Goal: Task Accomplishment & Management: Complete application form

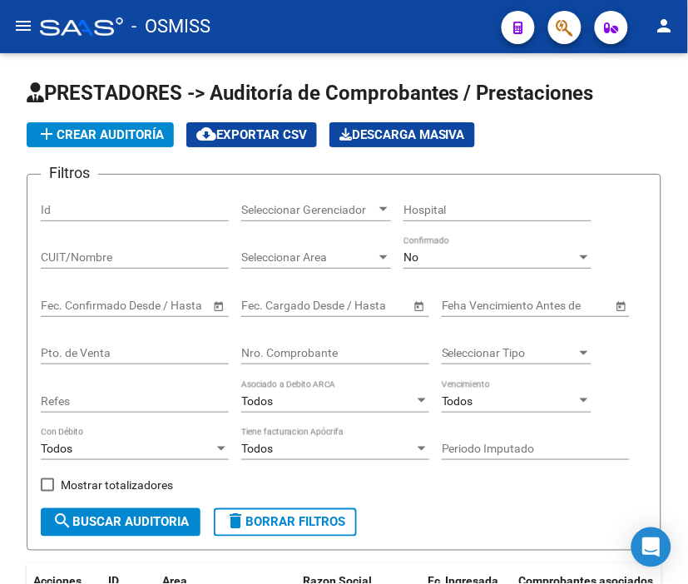
click at [325, 4] on mat-toolbar "menu - OSMISS person" at bounding box center [344, 26] width 688 height 53
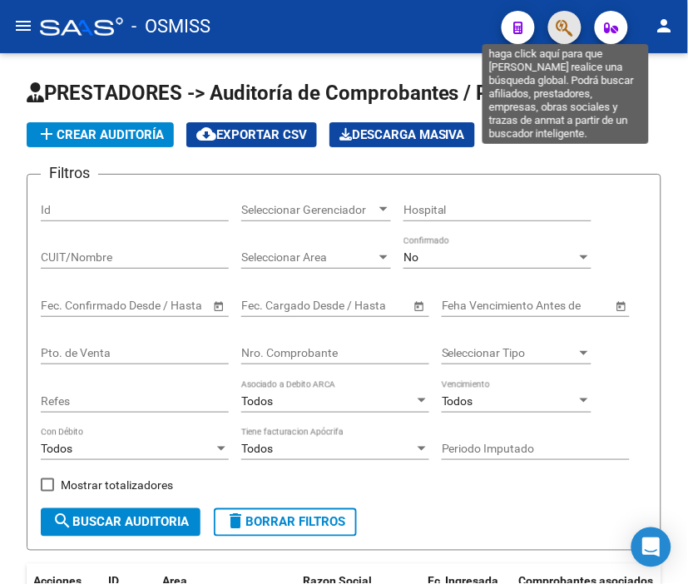
click at [561, 22] on icon "button" at bounding box center [565, 27] width 17 height 19
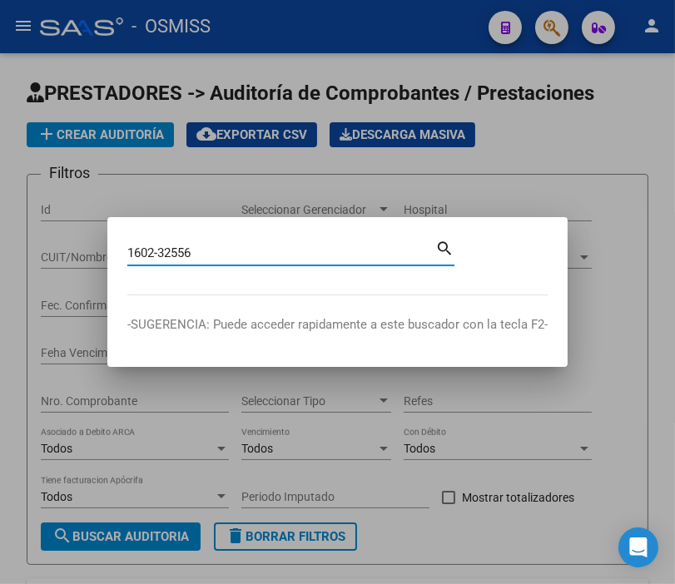
type input "1602-32556"
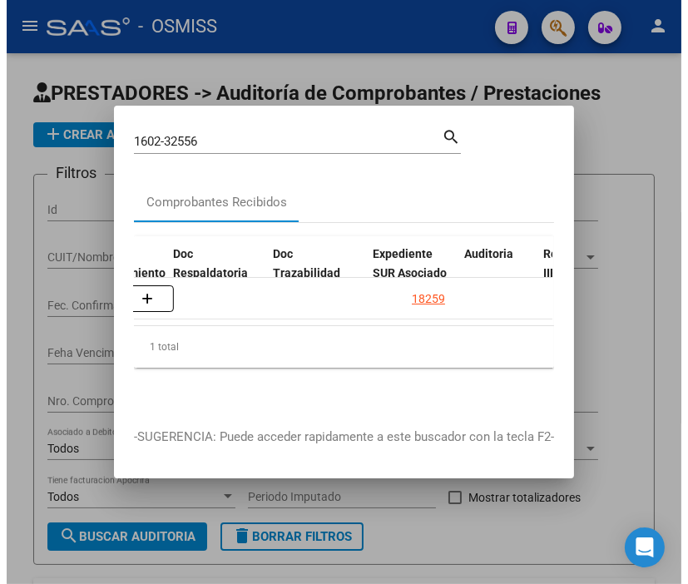
scroll to position [0, 1059]
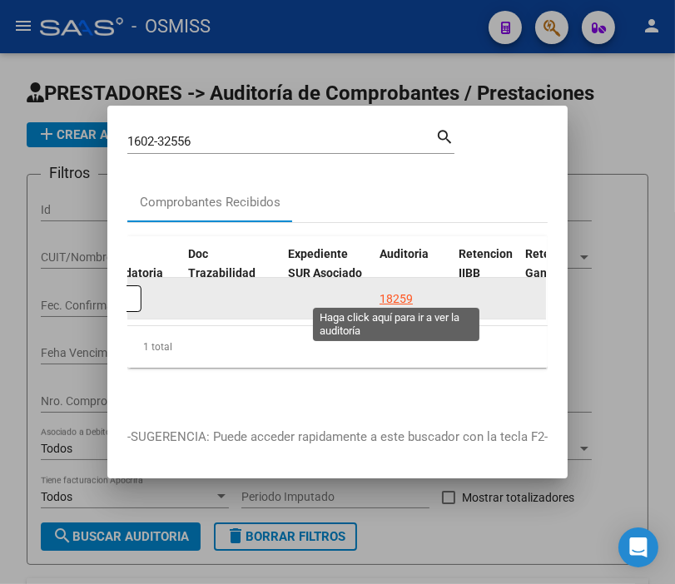
click at [394, 289] on div "18259" at bounding box center [395, 298] width 33 height 19
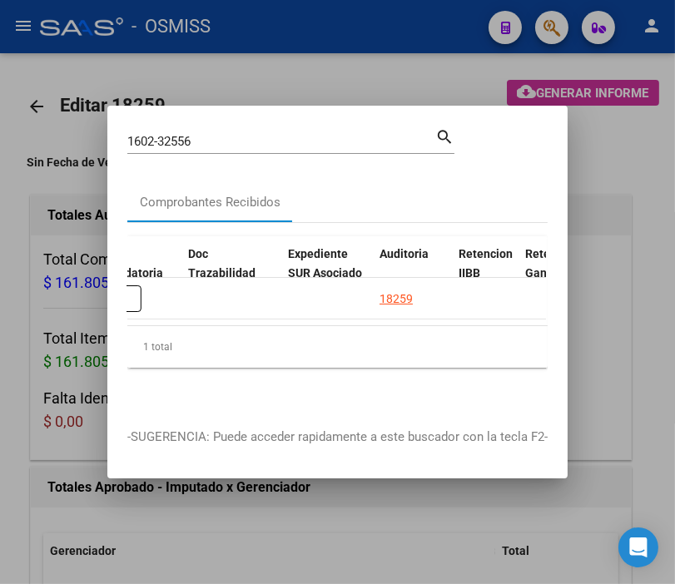
click at [296, 13] on div at bounding box center [337, 292] width 675 height 584
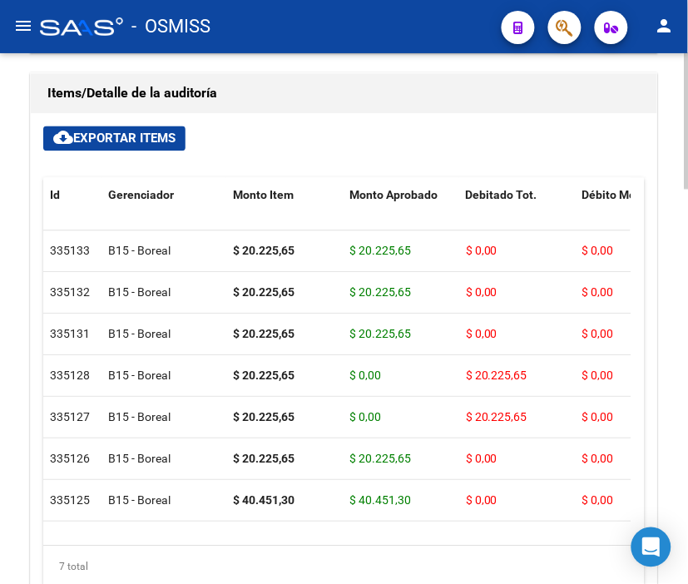
scroll to position [1349, 0]
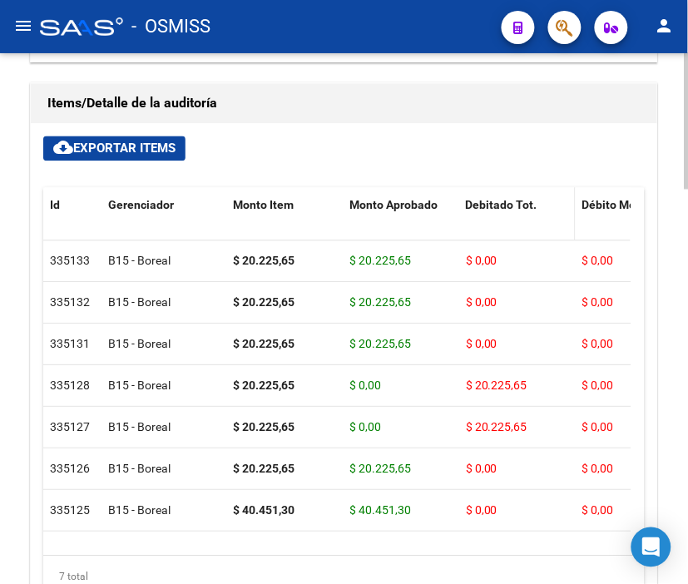
click at [504, 206] on span "Debitado Tot." at bounding box center [502, 205] width 72 height 13
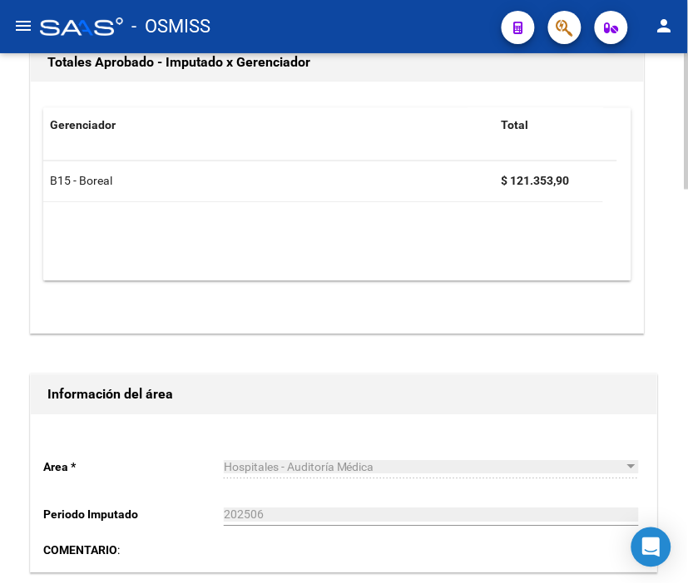
scroll to position [0, 0]
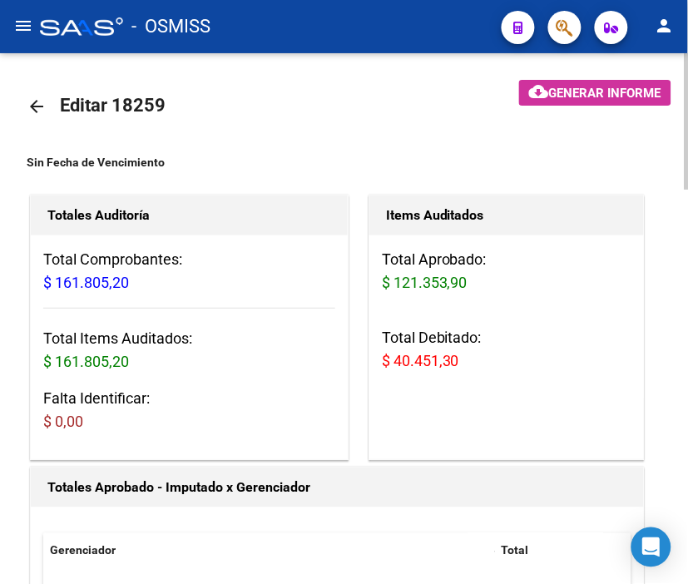
click at [40, 106] on mat-icon "arrow_back" at bounding box center [37, 106] width 20 height 20
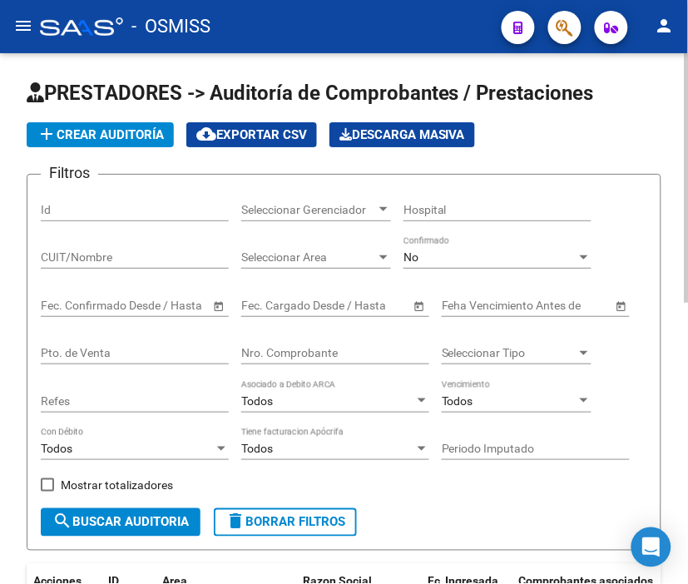
click at [131, 143] on button "add Crear Auditoría" at bounding box center [100, 134] width 147 height 25
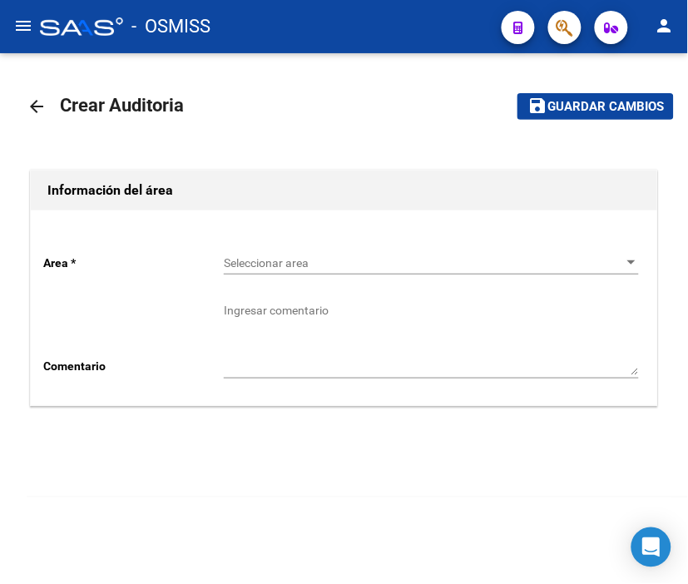
click at [245, 265] on span "Seleccionar area" at bounding box center [424, 263] width 400 height 14
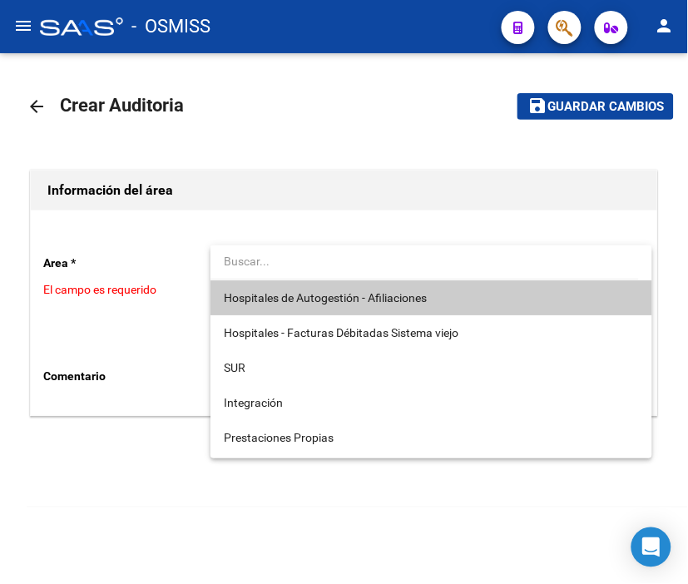
click at [297, 308] on span "Hospitales de Autogestión - Afiliaciones" at bounding box center [431, 297] width 415 height 35
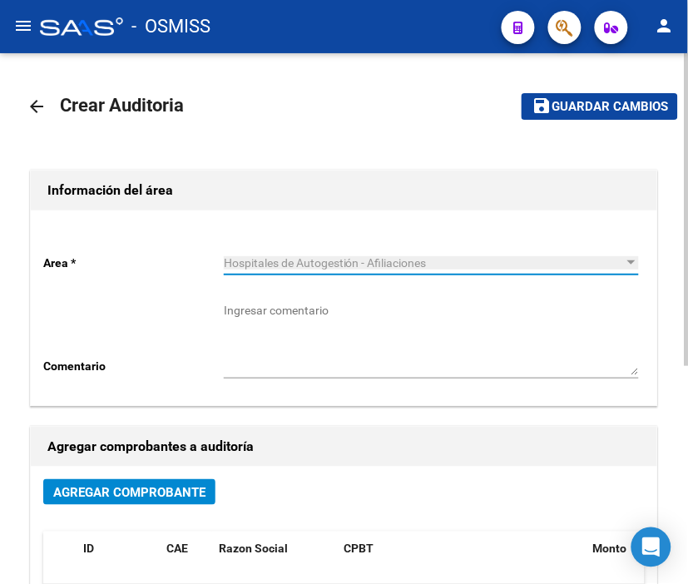
click at [186, 484] on span "Agregar Comprobante" at bounding box center [129, 491] width 152 height 15
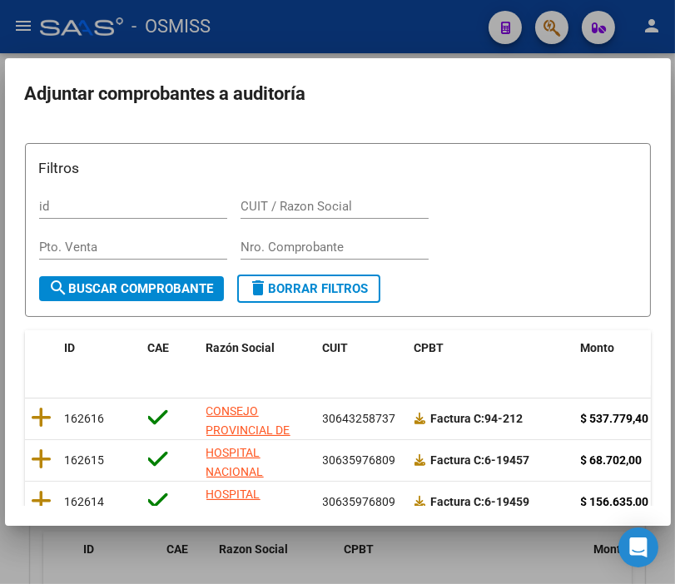
click at [259, 235] on div "Nro. Comprobante" at bounding box center [334, 247] width 188 height 25
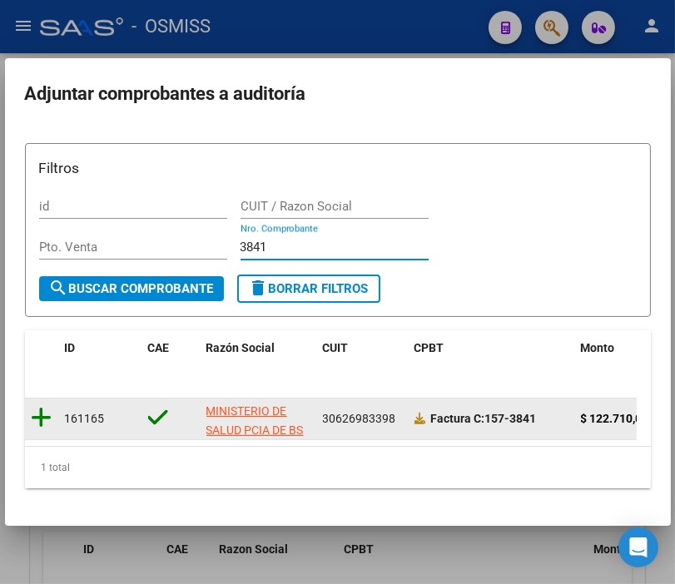
type input "3841"
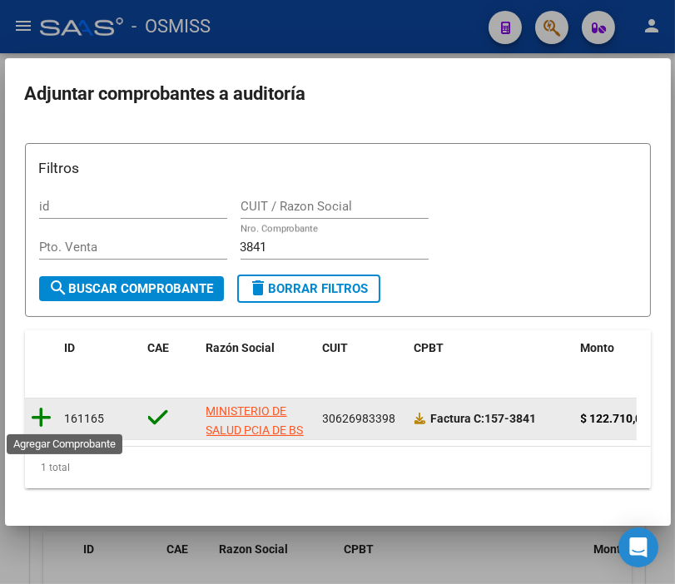
click at [34, 428] on icon at bounding box center [42, 417] width 21 height 23
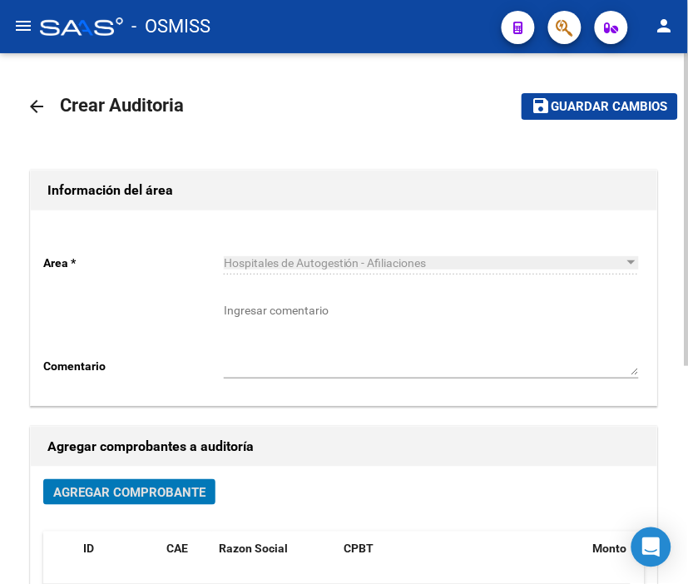
click at [584, 103] on span "Guardar cambios" at bounding box center [610, 107] width 116 height 15
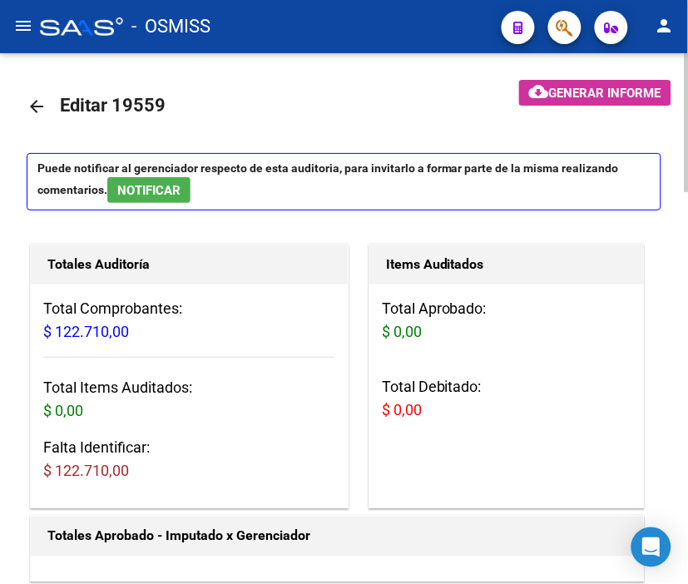
click at [303, 120] on mat-toolbar-row "arrow_back Editar 19559" at bounding box center [249, 106] width 444 height 53
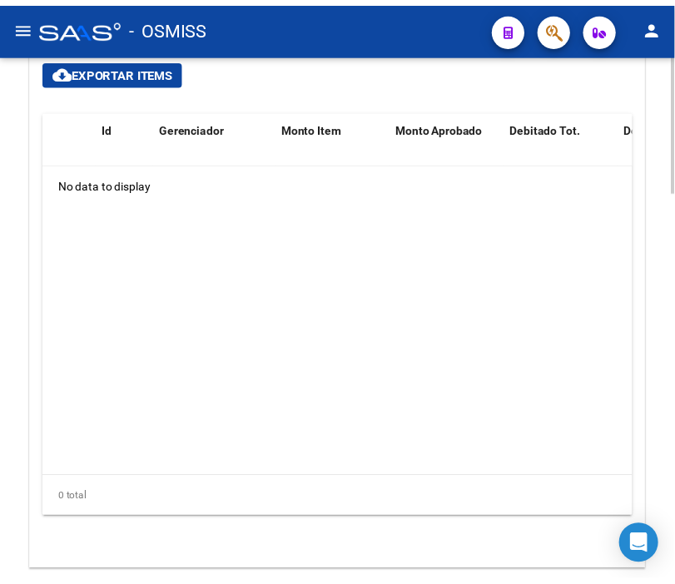
scroll to position [1294, 0]
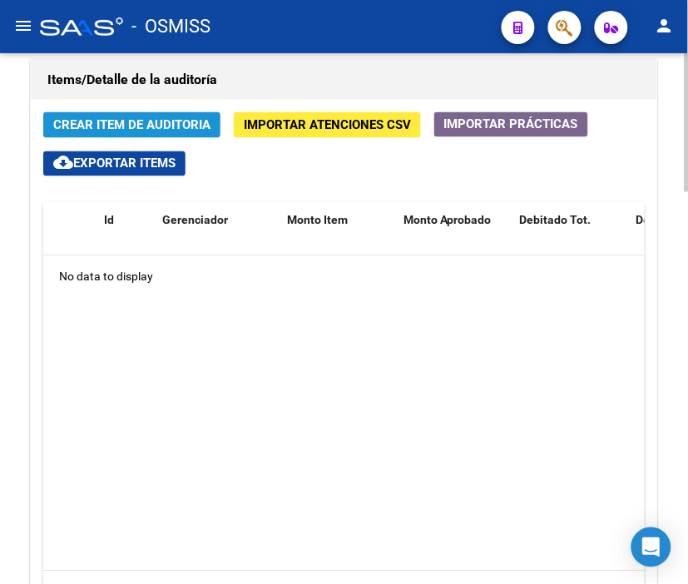
click at [186, 119] on span "Crear Item de Auditoria" at bounding box center [131, 125] width 157 height 15
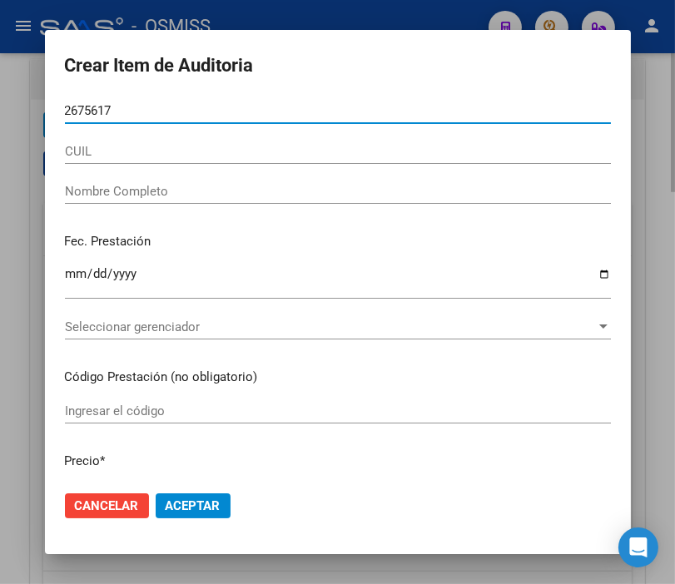
type input "26756178"
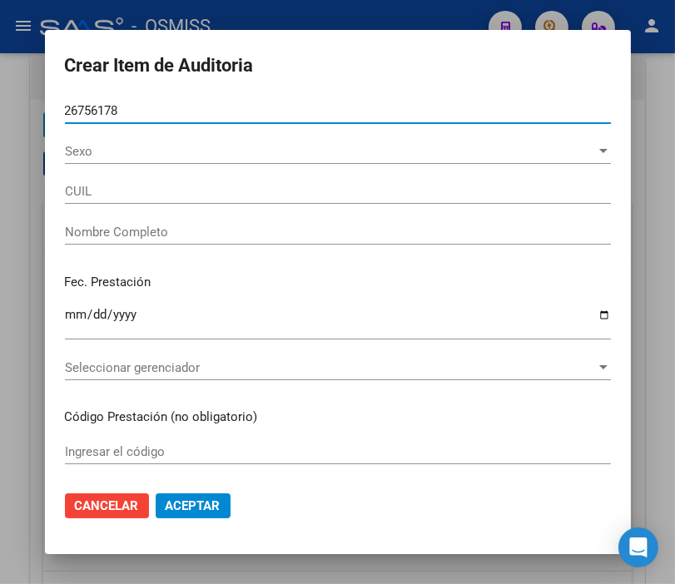
type input "27267561783"
type input "[PERSON_NAME] [PERSON_NAME]"
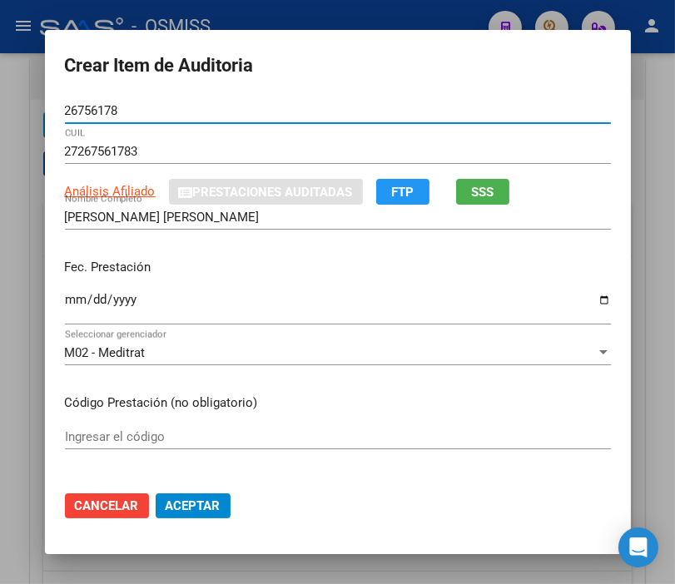
type input "26756178"
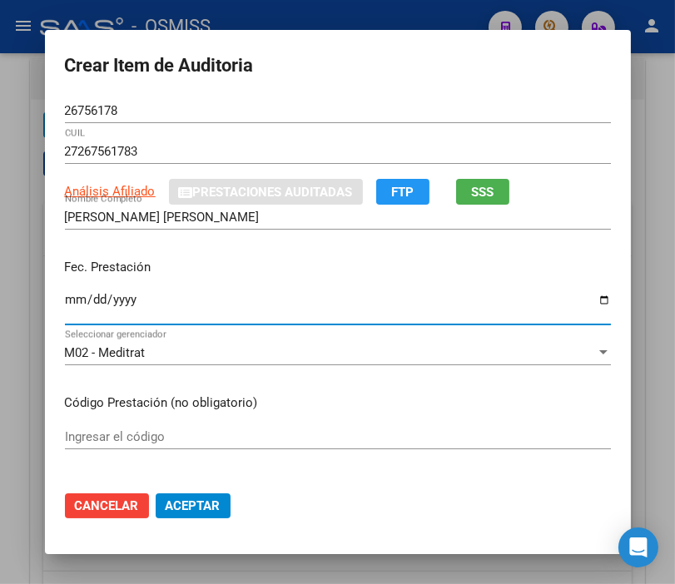
click at [65, 293] on input "Ingresar la fecha" at bounding box center [338, 306] width 546 height 27
type input "[DATE]"
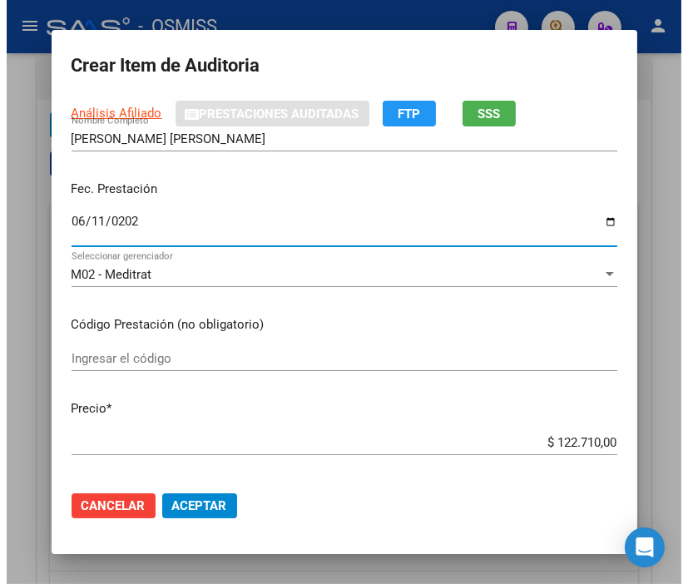
scroll to position [185, 0]
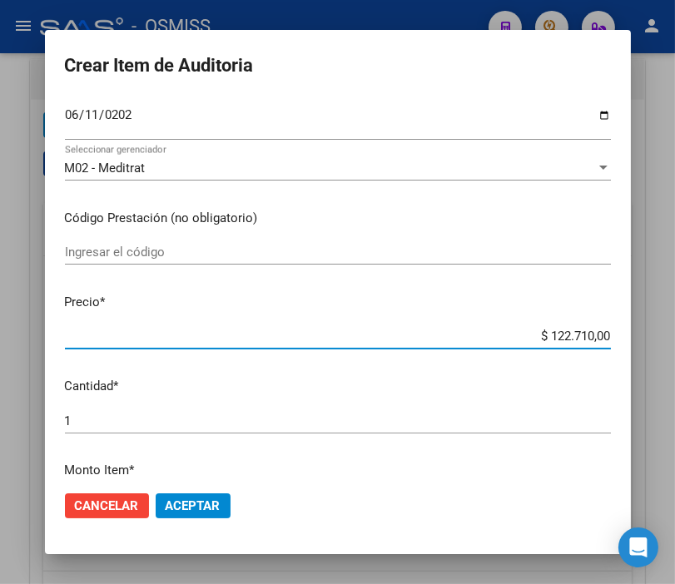
drag, startPoint x: 514, startPoint y: 334, endPoint x: 651, endPoint y: 352, distance: 138.4
click at [651, 352] on div "Crear Item de Auditoria 26756178 Nro Documento 27267561783 CUIL Análisis Afilia…" at bounding box center [337, 292] width 675 height 584
type input "$ 0,01"
type input "$ 0,11"
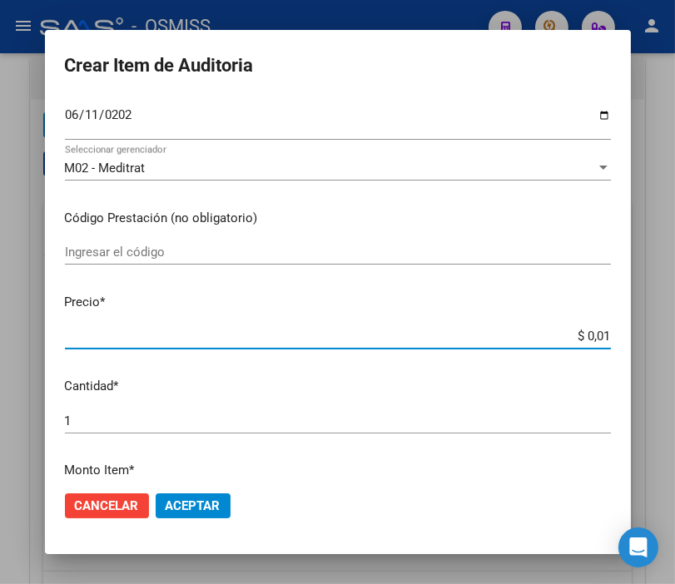
type input "$ 0,11"
type input "$ 1,18"
type input "$ 11,88"
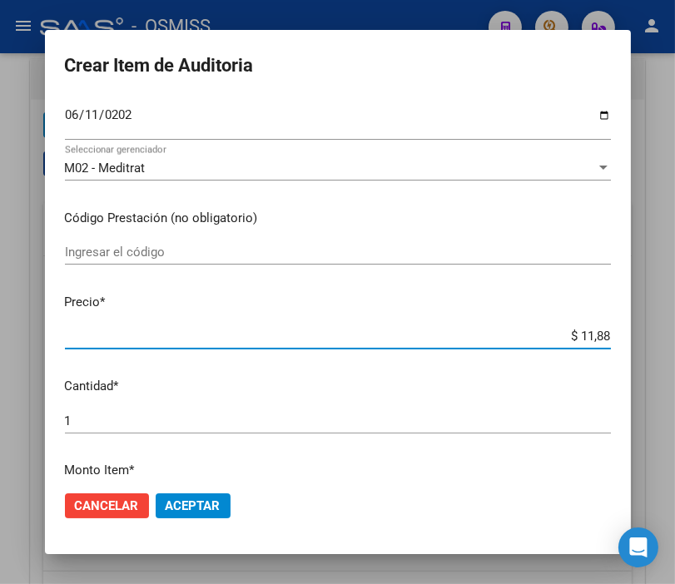
type input "$ 118,89"
type input "$ 1.188,90"
type input "$ 11.889,00"
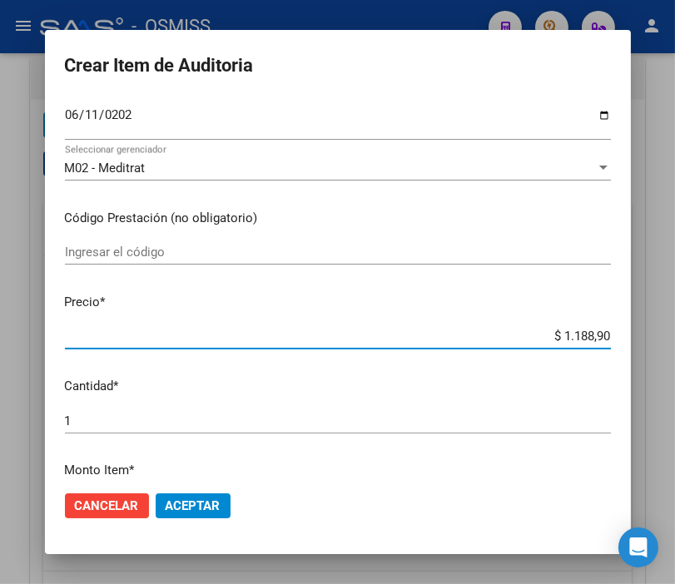
type input "$ 11.889,00"
click at [181, 488] on mat-dialog-actions "Cancelar Aceptar" at bounding box center [338, 505] width 546 height 57
click at [184, 501] on span "Aceptar" at bounding box center [193, 505] width 55 height 15
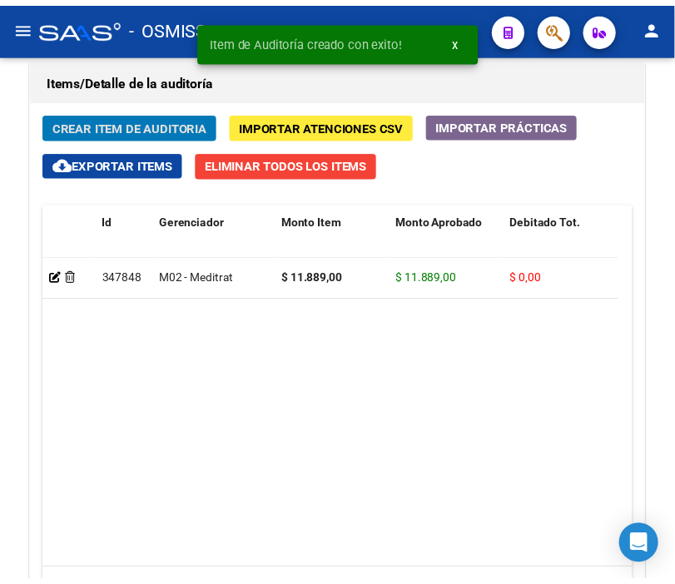
scroll to position [1520, 0]
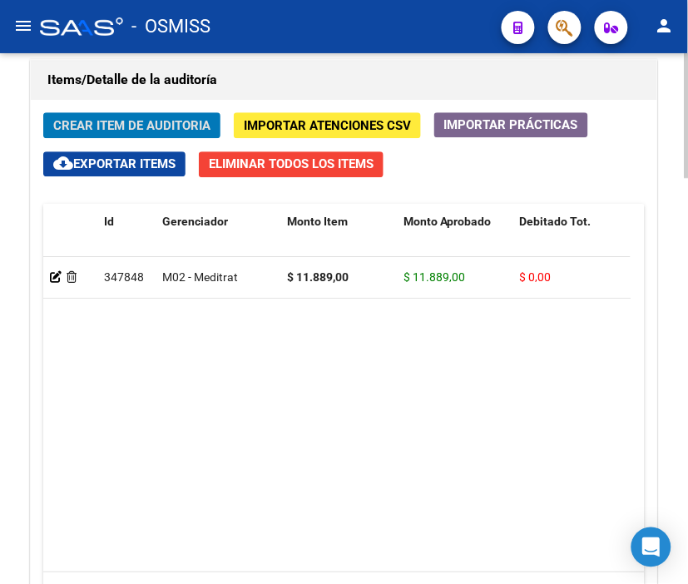
drag, startPoint x: 270, startPoint y: 73, endPoint x: 123, endPoint y: 77, distance: 146.5
click at [270, 73] on h1 "Items/Detalle de la auditoría" at bounding box center [343, 80] width 593 height 27
click at [108, 123] on span "Crear Item de Auditoria" at bounding box center [131, 125] width 157 height 15
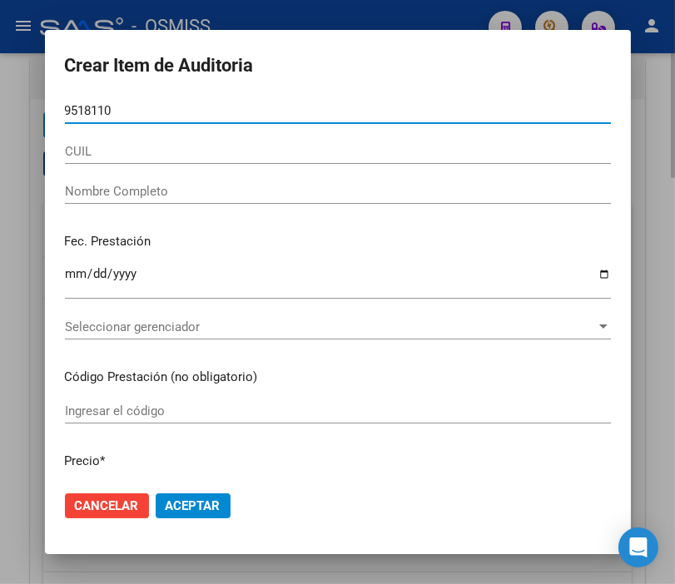
type input "95181107"
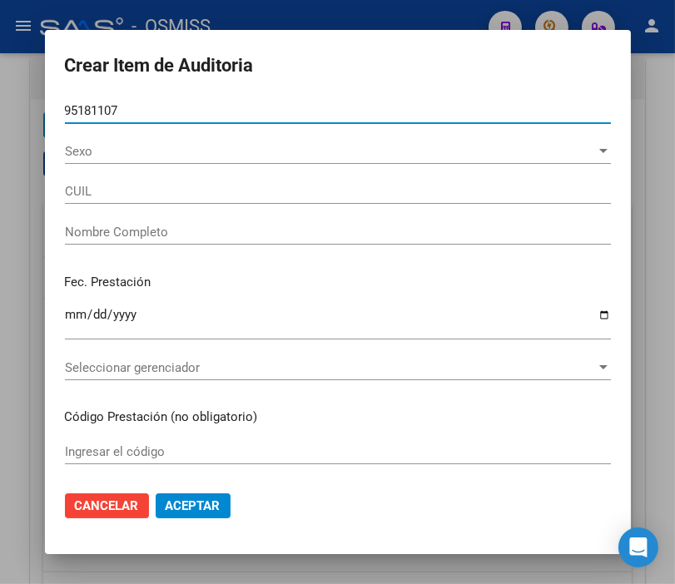
type input "20951811077"
type input "[PERSON_NAME] [GEOGRAPHIC_DATA][PERSON_NAME][GEOGRAPHIC_DATA]"
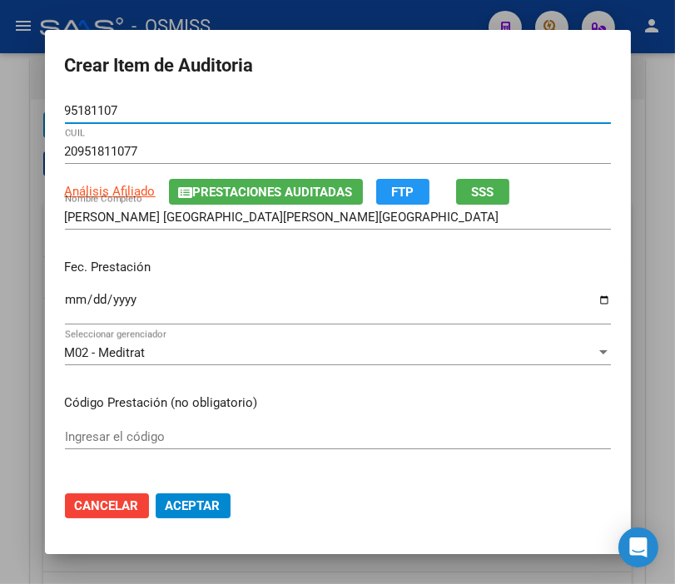
type input "95181107"
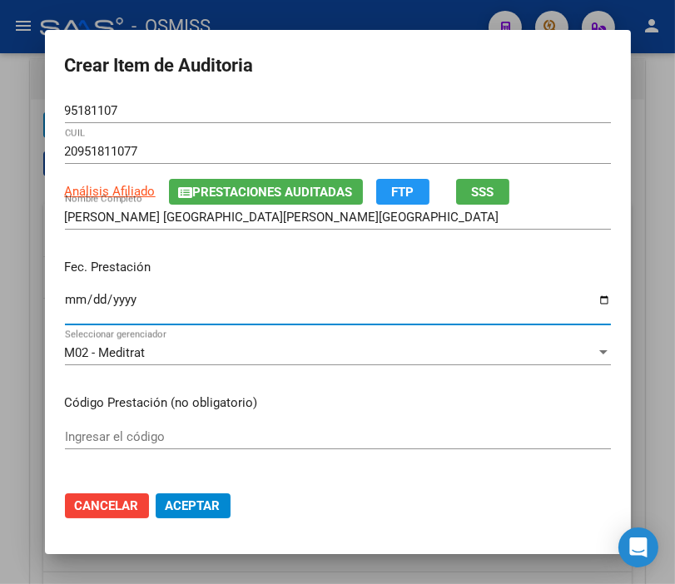
click at [68, 299] on input "Ingresar la fecha" at bounding box center [338, 306] width 546 height 27
type input "[DATE]"
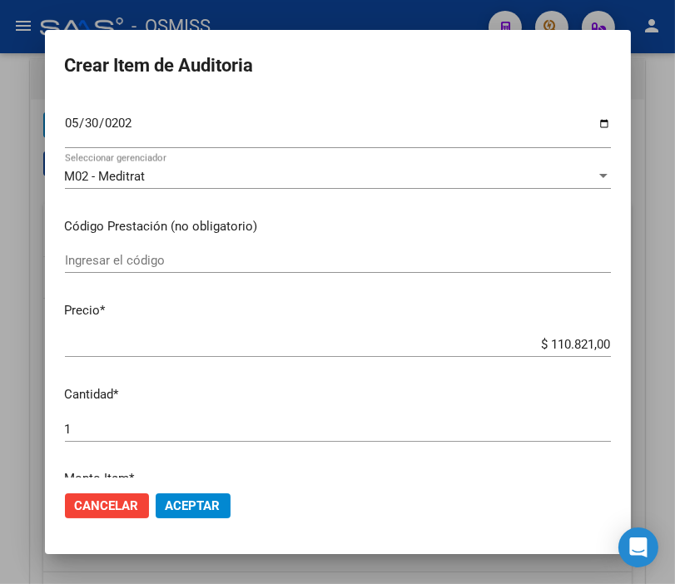
scroll to position [185, 0]
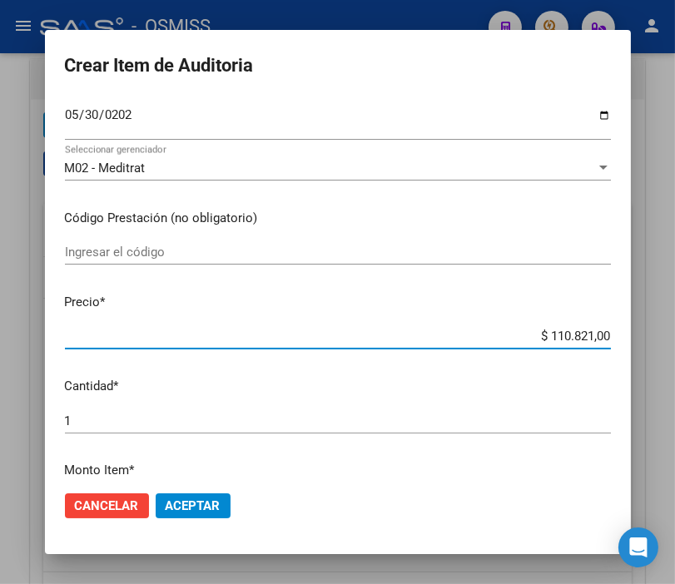
drag, startPoint x: 513, startPoint y: 335, endPoint x: 651, endPoint y: 344, distance: 138.3
click at [651, 344] on div "Crear Item de Auditoria 95181107 Nro Documento 20951811077 CUIL Análisis Afilia…" at bounding box center [337, 292] width 675 height 584
type input "$ 0,01"
type input "$ 0,11"
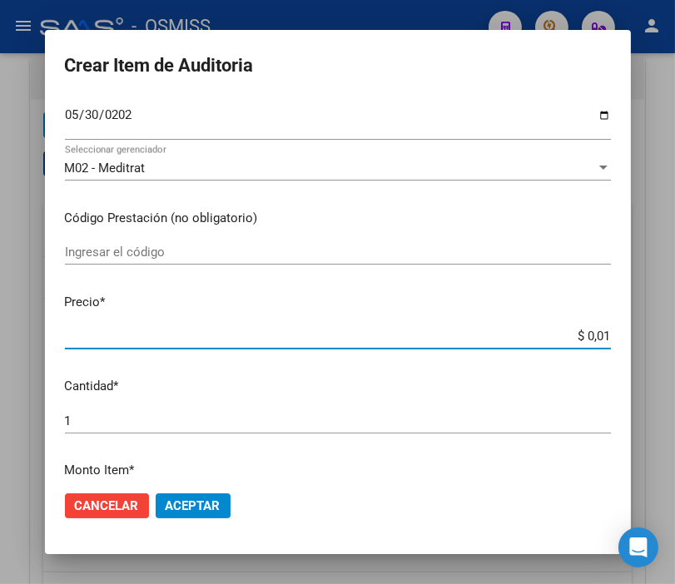
type input "$ 0,11"
type input "$ 1,18"
type input "$ 11,88"
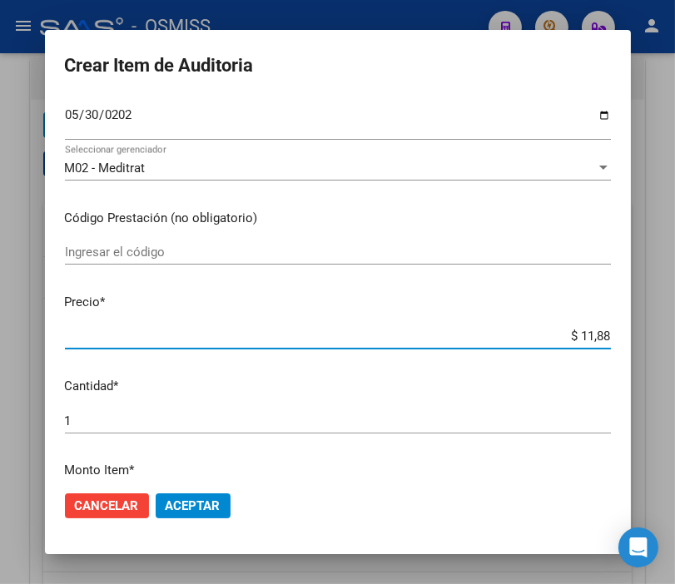
type input "$ 118,89"
type input "$ 1.188,90"
type input "$ 11.889,00"
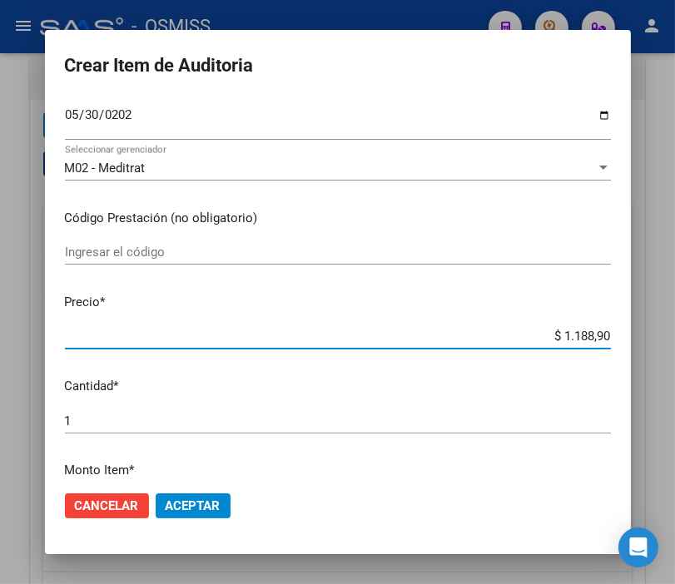
type input "$ 11.889,00"
click at [191, 505] on span "Aceptar" at bounding box center [193, 505] width 55 height 15
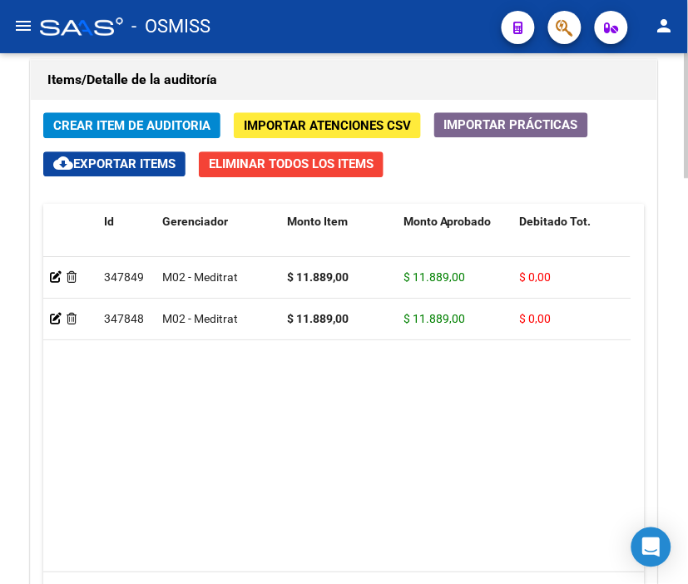
click at [231, 67] on h1 "Items/Detalle de la auditoría" at bounding box center [343, 80] width 593 height 27
click at [139, 118] on span "Crear Item de Auditoria" at bounding box center [131, 125] width 157 height 15
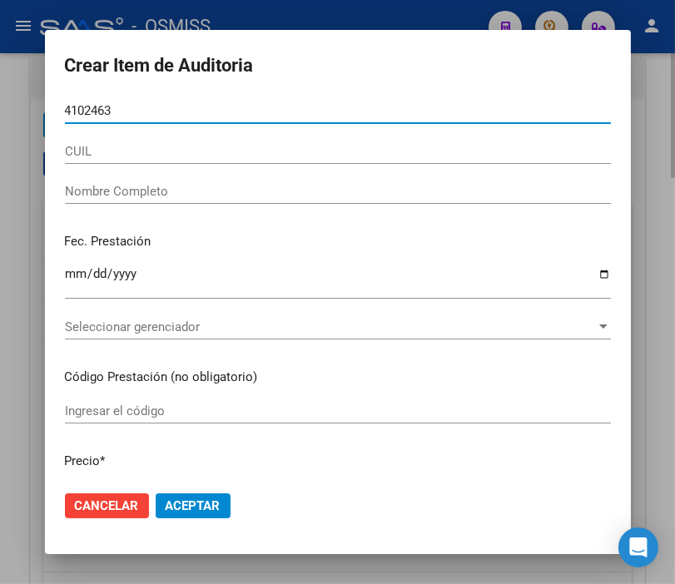
type input "41024631"
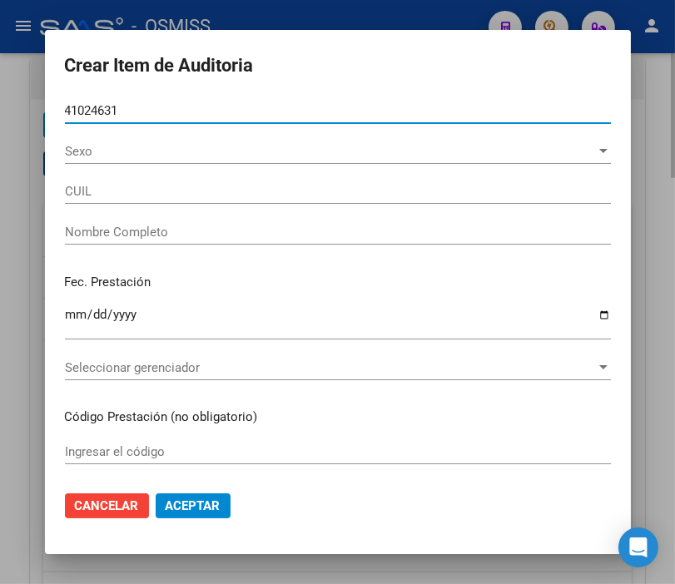
type input "20410246318"
type input "[PERSON_NAME]"
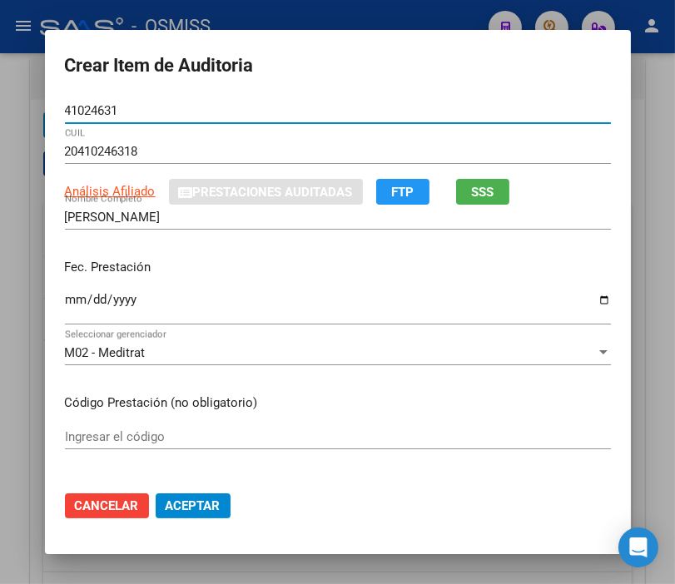
type input "41024631"
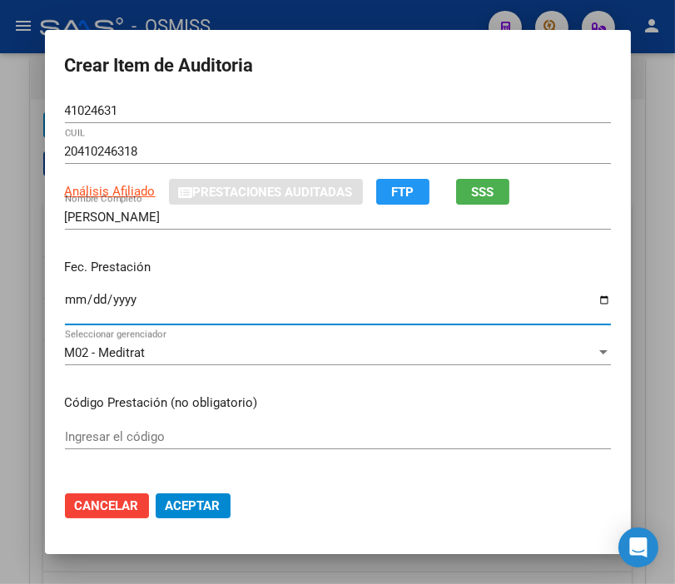
click at [69, 301] on input "Ingresar la fecha" at bounding box center [338, 306] width 546 height 27
type input "[DATE]"
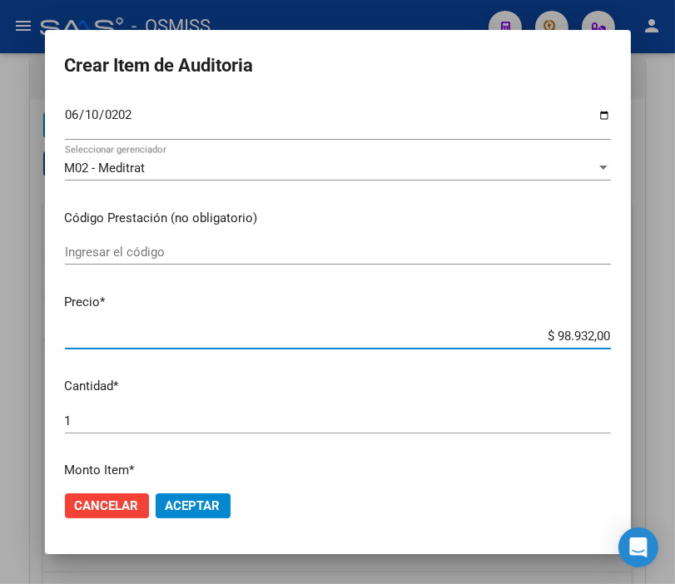
drag, startPoint x: 534, startPoint y: 336, endPoint x: 651, endPoint y: 344, distance: 117.6
click at [651, 344] on div "Crear Item de Auditoria 41024631 Nro Documento 20410246318 CUIL Análisis Afilia…" at bounding box center [337, 292] width 675 height 584
type input "$ 0,01"
type input "$ 0,11"
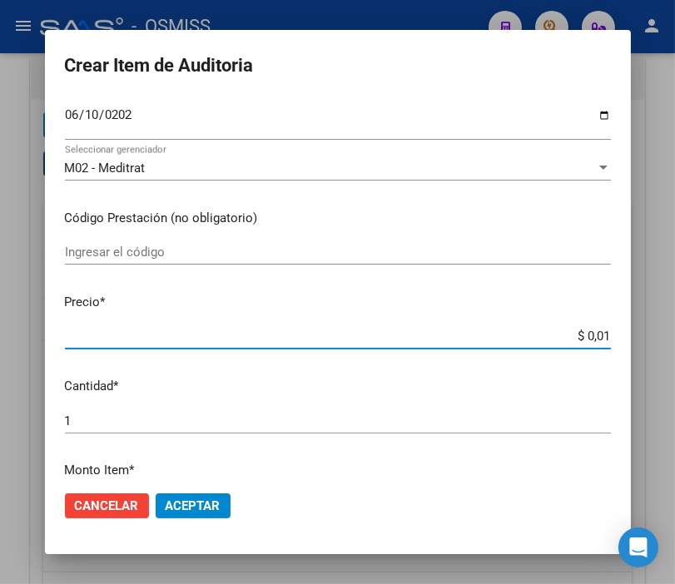
type input "$ 0,11"
type input "$ 1,18"
type input "$ 11,88"
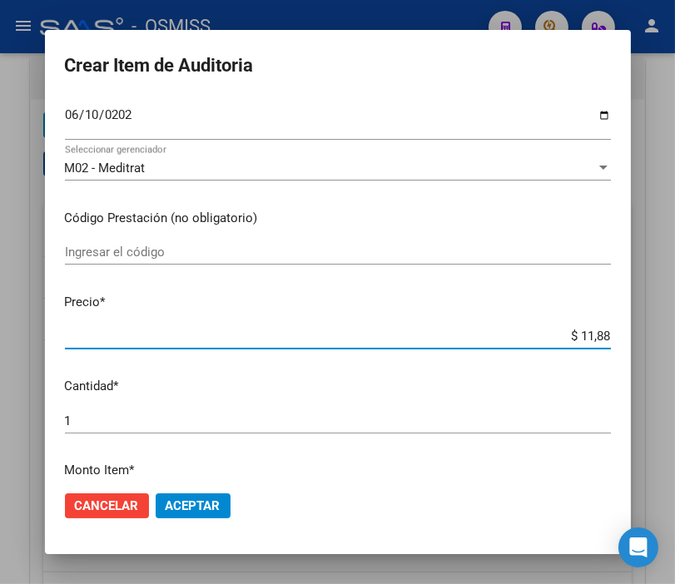
type input "$ 118,89"
type input "$ 1.188,90"
type input "$ 11.889,00"
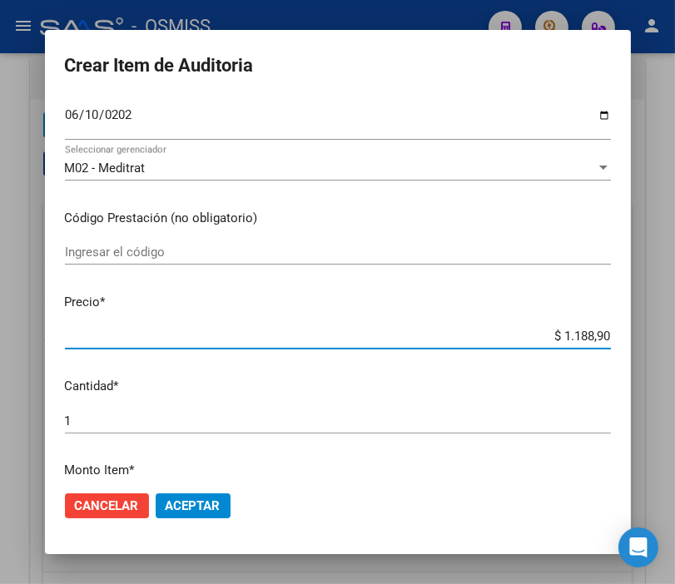
type input "$ 11.889,00"
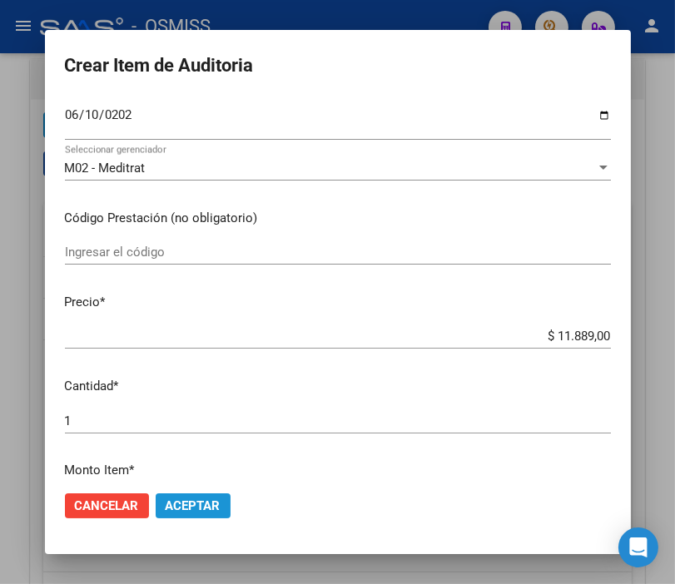
click at [212, 502] on span "Aceptar" at bounding box center [193, 505] width 55 height 15
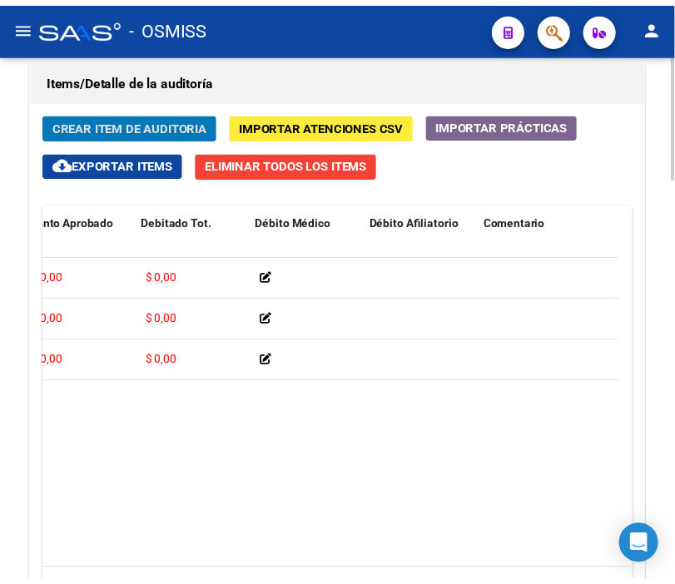
scroll to position [0, 0]
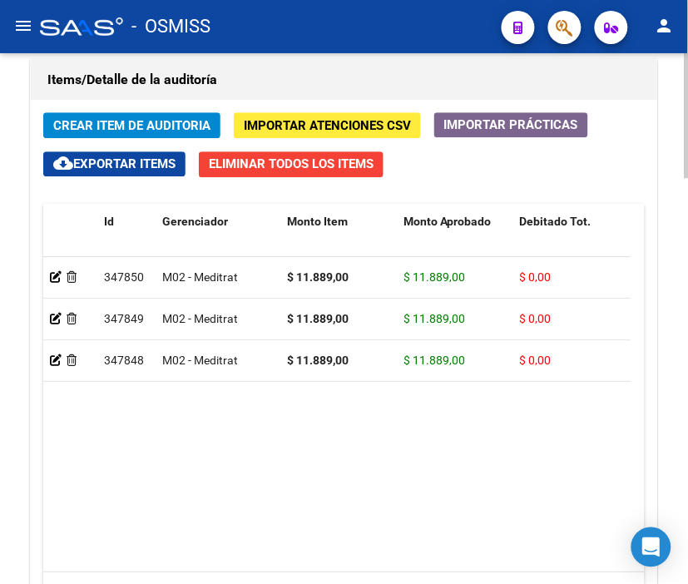
drag, startPoint x: 312, startPoint y: 71, endPoint x: 285, endPoint y: 79, distance: 27.9
click at [312, 71] on h1 "Items/Detalle de la auditoría" at bounding box center [343, 80] width 593 height 27
click at [121, 130] on span "Crear Item de Auditoria" at bounding box center [131, 125] width 157 height 15
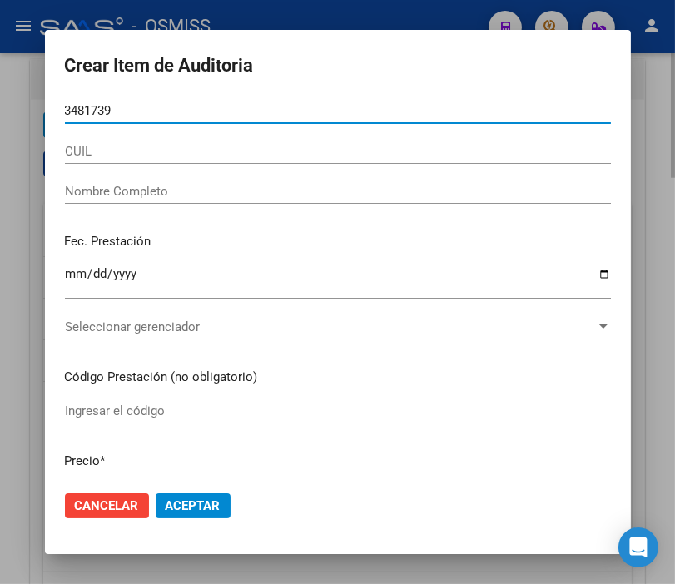
type input "34817398"
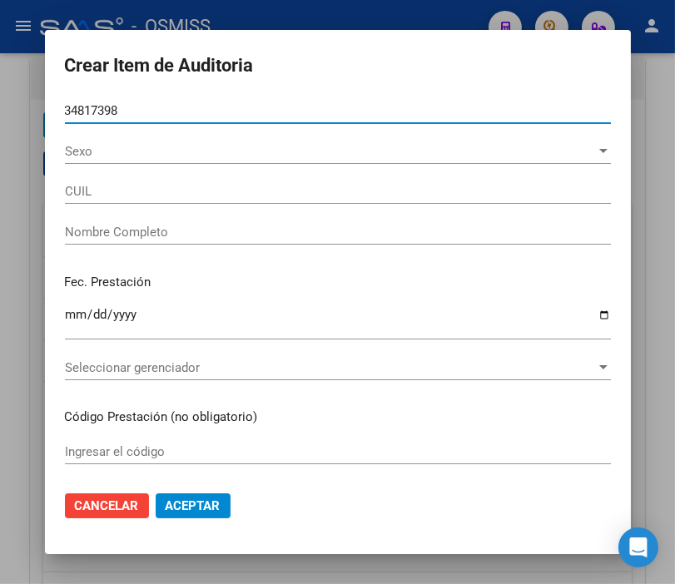
type input "20348173988"
type input "[PERSON_NAME] [PERSON_NAME]"
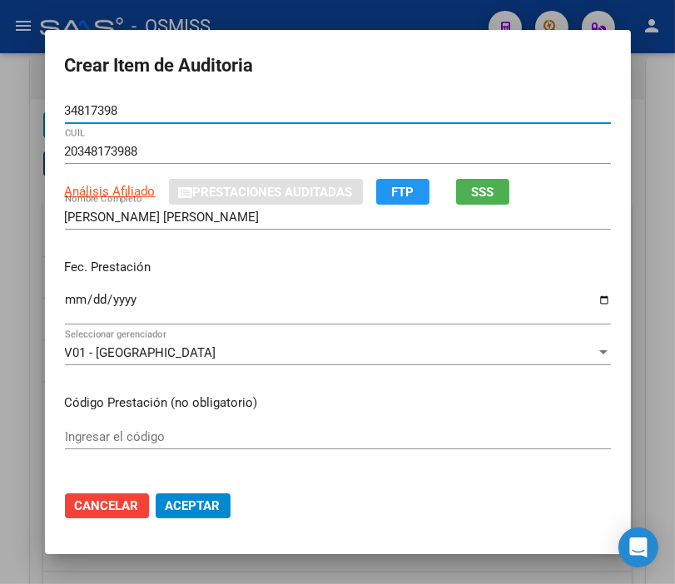
type input "34817398"
click at [65, 293] on input "Ingresar la fecha" at bounding box center [338, 306] width 546 height 27
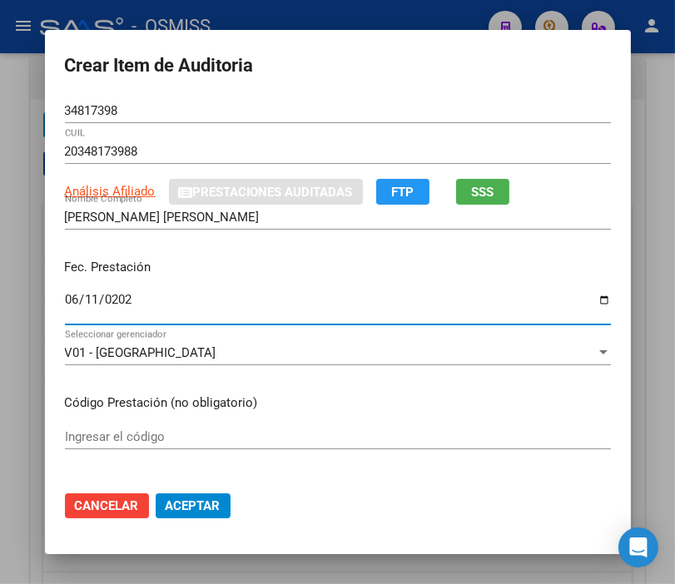
type input "[DATE]"
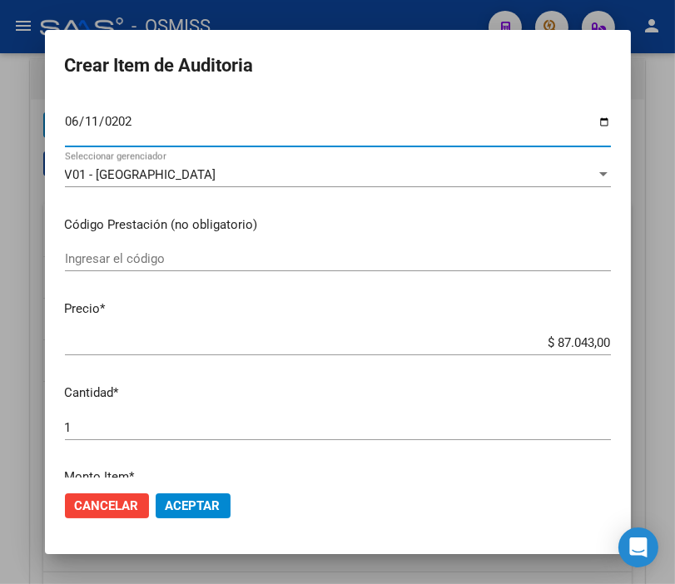
scroll to position [185, 0]
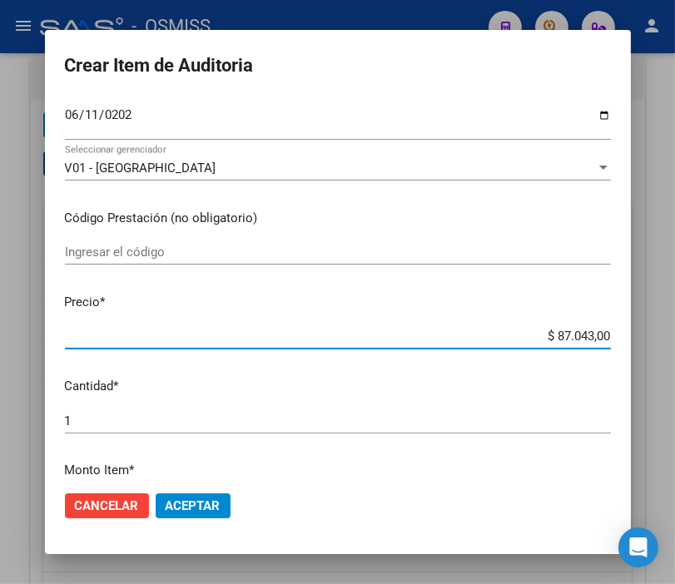
drag, startPoint x: 494, startPoint y: 343, endPoint x: 651, endPoint y: 343, distance: 157.2
click at [651, 343] on div "Crear Item de Auditoria 34817398 Nro Documento 20348173988 CUIL Análisis Afilia…" at bounding box center [337, 292] width 675 height 584
type input "$ 0,05"
type input "$ 0,58"
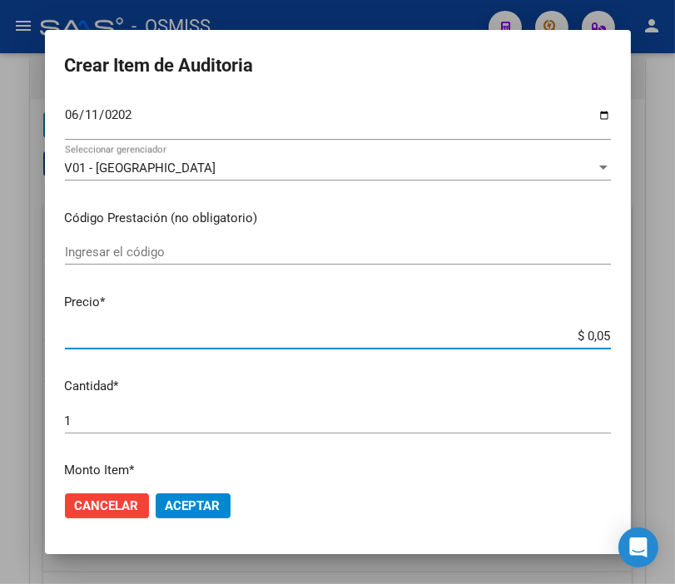
type input "$ 0,58"
type input "$ 5,86"
type input "$ 58,66"
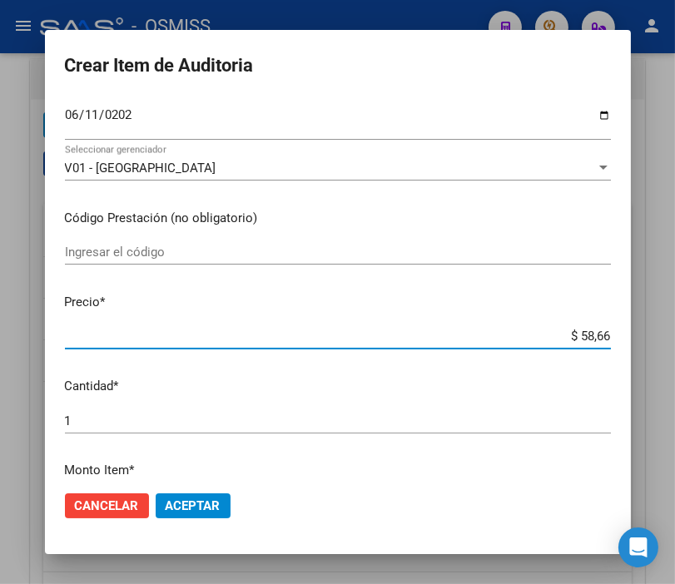
type input "$ 586,60"
type input "$ 5.866,00"
click at [169, 498] on span "Aceptar" at bounding box center [193, 505] width 55 height 15
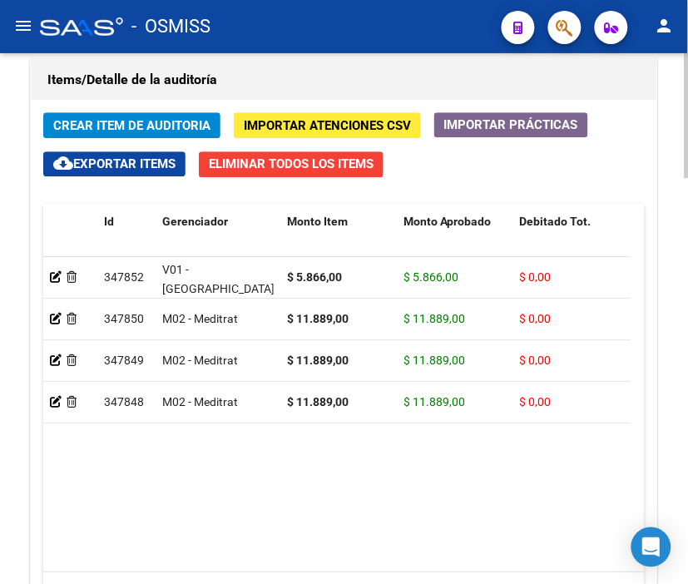
click at [316, 65] on div "Items/Detalle de la auditoría" at bounding box center [344, 80] width 626 height 40
click at [127, 118] on span "Crear Item de Auditoria" at bounding box center [131, 125] width 157 height 15
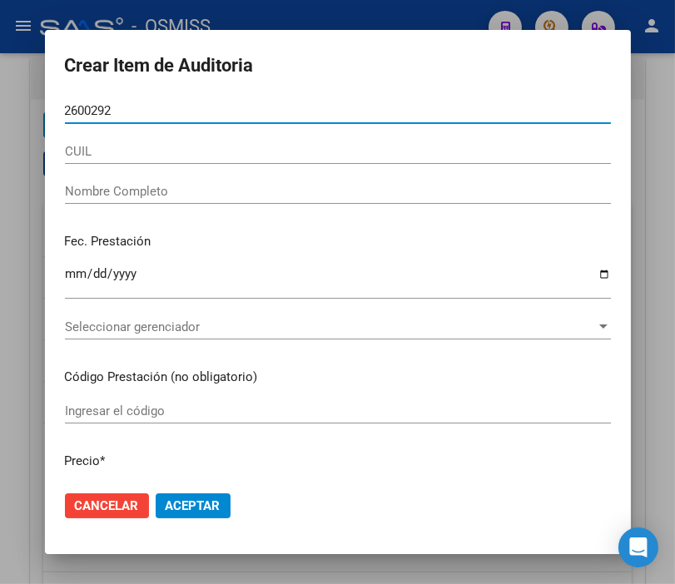
type input "26002925"
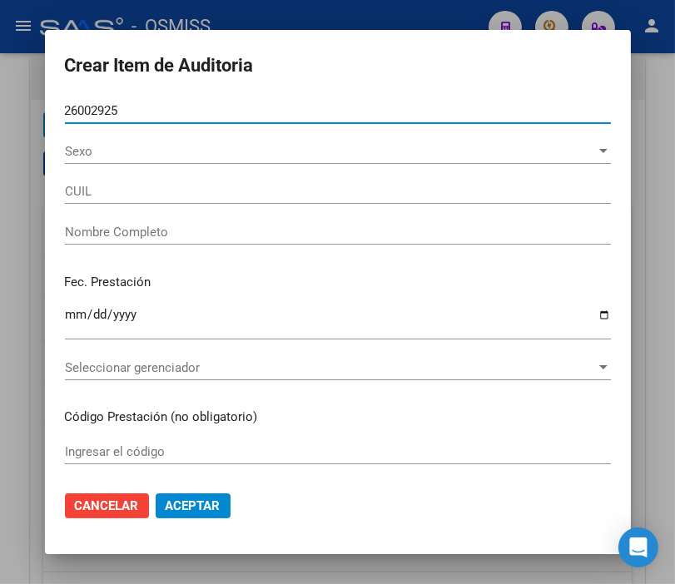
type input "27260029253"
type input "[PERSON_NAME]"
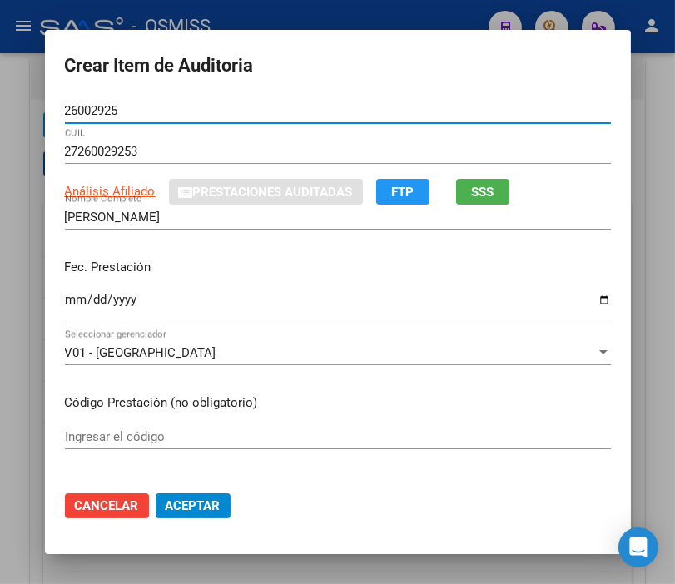
type input "26002925"
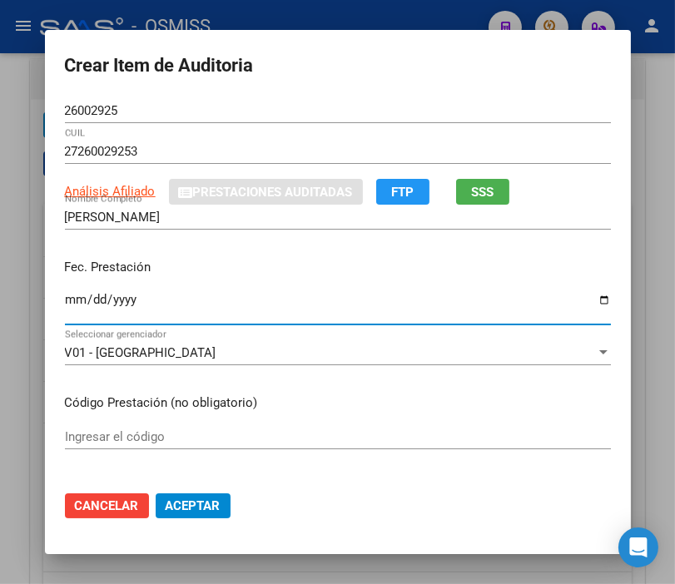
click at [69, 297] on input "Ingresar la fecha" at bounding box center [338, 306] width 546 height 27
type input "[DATE]"
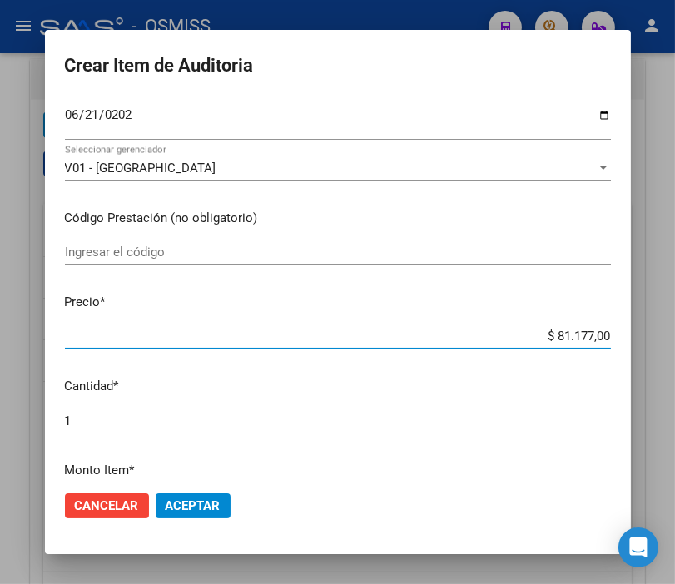
drag, startPoint x: 537, startPoint y: 334, endPoint x: 651, endPoint y: 343, distance: 114.3
click at [651, 343] on div "Crear Item de Auditoria 26002925 Nro Documento 27260029253 CUIL Análisis Afilia…" at bounding box center [337, 292] width 675 height 584
type input "$ 0,01"
type input "$ 0,11"
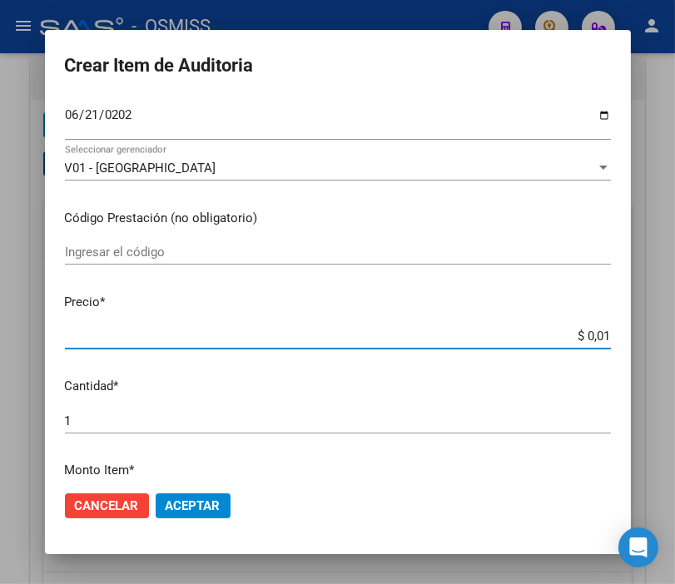
type input "$ 0,11"
type input "$ 1,18"
type input "$ 11,88"
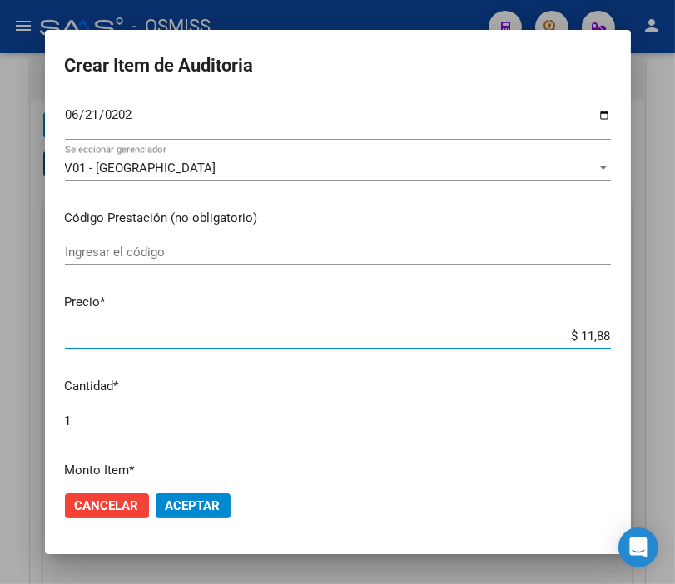
type input "$ 118,89"
type input "$ 1.188,90"
type input "$ 11.889,00"
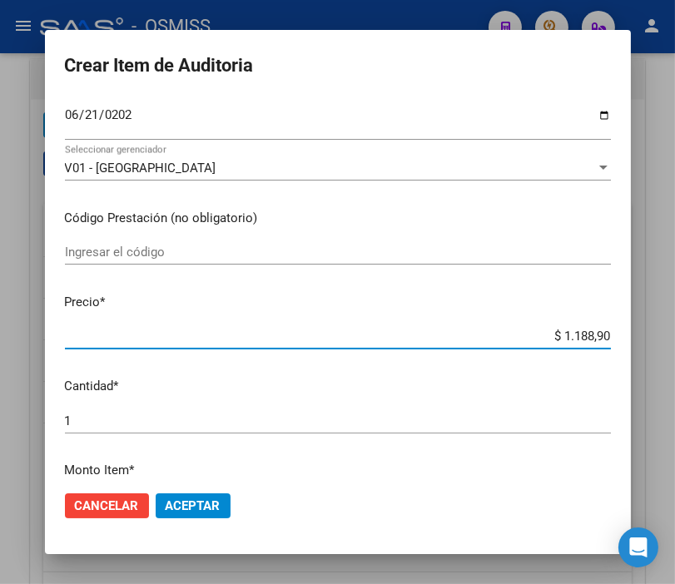
type input "$ 11.889,00"
click at [208, 489] on mat-dialog-actions "Cancelar Aceptar" at bounding box center [338, 505] width 546 height 57
click at [506, 248] on input "Ingresar el código" at bounding box center [338, 252] width 546 height 15
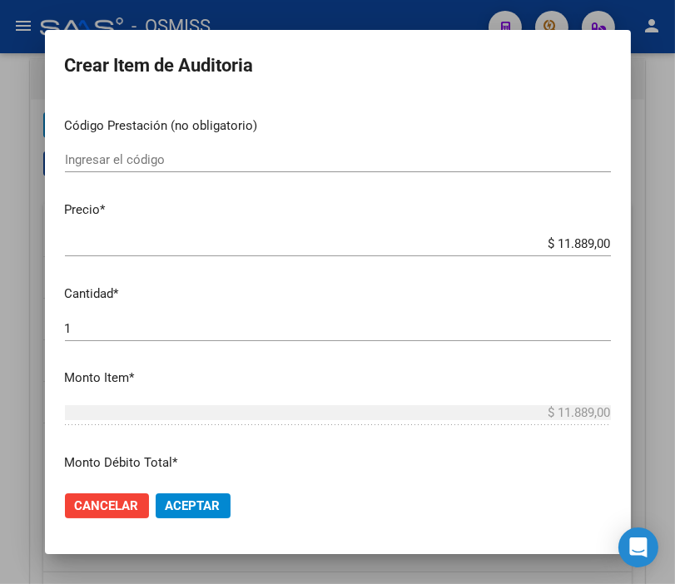
click at [220, 499] on button "Aceptar" at bounding box center [193, 505] width 75 height 25
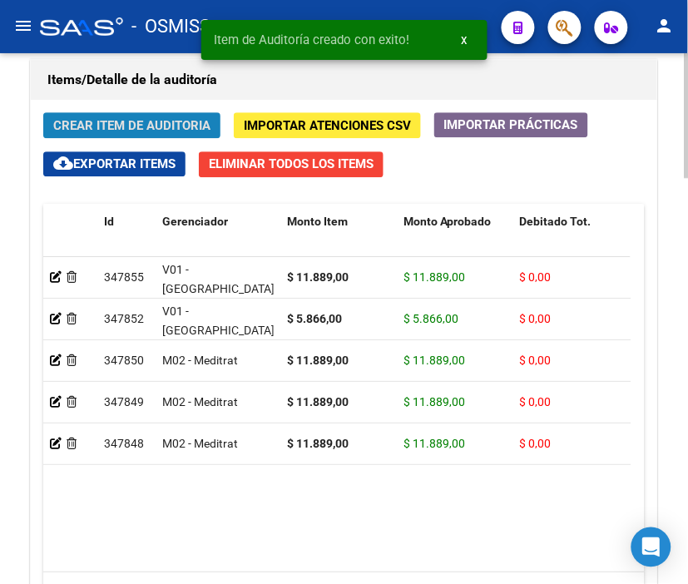
click at [135, 116] on button "Crear Item de Auditoria" at bounding box center [131, 125] width 177 height 26
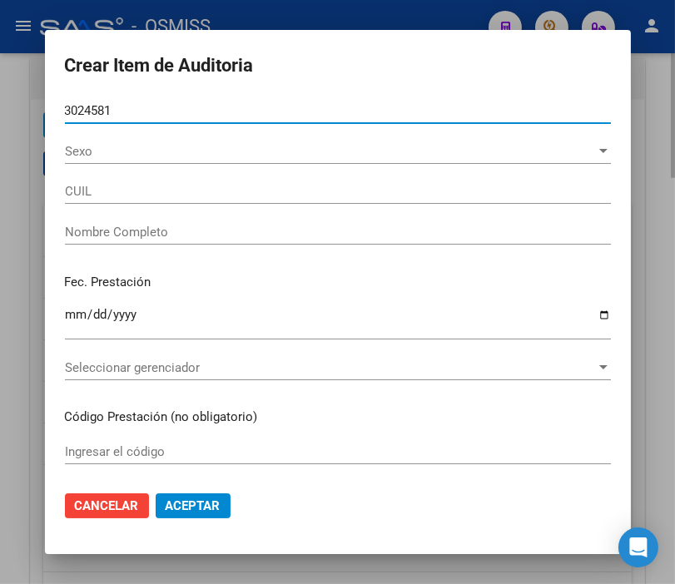
type input "30245819"
type input "27302458192"
type input "[PERSON_NAME]"
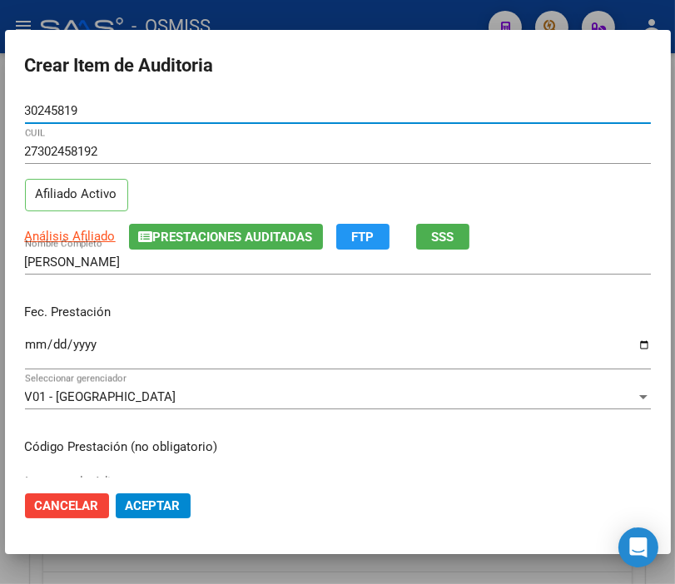
type input "30245819"
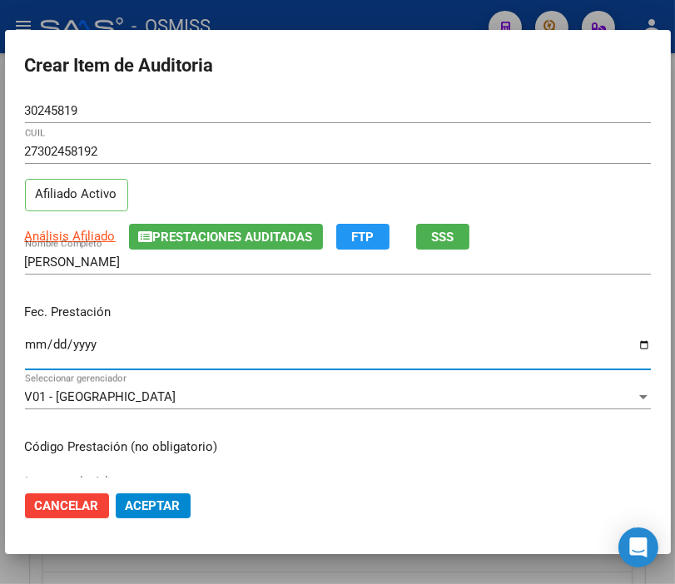
click at [36, 345] on input "Ingresar la fecha" at bounding box center [338, 351] width 626 height 27
type input "[DATE]"
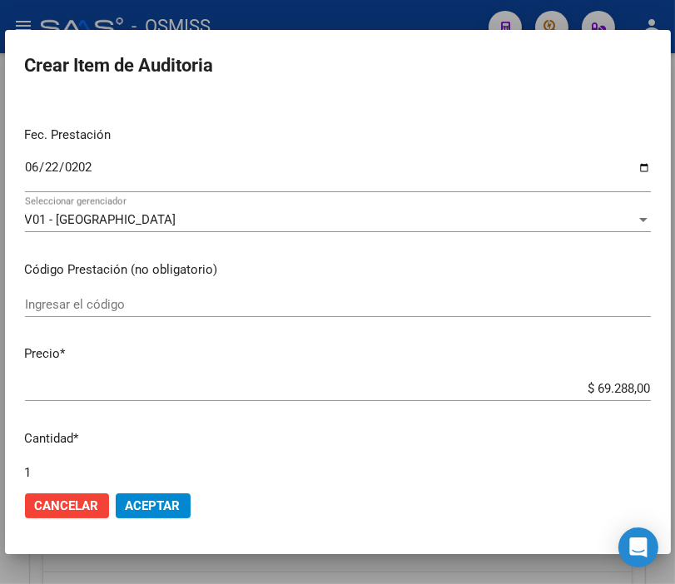
scroll to position [185, 0]
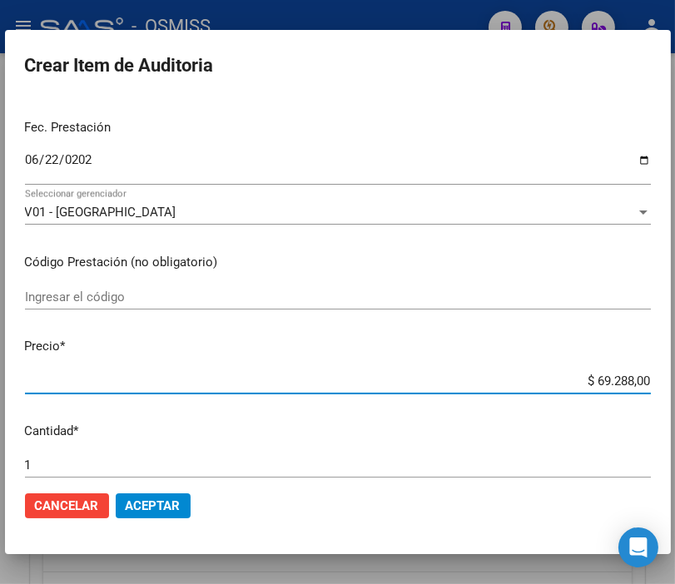
drag, startPoint x: 530, startPoint y: 383, endPoint x: 651, endPoint y: 384, distance: 121.5
click at [651, 384] on mat-dialog-content "30245819 Nro Documento 27302458192 CUIL Afiliado Activo Análisis Afiliado Prest…" at bounding box center [337, 287] width 665 height 379
type input "$ 0,01"
type input "$ 0,11"
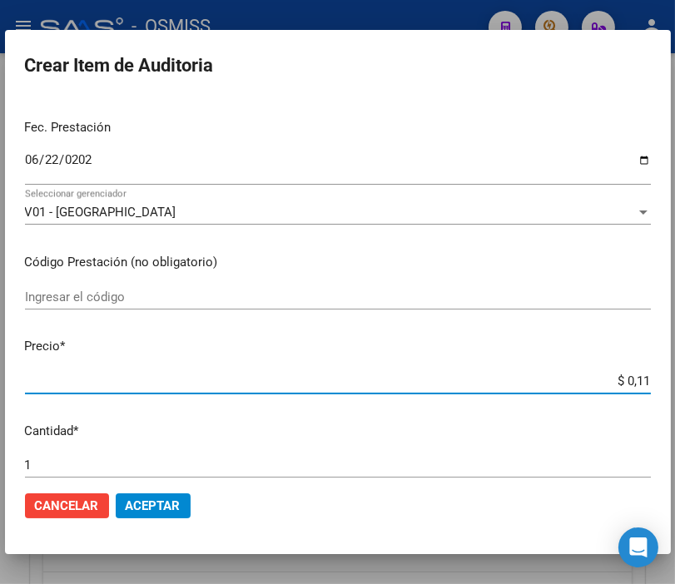
type input "$ 0,11"
type input "$ 1,18"
type input "$ 11,88"
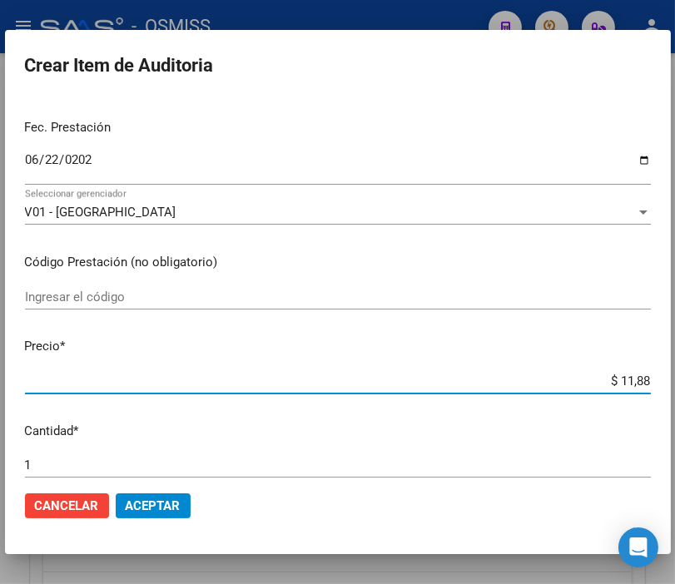
type input "$ 118,89"
type input "$ 1.188,90"
type input "$ 11.889,00"
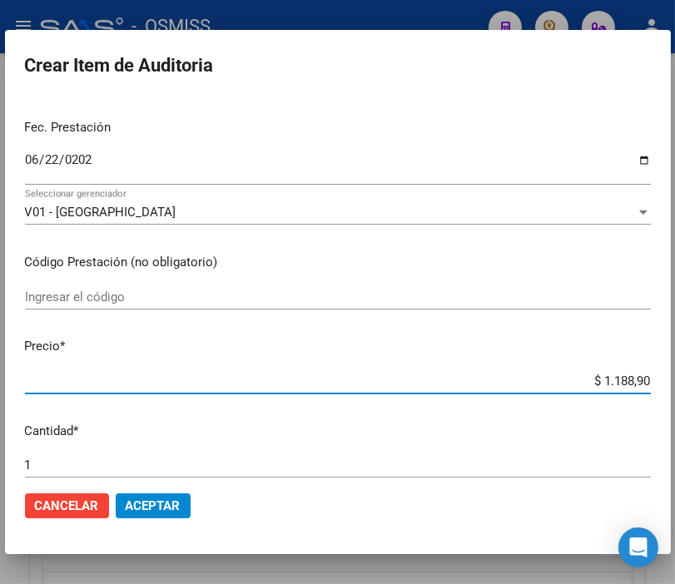
type input "$ 11.889,00"
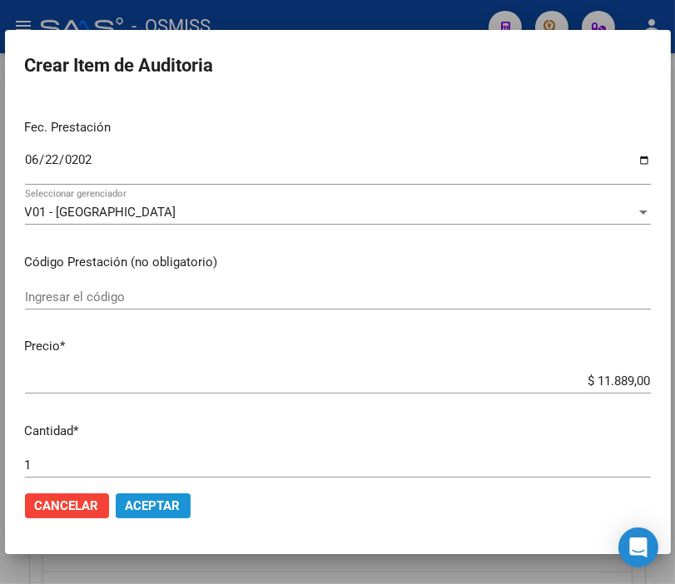
click at [170, 501] on span "Aceptar" at bounding box center [153, 505] width 55 height 15
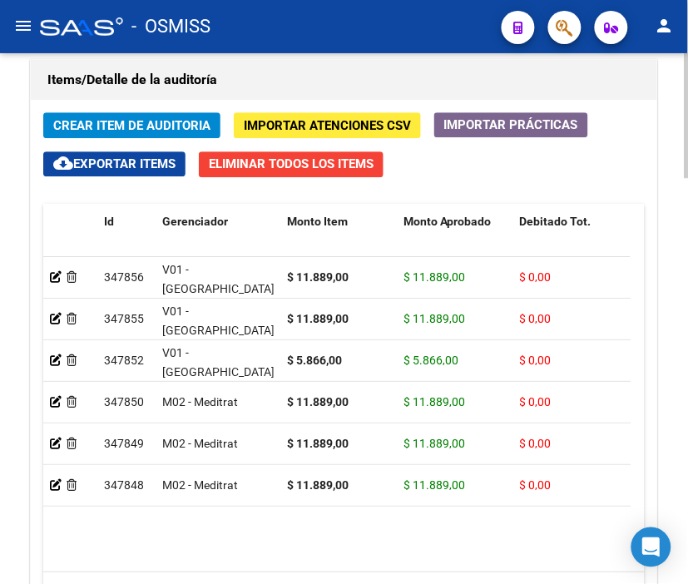
click at [285, 93] on h1 "Items/Detalle de la auditoría" at bounding box center [343, 80] width 593 height 27
click at [111, 122] on span "Crear Item de Auditoria" at bounding box center [131, 125] width 157 height 15
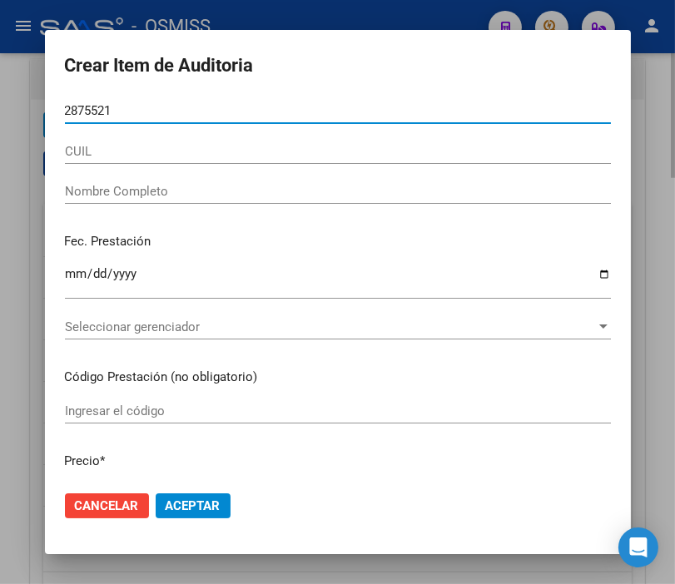
type input "28755218"
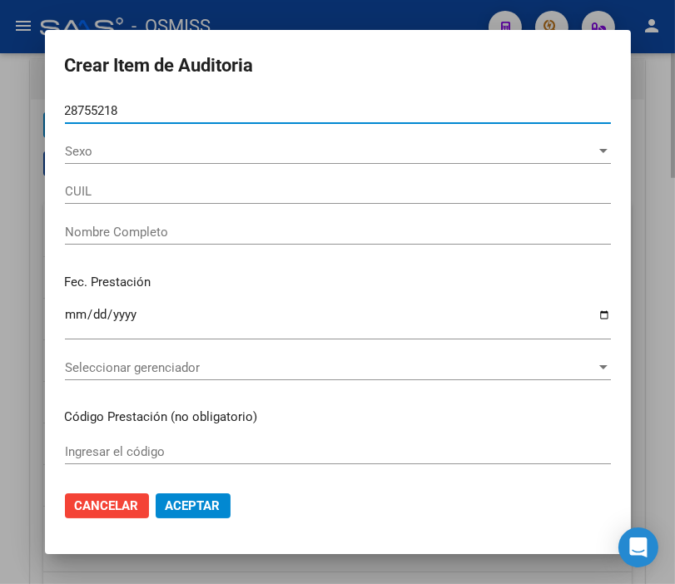
type input "20287552182"
type input "[PERSON_NAME]"
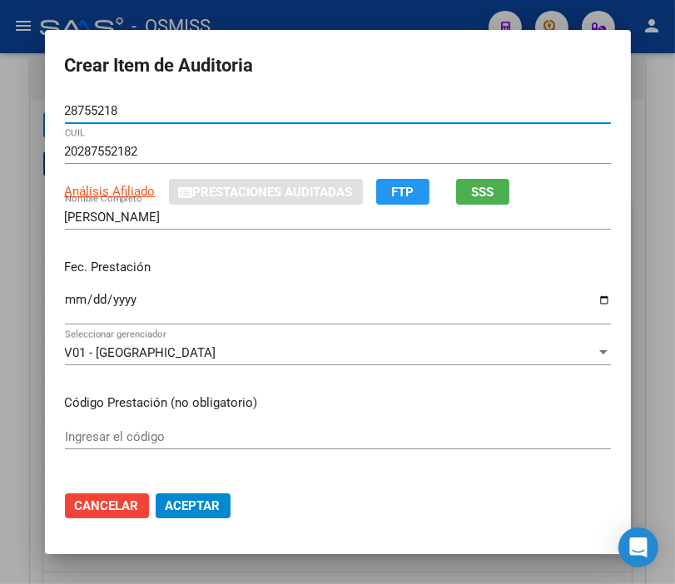
type input "28755218"
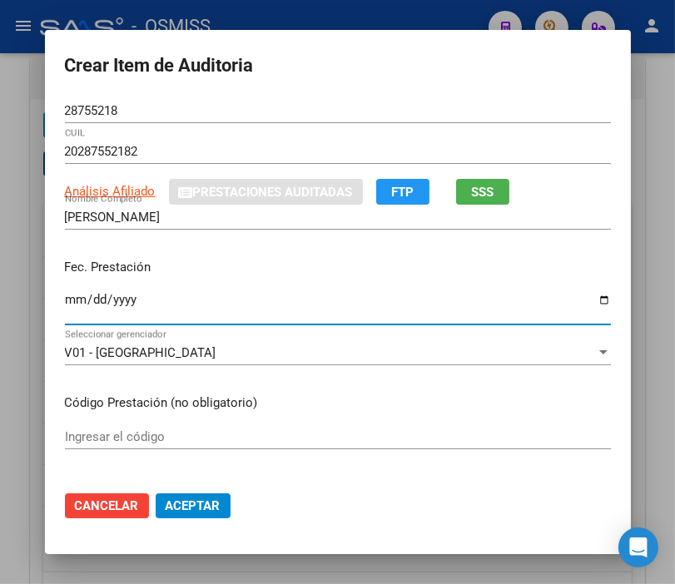
click at [69, 297] on input "Ingresar la fecha" at bounding box center [338, 306] width 546 height 27
type input "[DATE]"
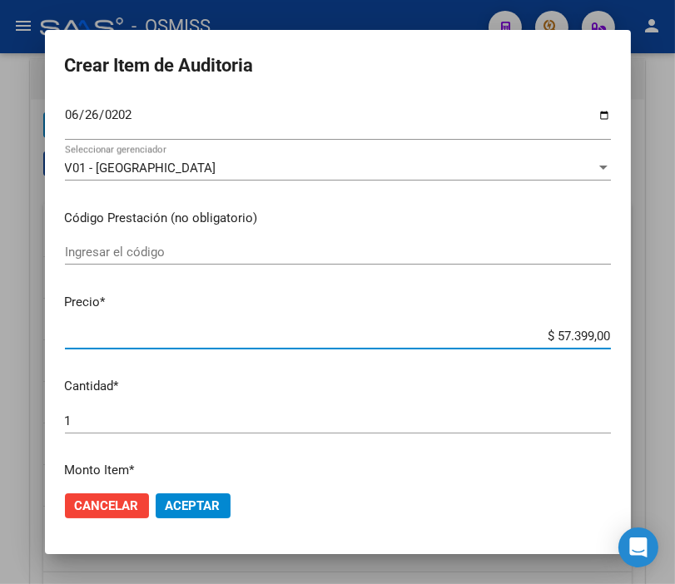
drag, startPoint x: 530, startPoint y: 338, endPoint x: 651, endPoint y: 345, distance: 121.7
click at [651, 345] on div "Crear Item de Auditoria 28755218 Nro Documento 20287552182 CUIL Análisis Afilia…" at bounding box center [337, 292] width 675 height 584
type input "$ 0,01"
type input "$ 0,11"
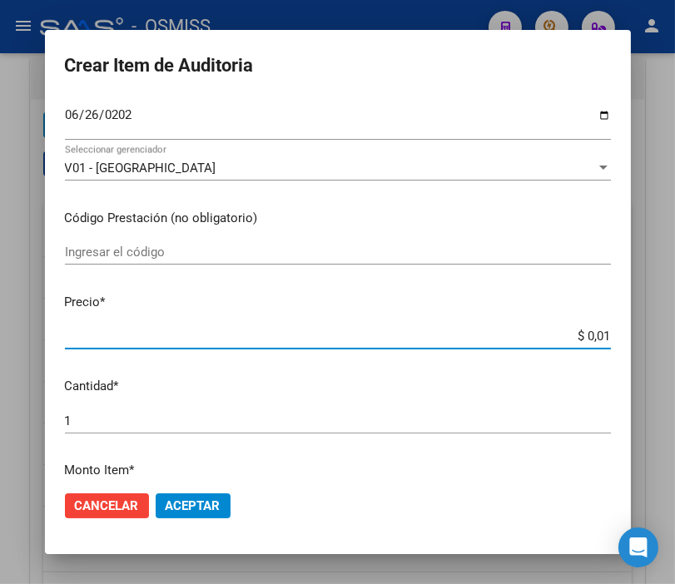
type input "$ 0,11"
type input "$ 1,18"
type input "$ 11,88"
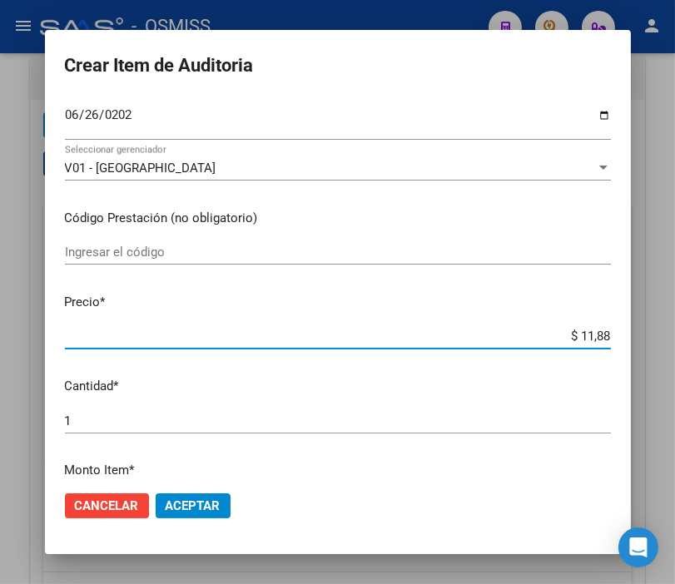
type input "$ 118,89"
type input "$ 1.188,90"
type input "$ 11.889,00"
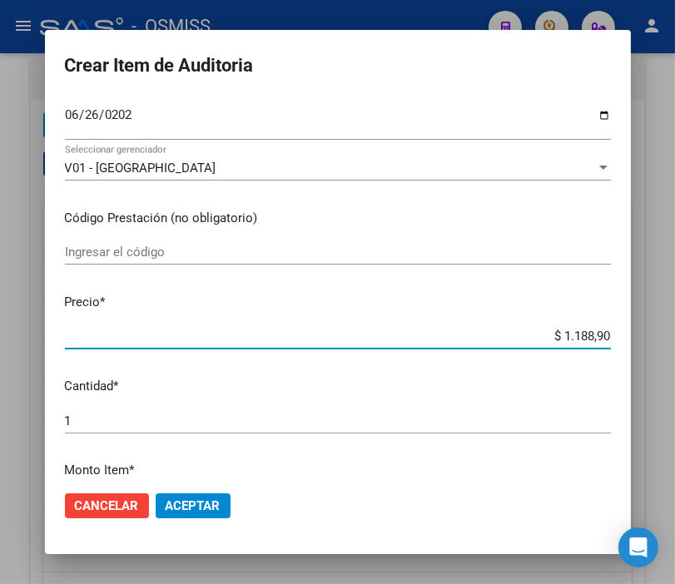
type input "$ 11.889,00"
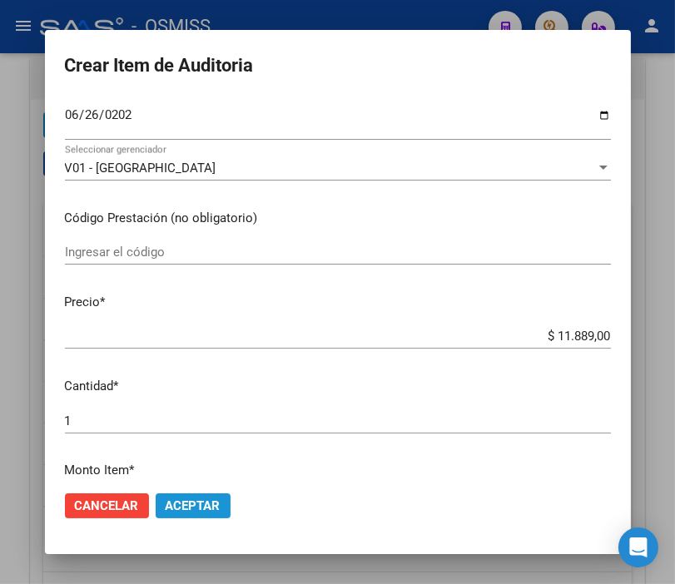
click at [195, 511] on span "Aceptar" at bounding box center [193, 505] width 55 height 15
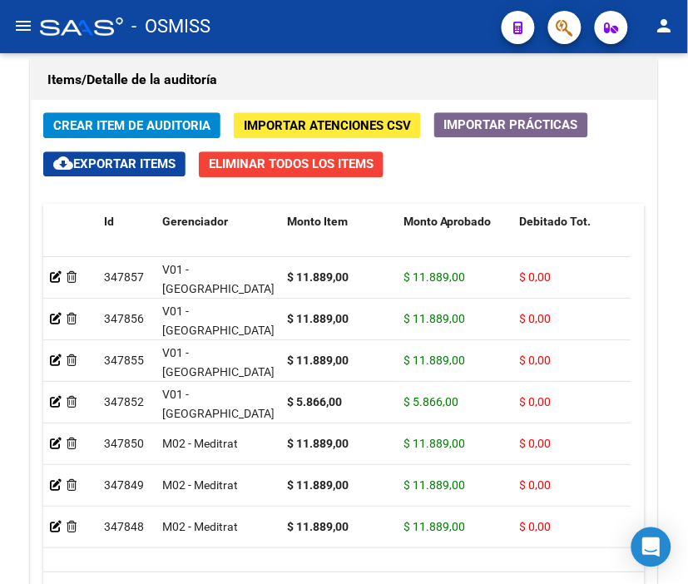
click at [280, 47] on mat-toolbar "menu - OSMISS person" at bounding box center [344, 26] width 688 height 53
click at [110, 121] on span "Crear Item de Auditoria" at bounding box center [131, 125] width 157 height 15
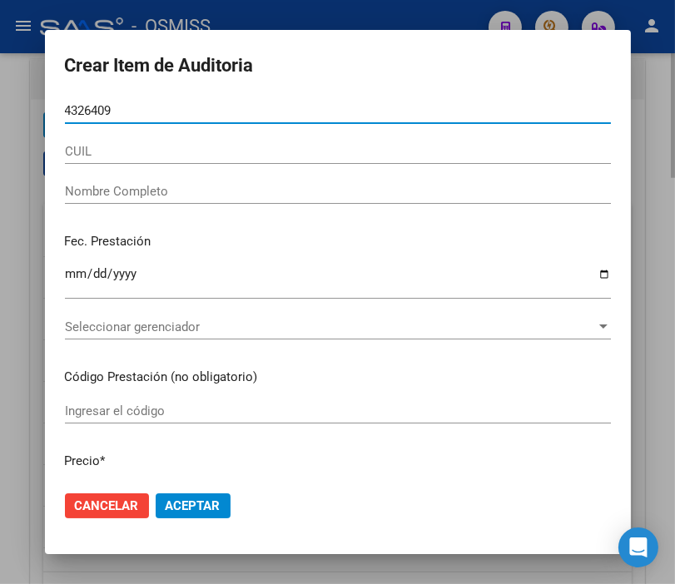
type input "43264093"
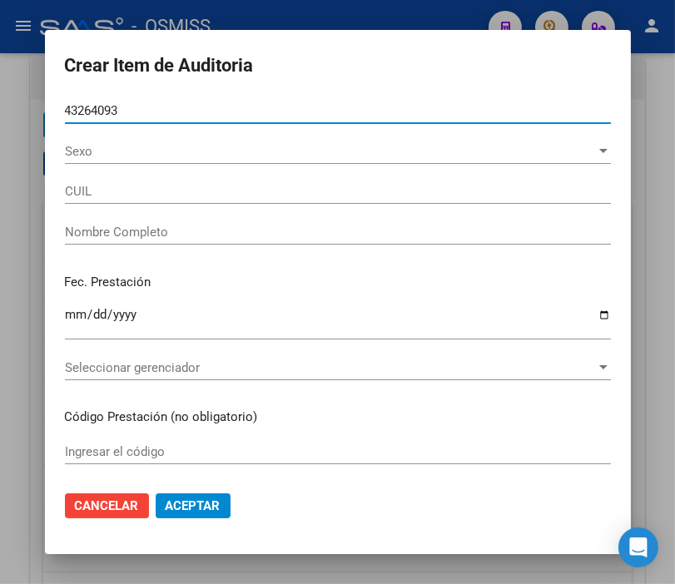
type input "27432640936"
type input "[PERSON_NAME]"
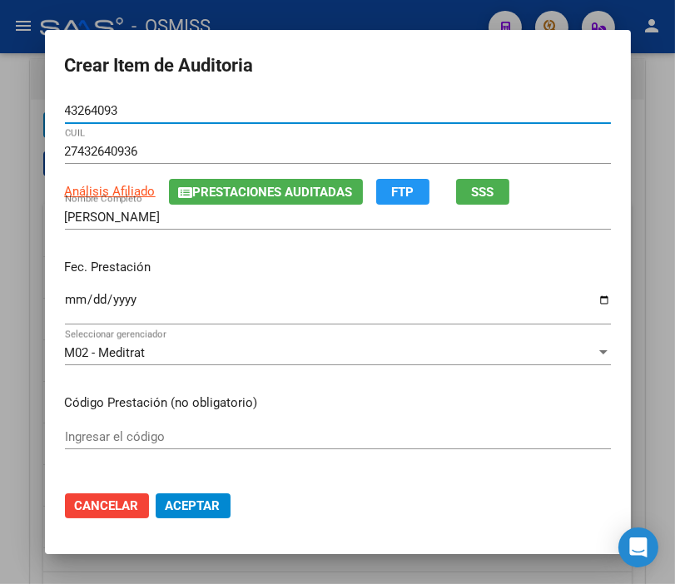
type input "43264093"
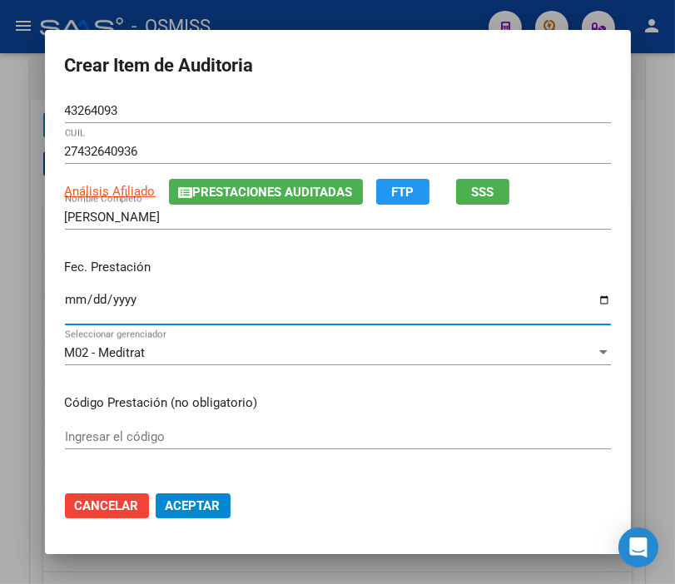
click at [68, 304] on input "Ingresar la fecha" at bounding box center [338, 306] width 546 height 27
type input "[DATE]"
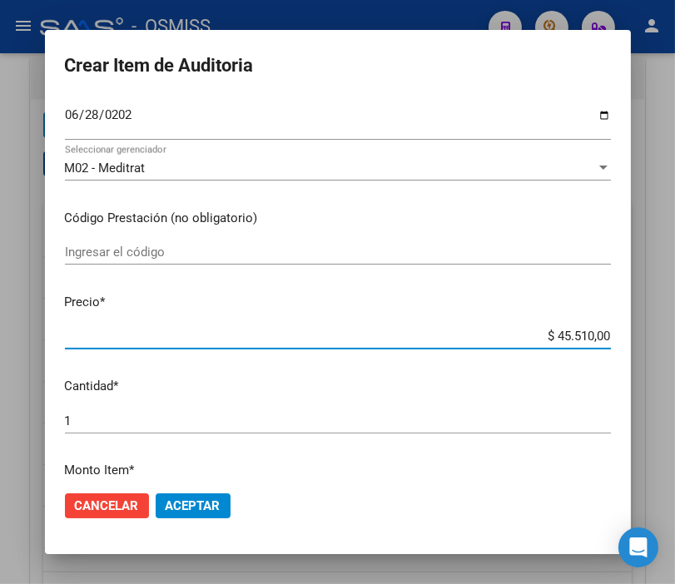
drag, startPoint x: 492, startPoint y: 331, endPoint x: 649, endPoint y: 345, distance: 157.9
click at [649, 345] on div "Crear Item de Auditoria 43264093 Nro Documento 27432640936 CUIL Análisis Afilia…" at bounding box center [337, 292] width 675 height 584
type input "$ 0,01"
type input "$ 0,11"
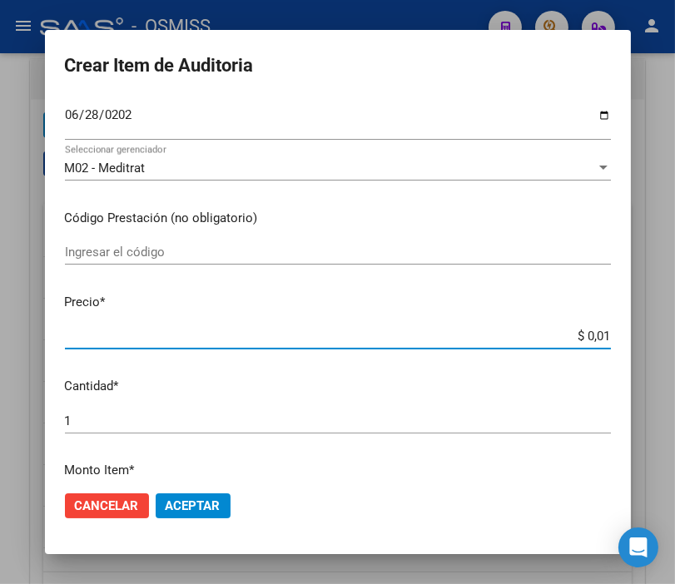
type input "$ 0,11"
type input "$ 1,18"
type input "$ 11,88"
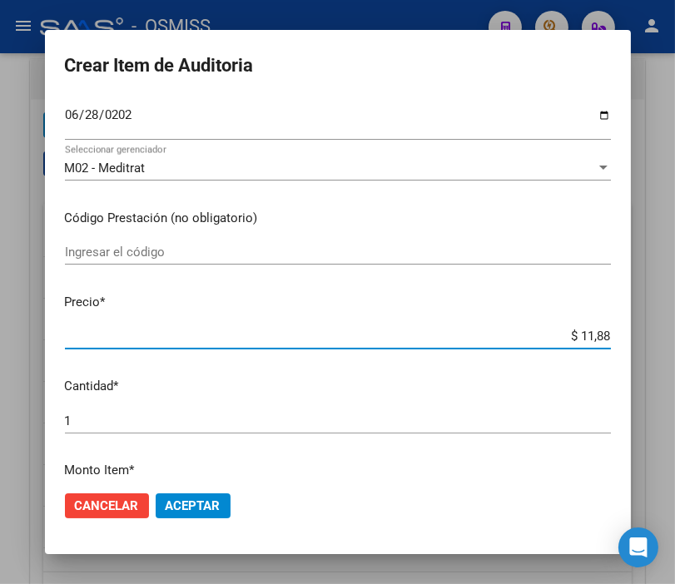
type input "$ 118,89"
type input "$ 1.188,90"
type input "$ 11.889,00"
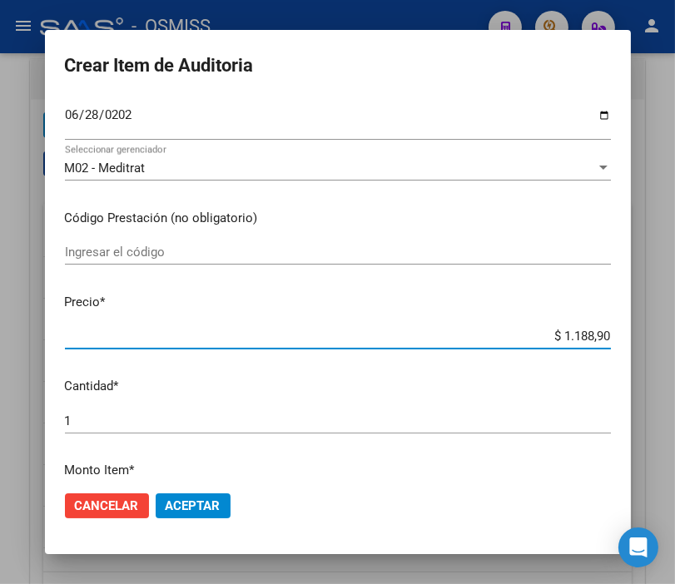
type input "$ 11.889,00"
click at [210, 498] on span "Aceptar" at bounding box center [193, 505] width 55 height 15
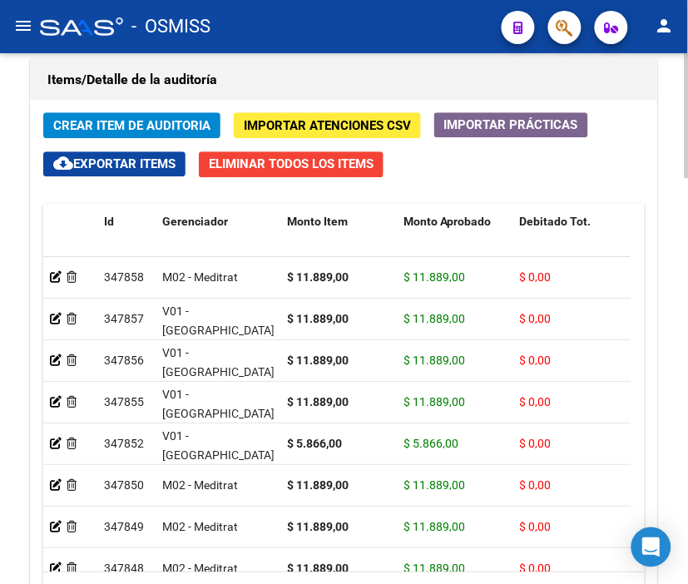
click at [333, 48] on mat-toolbar "menu - OSMISS person" at bounding box center [344, 26] width 688 height 53
click at [141, 117] on span "Crear Item de Auditoria" at bounding box center [131, 124] width 157 height 15
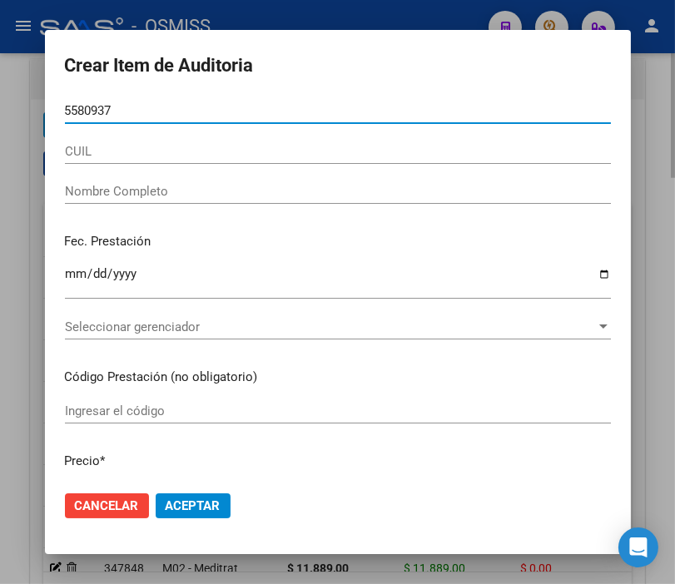
type input "55809379"
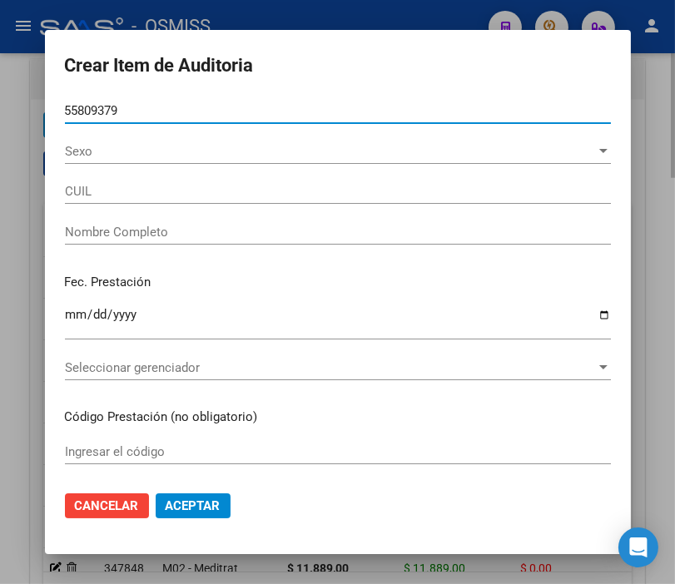
type input "20558093790"
type input "[PERSON_NAME]"
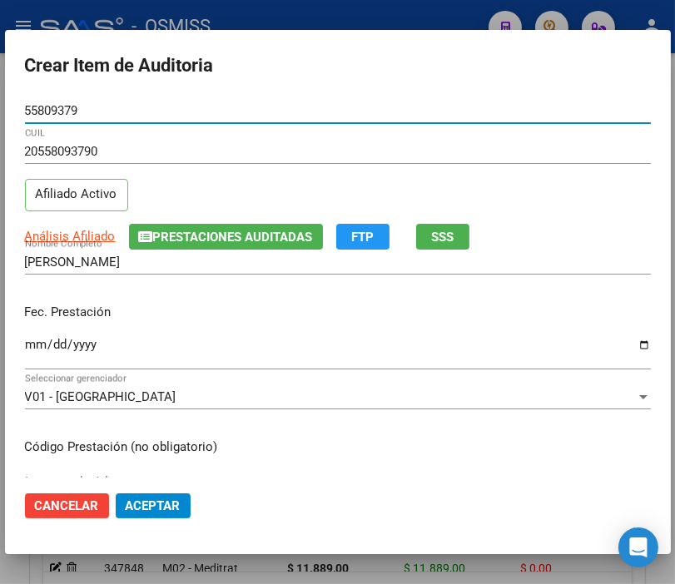
type input "55809379"
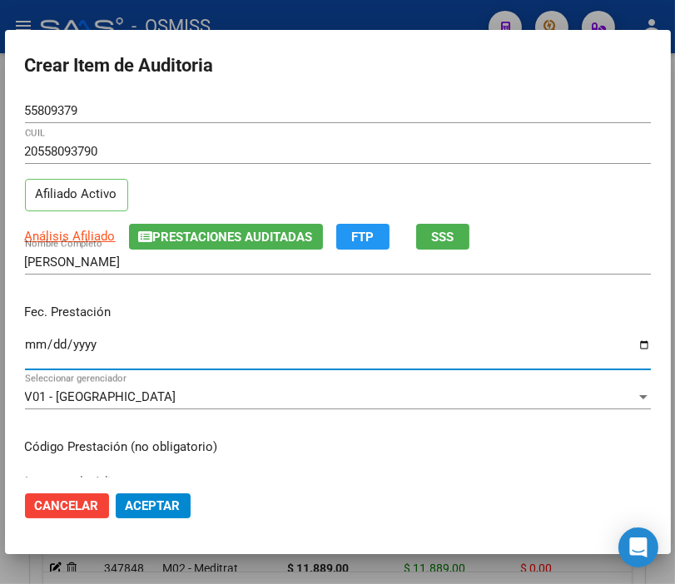
click at [37, 339] on input "Ingresar la fecha" at bounding box center [338, 351] width 626 height 27
type input "[DATE]"
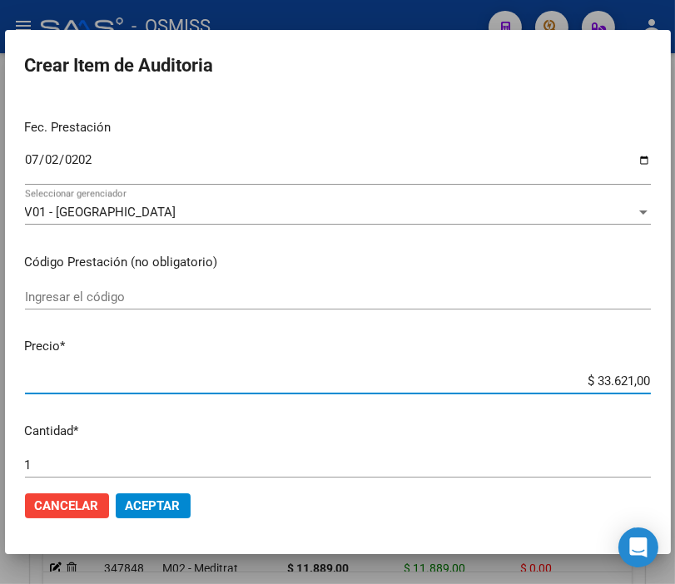
drag, startPoint x: 522, startPoint y: 383, endPoint x: 651, endPoint y: 383, distance: 129.8
click at [651, 383] on mat-dialog-content "55809379 Nro Documento 20558093790 CUIL Afiliado Activo Análisis Afiliado Prest…" at bounding box center [337, 287] width 665 height 379
type input "$ 0,07"
type input "$ 0,72"
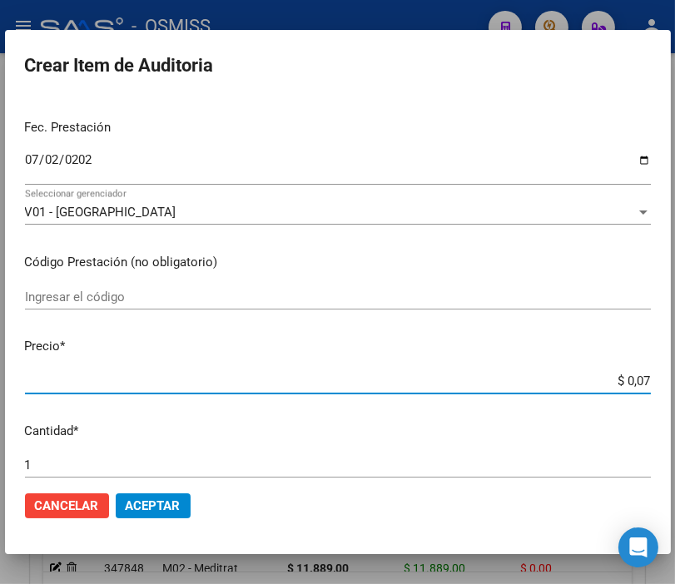
type input "$ 0,72"
type input "$ 7,24"
type input "$ 72,44"
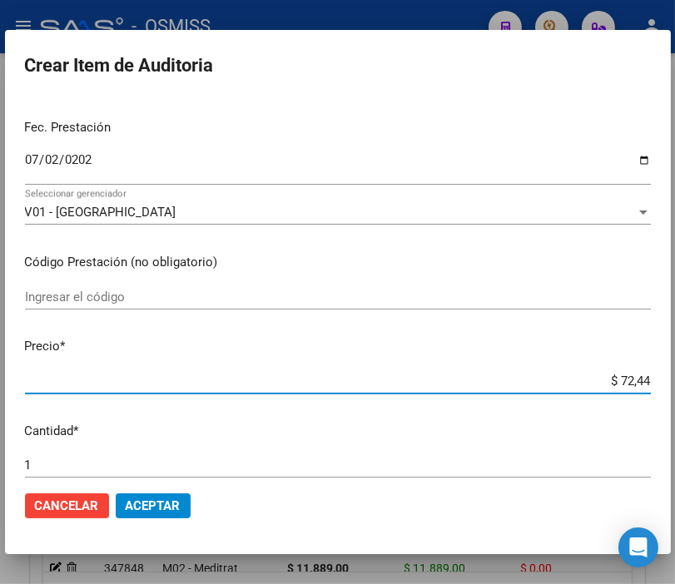
type input "$ 724,40"
type input "$ 7.244,00"
click at [156, 494] on button "Aceptar" at bounding box center [153, 505] width 75 height 25
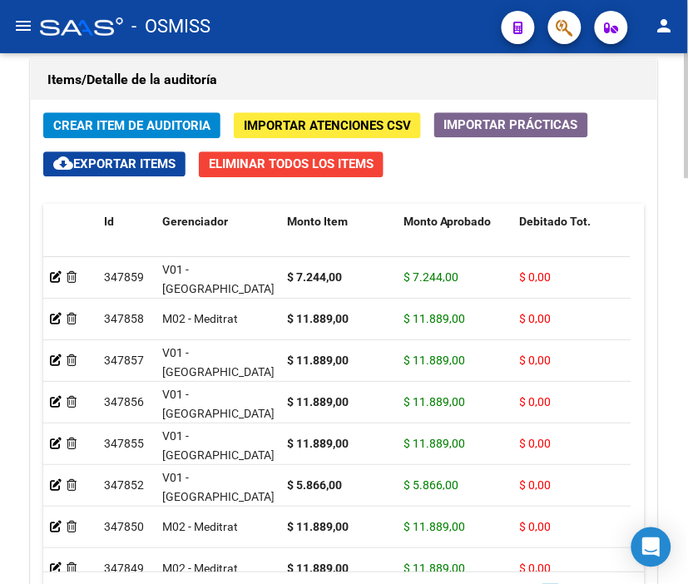
drag, startPoint x: 285, startPoint y: 79, endPoint x: 246, endPoint y: 79, distance: 39.1
click at [285, 79] on h1 "Items/Detalle de la auditoría" at bounding box center [343, 80] width 593 height 27
click at [125, 121] on span "Crear Item de Auditoria" at bounding box center [131, 125] width 157 height 15
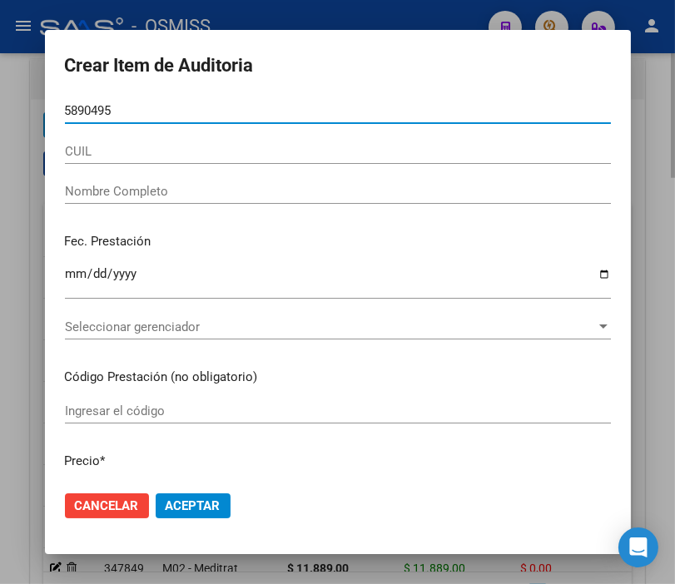
type input "58904958"
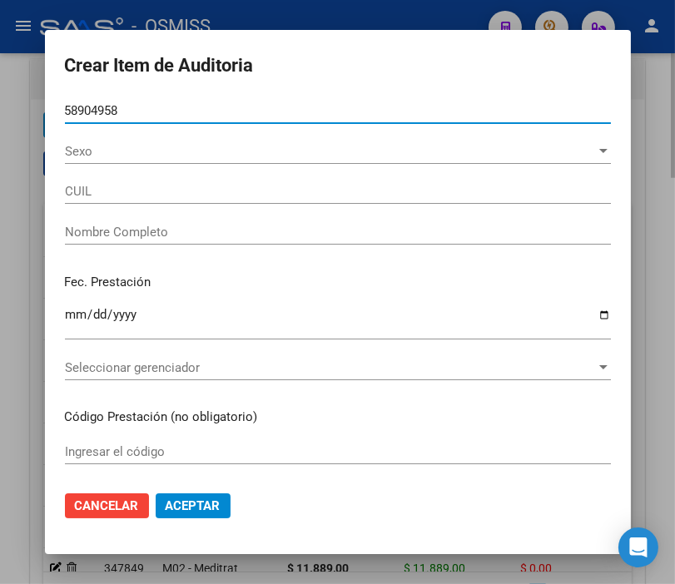
type input "27589049581"
type input "[PERSON_NAME]"
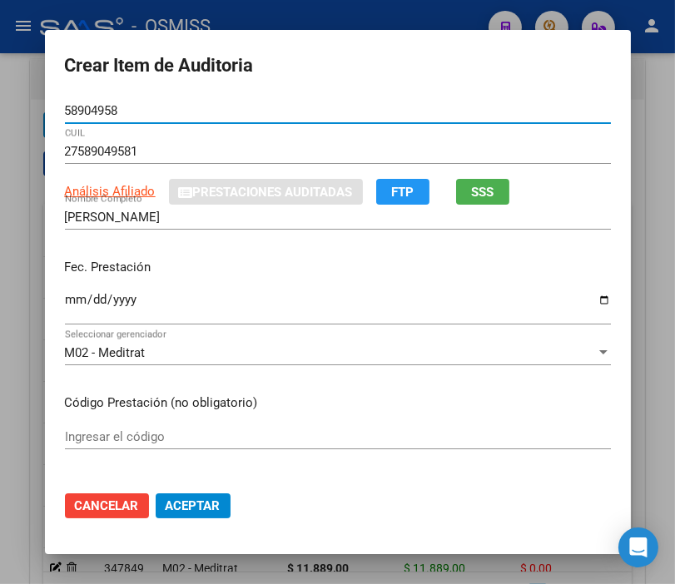
type input "58904958"
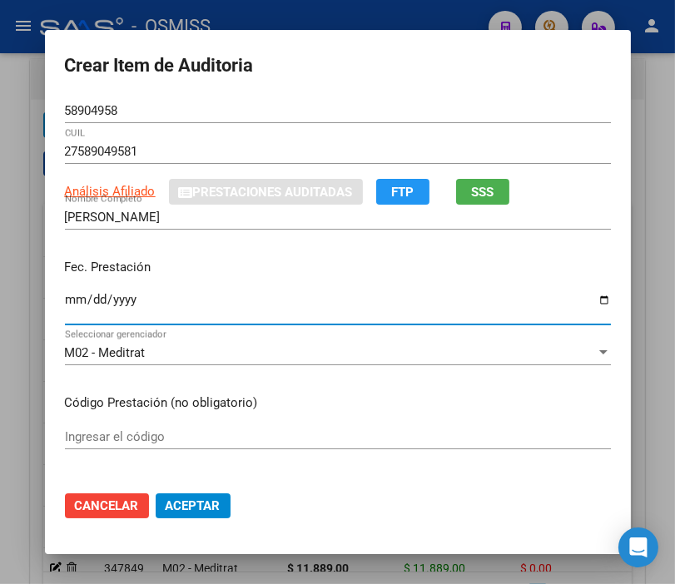
click at [65, 298] on input "Ingresar la fecha" at bounding box center [338, 306] width 546 height 27
type input "[DATE]"
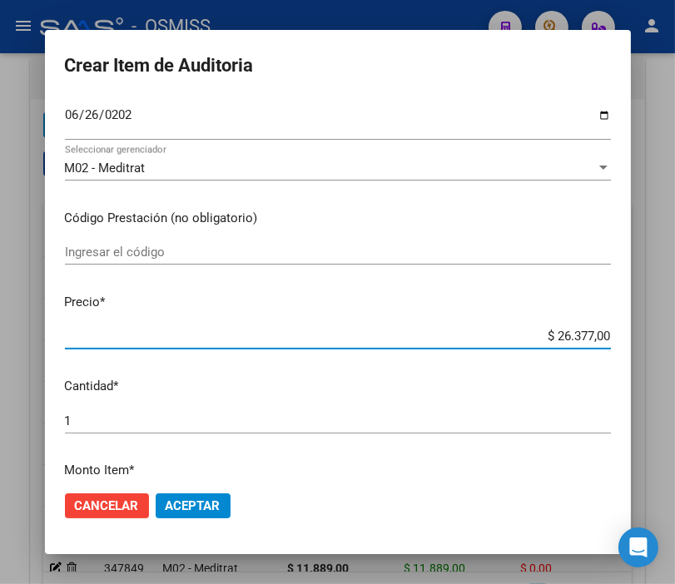
drag, startPoint x: 512, startPoint y: 338, endPoint x: 651, endPoint y: 337, distance: 139.8
click at [651, 337] on div "Crear Item de Auditoria 58904958 Nro Documento 27589049581 CUIL Análisis Afilia…" at bounding box center [337, 292] width 675 height 584
type input "$ 0,07"
type input "$ 0,77"
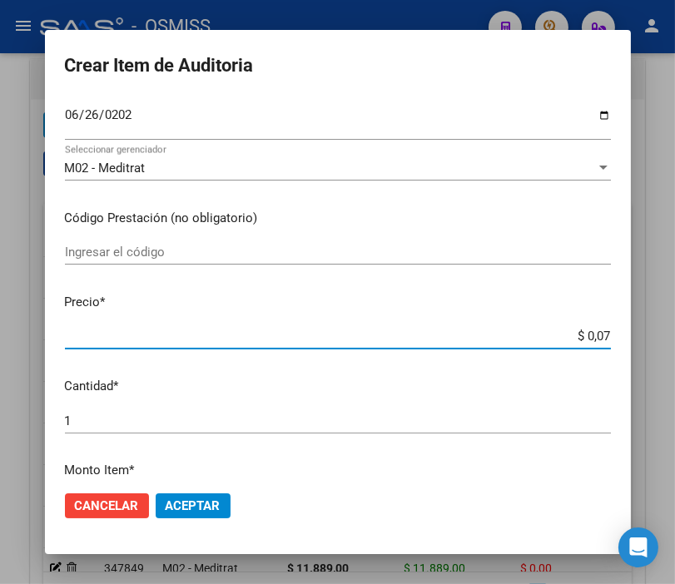
type input "$ 0,77"
type input "$ 0,07"
type input "$ 0,01"
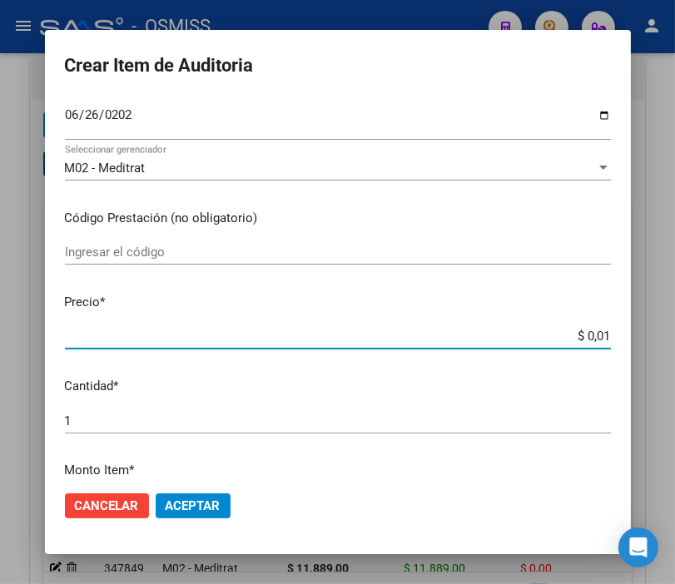
type input "$ 0,11"
type input "$ 1,18"
type input "$ 11,88"
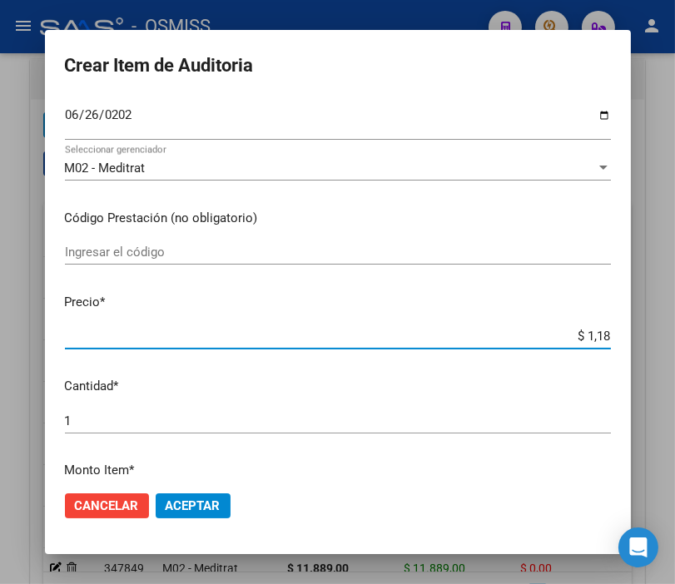
type input "$ 11,88"
type input "$ 118,89"
type input "$ 1.188,90"
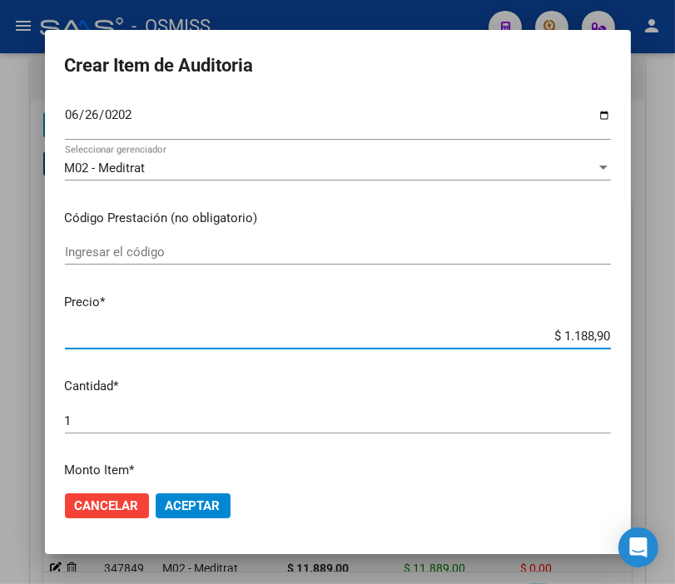
type input "$ 11.889,00"
click at [198, 511] on span "Aceptar" at bounding box center [193, 505] width 55 height 15
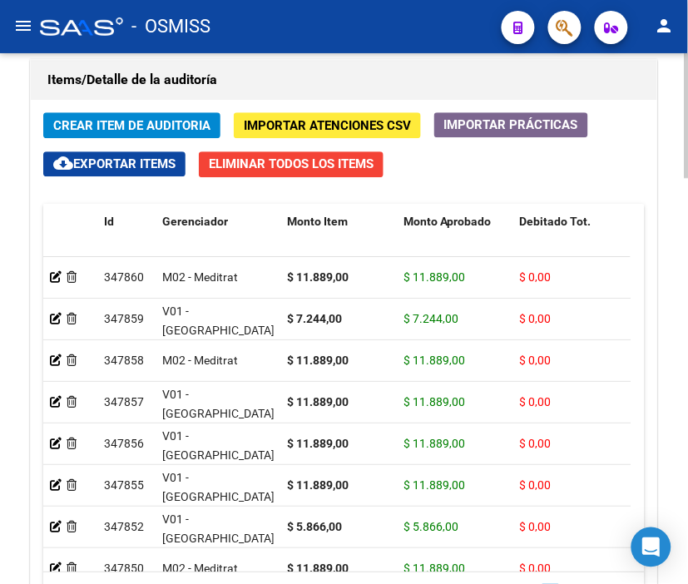
click at [299, 77] on h1 "Items/Detalle de la auditoría" at bounding box center [343, 80] width 593 height 27
click at [140, 121] on span "Crear Item de Auditoria" at bounding box center [131, 125] width 157 height 15
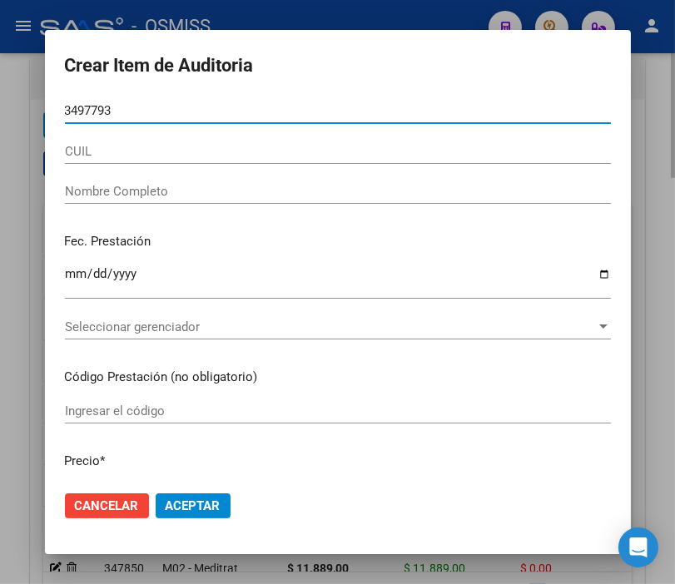
type input "34977934"
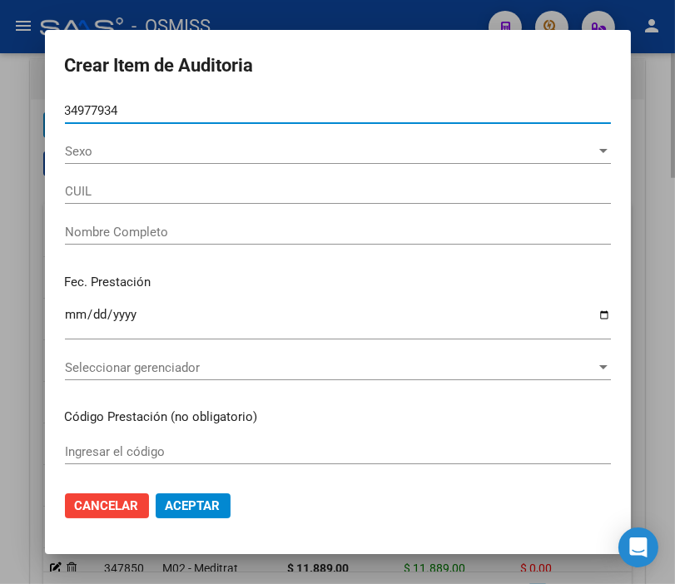
type input "20349779340"
type input "[PERSON_NAME]"
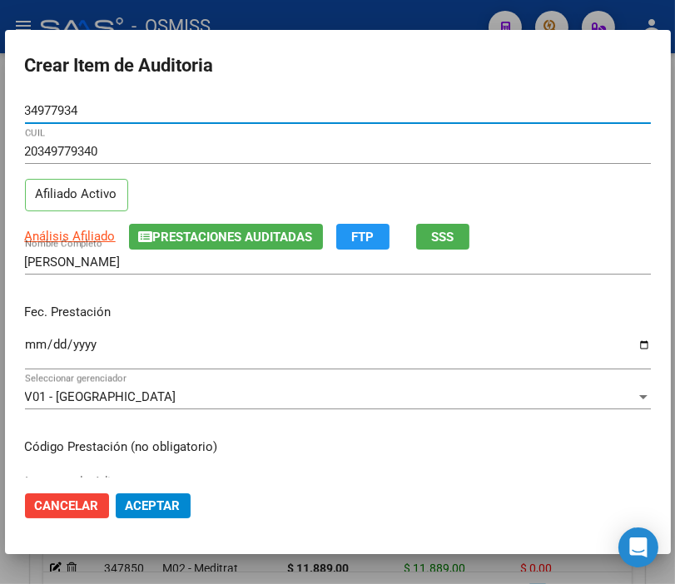
type input "34977934"
click at [22, 347] on mat-dialog-content "34977934 Nro Documento 20349779340 CUIL Afiliado Activo Análisis Afiliado Prest…" at bounding box center [337, 287] width 665 height 379
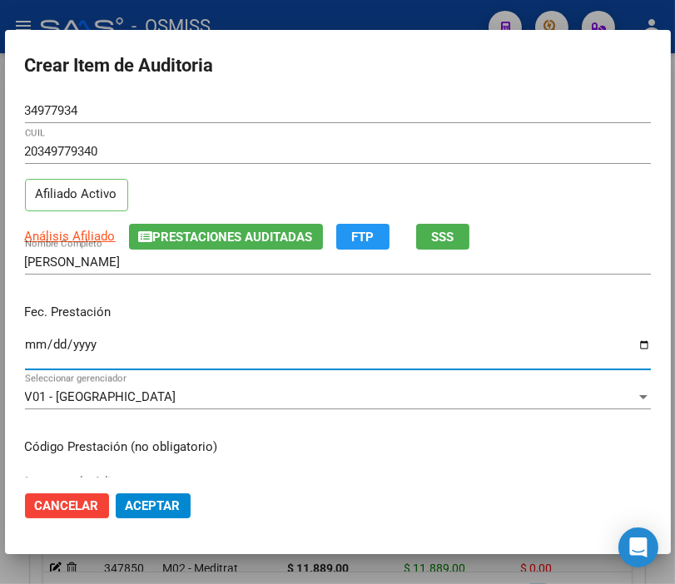
click at [36, 347] on input "Ingresar la fecha" at bounding box center [338, 351] width 626 height 27
type input "[DATE]"
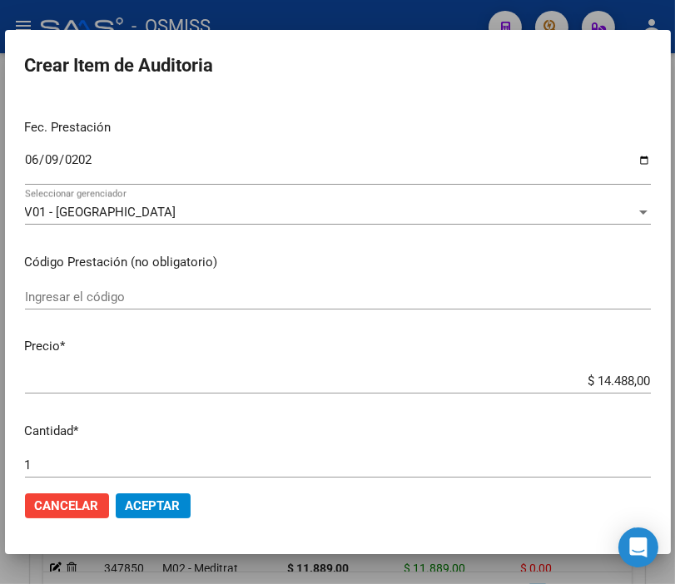
drag, startPoint x: 542, startPoint y: 391, endPoint x: 651, endPoint y: 383, distance: 110.1
click at [651, 383] on mat-dialog-content "34977934 Nro Documento 20349779340 CUIL Afiliado Activo Análisis Afiliado Prest…" at bounding box center [337, 287] width 665 height 379
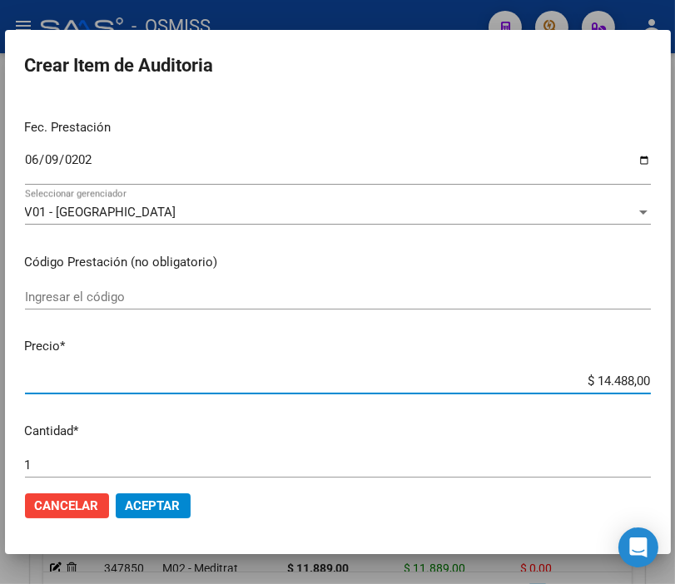
click at [568, 381] on input "$ 14.488,00" at bounding box center [338, 381] width 626 height 15
drag, startPoint x: 559, startPoint y: 381, endPoint x: 651, endPoint y: 388, distance: 92.6
click at [651, 388] on mat-dialog-content "34977934 Nro Documento 20349779340 CUIL Afiliado Activo Análisis Afiliado Prest…" at bounding box center [337, 287] width 665 height 379
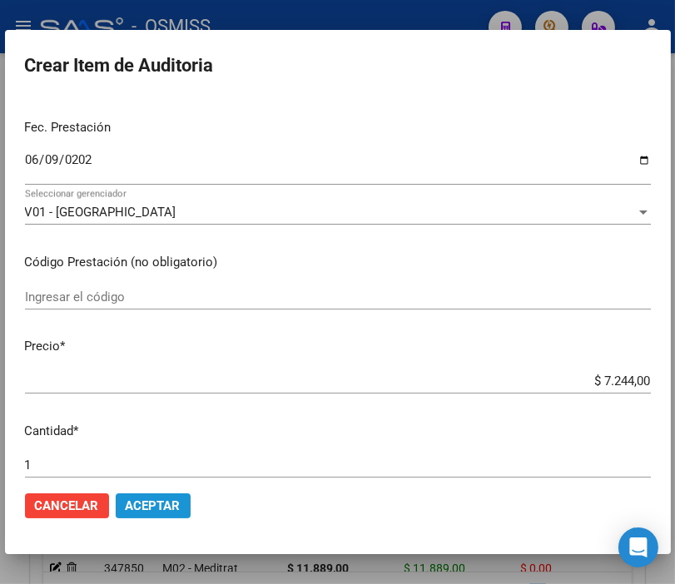
click at [164, 506] on span "Aceptar" at bounding box center [153, 505] width 55 height 15
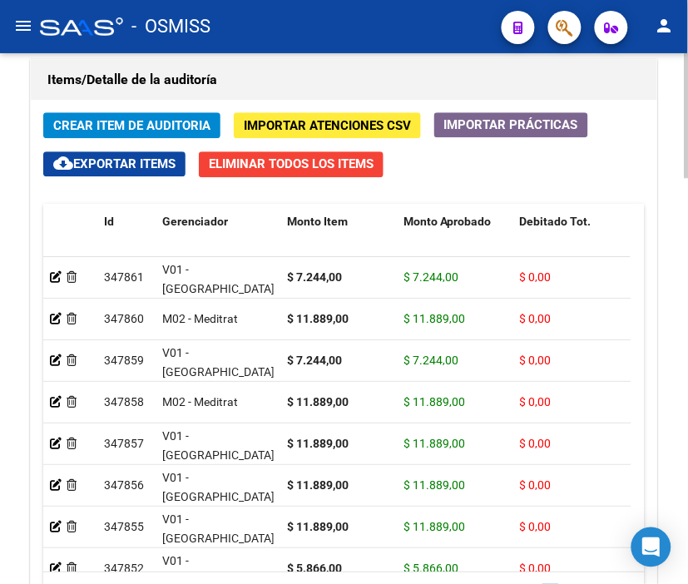
click at [294, 62] on div "Items/Detalle de la auditoría" at bounding box center [344, 80] width 626 height 40
click at [126, 125] on span "Crear Item de Auditoria" at bounding box center [131, 125] width 157 height 15
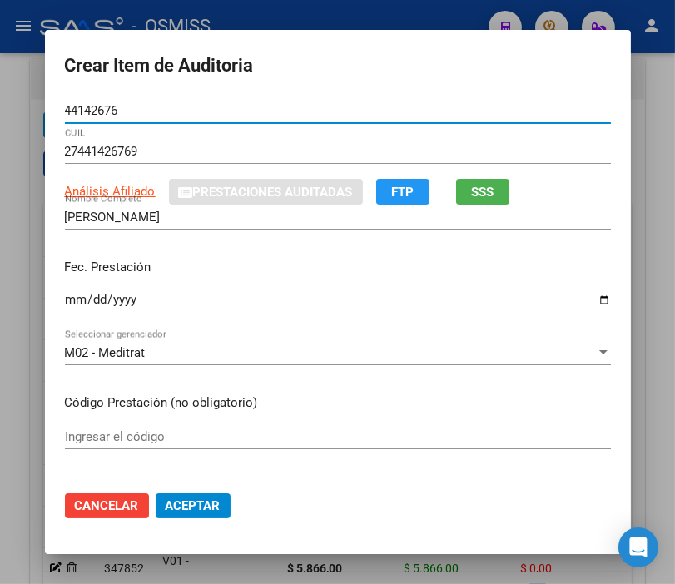
click at [68, 304] on input "Ingresar la fecha" at bounding box center [338, 306] width 546 height 27
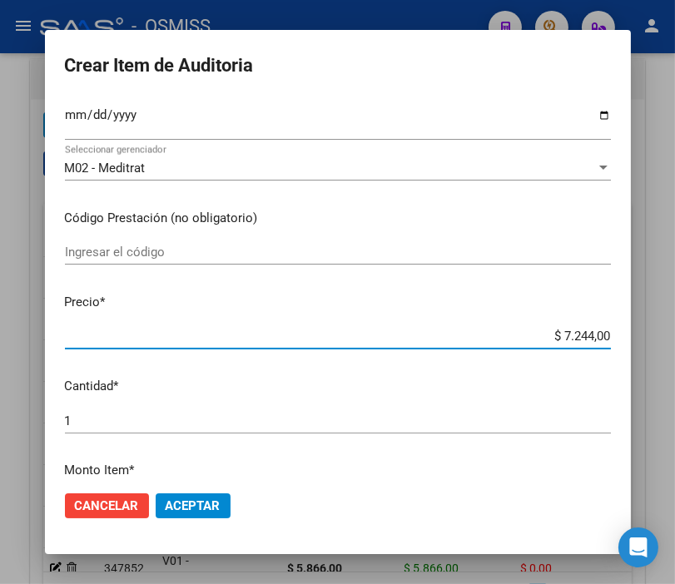
drag, startPoint x: 469, startPoint y: 339, endPoint x: 621, endPoint y: 344, distance: 152.3
click at [621, 344] on mat-dialog-content "44142676 Nro Documento 27441426769 CUIL Análisis Afiliado Prestaciones Auditada…" at bounding box center [338, 287] width 586 height 379
click at [200, 506] on span "Aceptar" at bounding box center [193, 505] width 55 height 15
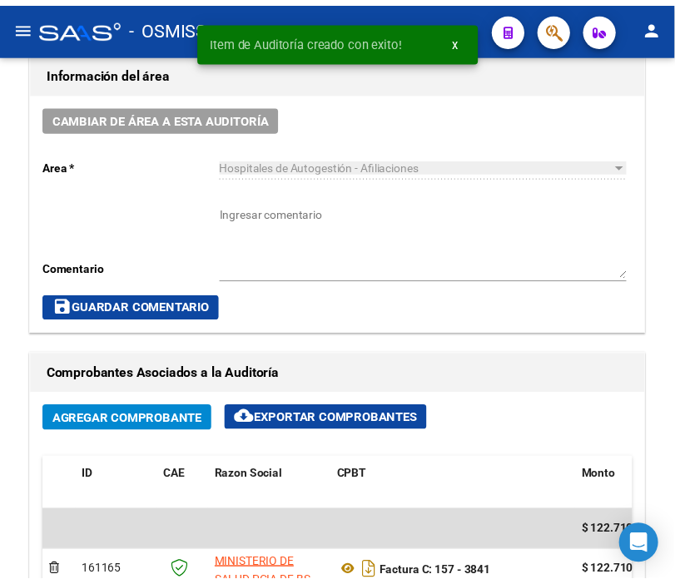
scroll to position [688, 0]
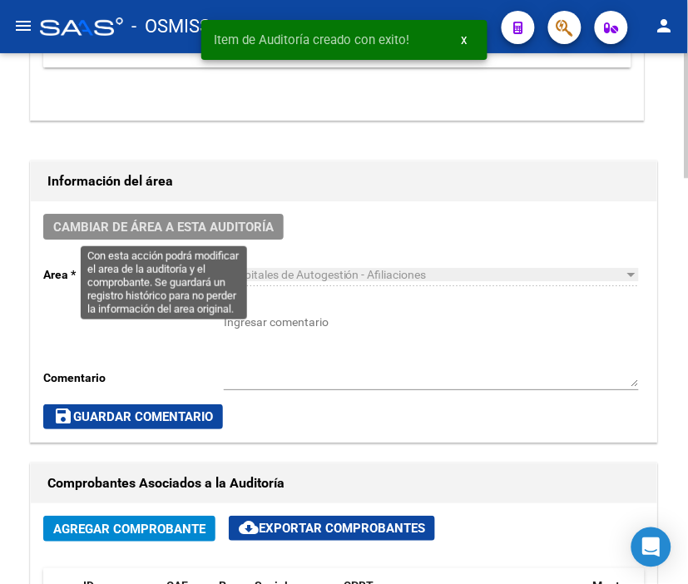
click at [215, 219] on span "Cambiar de área a esta auditoría" at bounding box center [163, 226] width 220 height 15
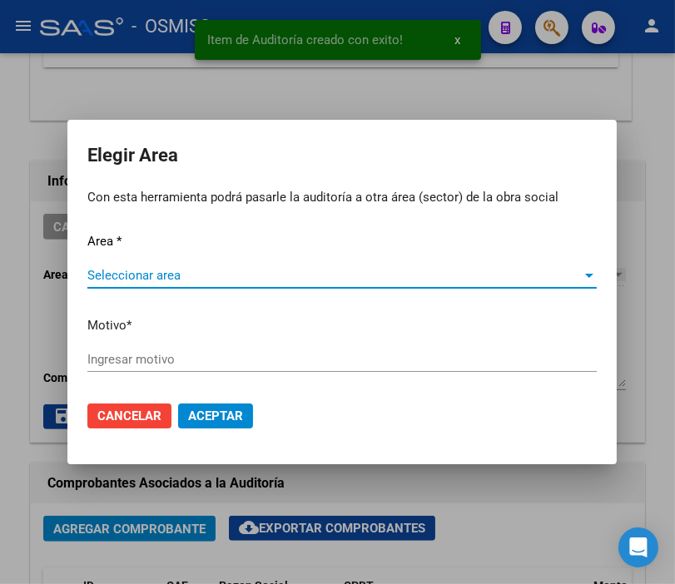
click at [205, 271] on span "Seleccionar area" at bounding box center [334, 275] width 494 height 15
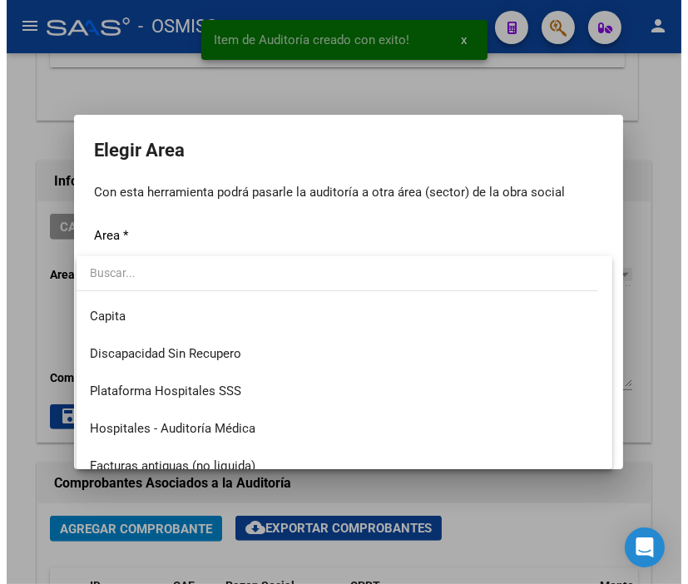
scroll to position [185, 0]
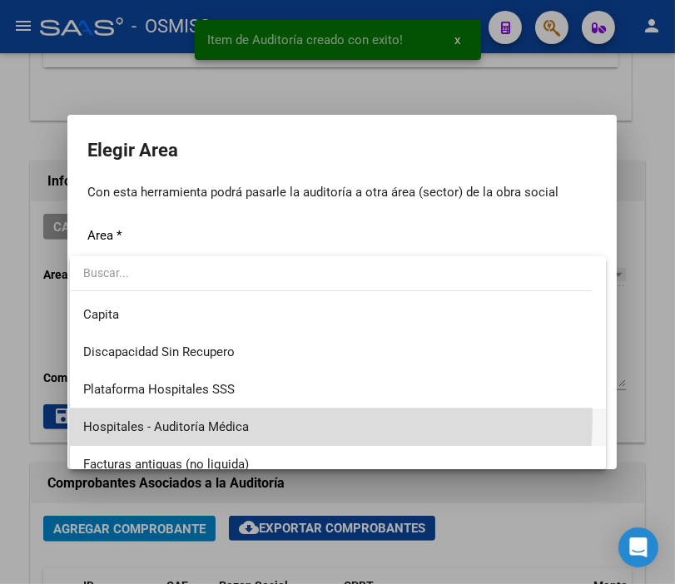
click at [234, 417] on span "Hospitales - Auditoría Médica" at bounding box center [337, 426] width 509 height 37
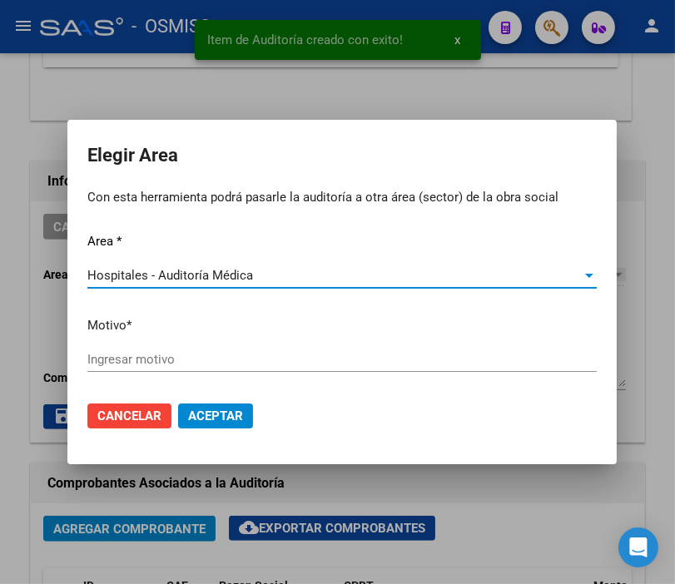
click at [155, 360] on input "Ingresar motivo" at bounding box center [341, 359] width 509 height 15
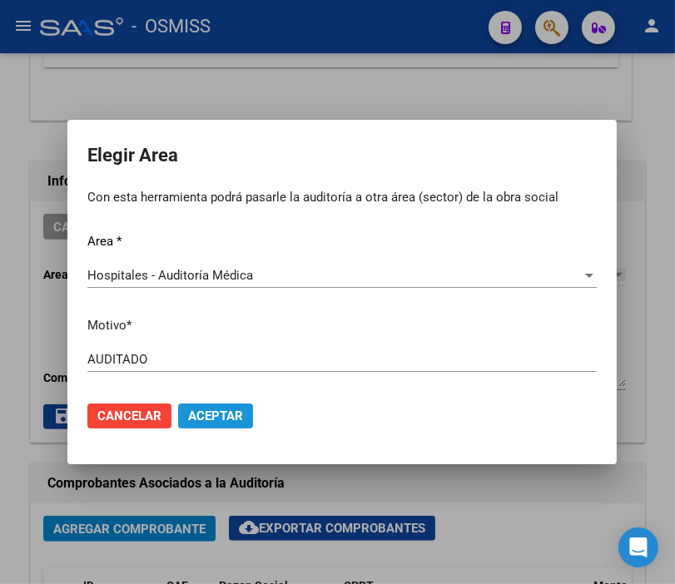
click at [217, 422] on span "Aceptar" at bounding box center [215, 415] width 55 height 15
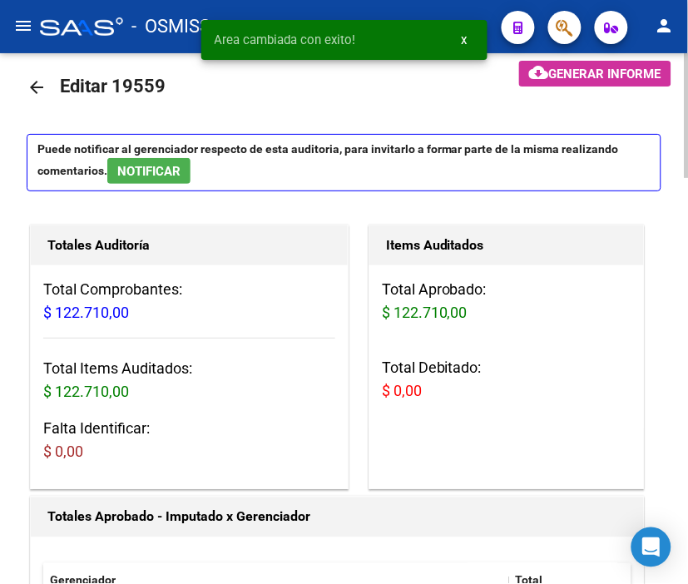
scroll to position [0, 0]
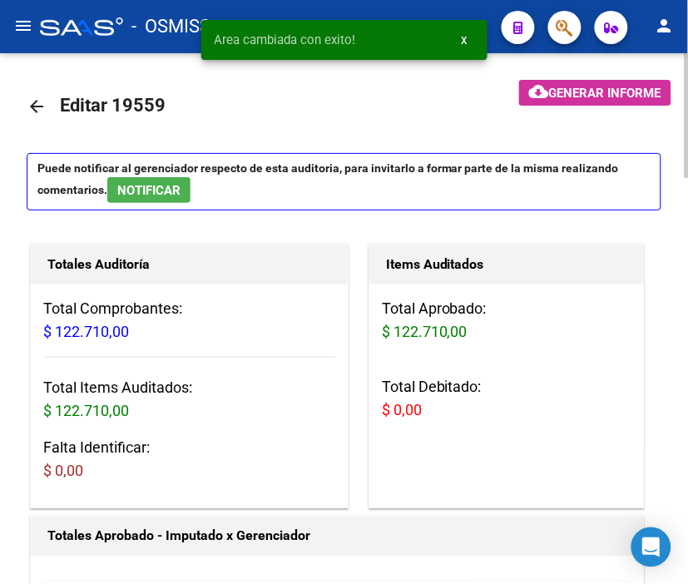
click at [27, 100] on mat-icon "arrow_back" at bounding box center [37, 106] width 20 height 20
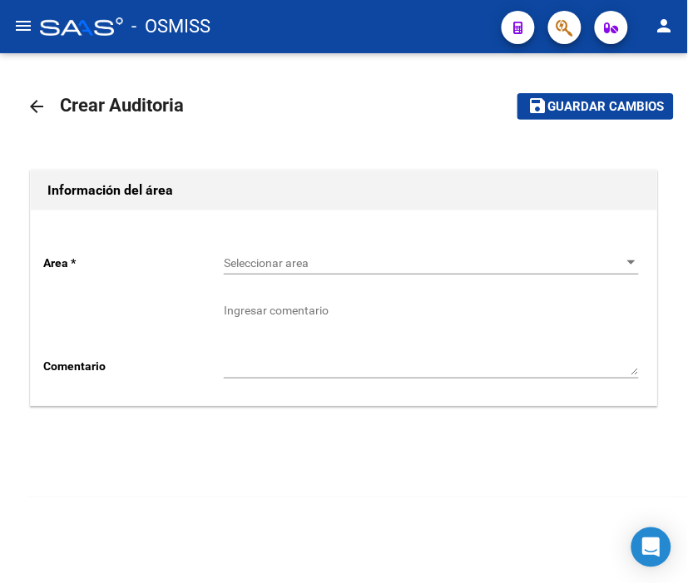
click at [272, 265] on span "Seleccionar area" at bounding box center [424, 263] width 400 height 14
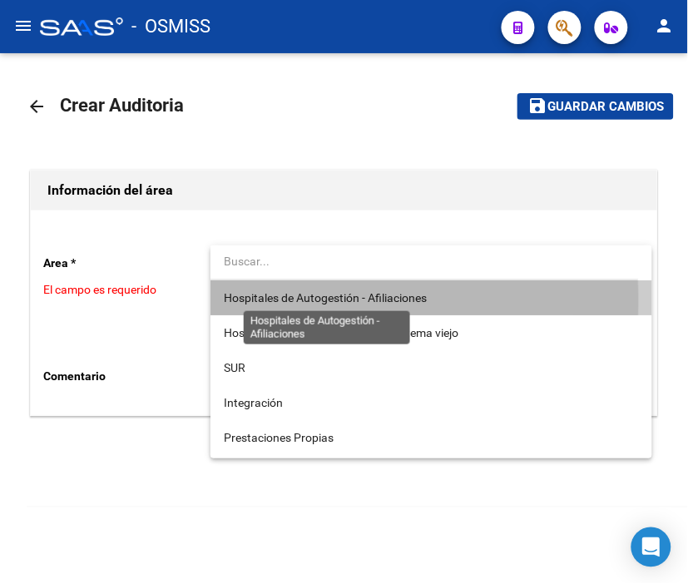
click at [289, 299] on span "Hospitales de Autogestión - Afiliaciones" at bounding box center [325, 297] width 203 height 13
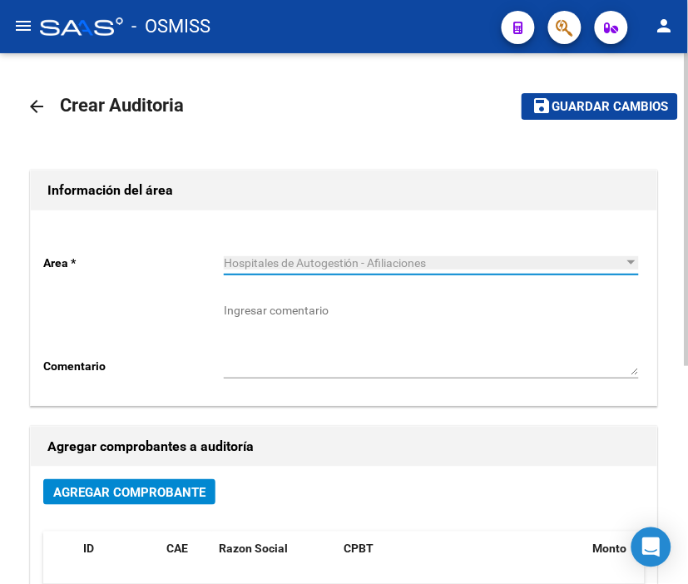
click at [146, 494] on span "Agregar Comprobante" at bounding box center [129, 492] width 152 height 15
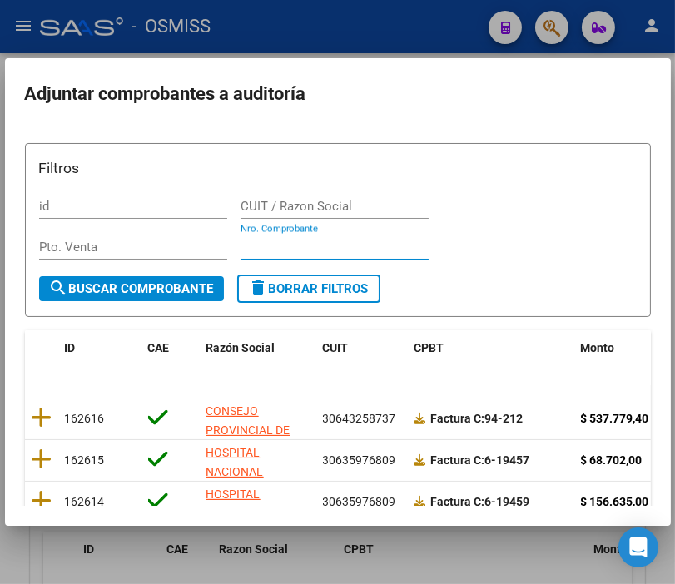
click at [269, 246] on input "Nro. Comprobante" at bounding box center [334, 247] width 188 height 15
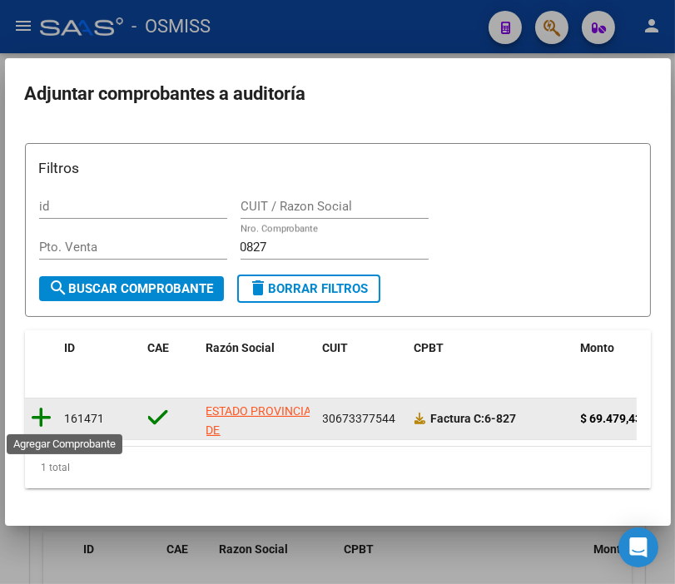
click at [37, 423] on icon at bounding box center [42, 417] width 21 height 23
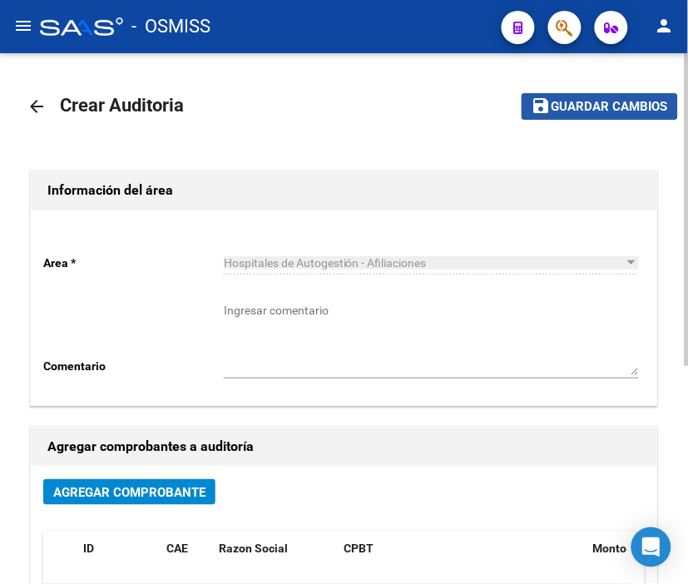
click at [584, 112] on span "Guardar cambios" at bounding box center [610, 107] width 116 height 15
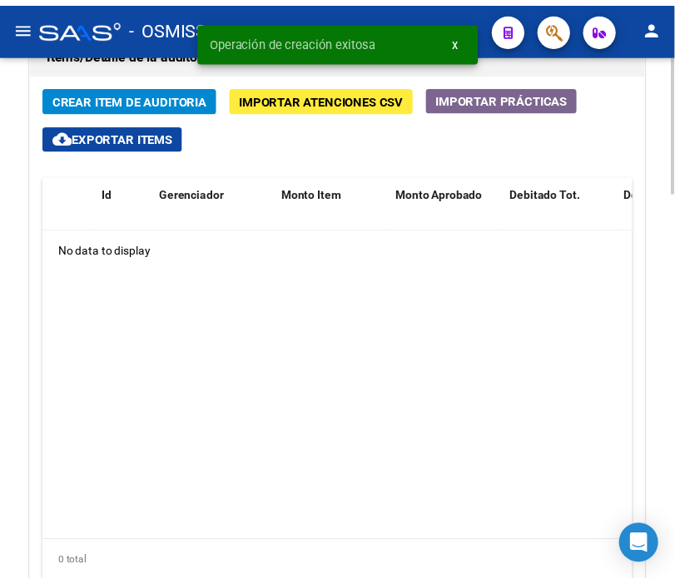
scroll to position [1294, 0]
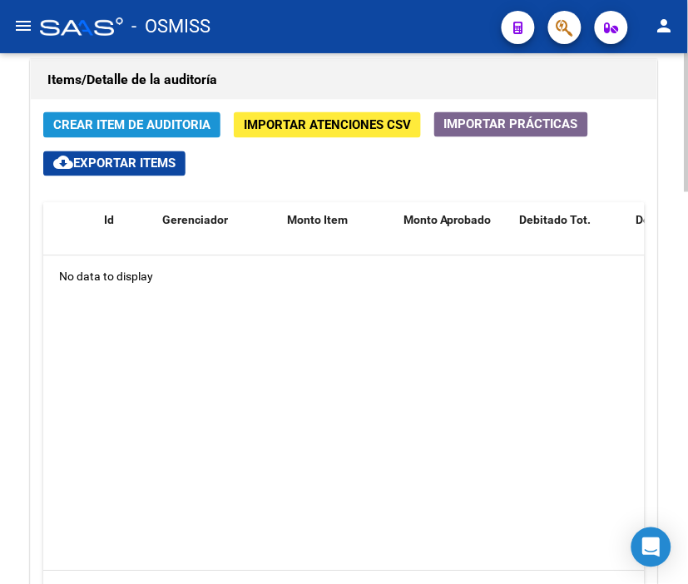
click at [116, 130] on span "Crear Item de Auditoria" at bounding box center [131, 125] width 157 height 15
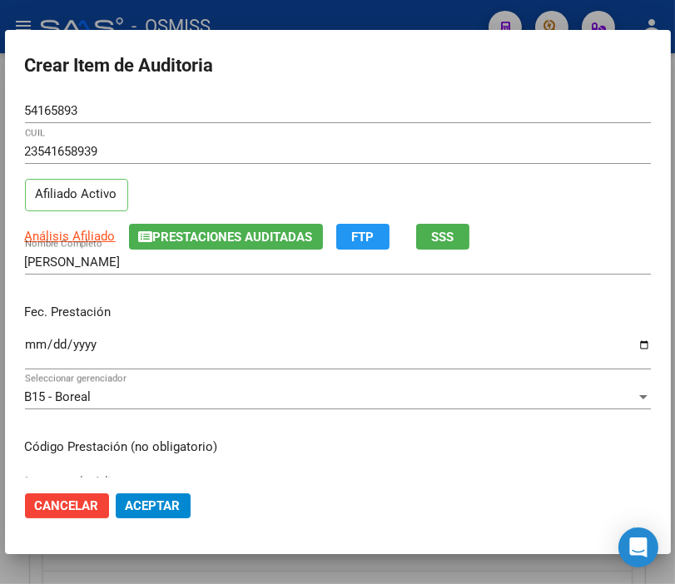
click at [32, 336] on div "Ingresar la fecha" at bounding box center [338, 352] width 626 height 36
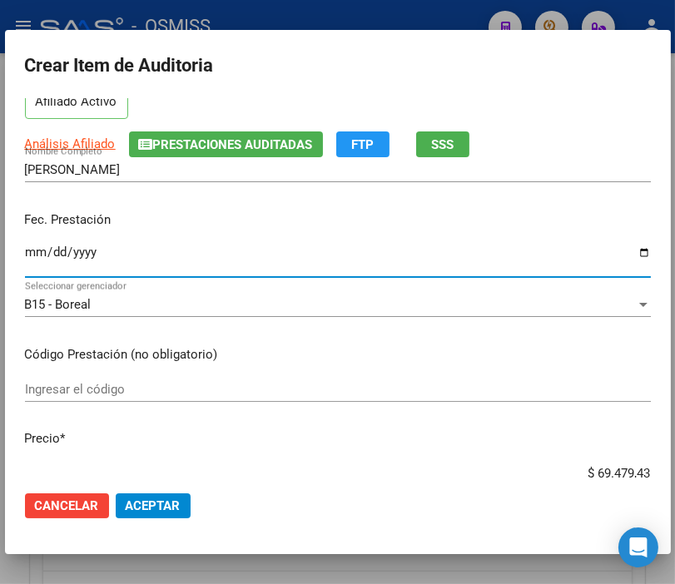
scroll to position [185, 0]
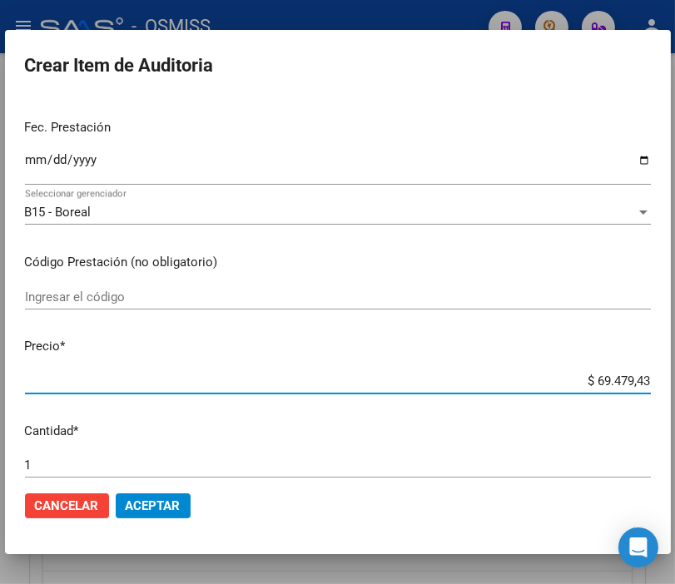
drag, startPoint x: 564, startPoint y: 380, endPoint x: 651, endPoint y: 384, distance: 87.4
click at [651, 384] on mat-dialog-content "54165893 Nro Documento 23541658939 CUIL Afiliado Activo Análisis Afiliado Prest…" at bounding box center [337, 287] width 665 height 379
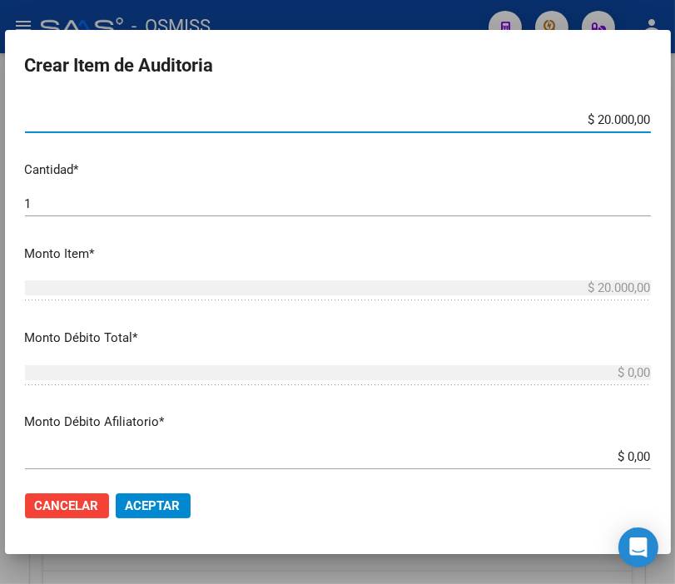
scroll to position [462, 0]
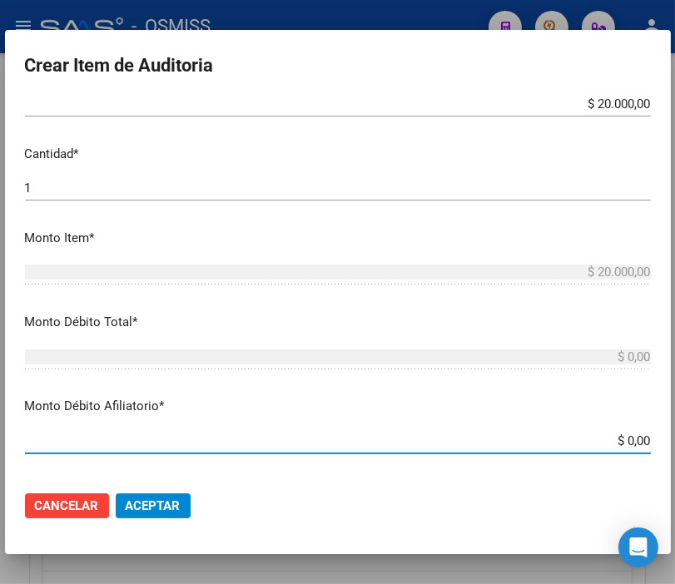
drag, startPoint x: 594, startPoint y: 439, endPoint x: 651, endPoint y: 439, distance: 57.4
click at [651, 439] on mat-dialog-content "54165893 Nro Documento 23541658939 CUIL Afiliado Activo Análisis Afiliado Prest…" at bounding box center [337, 287] width 665 height 379
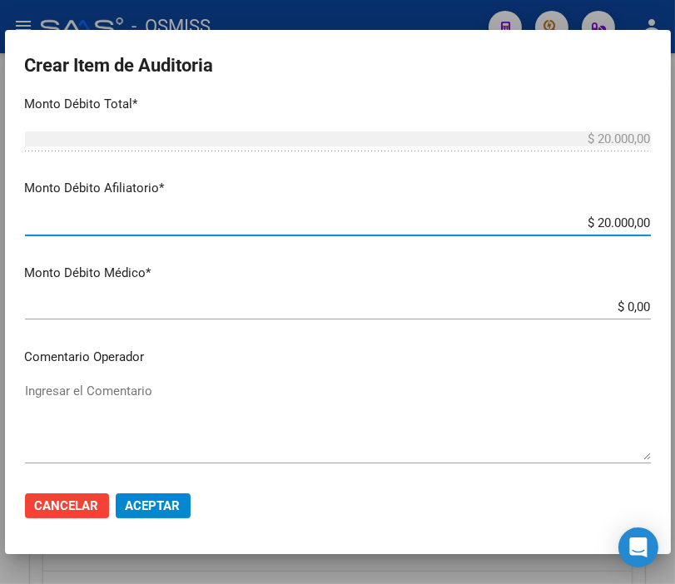
scroll to position [739, 0]
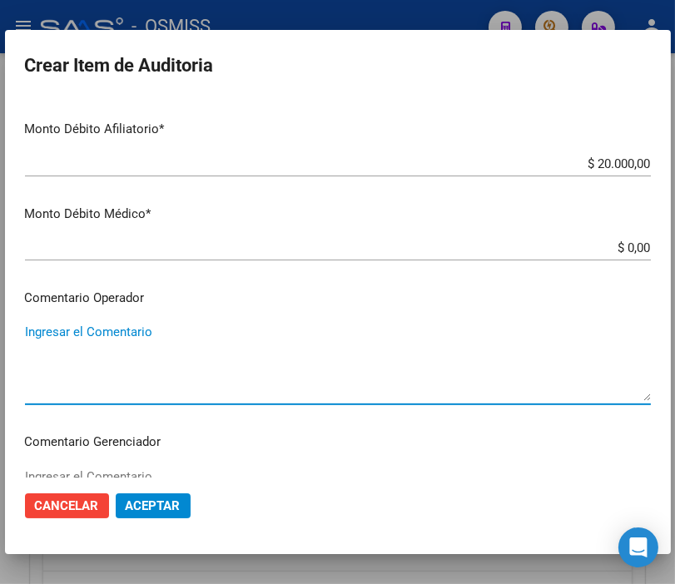
click at [154, 335] on textarea "Ingresar el Comentario" at bounding box center [338, 362] width 626 height 78
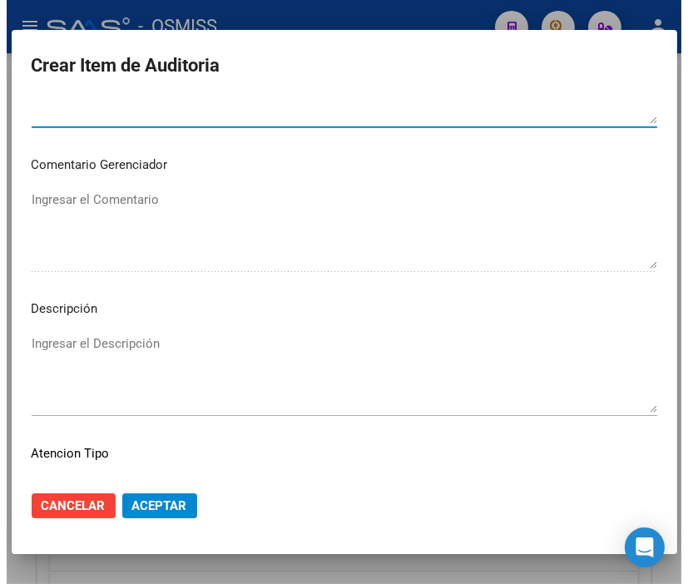
scroll to position [1017, 0]
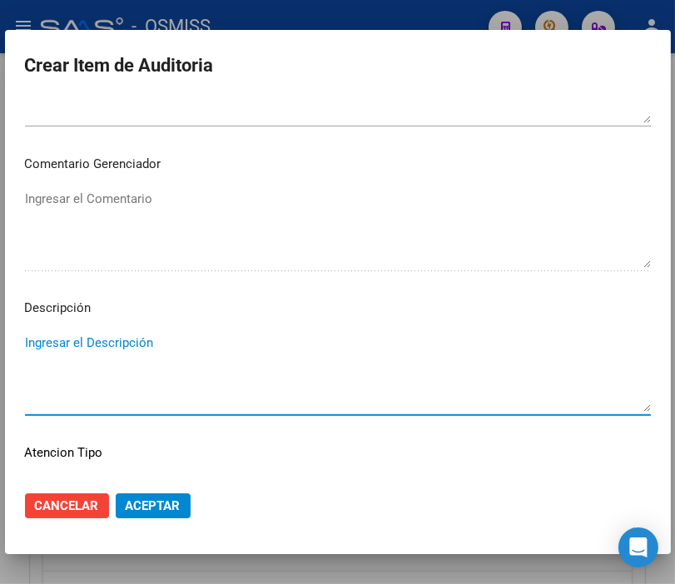
click at [68, 342] on textarea "Ingresar el Descripción" at bounding box center [338, 373] width 626 height 78
paste textarea "OBRA SOCIAL DEL PERSONAL DE DIRECCION ACCION SOCIAL DE EMPRESARIOS (A:S:E.)"
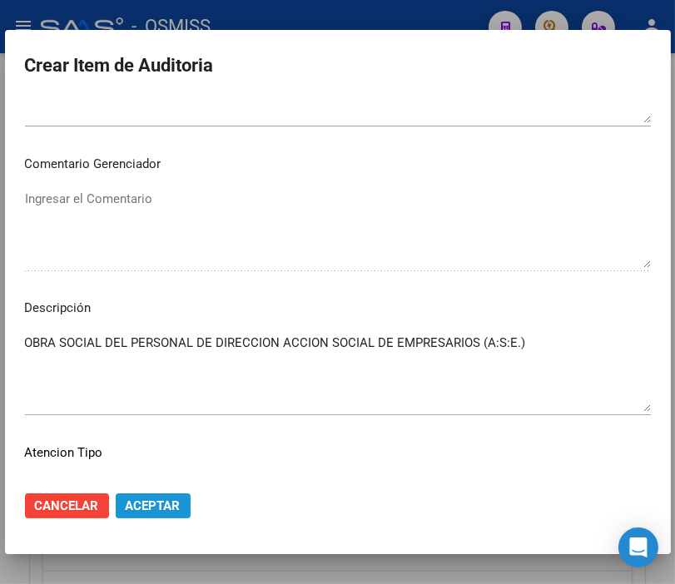
click at [143, 509] on span "Aceptar" at bounding box center [153, 505] width 55 height 15
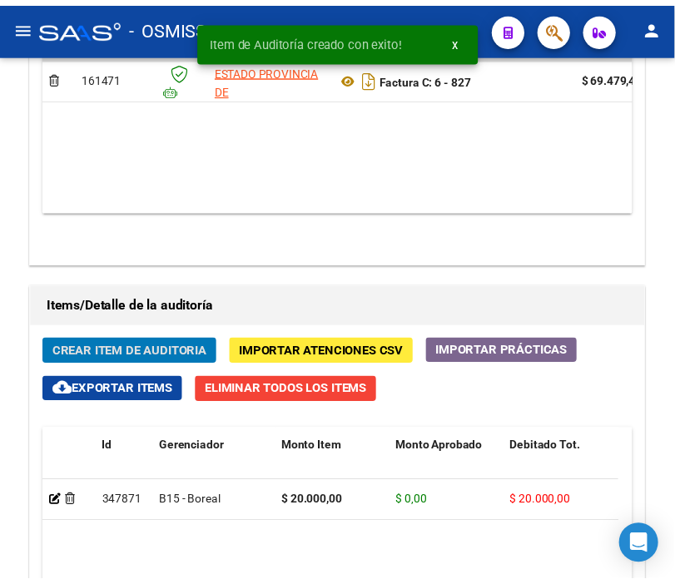
scroll to position [1520, 0]
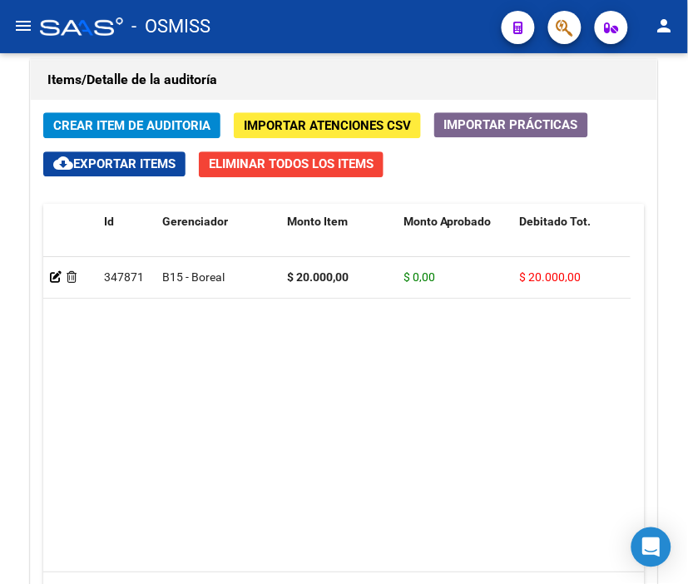
click at [314, 15] on div "- OSMISS" at bounding box center [264, 26] width 448 height 37
click at [106, 126] on span "Crear Item de Auditoria" at bounding box center [131, 125] width 157 height 15
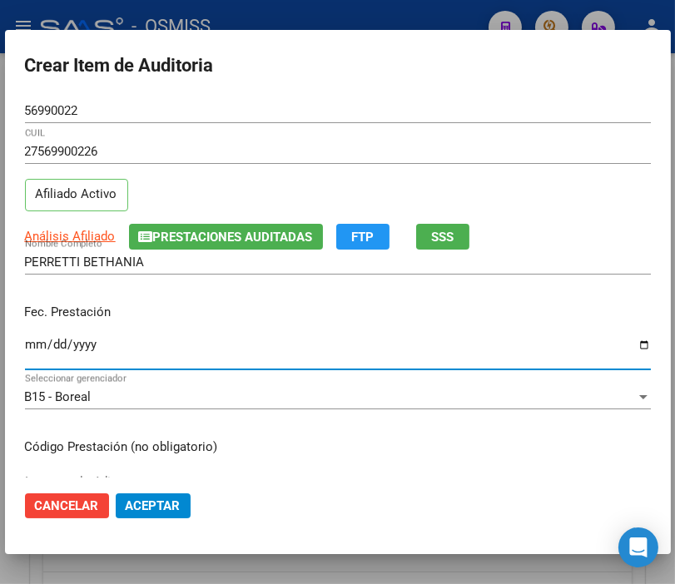
click at [31, 341] on input "Ingresar la fecha" at bounding box center [338, 351] width 626 height 27
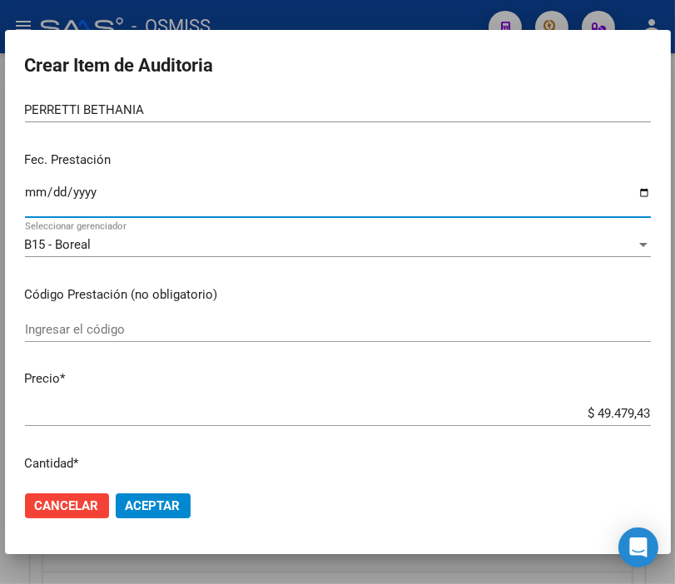
scroll to position [185, 0]
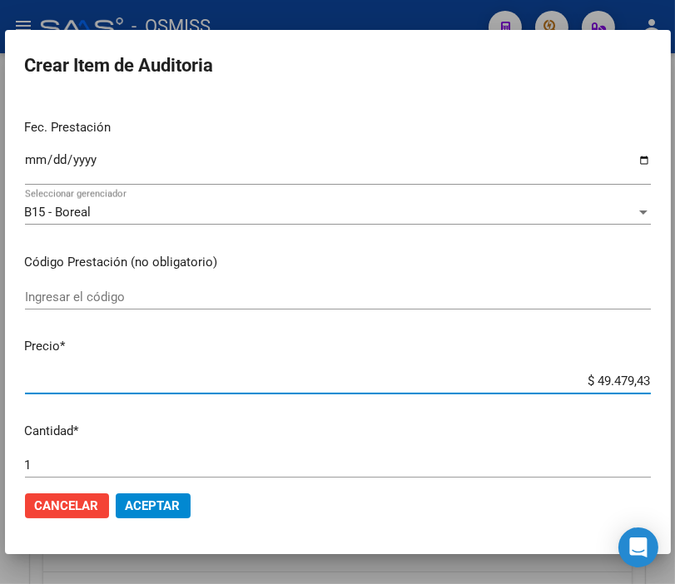
drag, startPoint x: 564, startPoint y: 383, endPoint x: 651, endPoint y: 405, distance: 90.2
click at [651, 405] on mat-dialog-content "56990022 Nro Documento 27569900226 CUIL Afiliado Activo Análisis Afiliado Prest…" at bounding box center [337, 287] width 665 height 379
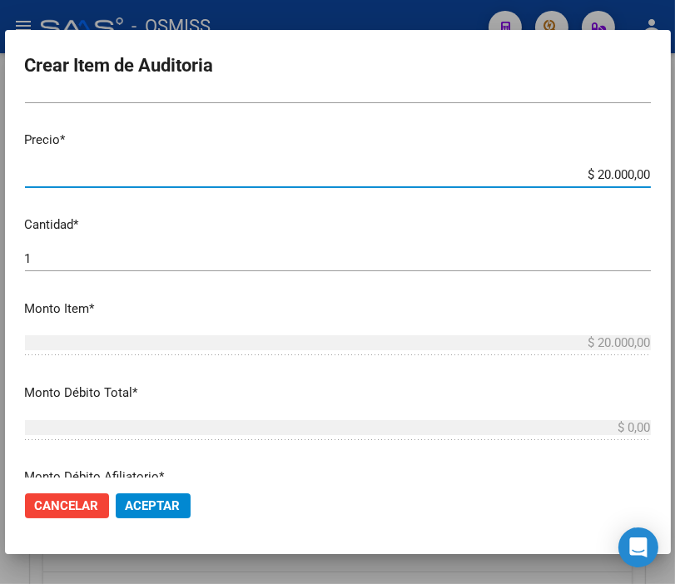
scroll to position [554, 0]
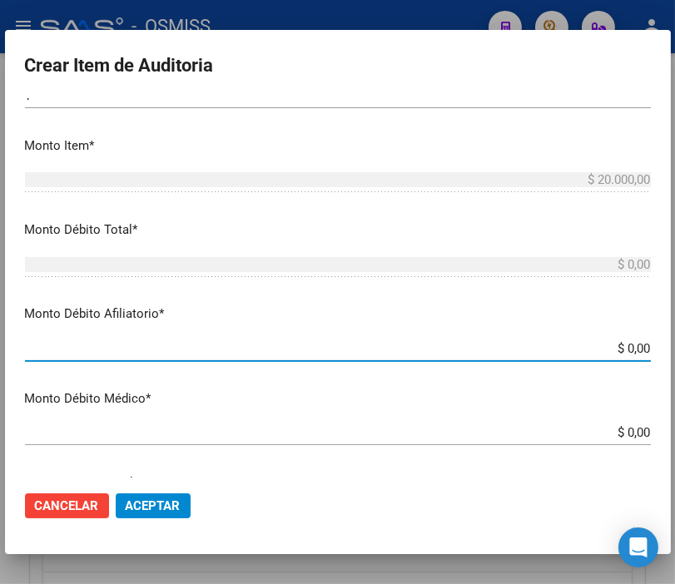
drag, startPoint x: 589, startPoint y: 352, endPoint x: 651, endPoint y: 348, distance: 62.5
click at [651, 350] on mat-dialog-content "56990022 Nro Documento 27569900226 CUIL Afiliado Activo Análisis Afiliado Prest…" at bounding box center [337, 287] width 665 height 379
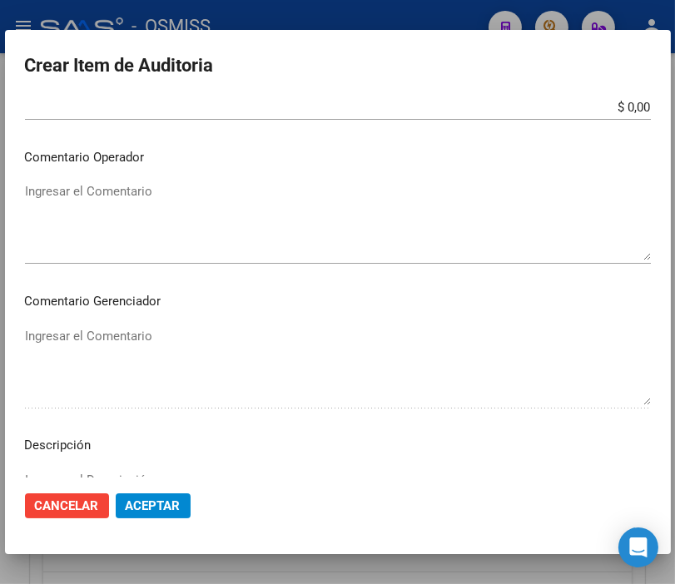
scroll to position [924, 0]
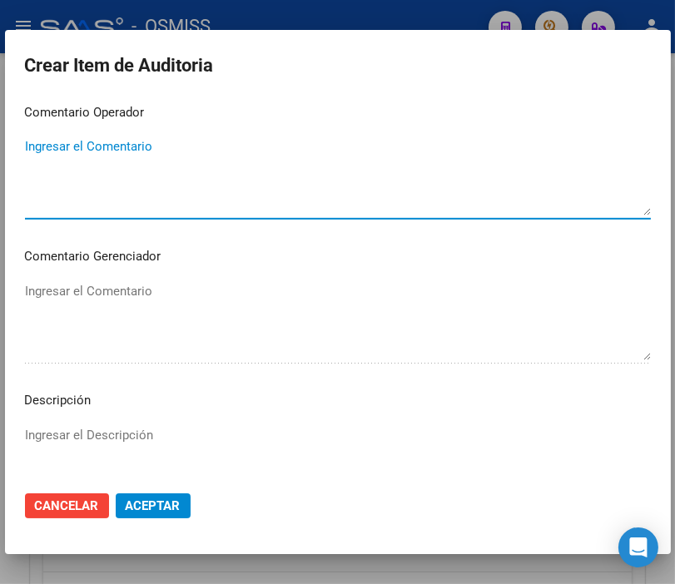
click at [77, 150] on textarea "Ingresar el Comentario" at bounding box center [338, 176] width 626 height 78
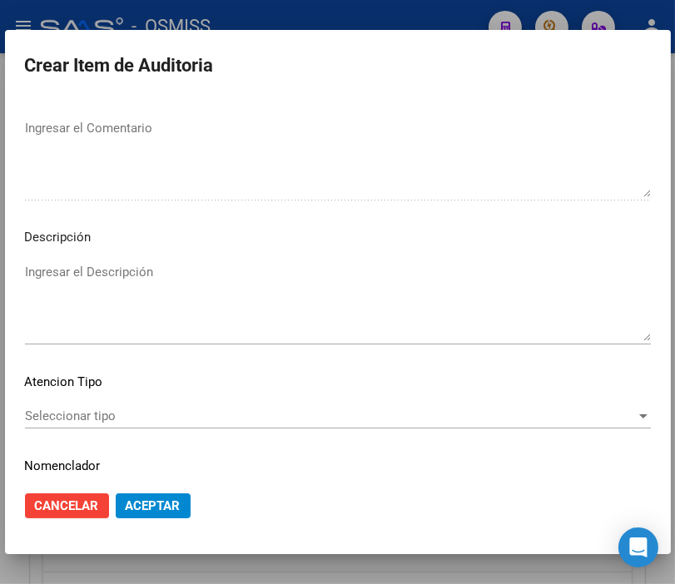
scroll to position [1109, 0]
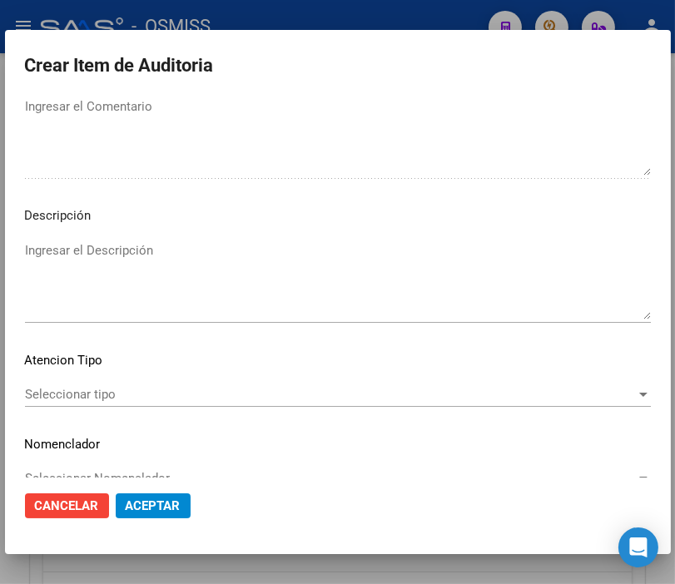
click at [57, 258] on textarea "Ingresar el Descripción" at bounding box center [338, 280] width 626 height 78
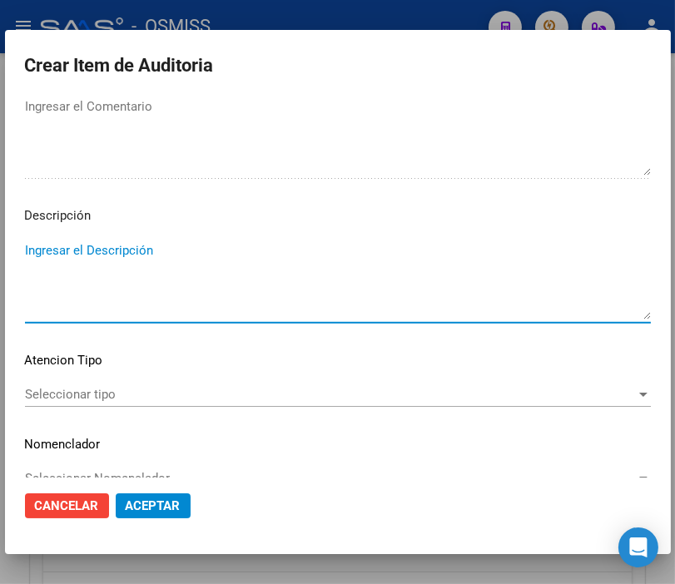
click at [79, 246] on textarea "Ingresar el Descripción" at bounding box center [338, 280] width 626 height 78
paste textarea "9-0340-8"
click at [179, 504] on span "Aceptar" at bounding box center [153, 505] width 55 height 15
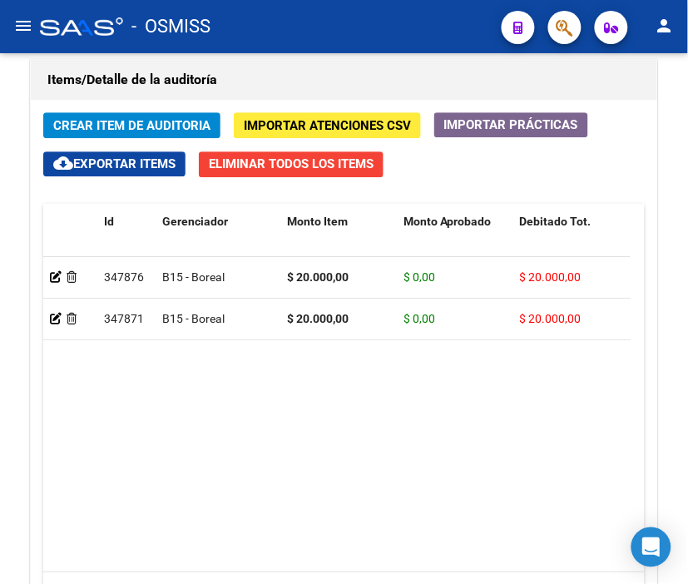
click at [267, 20] on div "- OSMISS" at bounding box center [264, 26] width 448 height 37
click at [96, 129] on span "Crear Item de Auditoria" at bounding box center [131, 125] width 157 height 15
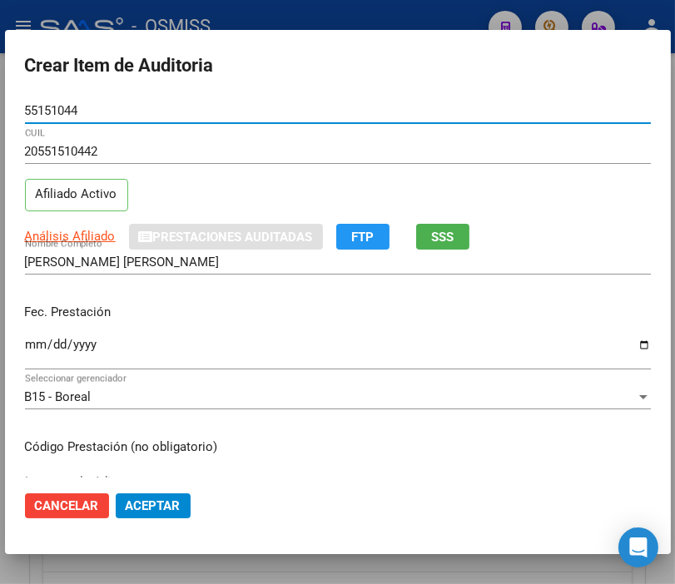
click at [33, 349] on input "Ingresar la fecha" at bounding box center [338, 351] width 626 height 27
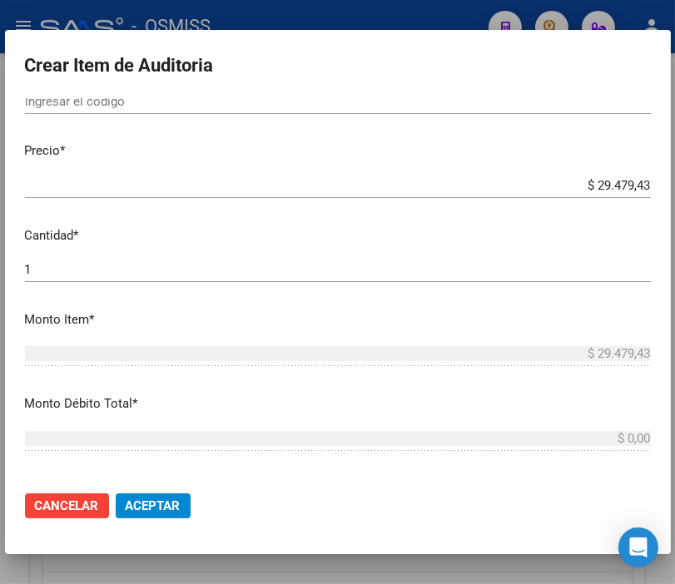
scroll to position [462, 0]
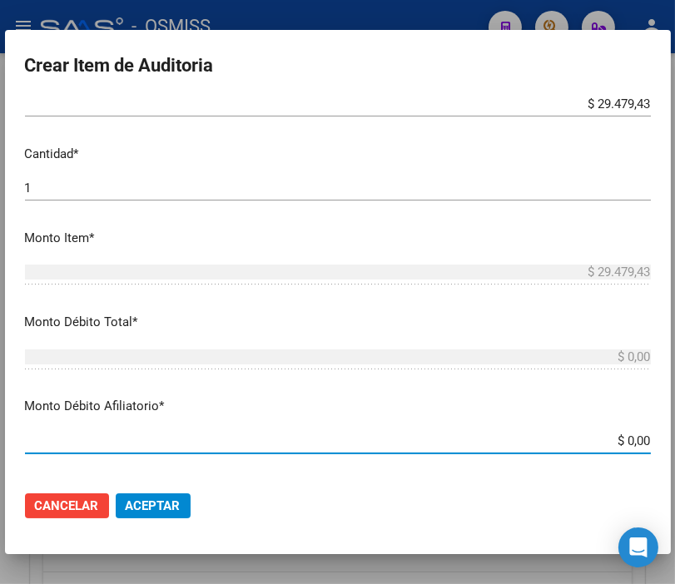
drag, startPoint x: 587, startPoint y: 438, endPoint x: 651, endPoint y: 445, distance: 64.5
click at [651, 445] on mat-dialog-content "55151044 Nro Documento 20551510442 CUIL Afiliado Activo Análisis Afiliado Prest…" at bounding box center [337, 287] width 665 height 379
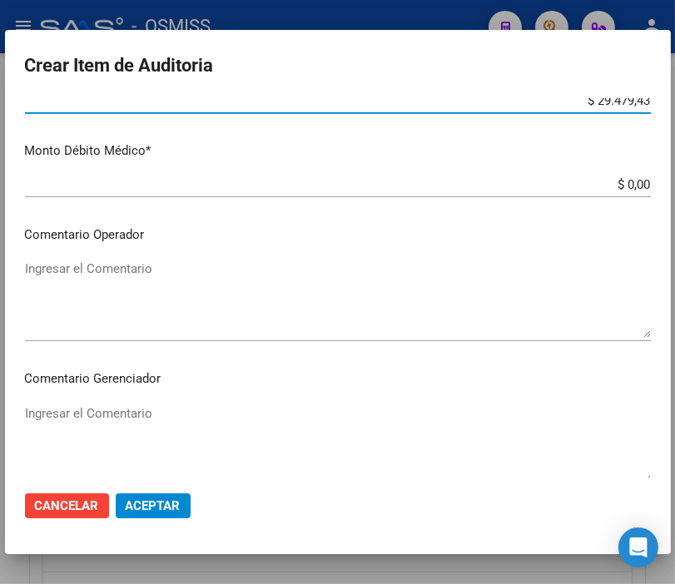
scroll to position [832, 0]
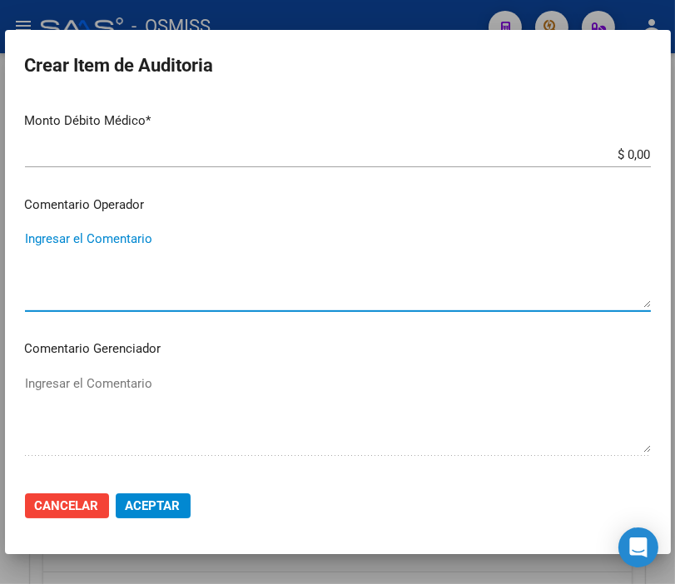
click at [87, 238] on textarea "Ingresar el Comentario" at bounding box center [338, 269] width 626 height 78
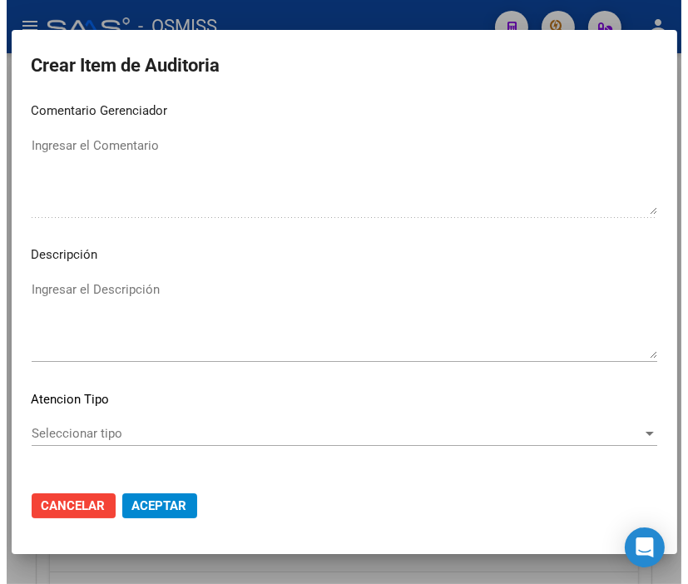
scroll to position [1109, 0]
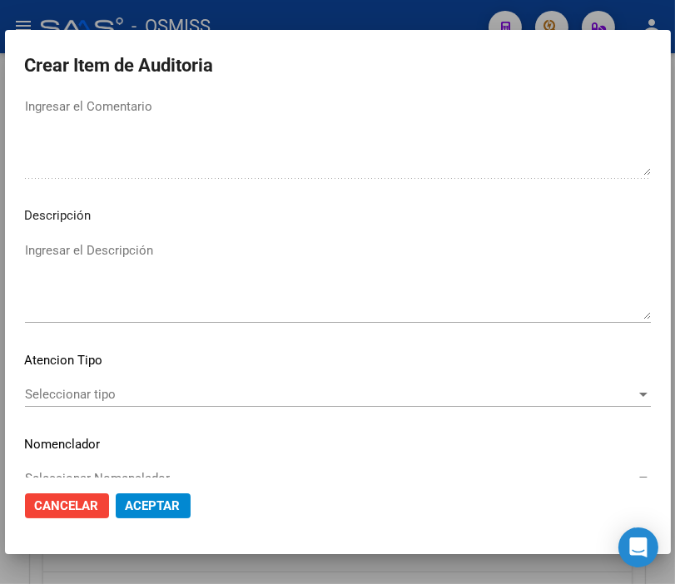
click at [48, 246] on textarea "Ingresar el Descripción" at bounding box center [338, 280] width 626 height 78
click at [93, 255] on textarea "Ingresar el Descripción" at bounding box center [338, 280] width 626 height 78
click at [173, 500] on span "Aceptar" at bounding box center [153, 505] width 55 height 15
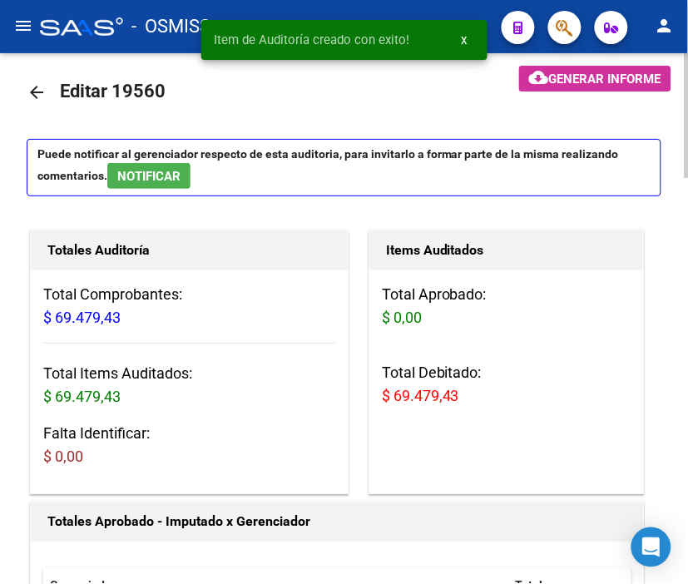
scroll to position [0, 0]
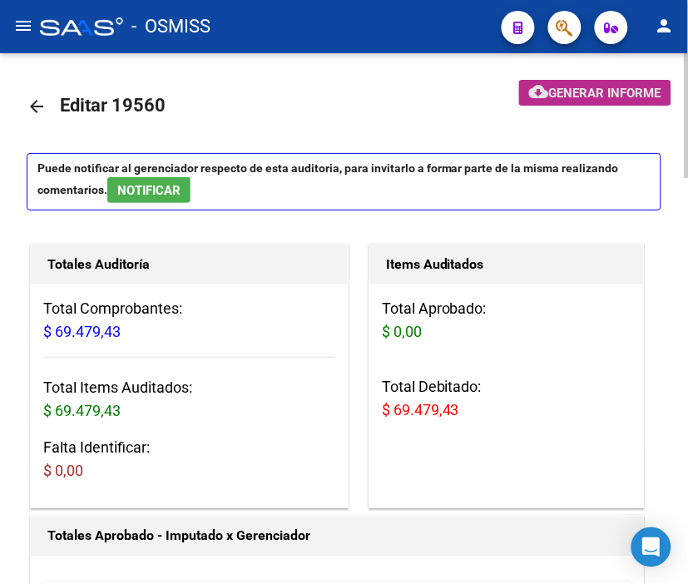
click at [578, 89] on span "Generar informe" at bounding box center [605, 93] width 112 height 15
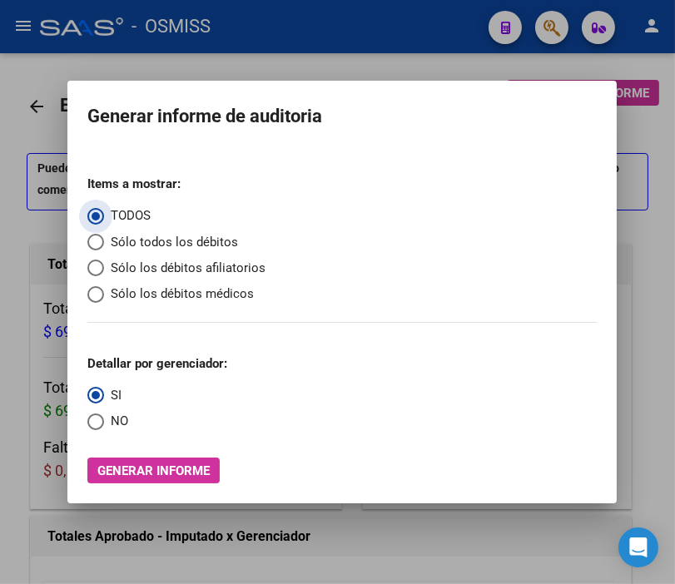
click at [105, 266] on span "Sólo los débitos afiliatorios" at bounding box center [184, 268] width 161 height 19
click at [104, 266] on input "Sólo los débitos afiliatorios" at bounding box center [95, 268] width 17 height 17
click at [92, 419] on span "Select an option" at bounding box center [95, 421] width 17 height 17
click at [92, 419] on input "NO" at bounding box center [95, 421] width 17 height 17
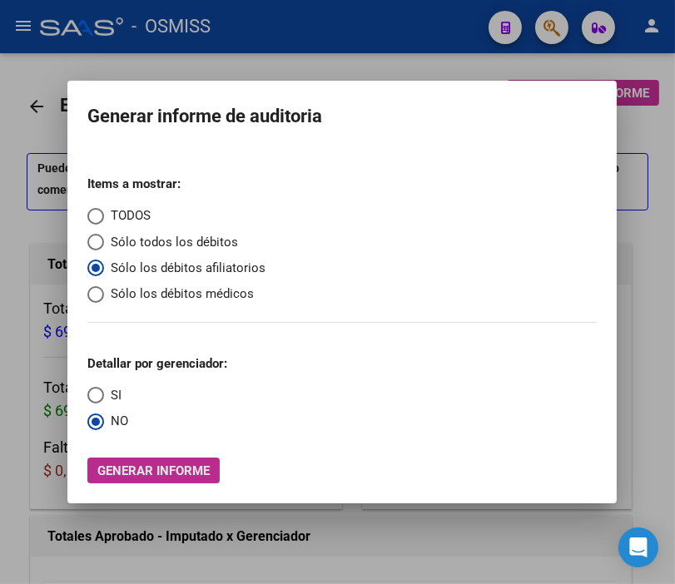
click at [176, 473] on span "Generar informe" at bounding box center [153, 470] width 112 height 15
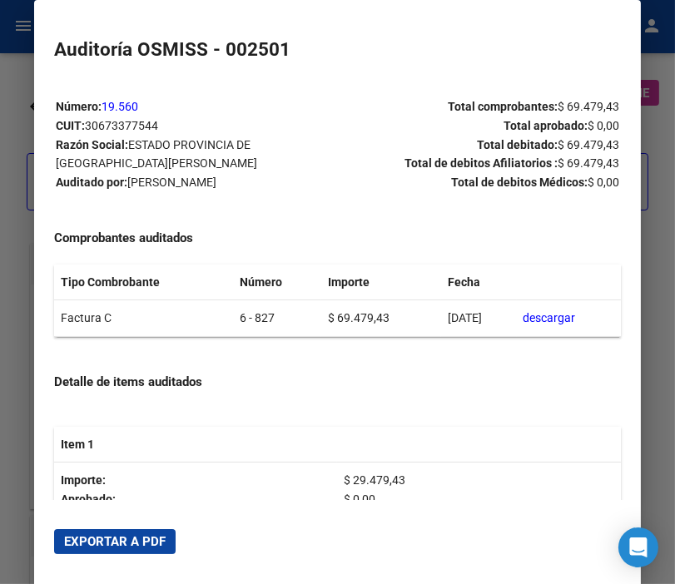
click at [139, 542] on span "Exportar a PDF" at bounding box center [114, 541] width 101 height 15
click at [21, 69] on div at bounding box center [337, 292] width 675 height 584
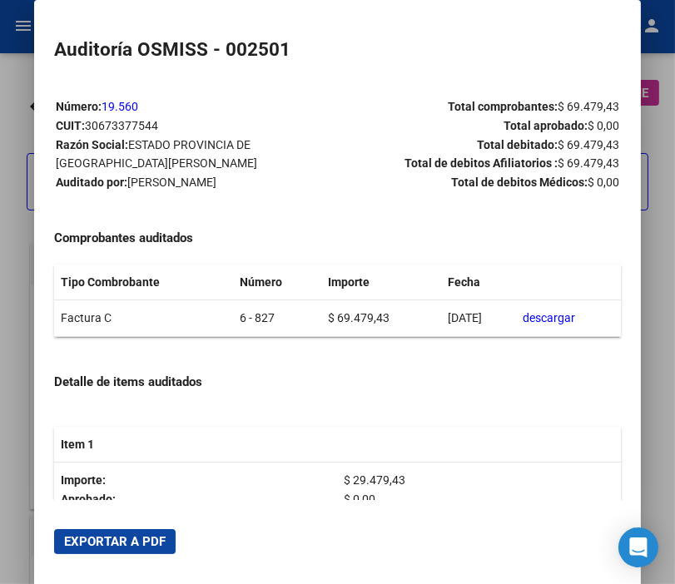
click at [21, 69] on div at bounding box center [337, 292] width 675 height 584
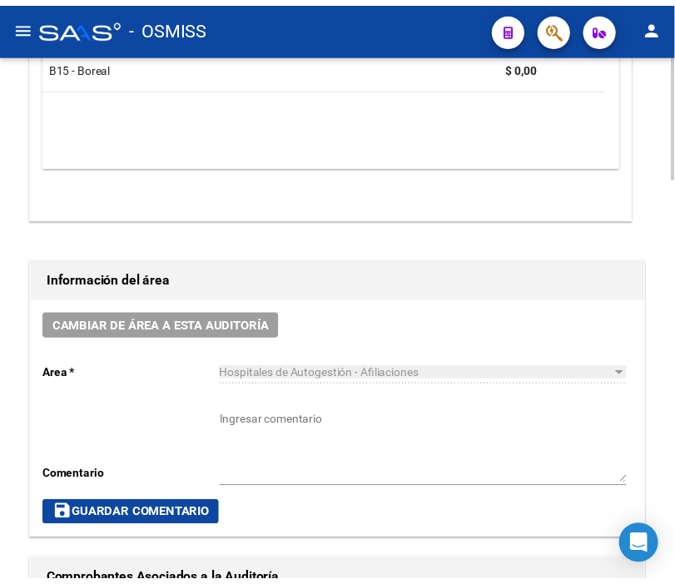
scroll to position [739, 0]
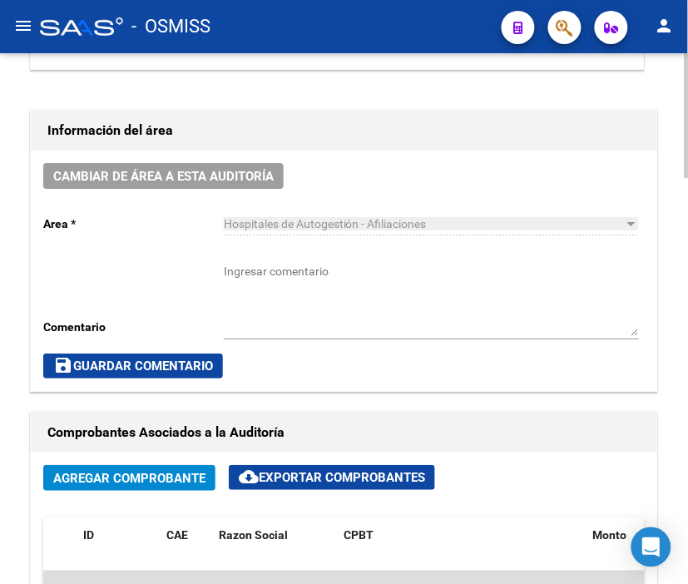
click at [172, 189] on div "Cambiar de área a esta auditoría Area * Hospitales de Autogestión - Afiliacione…" at bounding box center [344, 271] width 626 height 240
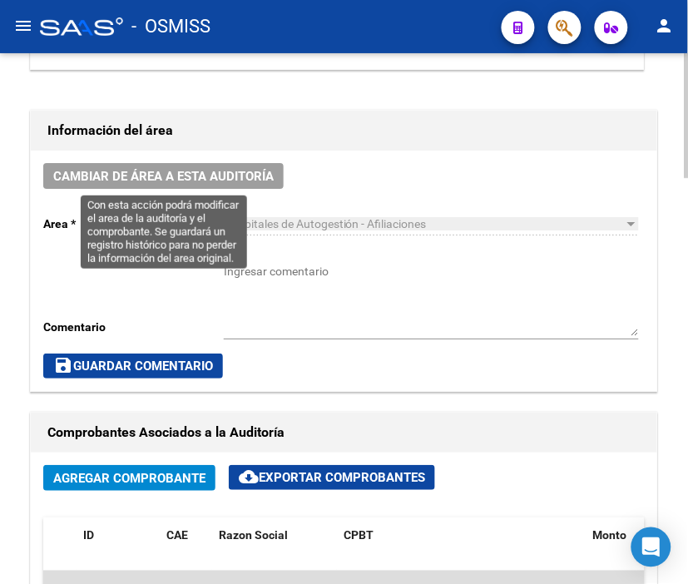
click at [172, 181] on span "Cambiar de área a esta auditoría" at bounding box center [163, 176] width 220 height 15
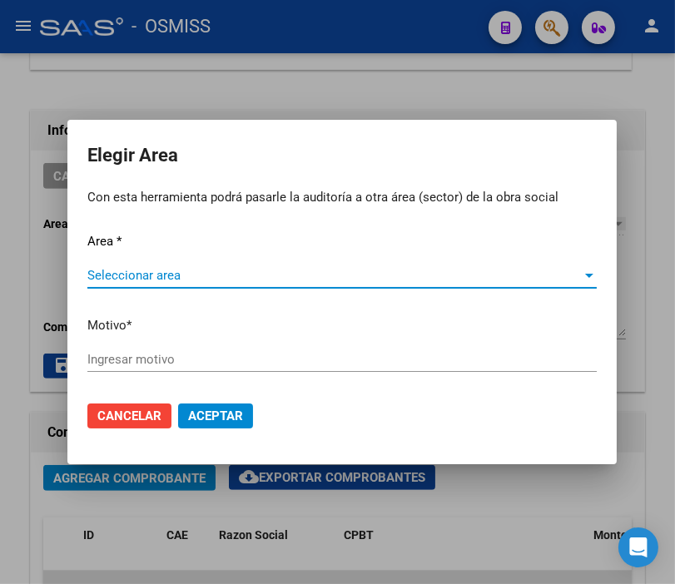
click at [155, 273] on span "Seleccionar area" at bounding box center [334, 275] width 494 height 15
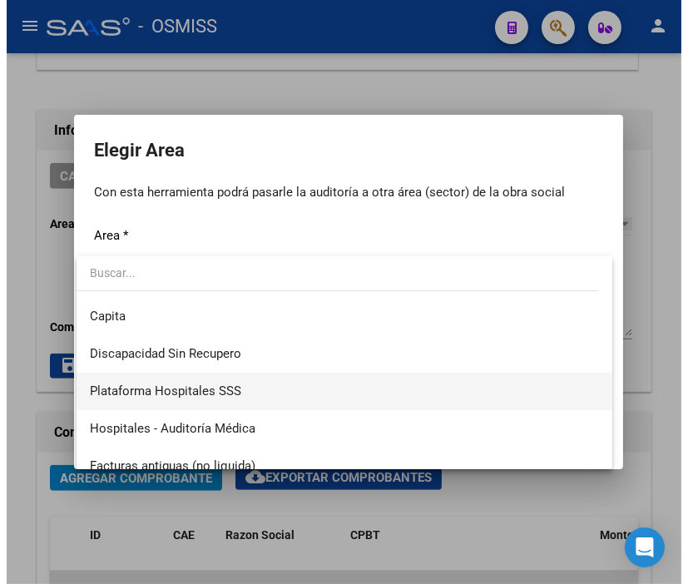
scroll to position [185, 0]
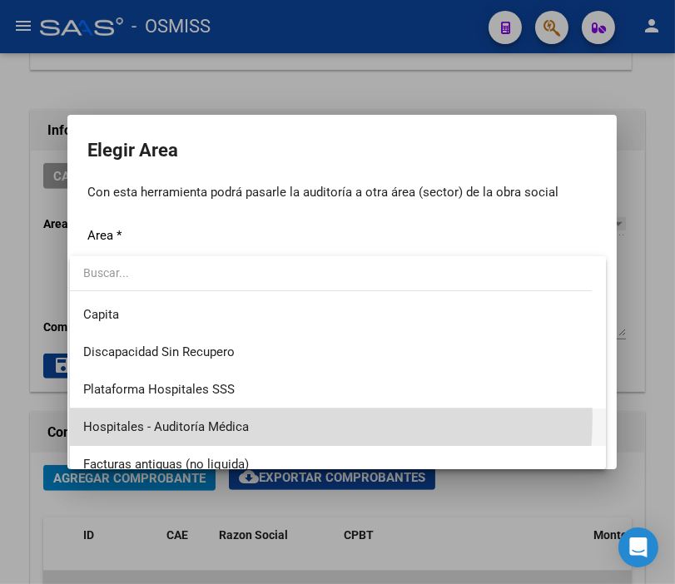
click at [235, 417] on span "Hospitales - Auditoría Médica" at bounding box center [337, 426] width 509 height 37
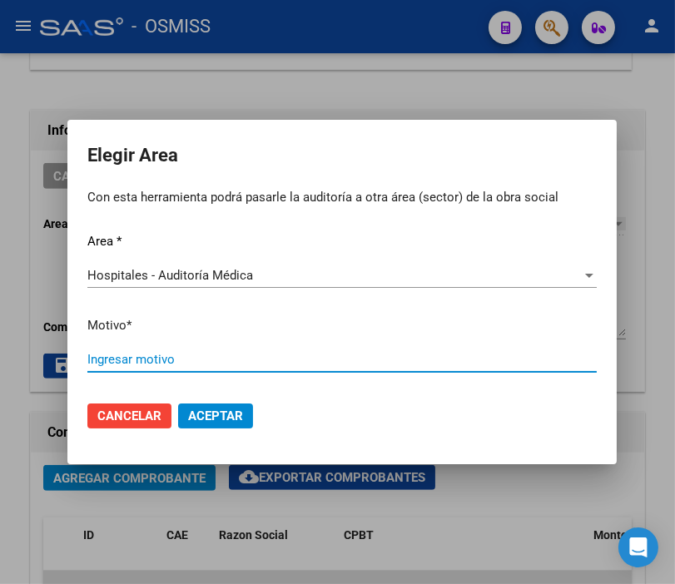
click at [188, 364] on input "Ingresar motivo" at bounding box center [341, 359] width 509 height 15
click at [193, 401] on mat-dialog-actions "Cancelar Aceptar" at bounding box center [341, 416] width 509 height 57
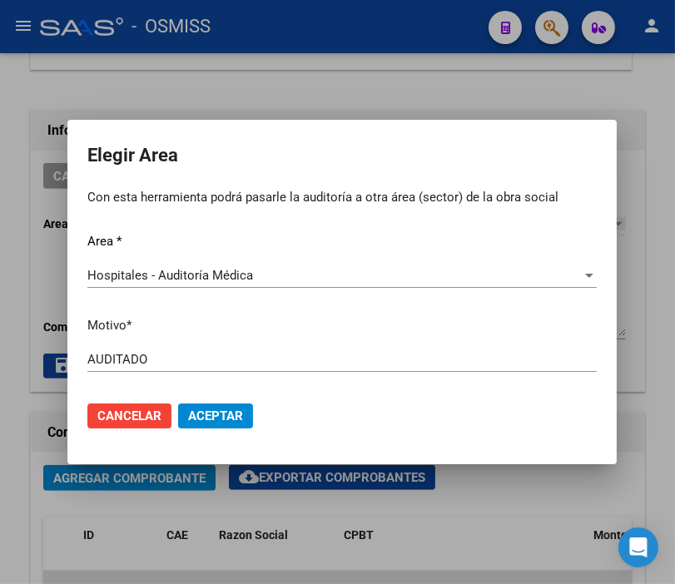
drag, startPoint x: 200, startPoint y: 403, endPoint x: 192, endPoint y: 391, distance: 14.6
click at [200, 404] on button "Aceptar" at bounding box center [215, 415] width 75 height 25
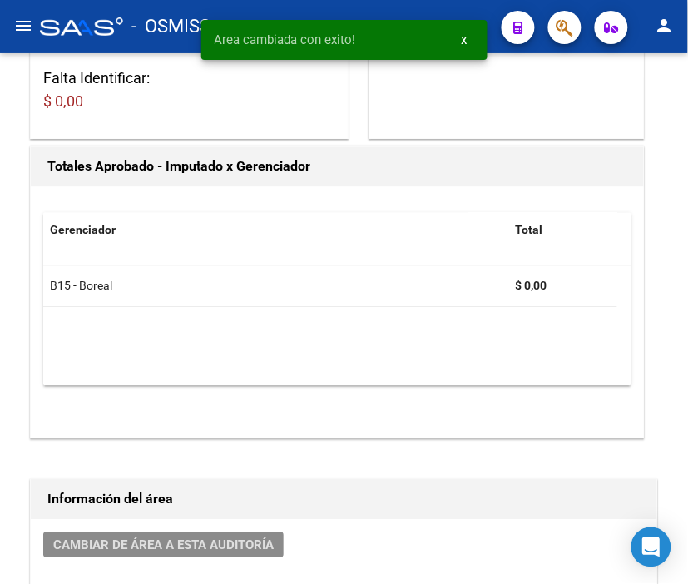
scroll to position [0, 0]
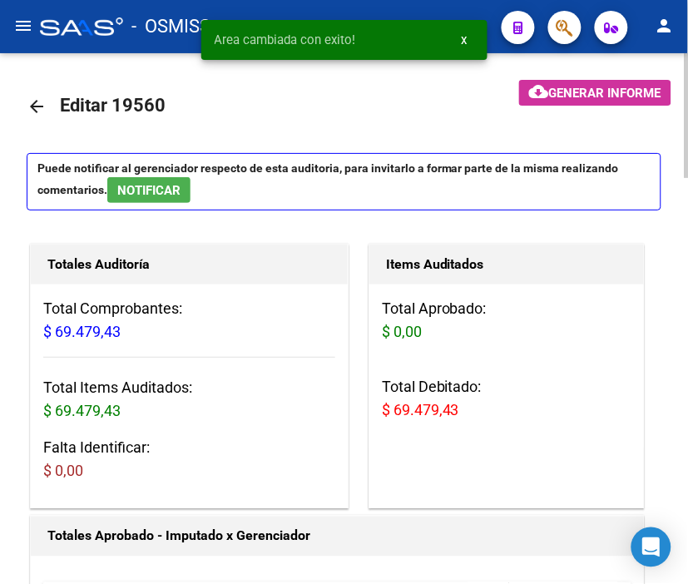
click at [36, 106] on mat-icon "arrow_back" at bounding box center [37, 106] width 20 height 20
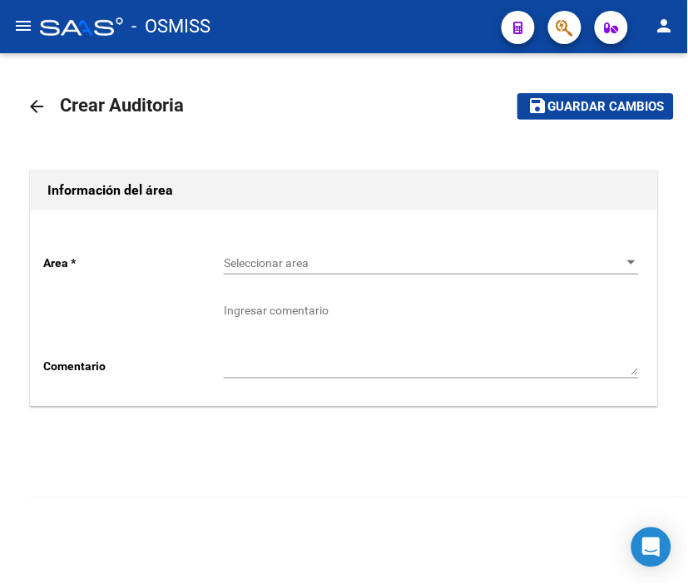
click at [43, 96] on mat-icon "arrow_back" at bounding box center [37, 106] width 20 height 20
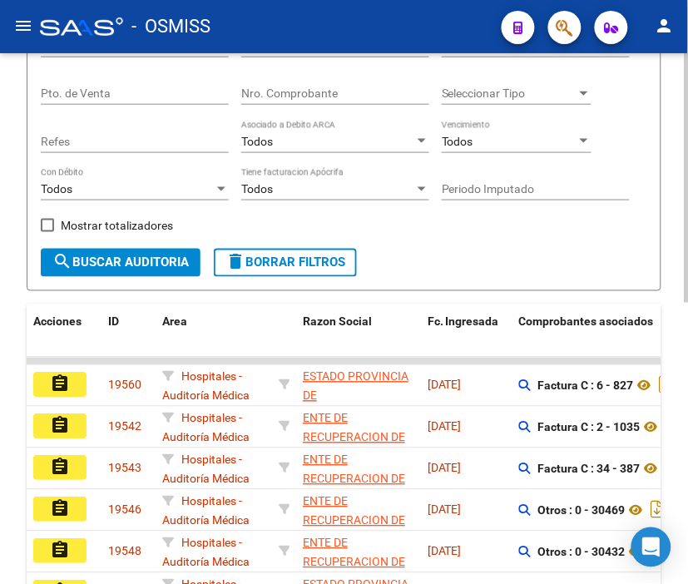
scroll to position [344, 0]
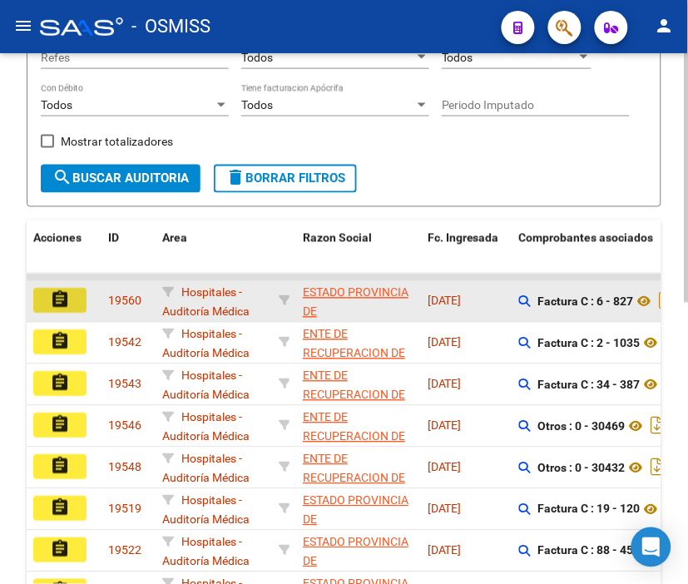
click at [79, 292] on button "assignment" at bounding box center [59, 301] width 53 height 25
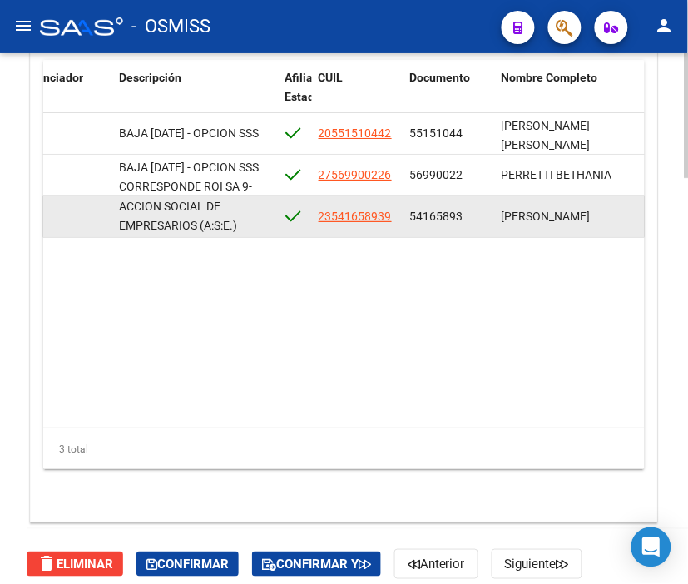
scroll to position [1, 0]
drag, startPoint x: 118, startPoint y: 209, endPoint x: 253, endPoint y: 225, distance: 135.8
click at [253, 225] on div "OBRA SOCIAL DEL PERSONAL DE DIRECCION ACCION SOCIAL DE EMPRESARIOS (A:S:E.)" at bounding box center [195, 216] width 153 height 35
copy span "OBRA SOCIAL DEL PERSONAL DE DIRECCION ACCION SOCIAL DE EMPRESARIOS (A:S:E.)"
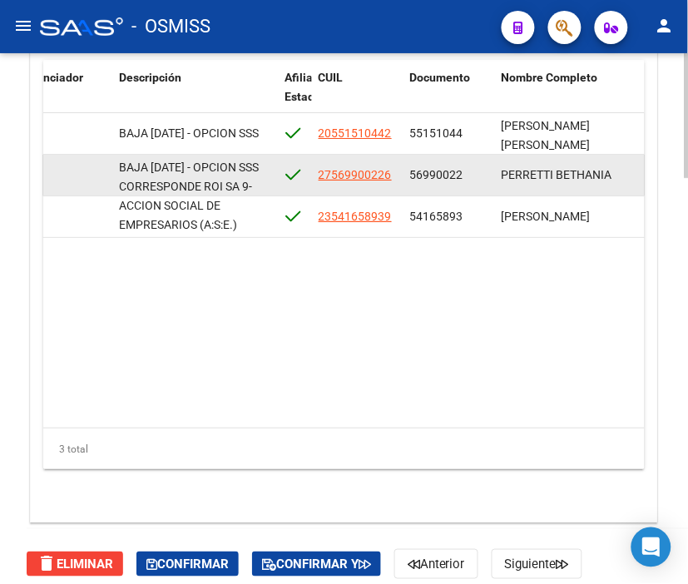
click at [117, 162] on datatable-body-cell "BAJA [DATE] - OPCION SSS CORRESPONDE ROI SA 9-0340-8" at bounding box center [195, 175] width 166 height 41
drag, startPoint x: 119, startPoint y: 164, endPoint x: 270, endPoint y: 190, distance: 153.6
click at [270, 190] on div "BAJA [DATE] - OPCION SSS CORRESPONDE ROI SA 9-0340-8" at bounding box center [195, 174] width 153 height 35
copy span "BAJA [DATE] - OPCION SSS CORRESPONDE ROI SA 9-0340-8"
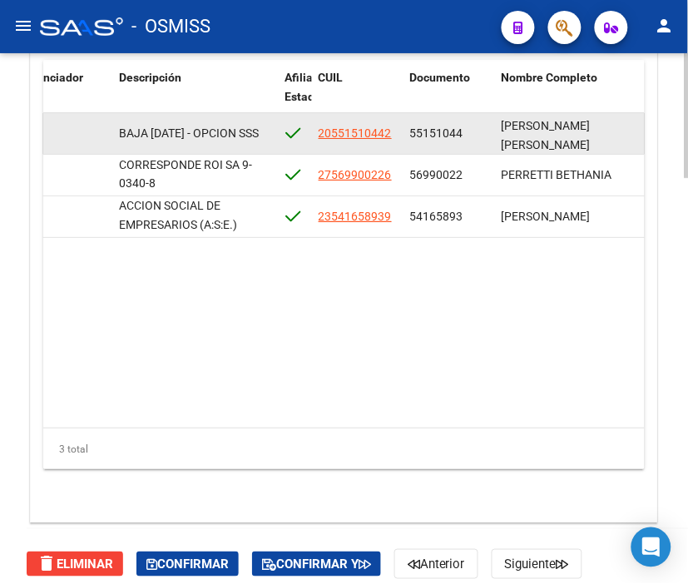
drag, startPoint x: 119, startPoint y: 122, endPoint x: 161, endPoint y: 142, distance: 46.9
click at [161, 142] on div "BAJA [DATE] - OPCION SSS" at bounding box center [195, 133] width 153 height 19
copy span "BAJA [DATE] - OPCION SSS"
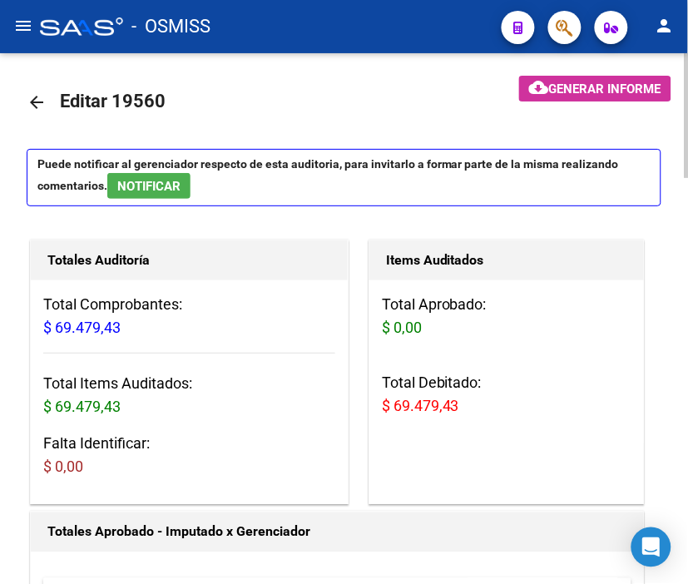
scroll to position [0, 0]
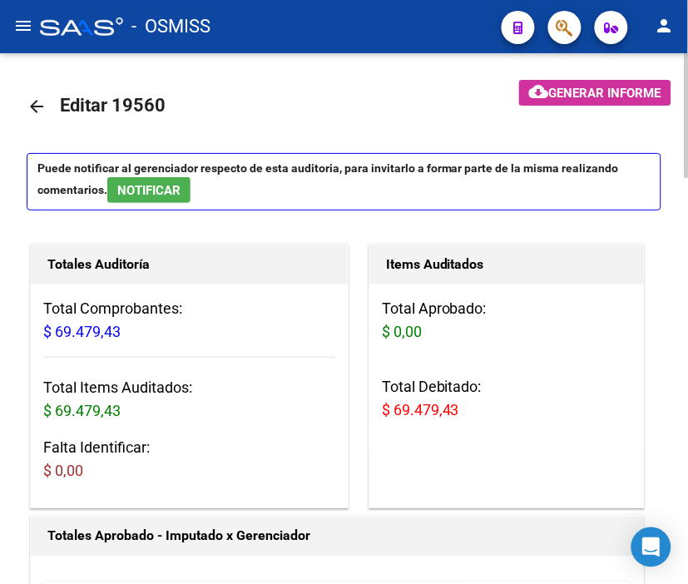
click at [42, 101] on mat-icon "arrow_back" at bounding box center [37, 106] width 20 height 20
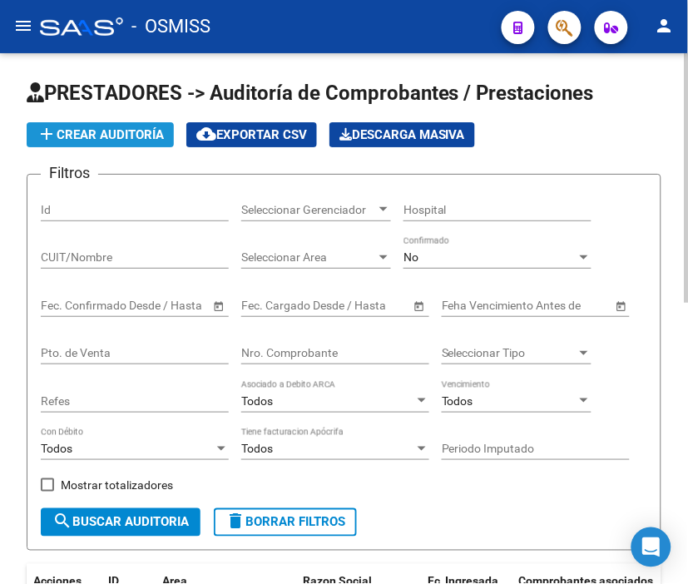
click at [104, 128] on span "add Crear Auditoría" at bounding box center [100, 134] width 127 height 15
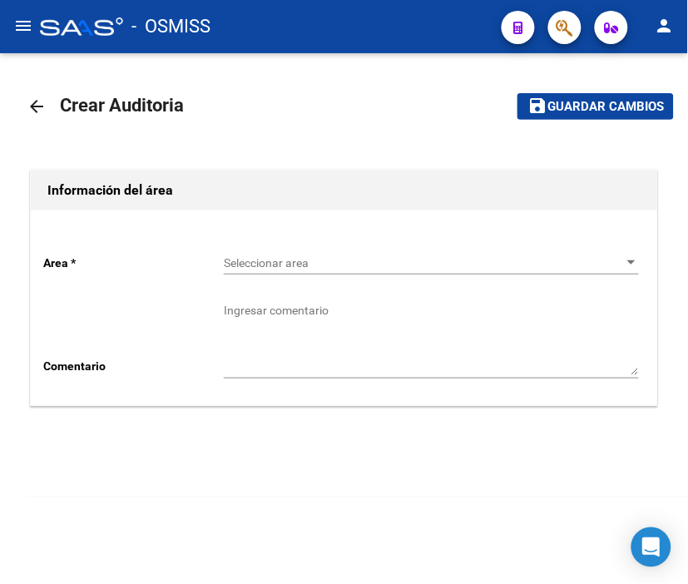
click at [275, 252] on div "Seleccionar area Seleccionar area" at bounding box center [431, 257] width 415 height 33
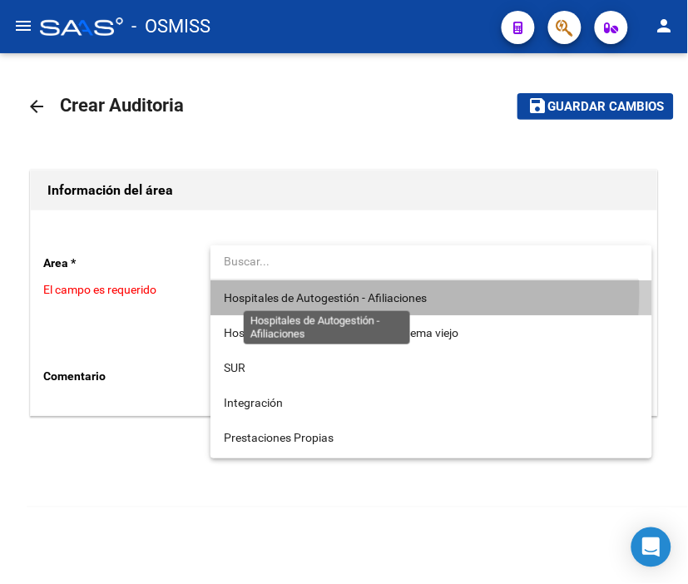
click at [317, 292] on span "Hospitales de Autogestión - Afiliaciones" at bounding box center [325, 297] width 203 height 13
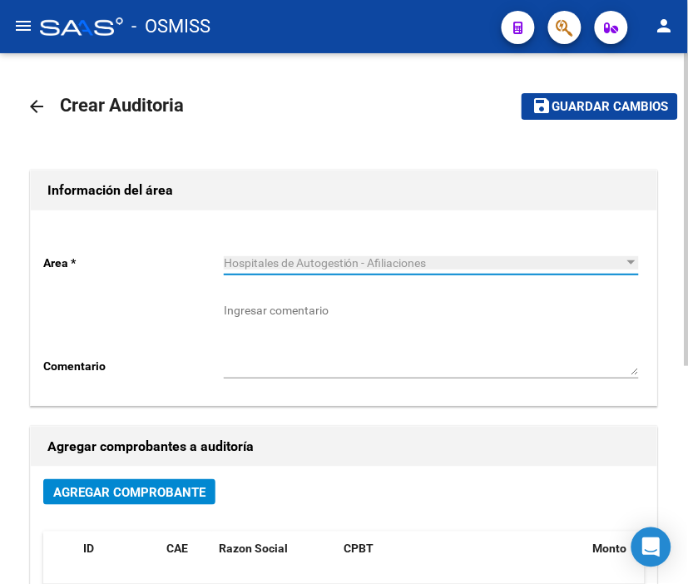
click at [131, 492] on span "Agregar Comprobante" at bounding box center [129, 492] width 152 height 15
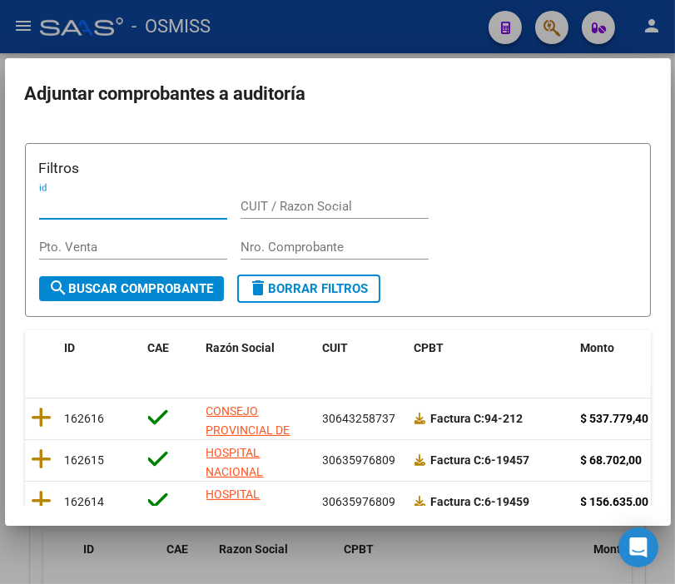
click at [252, 243] on input "Nro. Comprobante" at bounding box center [334, 247] width 188 height 15
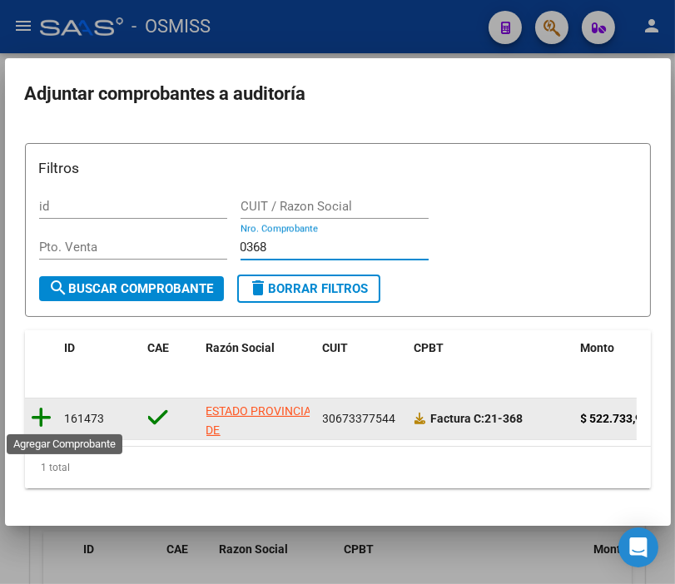
click at [33, 418] on icon at bounding box center [42, 417] width 21 height 23
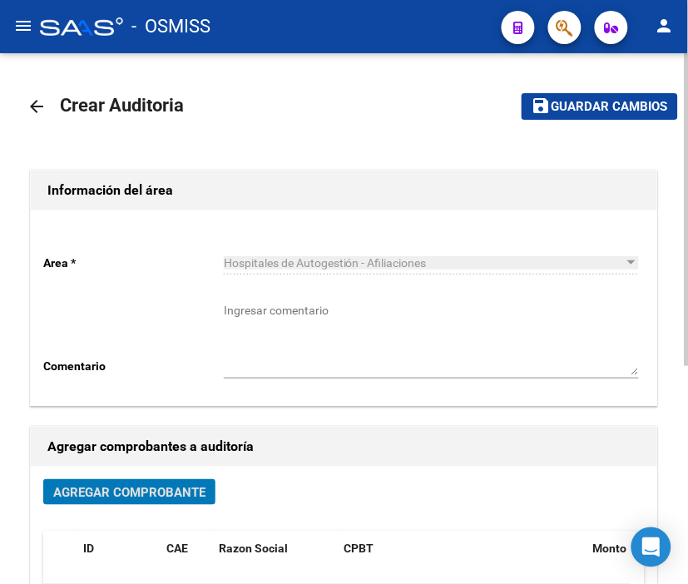
click at [594, 101] on span "Guardar cambios" at bounding box center [610, 107] width 116 height 15
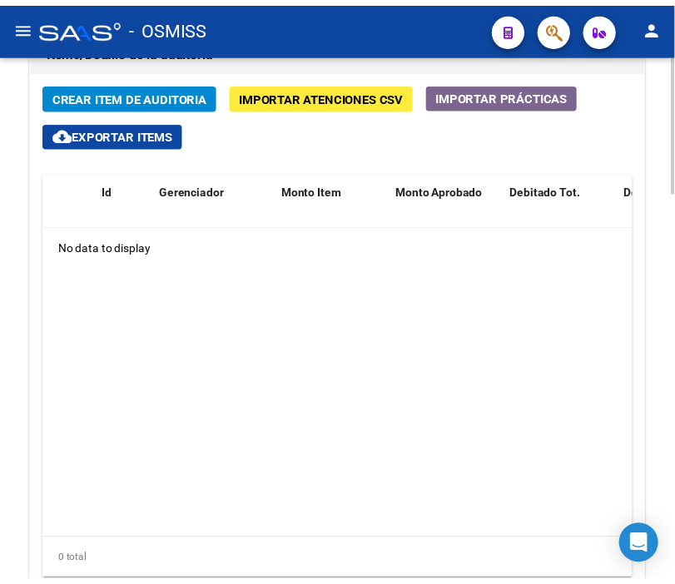
scroll to position [1294, 0]
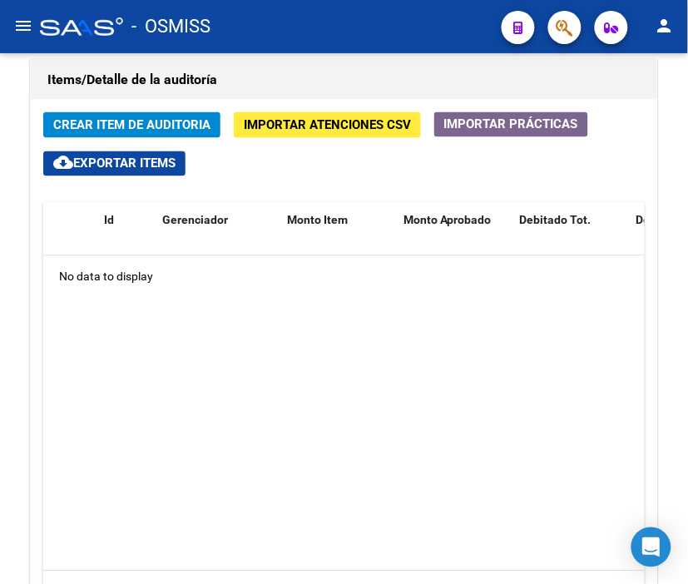
click at [433, 33] on div "- OSMISS" at bounding box center [264, 26] width 448 height 37
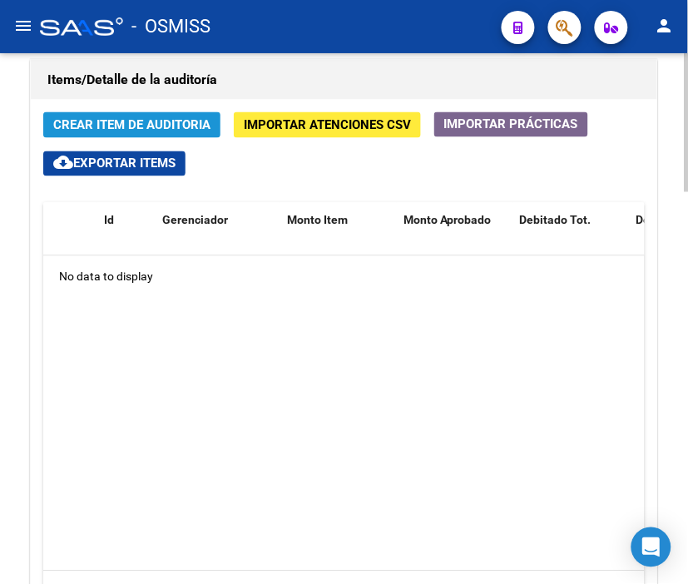
click at [143, 126] on span "Crear Item de Auditoria" at bounding box center [131, 125] width 157 height 15
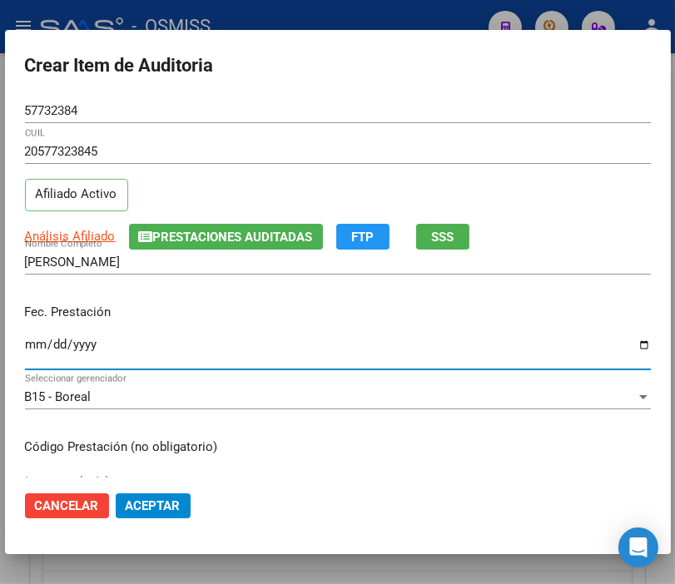
click at [36, 345] on input "Ingresar la fecha" at bounding box center [338, 351] width 626 height 27
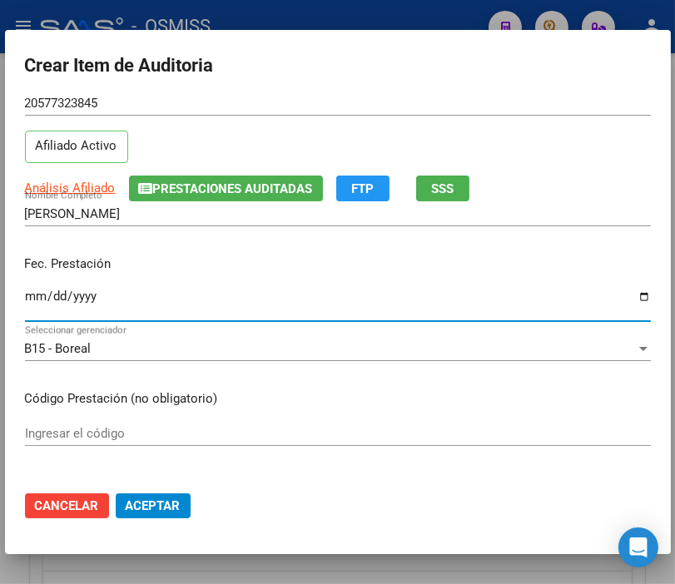
scroll to position [185, 0]
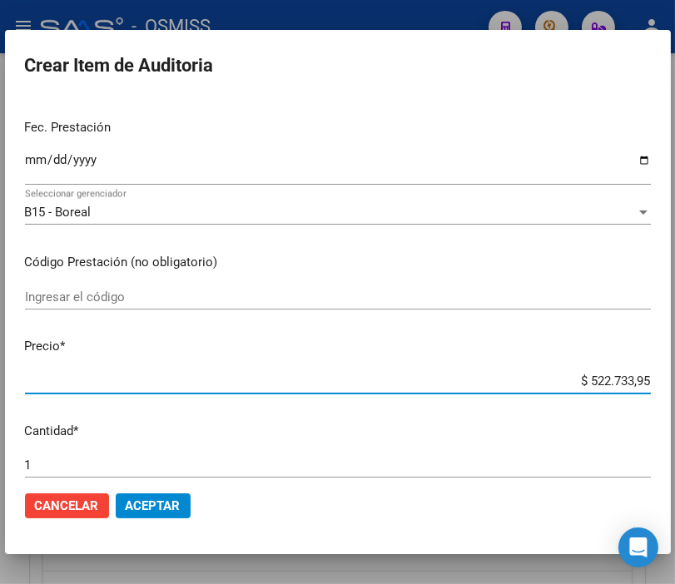
drag, startPoint x: 546, startPoint y: 380, endPoint x: 692, endPoint y: 394, distance: 147.1
click at [675, 394] on html "menu - OSMISS person Firma Express Padrón Padrón Ágil Análisis Afiliado Integra…" at bounding box center [337, 292] width 675 height 584
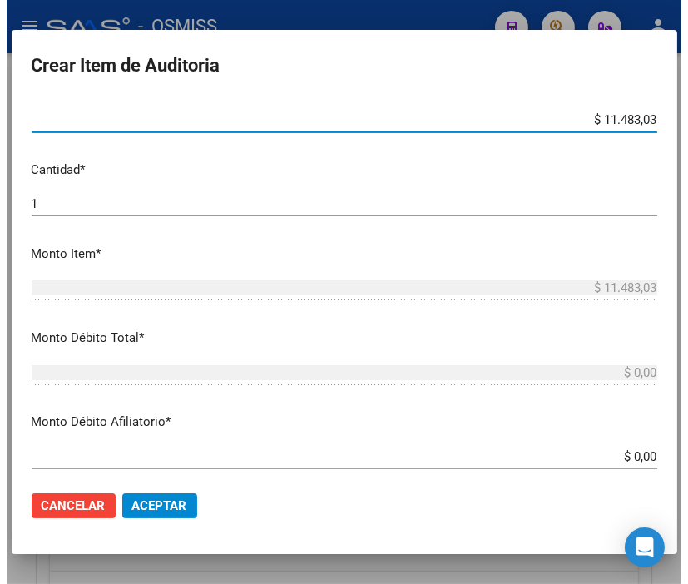
scroll to position [462, 0]
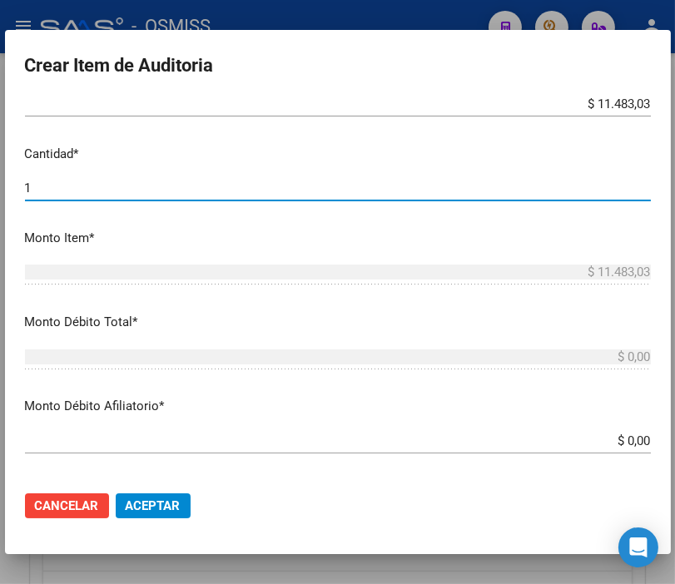
drag, startPoint x: 39, startPoint y: 187, endPoint x: -22, endPoint y: 187, distance: 60.7
click at [0, 187] on html "menu - OSMISS person Firma Express Padrón Padrón Ágil Análisis Afiliado Integra…" at bounding box center [337, 292] width 675 height 584
click at [167, 510] on span "Aceptar" at bounding box center [153, 505] width 55 height 15
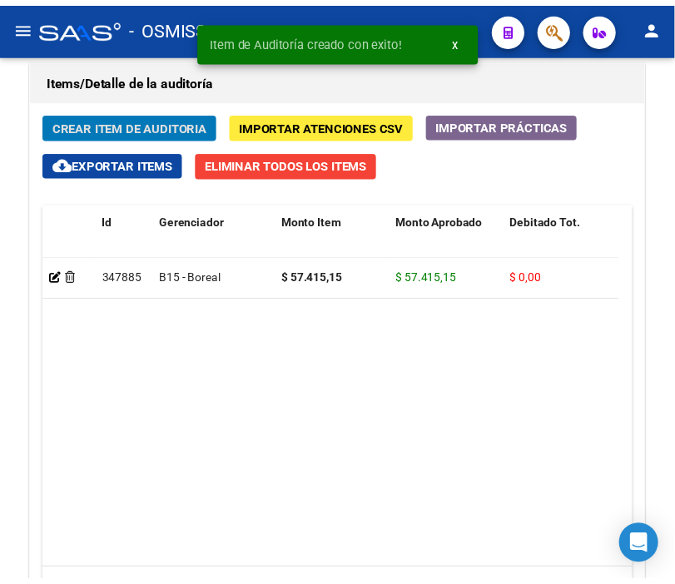
scroll to position [1520, 0]
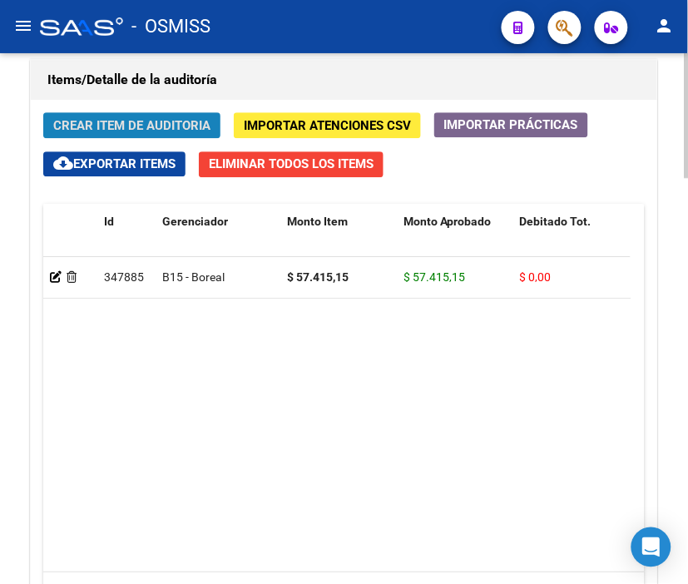
click at [143, 123] on span "Crear Item de Auditoria" at bounding box center [131, 125] width 157 height 15
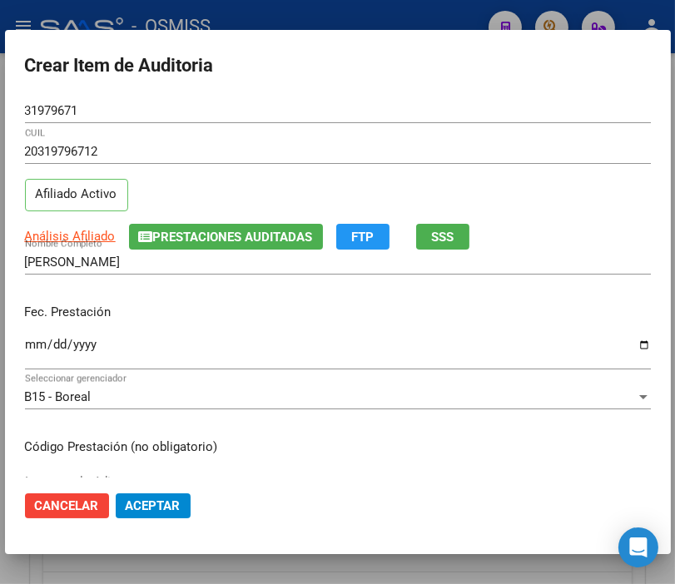
click at [32, 2] on div at bounding box center [337, 292] width 675 height 584
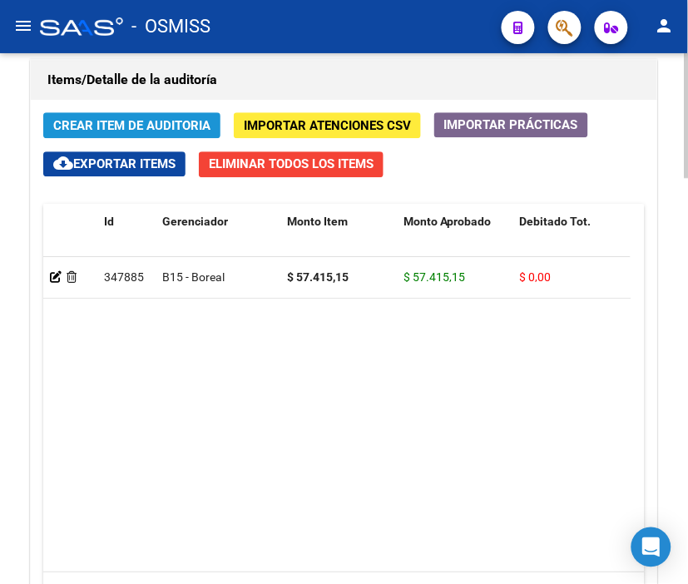
click at [126, 125] on span "Crear Item de Auditoria" at bounding box center [131, 125] width 157 height 15
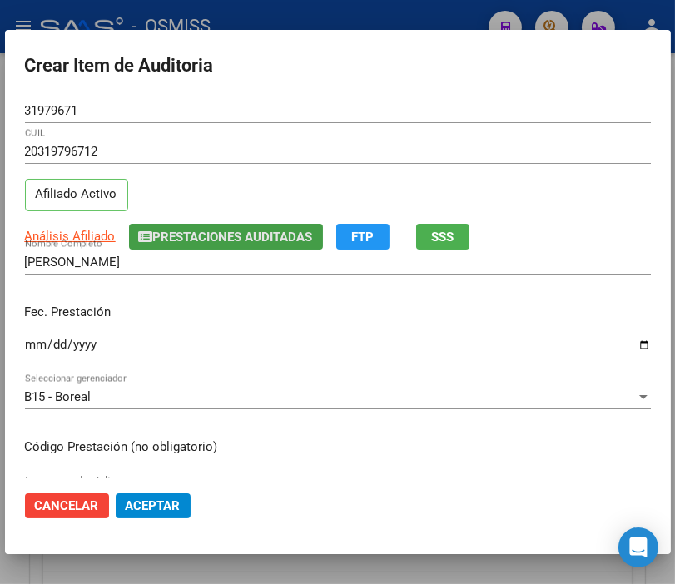
click at [200, 231] on span "Prestaciones Auditadas" at bounding box center [233, 237] width 160 height 15
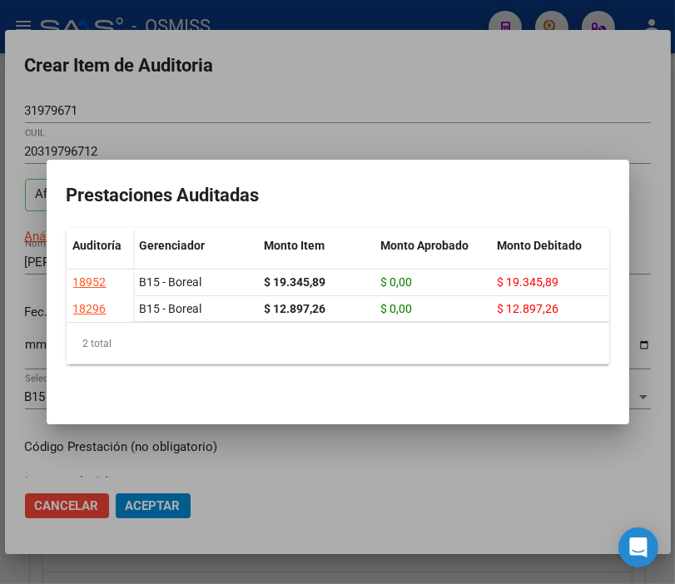
click at [310, 113] on div at bounding box center [337, 292] width 675 height 584
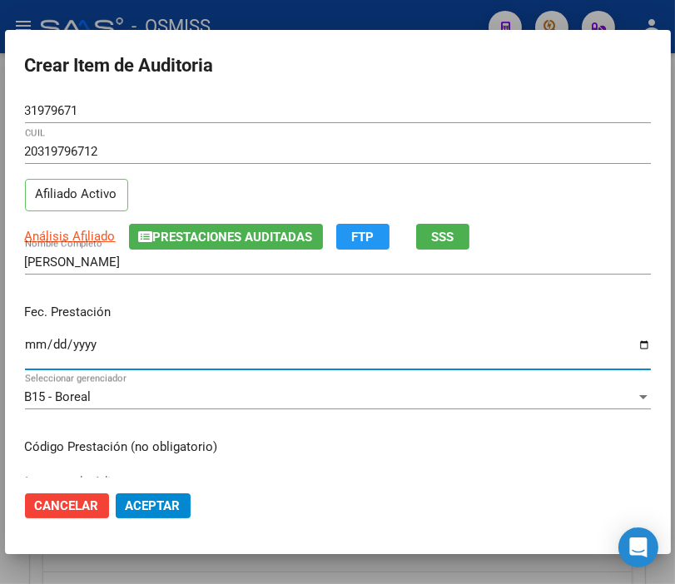
click at [31, 348] on input "Ingresar la fecha" at bounding box center [338, 351] width 626 height 27
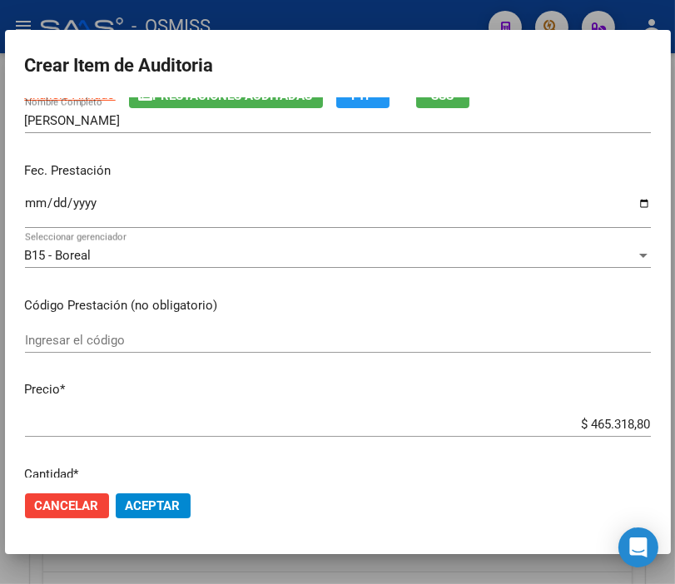
scroll to position [185, 0]
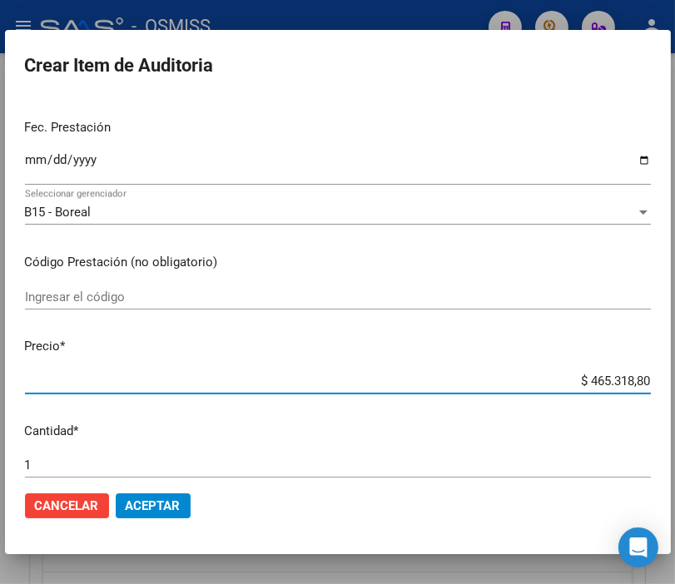
drag, startPoint x: 552, startPoint y: 380, endPoint x: 692, endPoint y: 383, distance: 140.6
click at [675, 383] on html "menu - OSMISS person Firma Express Padrón Padrón Ágil Análisis Afiliado Integra…" at bounding box center [337, 292] width 675 height 584
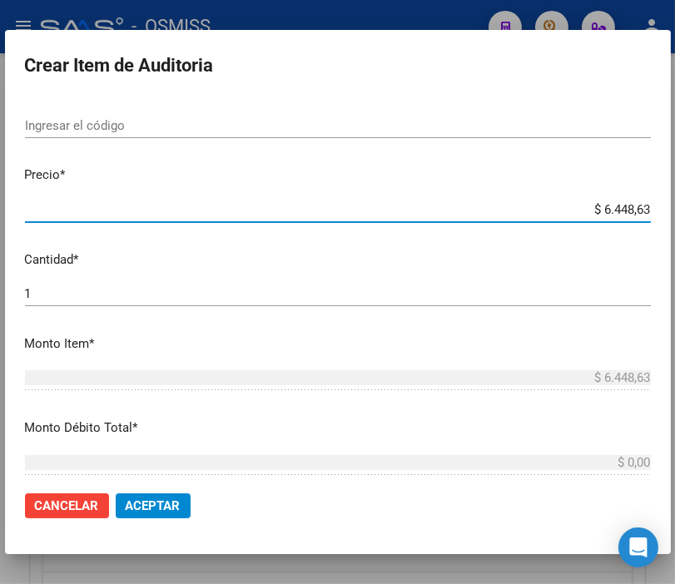
scroll to position [369, 0]
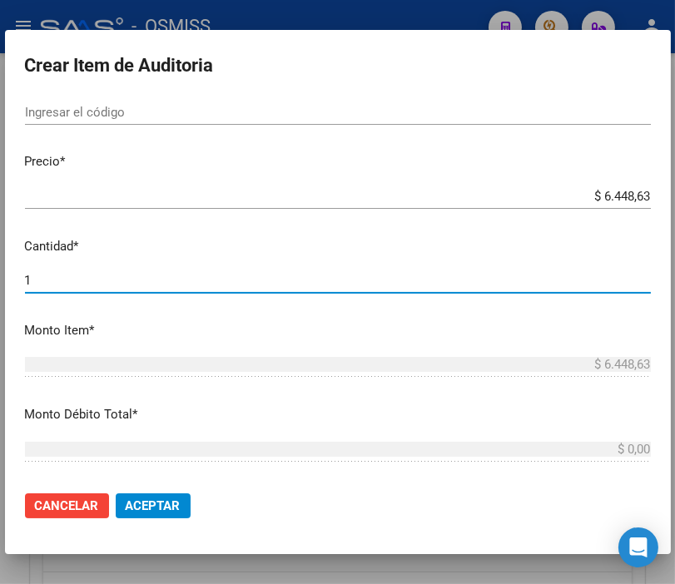
drag, startPoint x: 57, startPoint y: 276, endPoint x: -45, endPoint y: 278, distance: 101.5
click at [0, 278] on html "menu - OSMISS person Firma Express Padrón Padrón Ágil Análisis Afiliado Integra…" at bounding box center [337, 292] width 675 height 584
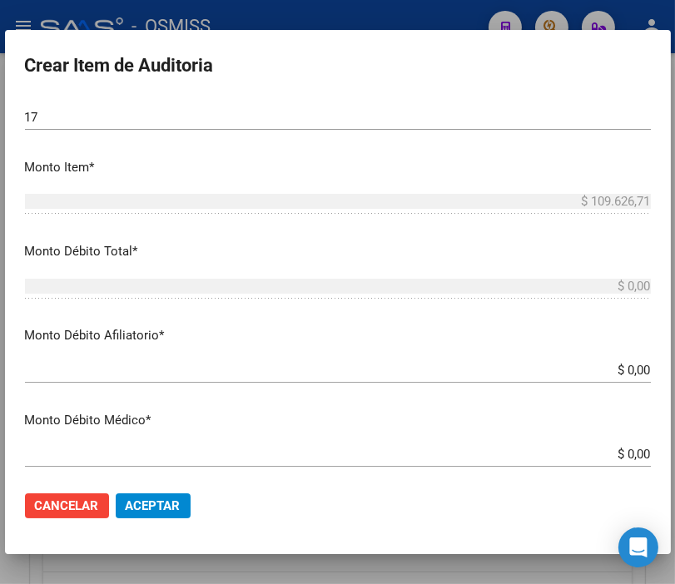
scroll to position [554, 0]
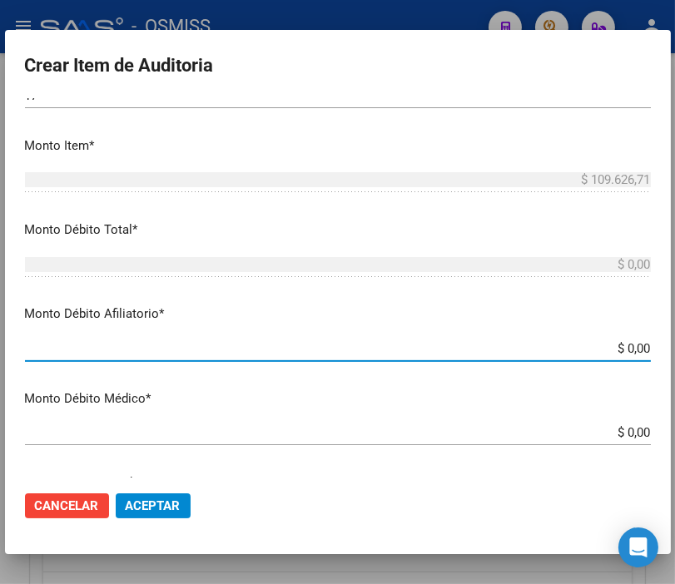
drag, startPoint x: 570, startPoint y: 344, endPoint x: 692, endPoint y: 354, distance: 122.7
click at [675, 354] on html "menu - OSMISS person Firma Express Padrón Padrón Ágil Análisis Afiliado Integra…" at bounding box center [337, 292] width 675 height 584
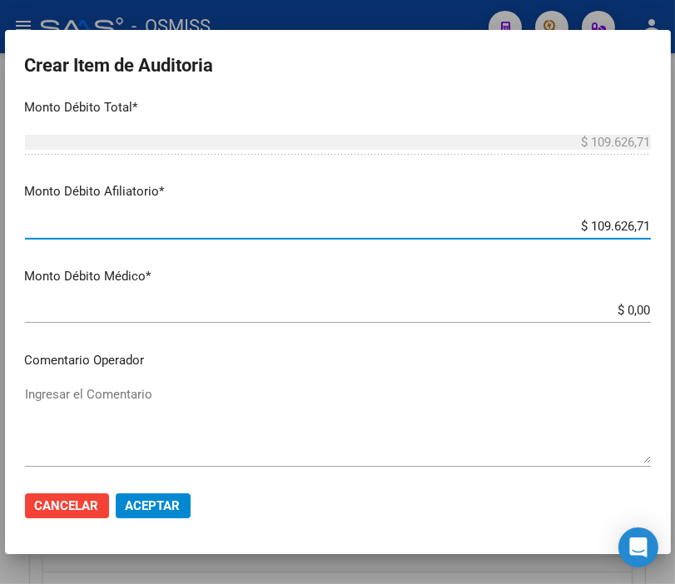
scroll to position [739, 0]
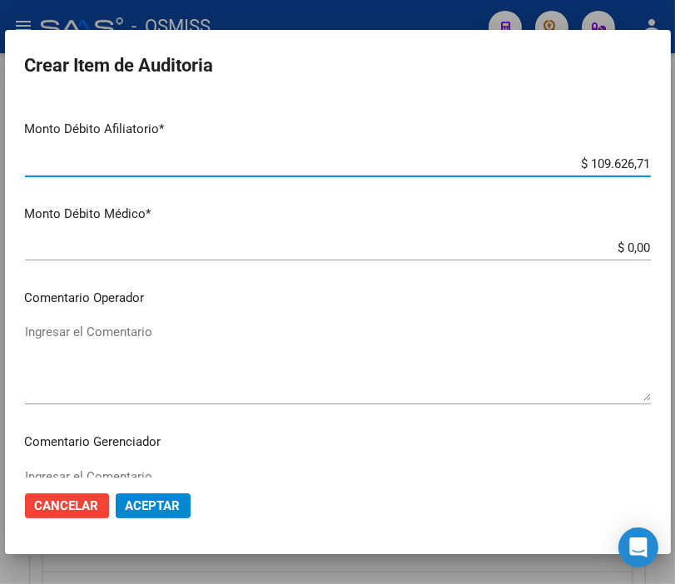
click at [129, 331] on textarea "Ingresar el Comentario" at bounding box center [338, 362] width 626 height 78
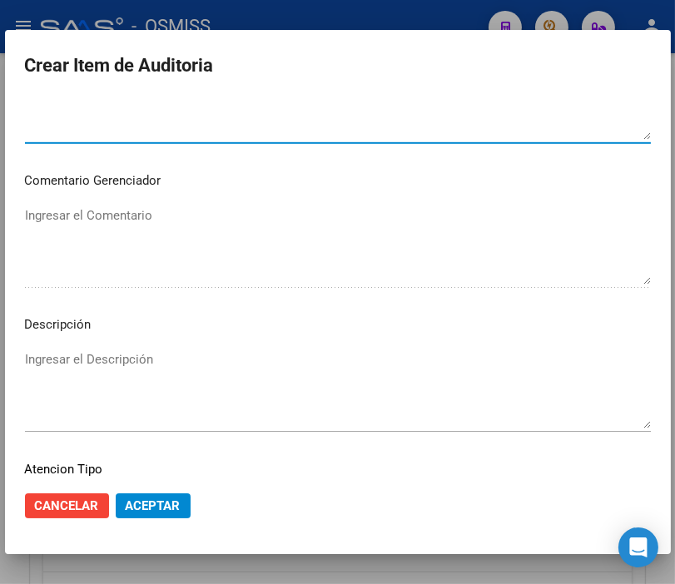
scroll to position [1017, 0]
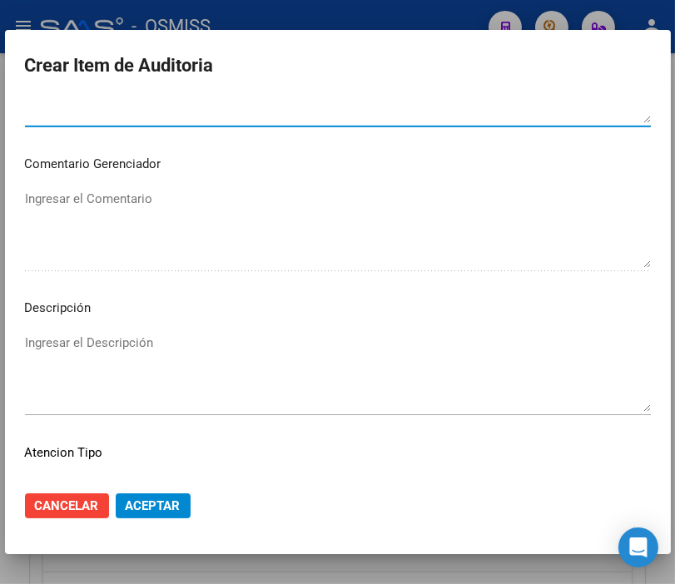
click at [37, 336] on textarea "Ingresar el Descripción" at bounding box center [338, 373] width 626 height 78
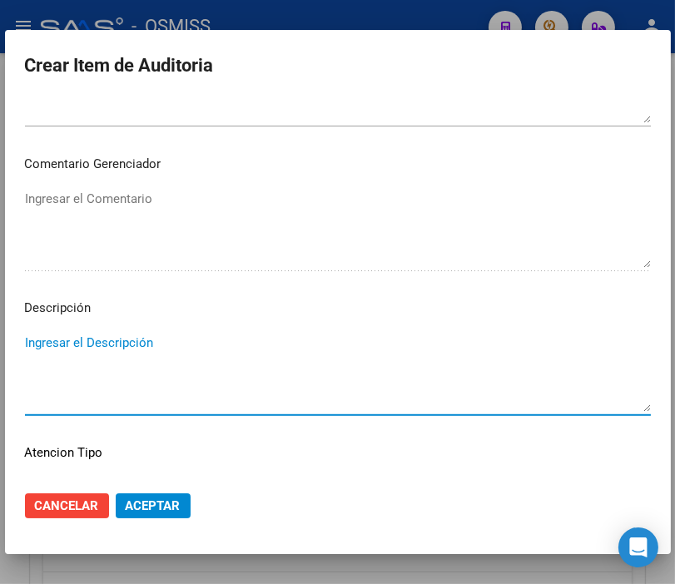
paste textarea "OBRA SOCIAL DE LA FEDERACION ARGENTINA DEL TRABAJADOR DE LAS UNIVERSIDADES NACI…"
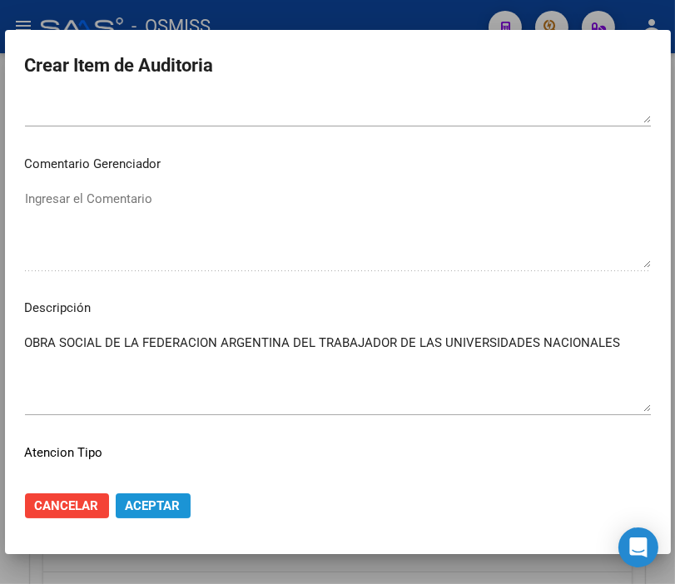
click at [171, 507] on span "Aceptar" at bounding box center [153, 505] width 55 height 15
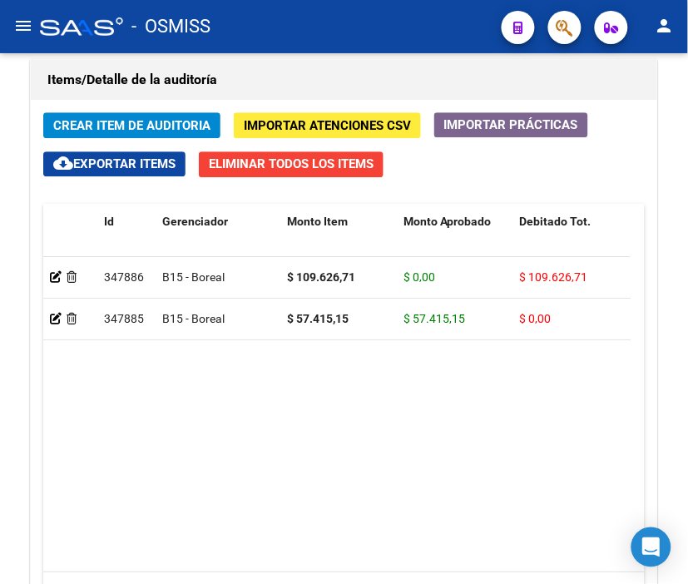
click at [341, 14] on div "- OSMISS" at bounding box center [264, 26] width 448 height 37
click at [104, 118] on span "Crear Item de Auditoria" at bounding box center [131, 125] width 157 height 15
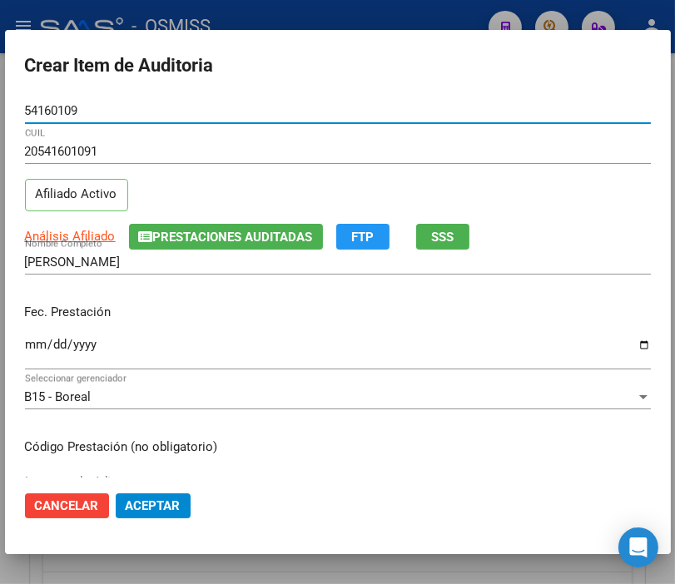
click at [32, 335] on div "Ingresar la fecha" at bounding box center [338, 352] width 626 height 36
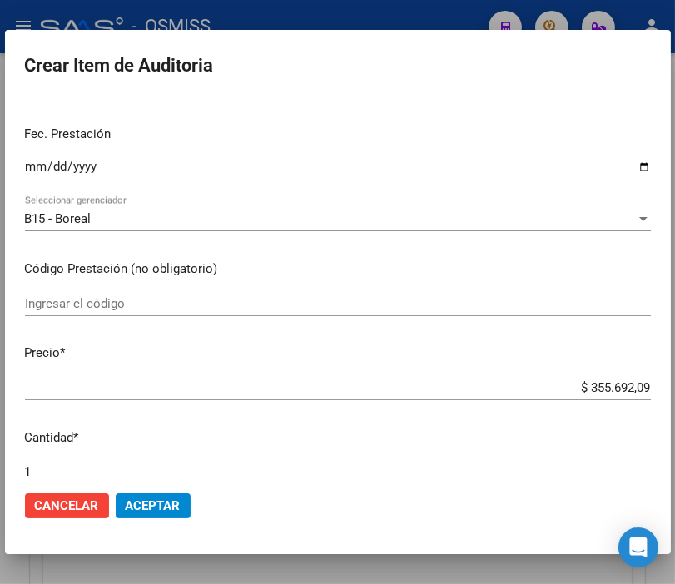
scroll to position [185, 0]
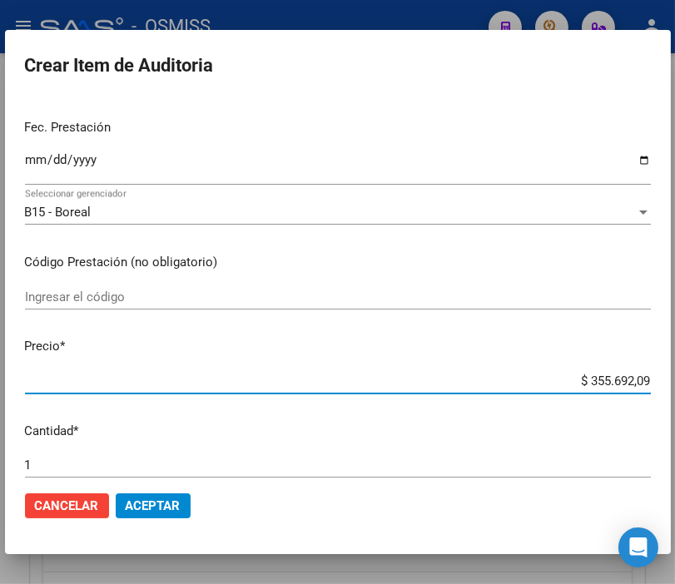
drag, startPoint x: 556, startPoint y: 380, endPoint x: 692, endPoint y: 393, distance: 137.0
click at [675, 393] on html "menu - OSMISS person Firma Express Padrón Padrón Ágil Análisis Afiliado Integra…" at bounding box center [337, 292] width 675 height 584
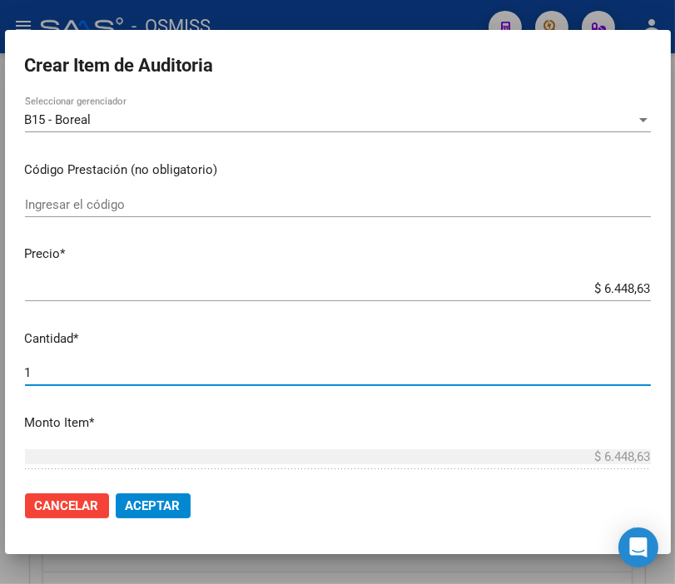
drag, startPoint x: 62, startPoint y: 370, endPoint x: -5, endPoint y: 370, distance: 67.4
click at [0, 370] on html "menu - OSMISS person Firma Express Padrón Padrón Ágil Análisis Afiliado Integra…" at bounding box center [337, 292] width 675 height 584
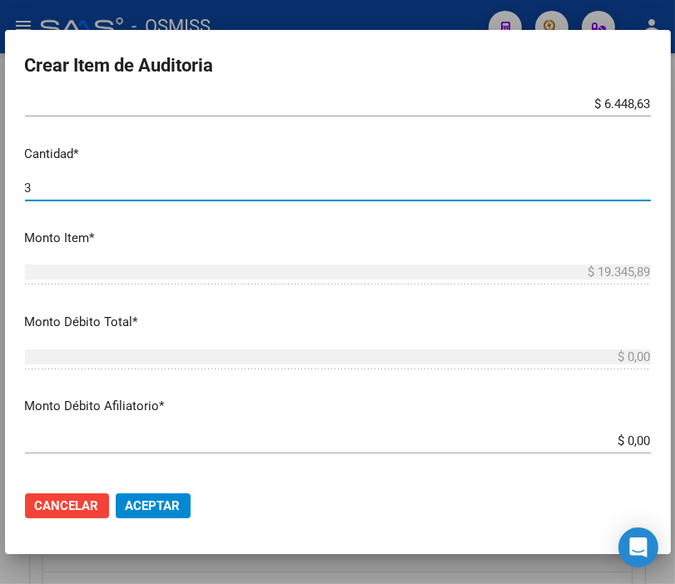
scroll to position [554, 0]
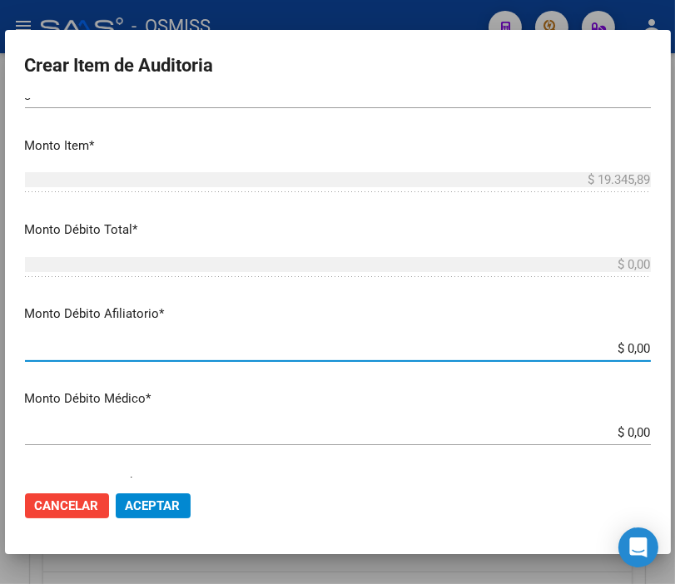
drag, startPoint x: 576, startPoint y: 352, endPoint x: 692, endPoint y: 352, distance: 115.6
click at [675, 352] on html "menu - OSMISS person Firma Express Padrón Padrón Ágil Análisis Afiliado Integra…" at bounding box center [337, 292] width 675 height 584
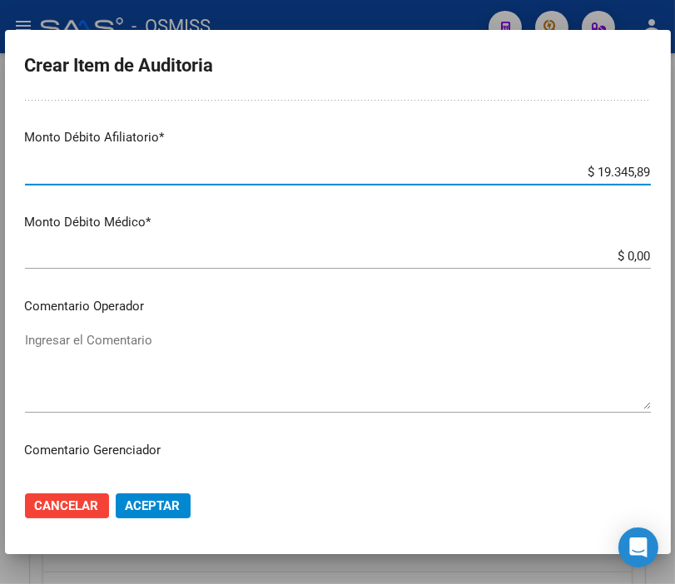
scroll to position [739, 0]
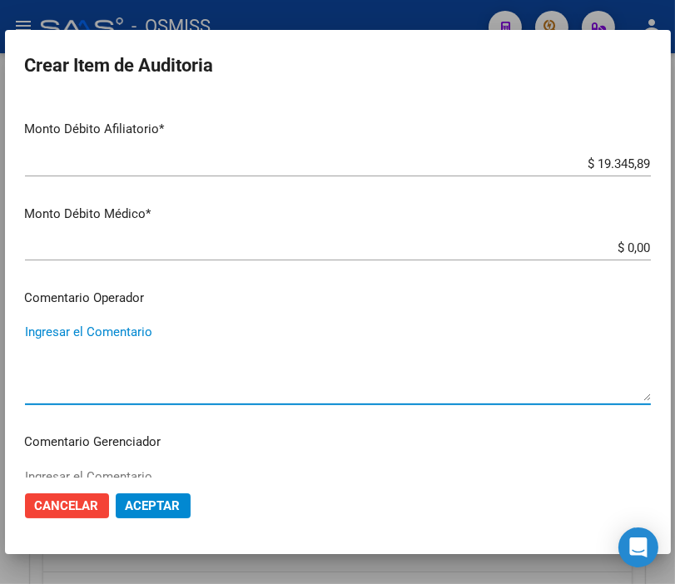
click at [79, 327] on textarea "Ingresar el Comentario" at bounding box center [338, 362] width 626 height 78
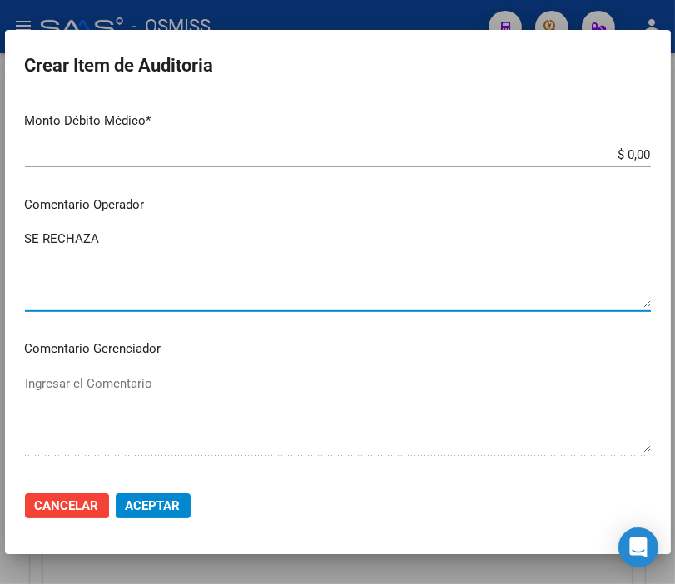
scroll to position [1017, 0]
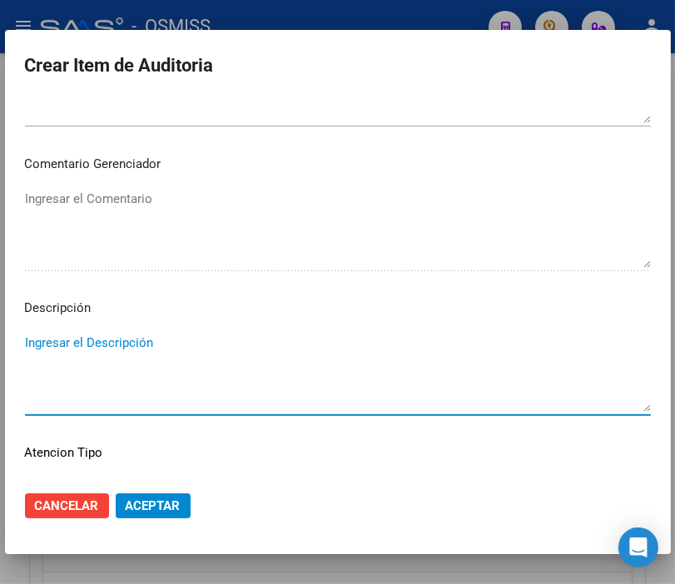
click at [67, 334] on textarea "Ingresar el Descripción" at bounding box center [338, 373] width 626 height 78
click at [56, 344] on textarea "Ingresar el Descripción" at bounding box center [338, 373] width 626 height 78
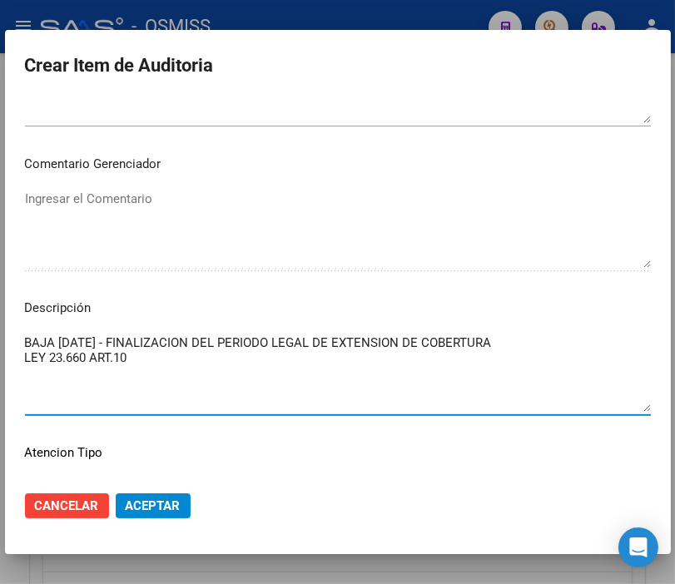
click at [27, 354] on textarea "BAJA [DATE] - FINALIZACION DEL PERIODO LEGAL DE EXTENSION DE COBERTURA LEY 23.6…" at bounding box center [338, 373] width 626 height 78
click at [165, 506] on span "Aceptar" at bounding box center [153, 505] width 55 height 15
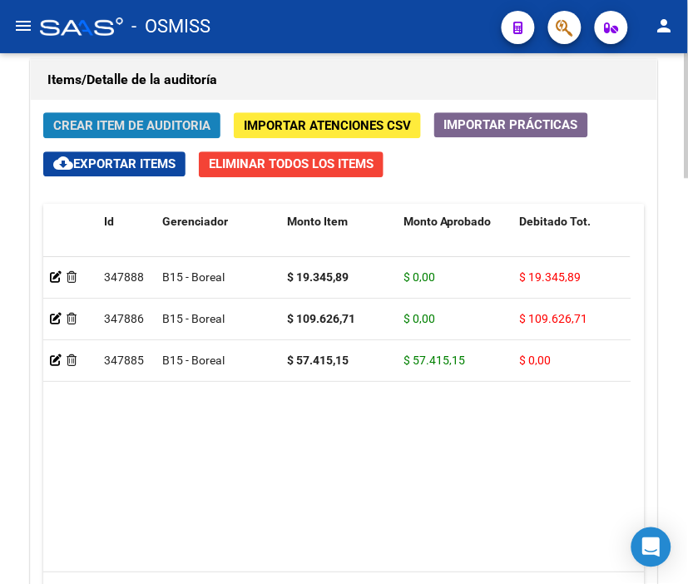
click at [145, 123] on span "Crear Item de Auditoria" at bounding box center [131, 125] width 157 height 15
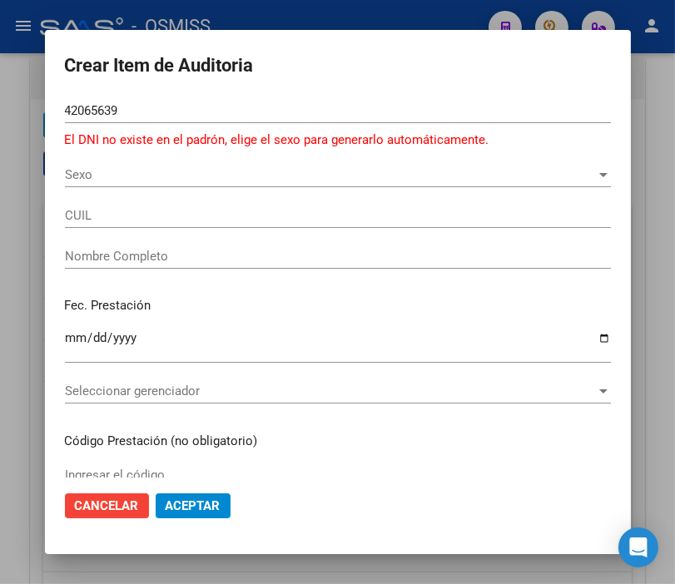
click at [65, 163] on div "Sexo Sexo" at bounding box center [338, 174] width 546 height 25
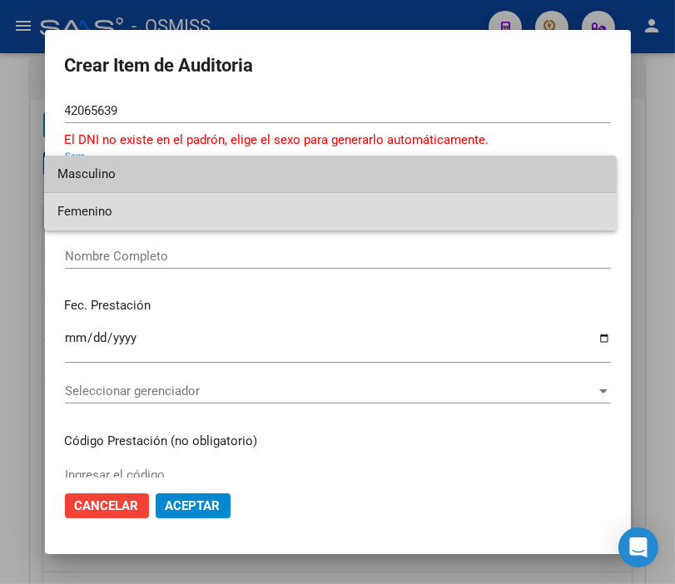
click at [95, 210] on span "Femenino" at bounding box center [330, 211] width 546 height 37
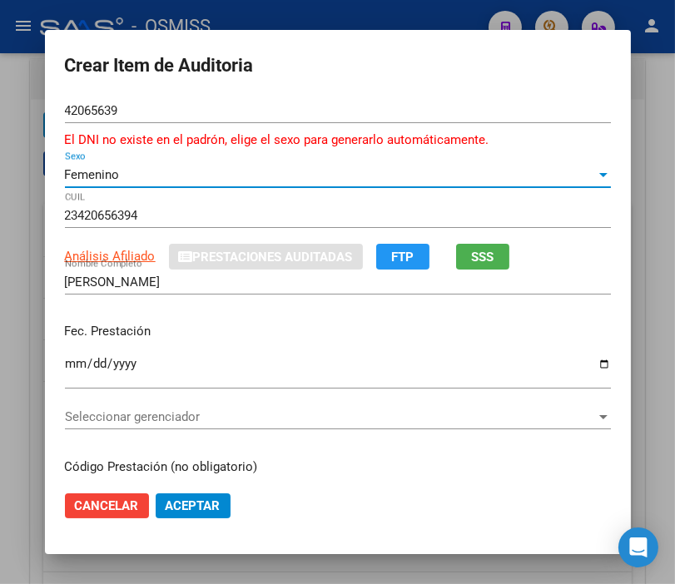
click at [73, 359] on input "Ingresar la fecha" at bounding box center [338, 370] width 546 height 27
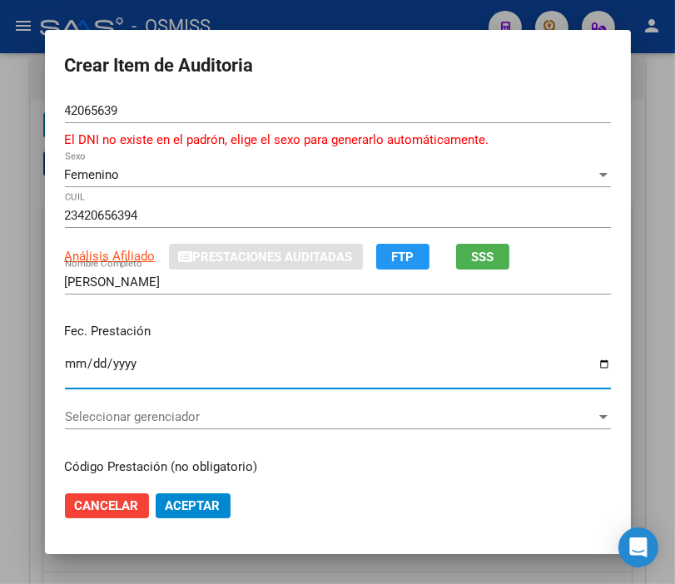
scroll to position [92, 0]
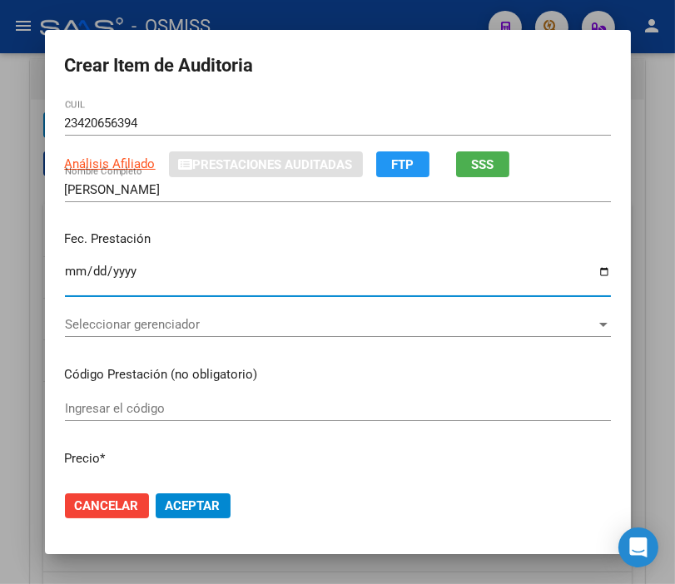
click at [135, 317] on span "Seleccionar gerenciador" at bounding box center [330, 324] width 531 height 15
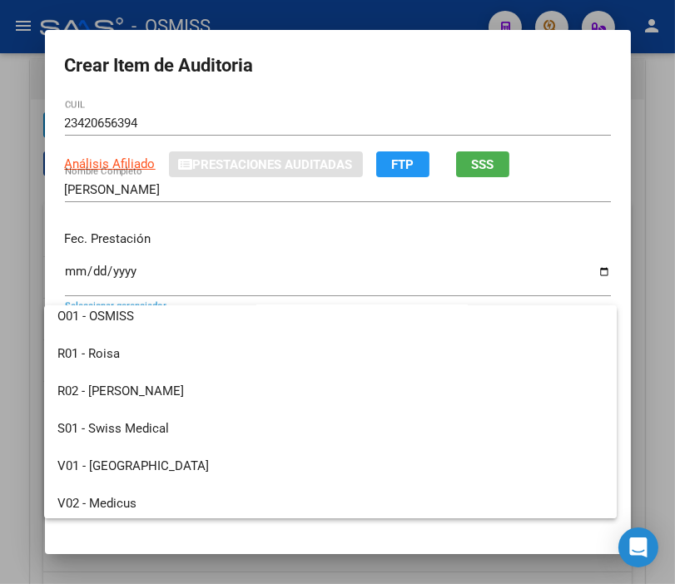
scroll to position [461, 0]
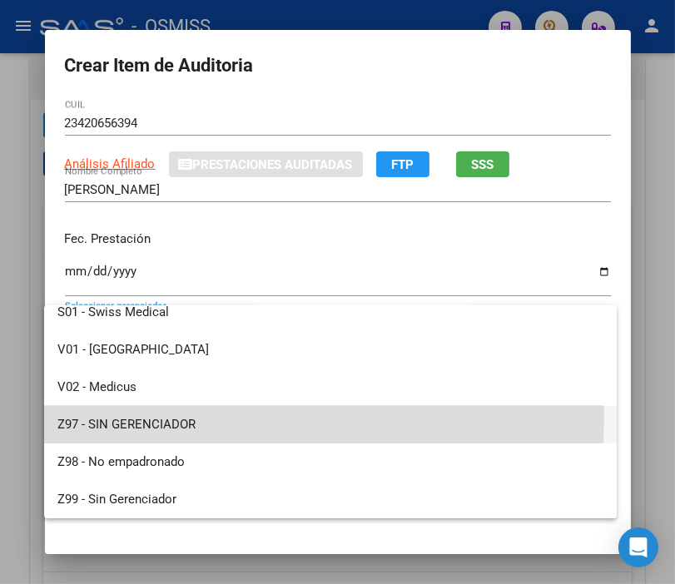
click at [131, 413] on span "Z97 - SIN GERENCIADOR" at bounding box center [330, 424] width 546 height 37
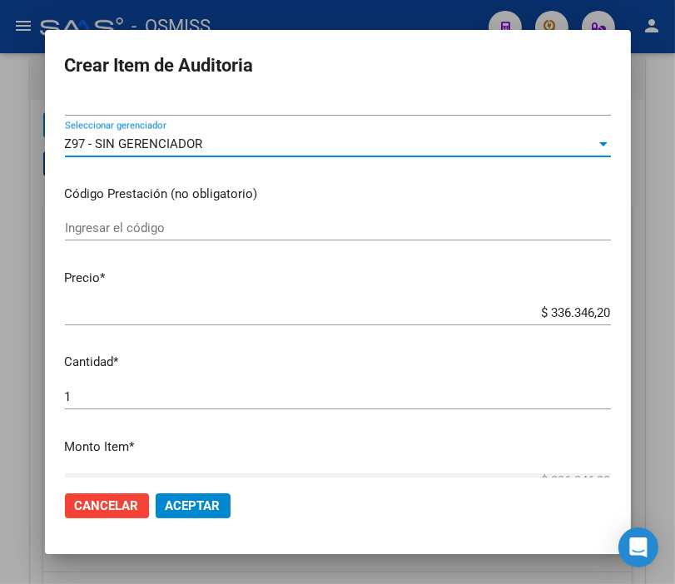
scroll to position [277, 0]
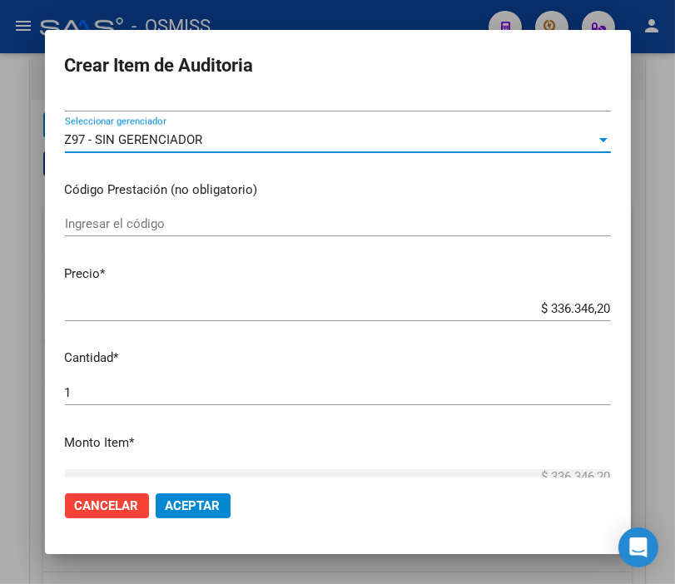
drag, startPoint x: 508, startPoint y: 306, endPoint x: 692, endPoint y: 321, distance: 184.5
click at [675, 321] on html "menu - OSMISS person Firma Express Padrón Padrón Ágil Análisis Afiliado Integra…" at bounding box center [337, 292] width 675 height 584
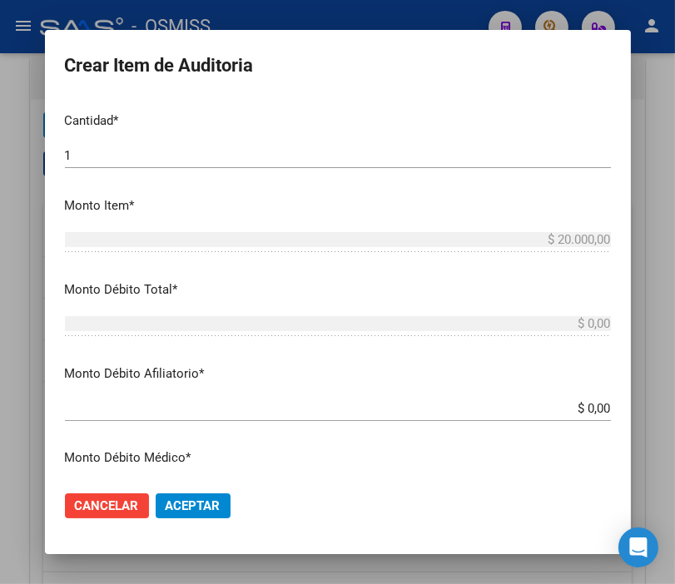
scroll to position [554, 0]
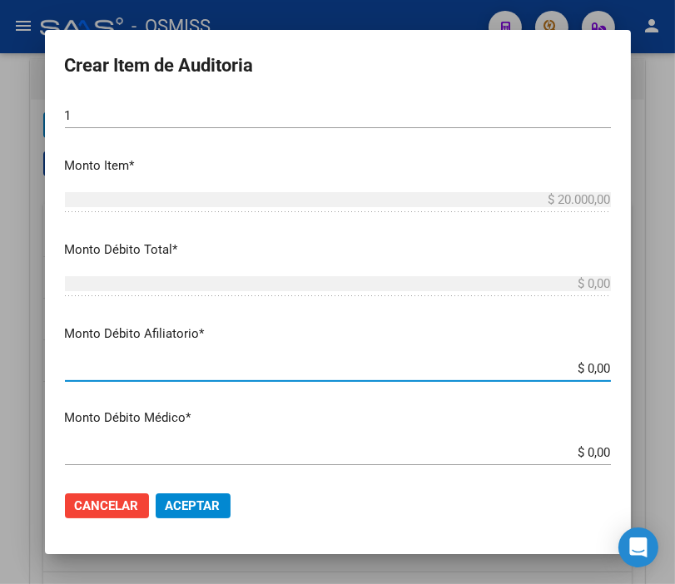
drag, startPoint x: 538, startPoint y: 361, endPoint x: 687, endPoint y: 356, distance: 149.0
click at [675, 356] on html "menu - OSMISS person Firma Express Padrón Padrón Ágil Análisis Afiliado Integra…" at bounding box center [337, 292] width 675 height 584
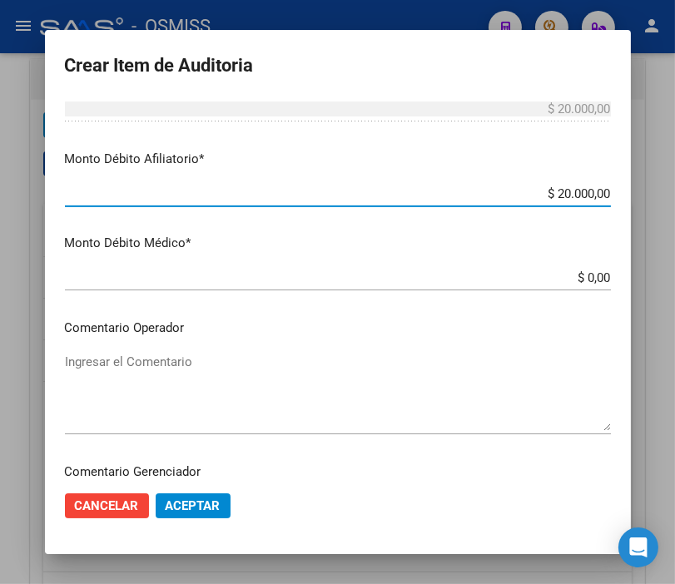
scroll to position [739, 0]
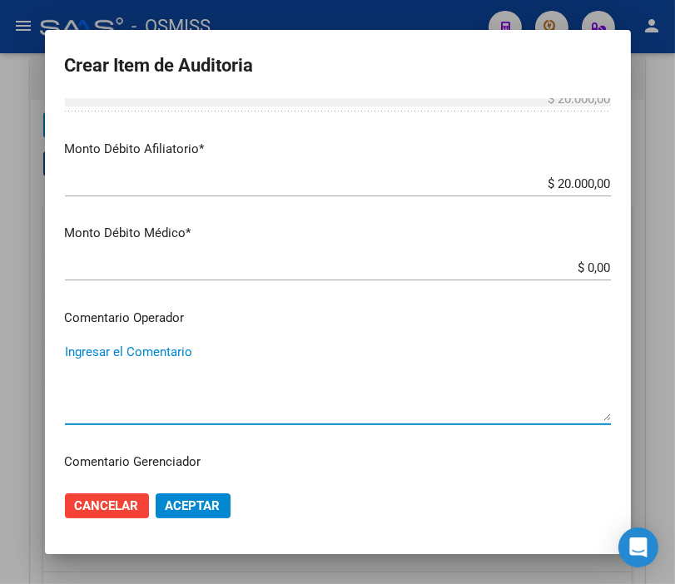
click at [136, 354] on textarea "Ingresar el Comentario" at bounding box center [338, 382] width 546 height 78
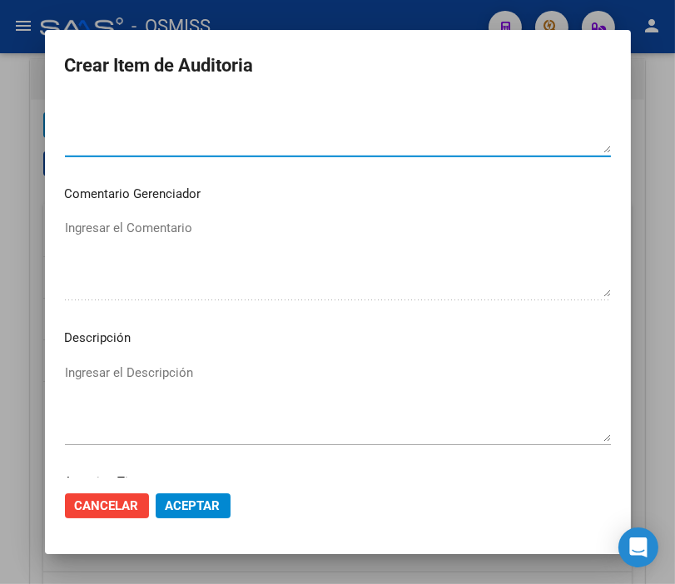
scroll to position [1017, 0]
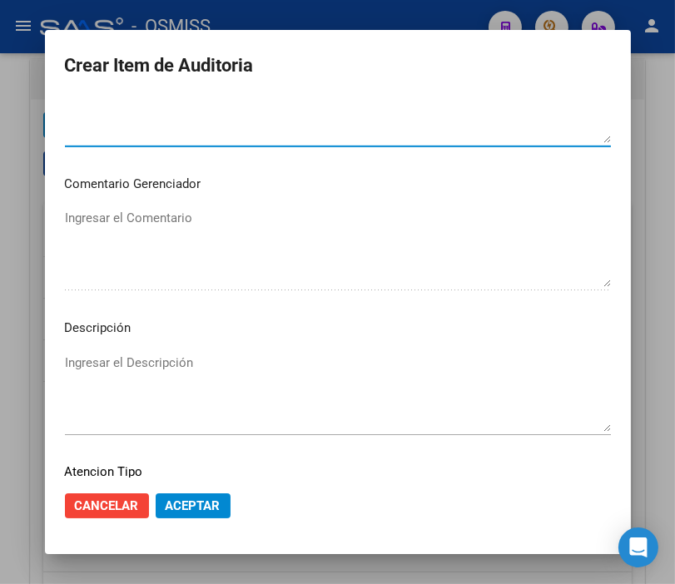
click at [83, 354] on textarea "Ingresar el Descripción" at bounding box center [338, 393] width 546 height 78
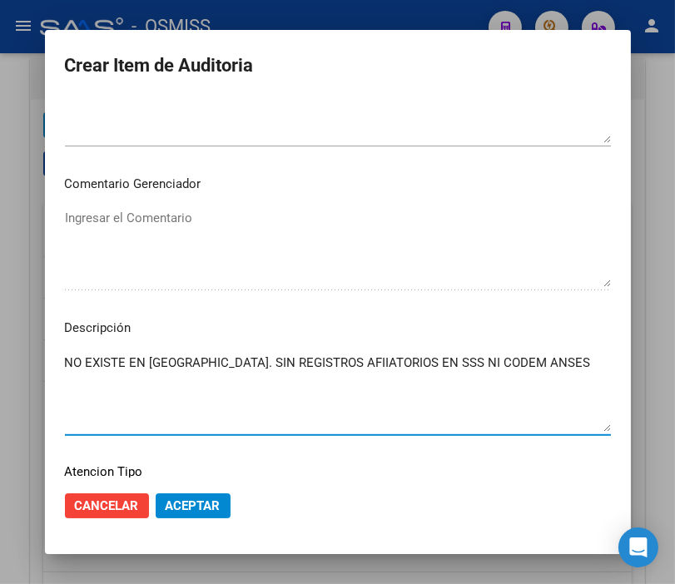
click at [303, 364] on textarea "NO EXISTE EN [GEOGRAPHIC_DATA]. SIN REGISTROS AFIIATORIOS EN SSS NI CODEM ANSES" at bounding box center [338, 393] width 546 height 78
click at [535, 362] on textarea "NO EXISTE EN [GEOGRAPHIC_DATA]. SIN REGISTROS AFILIATORIOS EN SSS NI CODEM ANSES" at bounding box center [338, 393] width 546 height 78
click at [198, 361] on textarea "NO EXISTE EN [GEOGRAPHIC_DATA]. SIN REGISTROS AFILIATORIOS EN SSS NI CODEM ANSES" at bounding box center [338, 393] width 546 height 78
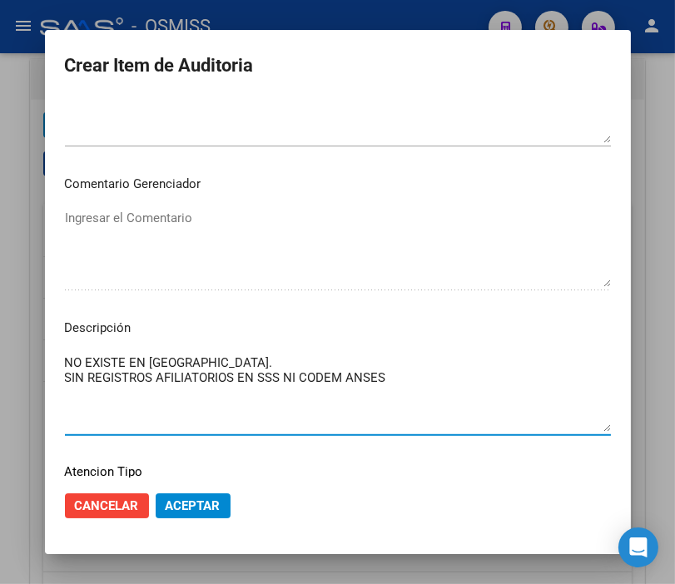
click at [204, 350] on div "NO EXISTE EN [GEOGRAPHIC_DATA]. SIN REGISTROS AFILIATORIOS EN SSS NI CODEM ANSE…" at bounding box center [338, 392] width 546 height 85
click at [205, 356] on textarea "NO EXISTE EN [GEOGRAPHIC_DATA]. SIN REGISTROS AFILIATORIOS EN SSS NI CODEM ANSES" at bounding box center [338, 393] width 546 height 78
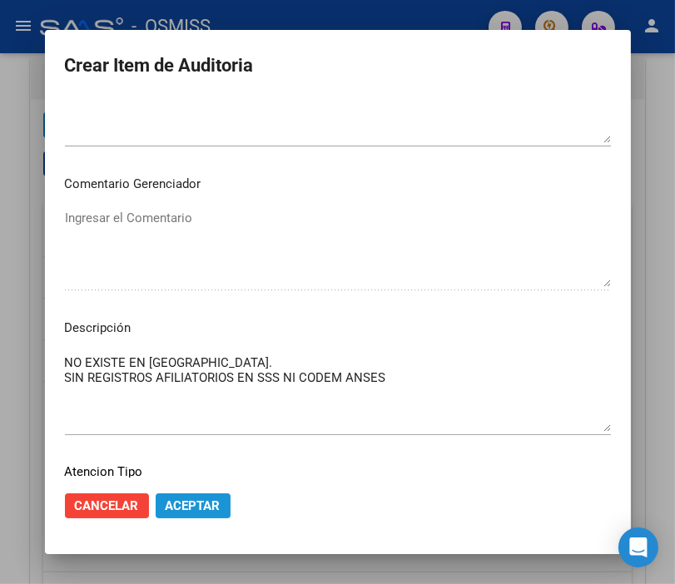
click at [205, 508] on span "Aceptar" at bounding box center [193, 505] width 55 height 15
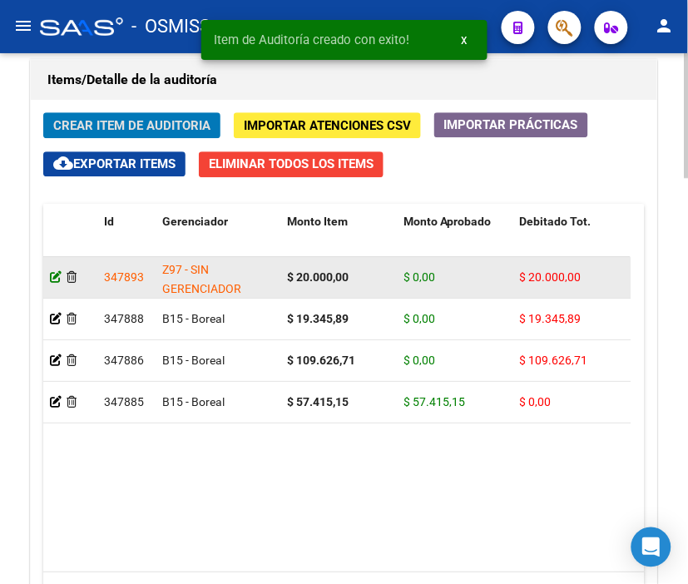
click at [52, 275] on icon at bounding box center [56, 277] width 12 height 12
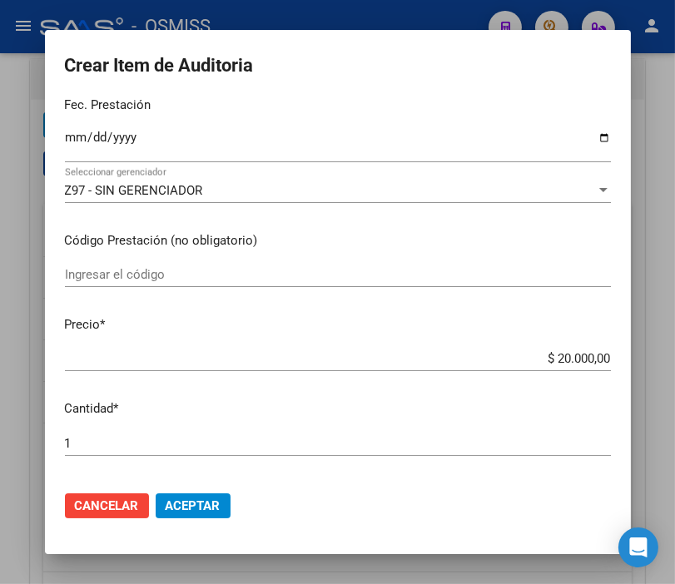
scroll to position [185, 0]
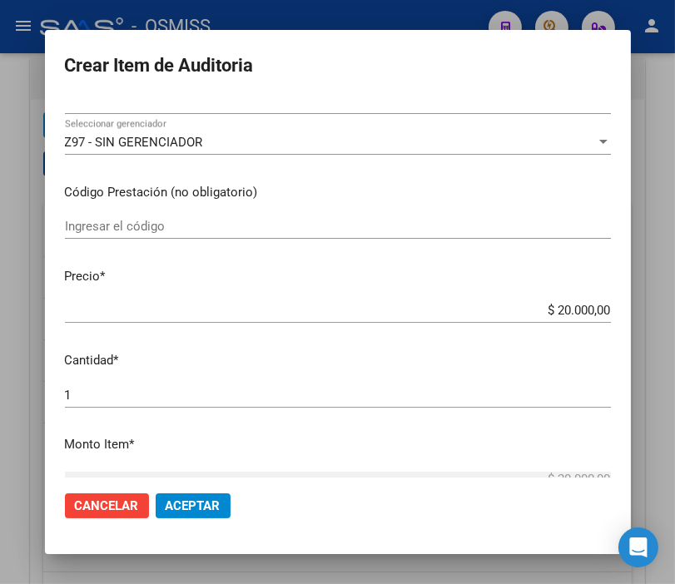
drag, startPoint x: 521, startPoint y: 301, endPoint x: 656, endPoint y: 316, distance: 135.6
click at [656, 316] on div "Crear Item de Auditoria 42065639 Nro Documento 23420656394 [PERSON_NAME] Nombre…" at bounding box center [337, 292] width 675 height 584
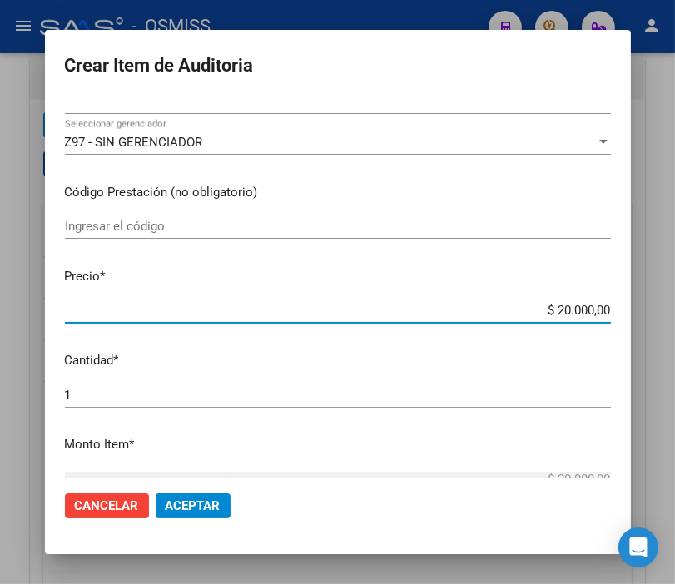
drag, startPoint x: 527, startPoint y: 308, endPoint x: 675, endPoint y: 308, distance: 148.1
click at [675, 308] on html "menu - OSMISS person Firma Express Padrón Padrón Ágil Análisis Afiliado Integra…" at bounding box center [337, 292] width 675 height 584
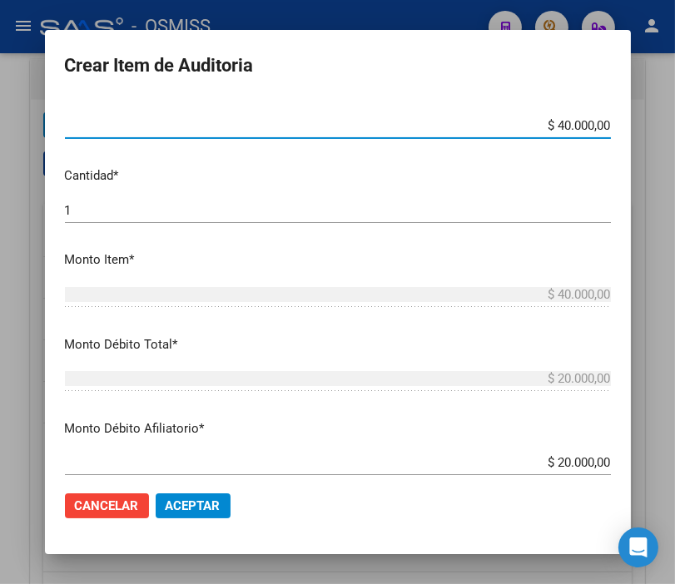
scroll to position [462, 0]
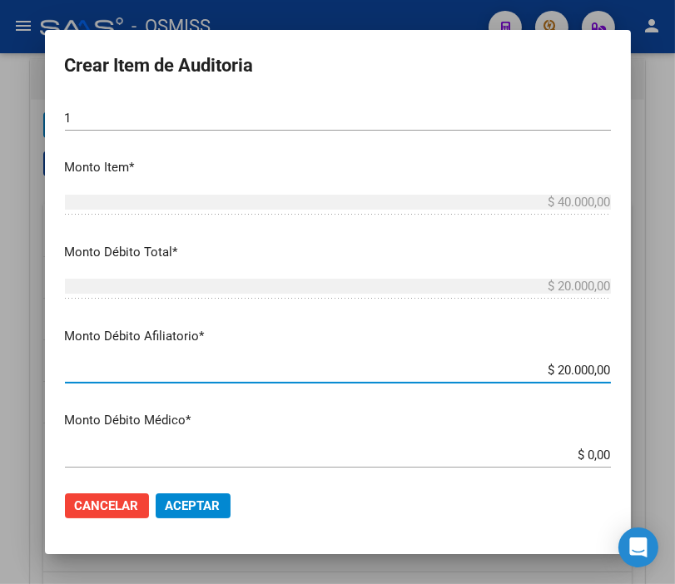
drag, startPoint x: 541, startPoint y: 375, endPoint x: 685, endPoint y: 373, distance: 144.8
click at [675, 373] on html "menu - OSMISS person Firma Express Padrón Padrón Ágil Análisis Afiliado Integra…" at bounding box center [337, 292] width 675 height 584
click at [200, 505] on span "Aceptar" at bounding box center [193, 505] width 55 height 15
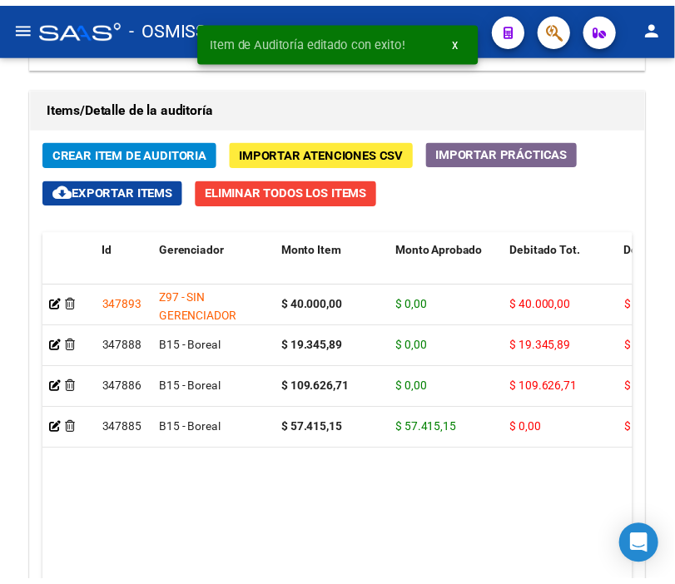
scroll to position [1571, 0]
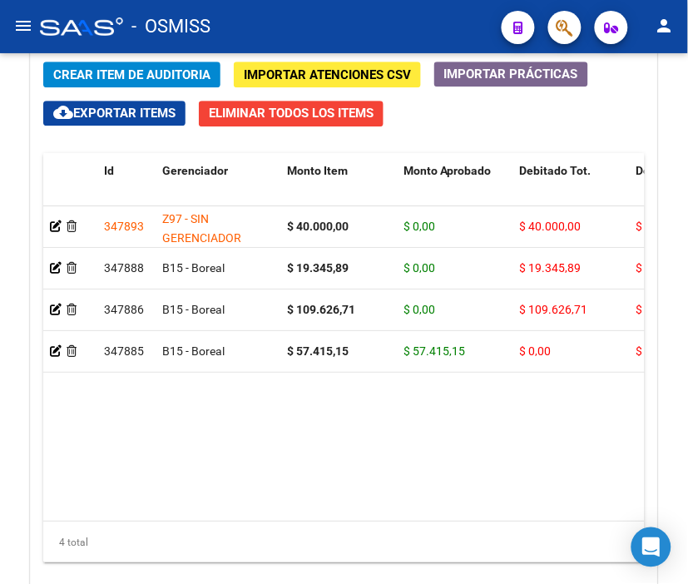
click at [308, 17] on div "- OSMISS" at bounding box center [264, 26] width 448 height 37
click at [389, 18] on div "- OSMISS" at bounding box center [264, 26] width 448 height 37
click at [102, 67] on span "Crear Item de Auditoria" at bounding box center [131, 74] width 157 height 15
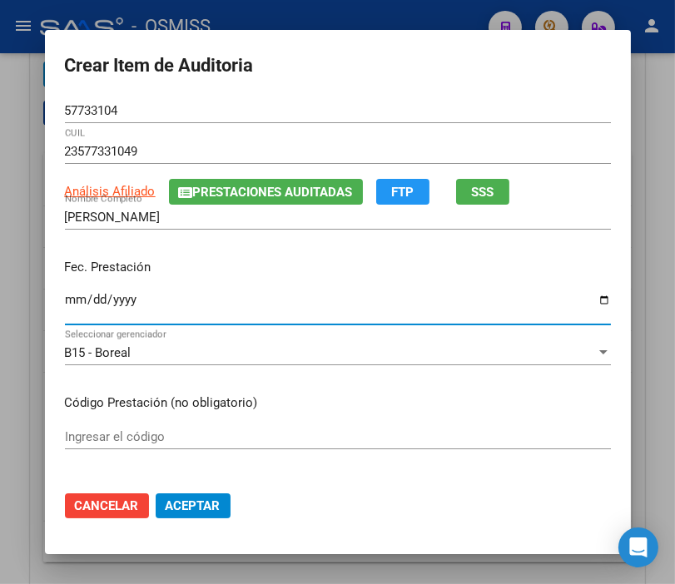
click at [71, 294] on input "Ingresar la fecha" at bounding box center [338, 306] width 546 height 27
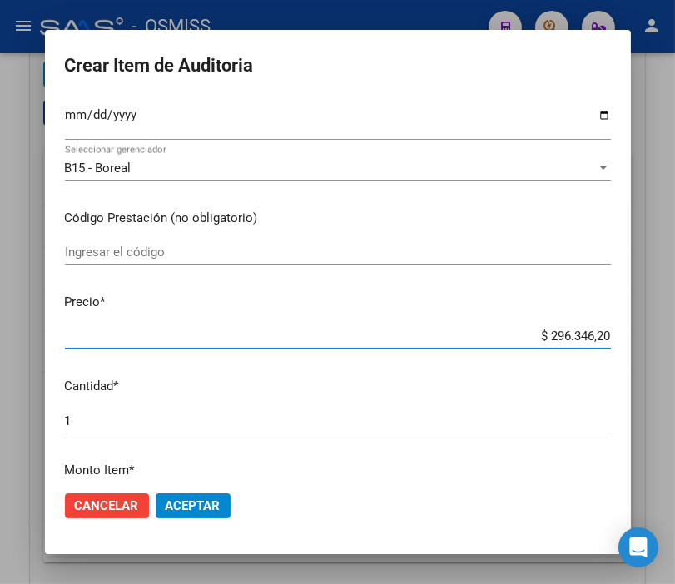
drag, startPoint x: 499, startPoint y: 338, endPoint x: 692, endPoint y: 347, distance: 193.2
click at [675, 347] on html "menu - OSMISS person Firma Express Padrón Padrón Ágil Análisis Afiliado Integra…" at bounding box center [337, 292] width 675 height 584
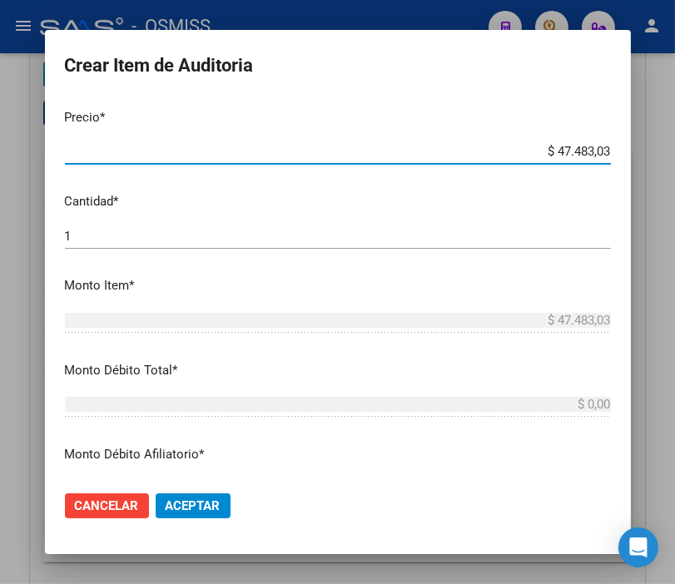
scroll to position [462, 0]
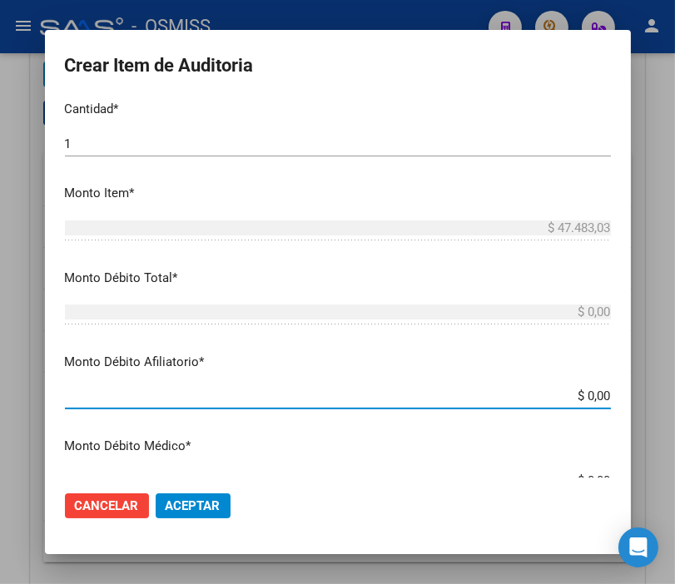
drag, startPoint x: 541, startPoint y: 388, endPoint x: 675, endPoint y: 418, distance: 138.1
click at [675, 418] on html "menu - OSMISS person Firma Express Padrón Padrón Ágil Análisis Afiliado Integra…" at bounding box center [337, 292] width 675 height 584
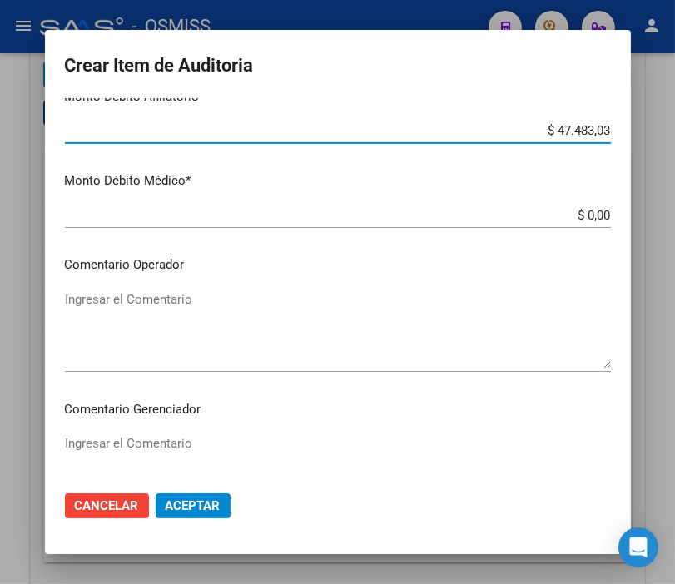
scroll to position [739, 0]
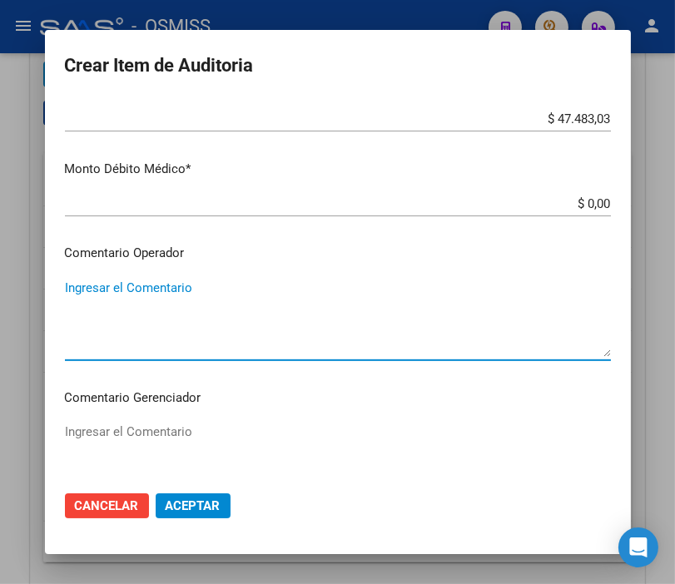
click at [183, 295] on textarea "Ingresar el Comentario" at bounding box center [338, 318] width 546 height 78
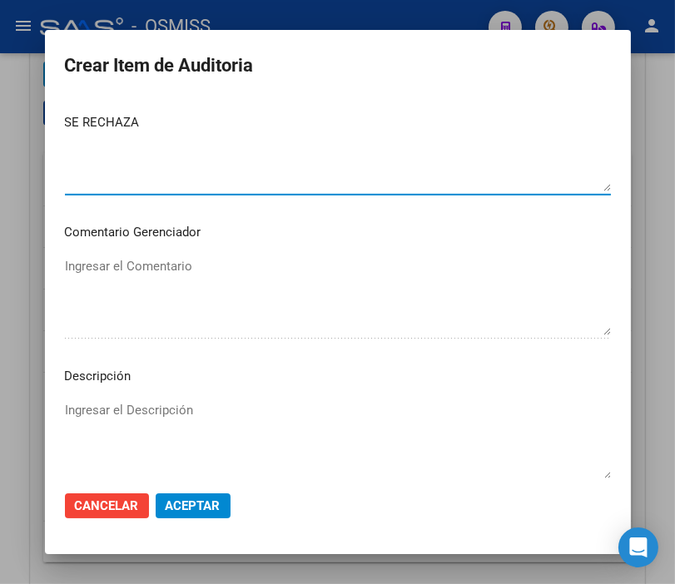
scroll to position [1017, 0]
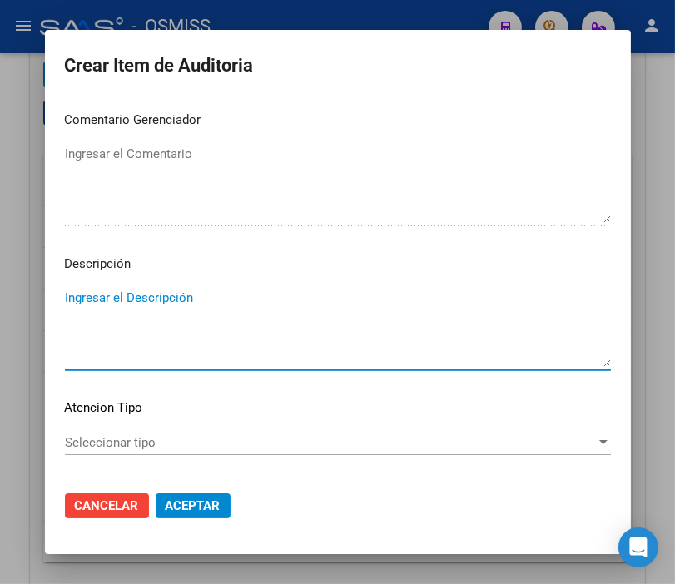
click at [126, 296] on textarea "Ingresar el Descripción" at bounding box center [338, 328] width 546 height 78
click at [473, 277] on mat-dialog-content "57733104 Nro Documento 23577331049 CUIL Análisis Afiliado Prestaciones Auditada…" at bounding box center [338, 287] width 586 height 379
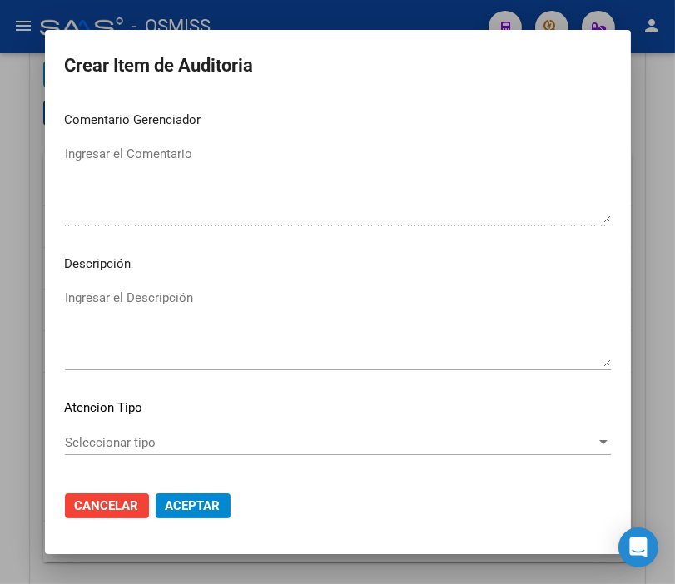
click at [163, 292] on textarea "Ingresar el Descripción" at bounding box center [338, 328] width 546 height 78
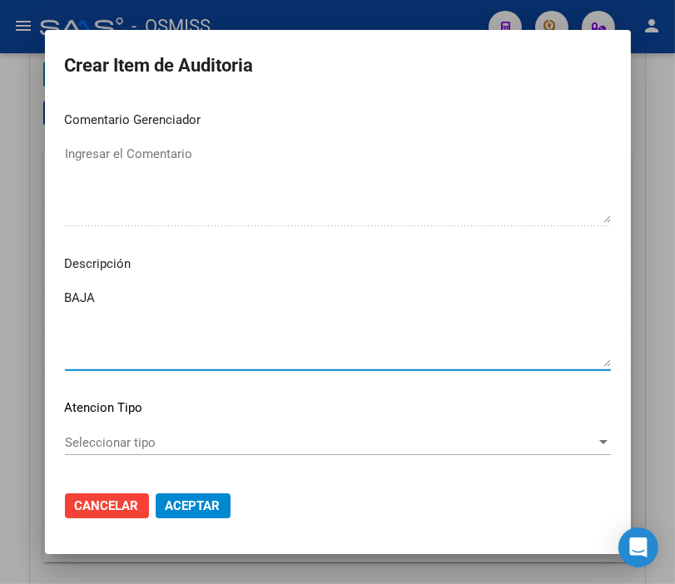
click at [166, 293] on textarea "BAJA" at bounding box center [338, 328] width 546 height 78
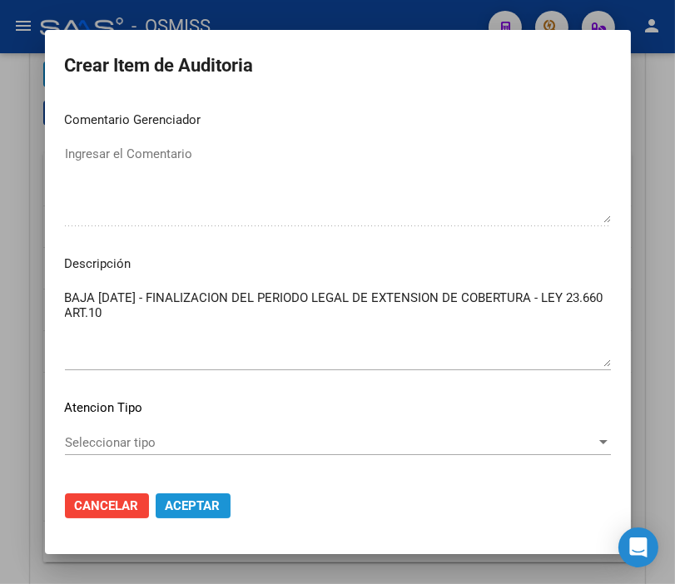
click at [189, 511] on span "Aceptar" at bounding box center [193, 505] width 55 height 15
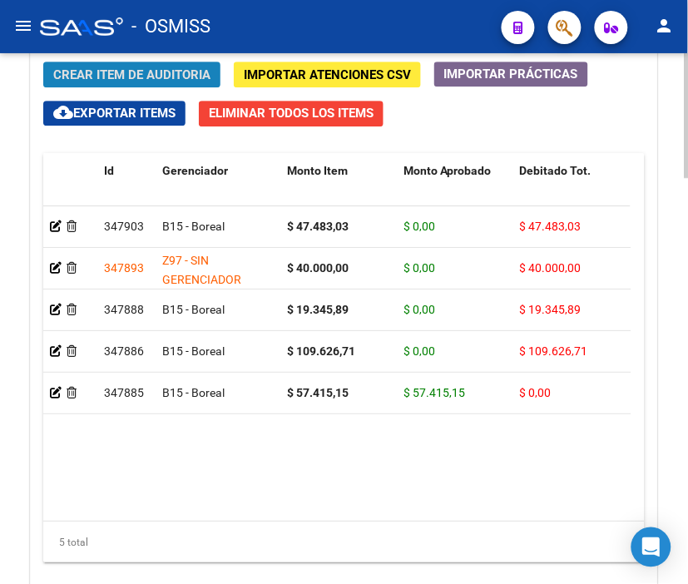
click at [165, 82] on span "Crear Item de Auditoria" at bounding box center [131, 74] width 157 height 15
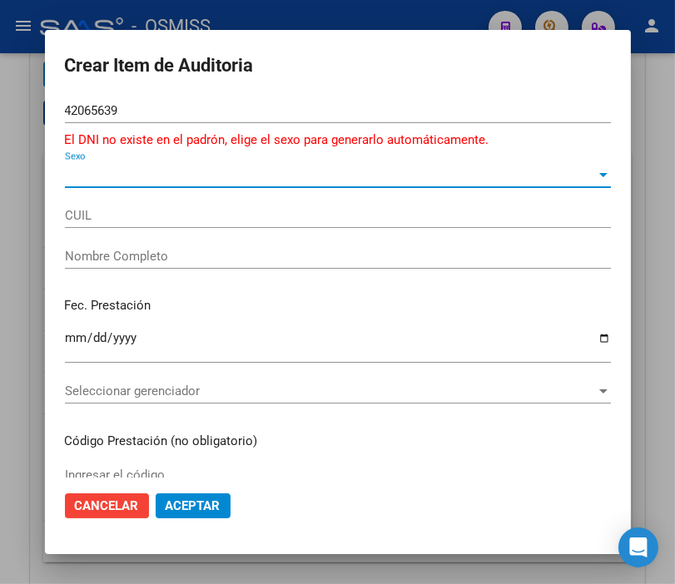
click at [71, 170] on span "Sexo" at bounding box center [330, 174] width 531 height 15
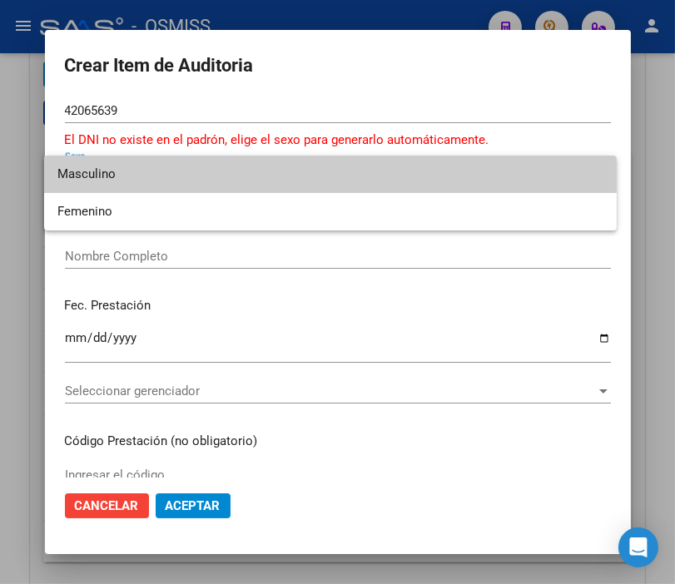
drag, startPoint x: 478, startPoint y: 83, endPoint x: 371, endPoint y: 77, distance: 107.5
click at [478, 83] on div at bounding box center [337, 292] width 675 height 584
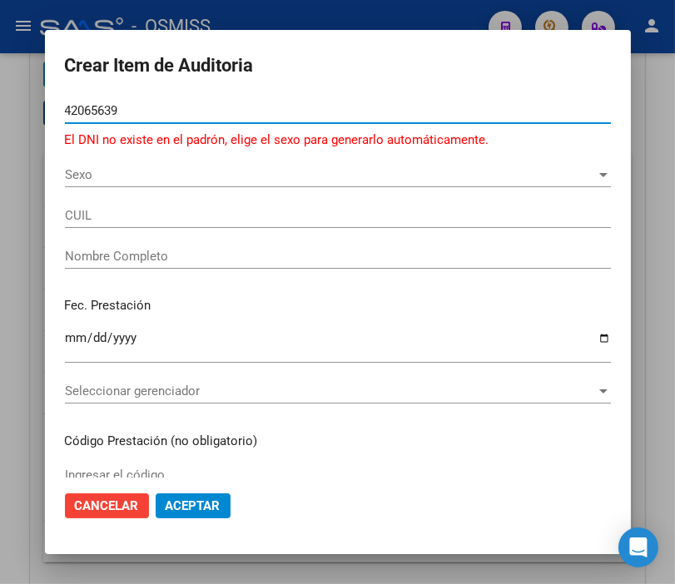
drag, startPoint x: 131, startPoint y: 106, endPoint x: -42, endPoint y: 106, distance: 173.9
click at [0, 106] on html "menu - OSMISS person Firma Express Padrón Padrón Ágil Análisis Afiliado Integra…" at bounding box center [337, 292] width 675 height 584
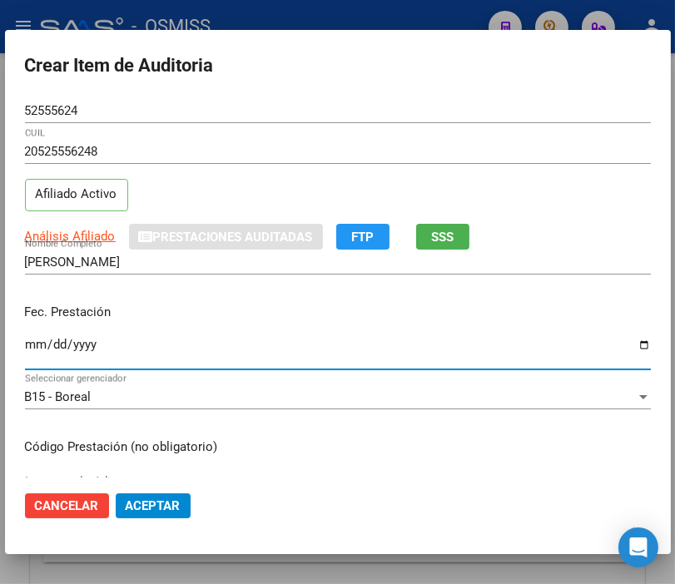
click at [37, 339] on input "Ingresar la fecha" at bounding box center [338, 351] width 626 height 27
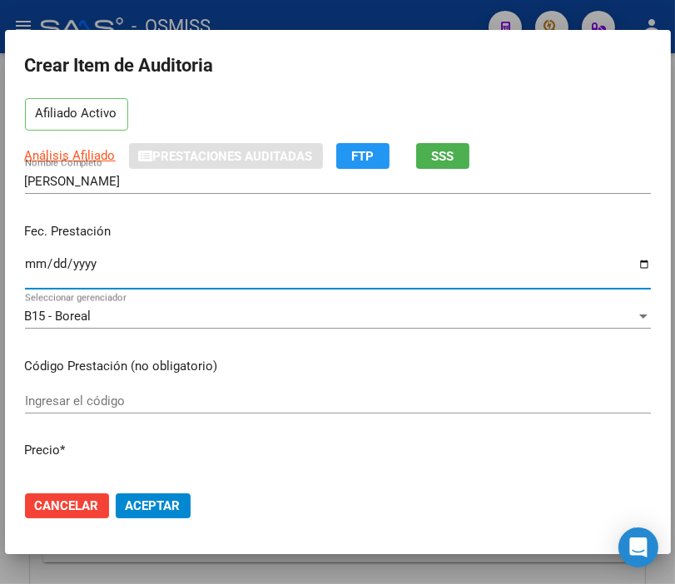
scroll to position [277, 0]
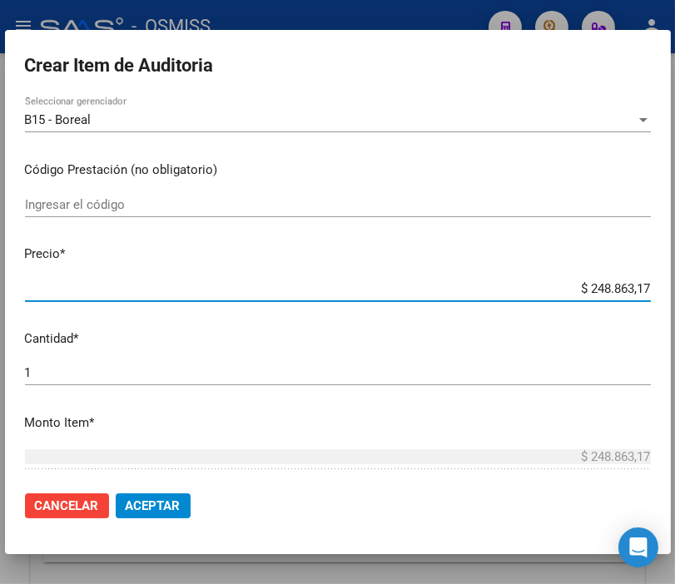
drag, startPoint x: 486, startPoint y: 283, endPoint x: 692, endPoint y: 312, distance: 208.3
click at [675, 312] on html "menu - OSMISS person Firma Express Padrón Padrón Ágil Análisis Afiliado Integra…" at bounding box center [337, 292] width 675 height 584
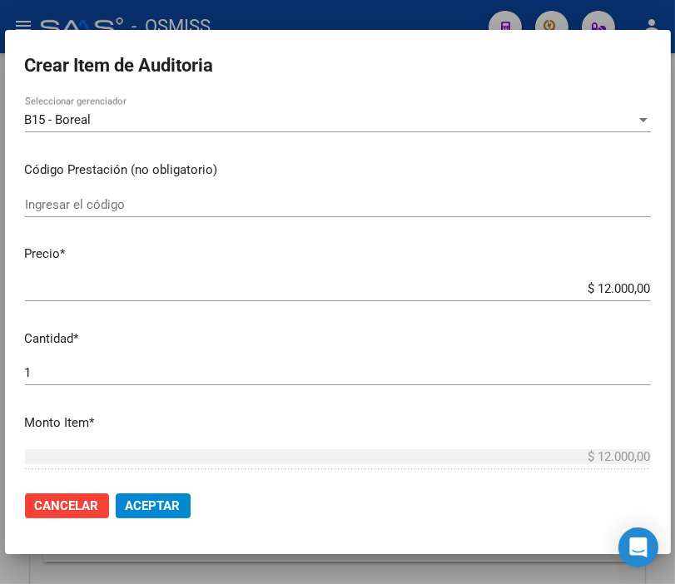
drag, startPoint x: 70, startPoint y: 381, endPoint x: -30, endPoint y: 356, distance: 102.9
click at [0, 356] on html "menu - OSMISS person Firma Express Padrón Padrón Ágil Análisis Afiliado Integra…" at bounding box center [337, 292] width 675 height 584
click at [42, 378] on input "1" at bounding box center [338, 372] width 626 height 15
click at [183, 510] on button "Aceptar" at bounding box center [153, 505] width 75 height 25
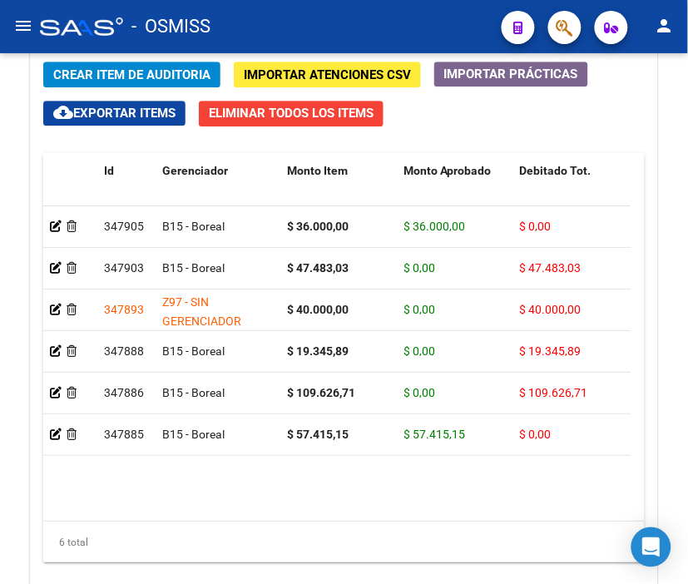
click at [410, 11] on div "- OSMISS" at bounding box center [264, 26] width 448 height 37
click at [121, 72] on span "Crear Item de Auditoria" at bounding box center [131, 74] width 157 height 15
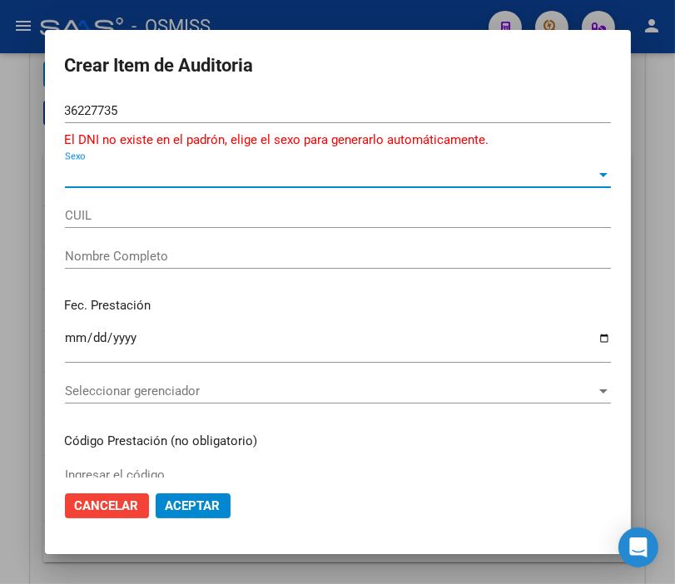
click at [87, 175] on span "Sexo" at bounding box center [330, 174] width 531 height 15
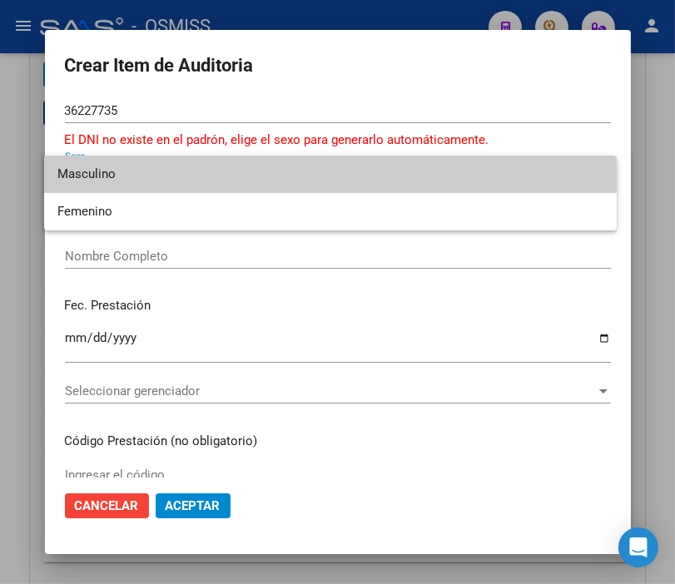
click at [87, 175] on span "Masculino" at bounding box center [330, 174] width 546 height 37
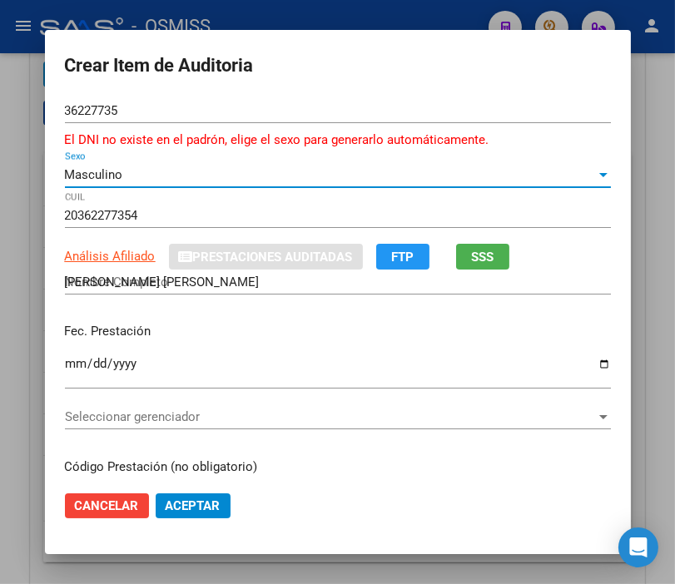
click at [69, 369] on input "Ingresar la fecha" at bounding box center [338, 370] width 546 height 27
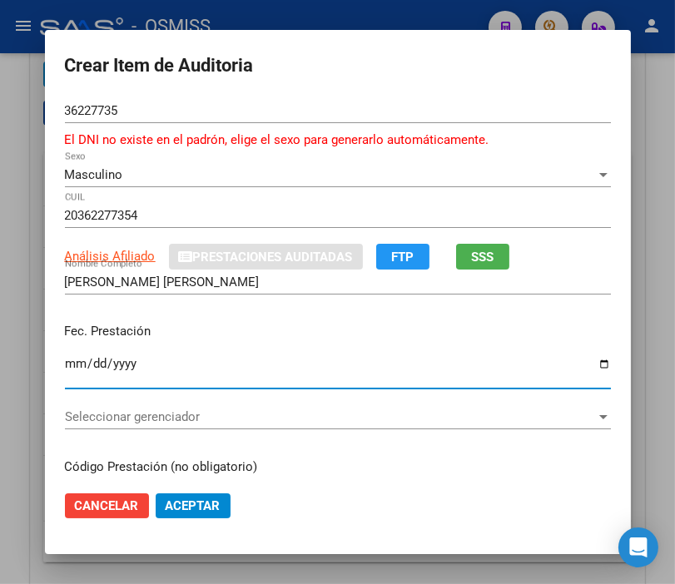
scroll to position [92, 0]
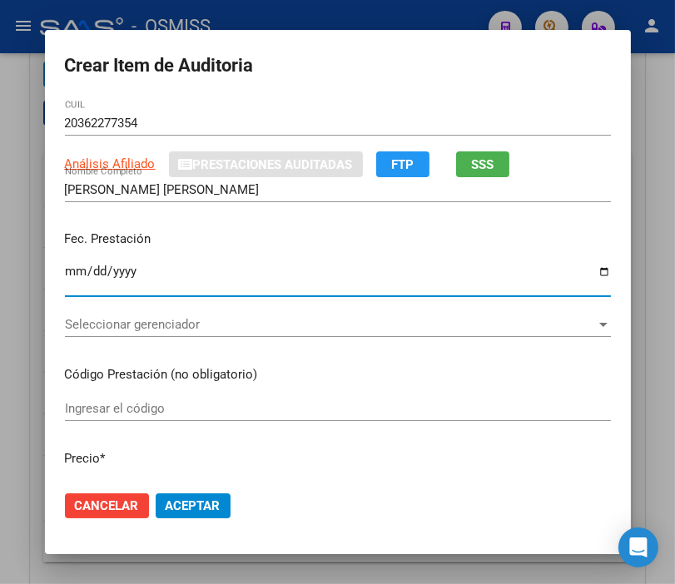
click at [154, 322] on span "Seleccionar gerenciador" at bounding box center [330, 324] width 531 height 15
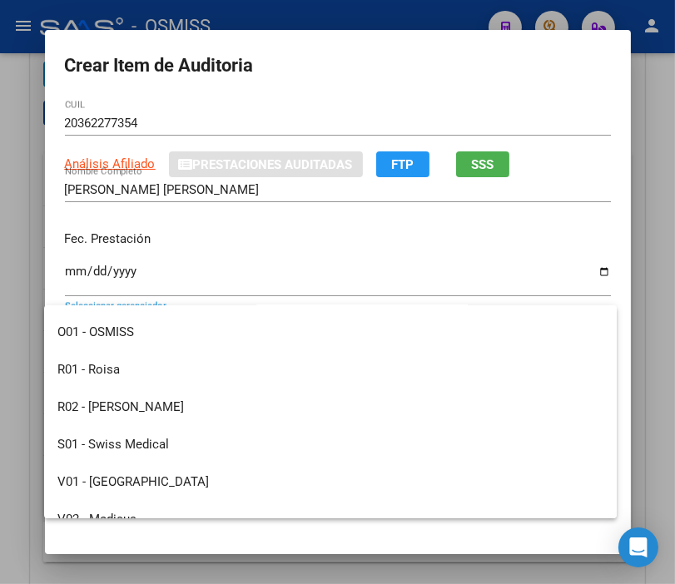
scroll to position [461, 0]
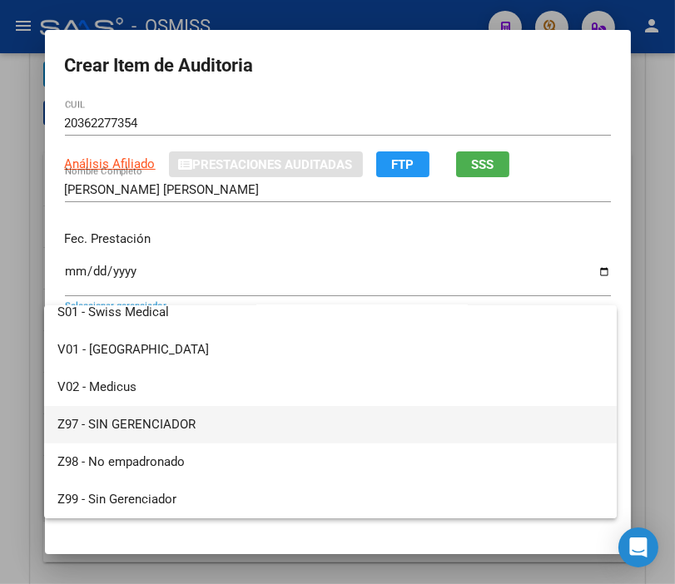
click at [172, 419] on span "Z97 - SIN GERENCIADOR" at bounding box center [330, 424] width 546 height 37
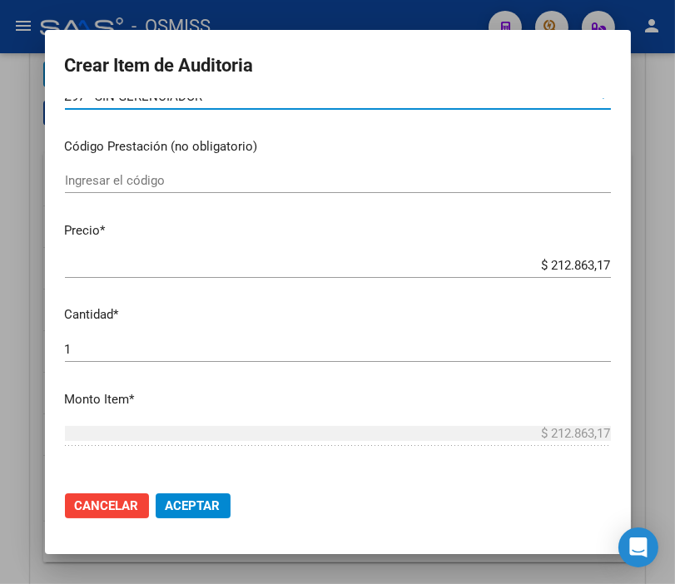
scroll to position [369, 0]
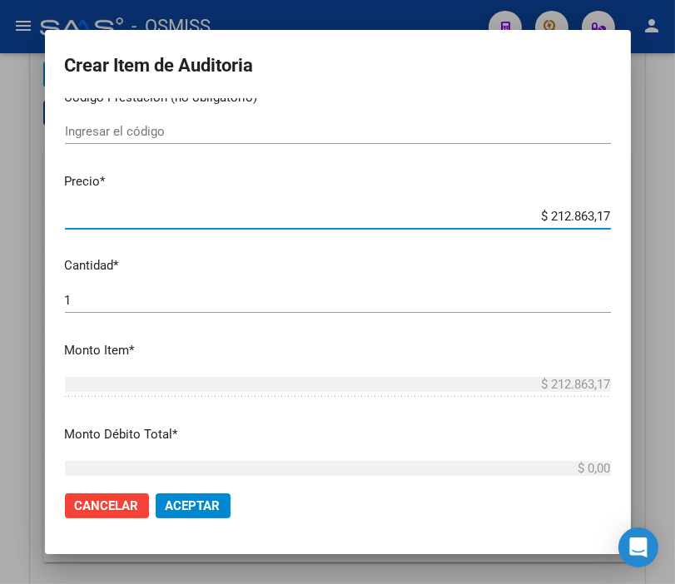
drag, startPoint x: 505, startPoint y: 217, endPoint x: 669, endPoint y: 215, distance: 163.9
click at [669, 215] on div "Crear Item de Auditoria 36227735 Nro Documento El DNI no existe en el padrón, e…" at bounding box center [337, 292] width 675 height 584
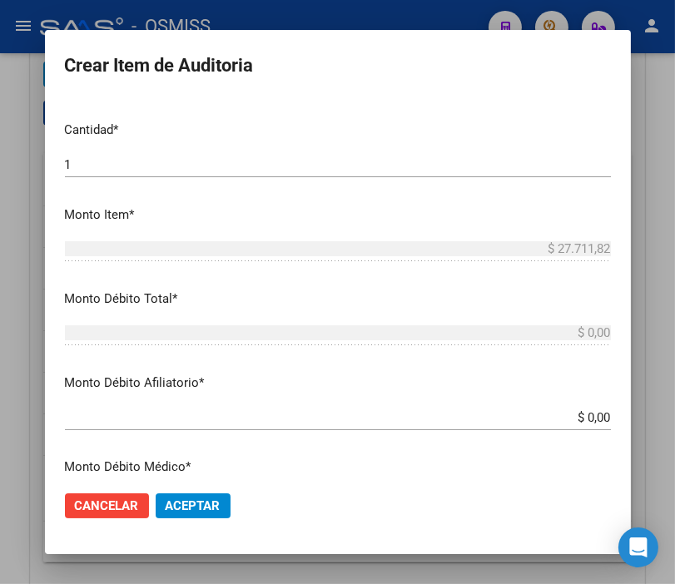
scroll to position [554, 0]
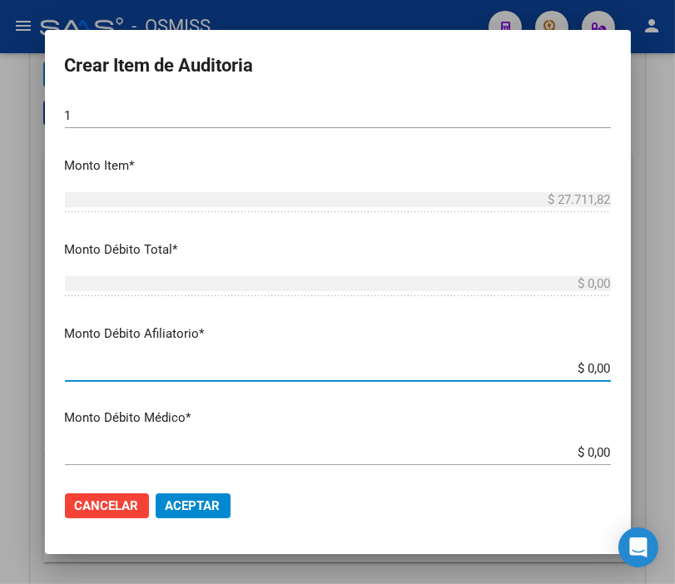
drag, startPoint x: 563, startPoint y: 367, endPoint x: 692, endPoint y: 380, distance: 129.6
click at [675, 380] on html "menu - OSMISS person Firma Express Padrón Padrón Ágil Análisis Afiliado Integra…" at bounding box center [337, 292] width 675 height 584
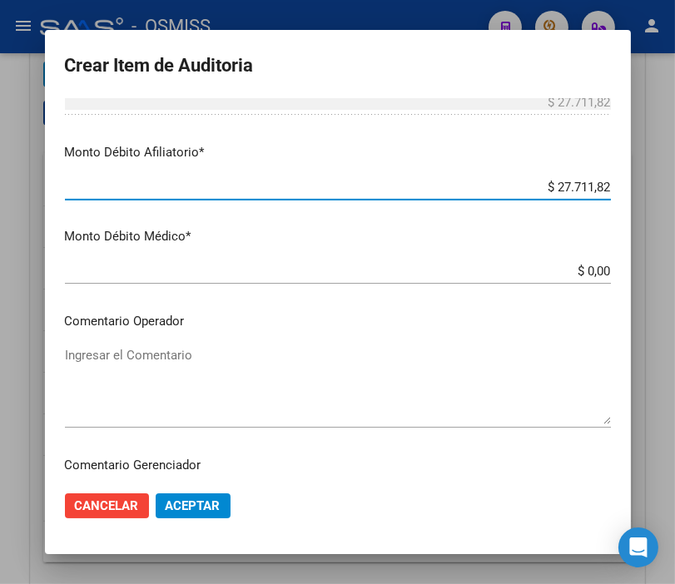
scroll to position [739, 0]
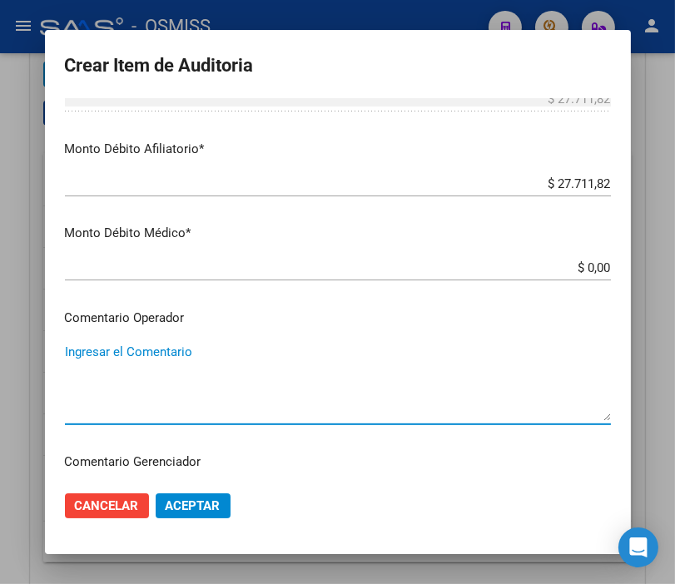
click at [126, 368] on textarea "Ingresar el Comentario" at bounding box center [338, 382] width 546 height 78
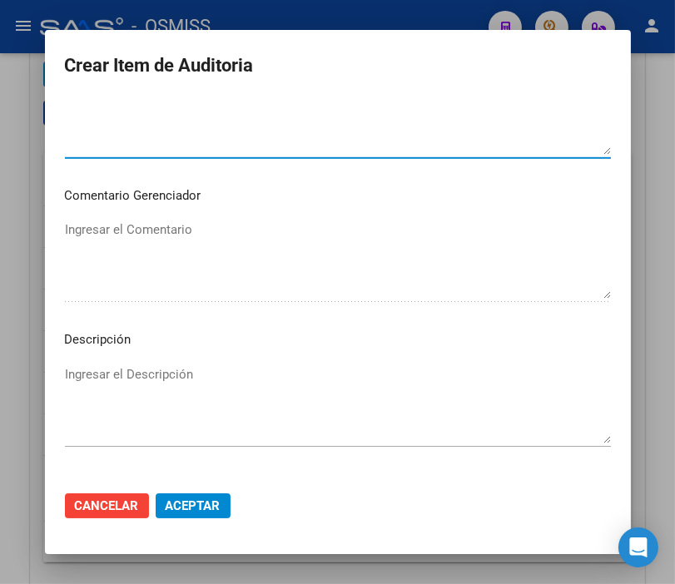
scroll to position [1017, 0]
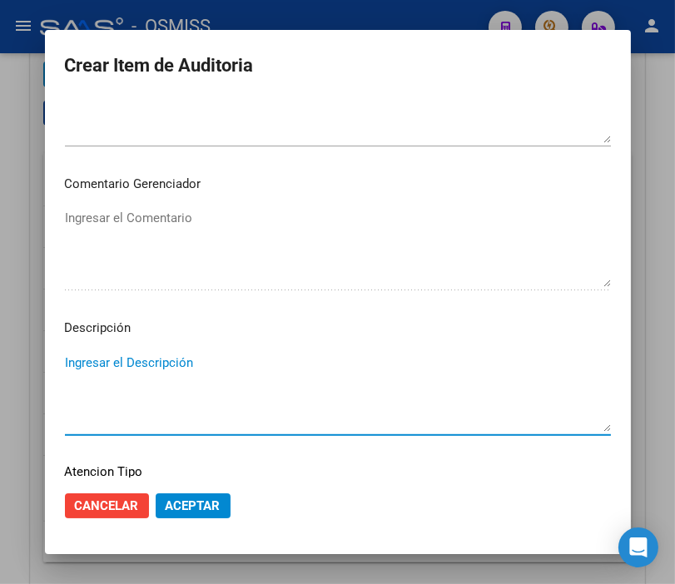
click at [90, 358] on textarea "Ingresar el Descripción" at bounding box center [338, 393] width 546 height 78
paste textarea "OBRA SOCIAL DE EJECUTIVOS Y DEL PERSONAL DE DIRECCION DE EMPRESAS"
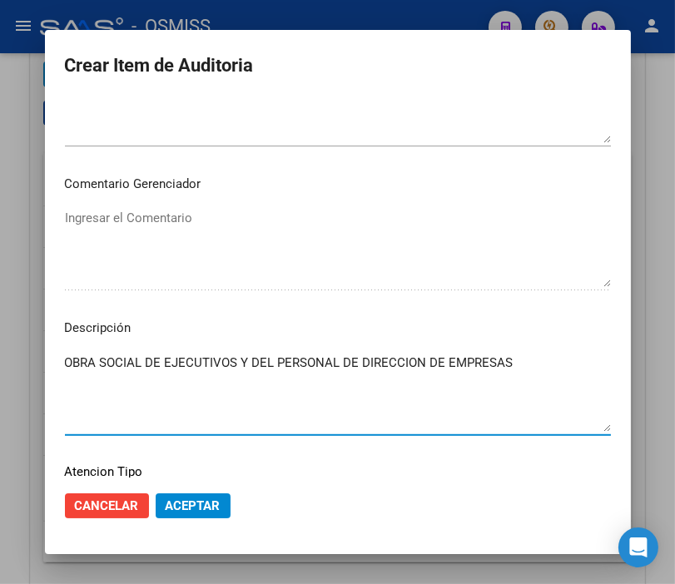
click at [204, 498] on span "Aceptar" at bounding box center [193, 505] width 55 height 15
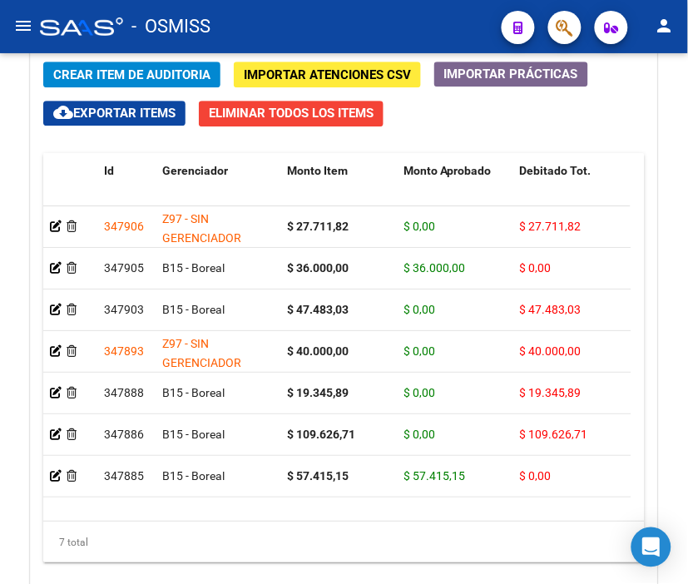
click at [354, 13] on div "- OSMISS" at bounding box center [264, 26] width 448 height 37
click at [126, 77] on span "Crear Item de Auditoria" at bounding box center [131, 74] width 157 height 15
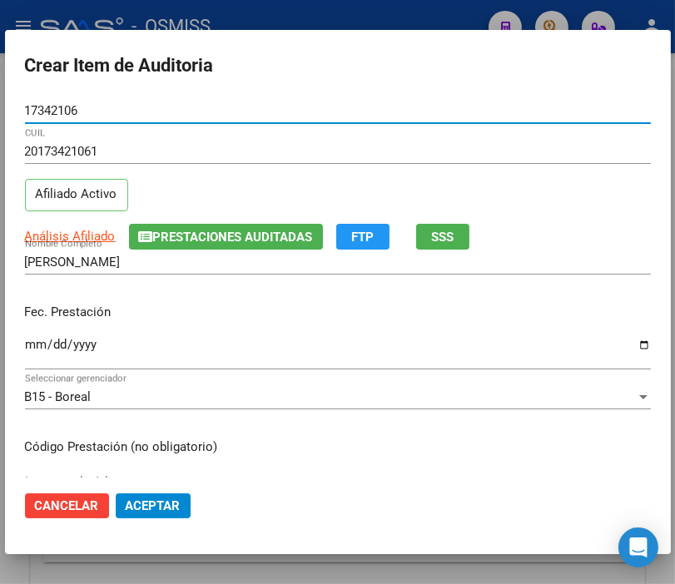
click at [251, 227] on button "Prestaciones Auditadas" at bounding box center [226, 237] width 194 height 26
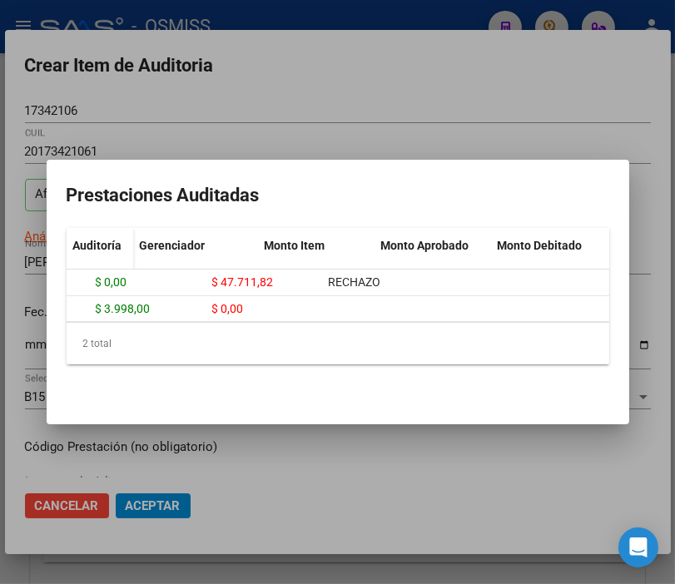
scroll to position [0, 0]
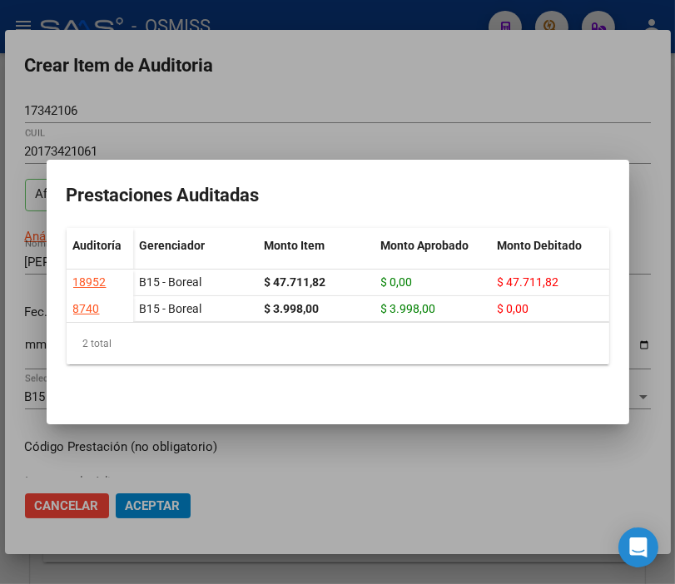
click at [445, 64] on div at bounding box center [337, 292] width 675 height 584
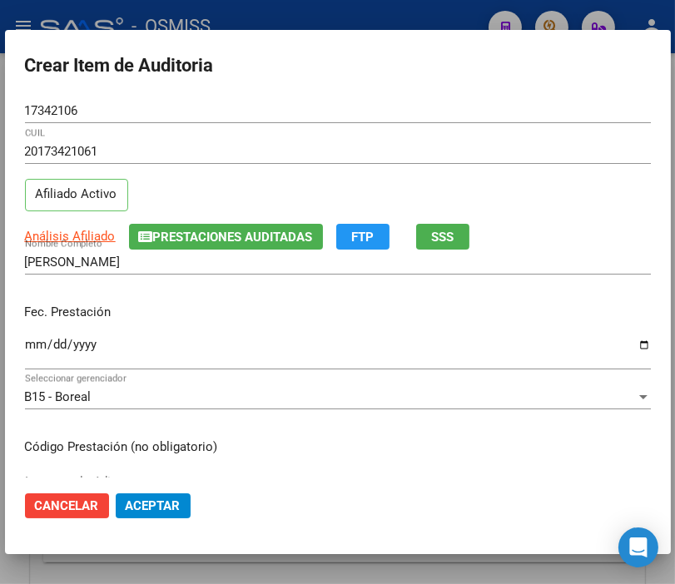
click at [37, 343] on input "Ingresar la fecha" at bounding box center [338, 351] width 626 height 27
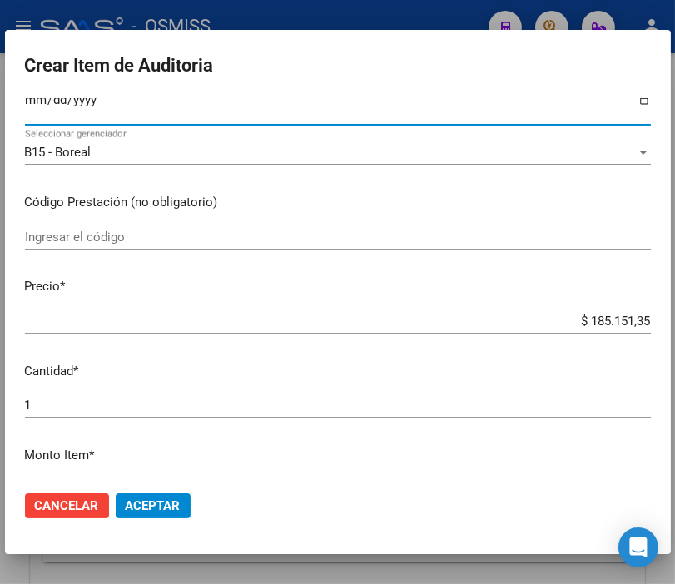
scroll to position [277, 0]
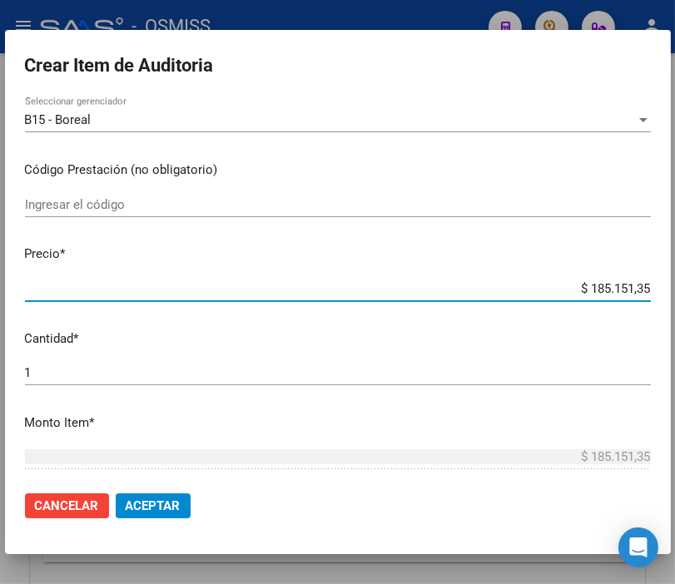
drag, startPoint x: 517, startPoint y: 287, endPoint x: 692, endPoint y: 288, distance: 175.5
click at [675, 288] on html "menu - OSMISS person Firma Express Padrón Padrón Ágil Análisis Afiliado Integra…" at bounding box center [337, 292] width 675 height 584
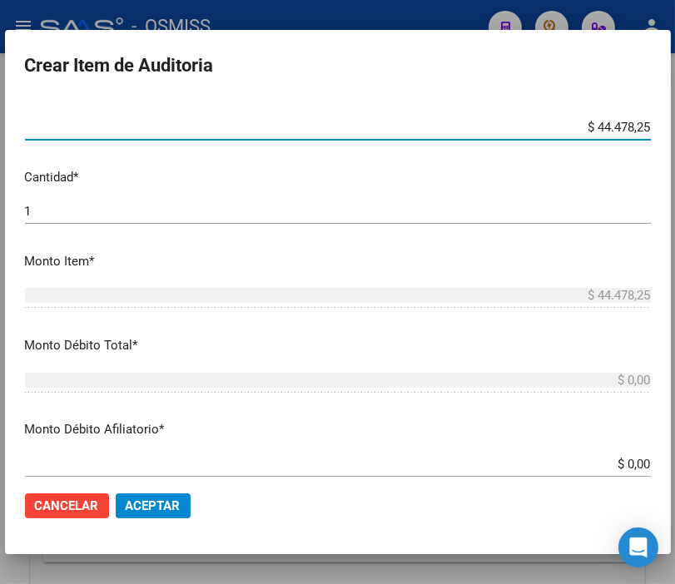
scroll to position [554, 0]
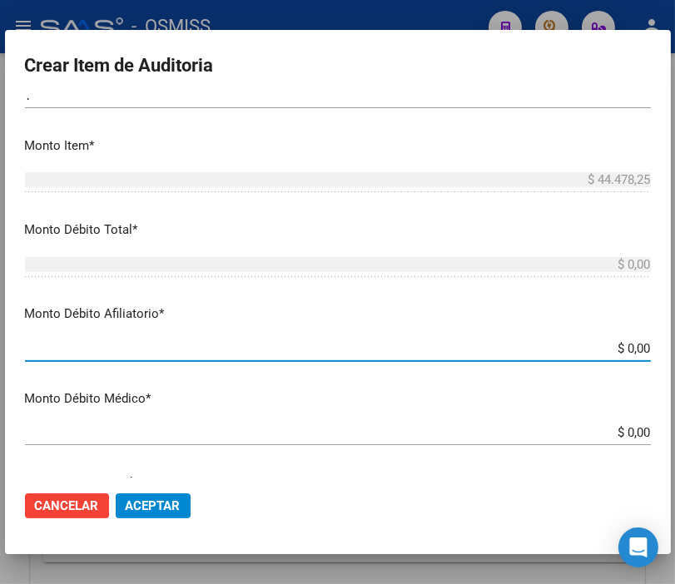
drag, startPoint x: 579, startPoint y: 347, endPoint x: 692, endPoint y: 373, distance: 116.0
click at [675, 373] on html "menu - OSMISS person Firma Express Padrón Padrón Ágil Análisis Afiliado Integra…" at bounding box center [337, 292] width 675 height 584
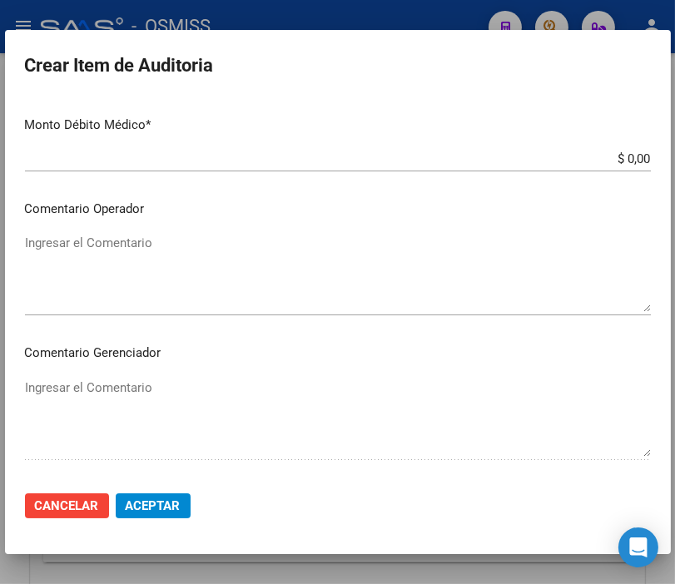
scroll to position [832, 0]
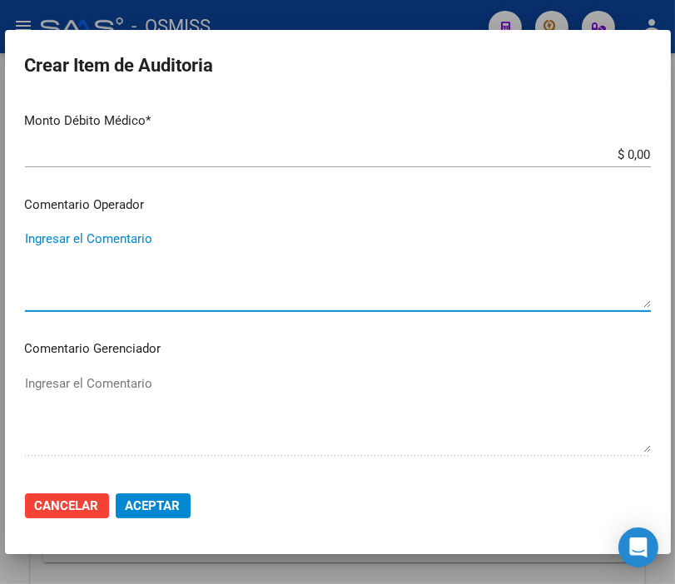
click at [126, 238] on textarea "Ingresar el Comentario" at bounding box center [338, 269] width 626 height 78
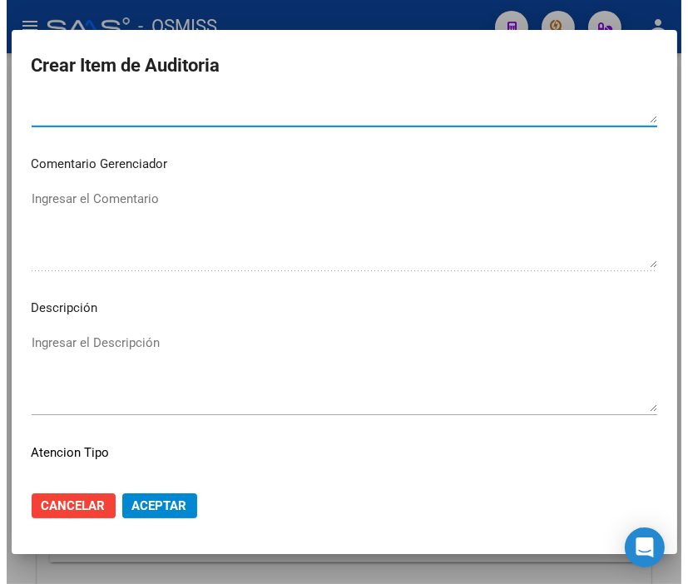
scroll to position [1109, 0]
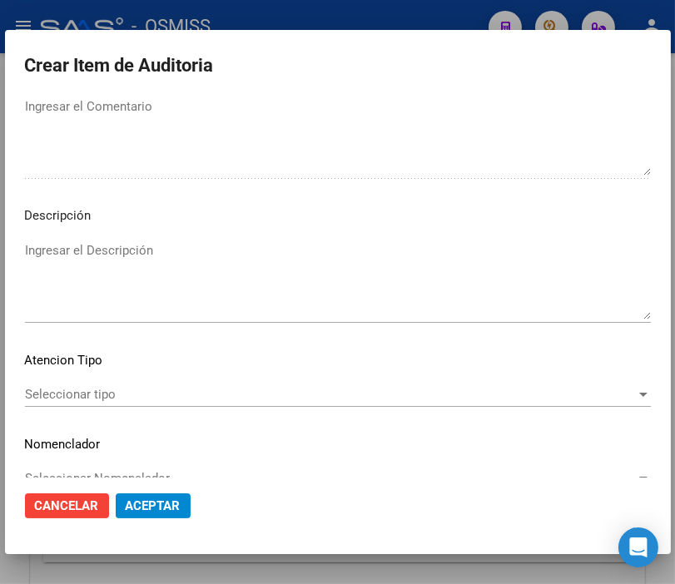
click at [62, 252] on textarea "Ingresar el Descripción" at bounding box center [338, 280] width 626 height 78
click at [458, 212] on p "Descripción" at bounding box center [338, 215] width 626 height 19
click at [118, 241] on textarea "BAJA" at bounding box center [338, 280] width 626 height 78
click at [437, 206] on p "Descripción" at bounding box center [338, 215] width 626 height 19
click at [179, 255] on textarea "BAJA [DATE] -" at bounding box center [338, 280] width 626 height 78
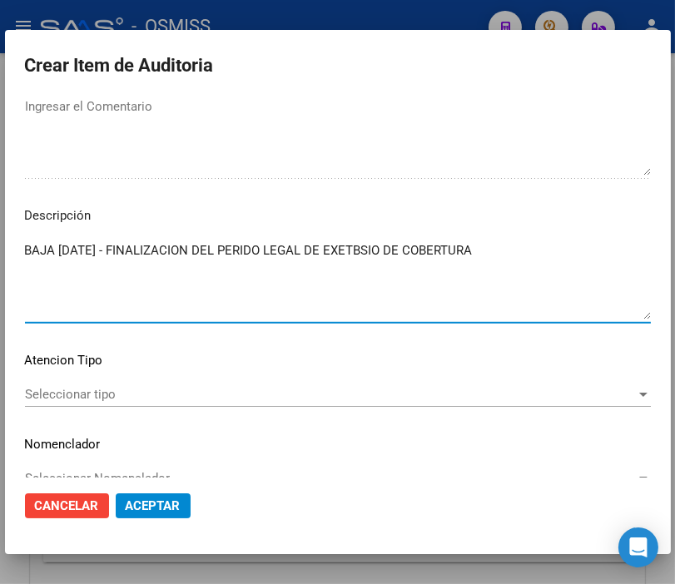
click at [387, 247] on textarea "BAJA [DATE] - FINALIZACION DEL PERIDO LEGAL DE EXETBSIO DE COBERTURA" at bounding box center [338, 280] width 626 height 78
click at [408, 250] on textarea "BAJA [DATE] - FINALIZACION DEL PERIDO LEGAL DE EXETNSIO DE COBERTURA" at bounding box center [338, 280] width 626 height 78
click at [547, 251] on textarea "BAJA [DATE] - FINALIZACION DEL PERIDO LEGAL DE EXETNSION DE COBERTURA" at bounding box center [338, 280] width 626 height 78
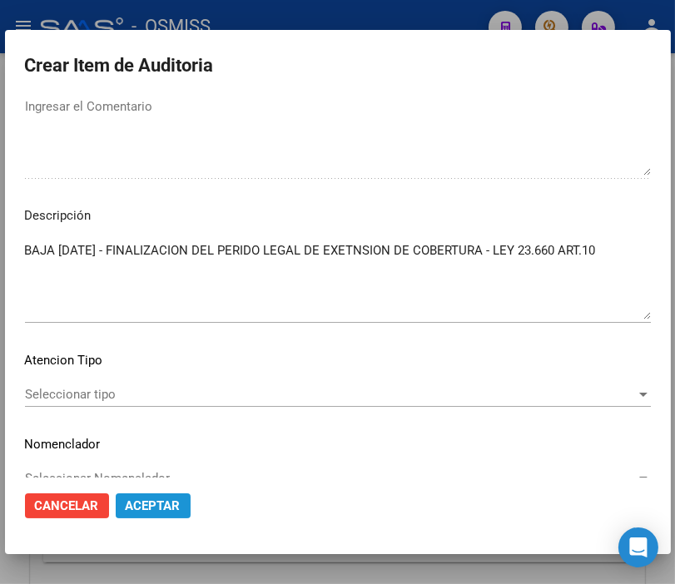
click at [172, 506] on span "Aceptar" at bounding box center [153, 505] width 55 height 15
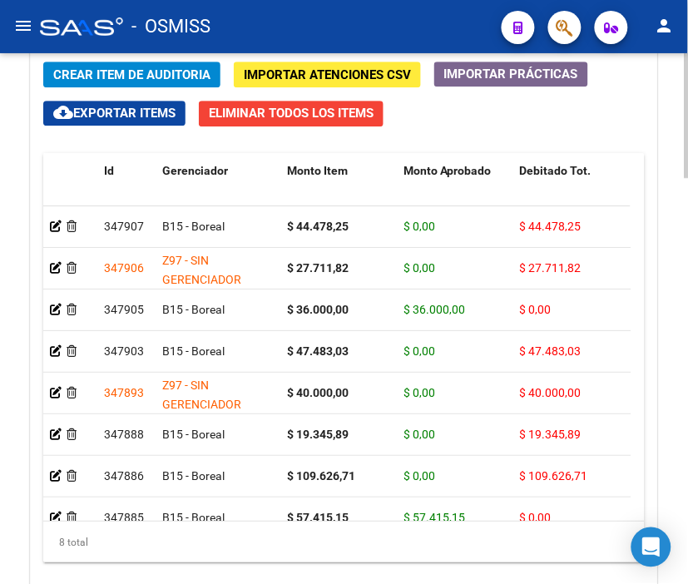
click at [364, 537] on div "8 total" at bounding box center [343, 543] width 601 height 42
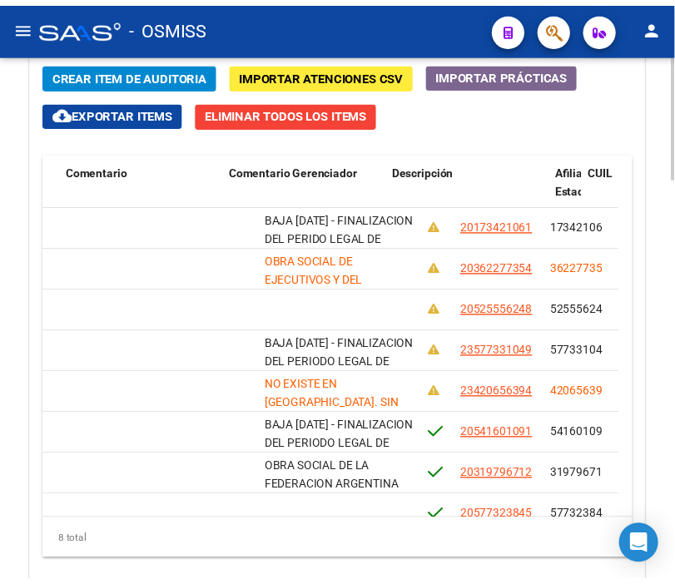
scroll to position [0, 0]
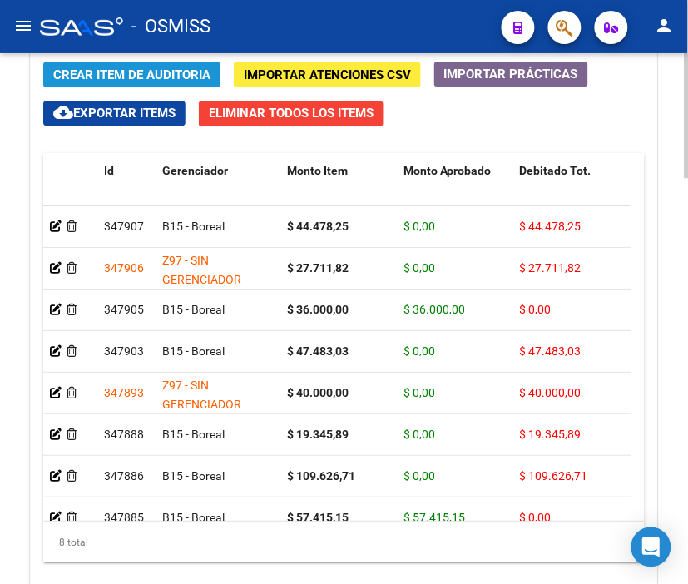
click at [185, 65] on button "Crear Item de Auditoria" at bounding box center [131, 75] width 177 height 26
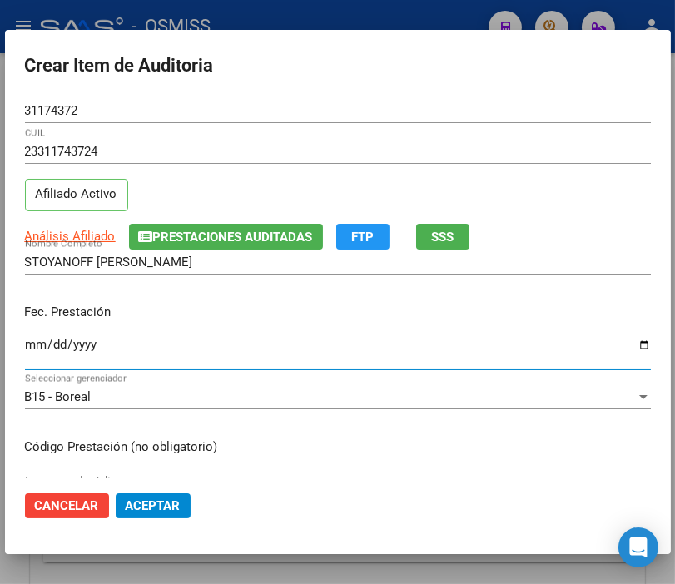
click at [42, 339] on input "Ingresar la fecha" at bounding box center [338, 351] width 626 height 27
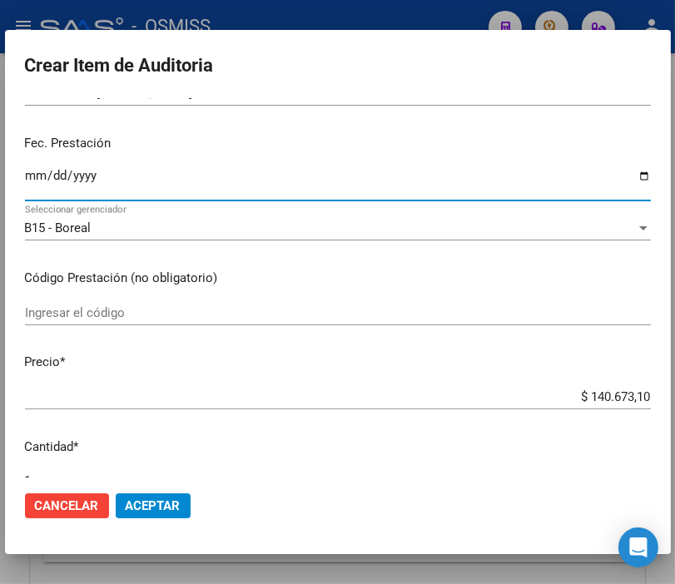
scroll to position [185, 0]
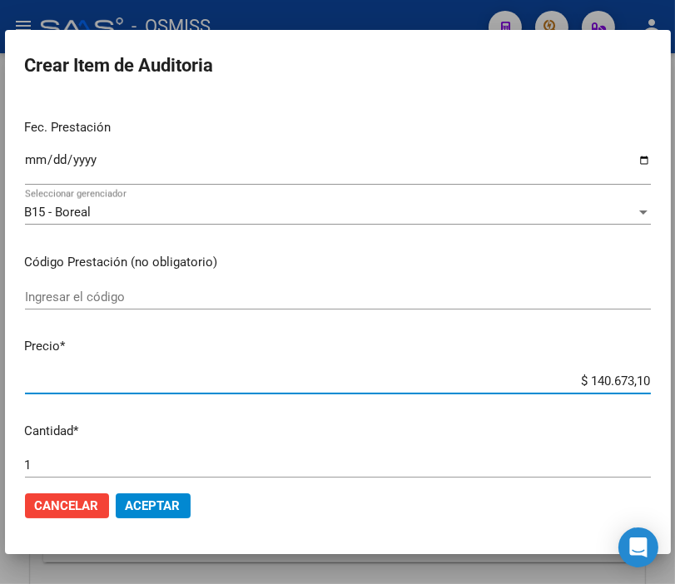
drag, startPoint x: 556, startPoint y: 381, endPoint x: 692, endPoint y: 383, distance: 136.5
click at [675, 383] on html "menu - OSMISS person Firma Express Padrón Padrón Ágil Análisis Afiliado Integra…" at bounding box center [337, 292] width 675 height 584
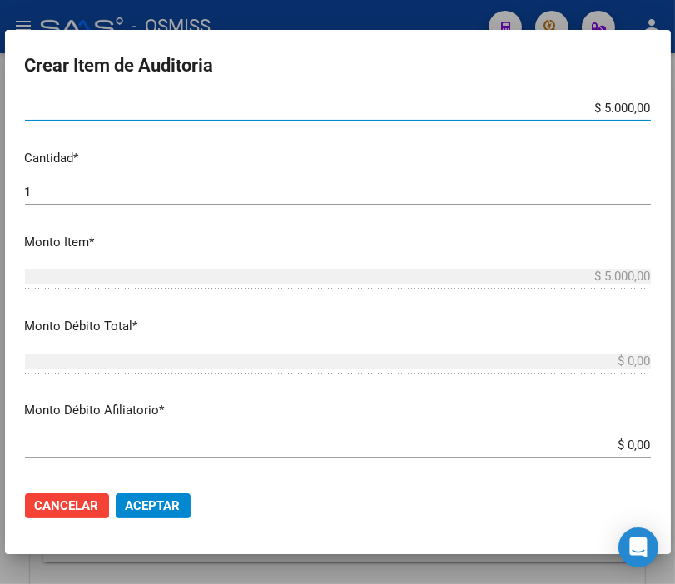
scroll to position [462, 0]
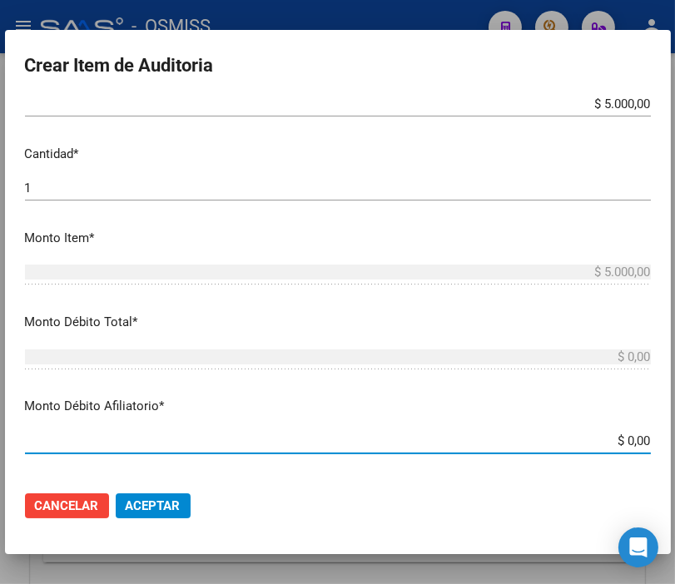
drag, startPoint x: 566, startPoint y: 435, endPoint x: 692, endPoint y: 454, distance: 127.9
click at [675, 454] on html "menu - OSMISS person Firma Express Padrón Padrón Ágil Análisis Afiliado Integra…" at bounding box center [337, 292] width 675 height 584
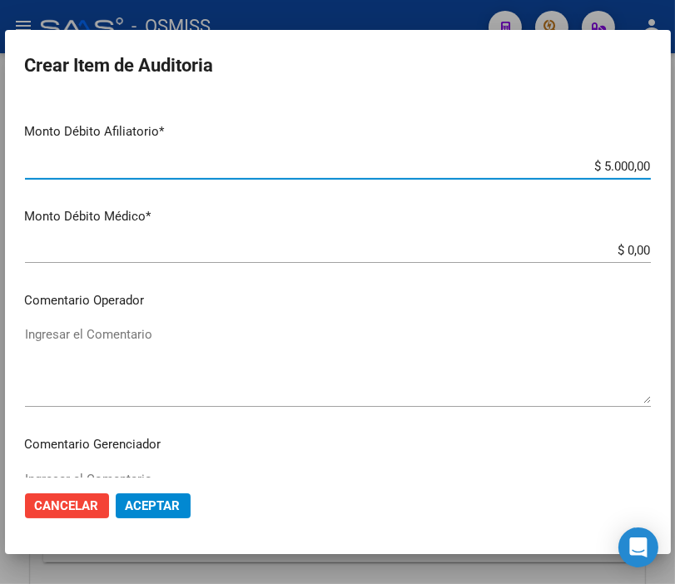
scroll to position [739, 0]
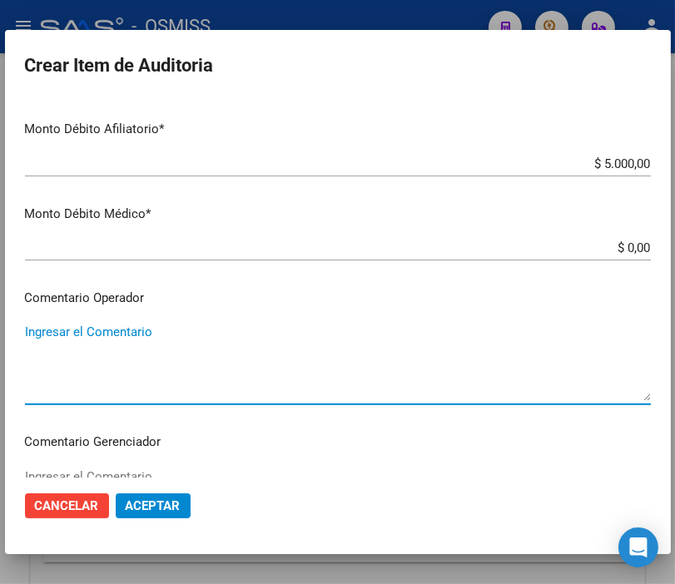
click at [111, 345] on textarea "Ingresar el Comentario" at bounding box center [338, 362] width 626 height 78
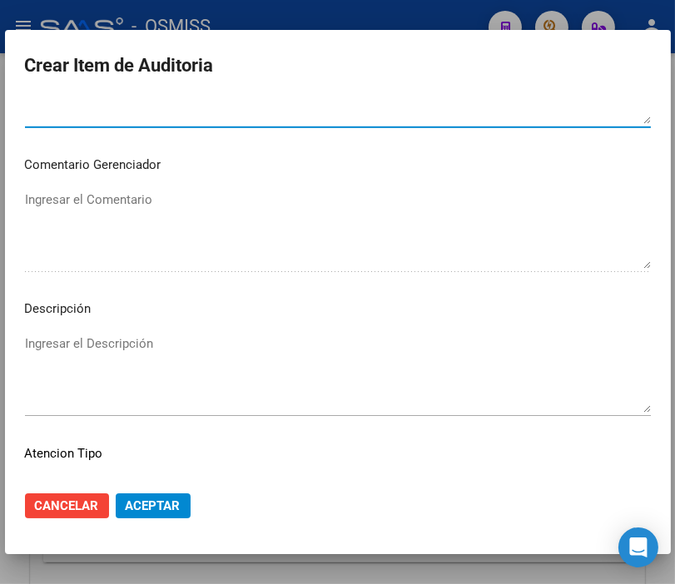
scroll to position [1017, 0]
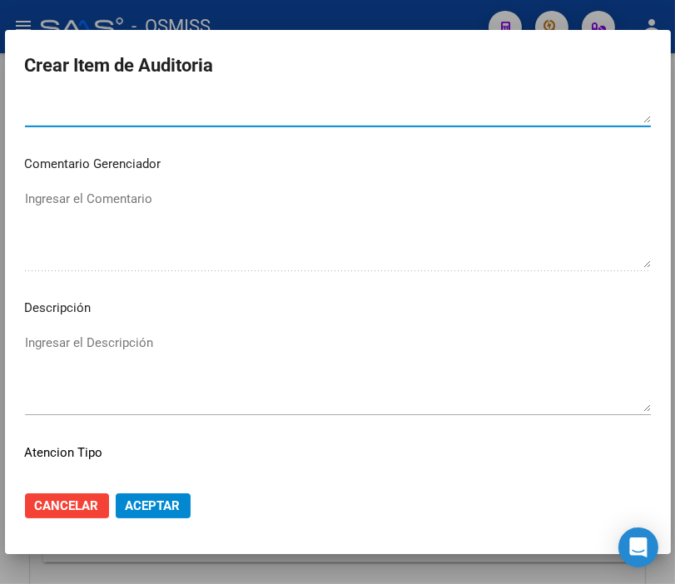
click at [80, 338] on textarea "Ingresar el Descripción" at bounding box center [338, 373] width 626 height 78
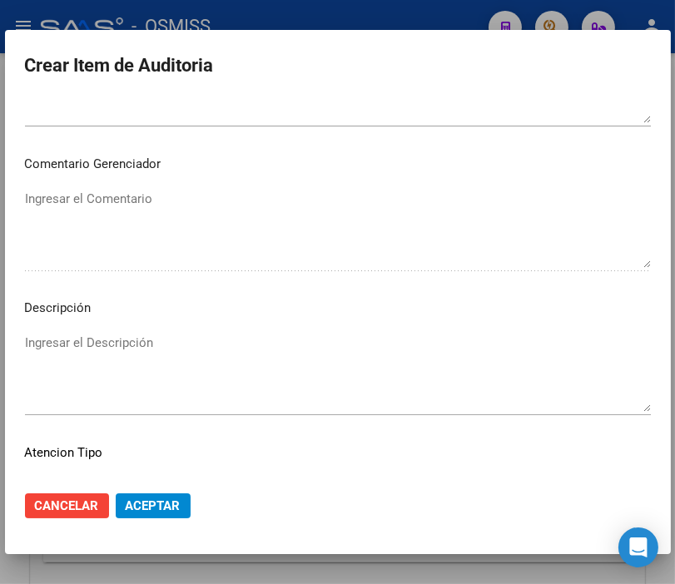
drag, startPoint x: 405, startPoint y: 320, endPoint x: 334, endPoint y: 335, distance: 72.3
click at [405, 320] on mat-dialog-content "31174372 Nro Documento 23311743724 CUIL Afiliado Activo Análisis Afiliado Prest…" at bounding box center [337, 287] width 665 height 379
click at [140, 344] on textarea "Ingresar el Descripción" at bounding box center [338, 373] width 626 height 78
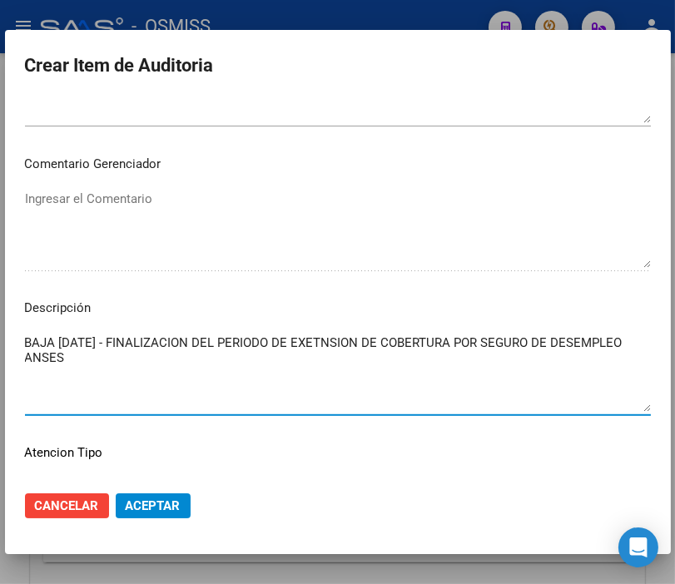
click at [344, 339] on textarea "BAJA [DATE] - FINALIZACION DEL PERIODO DE EXETNSION DE COBERTURA POR SEGURO DE …" at bounding box center [338, 373] width 626 height 78
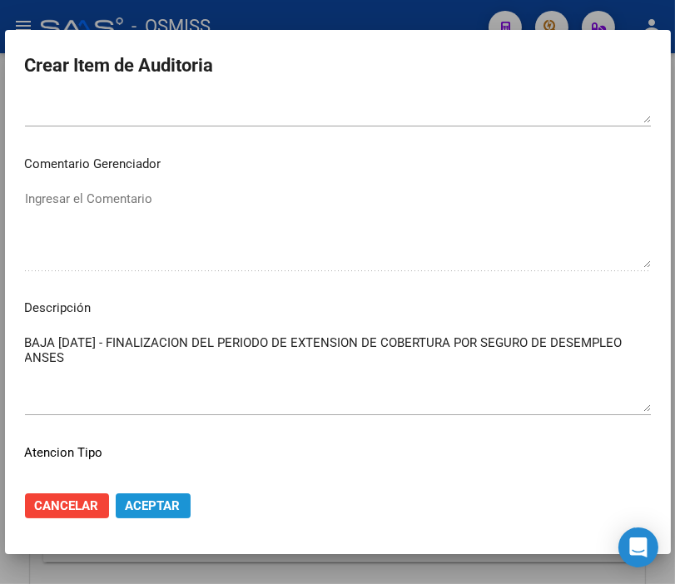
click at [169, 502] on span "Aceptar" at bounding box center [153, 505] width 55 height 15
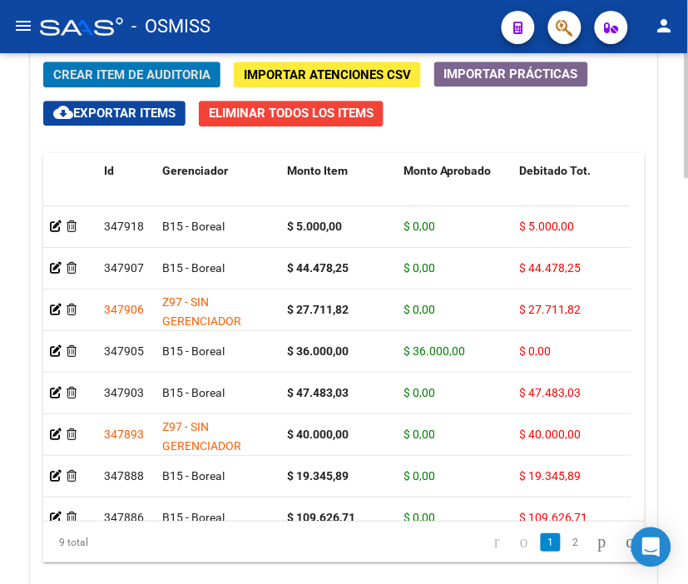
drag, startPoint x: 486, startPoint y: 135, endPoint x: 318, endPoint y: 103, distance: 171.0
click at [486, 135] on div "Crear Item de Auditoria Importar Atenciones CSV Importar Prácticas cloud_downlo…" at bounding box center [344, 331] width 626 height 565
click at [156, 71] on span "Crear Item de Auditoria" at bounding box center [131, 74] width 157 height 15
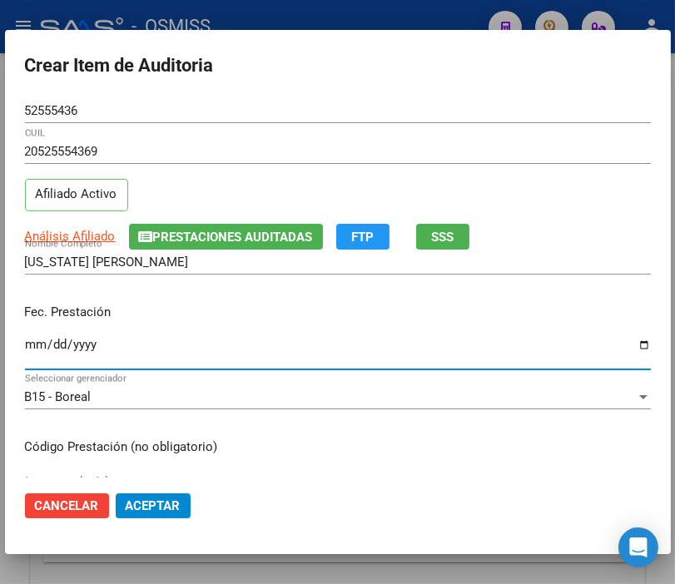
click at [37, 345] on input "Ingresar la fecha" at bounding box center [338, 351] width 626 height 27
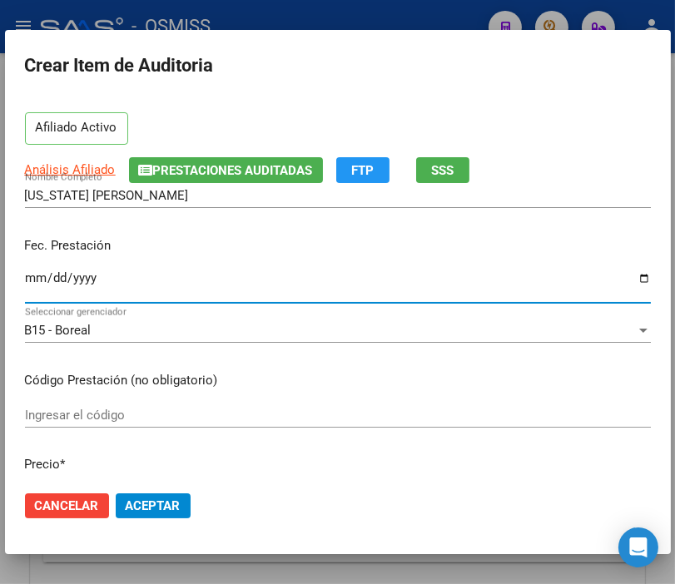
scroll to position [185, 0]
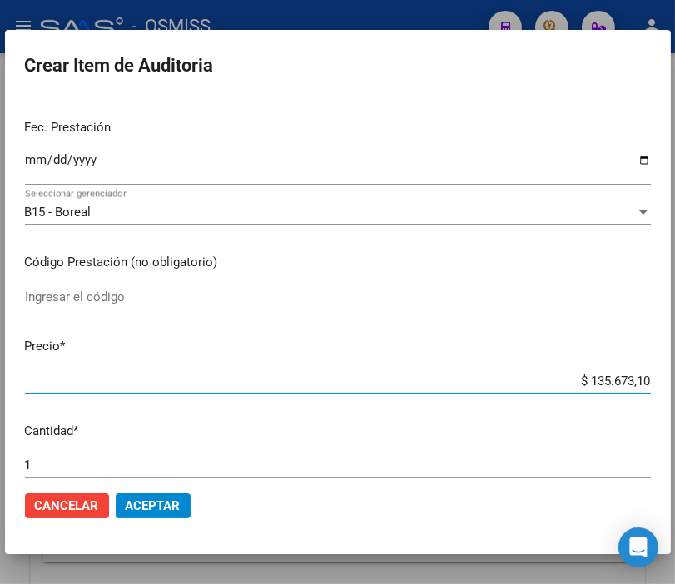
drag, startPoint x: 555, startPoint y: 376, endPoint x: 692, endPoint y: 387, distance: 137.7
click at [675, 387] on html "menu - OSMISS person Firma Express Padrón Padrón Ágil Análisis Afiliado Integra…" at bounding box center [337, 292] width 675 height 584
click at [178, 506] on span "Aceptar" at bounding box center [153, 505] width 55 height 15
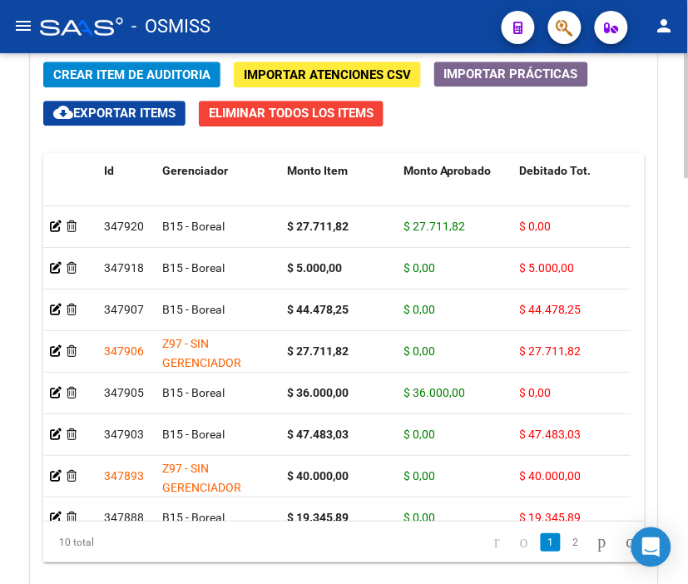
drag, startPoint x: 412, startPoint y: 29, endPoint x: 140, endPoint y: 68, distance: 274.8
click at [412, 29] on div "- OSMISS" at bounding box center [264, 26] width 448 height 37
click at [94, 77] on span "Crear Item de Auditoria" at bounding box center [131, 74] width 157 height 15
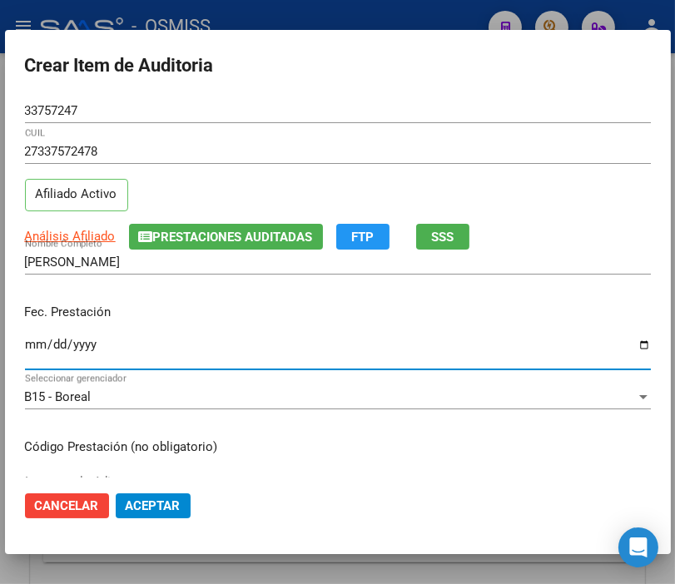
click at [33, 339] on input "Ingresar la fecha" at bounding box center [338, 351] width 626 height 27
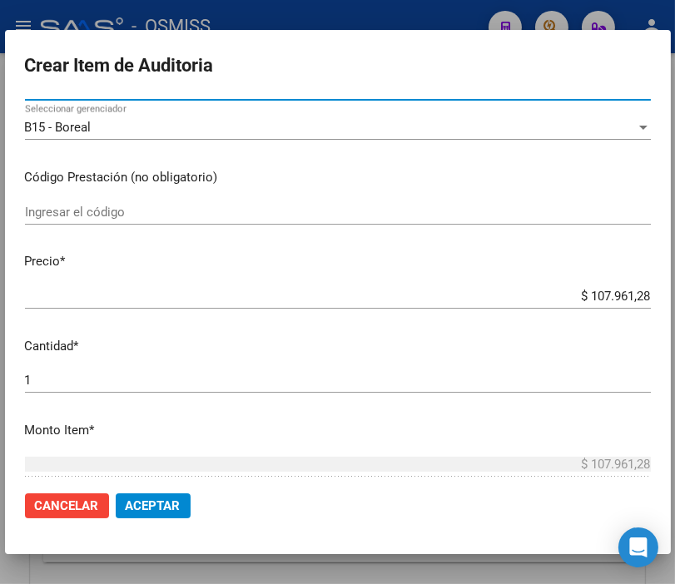
scroll to position [277, 0]
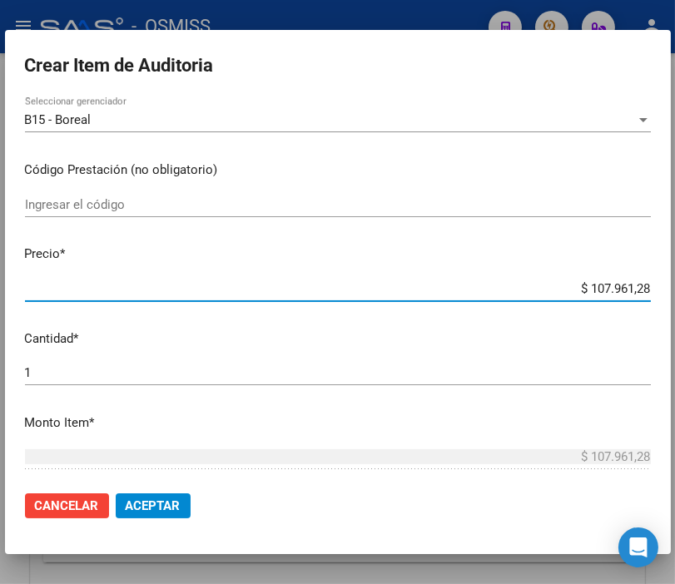
drag, startPoint x: 547, startPoint y: 285, endPoint x: 692, endPoint y: 296, distance: 146.0
click at [675, 296] on html "menu - OSMISS person Firma Express Padrón Padrón Ágil Análisis Afiliado Integra…" at bounding box center [337, 292] width 675 height 584
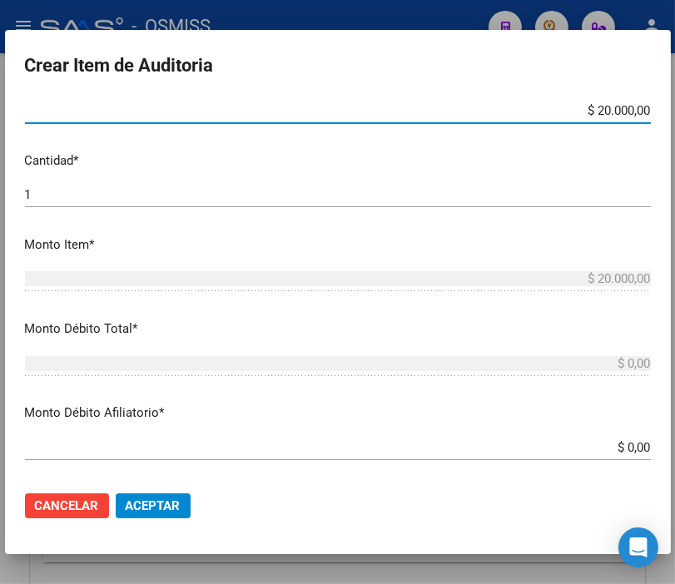
scroll to position [462, 0]
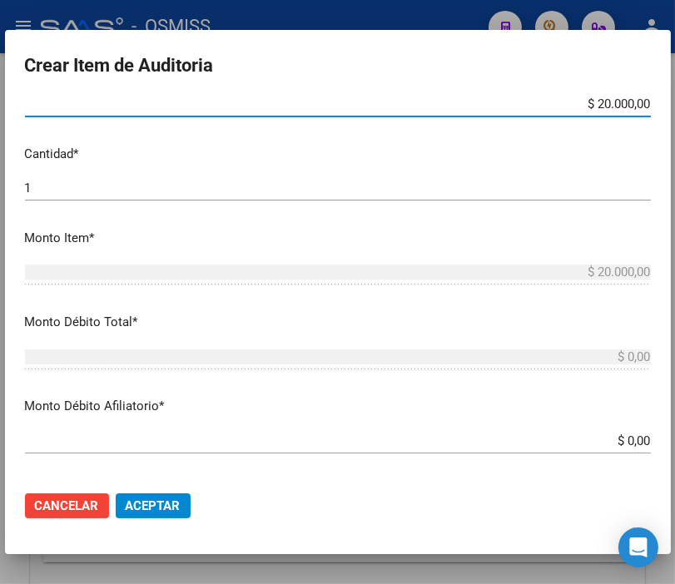
drag, startPoint x: 575, startPoint y: 438, endPoint x: 692, endPoint y: 451, distance: 118.0
click at [675, 451] on html "menu - OSMISS person Firma Express Padrón Padrón Ágil Análisis Afiliado Integra…" at bounding box center [337, 292] width 675 height 584
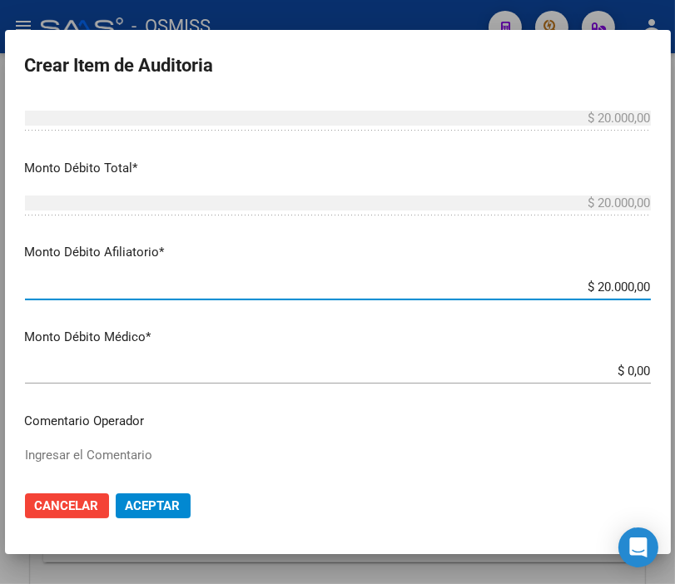
scroll to position [739, 0]
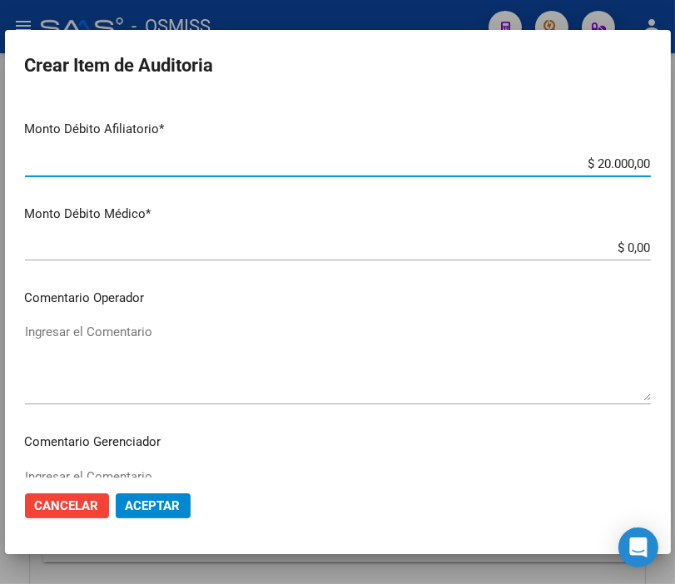
click at [142, 325] on textarea "Ingresar el Comentario" at bounding box center [338, 362] width 626 height 78
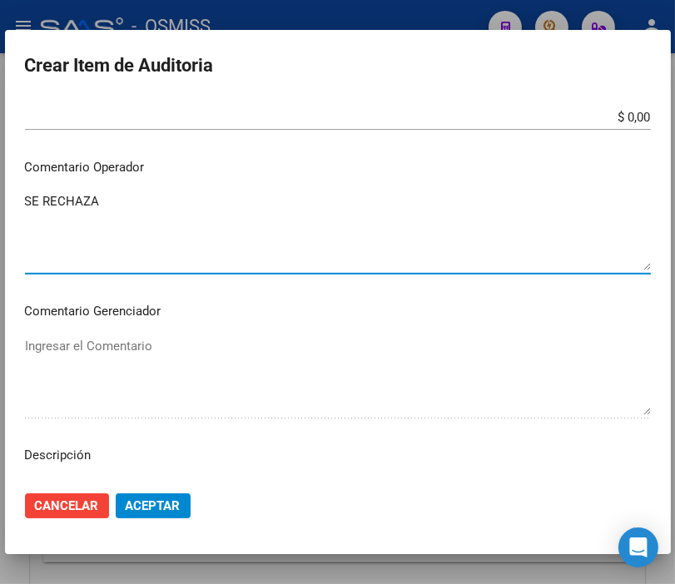
scroll to position [1017, 0]
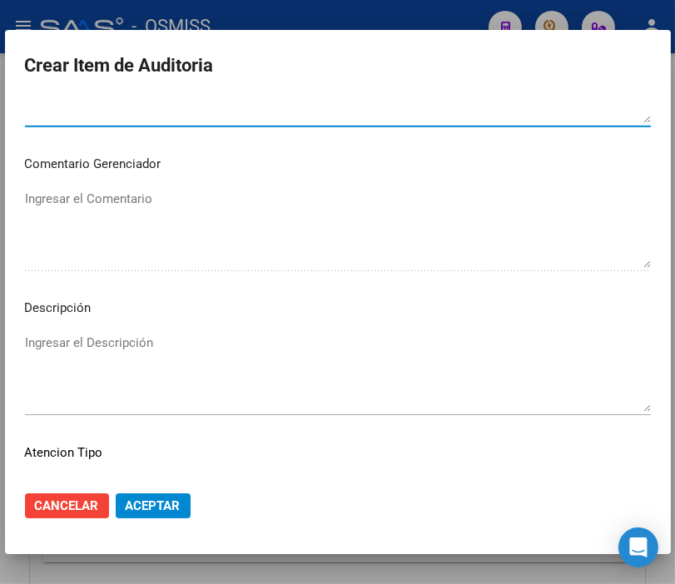
click at [111, 339] on textarea "Ingresar el Descripción" at bounding box center [338, 373] width 626 height 78
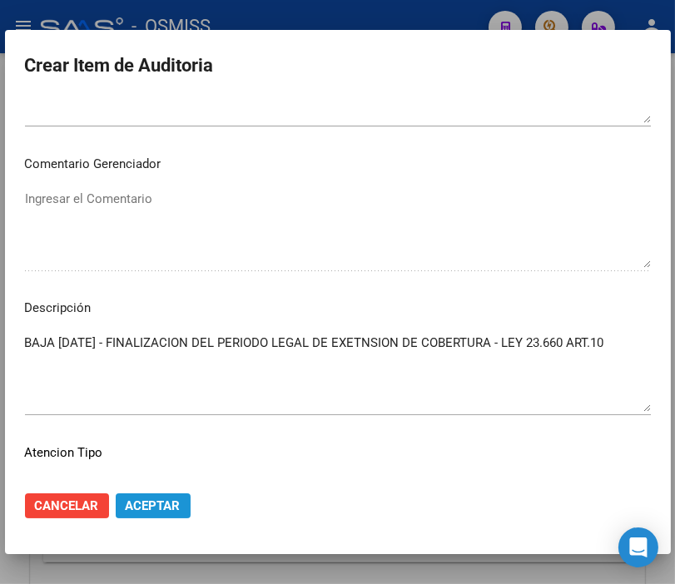
click at [179, 494] on button "Aceptar" at bounding box center [153, 505] width 75 height 25
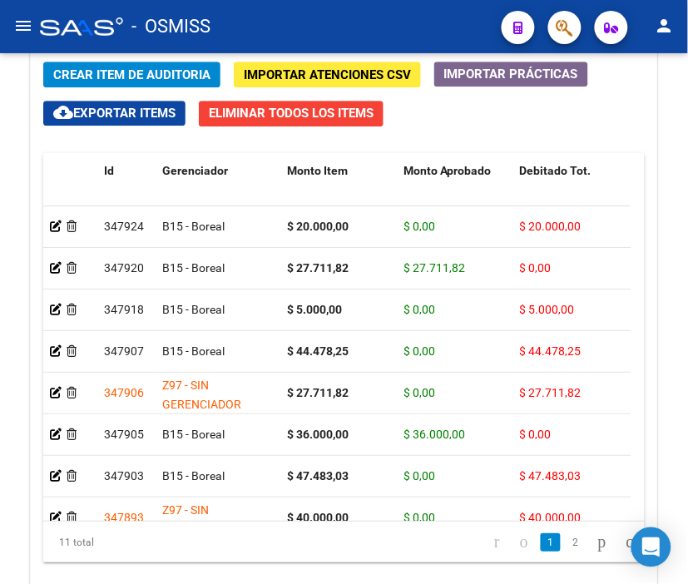
drag, startPoint x: 397, startPoint y: 10, endPoint x: 298, endPoint y: 52, distance: 107.4
click at [397, 10] on div "- OSMISS" at bounding box center [264, 26] width 448 height 37
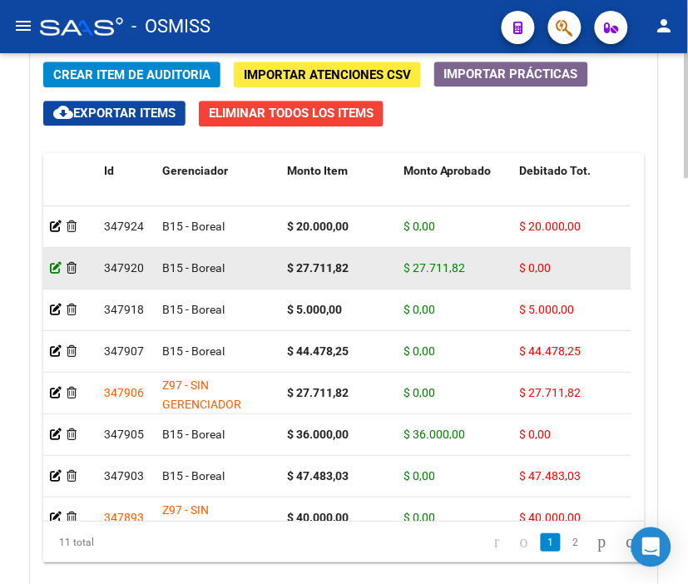
click at [52, 267] on icon at bounding box center [56, 268] width 12 height 12
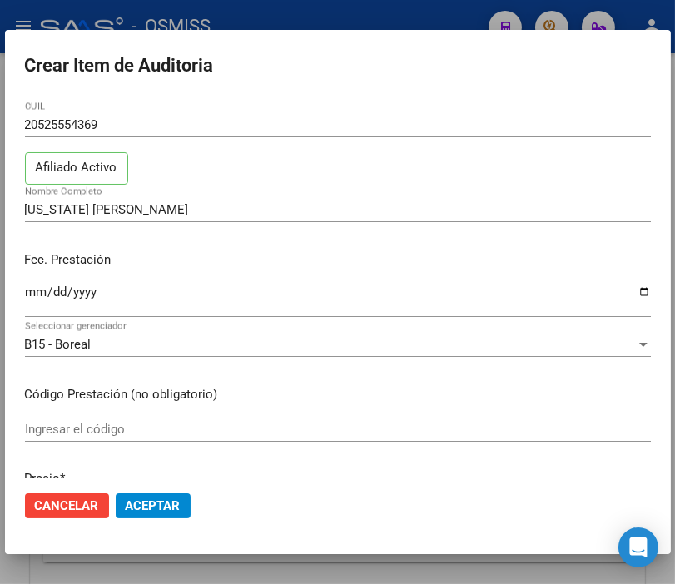
scroll to position [0, 0]
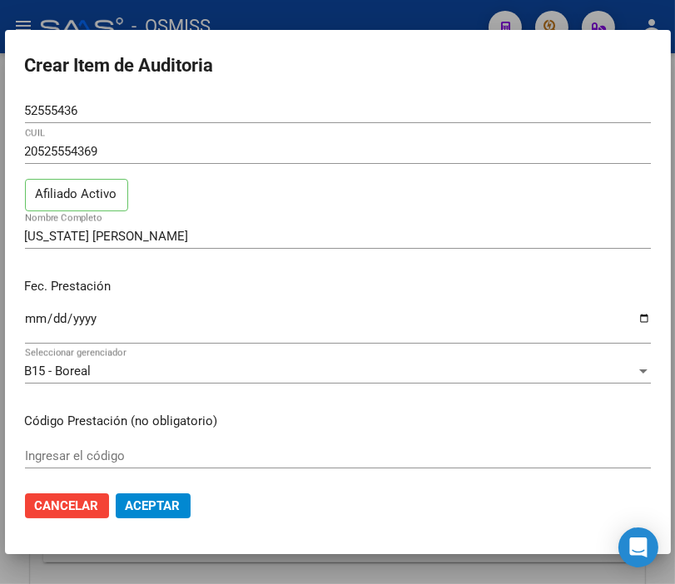
click at [273, 18] on div at bounding box center [337, 292] width 675 height 584
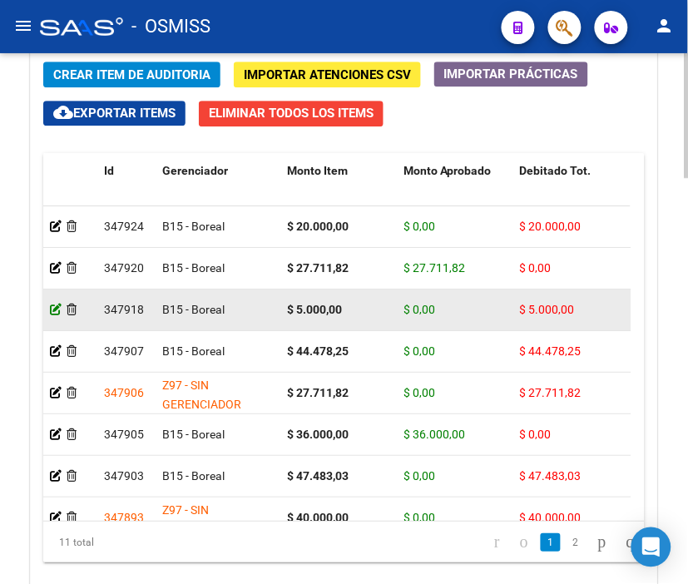
click at [56, 310] on icon at bounding box center [56, 310] width 12 height 12
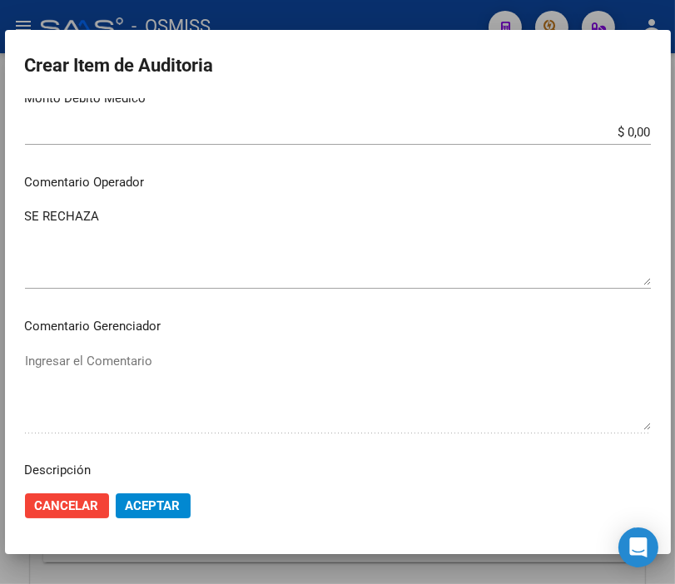
scroll to position [924, 0]
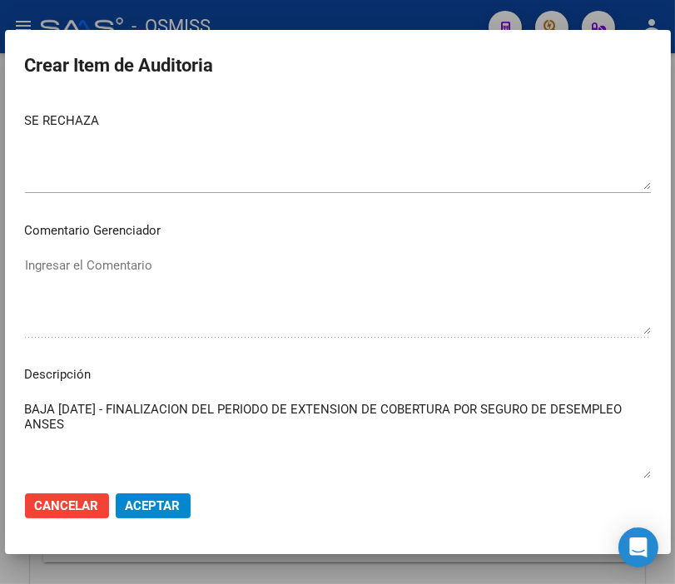
drag, startPoint x: 171, startPoint y: 423, endPoint x: -33, endPoint y: 395, distance: 206.5
click at [0, 395] on html "menu - OSMISS person Firma Express Padrón Padrón Ágil Análisis Afiliado Integra…" at bounding box center [337, 292] width 675 height 584
click at [40, 5] on div at bounding box center [337, 292] width 675 height 584
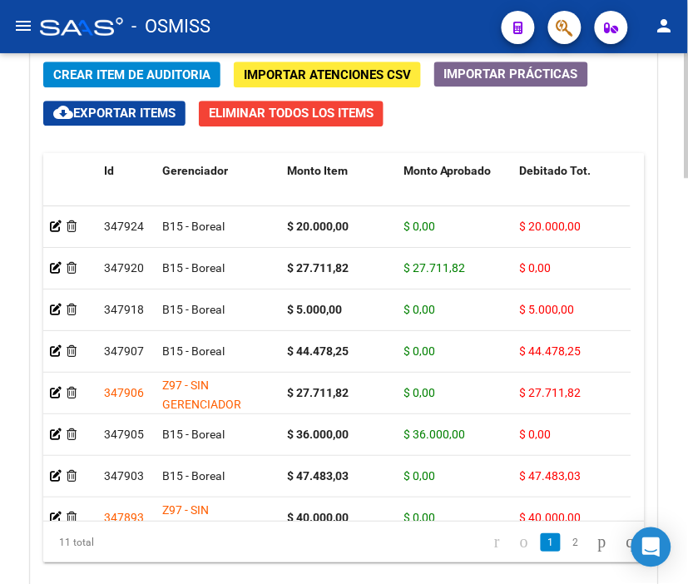
click at [77, 72] on span "Crear Item de Auditoria" at bounding box center [131, 74] width 157 height 15
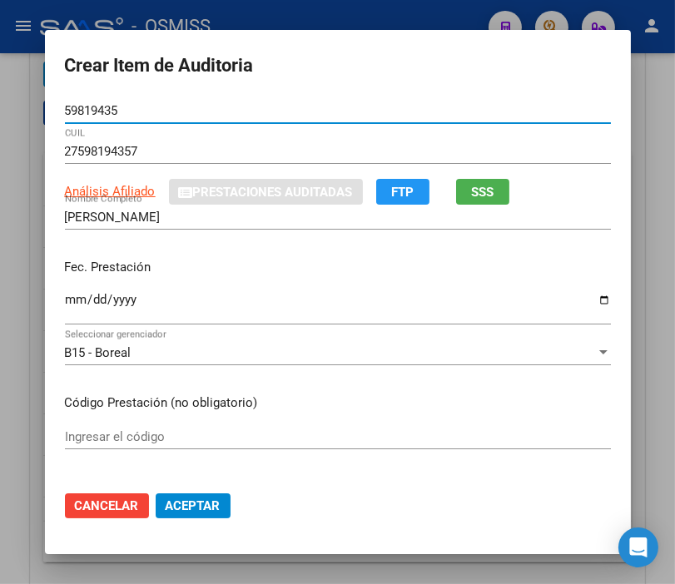
click at [65, 302] on input "Ingresar la fecha" at bounding box center [338, 306] width 546 height 27
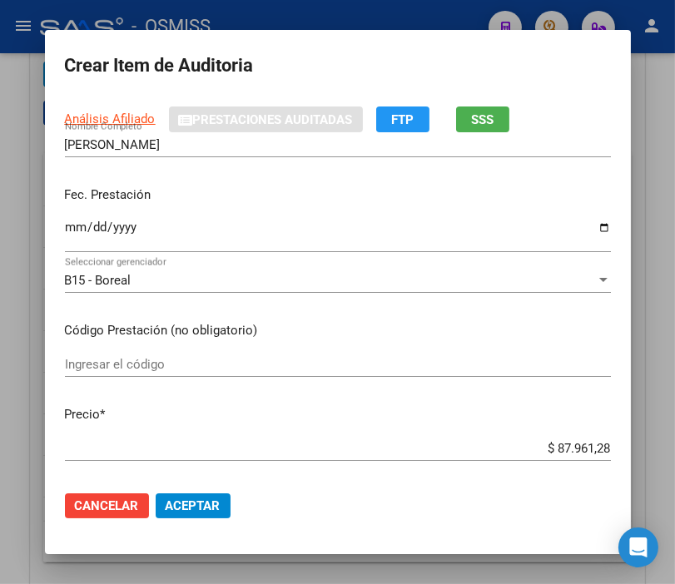
scroll to position [277, 0]
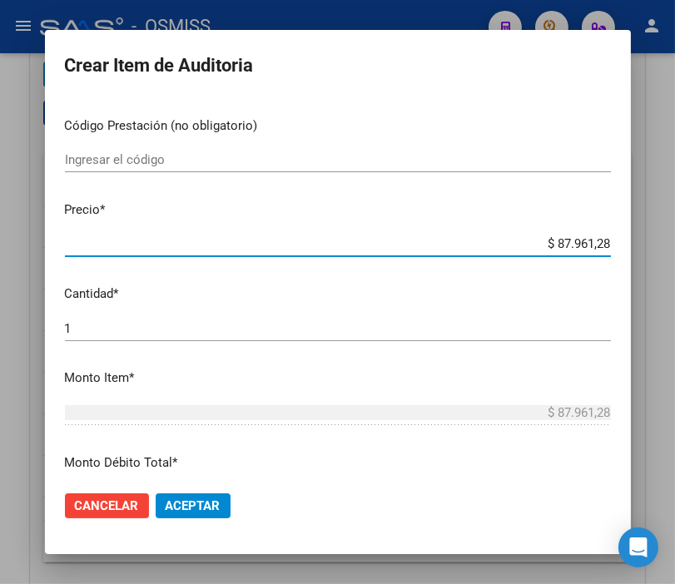
drag, startPoint x: 526, startPoint y: 243, endPoint x: 692, endPoint y: 268, distance: 168.2
click at [675, 268] on html "menu - OSMISS person Firma Express Padrón Padrón Ágil Análisis Afiliado Integra…" at bounding box center [337, 292] width 675 height 584
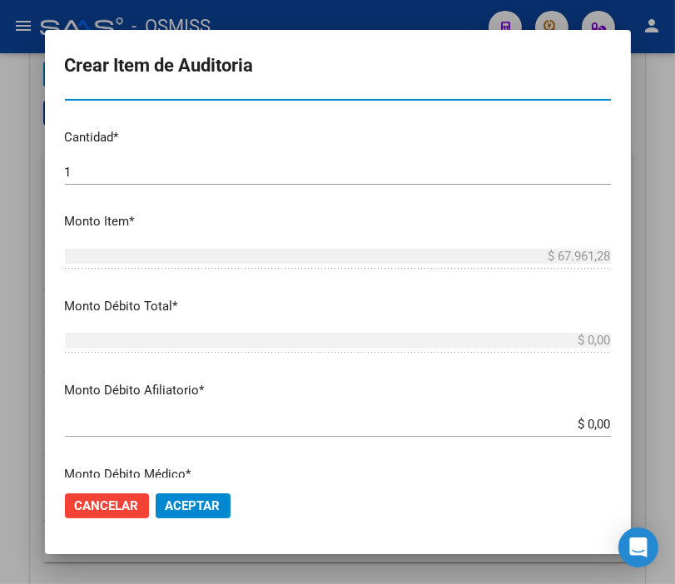
scroll to position [462, 0]
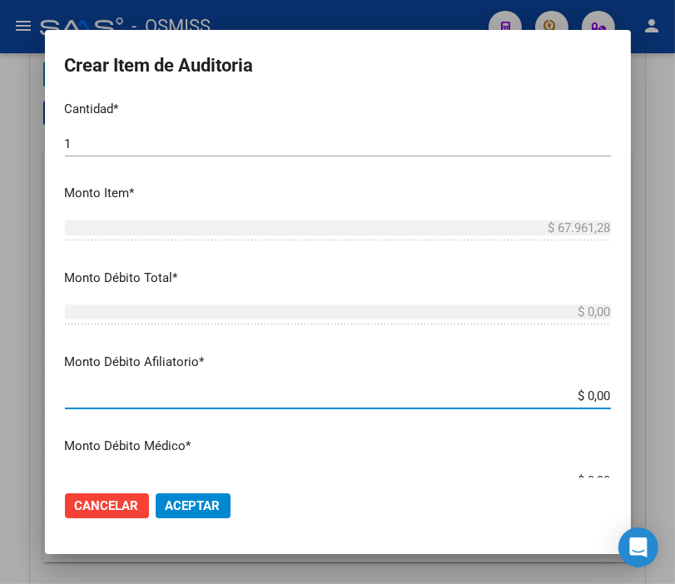
drag, startPoint x: 601, startPoint y: 400, endPoint x: 692, endPoint y: 418, distance: 92.3
click at [675, 418] on html "menu - OSMISS person Firma Express Padrón Padrón Ágil Análisis Afiliado Integra…" at bounding box center [337, 292] width 675 height 584
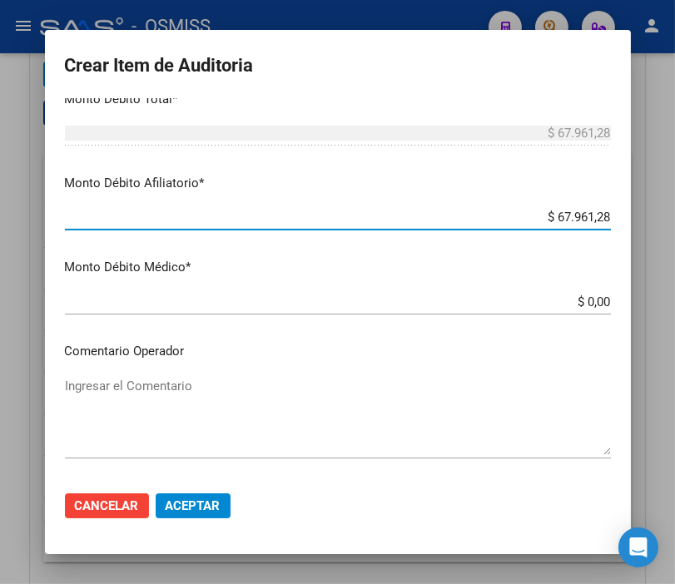
scroll to position [646, 0]
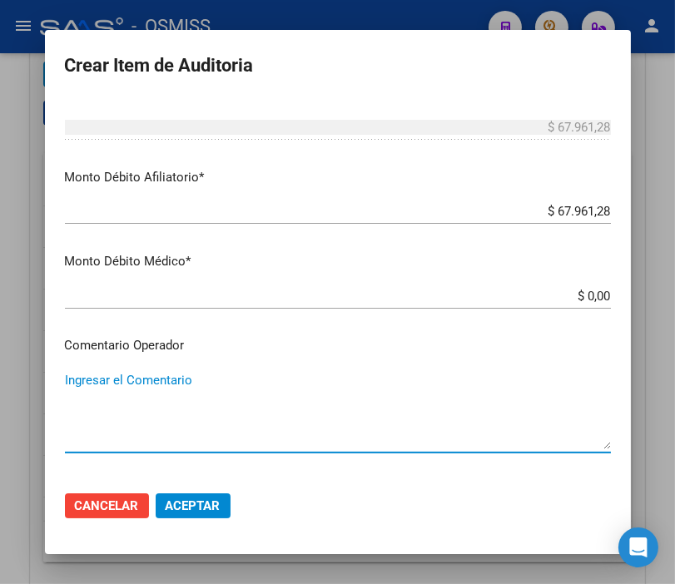
click at [181, 384] on textarea "Ingresar el Comentario" at bounding box center [338, 410] width 546 height 78
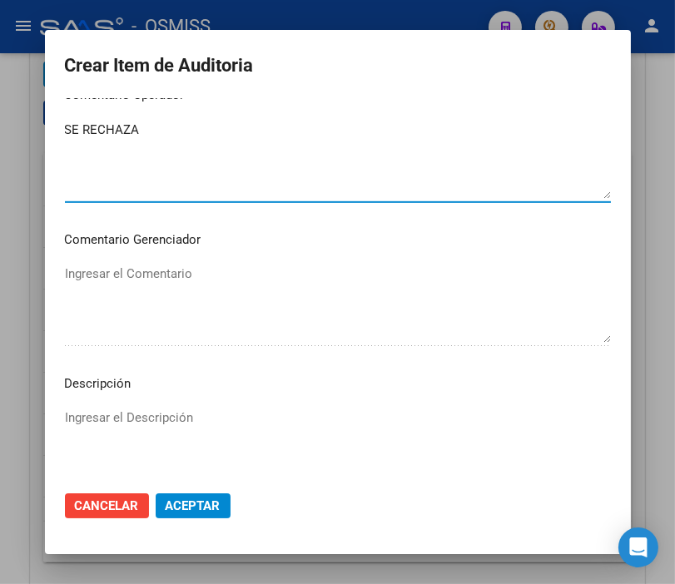
scroll to position [924, 0]
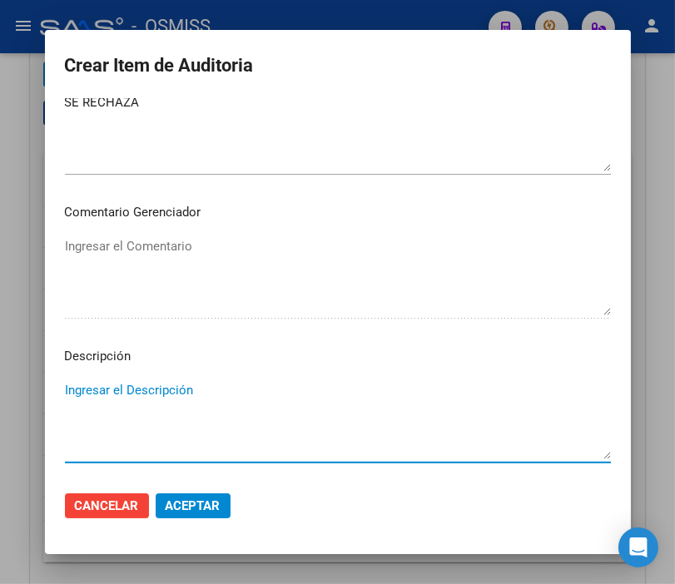
click at [97, 396] on textarea "Ingresar el Descripción" at bounding box center [338, 420] width 546 height 78
paste textarea "BAJA [DATE] - FINALIZACION DEL PERIODO DE EXTENSION DE COBERTURA POR SEGURO DE …"
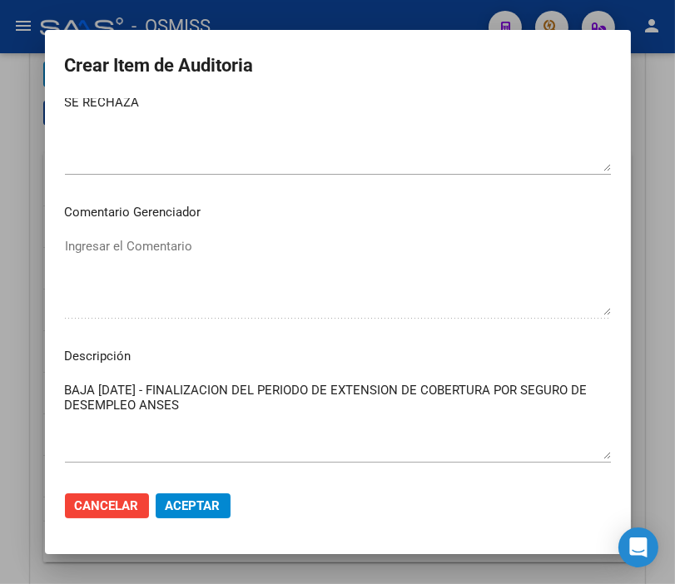
click at [453, 384] on textarea "BAJA [DATE] - FINALIZACION DEL PERIODO DE EXTENSION DE COBERTURA POR SEGURO DE …" at bounding box center [338, 420] width 546 height 78
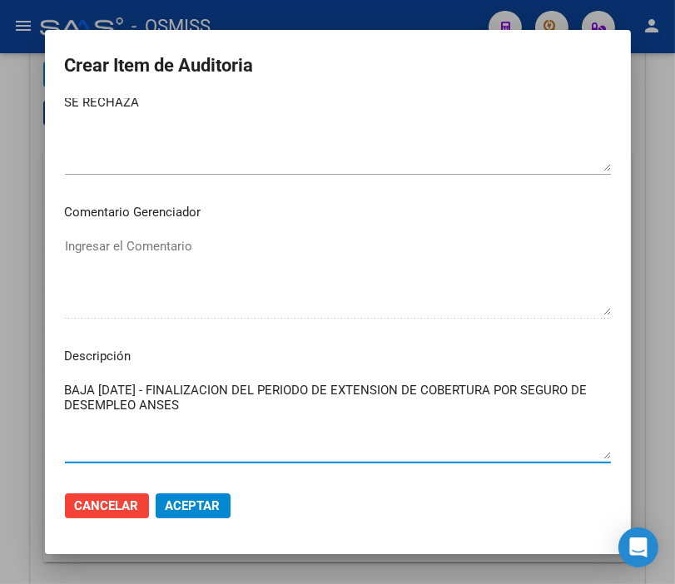
drag, startPoint x: 158, startPoint y: 388, endPoint x: 113, endPoint y: 387, distance: 45.0
click at [113, 387] on textarea "BAJA [DATE] - FINALIZACION DEL PERIODO DE EXTENSION DE COBERTURA POR SEGURO DE …" at bounding box center [338, 420] width 546 height 78
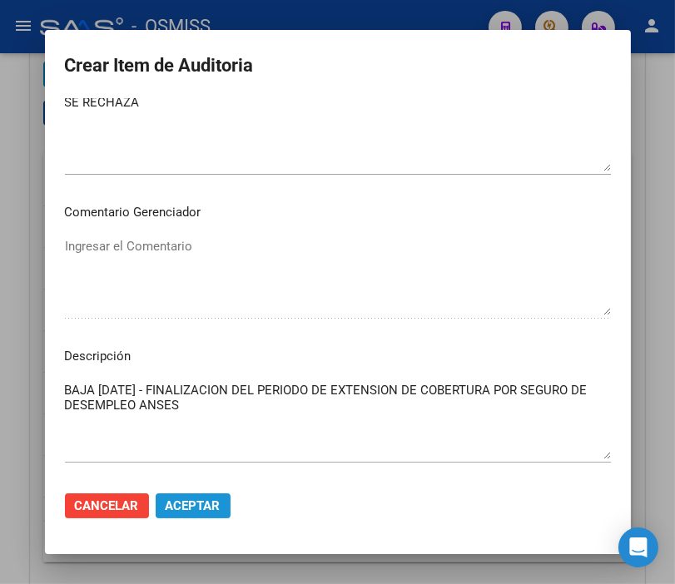
click at [202, 517] on button "Aceptar" at bounding box center [193, 505] width 75 height 25
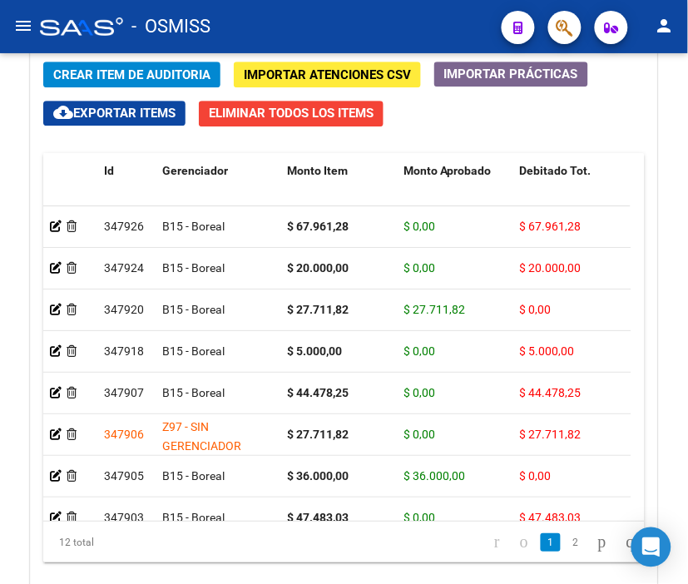
drag, startPoint x: 271, startPoint y: 27, endPoint x: 193, endPoint y: 36, distance: 78.7
click at [271, 27] on div "- OSMISS" at bounding box center [264, 26] width 448 height 37
click at [171, 78] on span "Crear Item de Auditoria" at bounding box center [131, 74] width 157 height 15
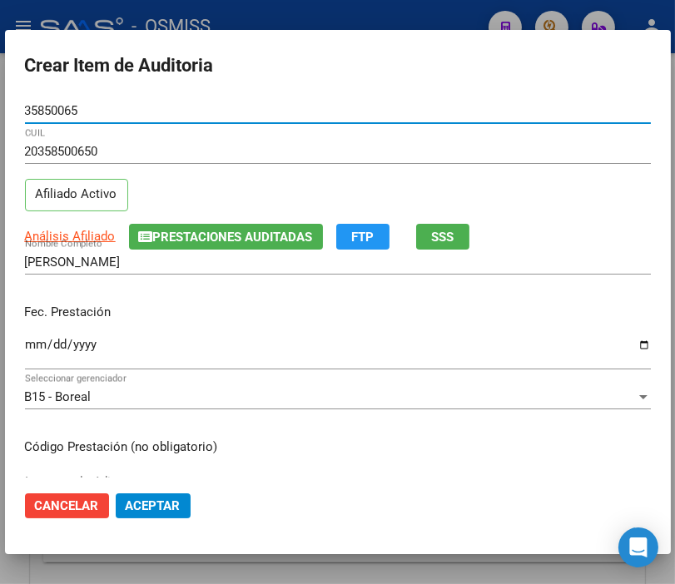
click at [38, 346] on input "Ingresar la fecha" at bounding box center [338, 351] width 626 height 27
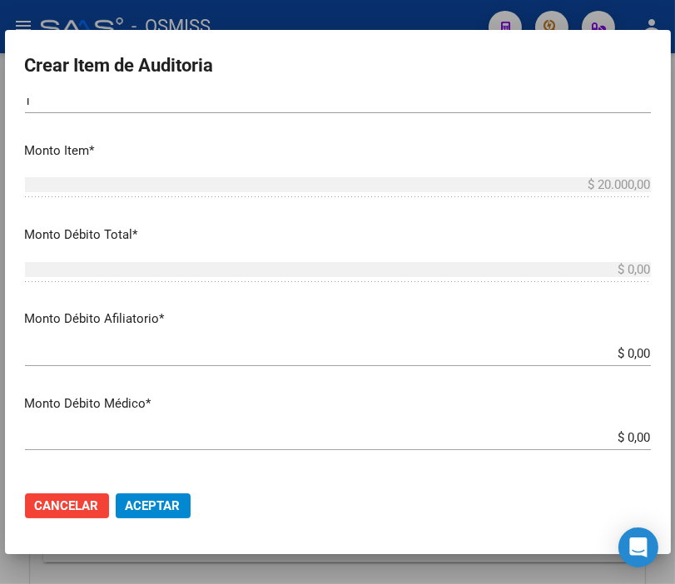
scroll to position [554, 0]
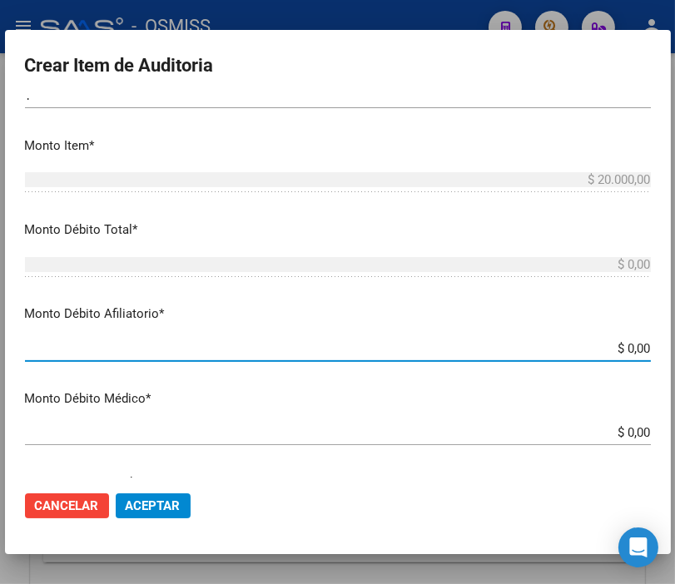
drag, startPoint x: 566, startPoint y: 342, endPoint x: 691, endPoint y: 350, distance: 125.9
click at [675, 350] on html "menu - OSMISS person Firma Express Padrón Padrón Ágil Análisis Afiliado Integra…" at bounding box center [337, 292] width 675 height 584
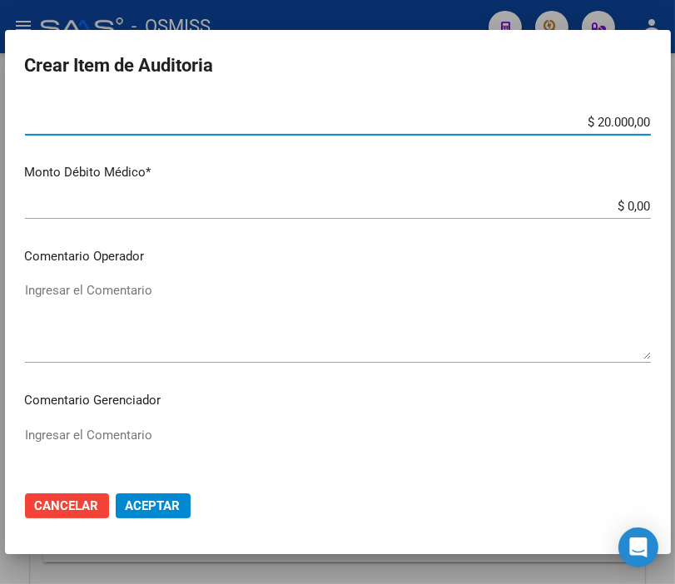
scroll to position [832, 0]
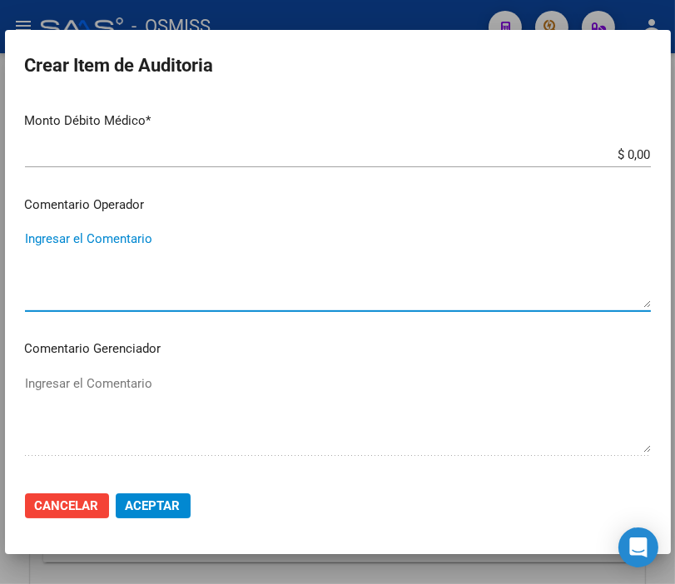
click at [126, 237] on textarea "Ingresar el Comentario" at bounding box center [338, 269] width 626 height 78
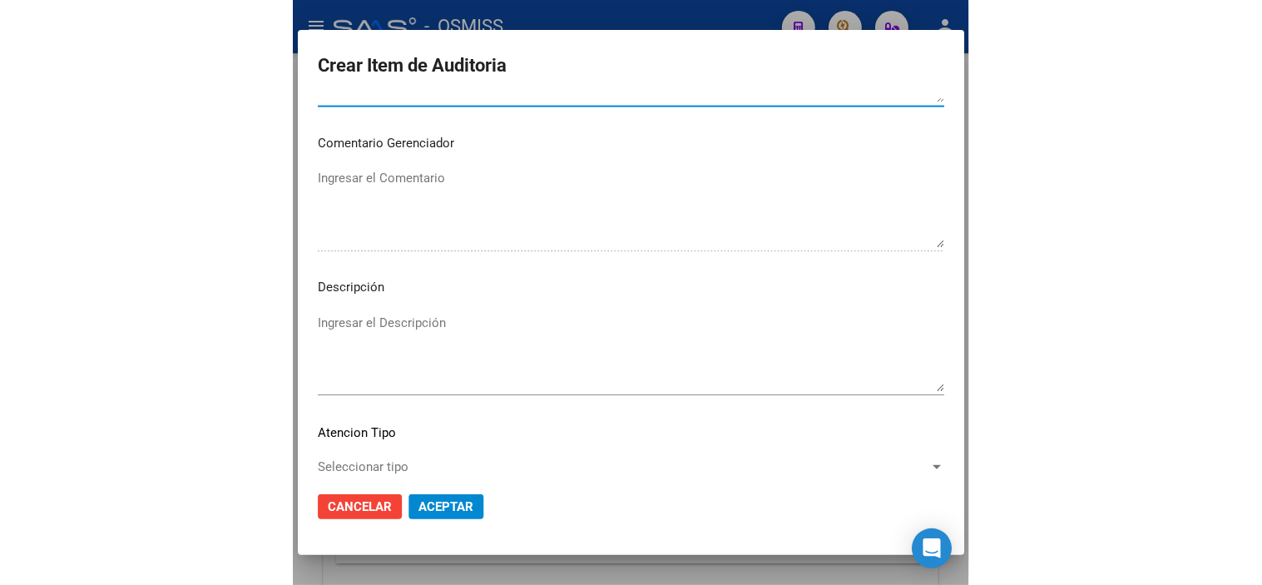
scroll to position [1109, 0]
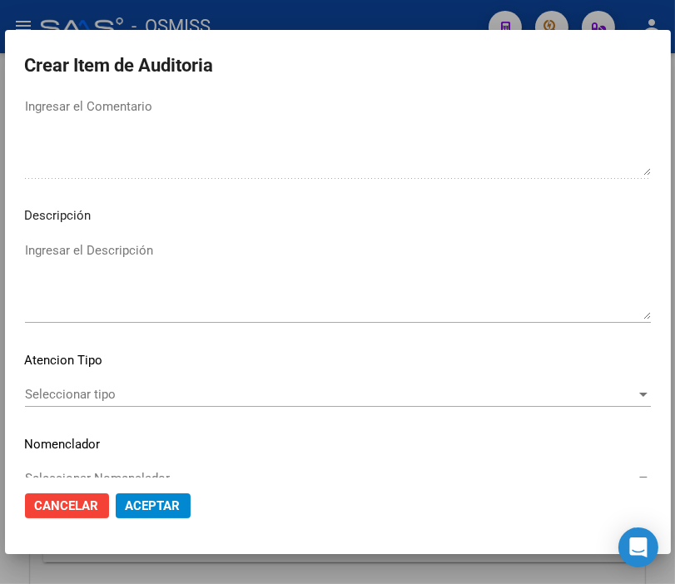
click at [38, 276] on textarea "Ingresar el Descripción" at bounding box center [338, 280] width 626 height 78
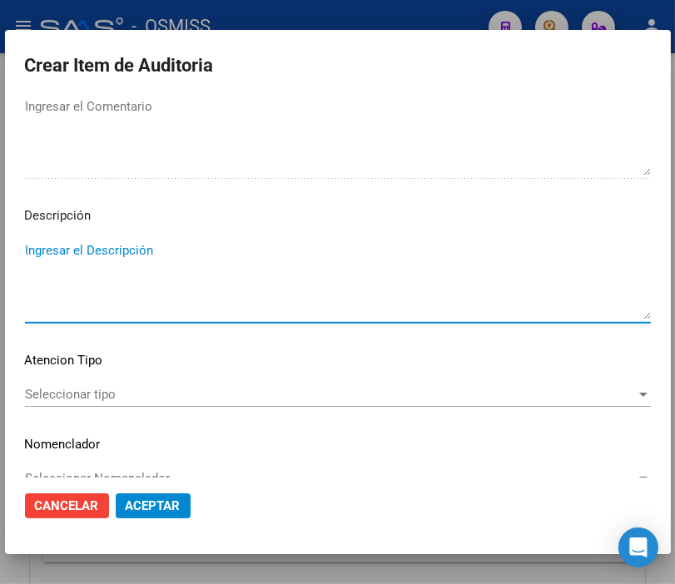
paste textarea "OBRA SOCIAL DE LA FEDERACION ARGENTINA DEL TRABAJADOR DE LAS UNIVERSIDADES NACI…"
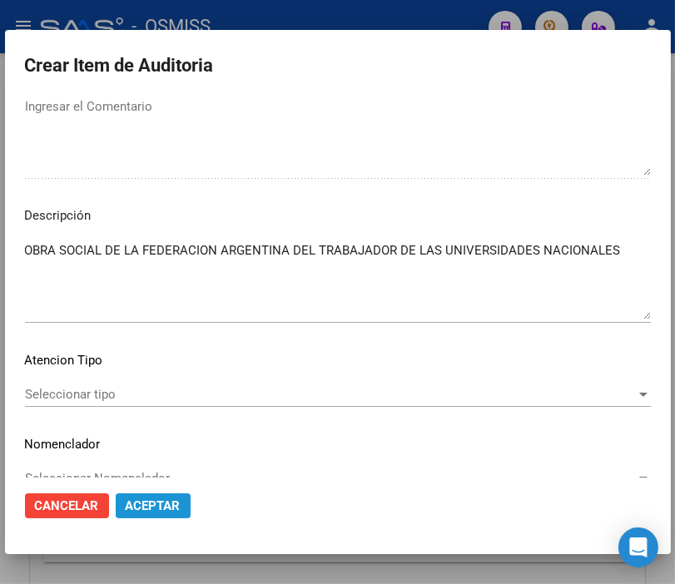
click at [165, 507] on span "Aceptar" at bounding box center [153, 505] width 55 height 15
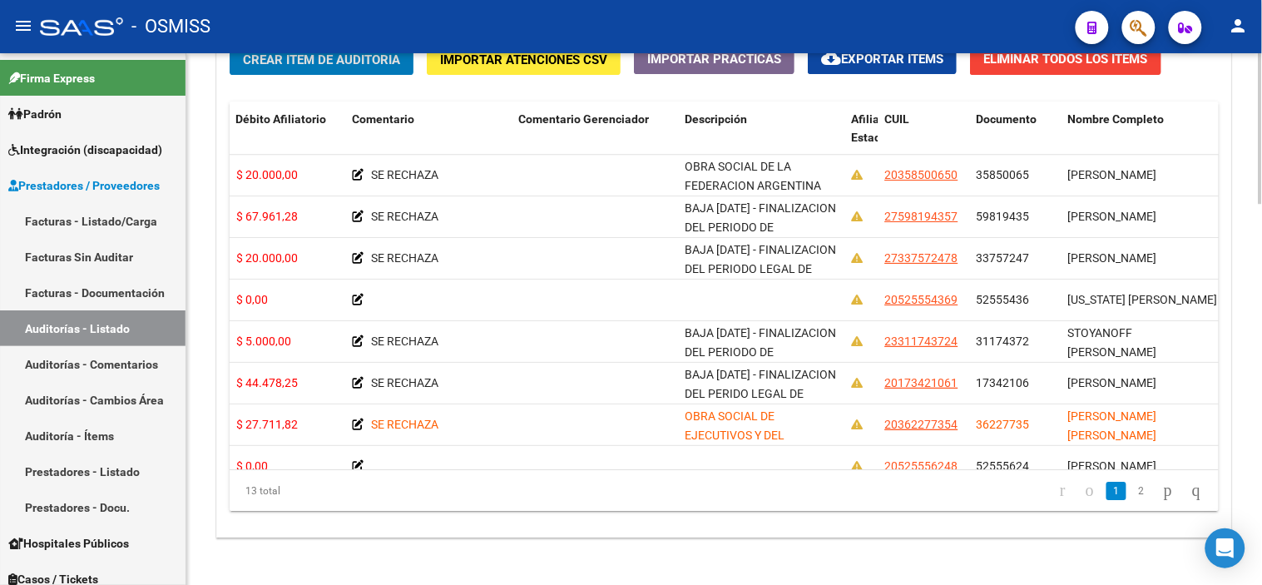
scroll to position [1293, 0]
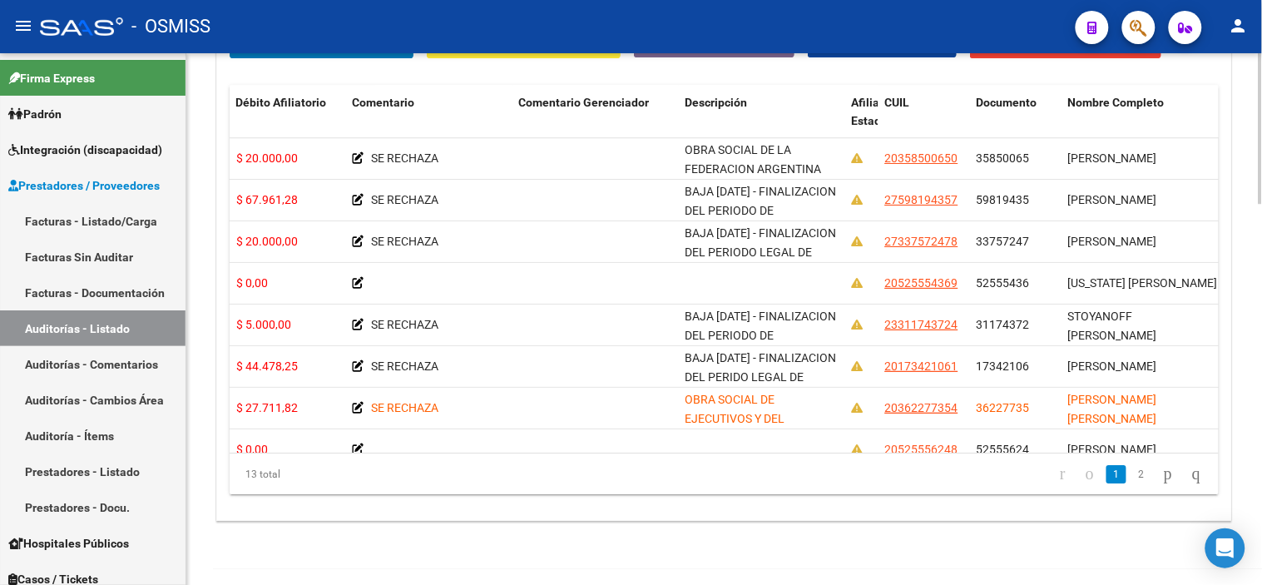
click at [687, 454] on div at bounding box center [1261, 494] width 4 height 151
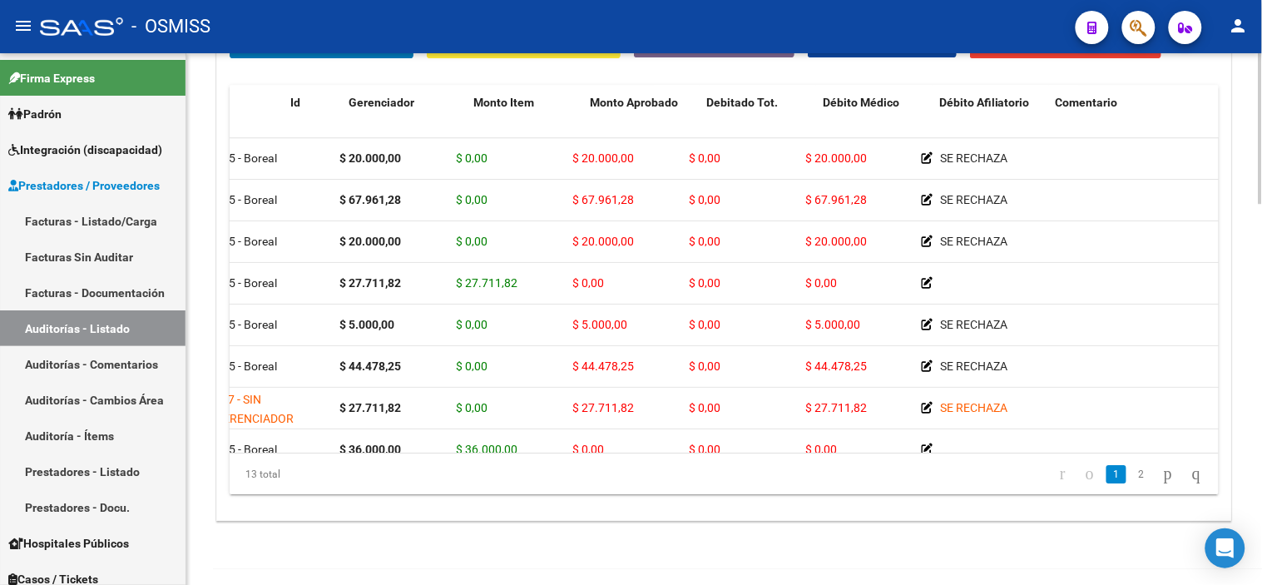
scroll to position [0, 0]
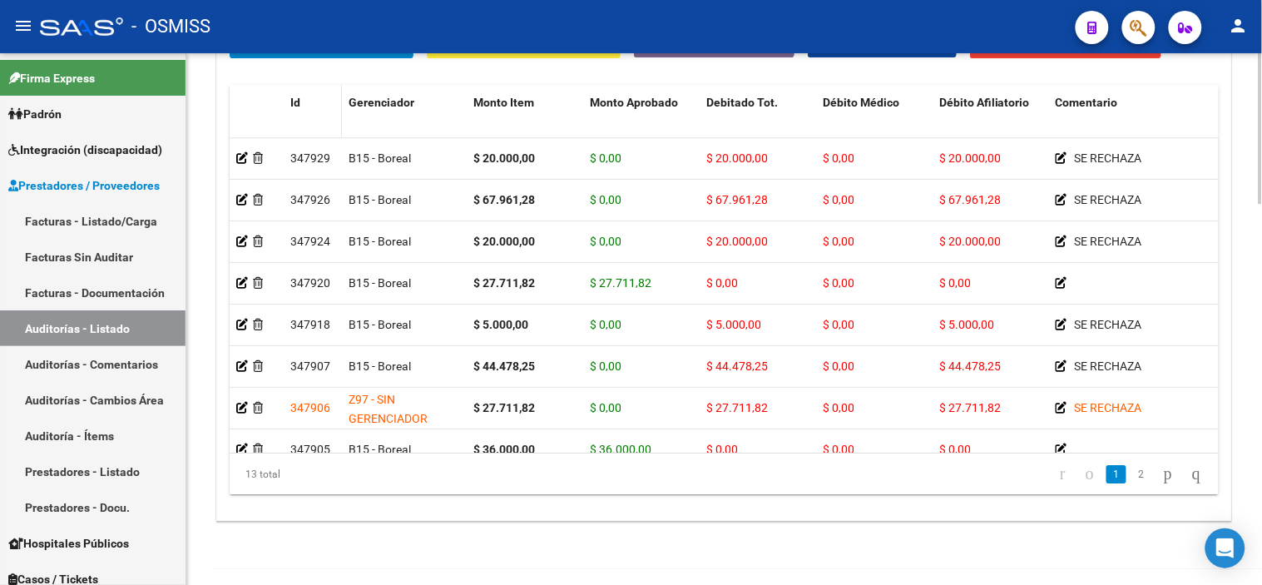
click at [298, 103] on span "Id" at bounding box center [295, 102] width 10 height 13
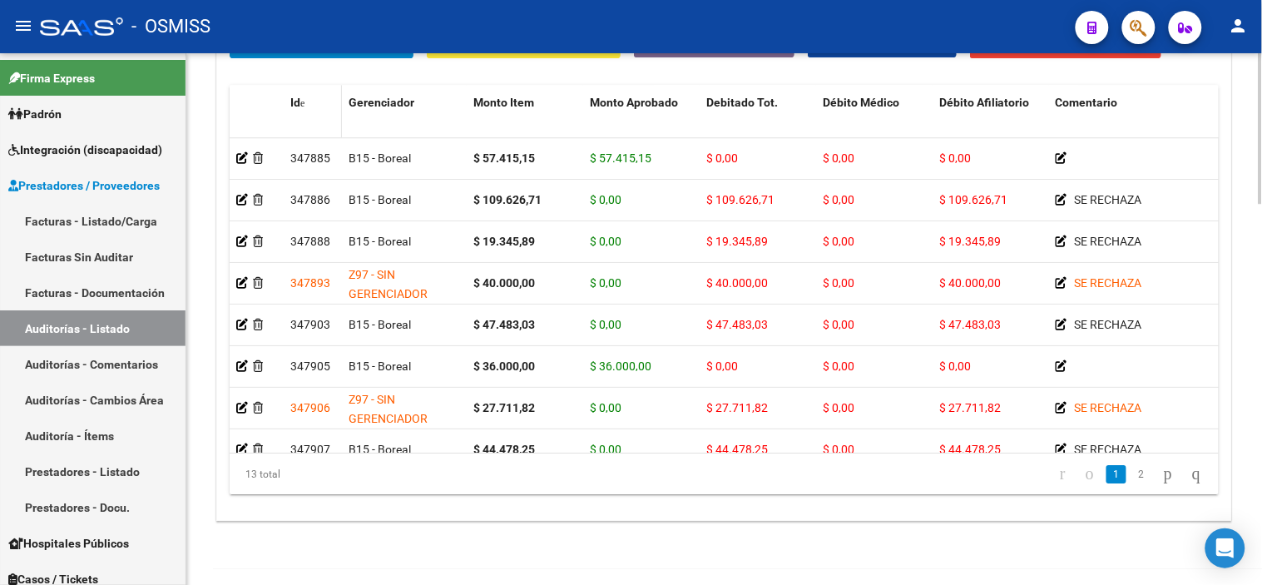
click at [298, 103] on span "Id" at bounding box center [295, 102] width 10 height 13
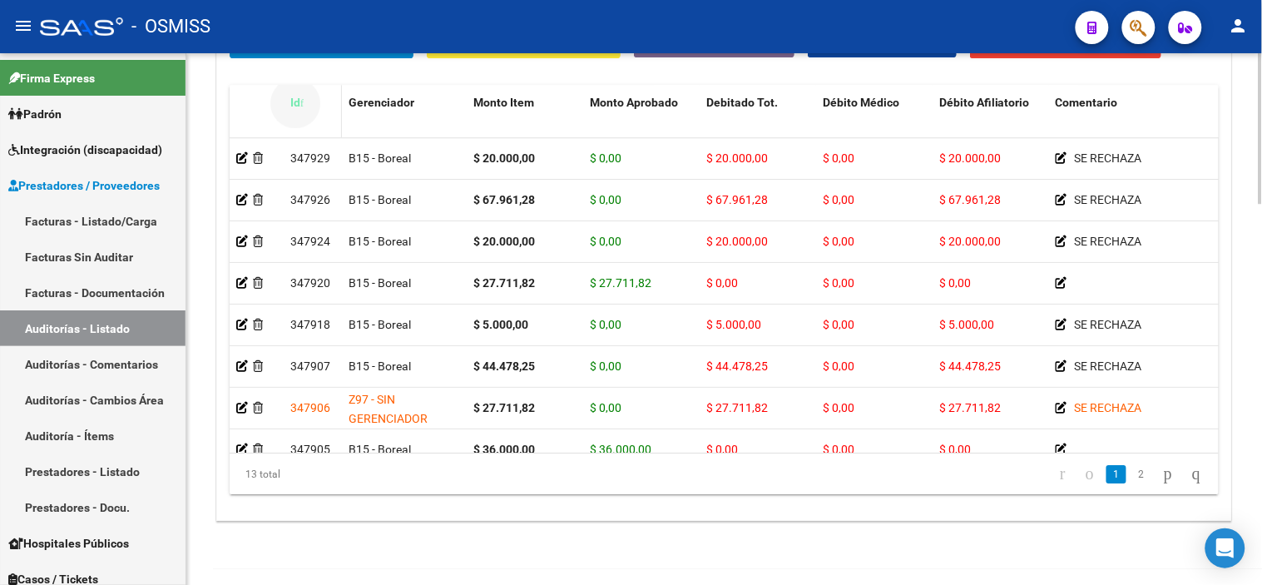
click at [298, 103] on span "Id" at bounding box center [295, 102] width 10 height 13
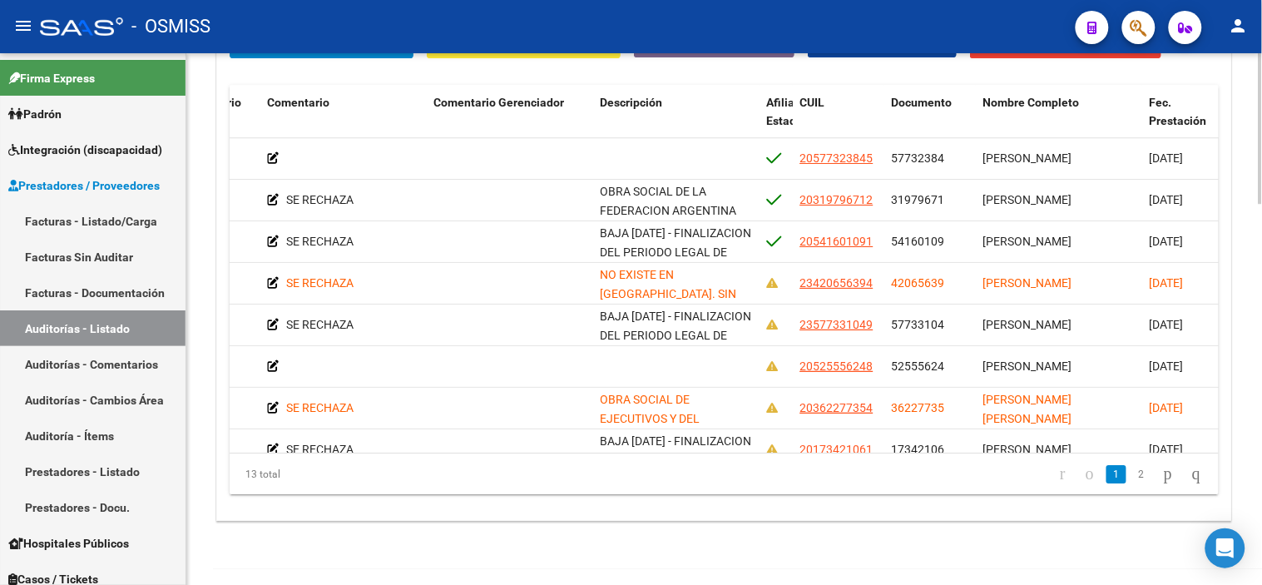
scroll to position [0, 795]
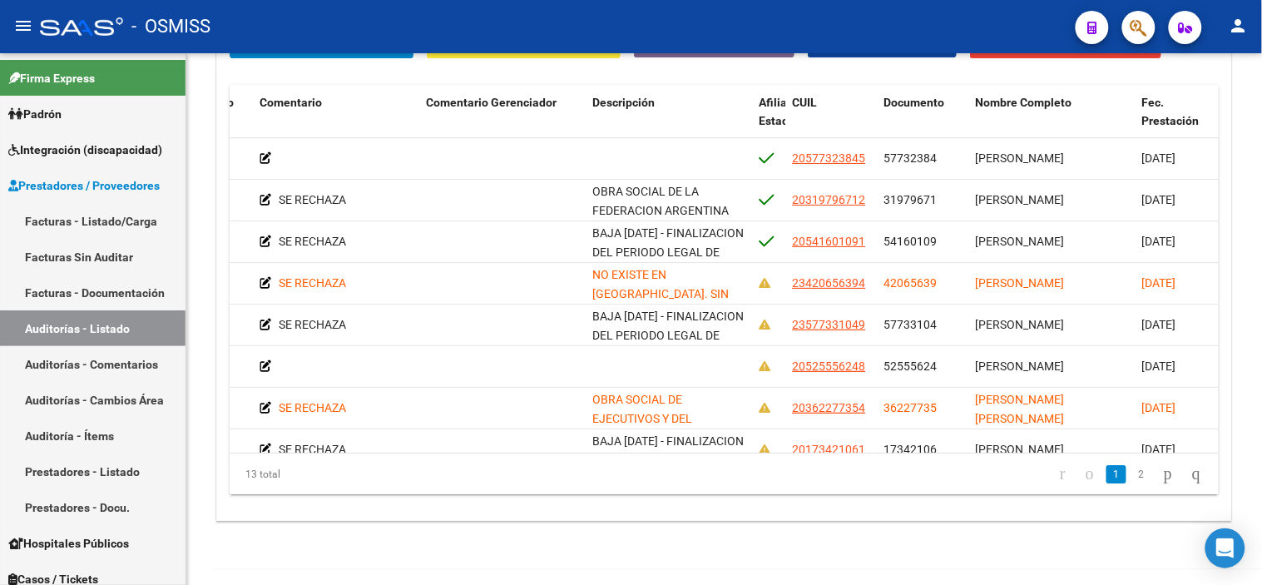
click at [314, 14] on div "- OSMISS" at bounding box center [551, 26] width 1022 height 37
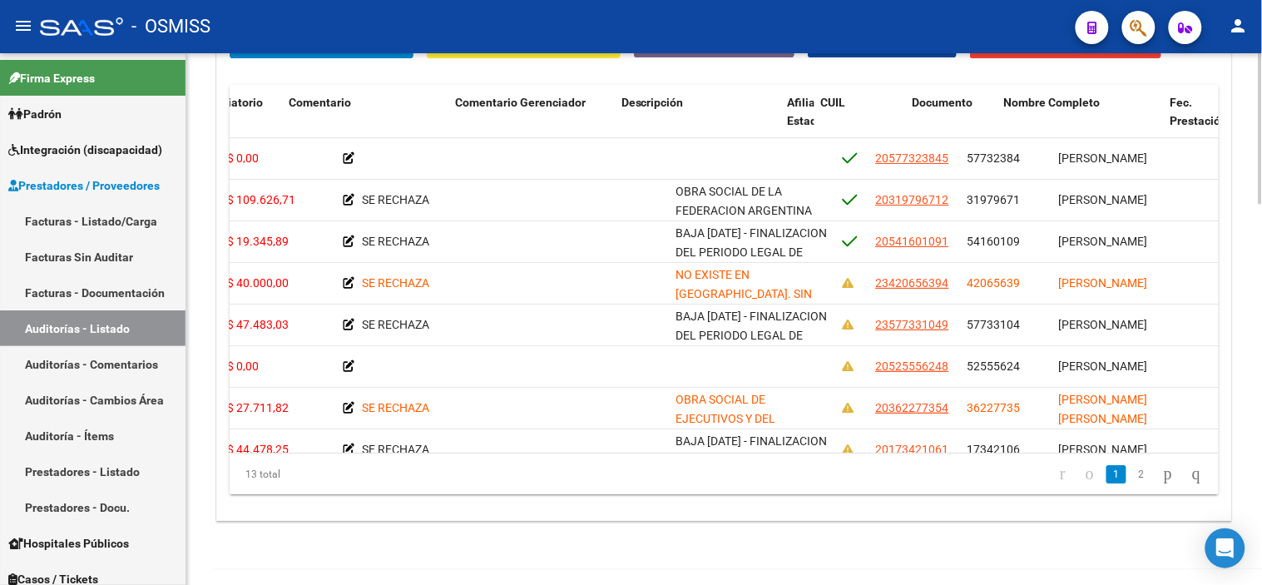
scroll to position [0, 767]
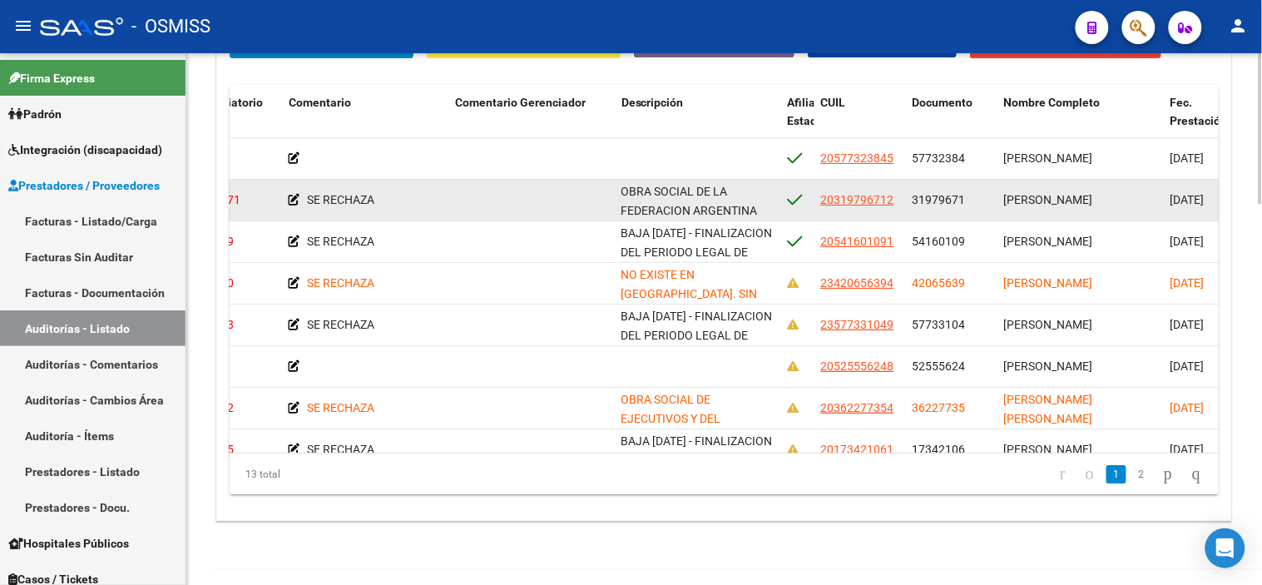
click at [619, 193] on datatable-body-cell "OBRA SOCIAL DE LA FEDERACION ARGENTINA DEL TRABAJADOR DE LAS UNIVERSIDADES NACI…" at bounding box center [698, 200] width 166 height 41
drag, startPoint x: 621, startPoint y: 189, endPoint x: 745, endPoint y: 217, distance: 127.1
click at [687, 216] on div "OBRA SOCIAL DE LA FEDERACION ARGENTINA DEL TRABAJADOR DE LAS UNIVERSIDADES NACI…" at bounding box center [697, 198] width 153 height 35
copy span "OBRA SOCIAL DE LA FEDERACION ARGENTINA DEL TRABAJADOR DE LAS UNIVERSIDADES NACI…"
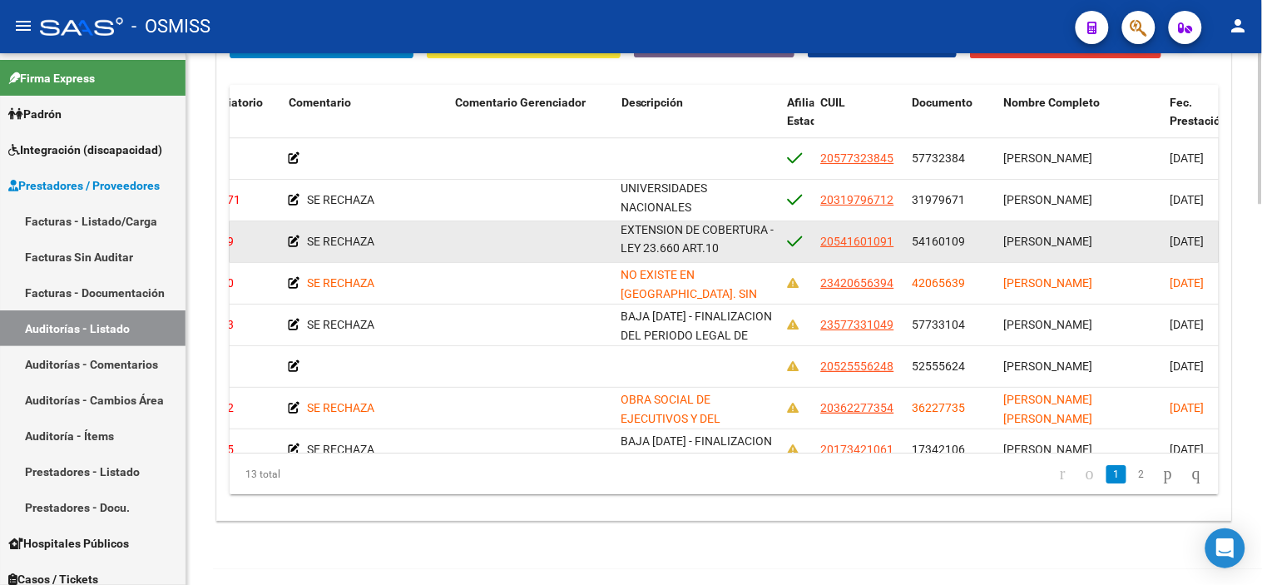
drag, startPoint x: 621, startPoint y: 230, endPoint x: 780, endPoint y: 252, distance: 160.5
click at [687, 252] on div "347888 B15 - Boreal $ 19.345,89 $ 0,00 $ 19.345,89 $ 0,00 $ 19.345,89 SE RECHAZ…" at bounding box center [729, 242] width 2533 height 42
copy span "BAJA [DATE] - FINALIZACION DEL PERIODO LEGAL DE EXTENSION DE COBERTURA - LEY 23…"
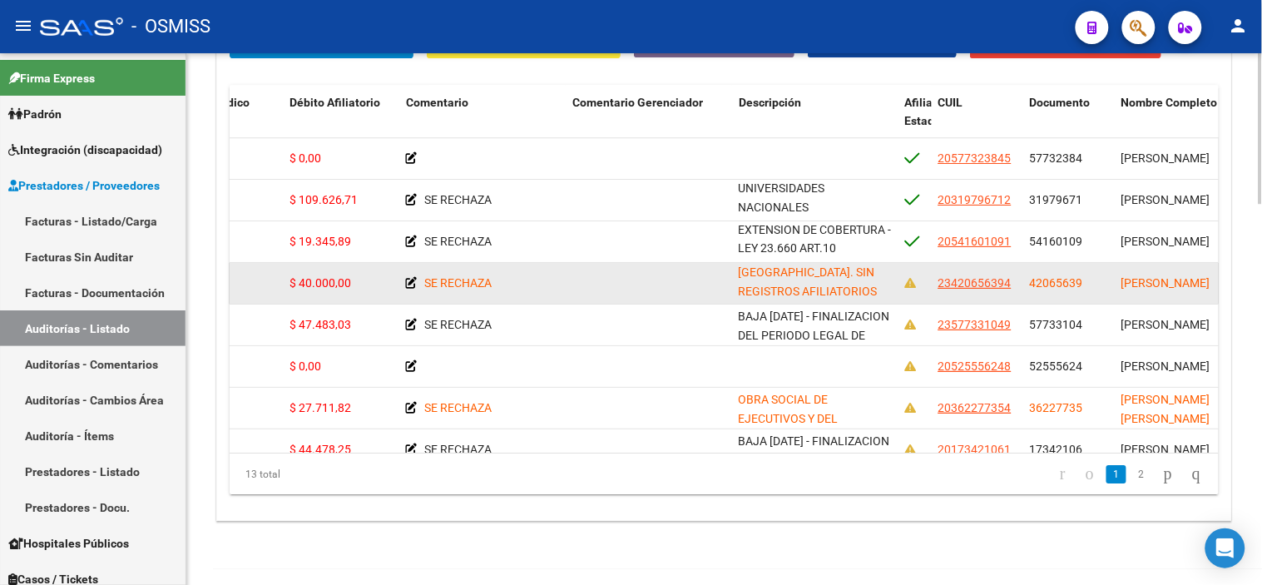
drag, startPoint x: 740, startPoint y: 273, endPoint x: 897, endPoint y: 293, distance: 157.7
click at [687, 293] on datatable-body-cell "NO EXISTE EN [GEOGRAPHIC_DATA]. SIN REGISTROS AFILIATORIOS EN SSS NI CODEM ANSES" at bounding box center [815, 283] width 166 height 41
copy span "NO EXISTE EN [GEOGRAPHIC_DATA]. SIN REGISTROS AFILIATORIOS EN SSS NI CODEM ANSES"
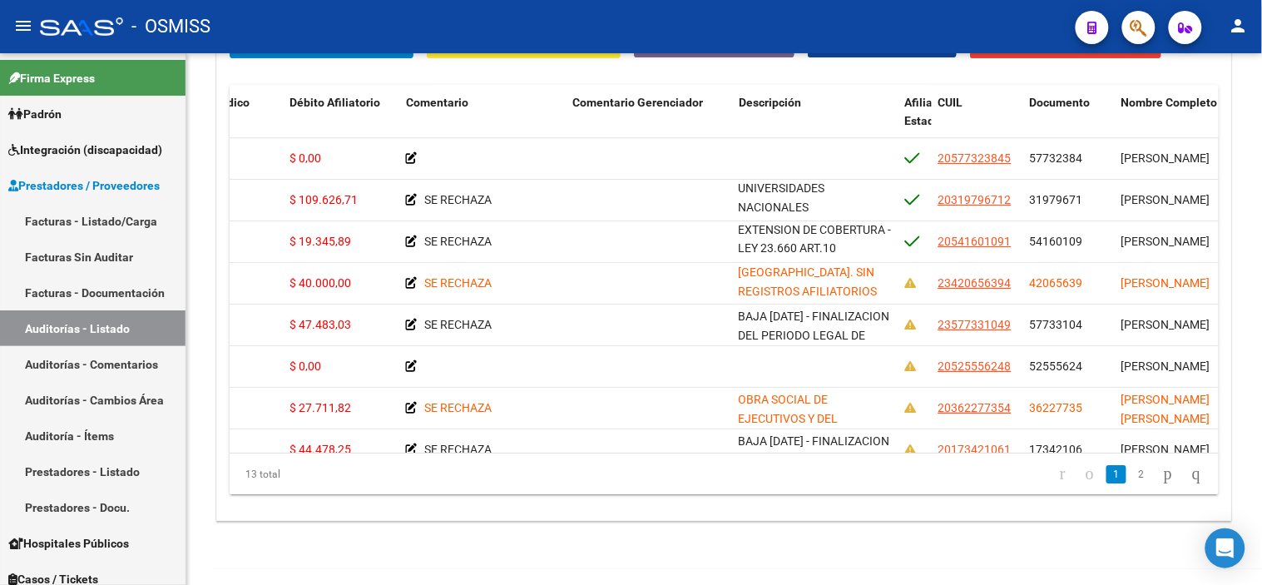
click at [301, 12] on div "- OSMISS" at bounding box center [551, 26] width 1022 height 37
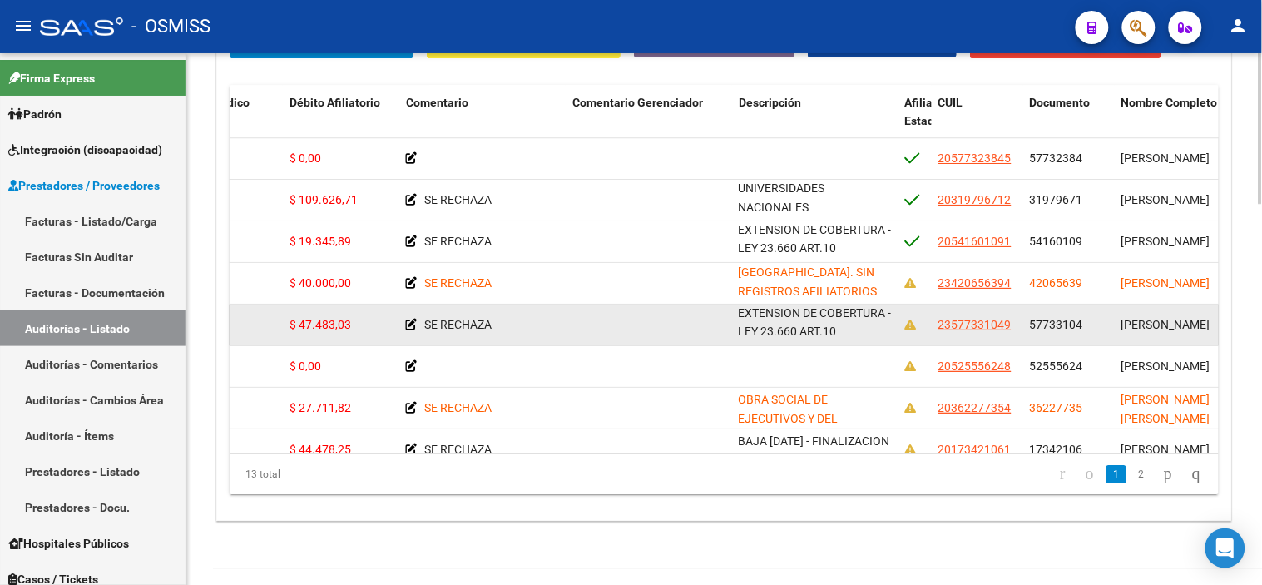
drag, startPoint x: 739, startPoint y: 314, endPoint x: 890, endPoint y: 337, distance: 153.1
click at [687, 337] on div "BAJA [DATE] - FINALIZACION DEL PERIODO LEGAL DE EXTENSION DE COBERTURA - LEY 23…" at bounding box center [815, 323] width 153 height 35
copy span "BAJA [DATE] - FINALIZACION DEL PERIODO LEGAL DE EXTENSION DE COBERTURA - LEY 23…"
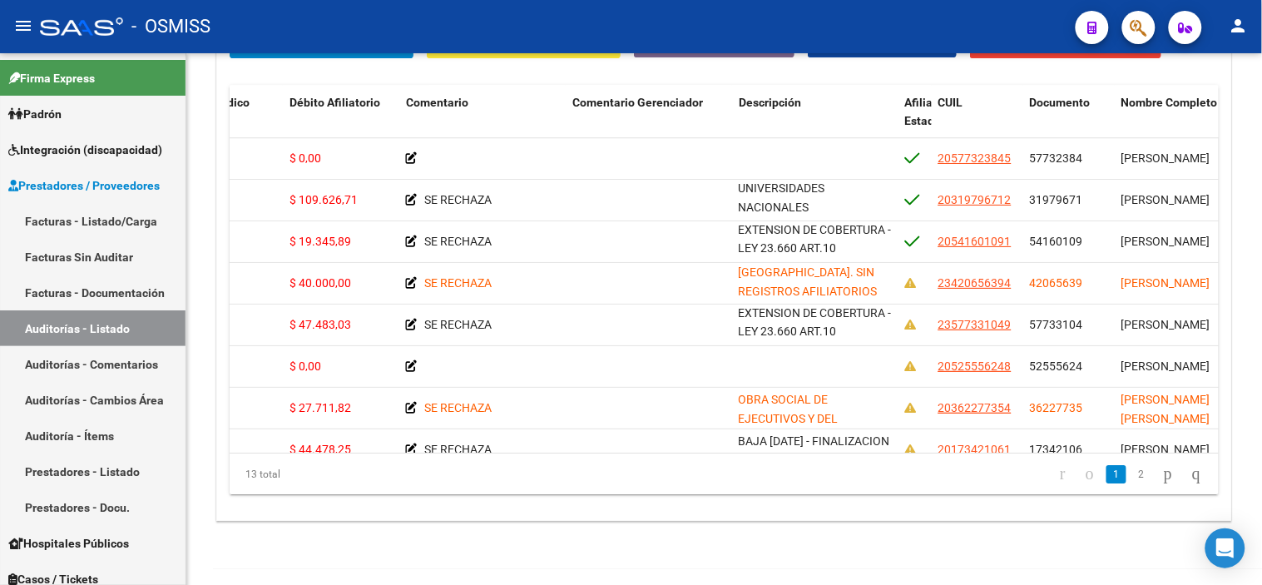
click at [275, 11] on div "- OSMISS" at bounding box center [551, 26] width 1022 height 37
click at [319, 18] on div "- OSMISS" at bounding box center [551, 26] width 1022 height 37
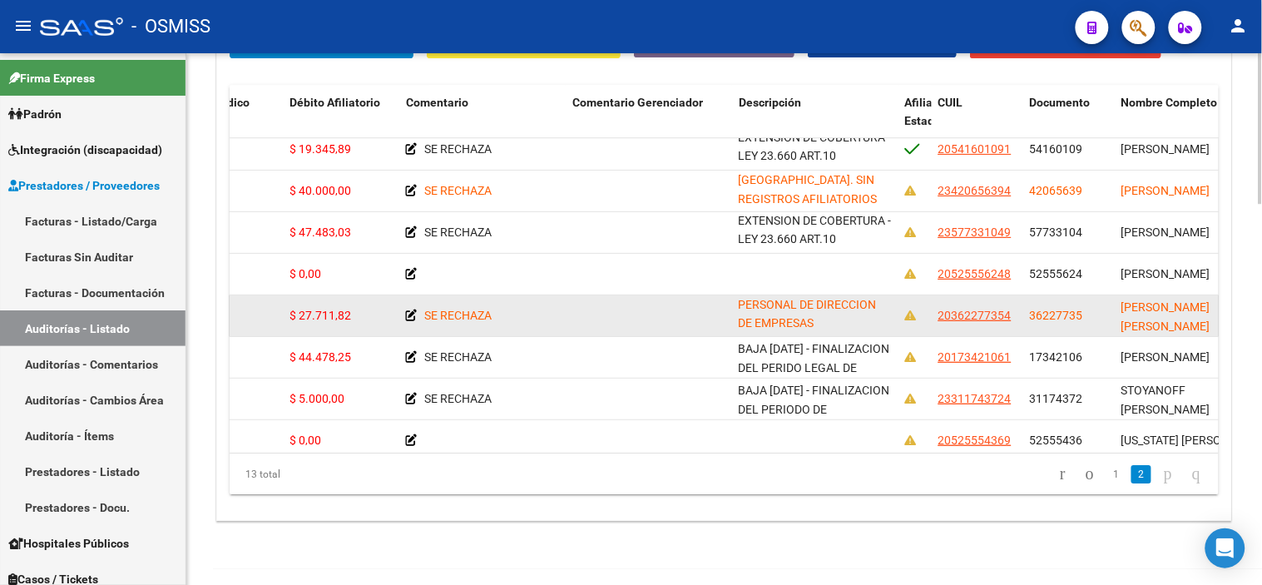
drag, startPoint x: 739, startPoint y: 305, endPoint x: 852, endPoint y: 322, distance: 114.4
click at [687, 322] on div "OBRA SOCIAL DE EJECUTIVOS Y DEL PERSONAL DE DIRECCION DE EMPRESAS" at bounding box center [815, 314] width 153 height 35
copy span "OBRA SOCIAL DE EJECUTIVOS Y DEL PERSONAL DE DIRECCION DE EMPRESAS"
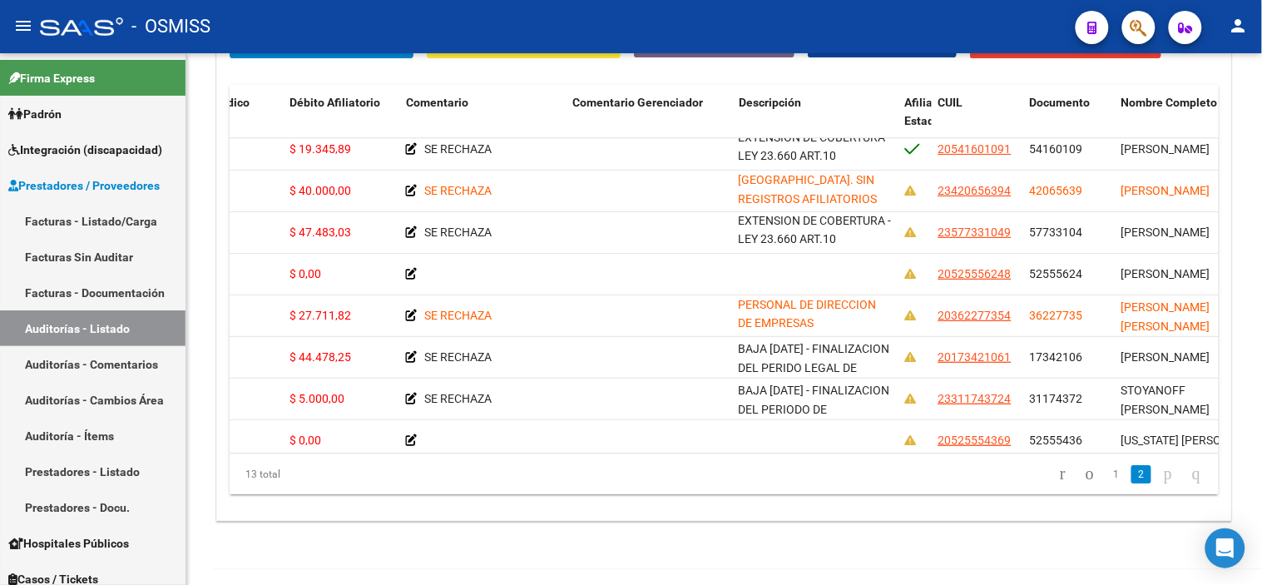
click at [273, 14] on div "- OSMISS" at bounding box center [551, 26] width 1022 height 37
click at [326, 17] on div "- OSMISS" at bounding box center [551, 26] width 1022 height 37
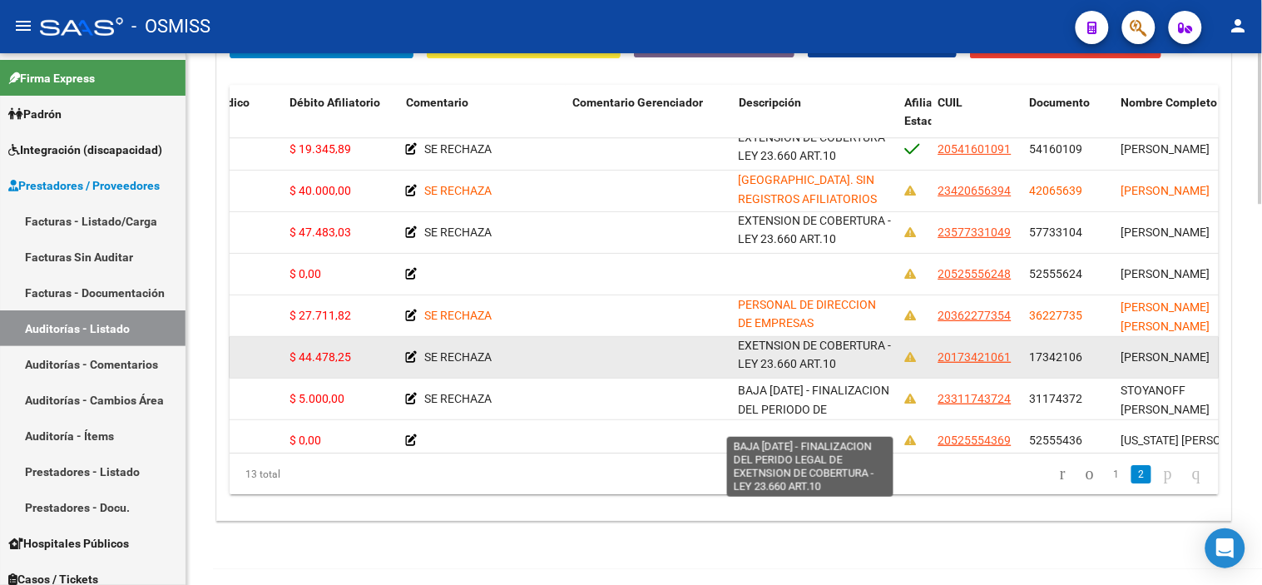
drag, startPoint x: 739, startPoint y: 349, endPoint x: 867, endPoint y: 364, distance: 128.9
click at [687, 364] on div "BAJA [DATE] - FINALIZACION DEL PERIDO LEGAL DE EXETNSION DE COBERTURA - LEY 23.…" at bounding box center [815, 356] width 153 height 35
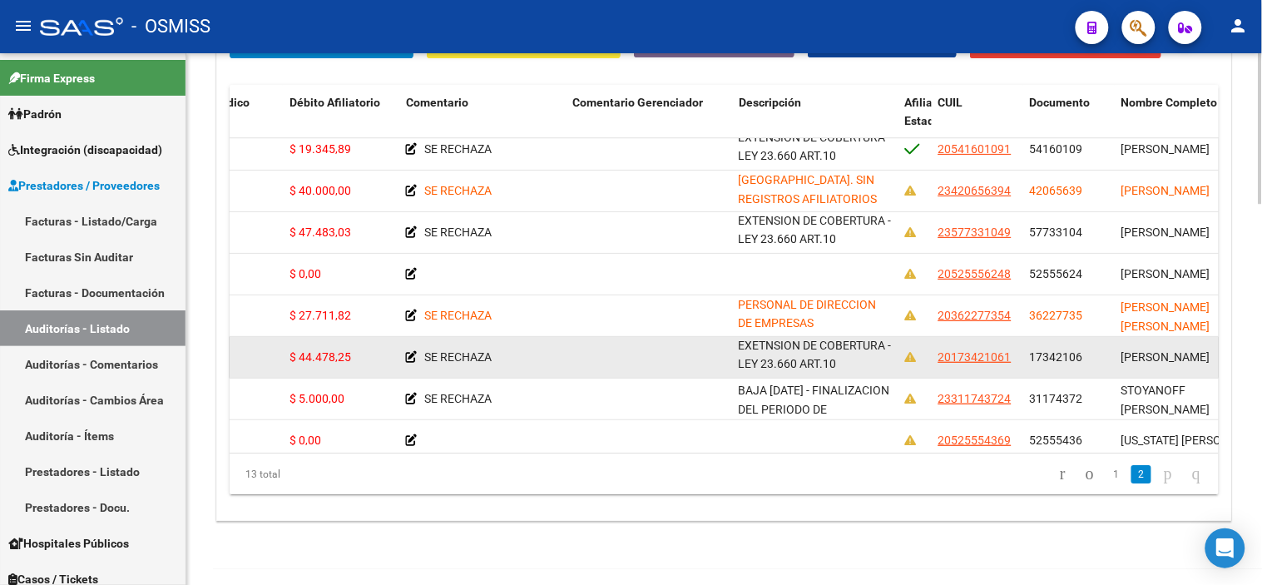
copy span "BAJA [DATE] - FINALIZACION DEL PERIDO LEGAL DE EXETNSION DE COBERTURA - LEY 23.…"
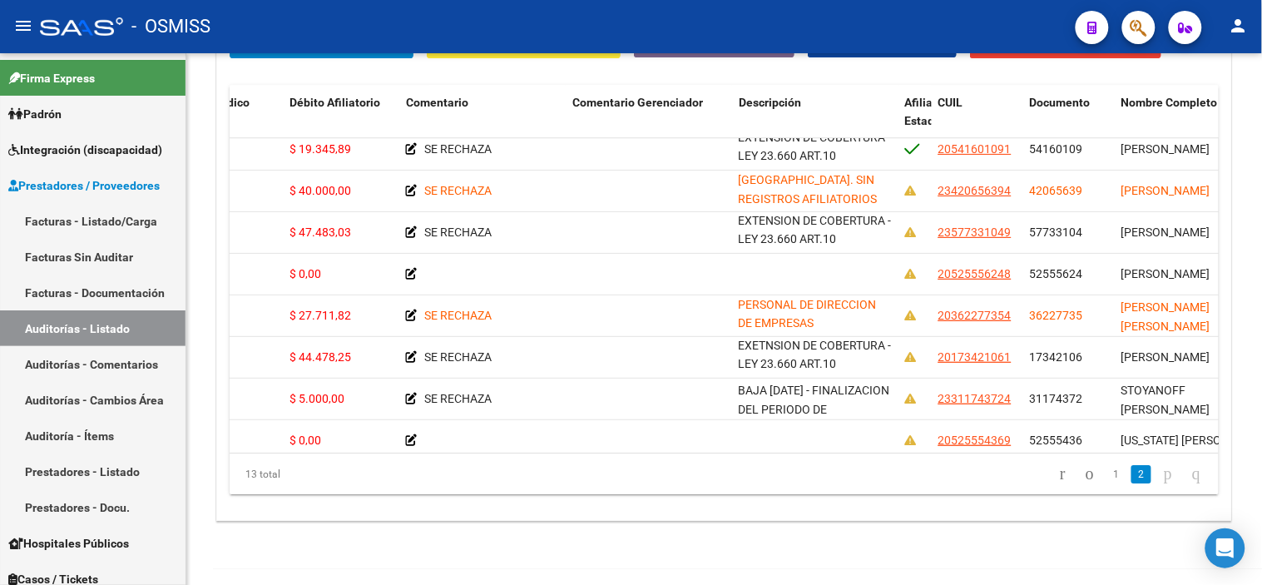
click at [314, 0] on mat-toolbar "menu - OSMISS person" at bounding box center [631, 26] width 1262 height 53
click at [319, 40] on div "- OSMISS" at bounding box center [551, 26] width 1022 height 37
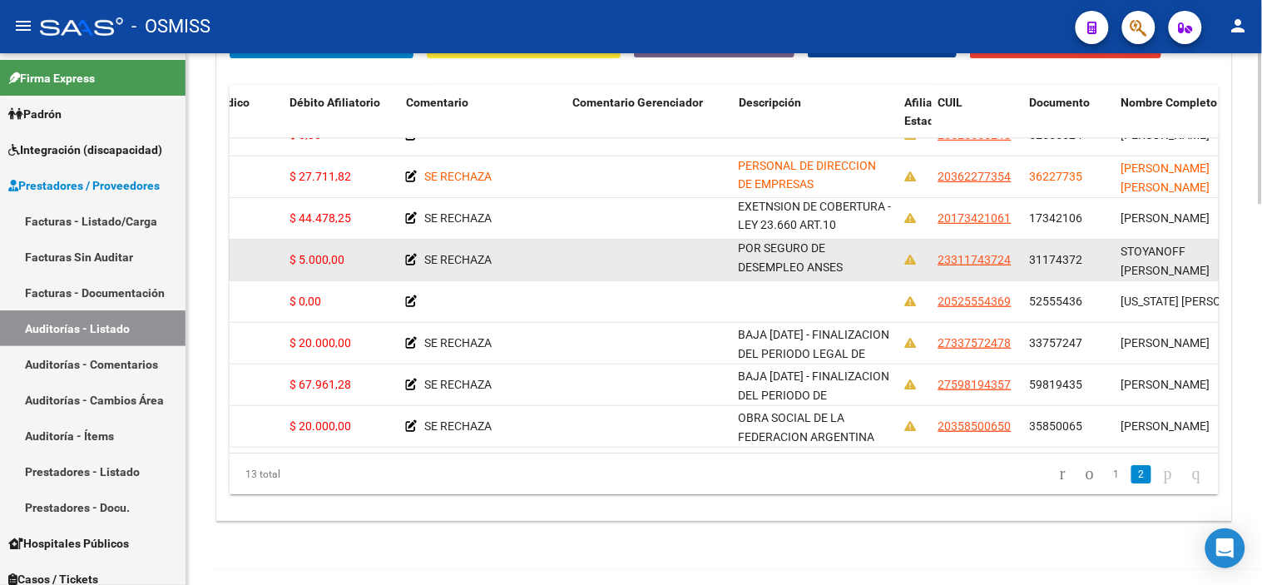
drag, startPoint x: 739, startPoint y: 235, endPoint x: 891, endPoint y: 255, distance: 153.5
click at [687, 255] on div "BAJA [DATE] - FINALIZACION DEL PERIODO DE EXTENSION DE COBERTURA POR SEGURO DE …" at bounding box center [815, 258] width 153 height 35
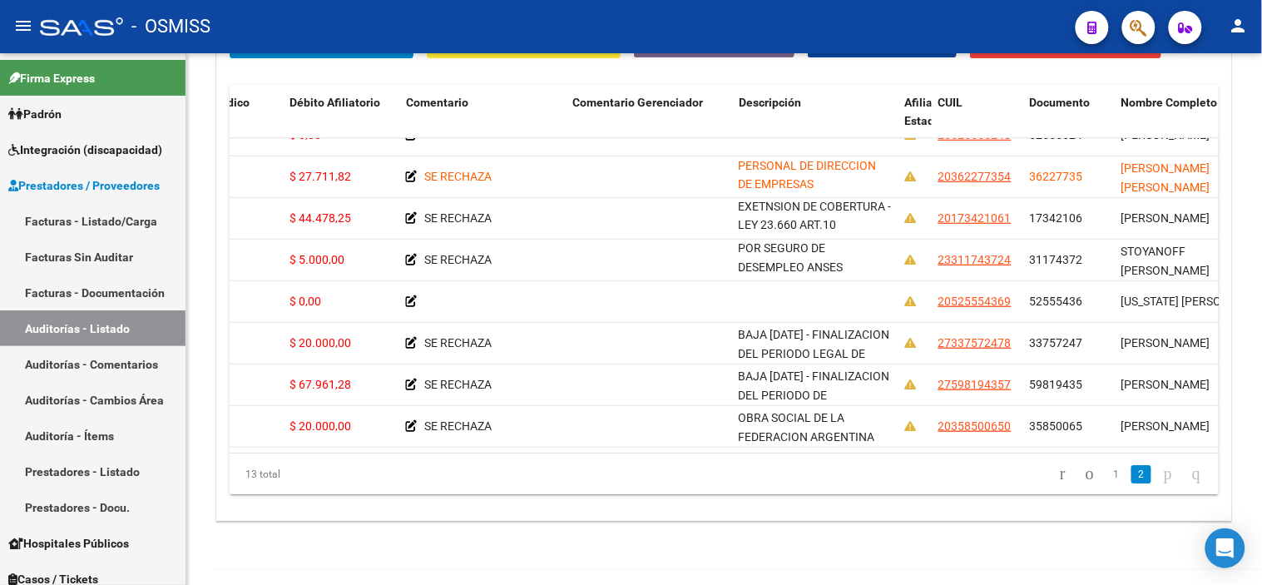
click at [319, 20] on div "- OSMISS" at bounding box center [551, 26] width 1022 height 37
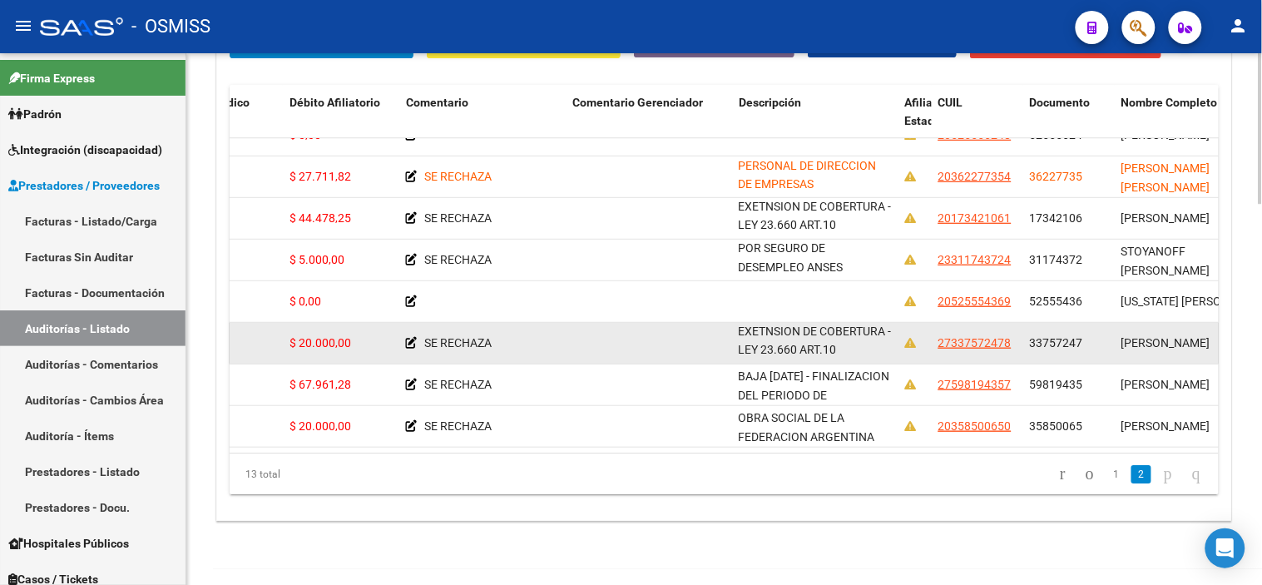
drag, startPoint x: 739, startPoint y: 319, endPoint x: 896, endPoint y: 343, distance: 158.9
click at [687, 343] on datatable-body-cell "BAJA [DATE] - FINALIZACION DEL PERIODO LEGAL DE EXETNSION DE COBERTURA - LEY 23…" at bounding box center [815, 343] width 166 height 41
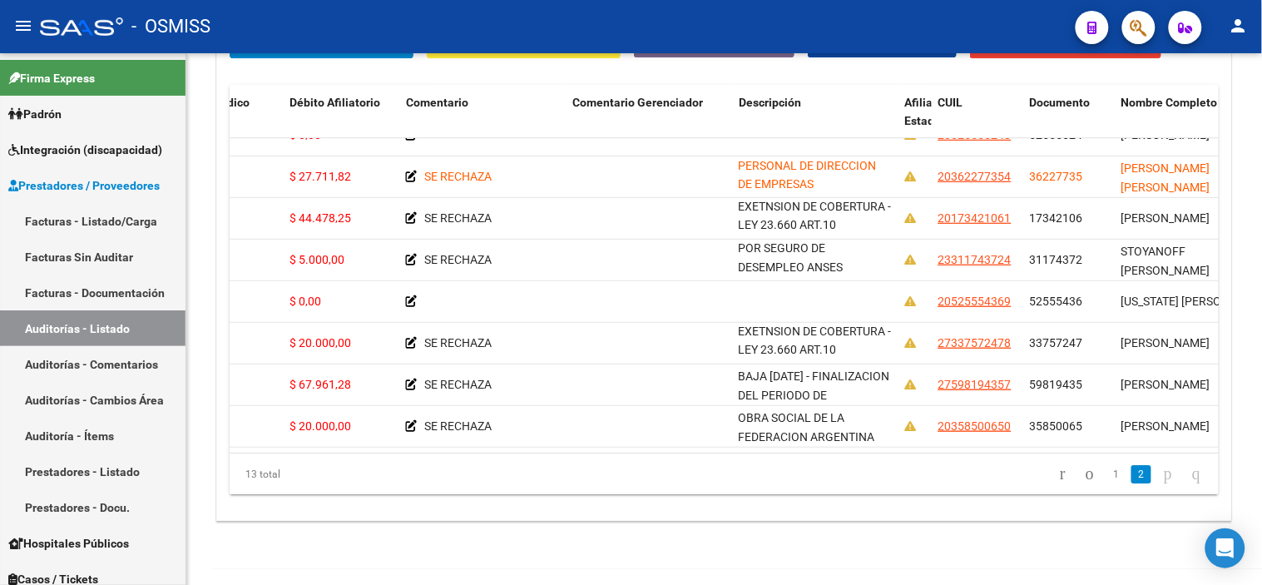
click at [292, 8] on div "- OSMISS" at bounding box center [551, 26] width 1022 height 37
click at [327, 26] on div "- OSMISS" at bounding box center [551, 26] width 1022 height 37
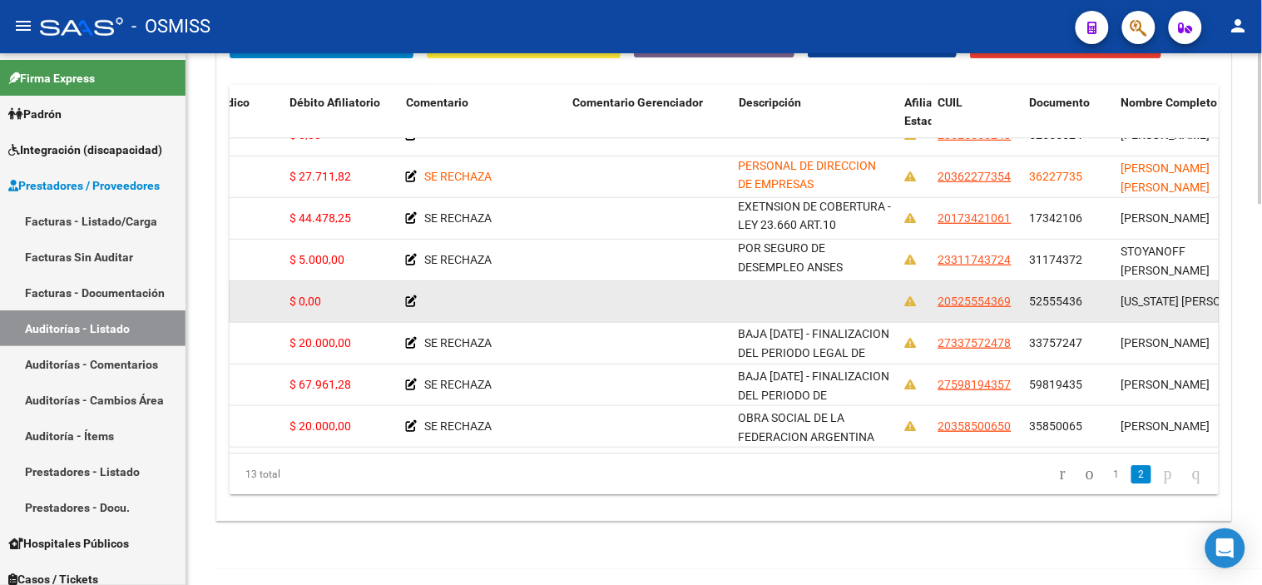
scroll to position [0, 0]
drag, startPoint x: 791, startPoint y: 338, endPoint x: 730, endPoint y: 306, distance: 69.2
click at [623, 306] on datatable-scroller "347905 B15 - Boreal $ 36.000,00 $ 36.000,00 $ 0,00 $ 0,00 $ 0,00 20525556248 52…" at bounding box center [101, 177] width 1043 height 541
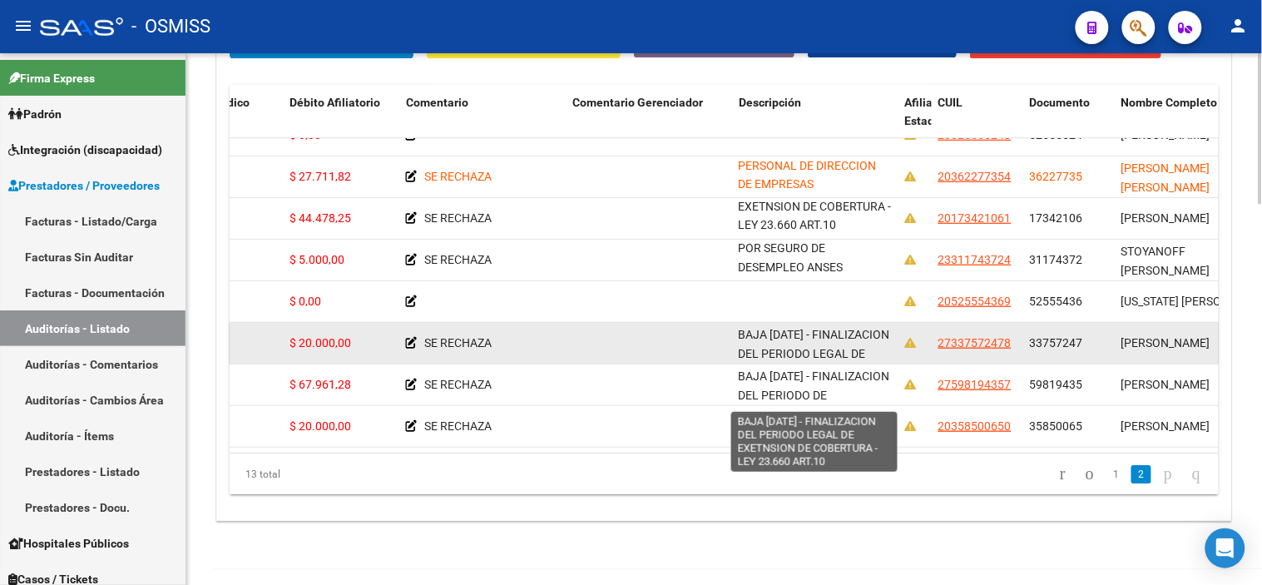
click at [687, 328] on span "BAJA [DATE] - FINALIZACION DEL PERIODO LEGAL DE EXETNSION DE COBERTURA - LEY 23…" at bounding box center [815, 363] width 153 height 70
drag, startPoint x: 739, startPoint y: 321, endPoint x: 854, endPoint y: 345, distance: 117.3
click at [687, 345] on div "BAJA [DATE] - FINALIZACION DEL PERIODO LEGAL DE EXETNSION DE COBERTURA - LEY 23…" at bounding box center [815, 341] width 153 height 35
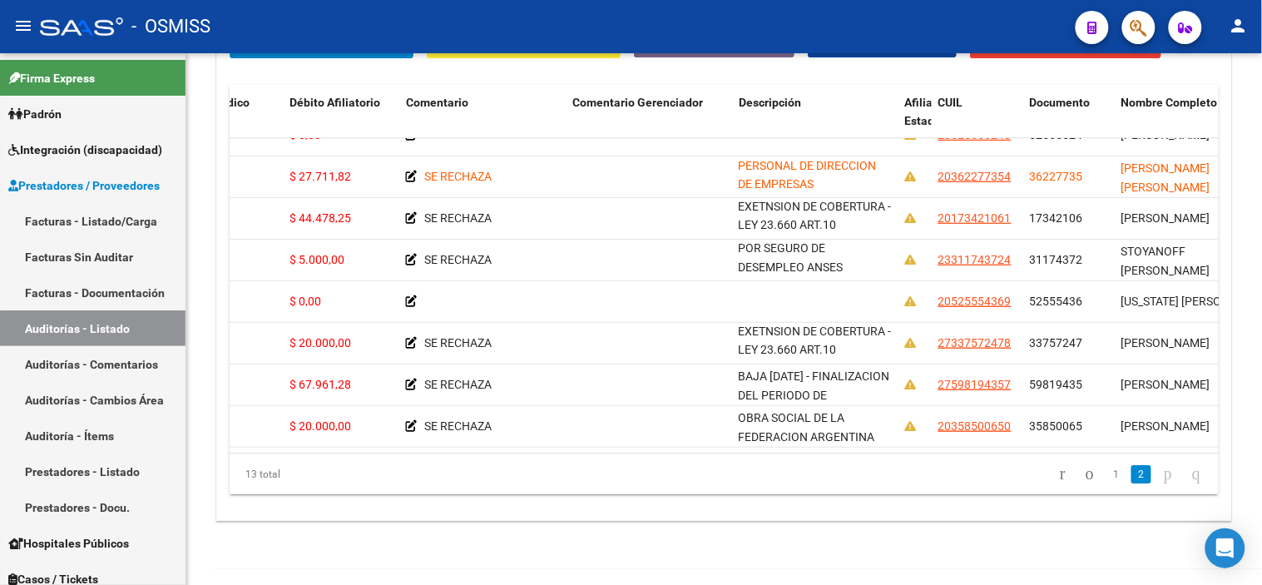
click at [310, 3] on mat-toolbar "menu - OSMISS person" at bounding box center [631, 26] width 1262 height 53
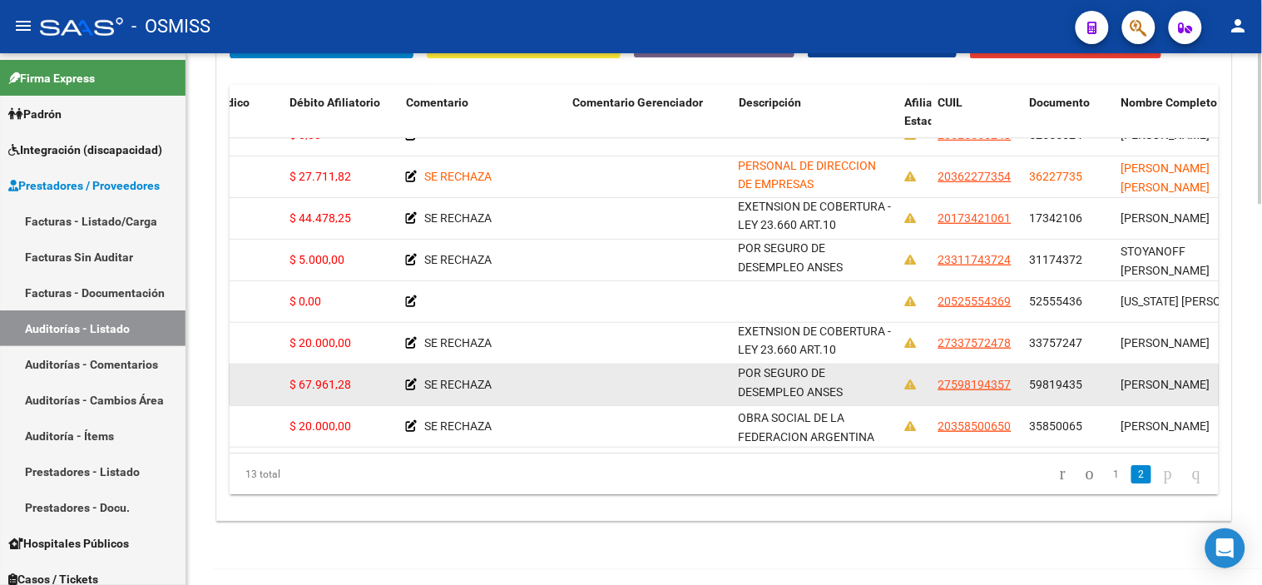
drag, startPoint x: 738, startPoint y: 360, endPoint x: 868, endPoint y: 388, distance: 133.5
click at [687, 388] on div "BAJA [DATE] - FINALIZACION DEL PERIODO DE EXTENSION DE COBERTURA POR SEGURO DE …" at bounding box center [815, 383] width 153 height 35
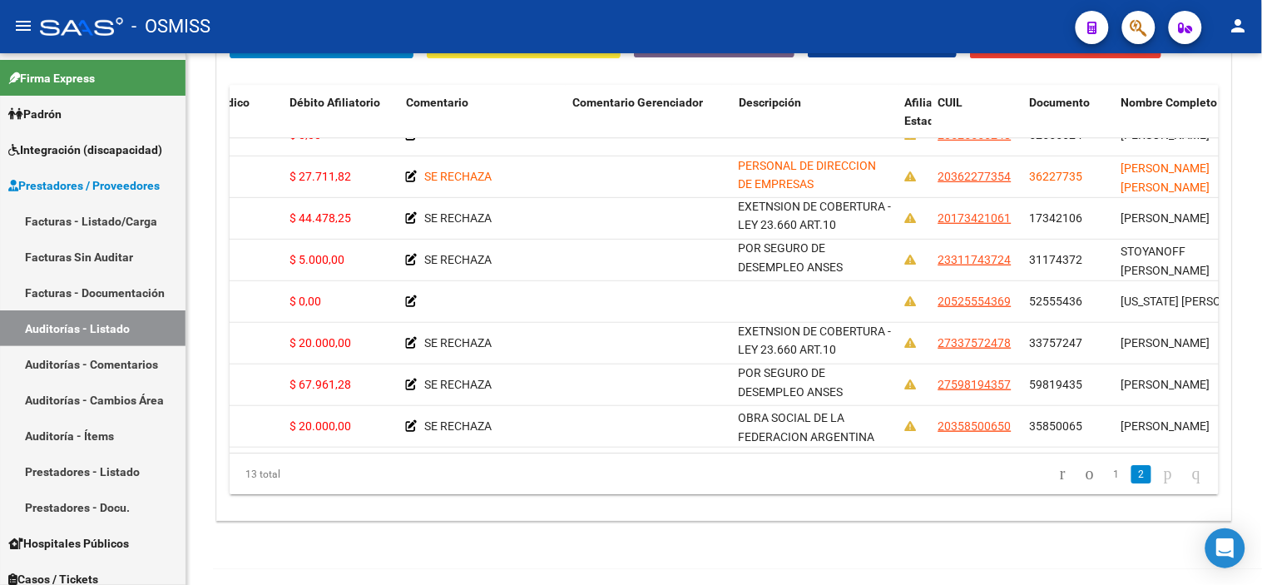
click at [341, 23] on div "- OSMISS" at bounding box center [551, 26] width 1022 height 37
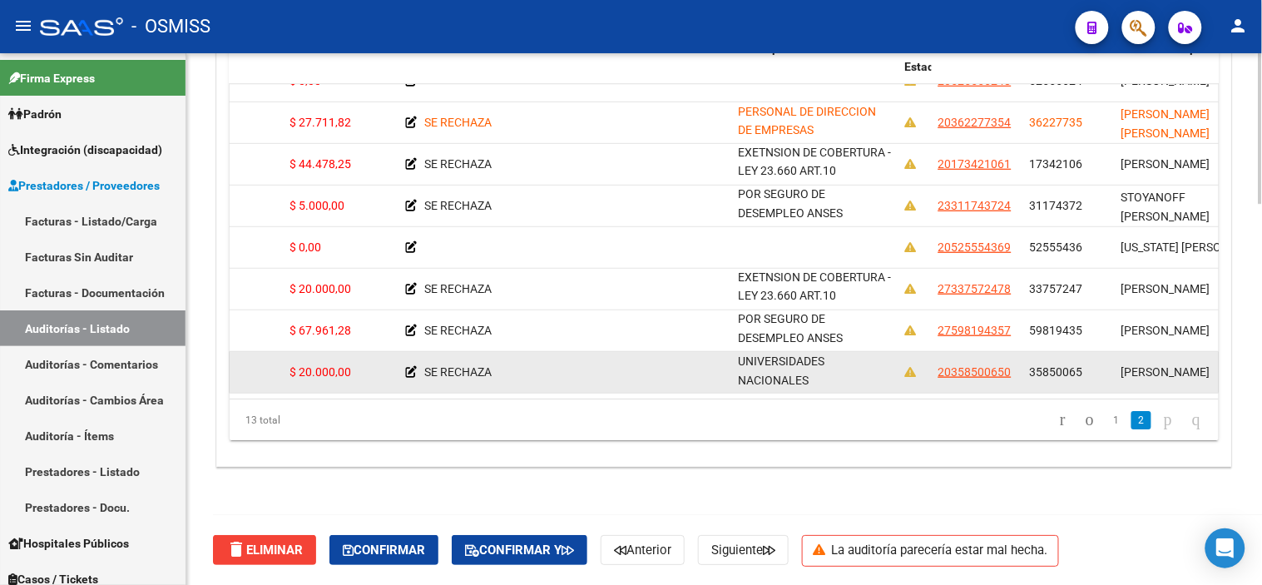
scroll to position [245, 650]
drag, startPoint x: 740, startPoint y: 349, endPoint x: 878, endPoint y: 378, distance: 140.1
click at [687, 378] on datatable-body-cell "OBRA SOCIAL DE LA FEDERACION ARGENTINA DEL TRABAJADOR DE LAS UNIVERSIDADES NACI…" at bounding box center [815, 372] width 166 height 41
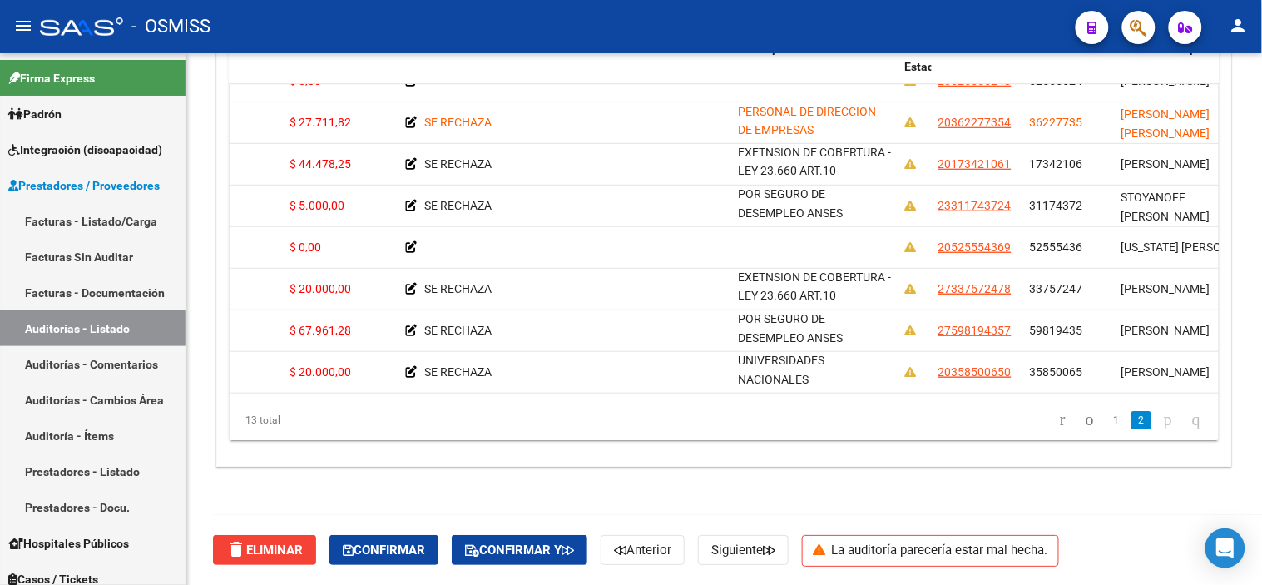
click at [300, 35] on div "- OSMISS" at bounding box center [551, 26] width 1022 height 37
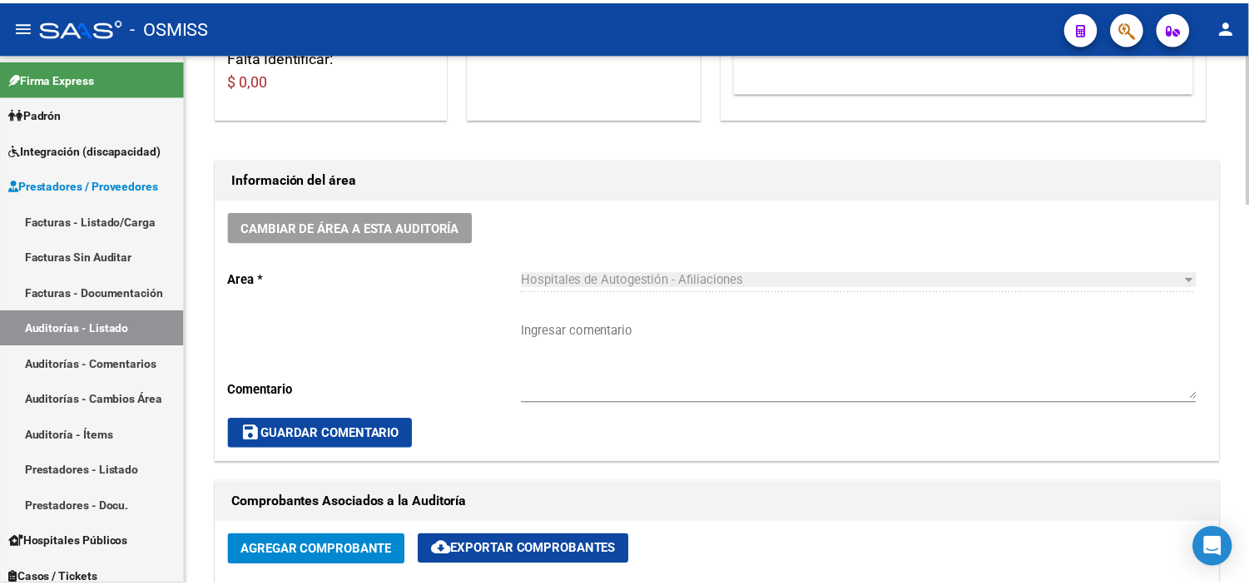
scroll to position [424, 0]
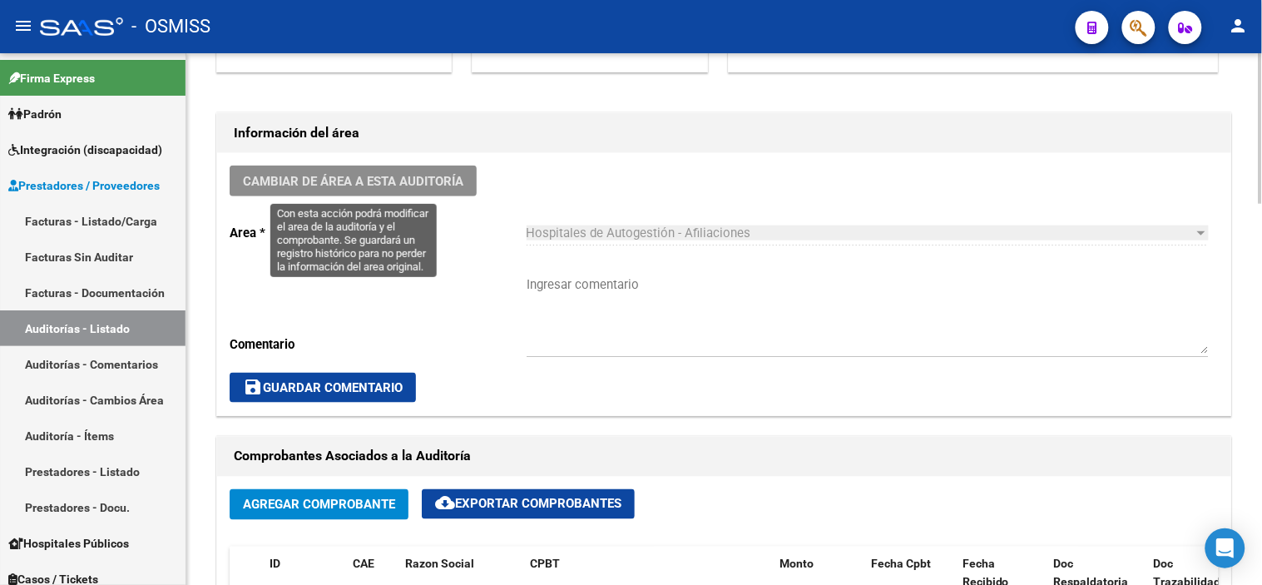
click at [354, 176] on span "Cambiar de área a esta auditoría" at bounding box center [353, 181] width 220 height 15
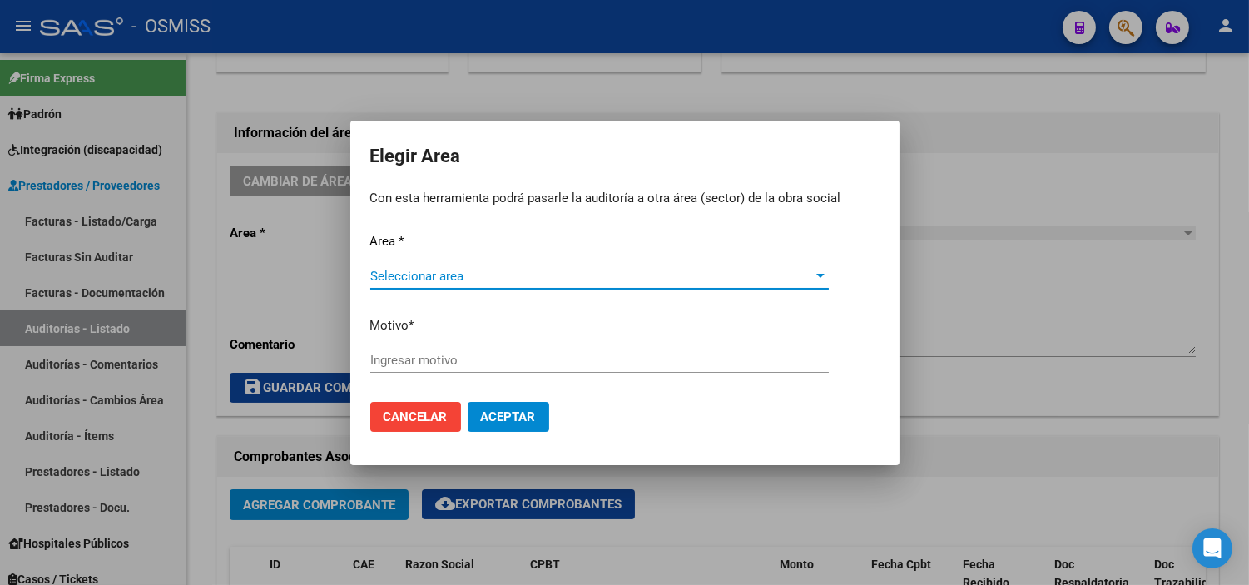
click at [428, 283] on span "Seleccionar area" at bounding box center [591, 276] width 443 height 15
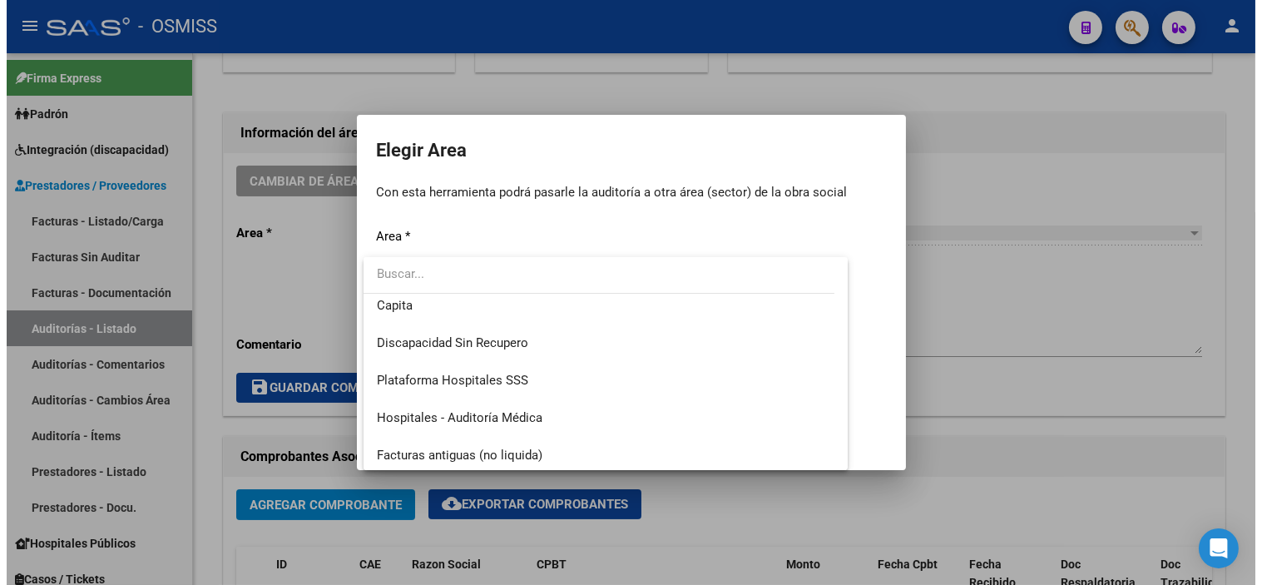
scroll to position [277, 0]
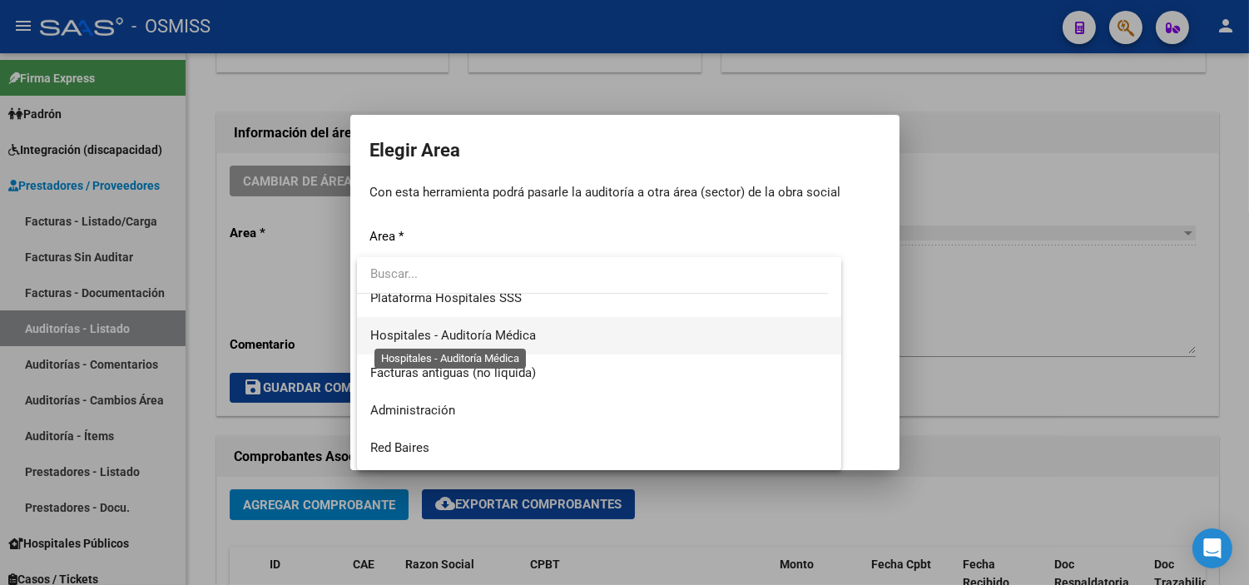
click at [510, 336] on span "Hospitales - Auditoría Médica" at bounding box center [453, 335] width 166 height 15
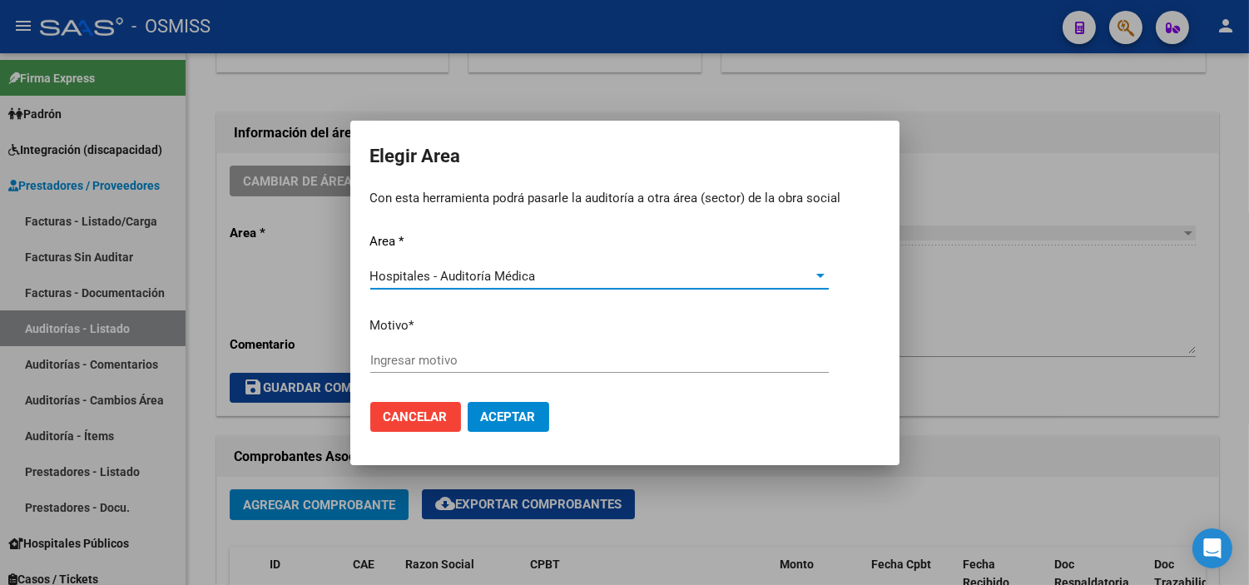
click at [489, 354] on input "Ingresar motivo" at bounding box center [599, 360] width 458 height 15
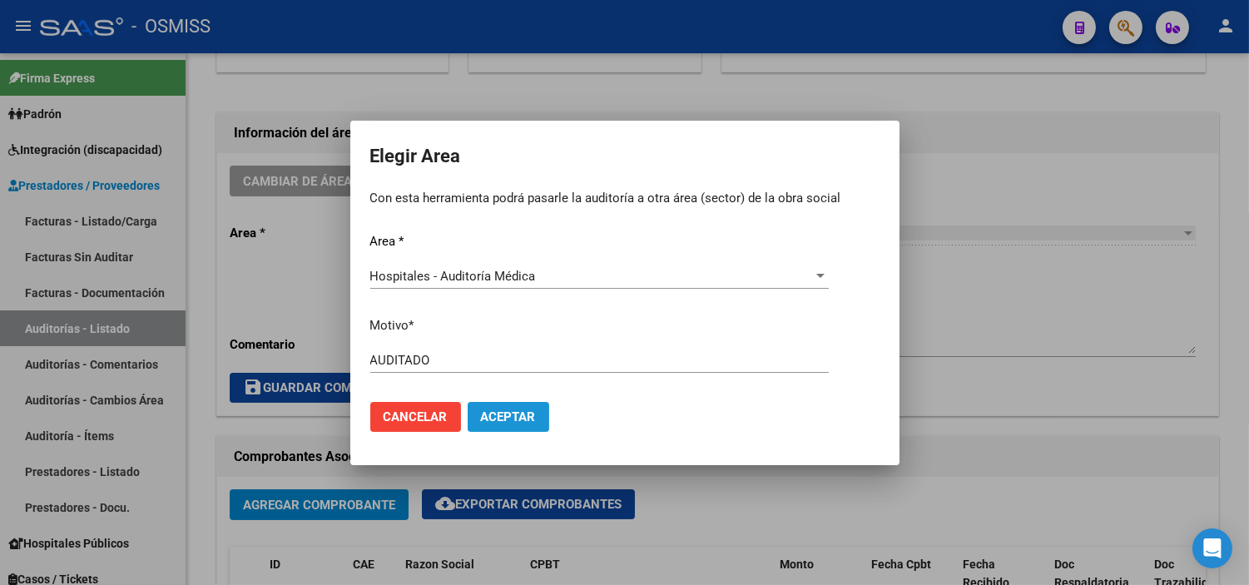
click at [522, 412] on span "Aceptar" at bounding box center [508, 416] width 55 height 15
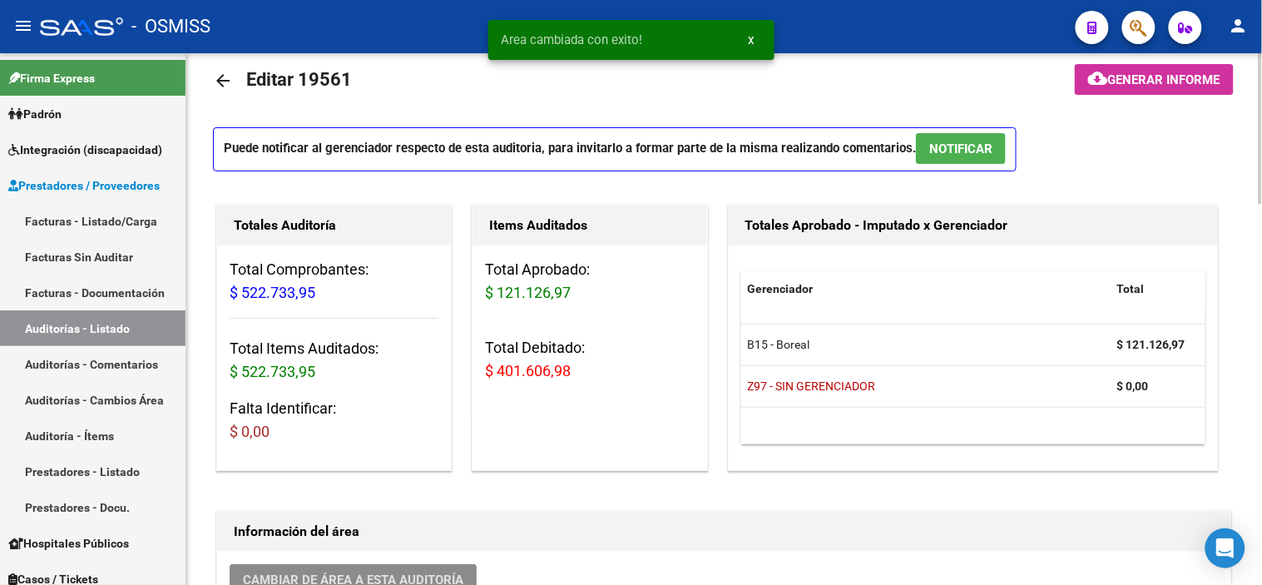
scroll to position [0, 0]
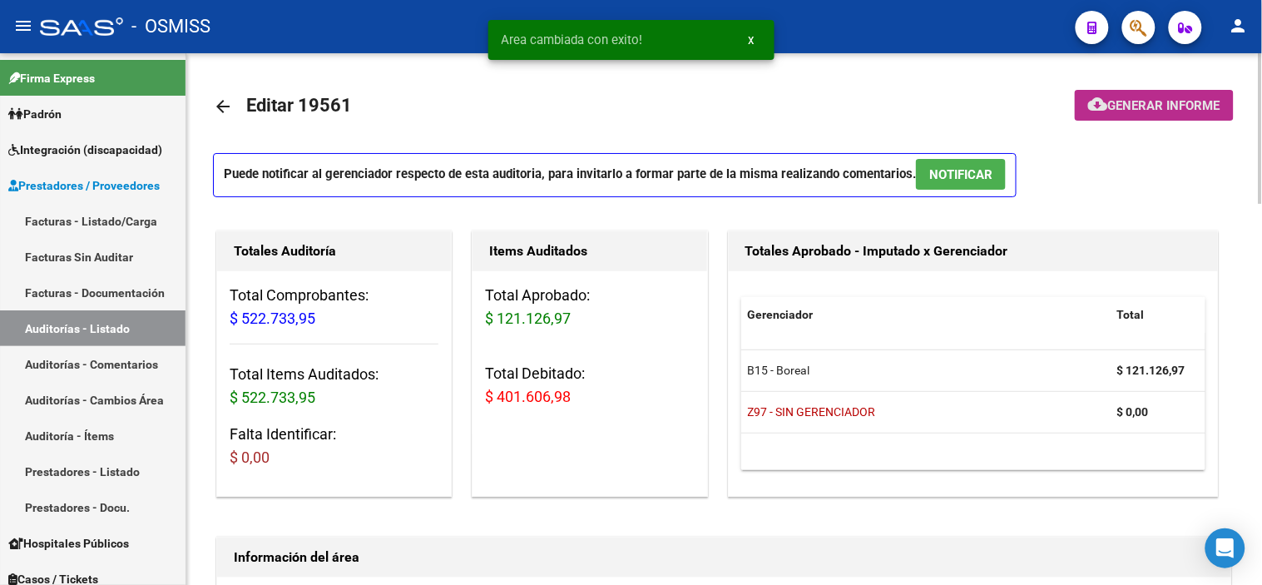
click at [687, 101] on span "Generar informe" at bounding box center [1164, 105] width 112 height 15
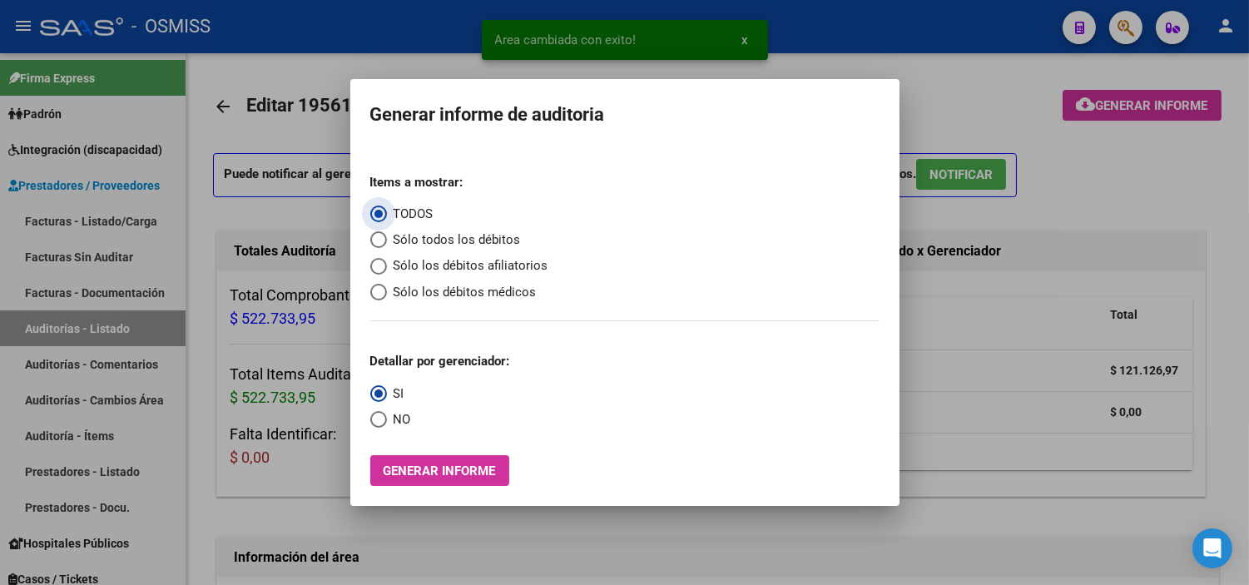
click at [439, 260] on span "Sólo los débitos afiliatorios" at bounding box center [467, 265] width 161 height 19
click at [387, 260] on input "Sólo los débitos afiliatorios" at bounding box center [378, 266] width 17 height 17
click at [403, 417] on span "NO" at bounding box center [399, 419] width 24 height 19
click at [387, 417] on input "NO" at bounding box center [378, 419] width 17 height 17
click at [487, 479] on button "Generar informe" at bounding box center [439, 470] width 139 height 31
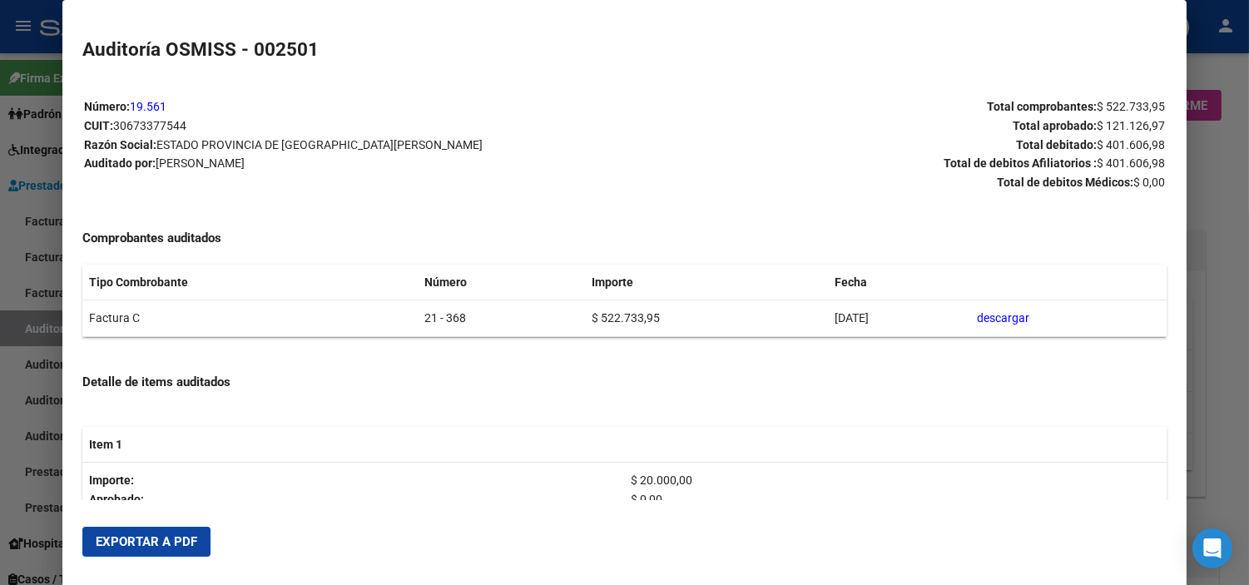
click at [181, 544] on span "Exportar a PDF" at bounding box center [146, 541] width 101 height 15
click at [173, 542] on span "Exportar a PDF" at bounding box center [146, 541] width 101 height 15
click at [687, 227] on div at bounding box center [624, 292] width 1249 height 585
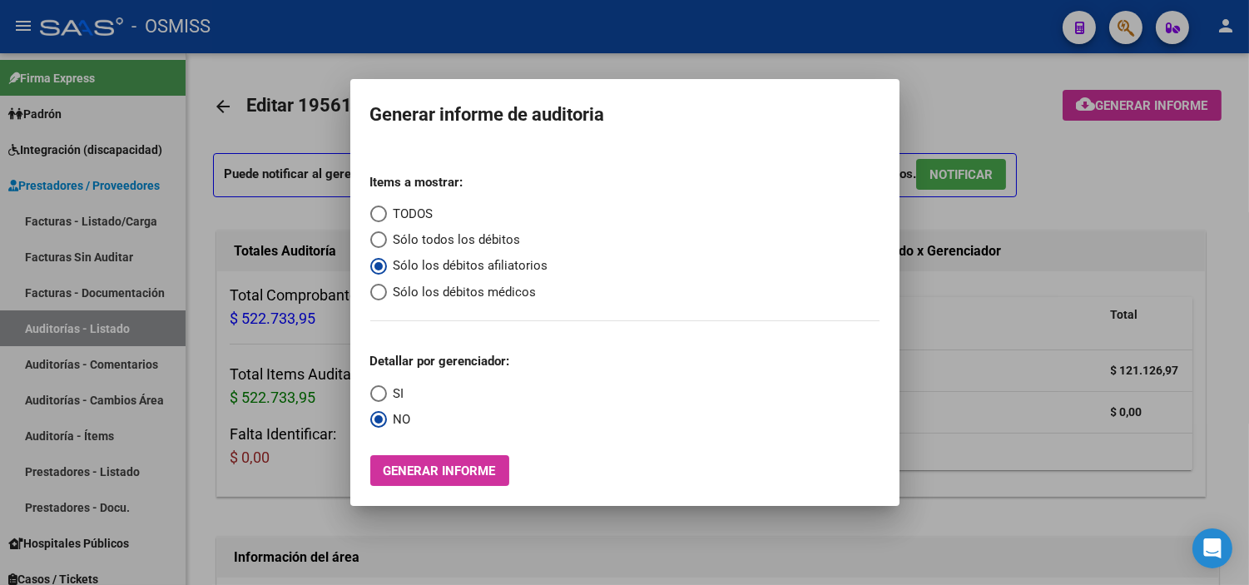
click at [687, 227] on div at bounding box center [624, 292] width 1249 height 585
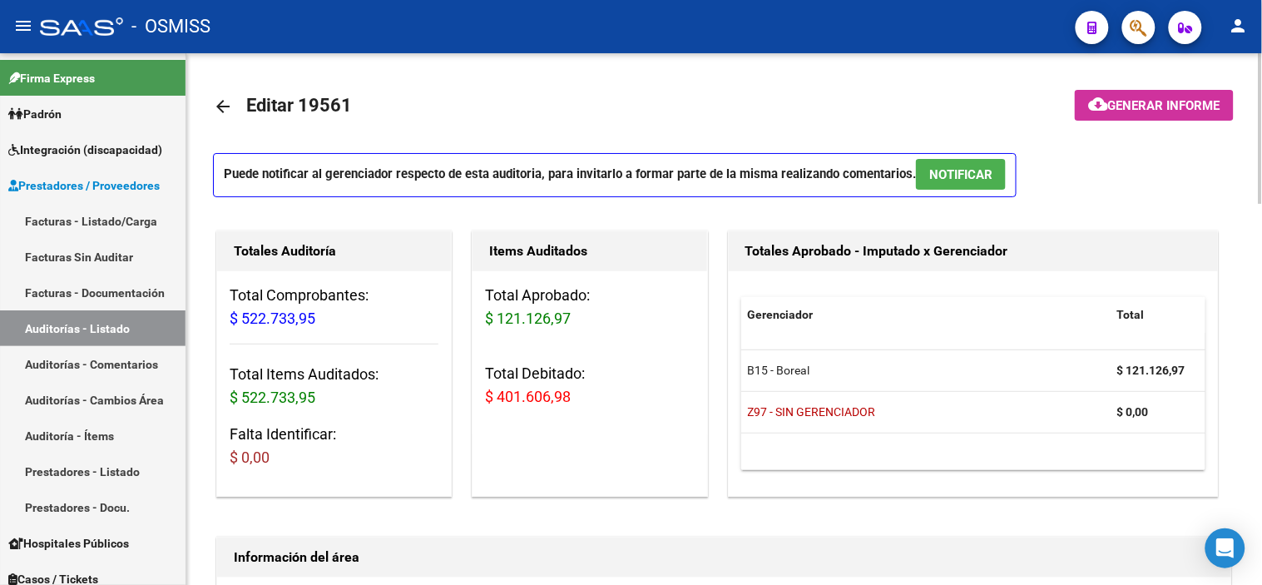
click at [220, 103] on mat-icon "arrow_back" at bounding box center [223, 106] width 20 height 20
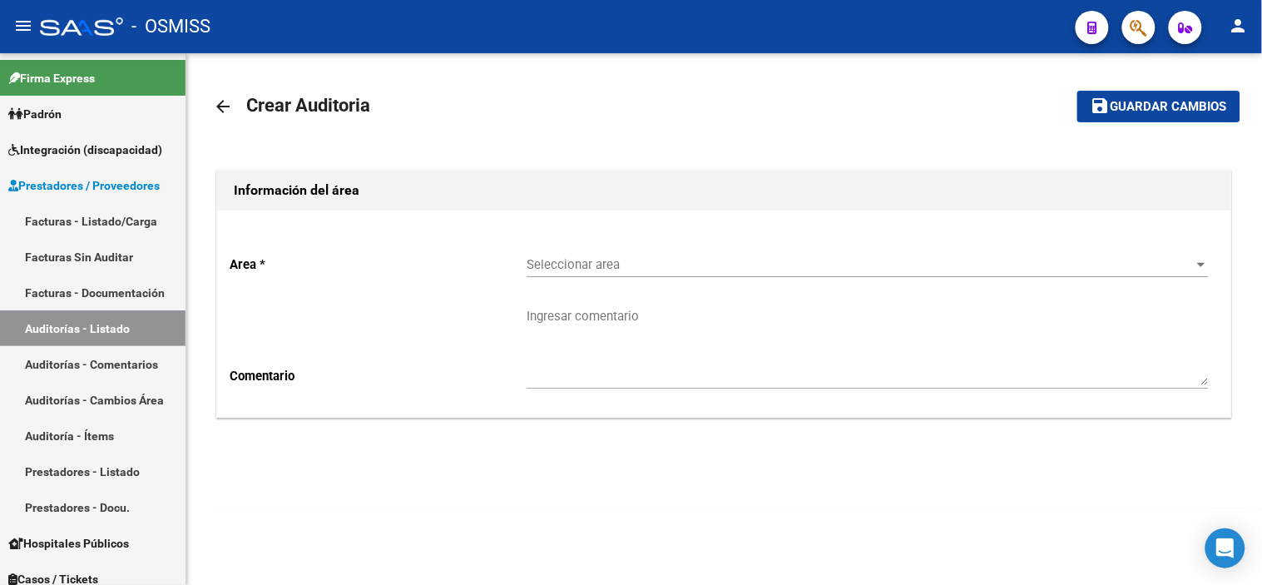
click at [588, 271] on span "Seleccionar area" at bounding box center [860, 264] width 667 height 15
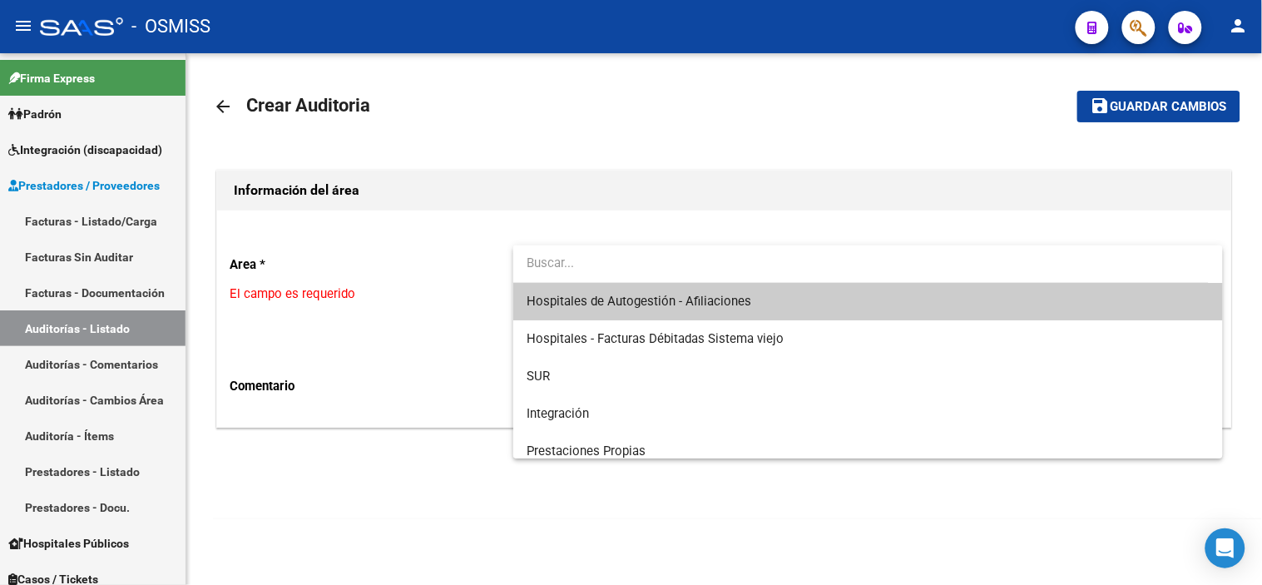
click at [589, 289] on span "Hospitales de Autogestión - Afiliaciones" at bounding box center [868, 301] width 683 height 37
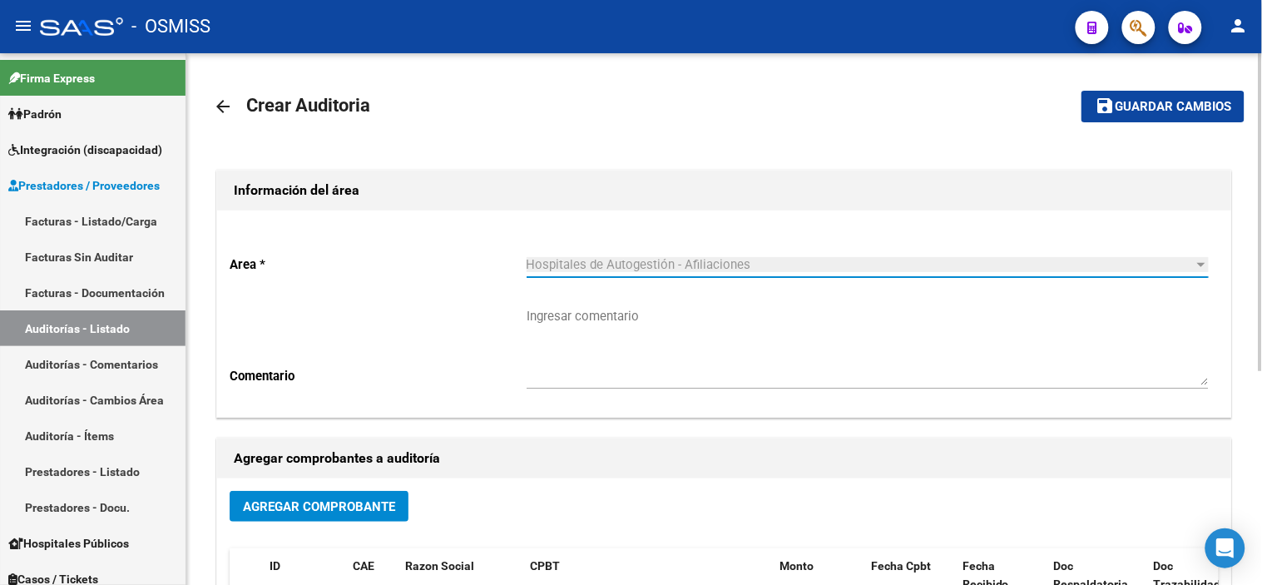
click at [376, 512] on span "Agregar Comprobante" at bounding box center [319, 506] width 152 height 15
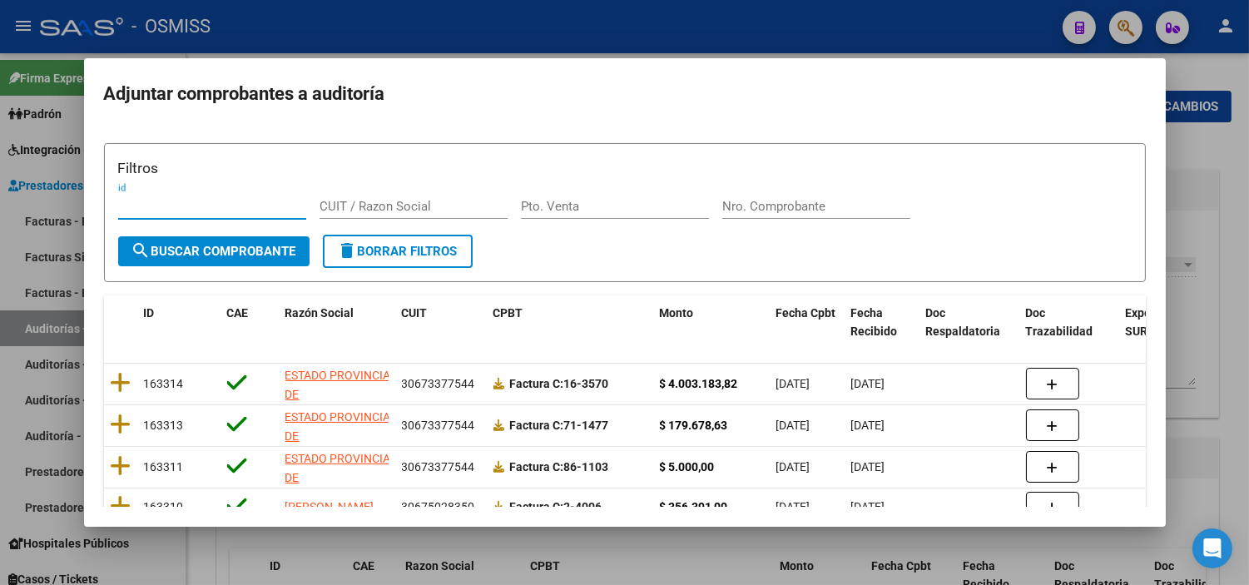
click at [687, 209] on input "Nro. Comprobante" at bounding box center [816, 206] width 188 height 15
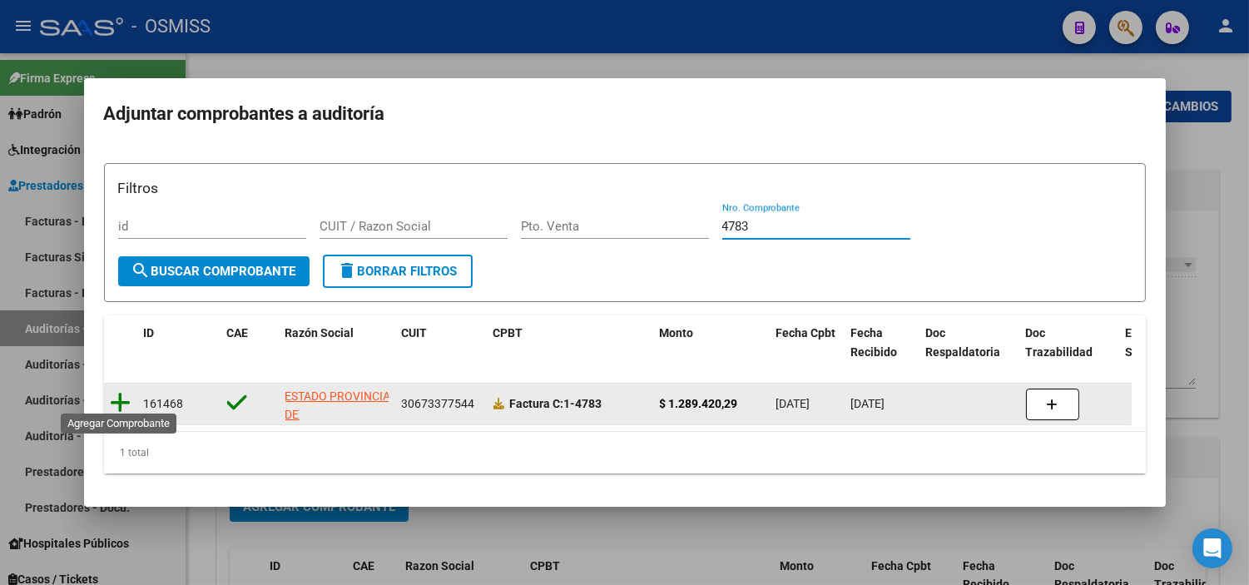
click at [120, 397] on icon at bounding box center [121, 402] width 21 height 23
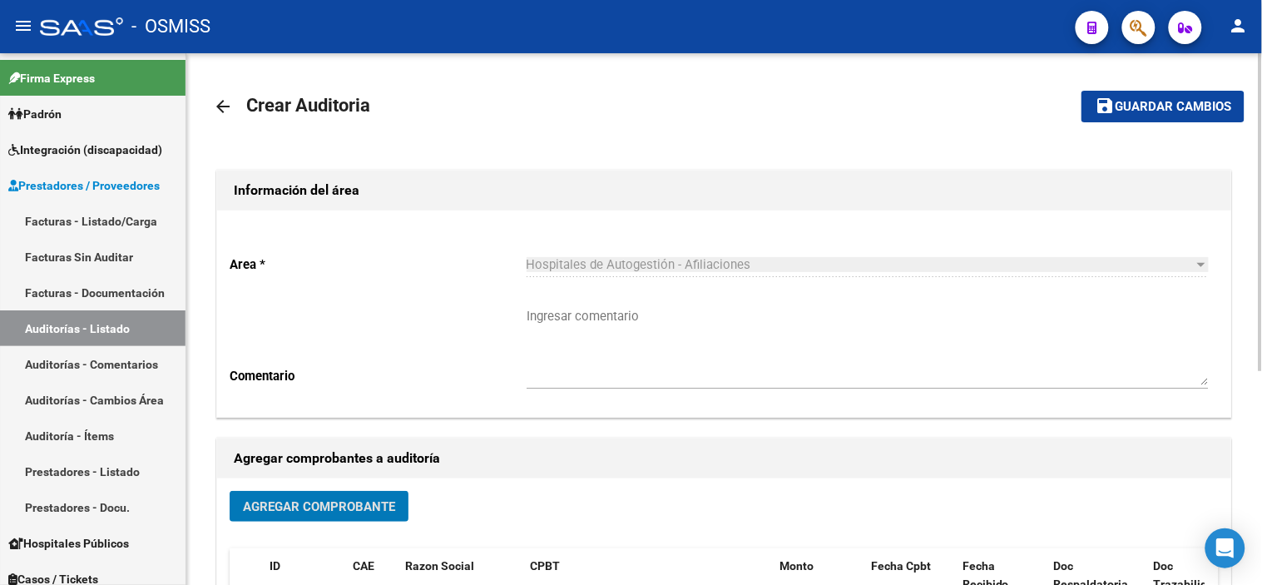
click at [687, 105] on span "Guardar cambios" at bounding box center [1173, 107] width 116 height 15
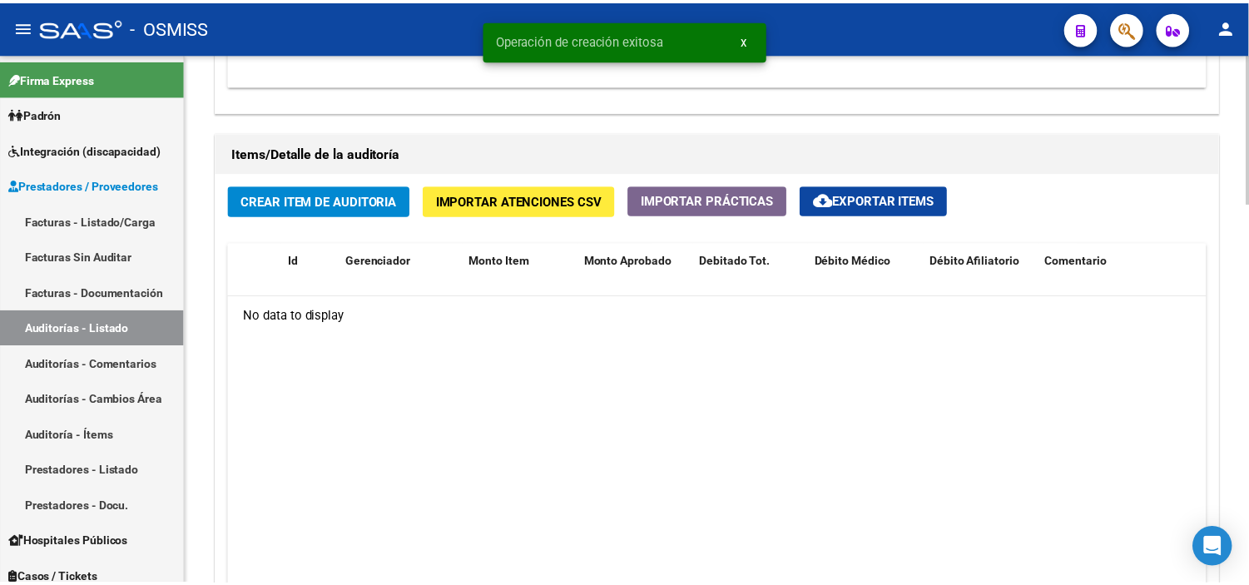
scroll to position [1201, 0]
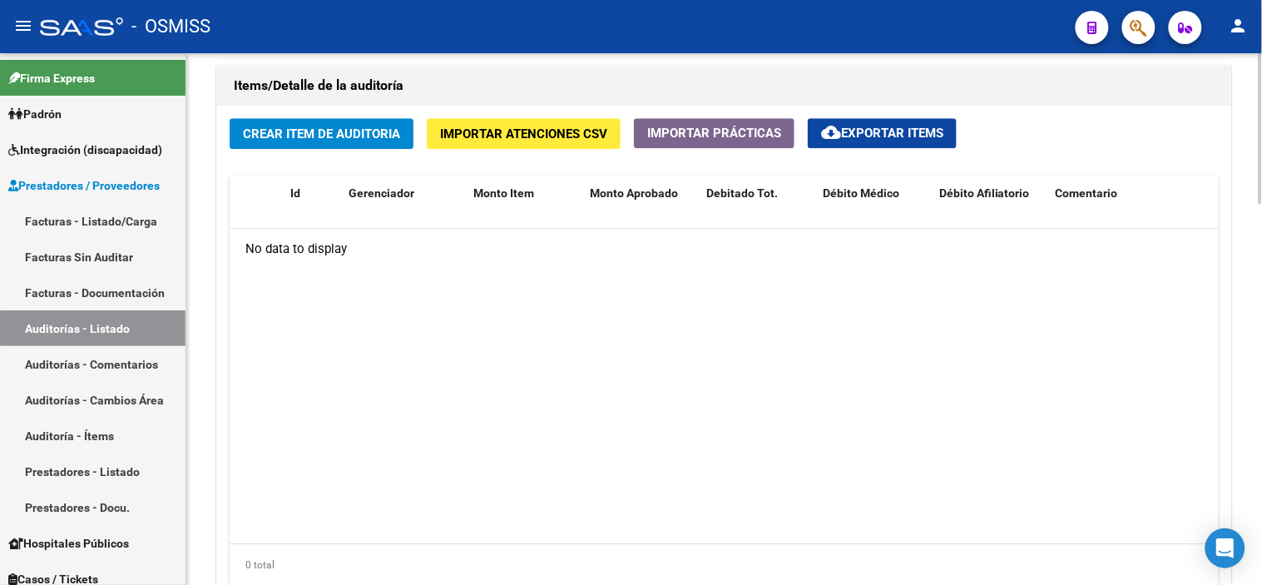
drag, startPoint x: 1149, startPoint y: 126, endPoint x: 996, endPoint y: 144, distance: 154.2
click at [687, 126] on div "Crear Item de Auditoria Importar Atenciones CSV Importar Prácticas cloud_downlo…" at bounding box center [724, 358] width 1014 height 505
click at [339, 131] on span "Crear Item de Auditoria" at bounding box center [321, 133] width 157 height 15
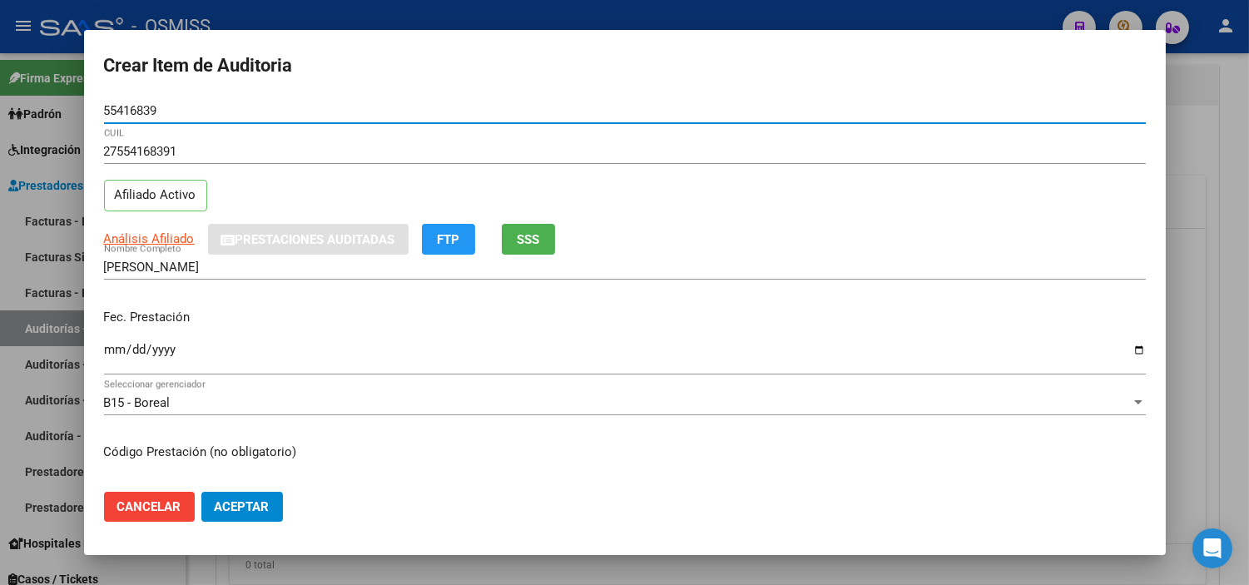
click at [111, 356] on input "Ingresar la fecha" at bounding box center [625, 356] width 1042 height 27
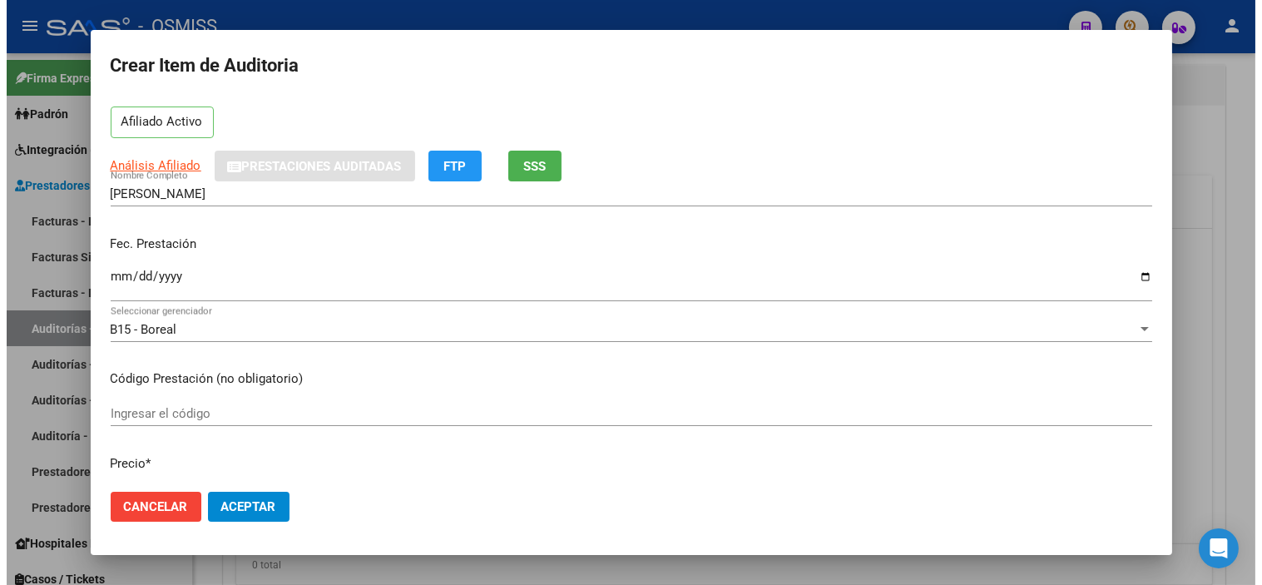
scroll to position [185, 0]
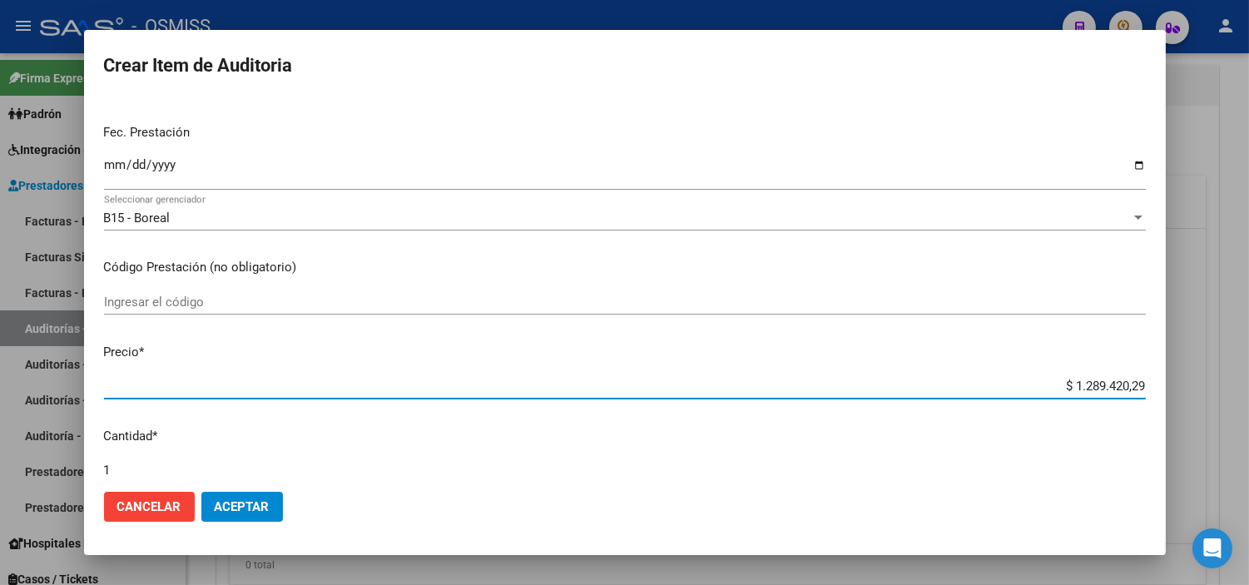
drag, startPoint x: 1045, startPoint y: 391, endPoint x: 1215, endPoint y: 405, distance: 171.1
click at [687, 405] on div "Crear Item de Auditoria 55416839 Nro Documento 27554168391 CUIL Afiliado Activo…" at bounding box center [624, 292] width 1249 height 585
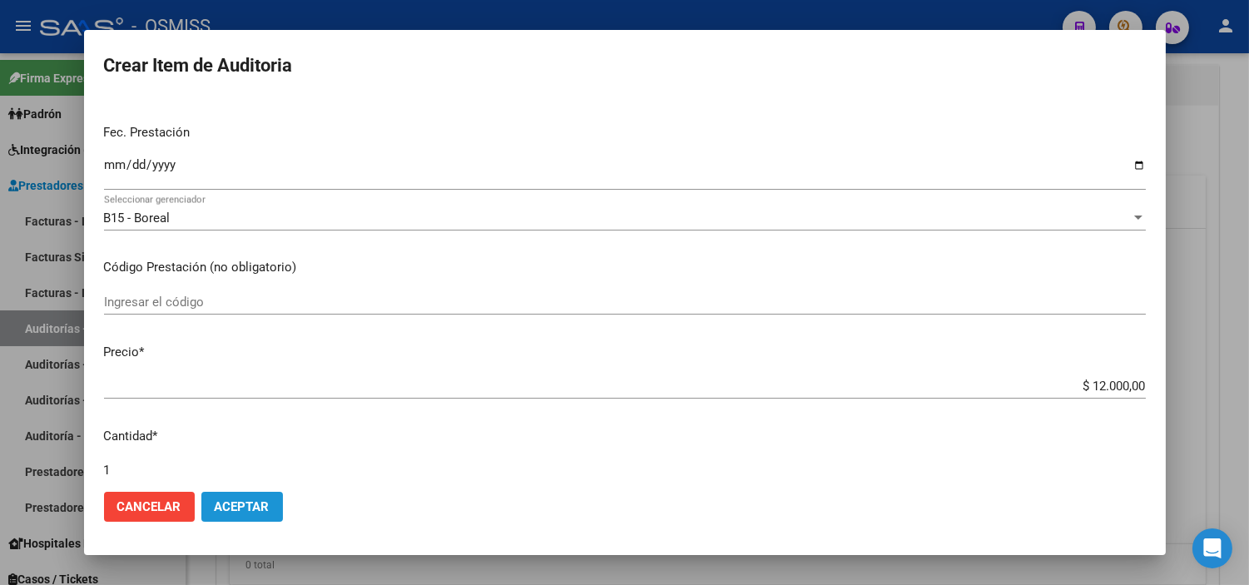
click at [269, 506] on span "Aceptar" at bounding box center [242, 506] width 55 height 15
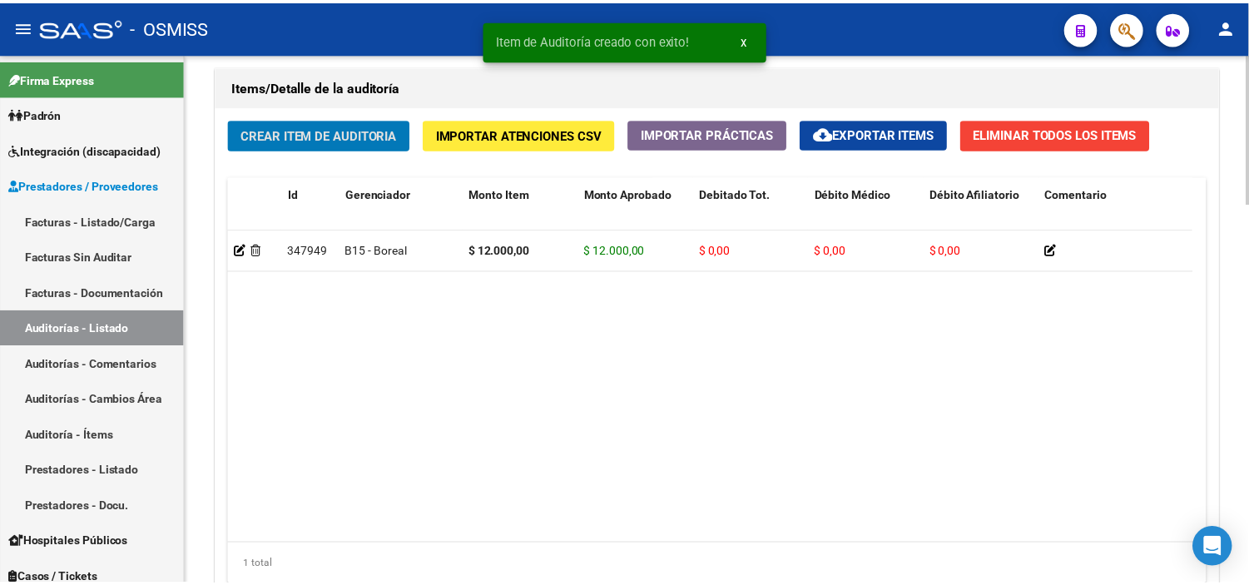
scroll to position [1202, 0]
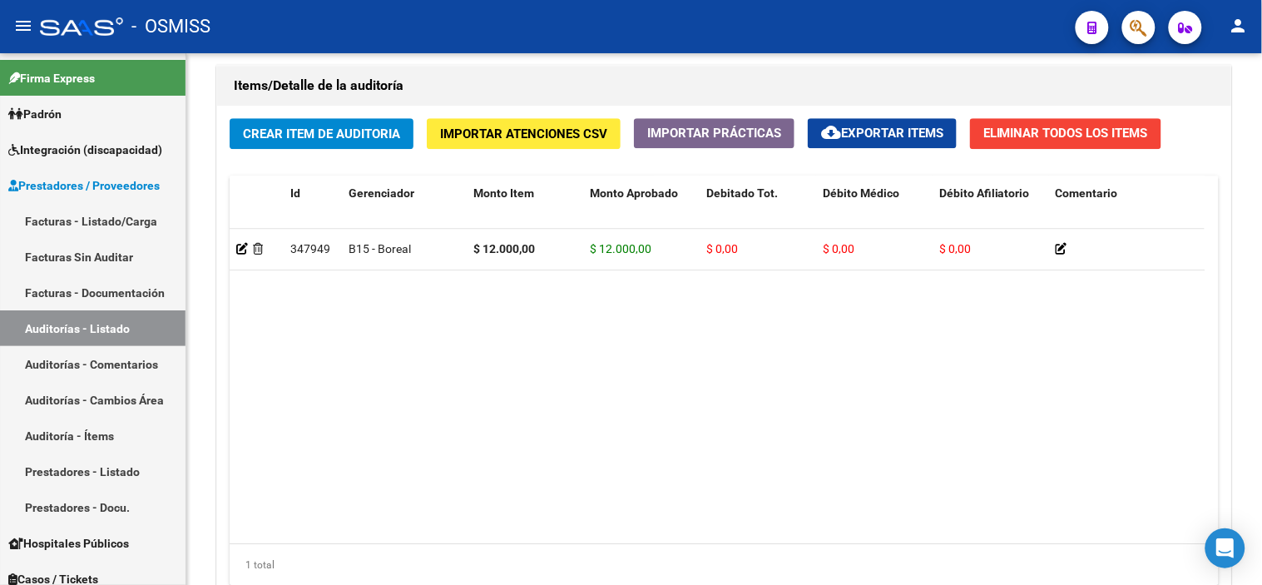
click at [687, 32] on div "- OSMISS" at bounding box center [551, 26] width 1022 height 37
click at [359, 127] on span "Crear Item de Auditoria" at bounding box center [321, 133] width 157 height 15
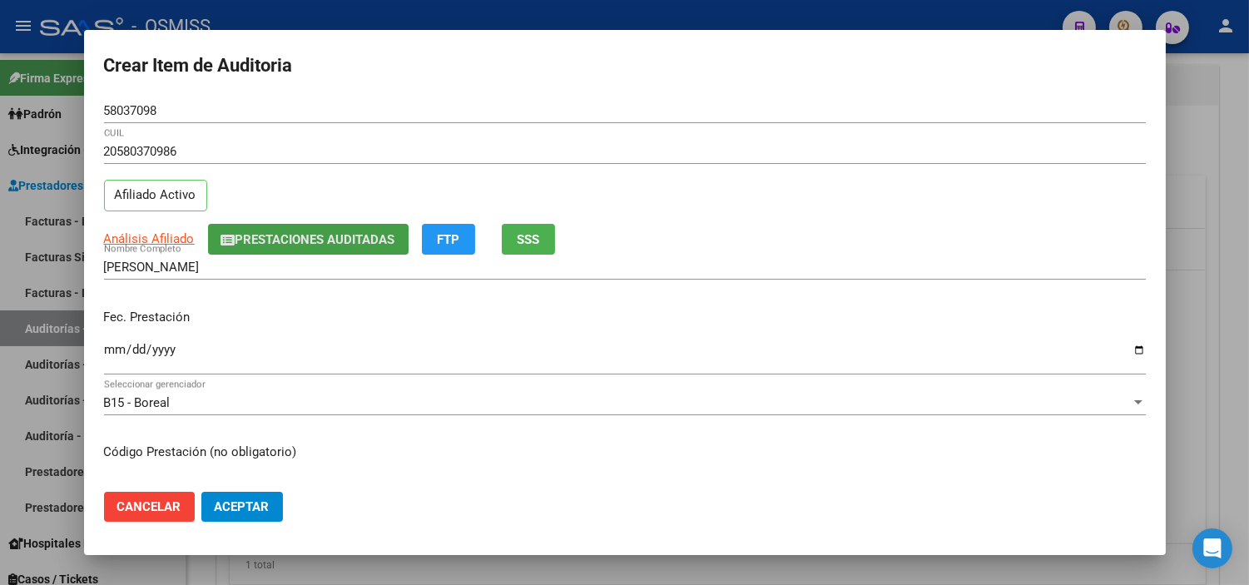
click at [239, 239] on span "Prestaciones Auditadas" at bounding box center [315, 239] width 160 height 15
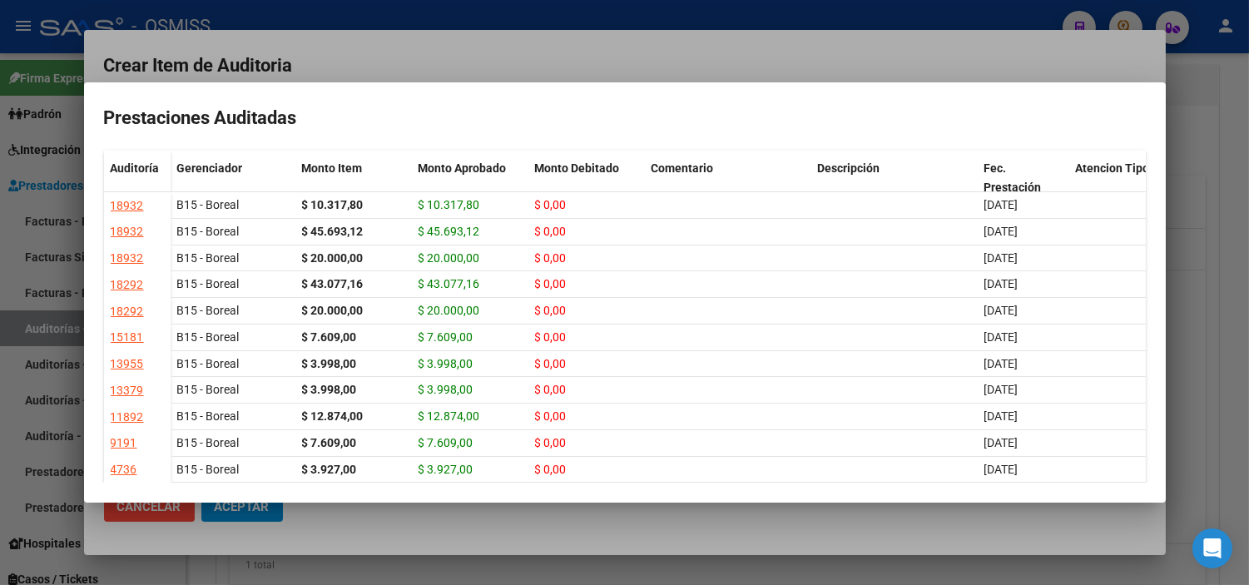
click at [504, 31] on div at bounding box center [624, 292] width 1249 height 585
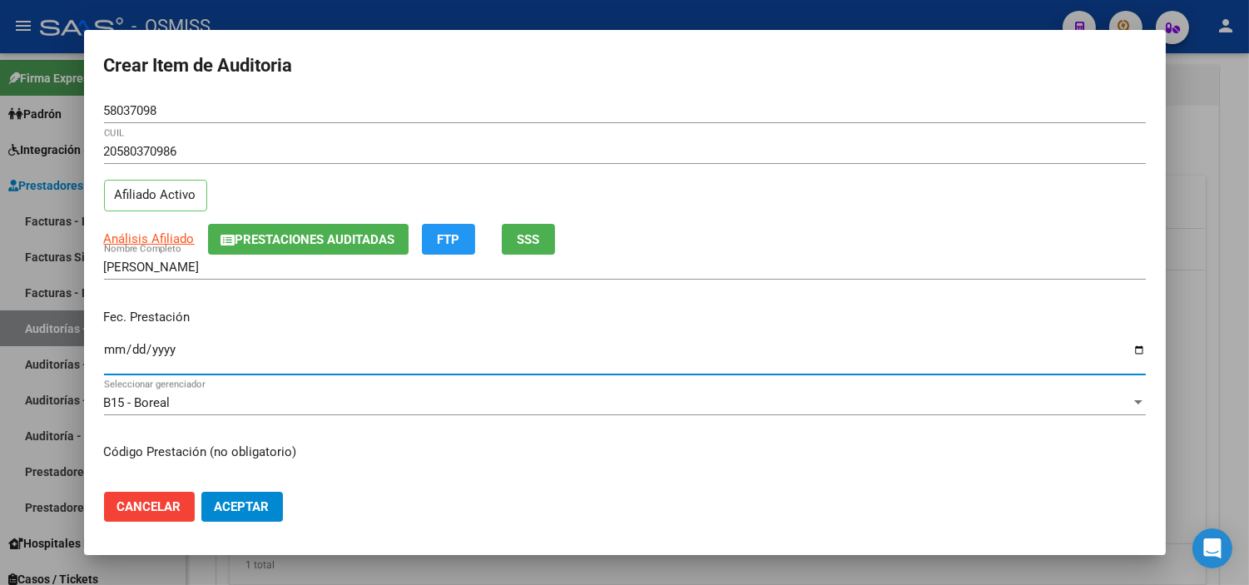
click at [116, 350] on input "Ingresar la fecha" at bounding box center [625, 356] width 1042 height 27
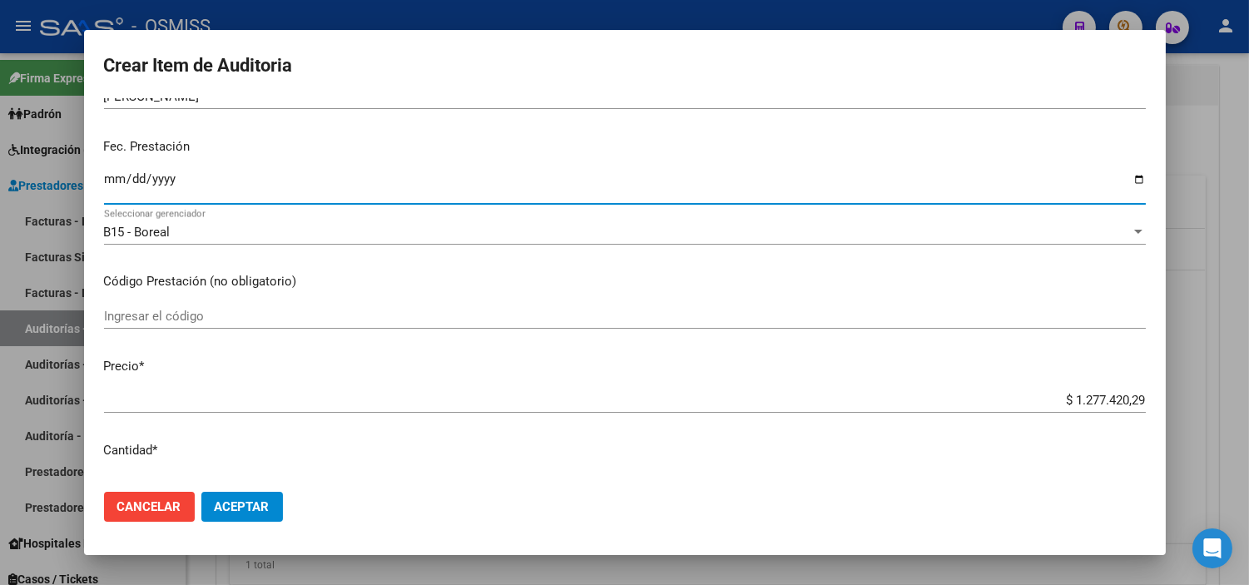
scroll to position [185, 0]
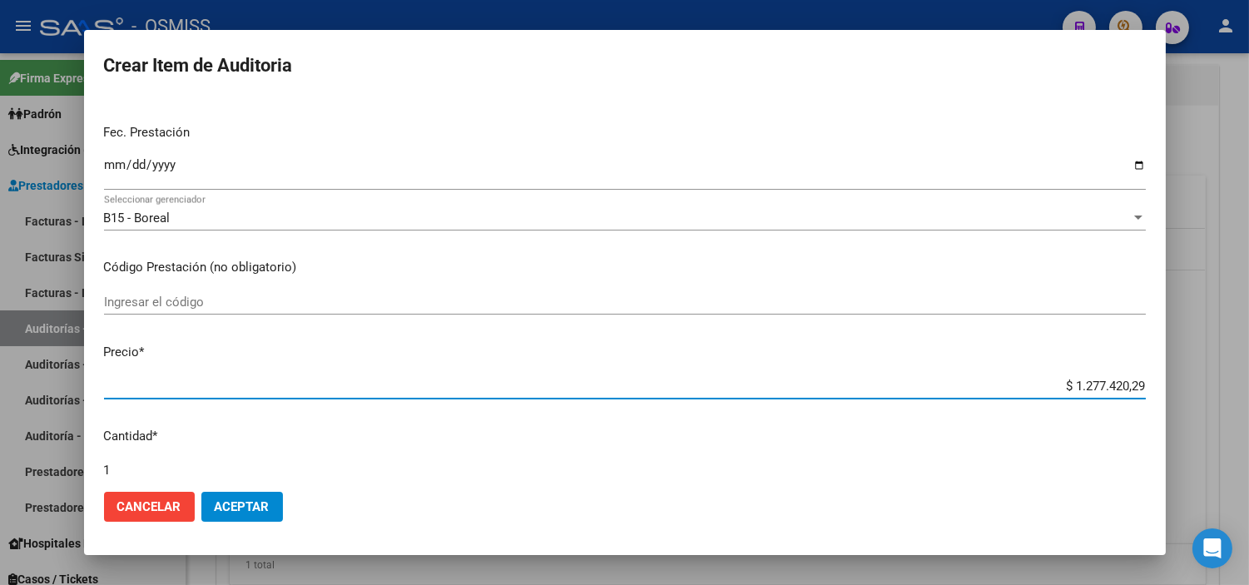
drag, startPoint x: 1008, startPoint y: 392, endPoint x: 1206, endPoint y: 394, distance: 198.0
click at [687, 394] on div "Crear Item de Auditoria 58037098 Nro Documento 20580370986 CUIL Afiliado Activo…" at bounding box center [624, 292] width 1249 height 585
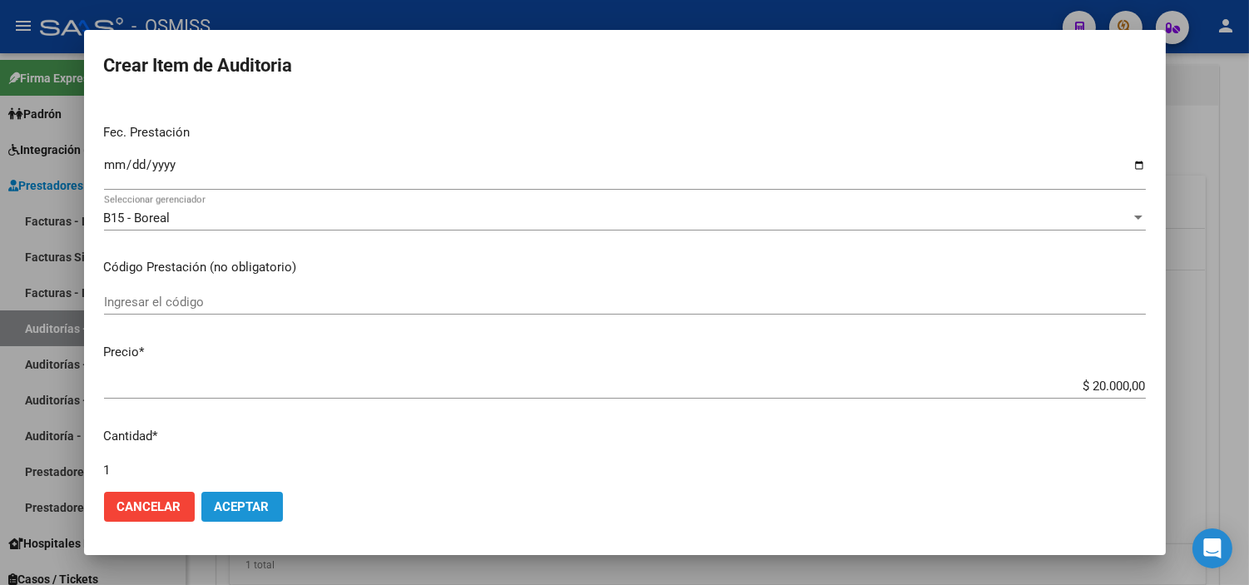
click at [250, 502] on span "Aceptar" at bounding box center [242, 506] width 55 height 15
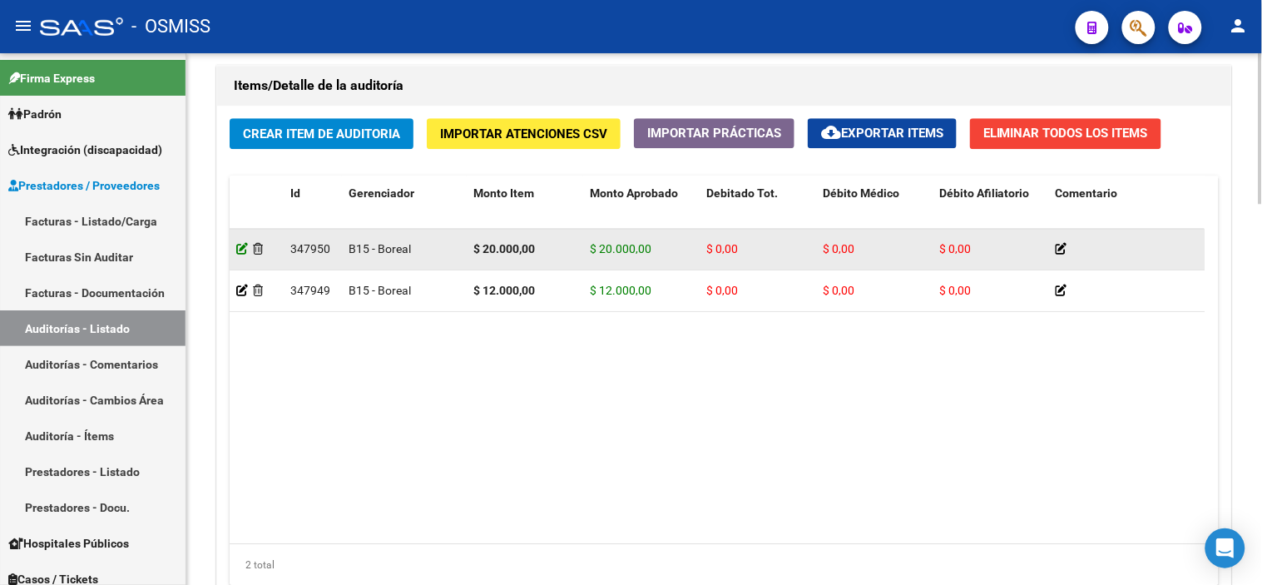
click at [240, 247] on icon at bounding box center [242, 249] width 12 height 12
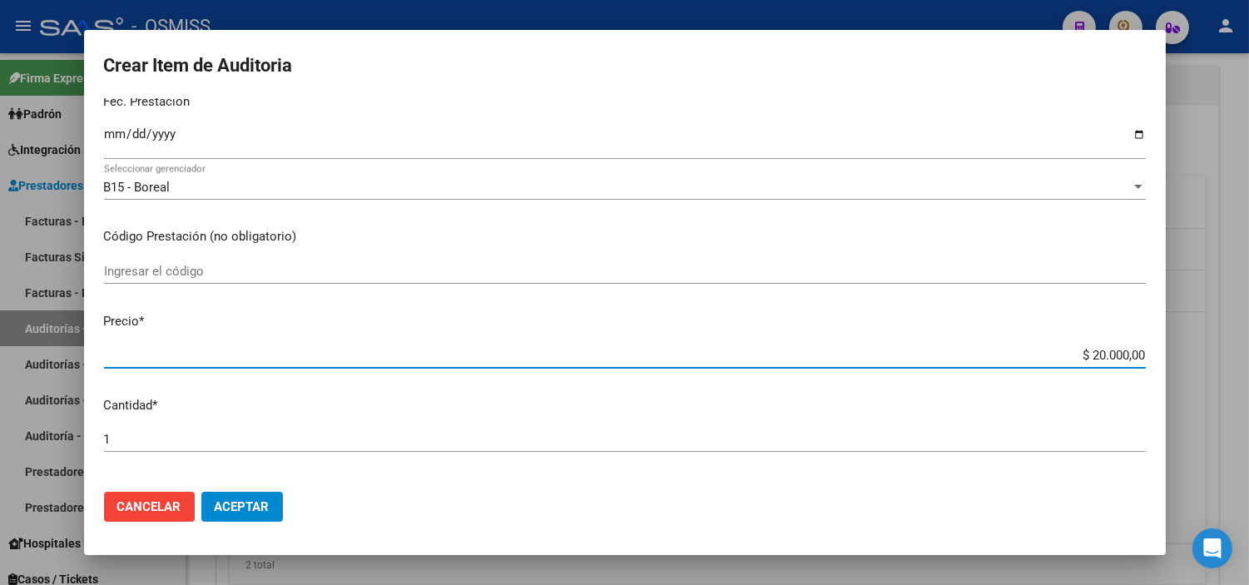
drag, startPoint x: 1035, startPoint y: 350, endPoint x: 1225, endPoint y: 356, distance: 189.8
click at [687, 356] on div "Crear Item de Auditoria 58037098 Nro Documento 20580370986 CUIL Afiliado [PERSO…" at bounding box center [624, 292] width 1249 height 585
click at [273, 499] on button "Aceptar" at bounding box center [242, 507] width 82 height 30
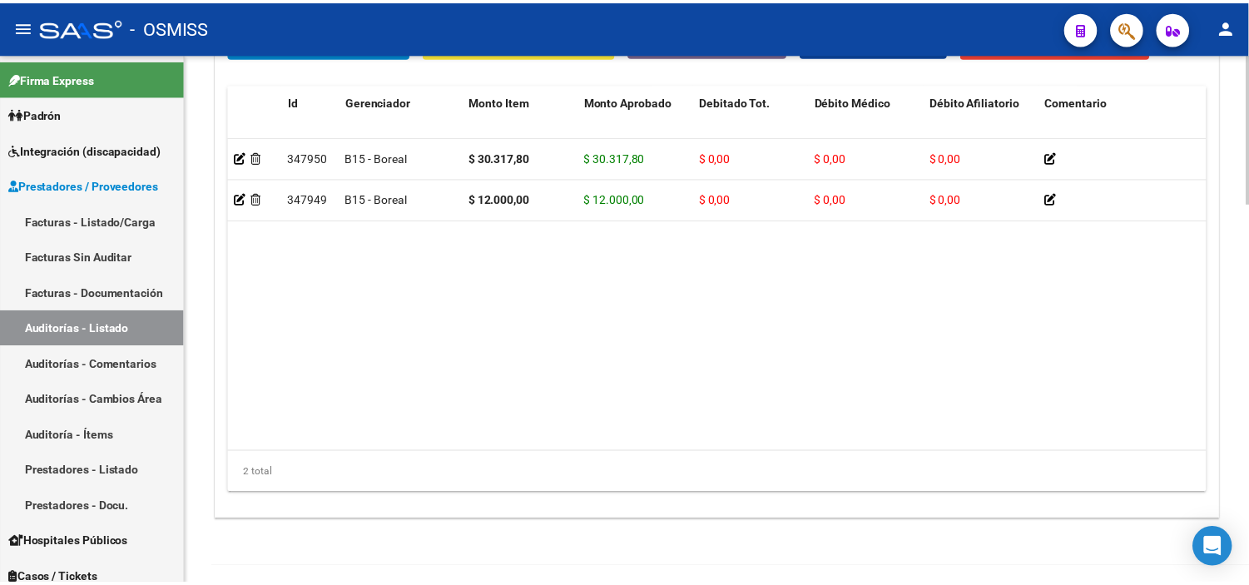
scroll to position [1201, 0]
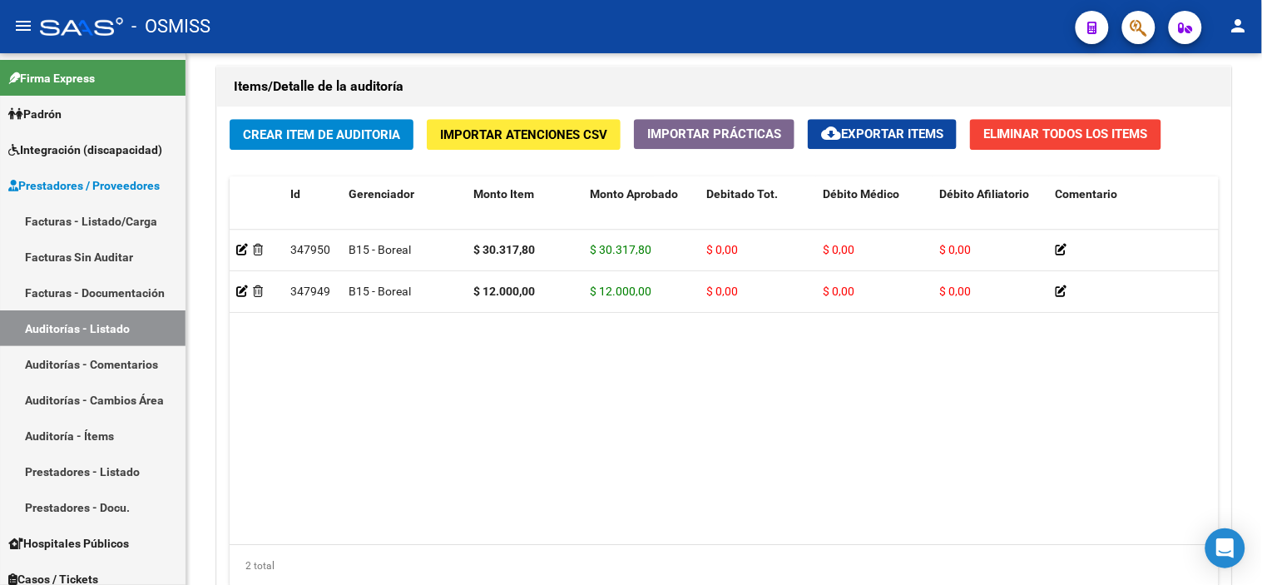
click at [687, 18] on div "- OSMISS" at bounding box center [551, 26] width 1022 height 37
click at [338, 126] on button "Crear Item de Auditoria" at bounding box center [322, 134] width 184 height 31
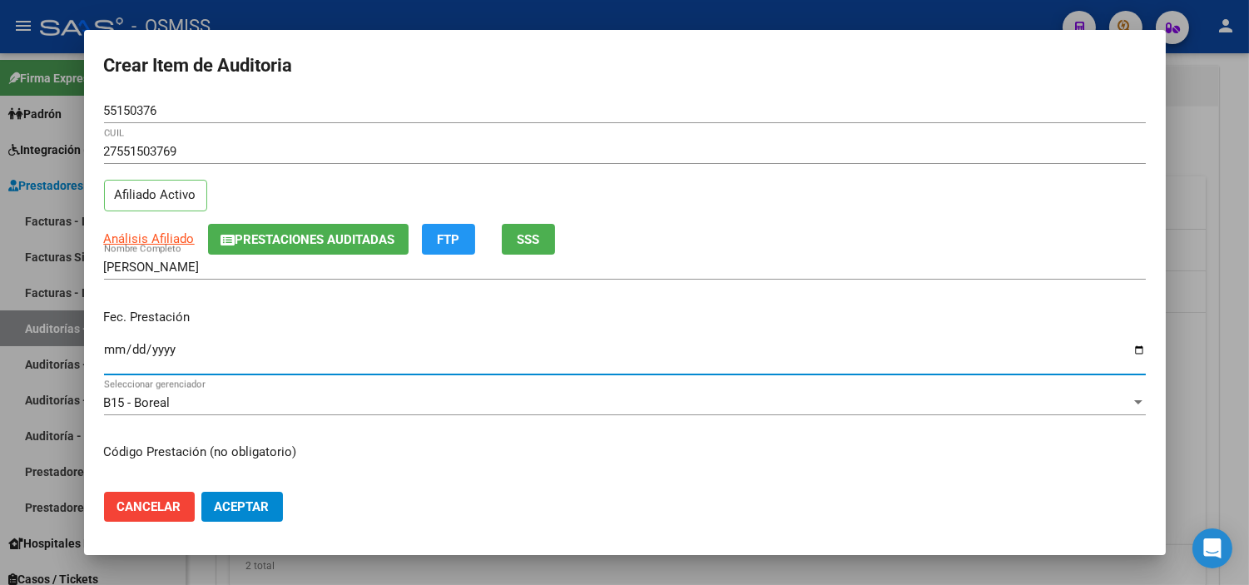
click at [110, 351] on input "Ingresar la fecha" at bounding box center [625, 356] width 1042 height 27
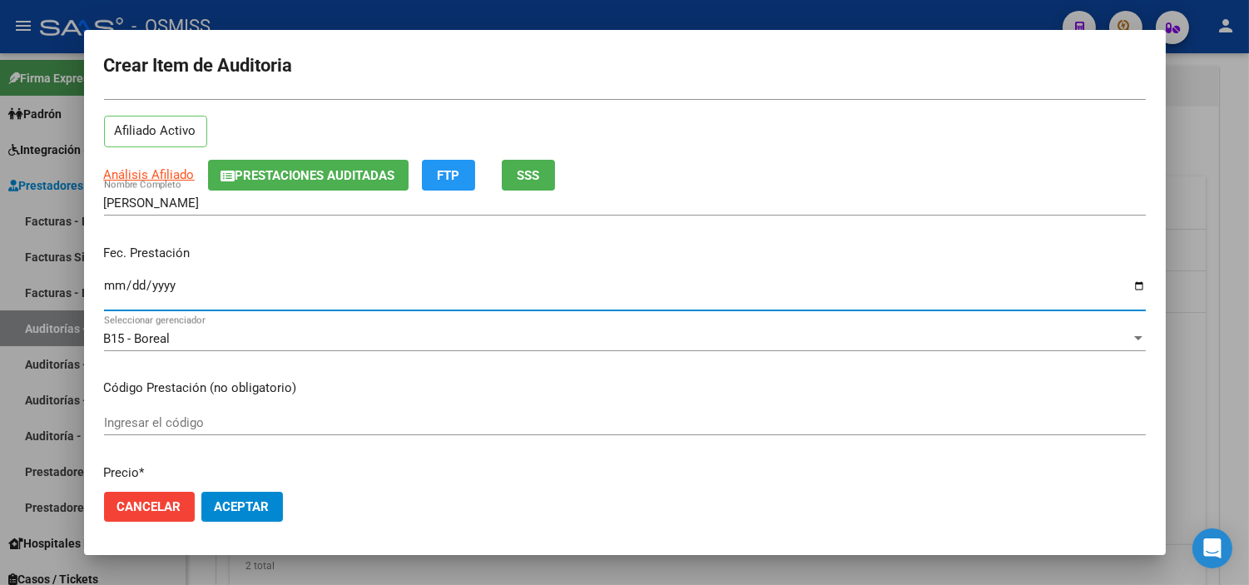
scroll to position [185, 0]
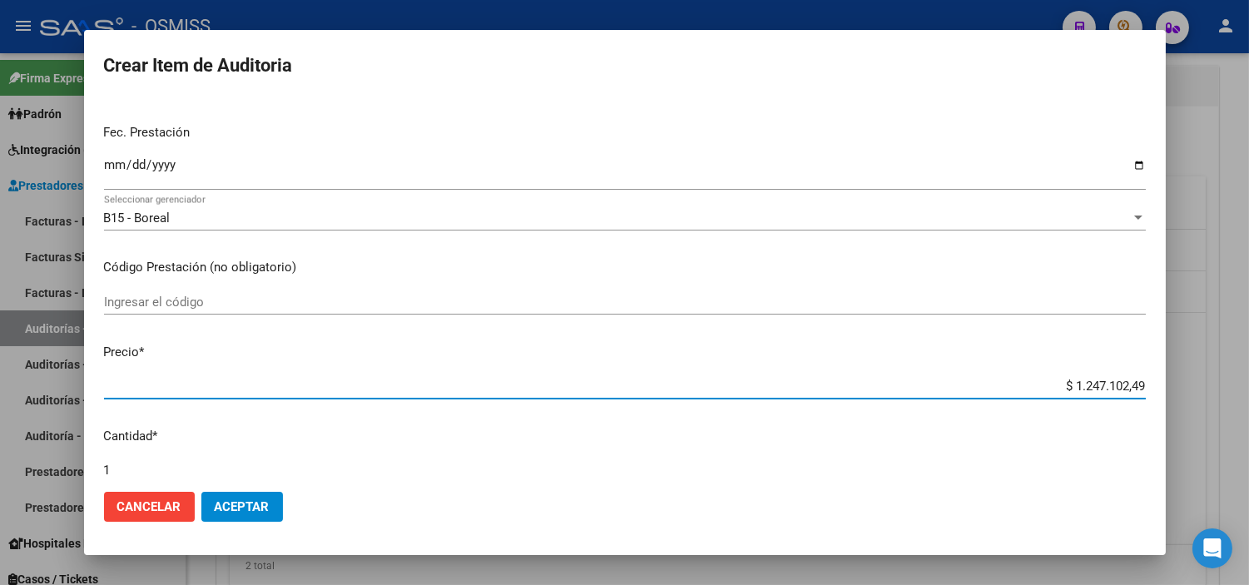
drag, startPoint x: 1032, startPoint y: 391, endPoint x: 1261, endPoint y: 408, distance: 230.3
click at [687, 408] on html "menu - OSMISS person Firma Express Padrón Padrón Ágil Análisis Afiliado Integra…" at bounding box center [624, 292] width 1249 height 585
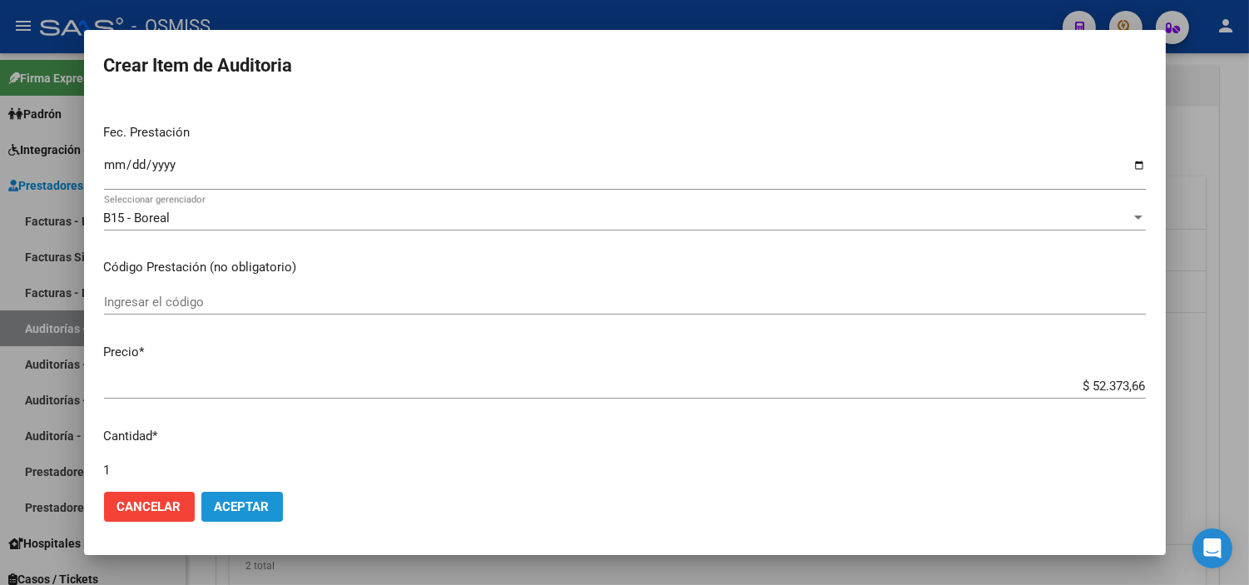
click at [234, 499] on span "Aceptar" at bounding box center [242, 506] width 55 height 15
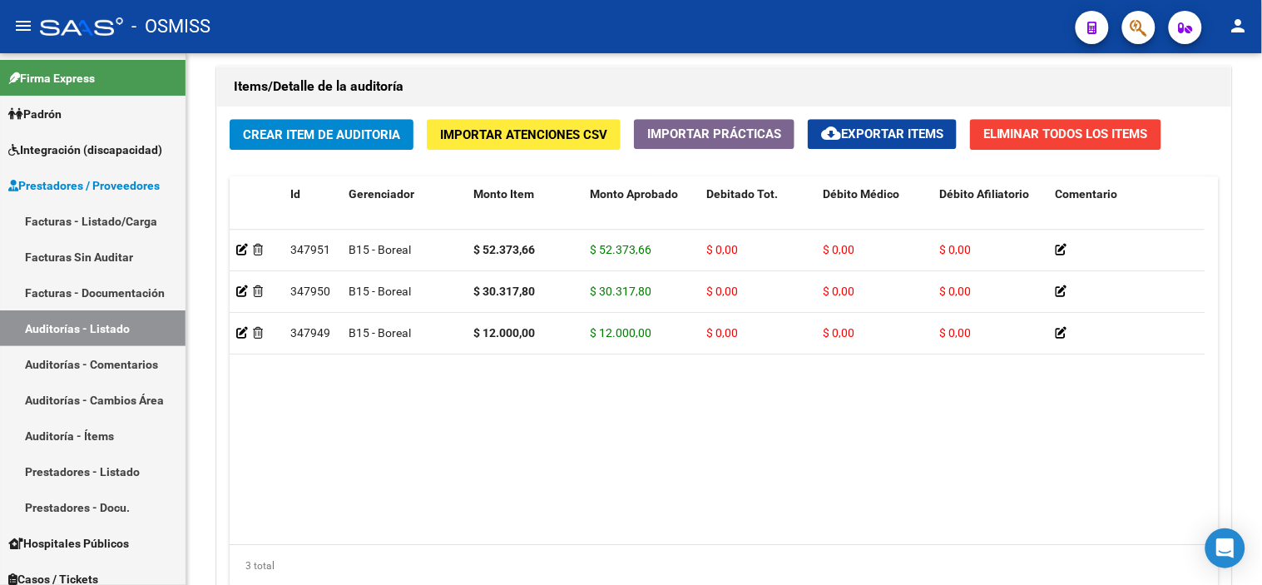
click at [687, 20] on div "- OSMISS" at bounding box center [551, 26] width 1022 height 37
click at [354, 135] on span "Crear Item de Auditoria" at bounding box center [321, 134] width 157 height 15
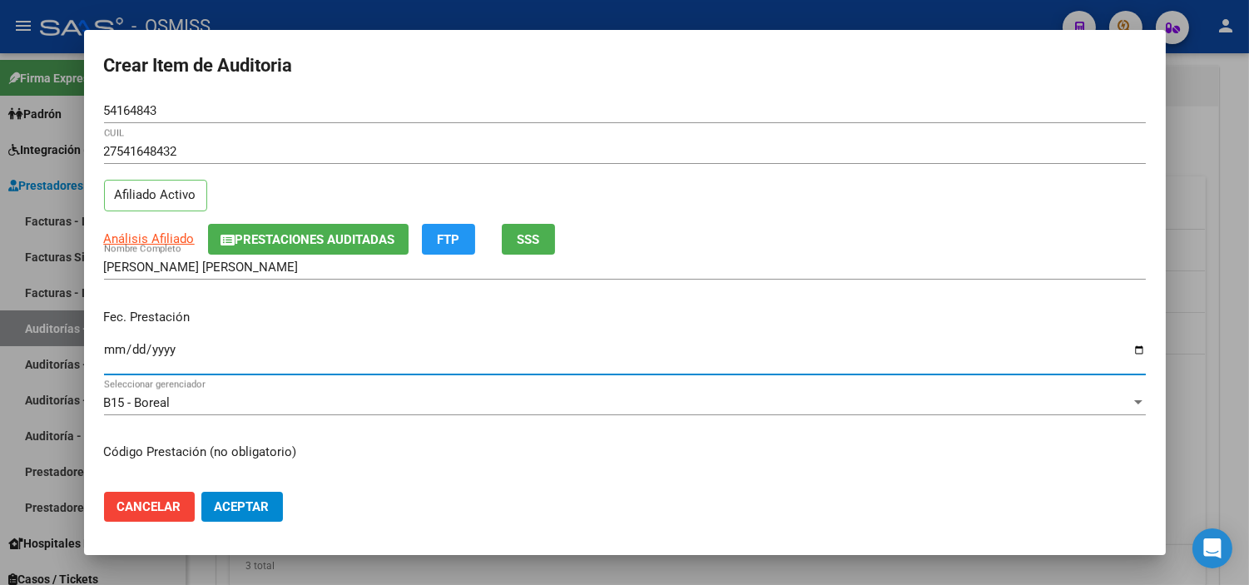
click at [112, 345] on input "Ingresar la fecha" at bounding box center [625, 356] width 1042 height 27
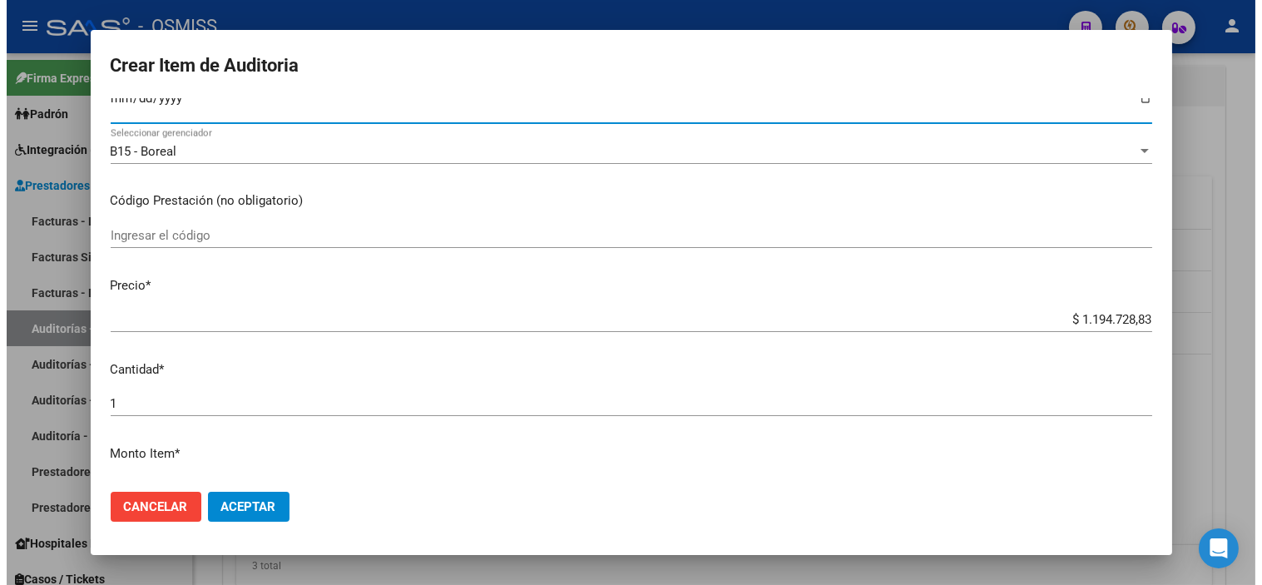
scroll to position [277, 0]
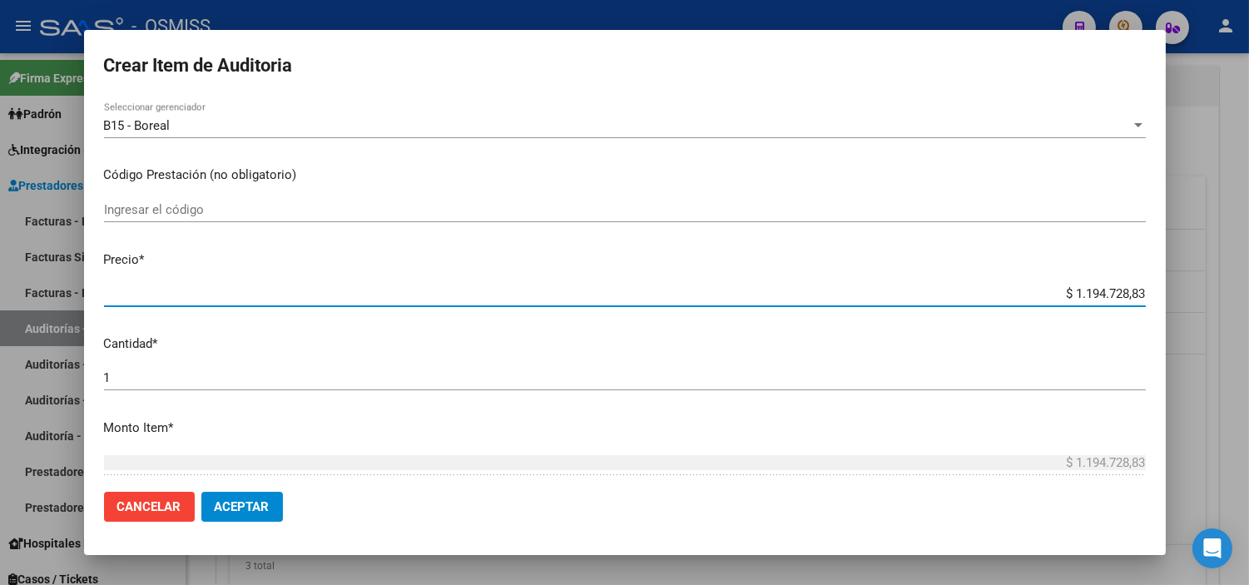
drag, startPoint x: 1019, startPoint y: 292, endPoint x: 1223, endPoint y: 297, distance: 203.9
click at [687, 297] on div "Crear Item de Auditoria 54164843 Nro Documento 27541648432 CUIL Afiliado Activo…" at bounding box center [624, 292] width 1249 height 585
click at [250, 493] on button "Aceptar" at bounding box center [242, 507] width 82 height 30
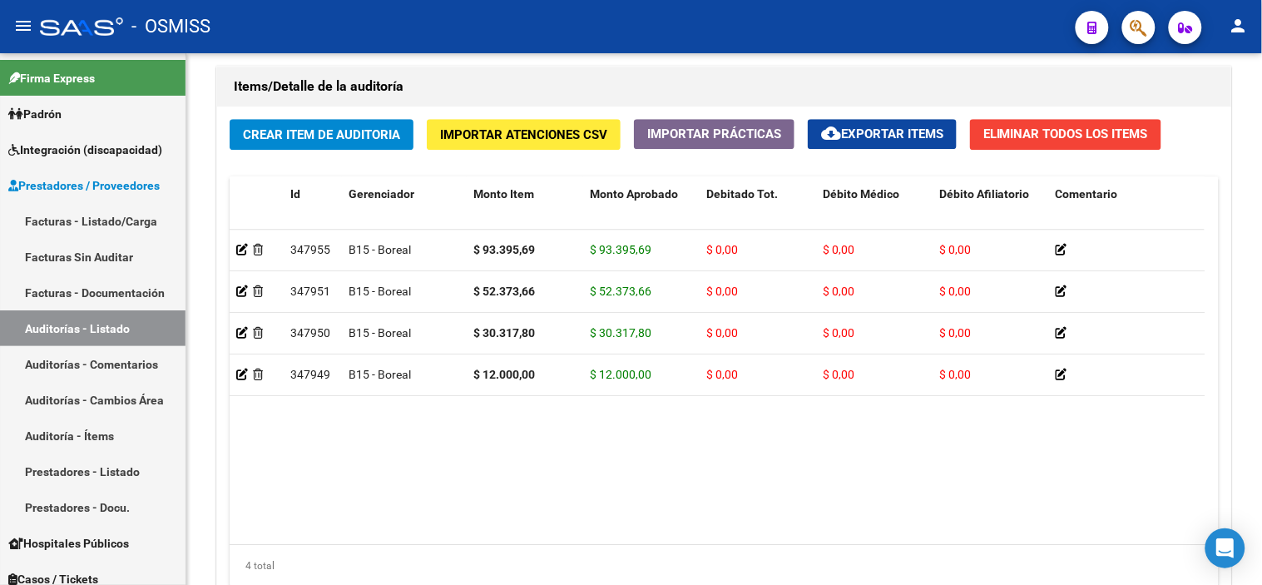
click at [687, 15] on div "- OSMISS" at bounding box center [551, 26] width 1022 height 37
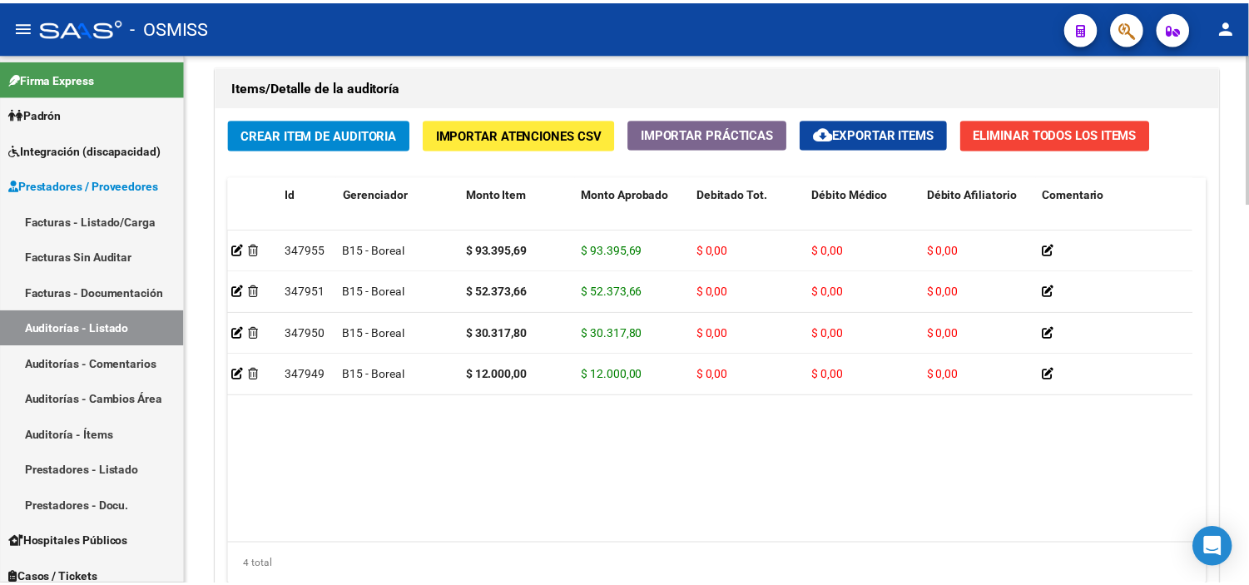
scroll to position [0, 0]
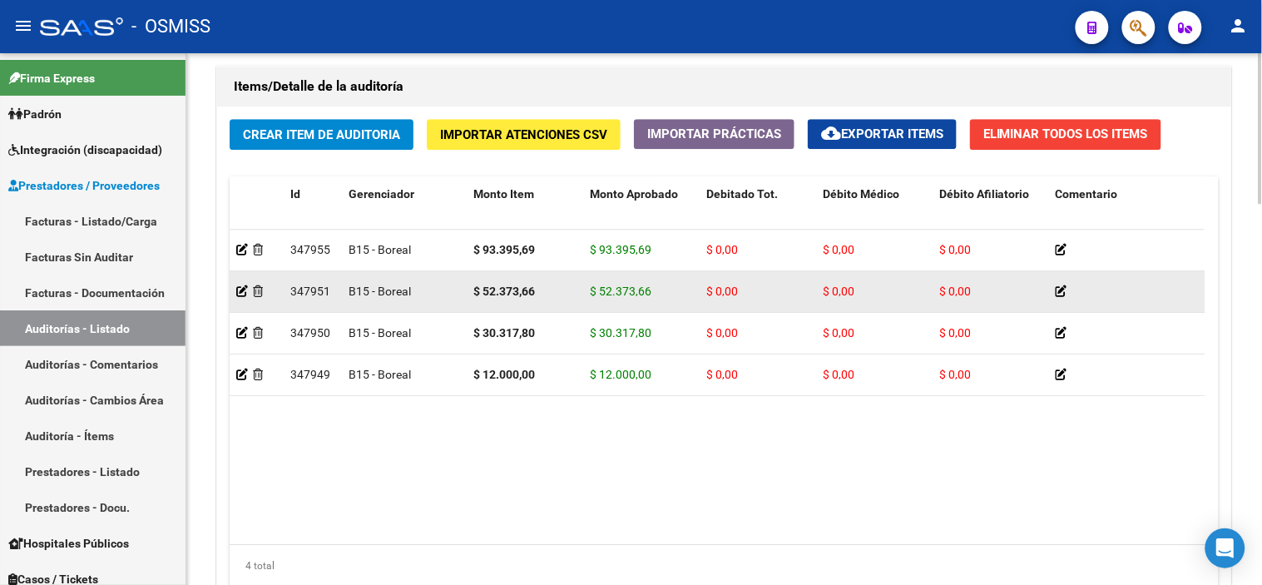
click at [239, 285] on div at bounding box center [256, 291] width 41 height 19
click at [238, 295] on icon at bounding box center [242, 291] width 12 height 12
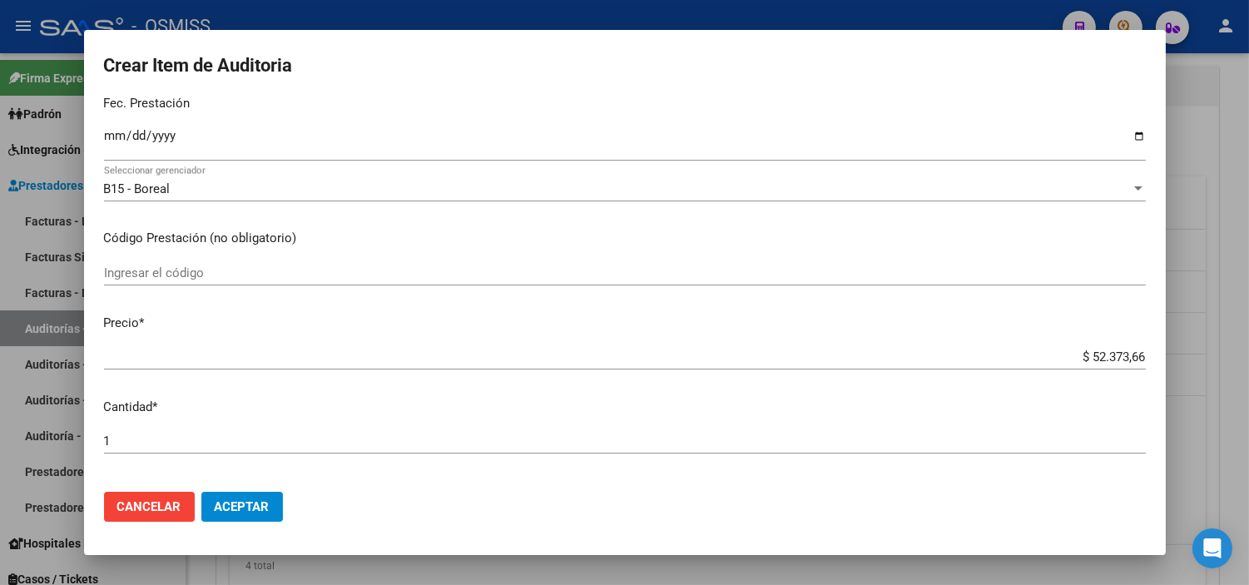
scroll to position [185, 0]
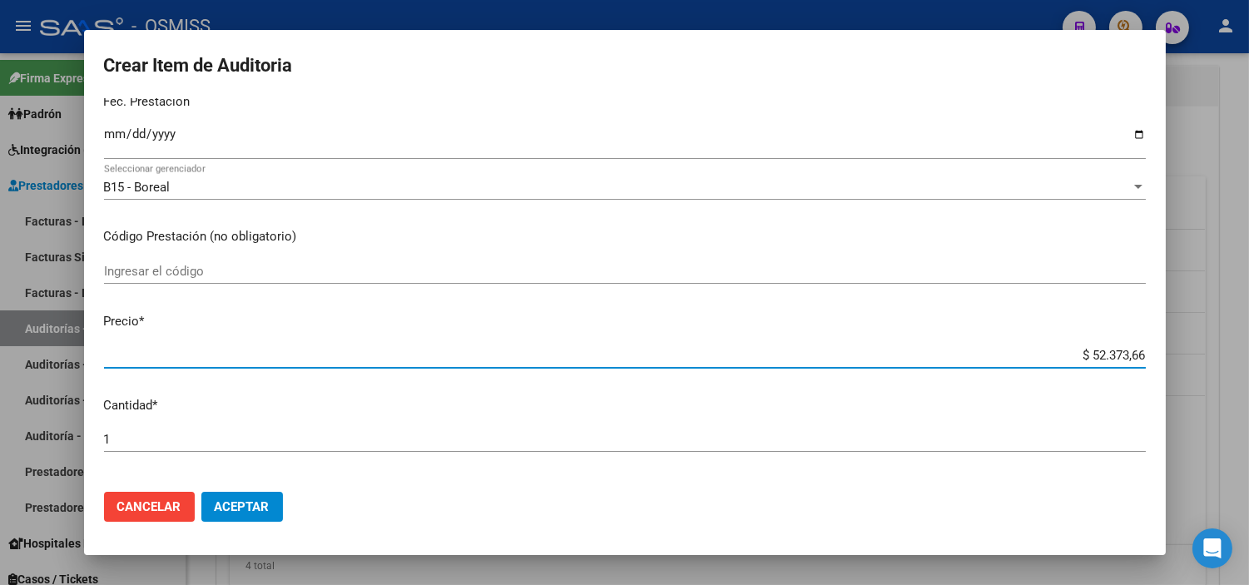
drag, startPoint x: 1049, startPoint y: 364, endPoint x: 1087, endPoint y: 353, distance: 39.8
click at [687, 353] on div "$ 52.373,66 Ingresar el precio" at bounding box center [625, 355] width 1042 height 25
drag, startPoint x: 1040, startPoint y: 347, endPoint x: 1168, endPoint y: 356, distance: 128.4
click at [687, 356] on div "Crear Item de Auditoria 55150376 Nro Documento 27551503769 CUIL Afiliado Activo…" at bounding box center [624, 292] width 1249 height 585
click at [256, 510] on span "Aceptar" at bounding box center [242, 506] width 55 height 15
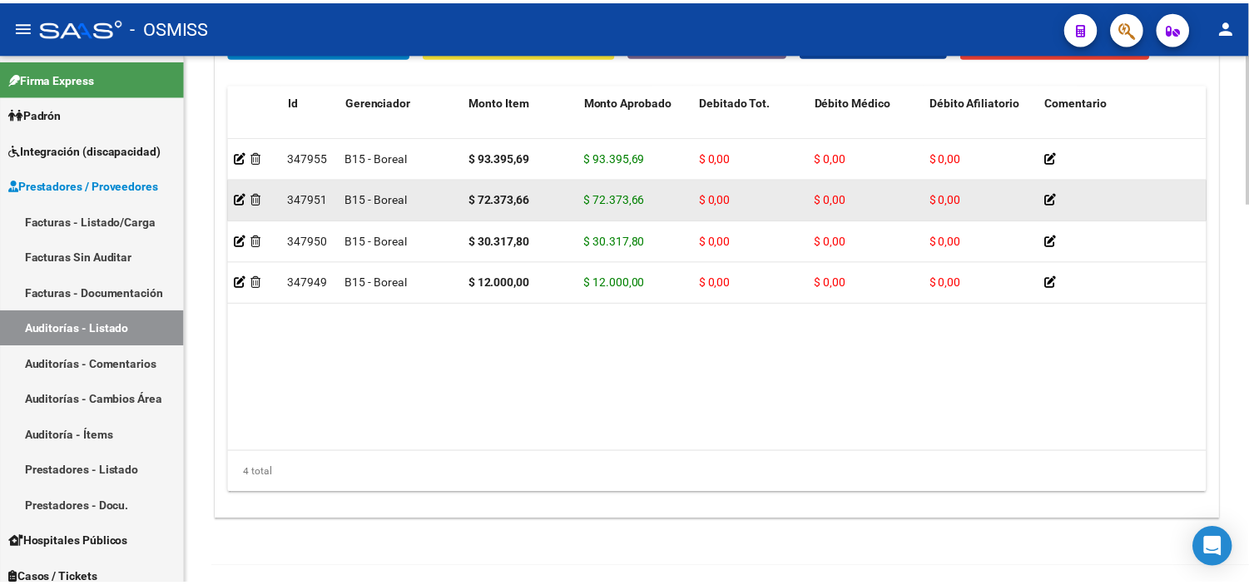
scroll to position [1201, 0]
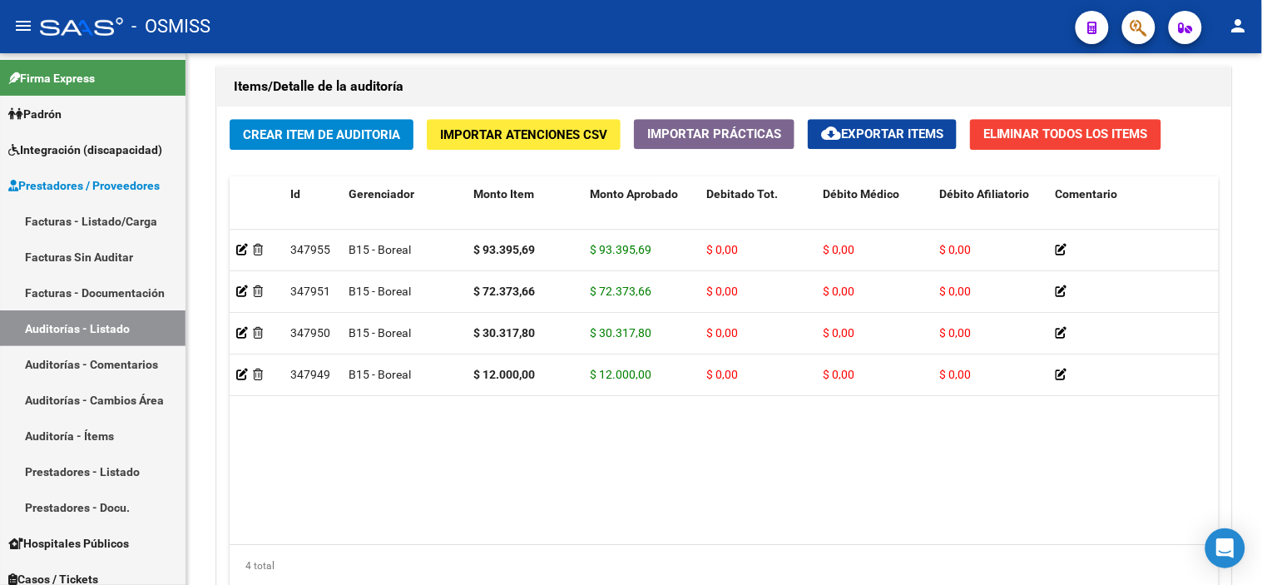
click at [687, 27] on div "- OSMISS" at bounding box center [551, 26] width 1022 height 37
click at [331, 133] on span "Crear Item de Auditoria" at bounding box center [321, 134] width 157 height 15
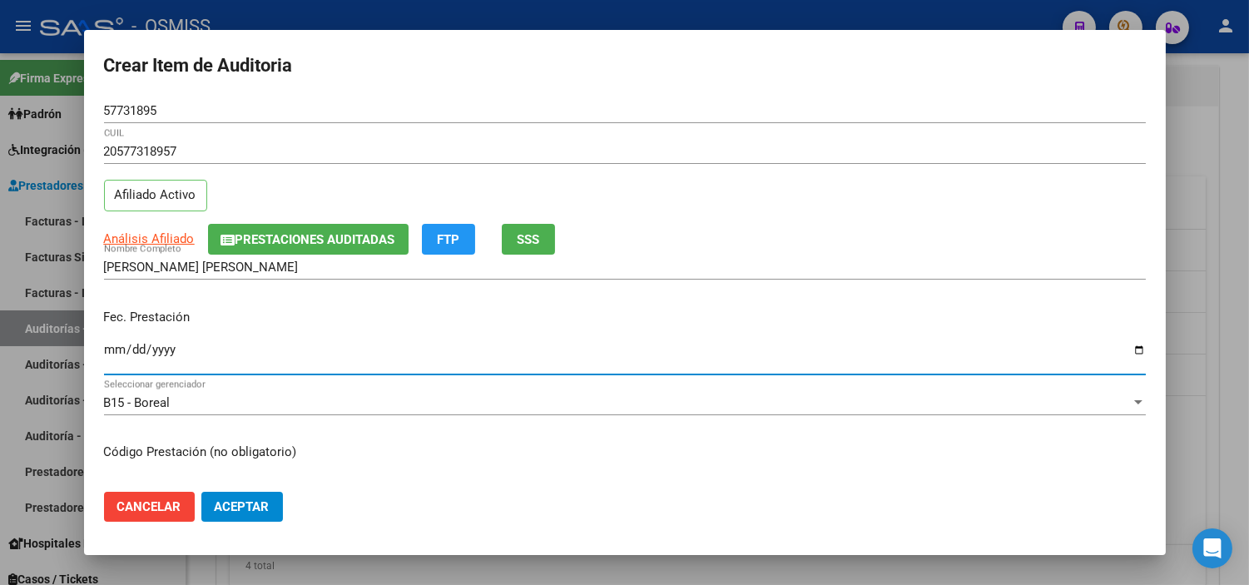
click at [110, 349] on input "Ingresar la fecha" at bounding box center [625, 356] width 1042 height 27
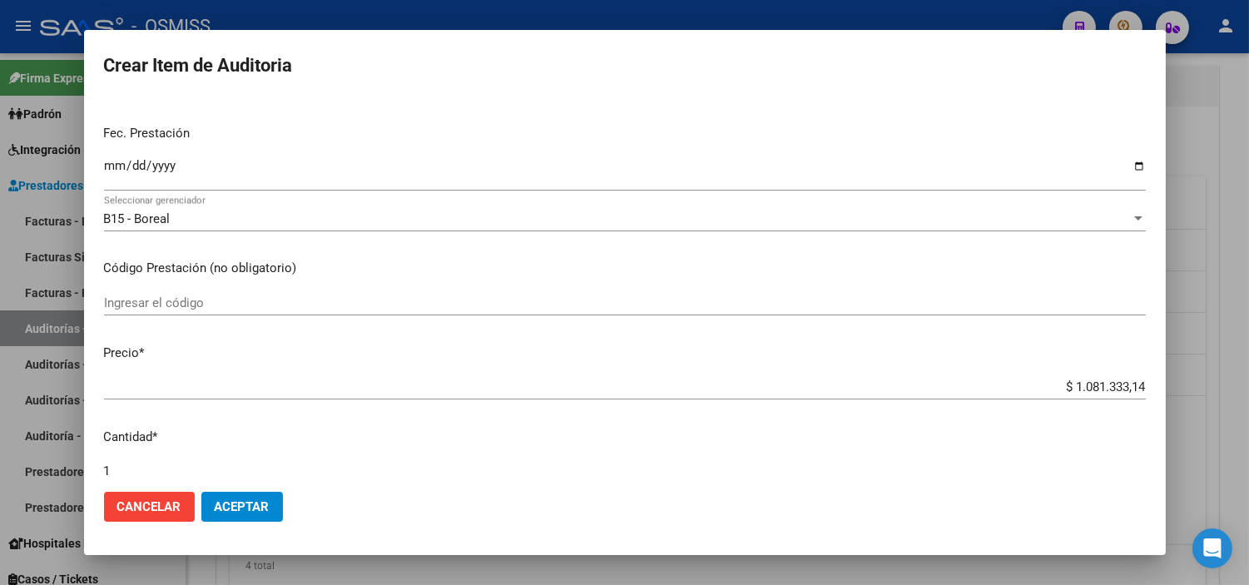
scroll to position [185, 0]
drag, startPoint x: 1011, startPoint y: 394, endPoint x: 1204, endPoint y: 400, distance: 193.1
click at [687, 400] on div "Crear Item de Auditoria 57731895 Nro Documento 20577318957 CUIL Afiliado Activo…" at bounding box center [624, 292] width 1249 height 585
drag, startPoint x: 1080, startPoint y: 388, endPoint x: 1046, endPoint y: 384, distance: 34.4
click at [687, 388] on input "$ 1.081.333,14" at bounding box center [625, 386] width 1042 height 15
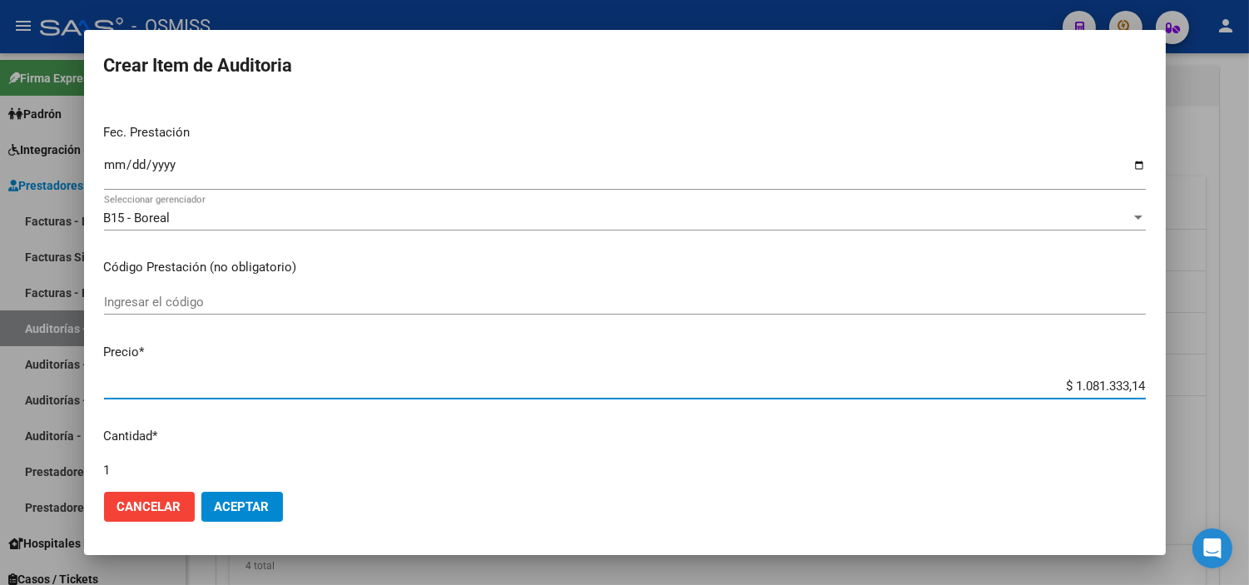
drag, startPoint x: 1043, startPoint y: 384, endPoint x: 1232, endPoint y: 389, distance: 188.9
click at [687, 389] on div "Crear Item de Auditoria 57731895 Nro Documento 20577318957 CUIL Afiliado Activo…" at bounding box center [624, 292] width 1249 height 585
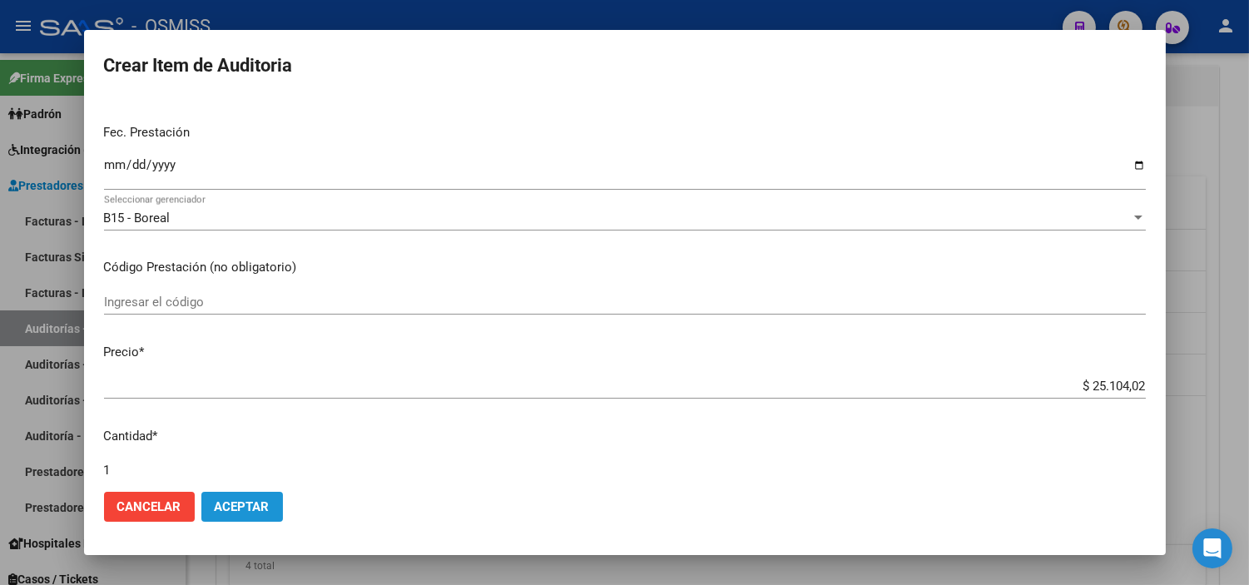
click at [263, 508] on span "Aceptar" at bounding box center [242, 506] width 55 height 15
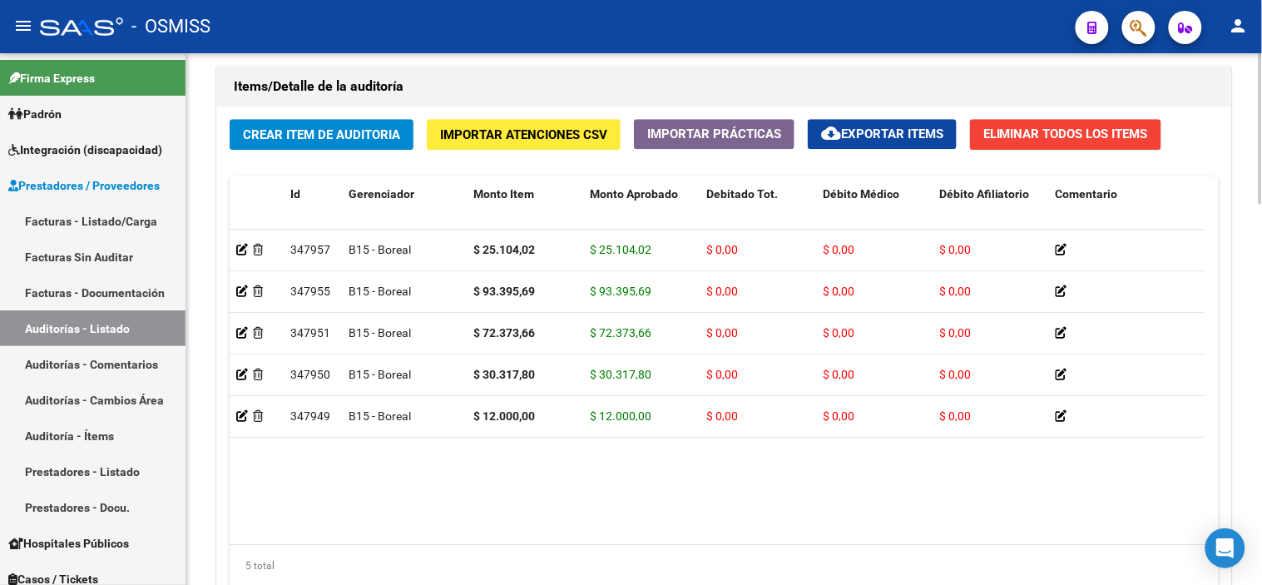
click at [687, 188] on div "Comentario" at bounding box center [1132, 194] width 153 height 19
click at [320, 134] on span "Crear Item de Auditoria" at bounding box center [321, 134] width 157 height 15
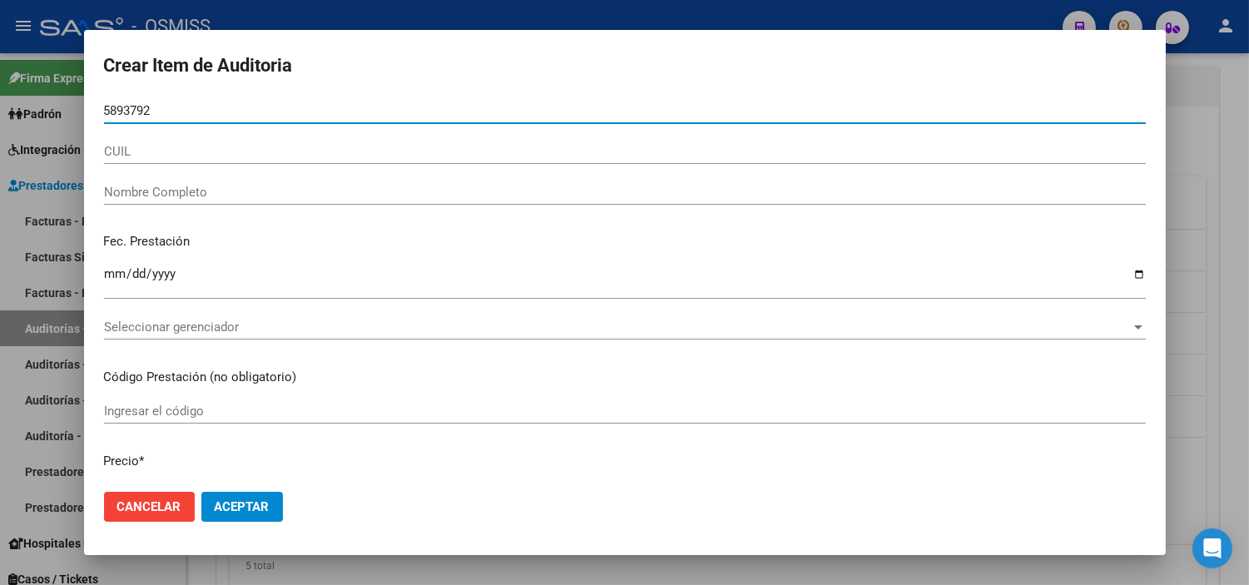
click at [150, 111] on input "5893792" at bounding box center [625, 110] width 1042 height 15
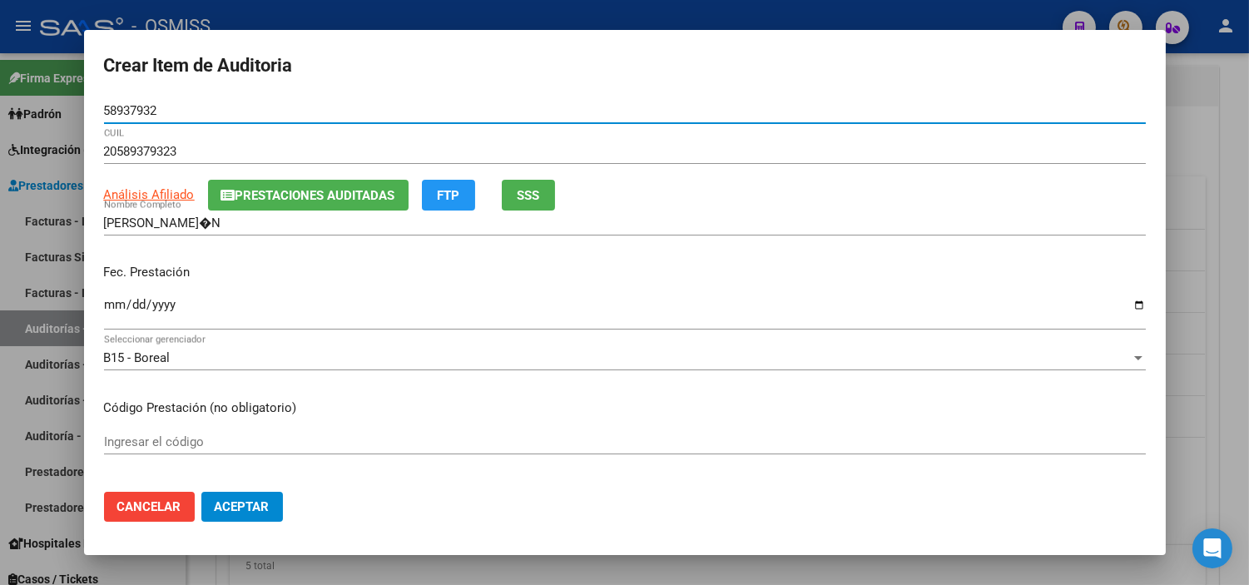
click at [116, 302] on input "Ingresar la fecha" at bounding box center [625, 311] width 1042 height 27
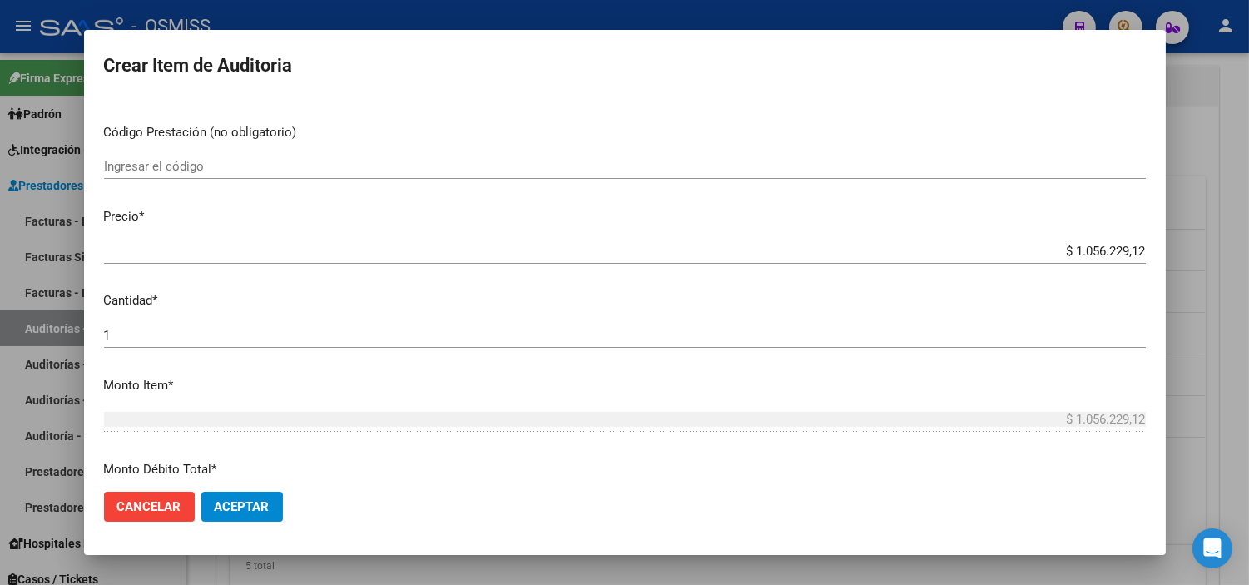
scroll to position [277, 0]
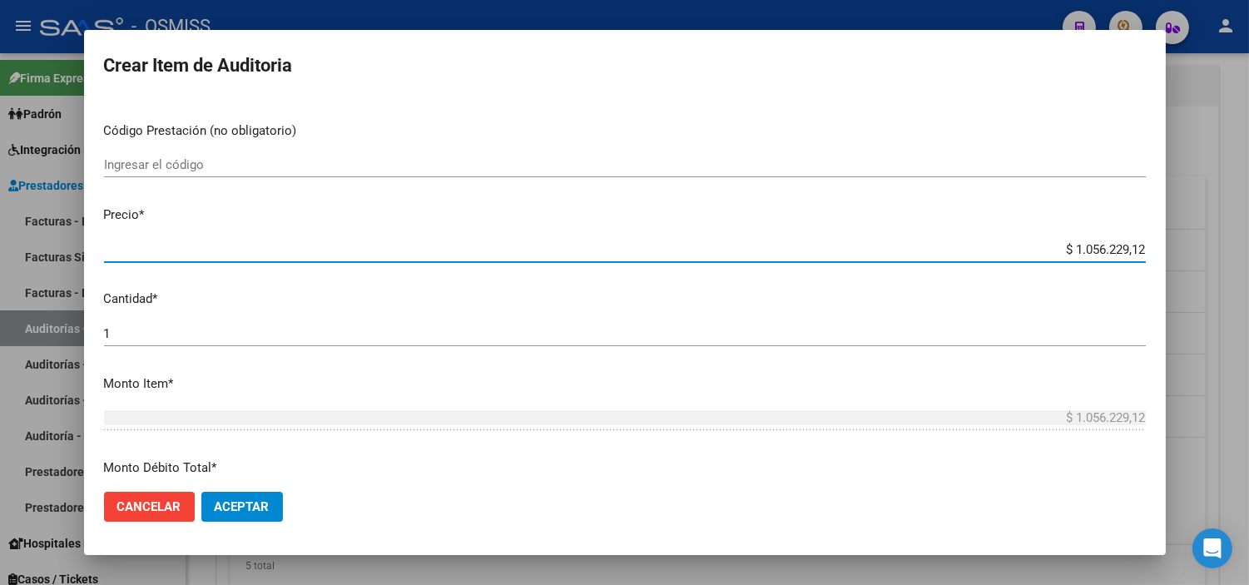
drag, startPoint x: 1037, startPoint y: 245, endPoint x: 1161, endPoint y: 258, distance: 125.4
click at [687, 258] on mat-dialog-content "58937932 Nro Documento 20589379323 CUIL Análisis Afiliado Prestaciones Auditada…" at bounding box center [624, 288] width 1081 height 380
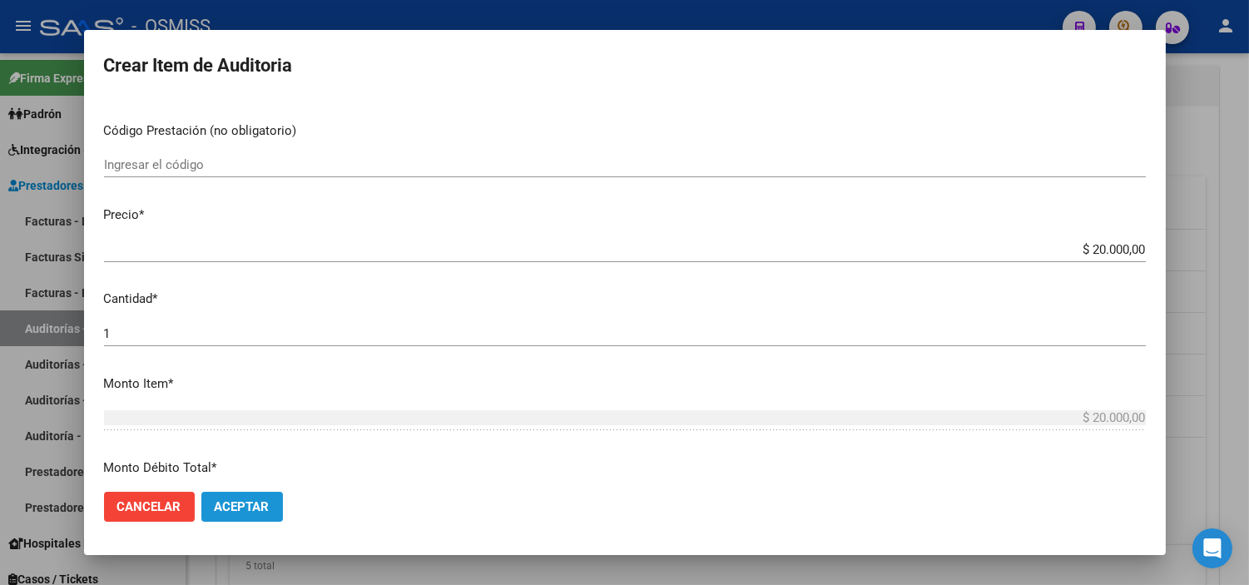
click at [255, 497] on button "Aceptar" at bounding box center [242, 507] width 82 height 30
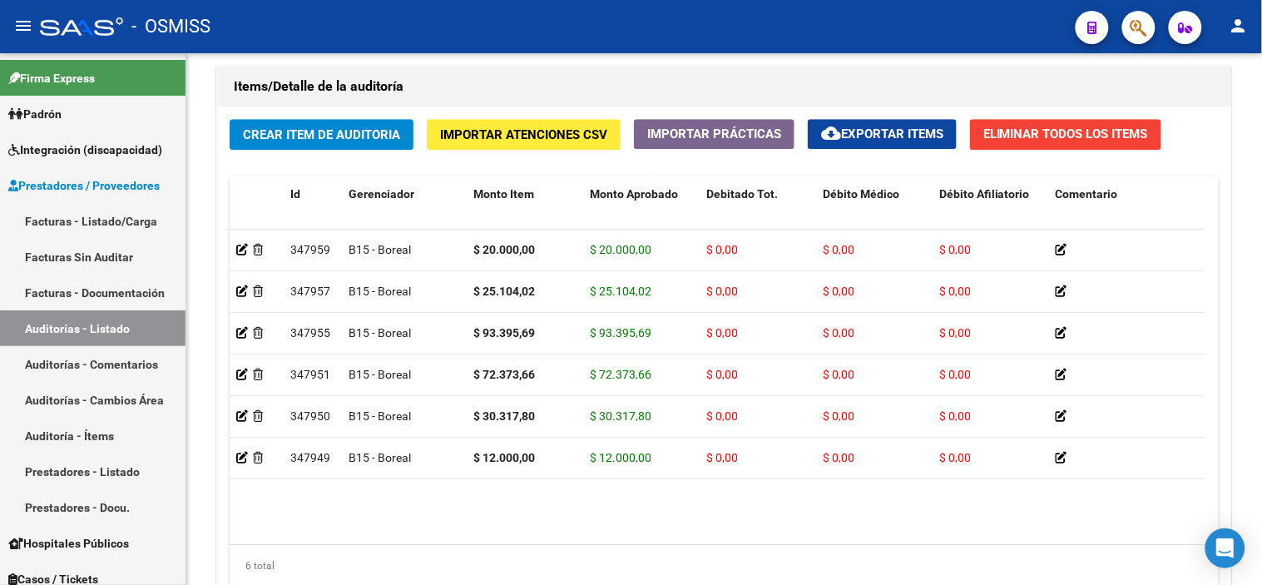
click at [687, 26] on div "- OSMISS" at bounding box center [551, 26] width 1022 height 37
click at [354, 126] on button "Crear Item de Auditoria" at bounding box center [322, 134] width 184 height 31
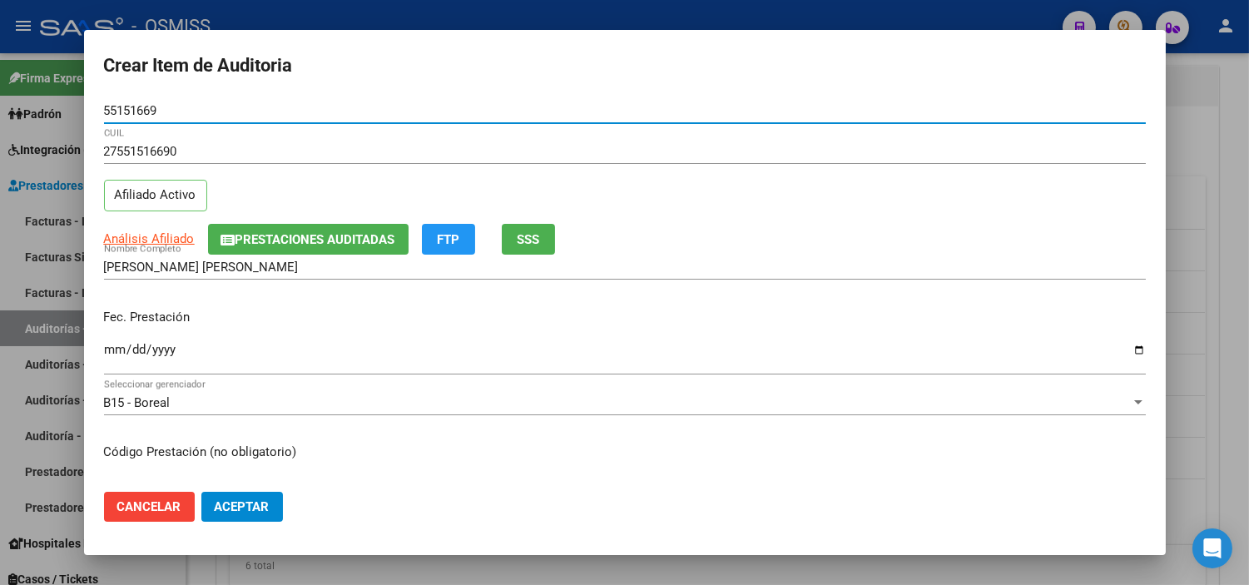
click at [111, 351] on input "Ingresar la fecha" at bounding box center [625, 356] width 1042 height 27
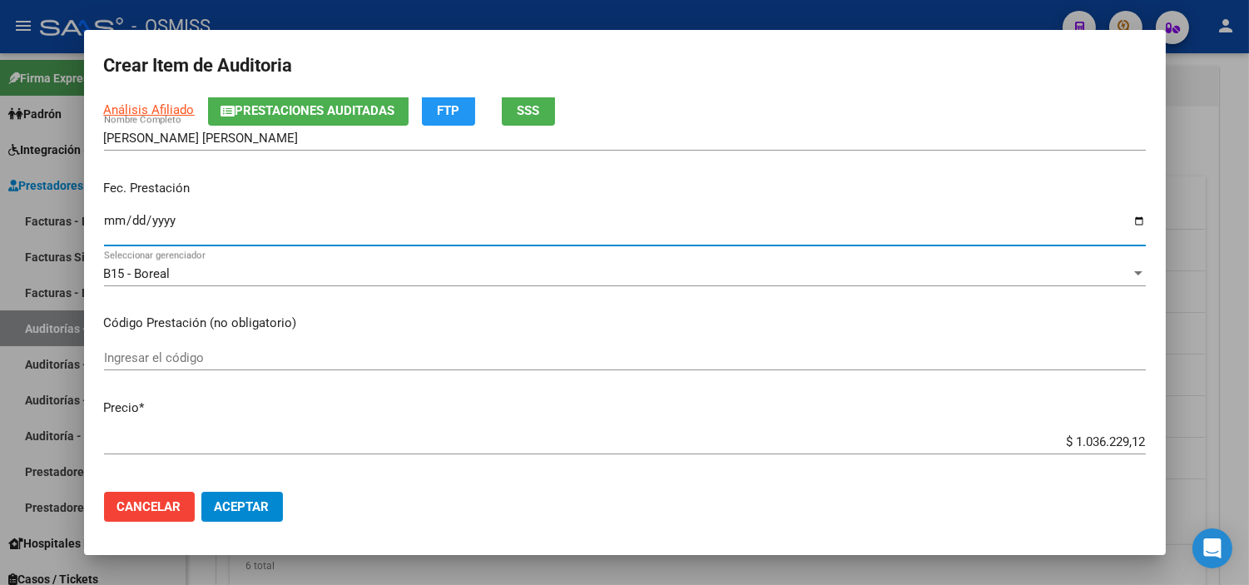
scroll to position [185, 0]
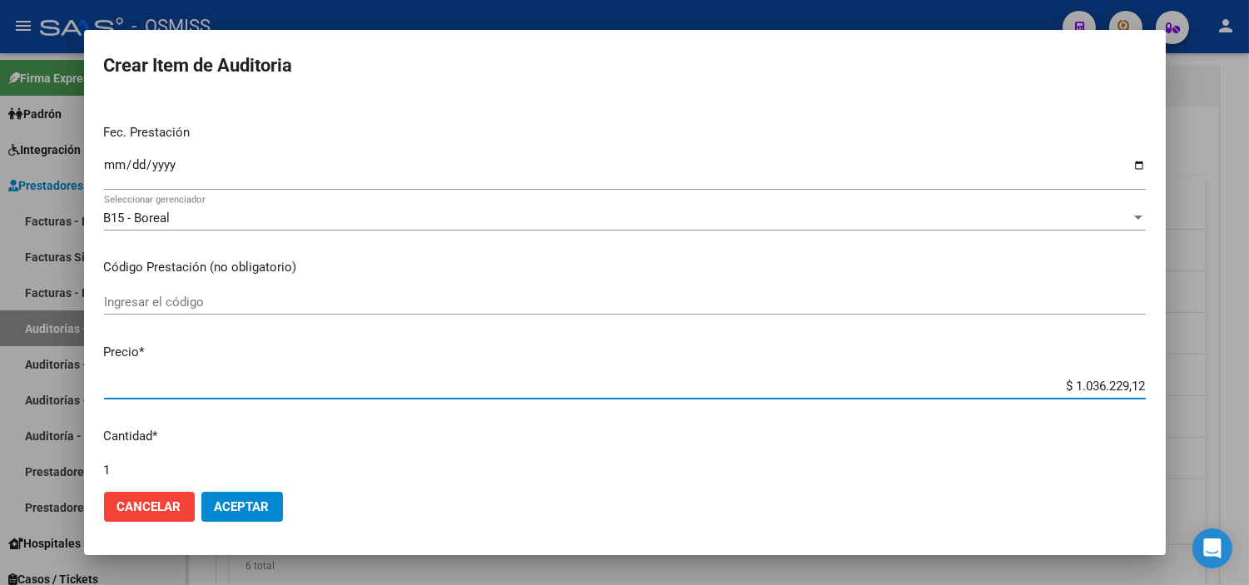
drag, startPoint x: 1036, startPoint y: 383, endPoint x: 1245, endPoint y: 404, distance: 210.7
click at [687, 404] on div "Crear Item de Auditoria 55151669 Nro Documento 27551516690 CUIL Afiliado Activo…" at bounding box center [624, 292] width 1249 height 585
click at [252, 517] on button "Aceptar" at bounding box center [242, 507] width 82 height 30
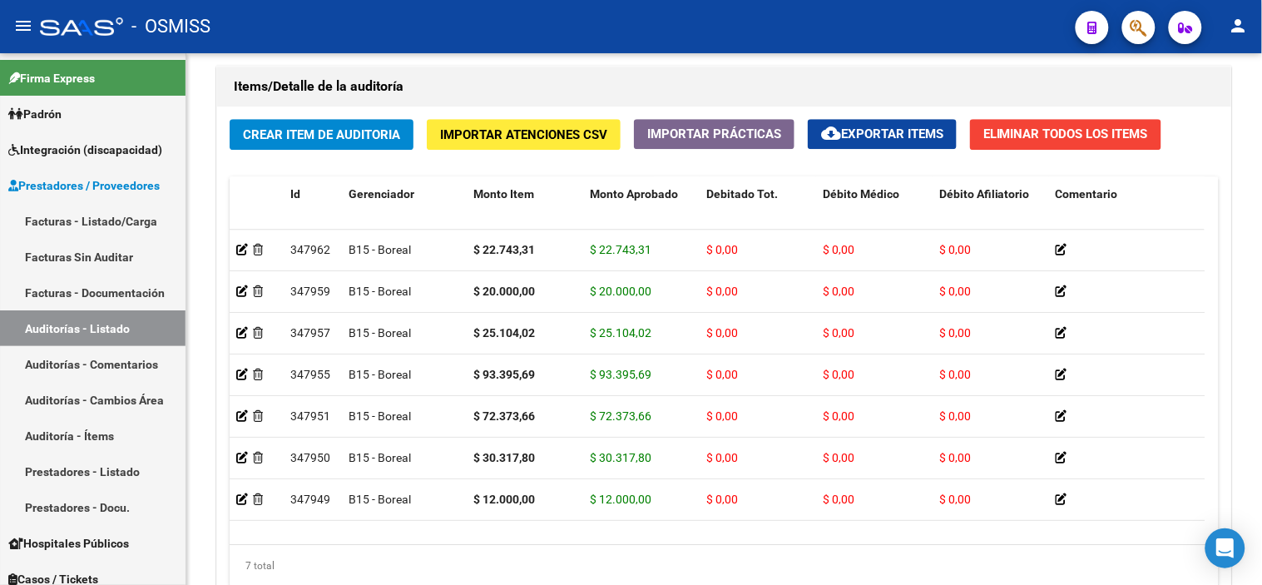
click at [687, 21] on div "- OSMISS" at bounding box center [551, 26] width 1022 height 37
click at [329, 134] on span "Crear Item de Auditoria" at bounding box center [321, 134] width 157 height 15
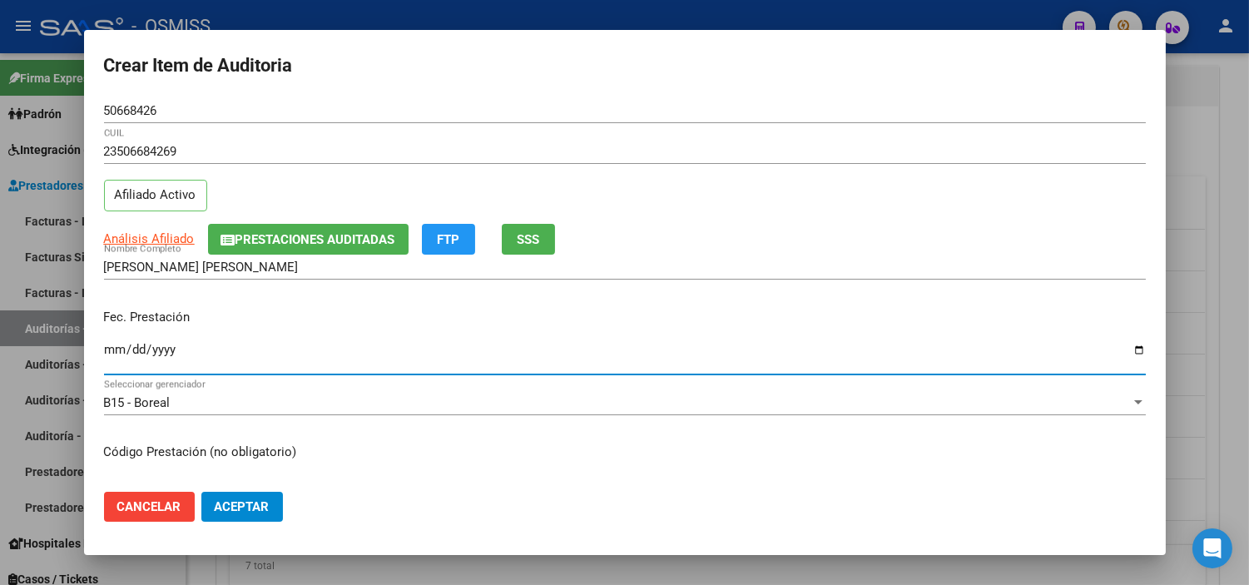
click at [113, 356] on input "Ingresar la fecha" at bounding box center [625, 356] width 1042 height 27
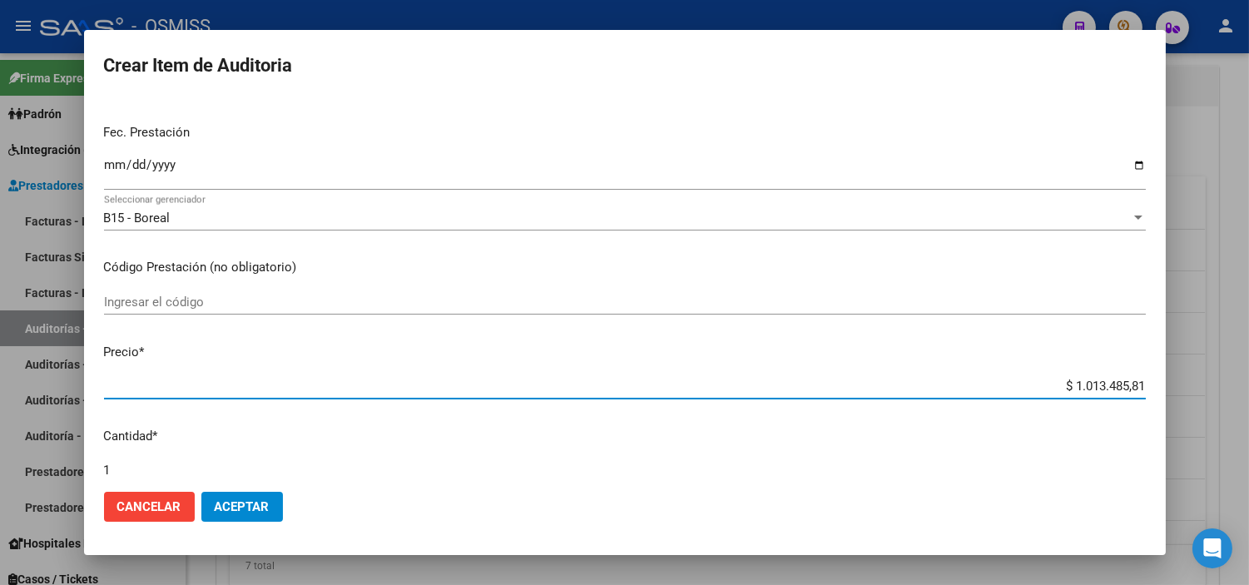
drag, startPoint x: 1013, startPoint y: 383, endPoint x: 1201, endPoint y: 391, distance: 188.2
click at [687, 391] on div "Crear Item de Auditoria 50668426 Nro Documento 23506684269 CUIL Afiliado Activo…" at bounding box center [624, 292] width 1249 height 585
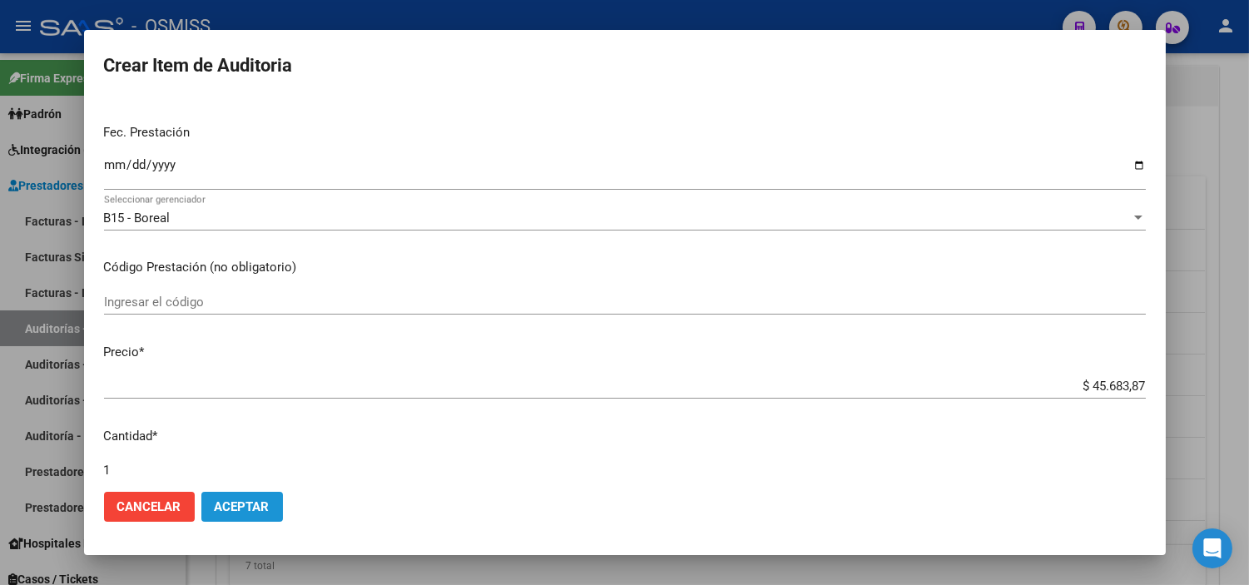
click at [264, 497] on button "Aceptar" at bounding box center [242, 507] width 82 height 30
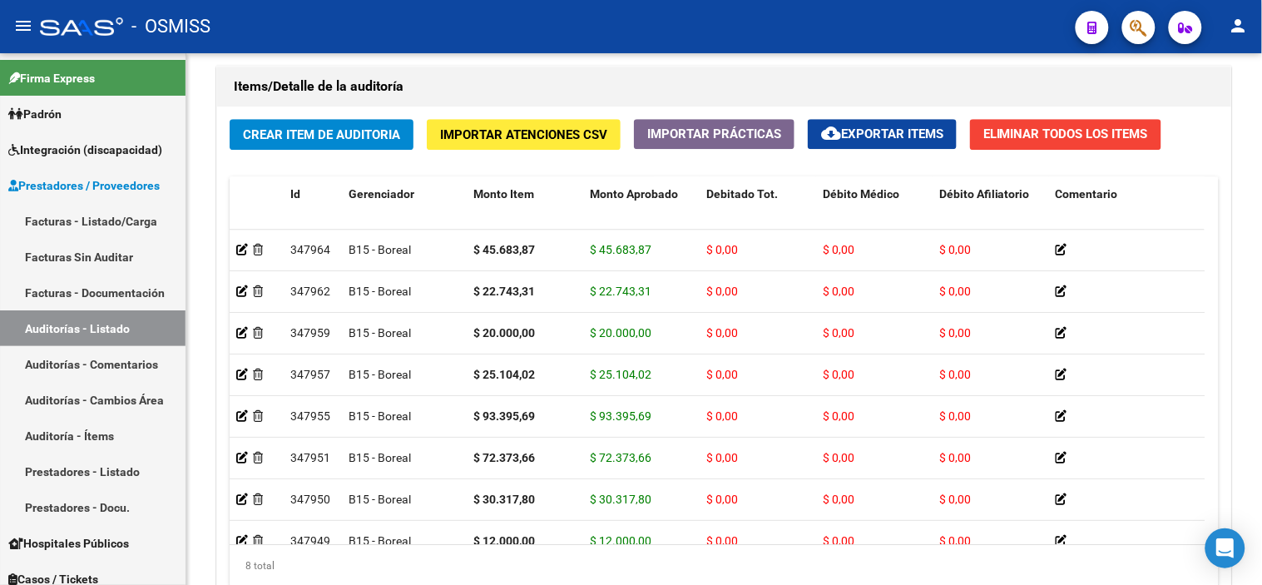
drag, startPoint x: 867, startPoint y: 27, endPoint x: 556, endPoint y: 38, distance: 311.3
click at [687, 27] on div "- OSMISS" at bounding box center [551, 26] width 1022 height 37
click at [309, 123] on button "Crear Item de Auditoria" at bounding box center [322, 134] width 184 height 31
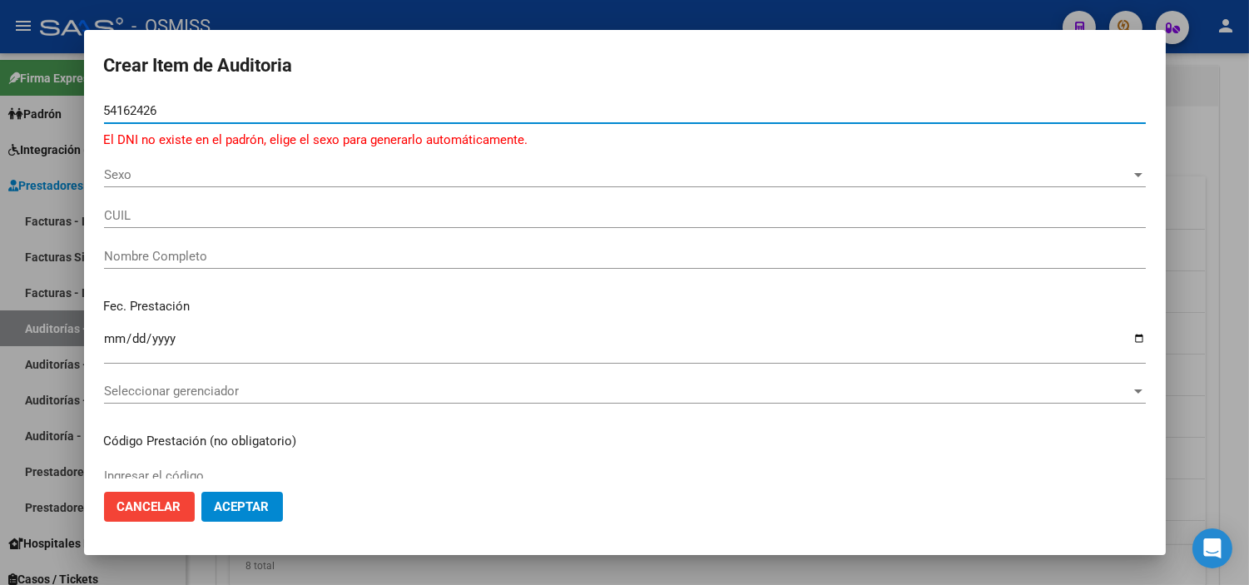
click at [165, 108] on input "54162426" at bounding box center [625, 110] width 1042 height 15
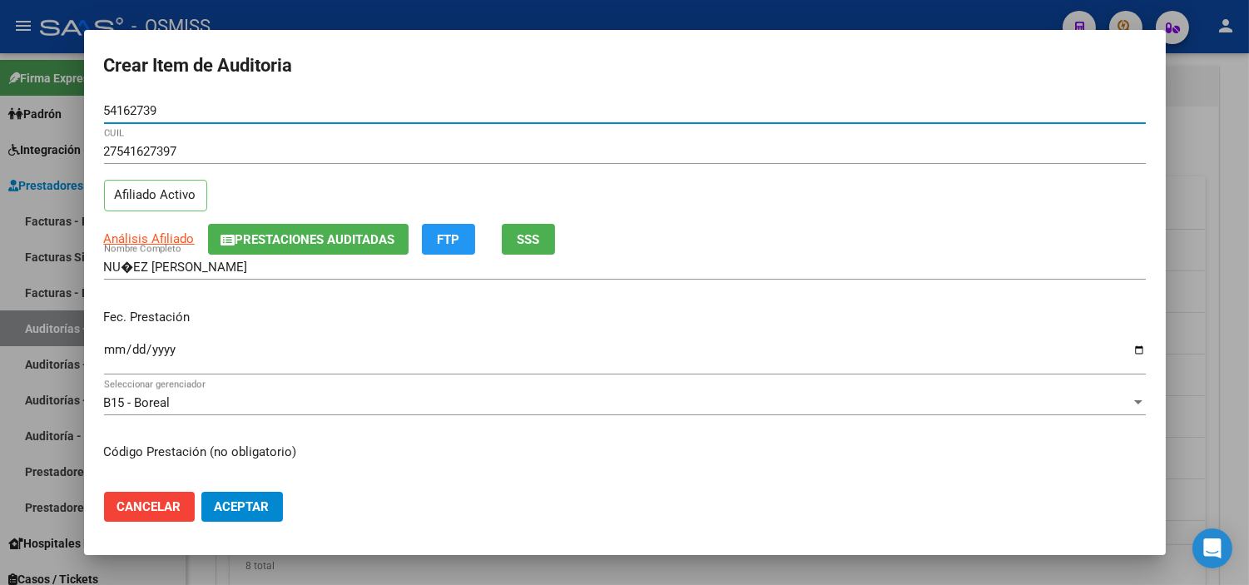
click at [116, 347] on input "Ingresar la fecha" at bounding box center [625, 356] width 1042 height 27
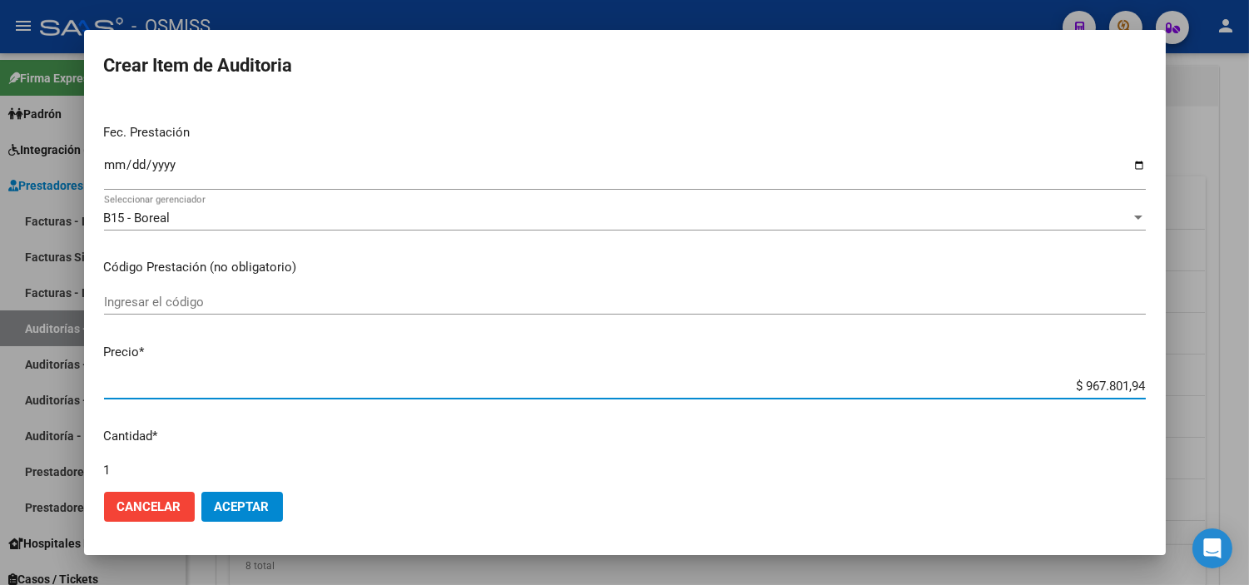
drag, startPoint x: 1017, startPoint y: 378, endPoint x: 1193, endPoint y: 393, distance: 177.1
click at [687, 393] on div "Crear Item de Auditoria 54162739 Nro Documento 27541627397 CUIL Afiliado Activo…" at bounding box center [624, 292] width 1249 height 585
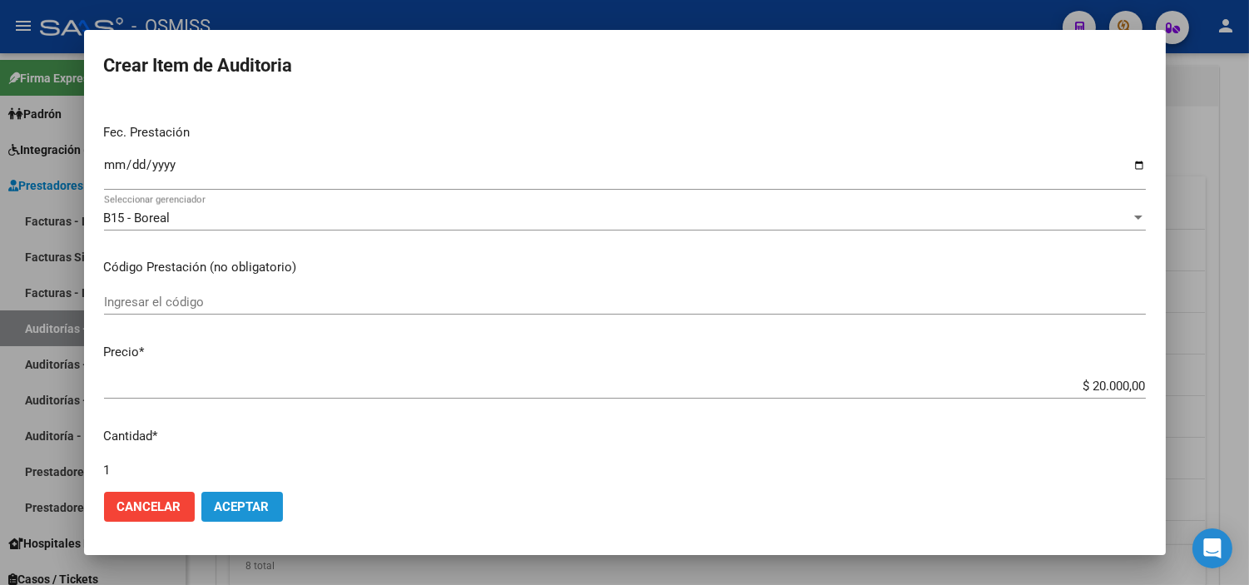
click at [266, 503] on span "Aceptar" at bounding box center [242, 506] width 55 height 15
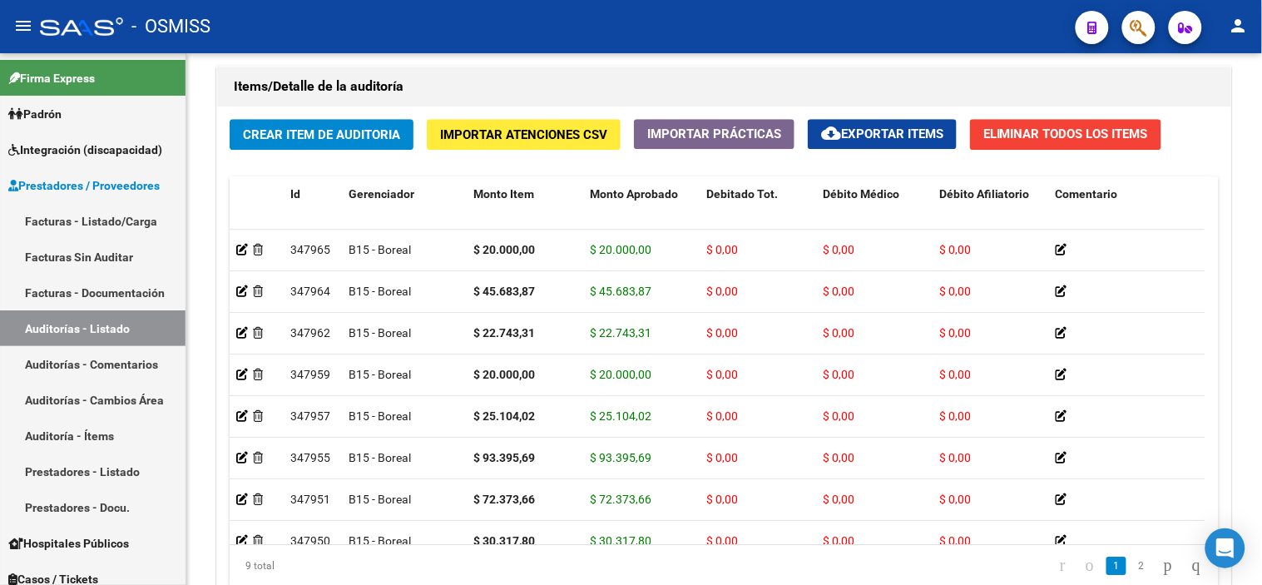
click at [687, 32] on div "- OSMISS" at bounding box center [551, 26] width 1022 height 37
click at [321, 139] on span "Crear Item de Auditoria" at bounding box center [321, 134] width 157 height 15
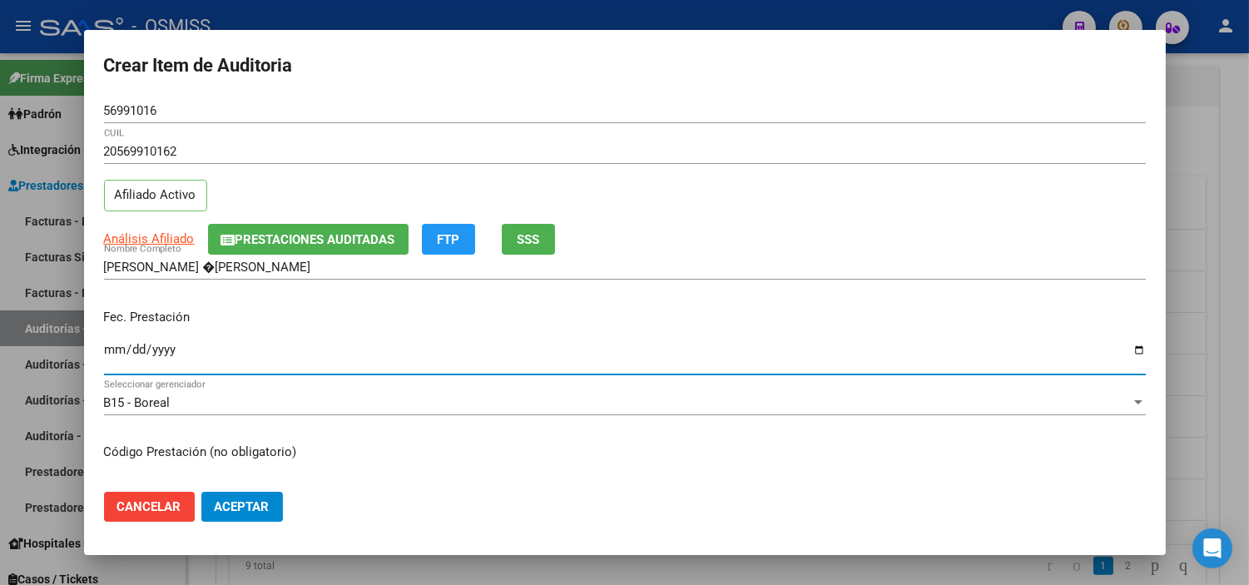
click at [115, 347] on input "Ingresar la fecha" at bounding box center [625, 356] width 1042 height 27
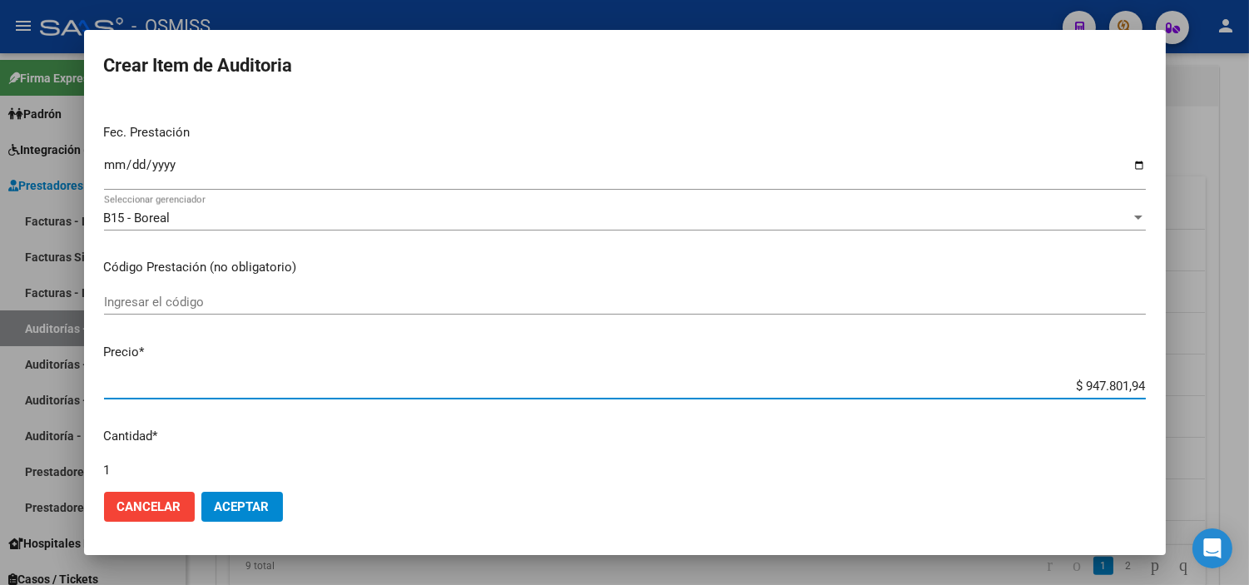
drag, startPoint x: 1044, startPoint y: 388, endPoint x: 1195, endPoint y: 385, distance: 150.6
click at [687, 385] on div "Crear Item de Auditoria 56991016 Nro Documento 20569910162 CUIL Afiliado Activo…" at bounding box center [624, 292] width 1249 height 585
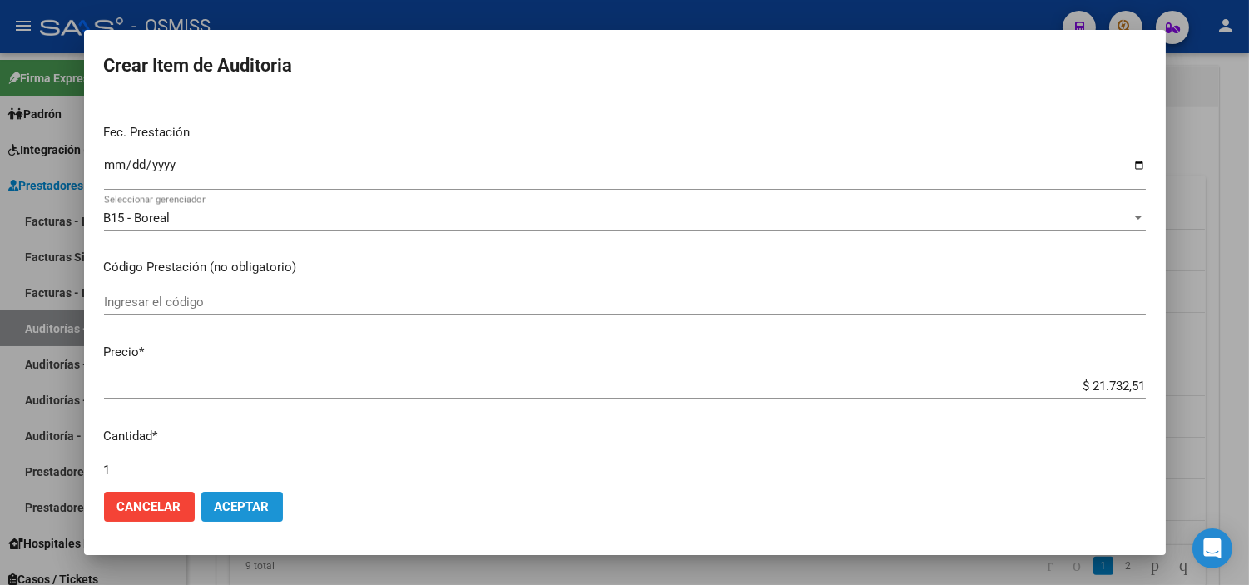
click at [262, 503] on span "Aceptar" at bounding box center [242, 506] width 55 height 15
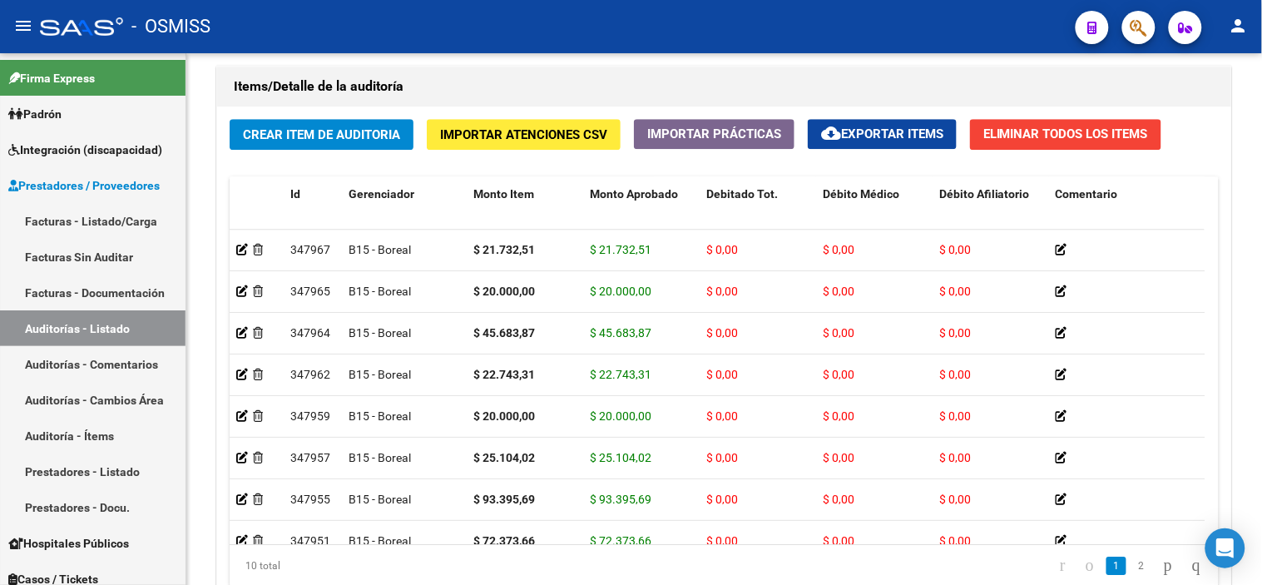
drag, startPoint x: 753, startPoint y: 11, endPoint x: 677, endPoint y: 37, distance: 80.0
click at [687, 11] on div "- OSMISS" at bounding box center [551, 26] width 1022 height 37
click at [344, 136] on span "Crear Item de Auditoria" at bounding box center [321, 134] width 157 height 15
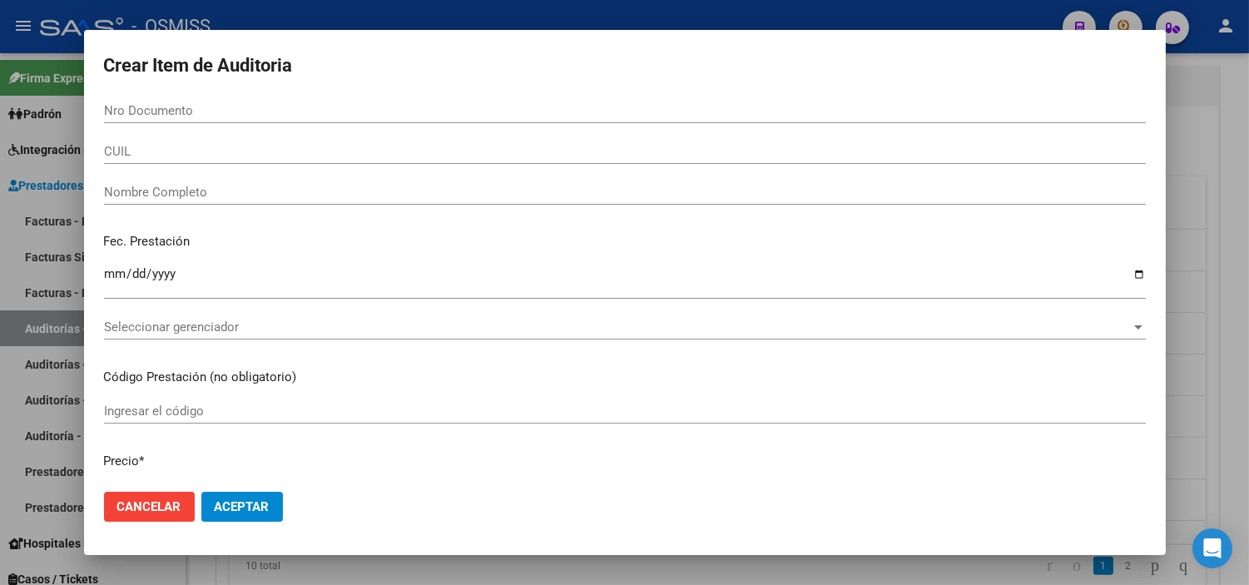
click at [160, 116] on input "Nro Documento" at bounding box center [625, 110] width 1042 height 15
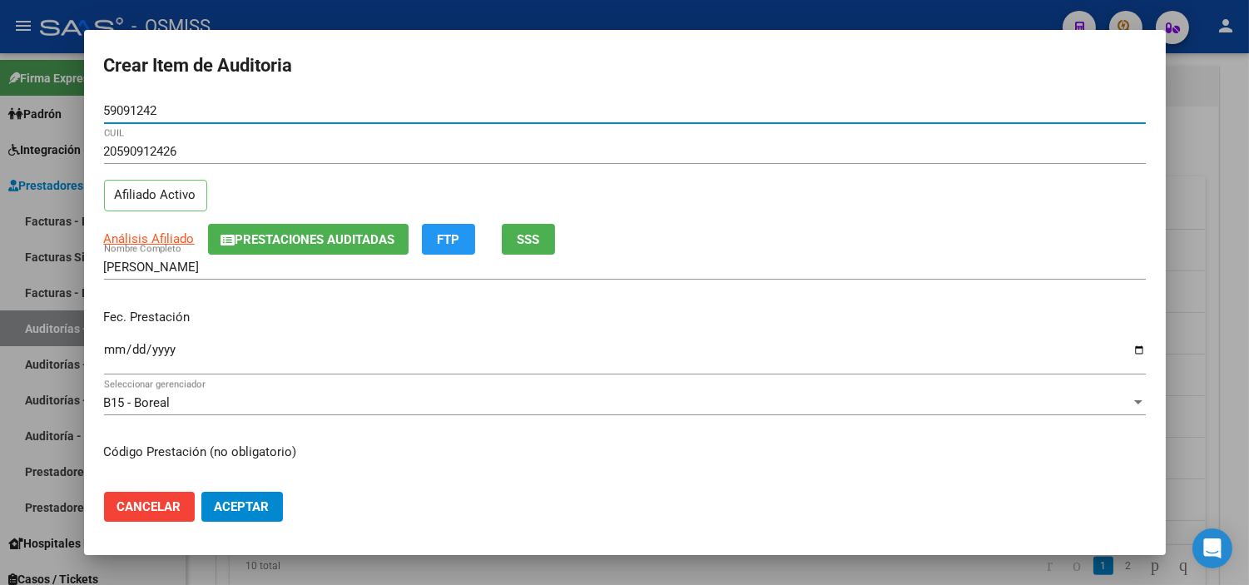
click at [112, 351] on input "Ingresar la fecha" at bounding box center [625, 356] width 1042 height 27
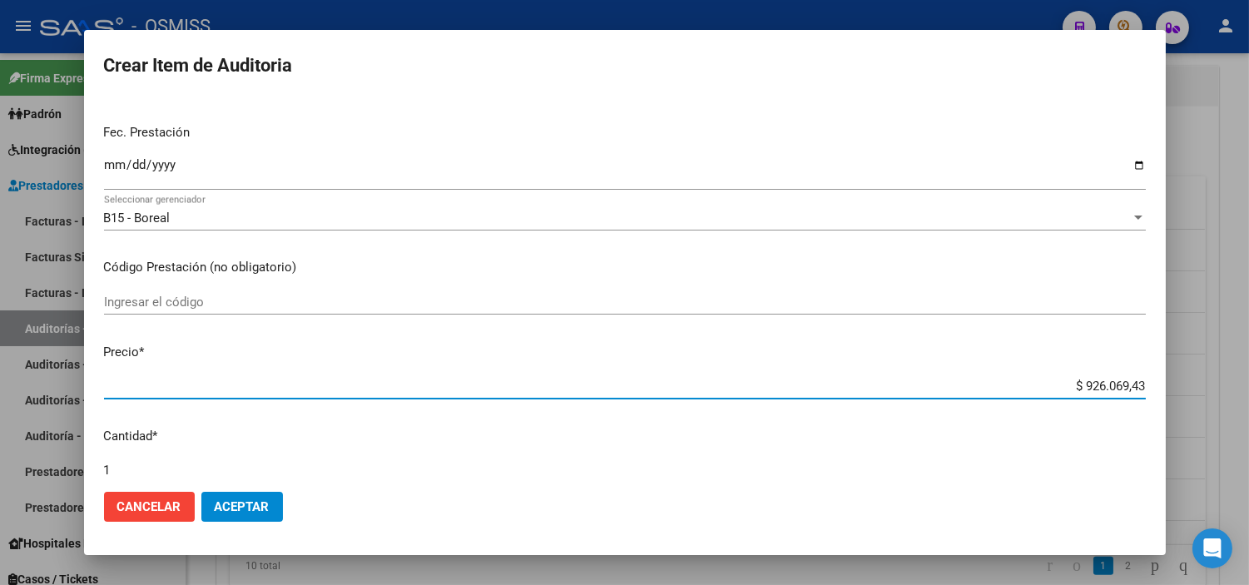
drag, startPoint x: 999, startPoint y: 378, endPoint x: 1209, endPoint y: 383, distance: 209.7
click at [687, 383] on div "Crear Item de Auditoria 59091242 Nro Documento 20590912426 CUIL Afiliado Activo…" at bounding box center [624, 292] width 1249 height 585
click at [264, 511] on span "Aceptar" at bounding box center [242, 506] width 55 height 15
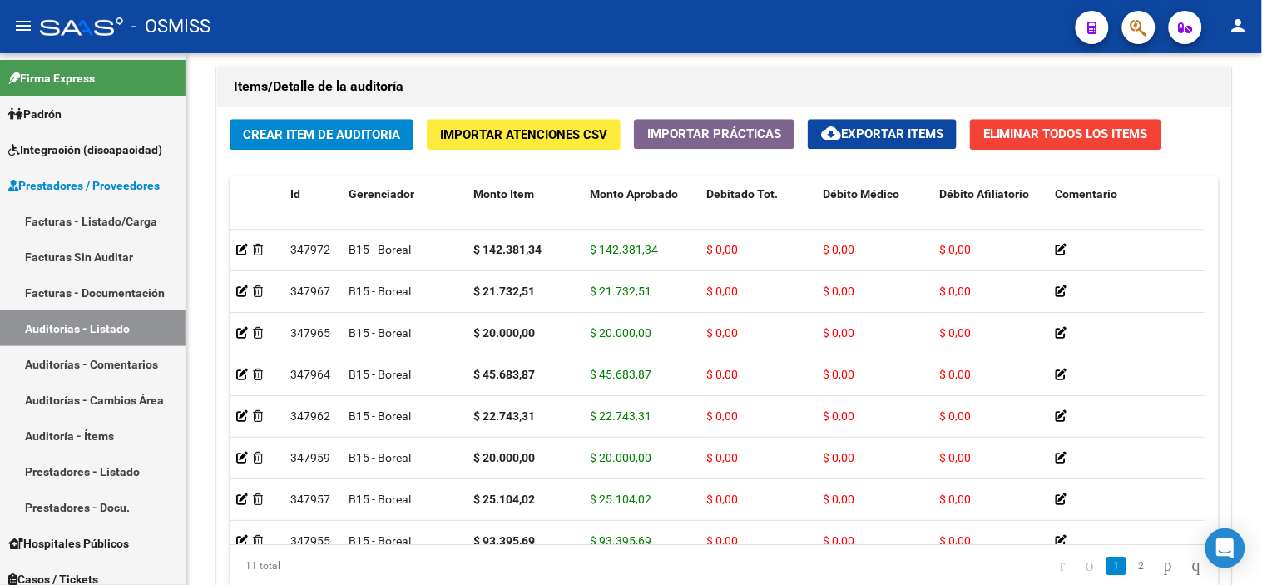
click at [687, 2] on mat-toolbar "menu - OSMISS person" at bounding box center [631, 26] width 1262 height 53
click at [354, 129] on span "Crear Item de Auditoria" at bounding box center [321, 134] width 157 height 15
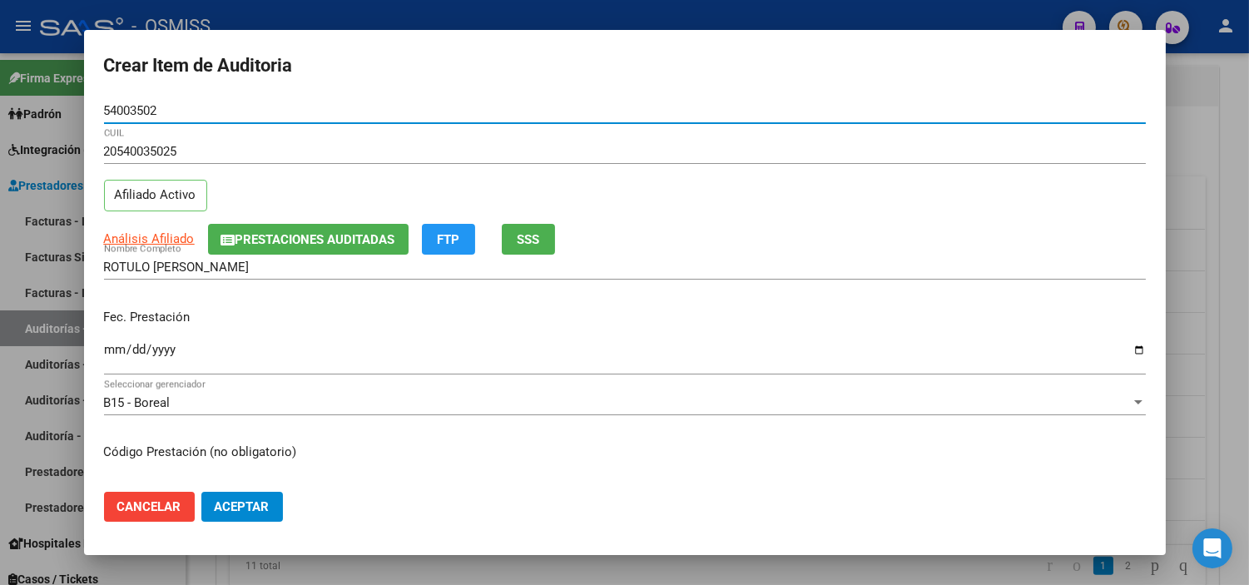
click at [111, 350] on input "Ingresar la fecha" at bounding box center [625, 356] width 1042 height 27
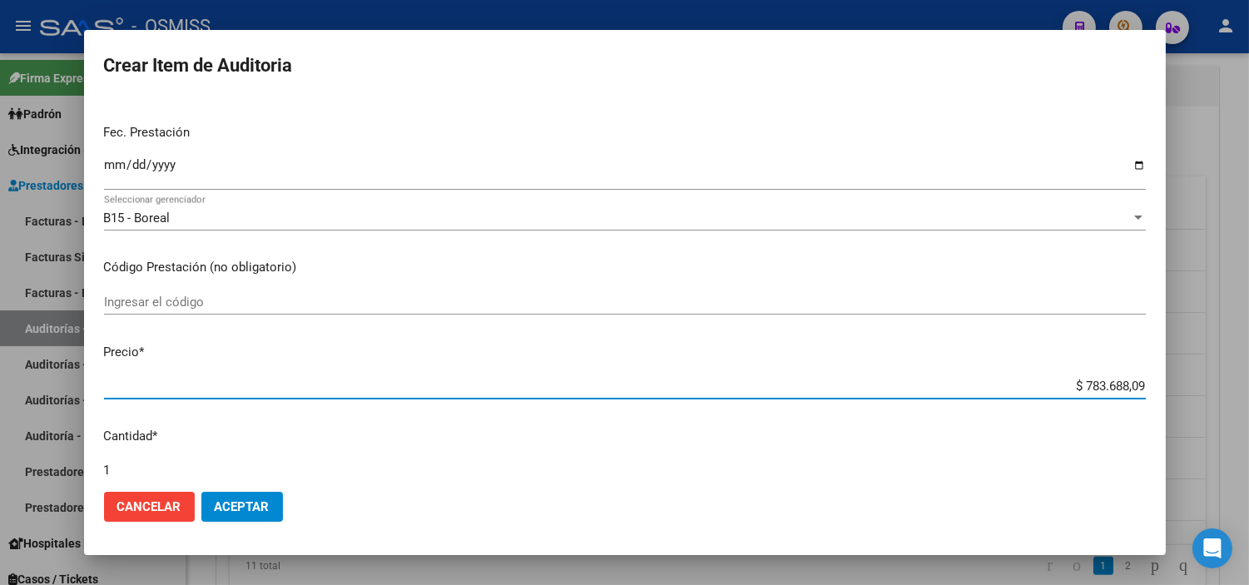
drag, startPoint x: 1052, startPoint y: 385, endPoint x: 1210, endPoint y: 397, distance: 158.5
click at [687, 397] on div "Crear Item de Auditoria 54003502 Nro Documento 20540035025 CUIL Afiliado Activo…" at bounding box center [624, 292] width 1249 height 585
click at [255, 508] on span "Aceptar" at bounding box center [242, 506] width 55 height 15
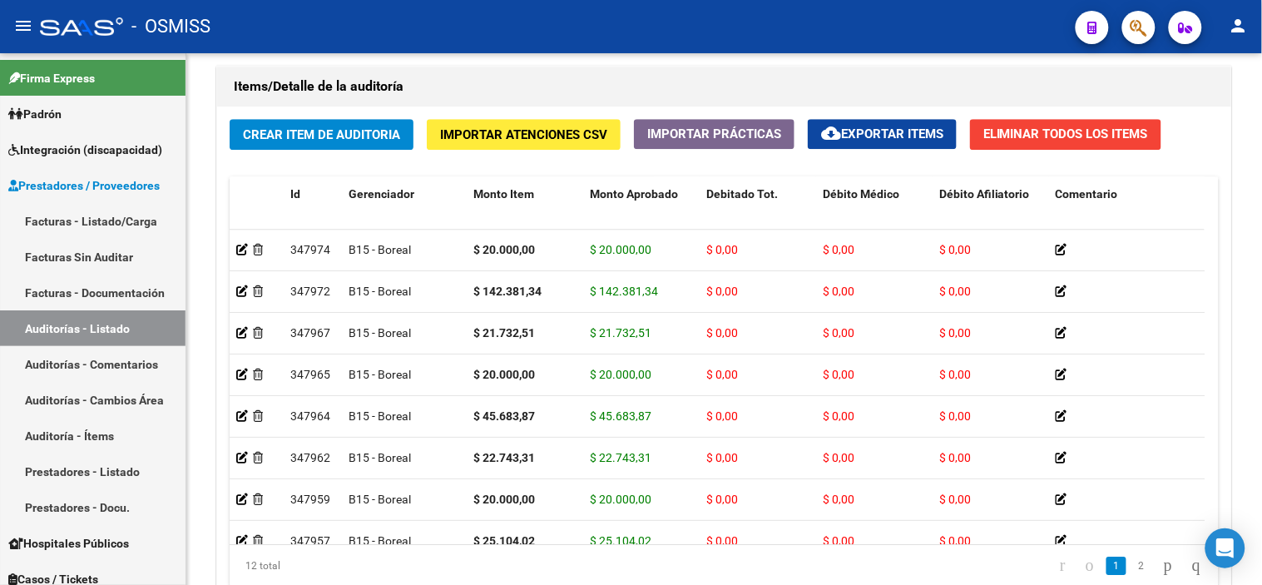
click at [687, 20] on div "- OSMISS" at bounding box center [551, 26] width 1022 height 37
click at [350, 136] on span "Crear Item de Auditoria" at bounding box center [321, 134] width 157 height 15
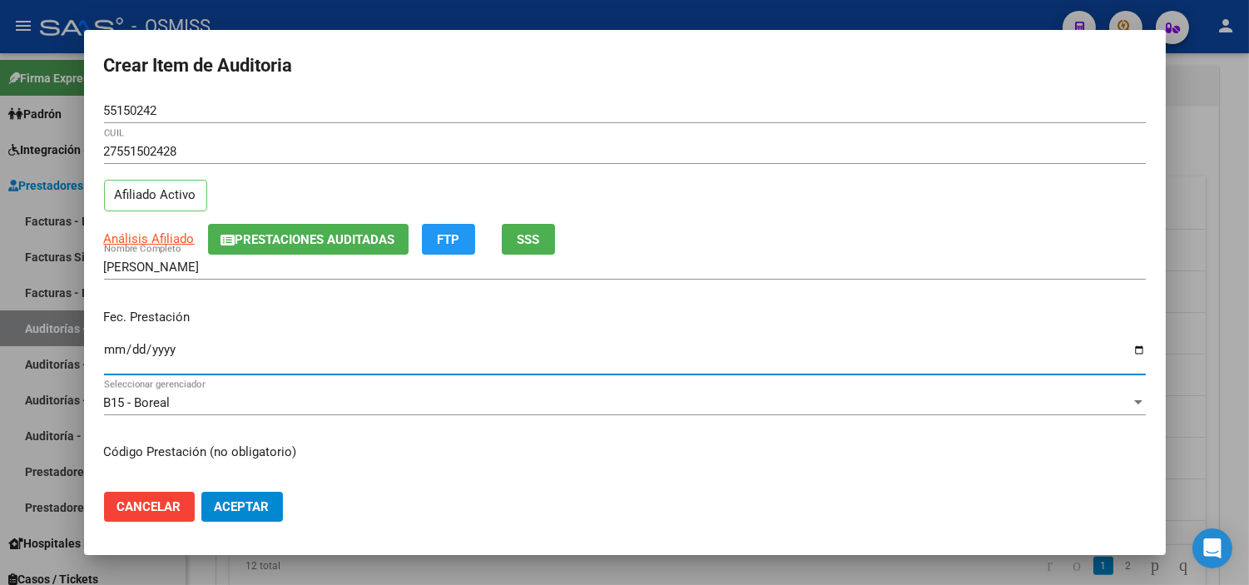
click at [114, 349] on input "Ingresar la fecha" at bounding box center [625, 356] width 1042 height 27
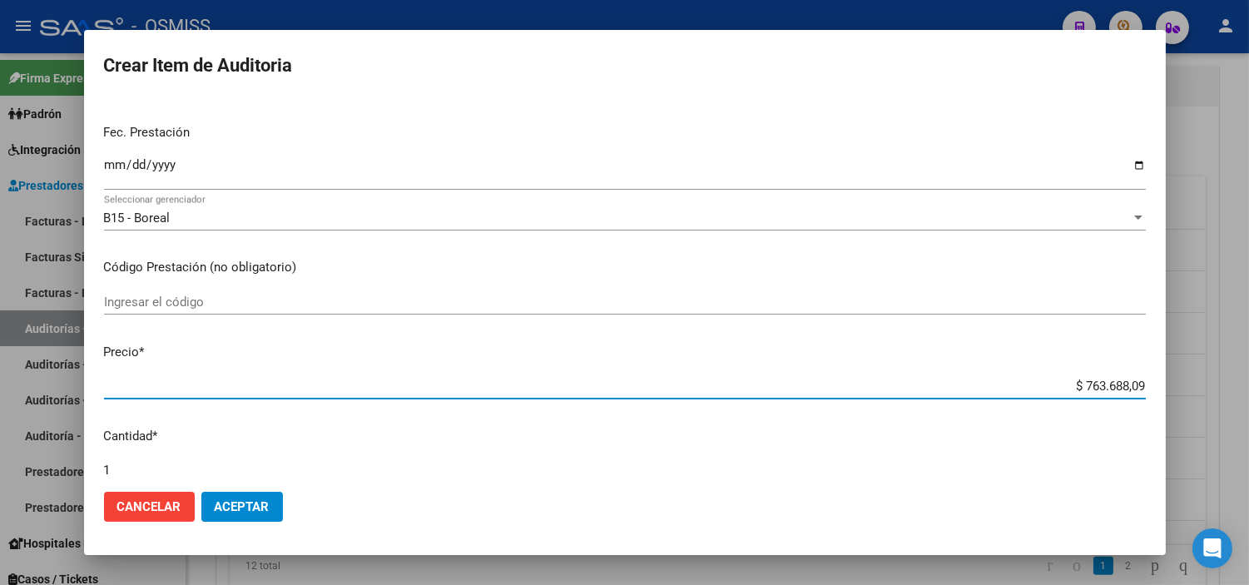
drag, startPoint x: 1019, startPoint y: 379, endPoint x: 1218, endPoint y: 396, distance: 199.5
click at [687, 396] on div "Crear Item de Auditoria 55150242 Nro Documento 27551502428 CUIL Afiliado Activo…" at bounding box center [624, 292] width 1249 height 585
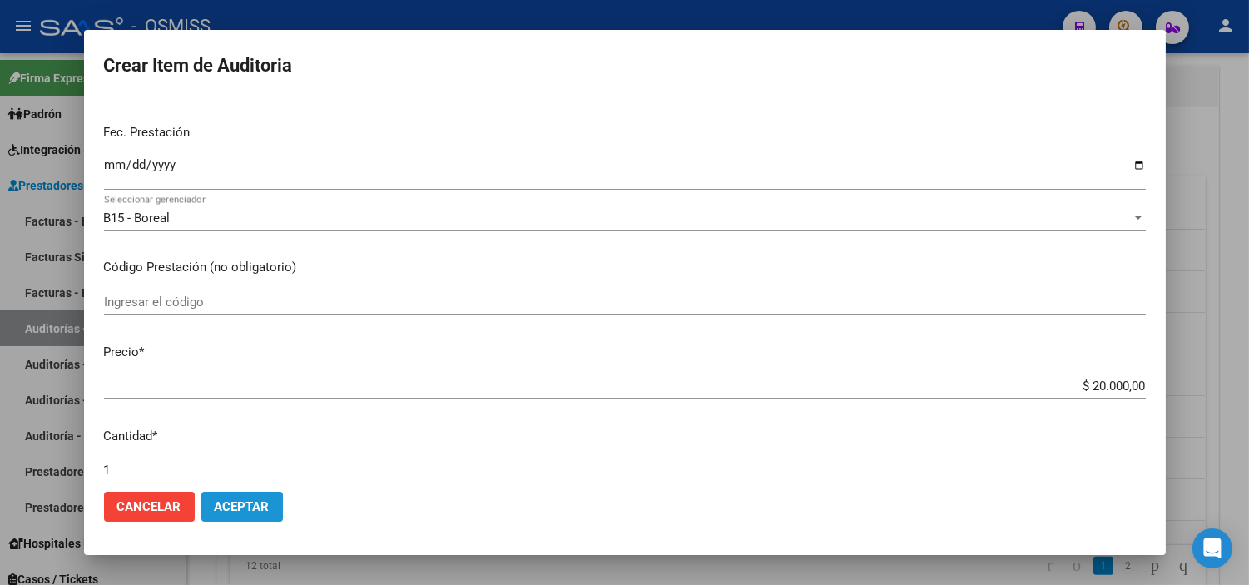
click at [262, 493] on button "Aceptar" at bounding box center [242, 507] width 82 height 30
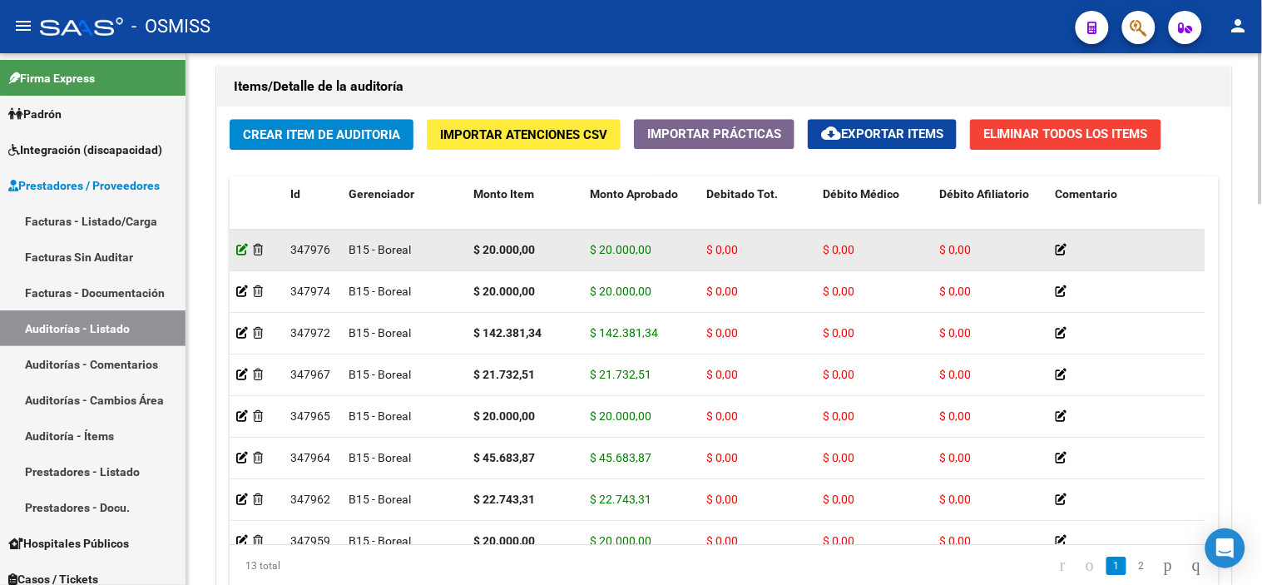
click at [241, 252] on icon at bounding box center [242, 250] width 12 height 12
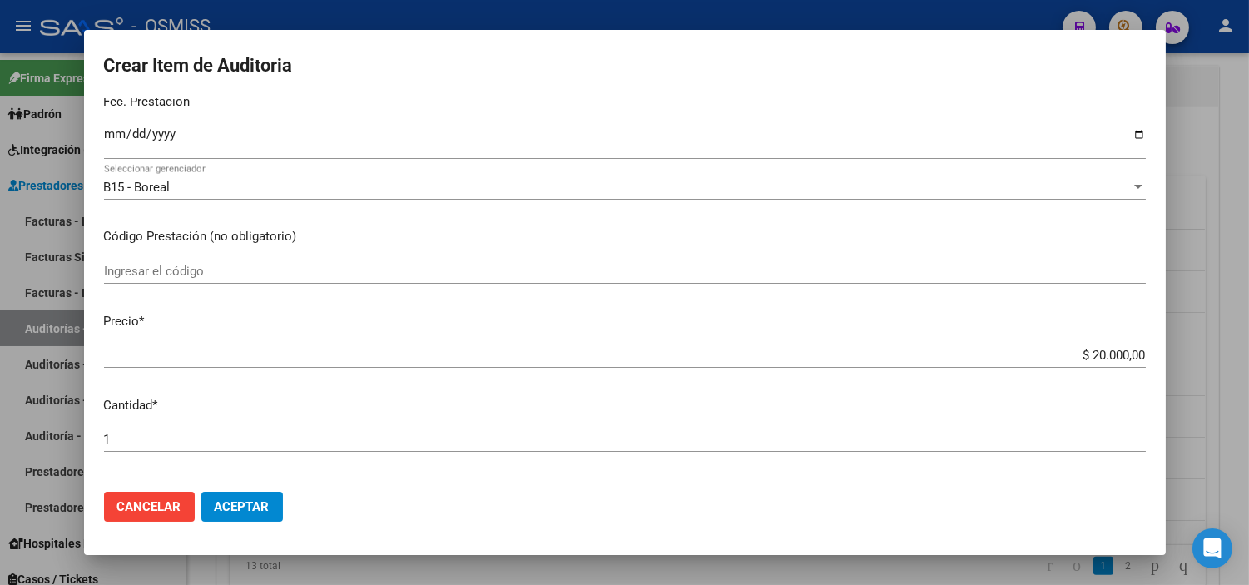
drag, startPoint x: 1062, startPoint y: 345, endPoint x: 1170, endPoint y: 356, distance: 107.9
click at [687, 356] on div "Crear Item de Auditoria 55150242 Nro Documento 27551502428 CUIL Afiliado Activo…" at bounding box center [624, 292] width 1249 height 585
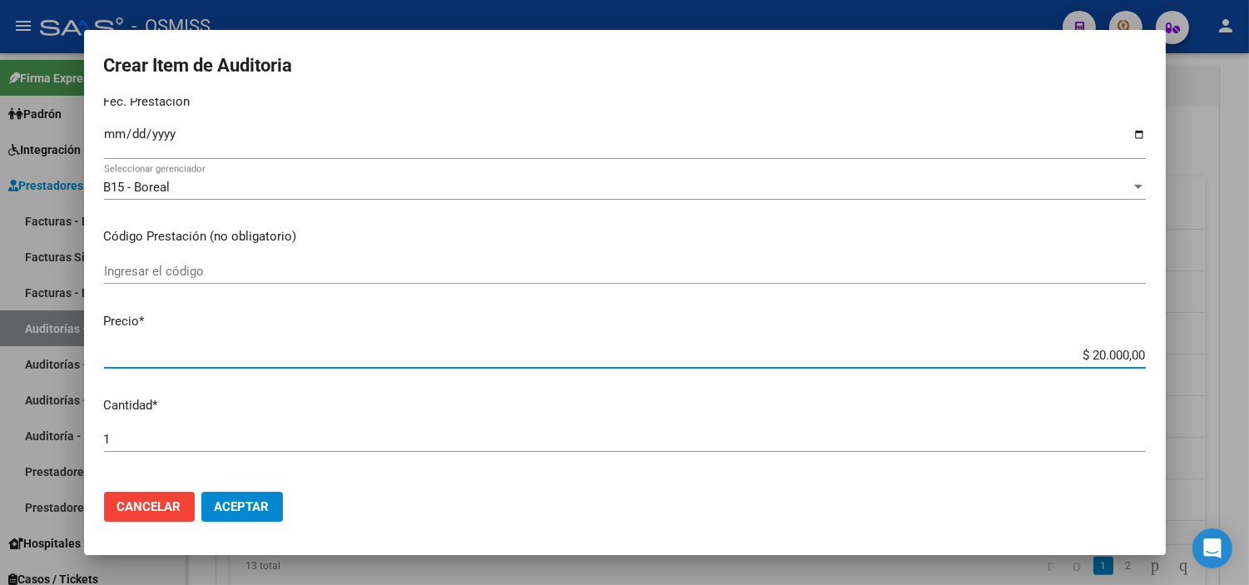
drag, startPoint x: 1055, startPoint y: 353, endPoint x: 1165, endPoint y: 353, distance: 110.6
click at [687, 353] on div "Crear Item de Auditoria 55150242 Nro Documento 27551502428 CUIL Afiliado Activo…" at bounding box center [624, 292] width 1249 height 585
click at [250, 501] on span "Aceptar" at bounding box center [242, 506] width 55 height 15
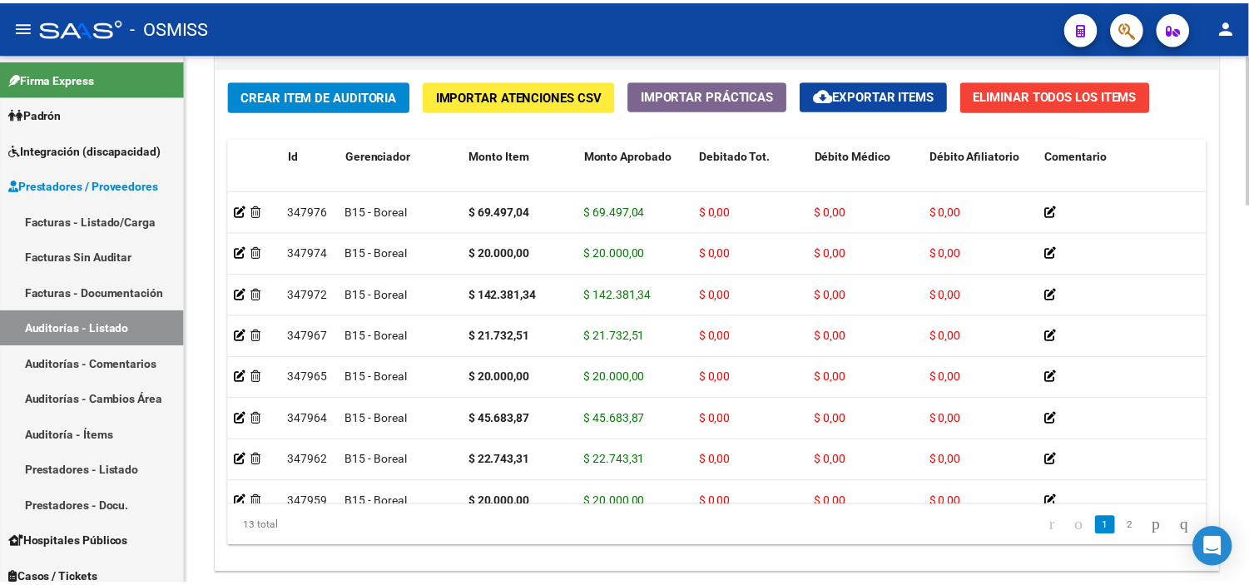
scroll to position [1244, 0]
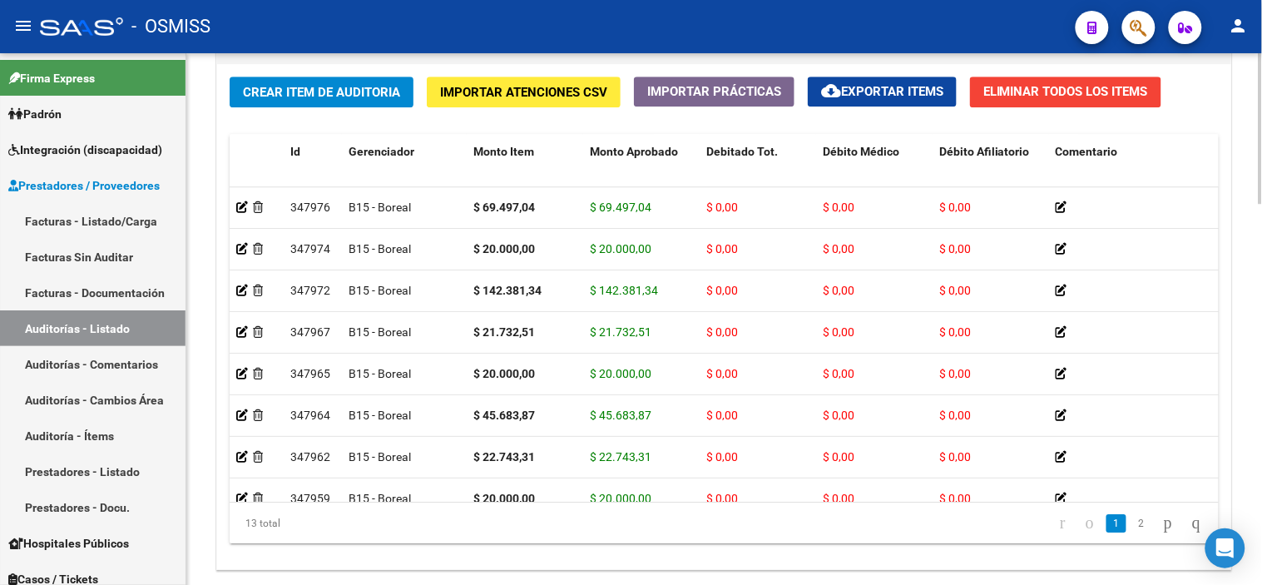
click at [687, 531] on div at bounding box center [1261, 480] width 4 height 151
click at [687, 14] on div "- OSMISS" at bounding box center [551, 26] width 1022 height 37
click at [349, 92] on span "Crear Item de Auditoria" at bounding box center [321, 92] width 157 height 15
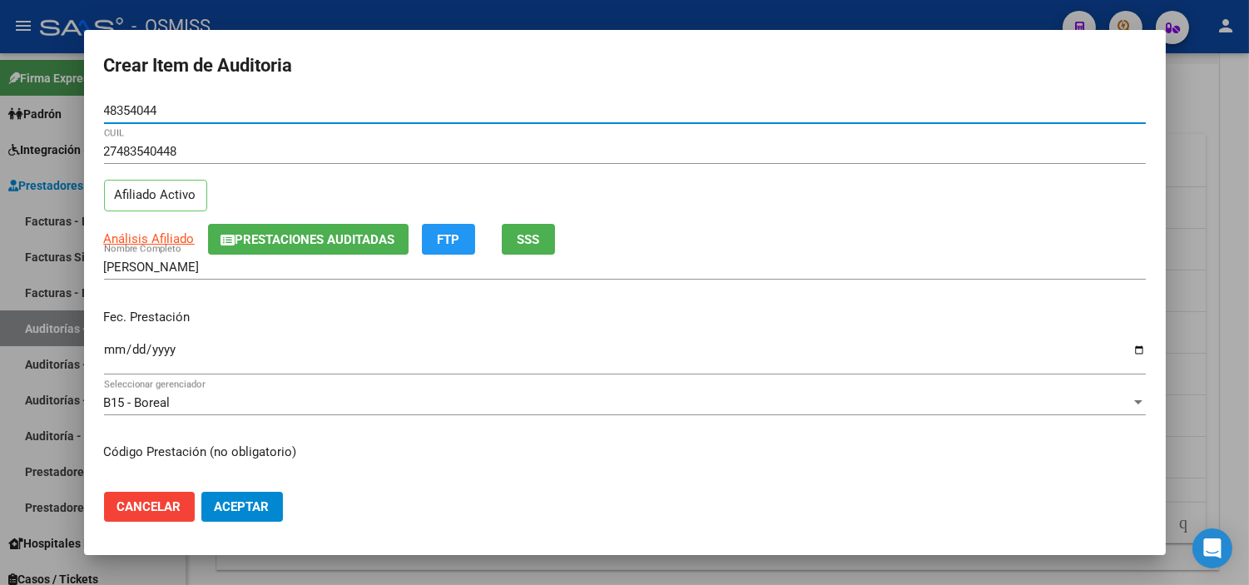
click at [106, 348] on input "Ingresar la fecha" at bounding box center [625, 356] width 1042 height 27
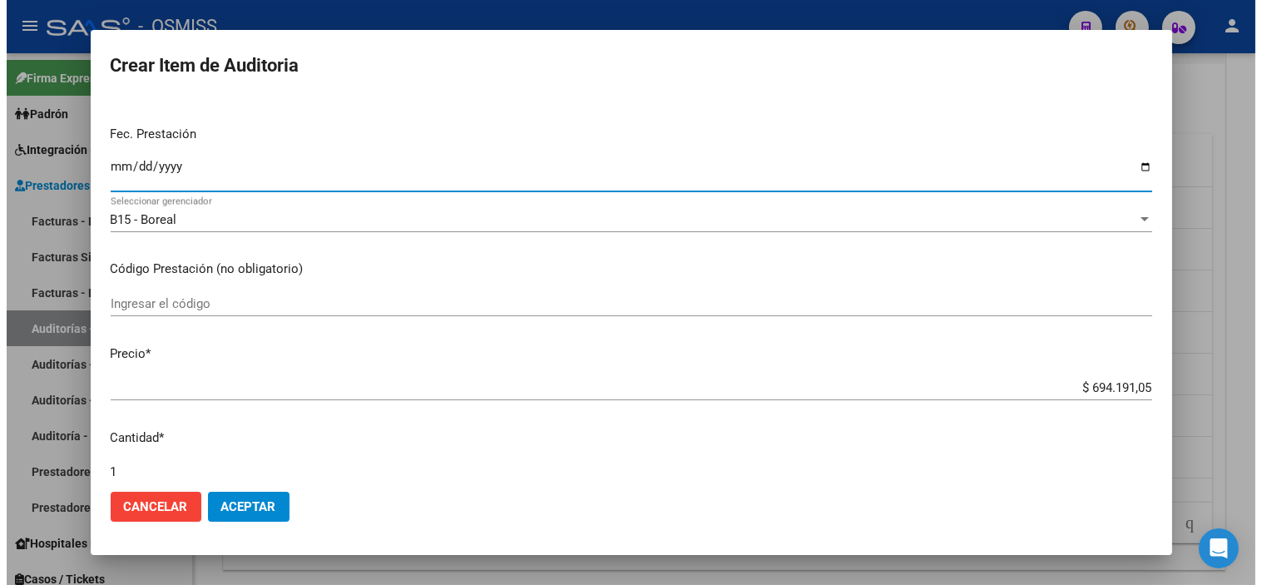
scroll to position [185, 0]
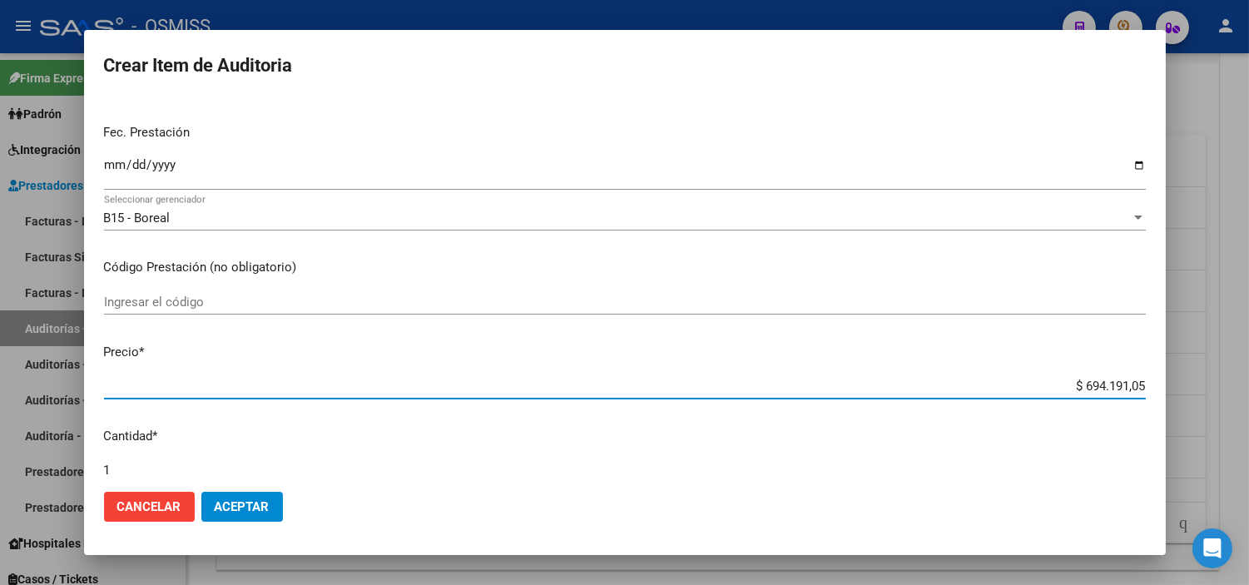
drag, startPoint x: 1034, startPoint y: 384, endPoint x: 1210, endPoint y: 395, distance: 176.7
click at [687, 395] on div "Crear Item de Auditoria 48354044 Nro Documento 27483540448 CUIL Afiliado Activo…" at bounding box center [624, 292] width 1249 height 585
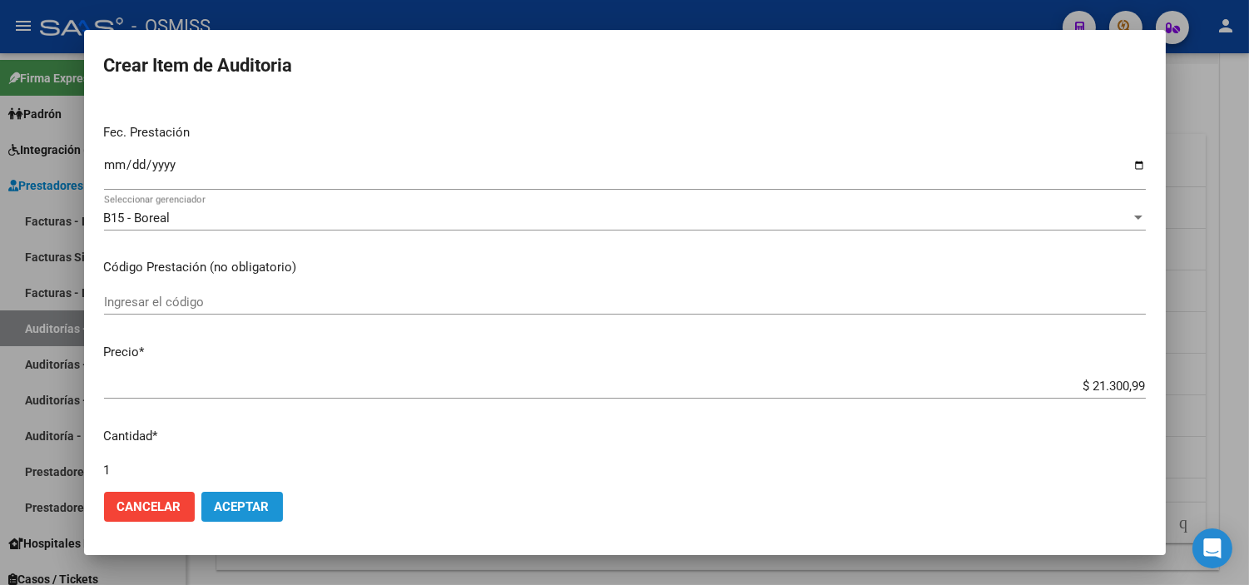
click at [253, 503] on span "Aceptar" at bounding box center [242, 506] width 55 height 15
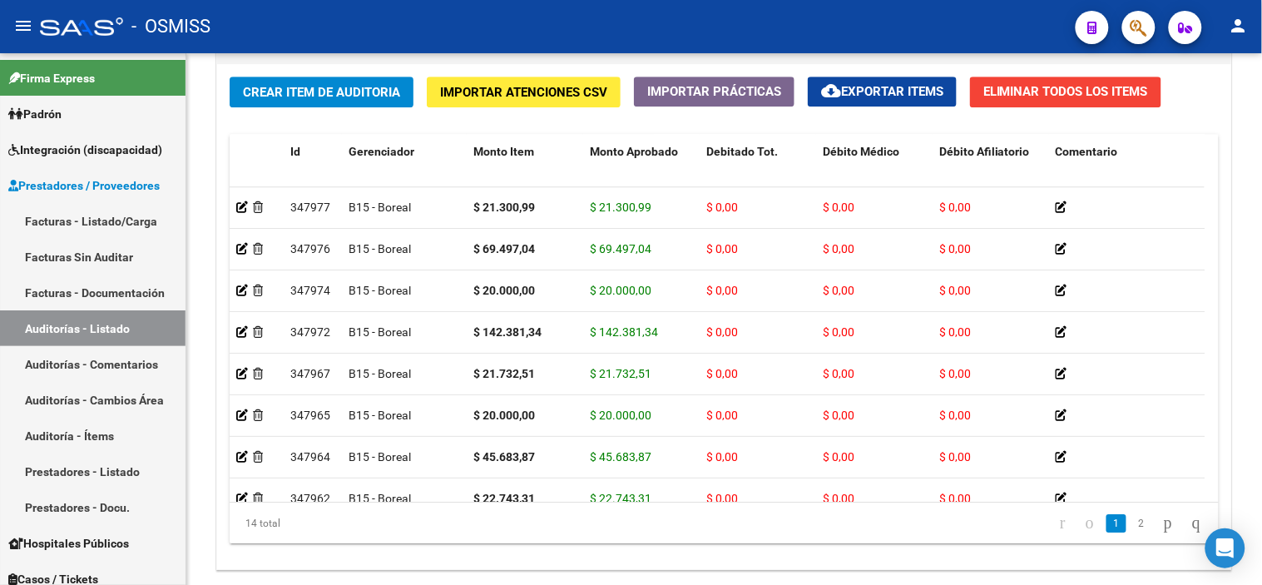
click at [571, 8] on div "- OSMISS" at bounding box center [551, 26] width 1022 height 37
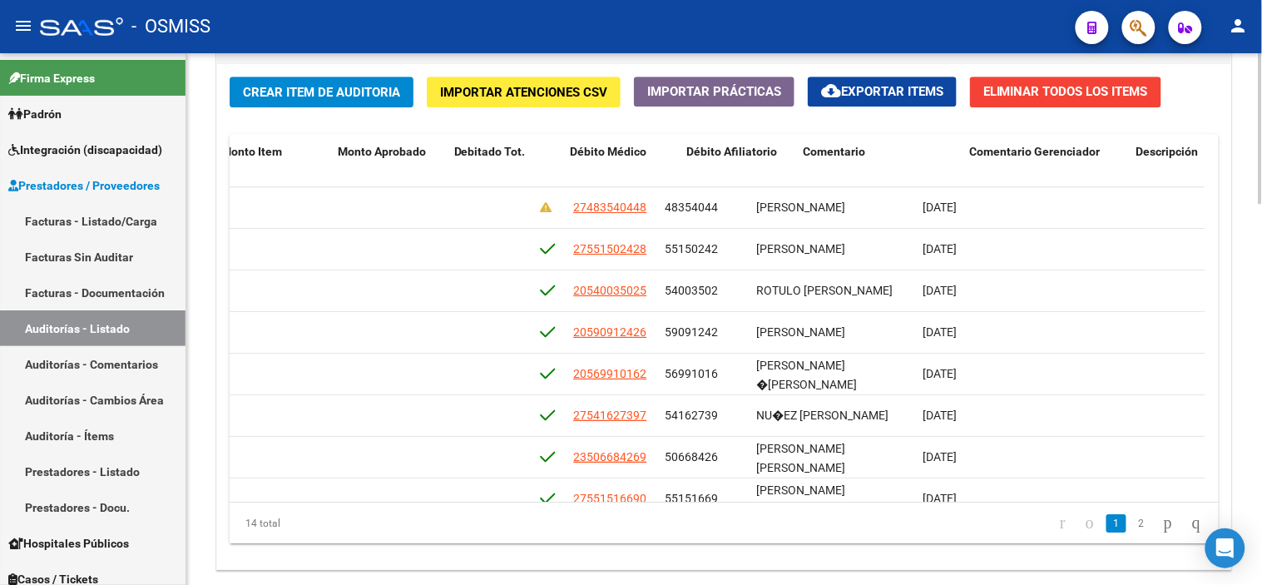
scroll to position [0, 0]
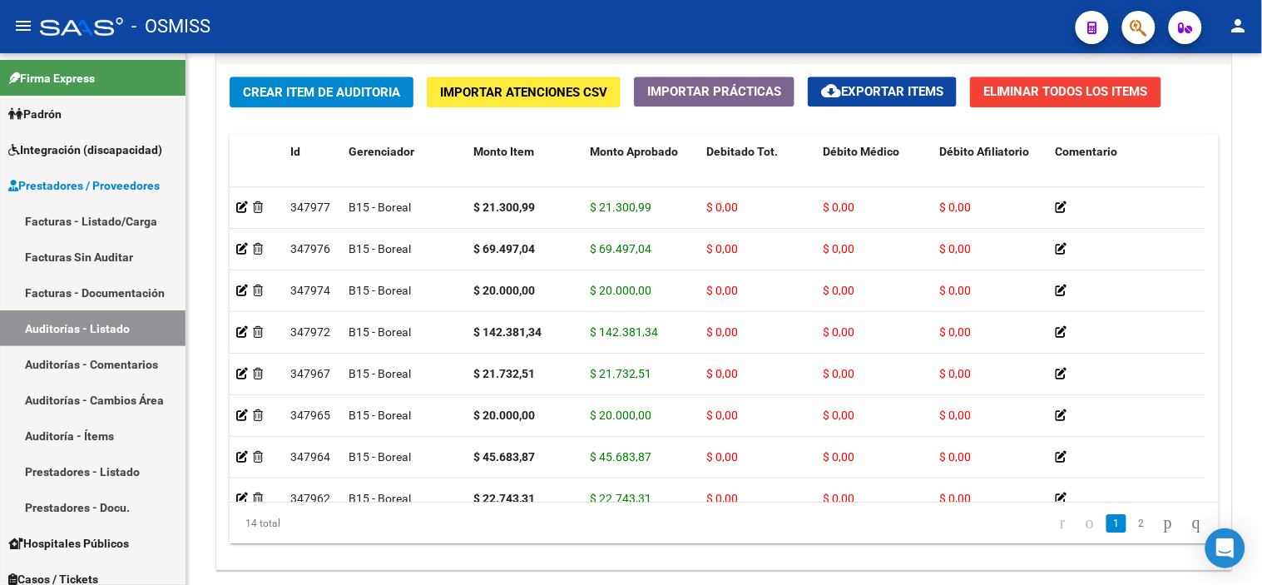
click at [687, 26] on div "- OSMISS" at bounding box center [551, 26] width 1022 height 37
click at [314, 88] on span "Crear Item de Auditoria" at bounding box center [321, 92] width 157 height 15
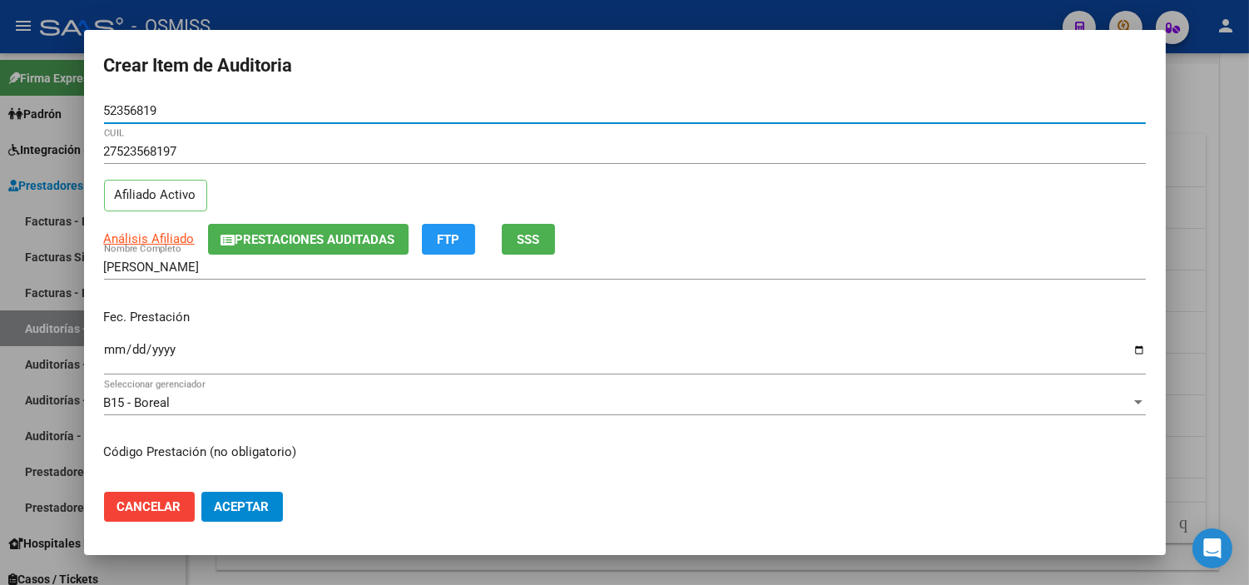
click at [115, 345] on input "Ingresar la fecha" at bounding box center [625, 356] width 1042 height 27
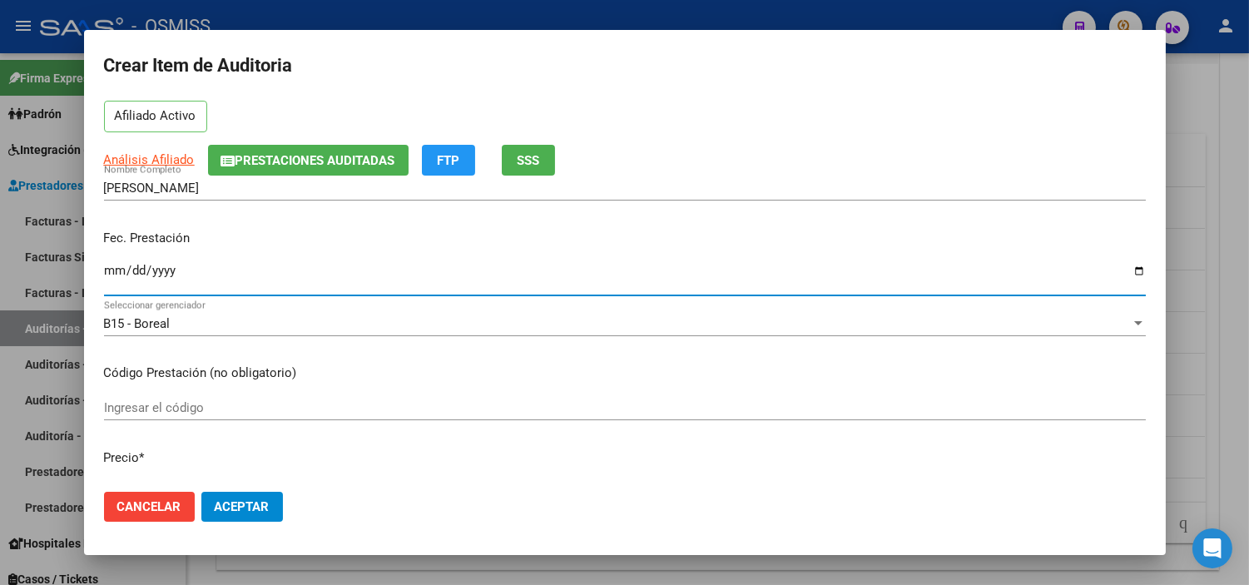
scroll to position [185, 0]
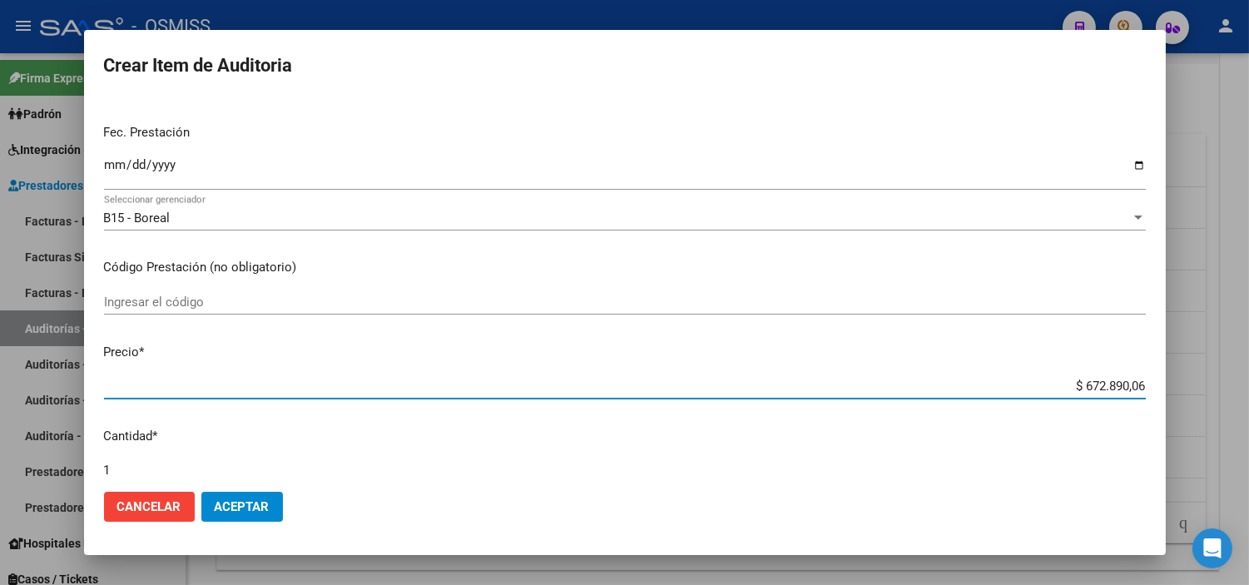
drag, startPoint x: 1037, startPoint y: 384, endPoint x: 1254, endPoint y: 408, distance: 218.5
click at [687, 408] on html "menu - OSMISS person Firma Express Padrón Padrón Ágil Análisis Afiliado Integra…" at bounding box center [624, 292] width 1249 height 585
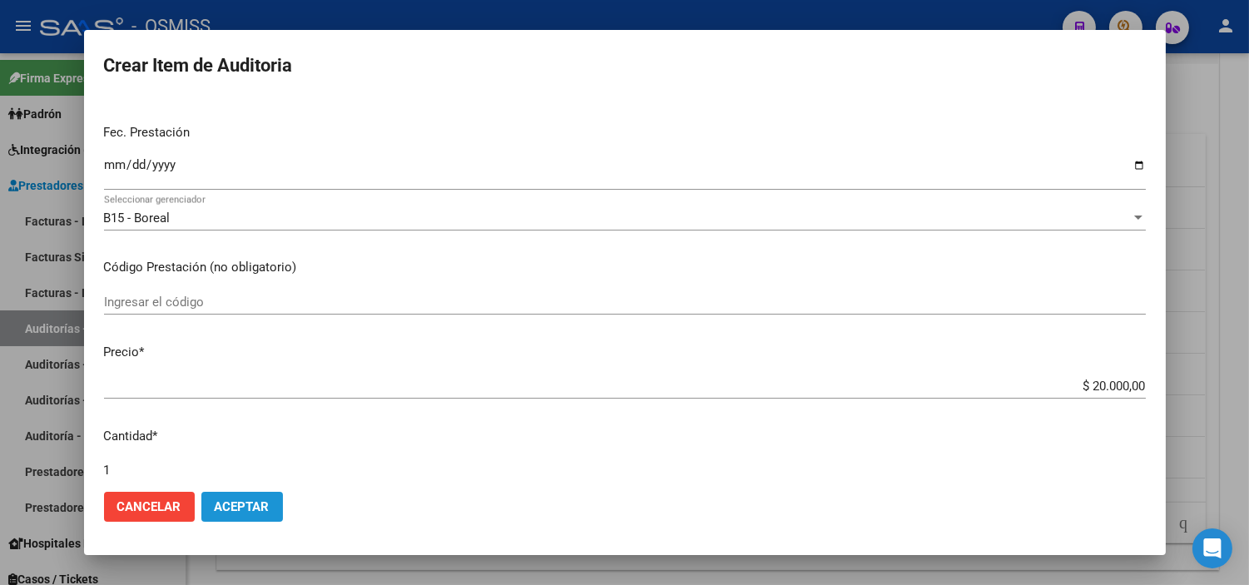
click at [263, 497] on button "Aceptar" at bounding box center [242, 507] width 82 height 30
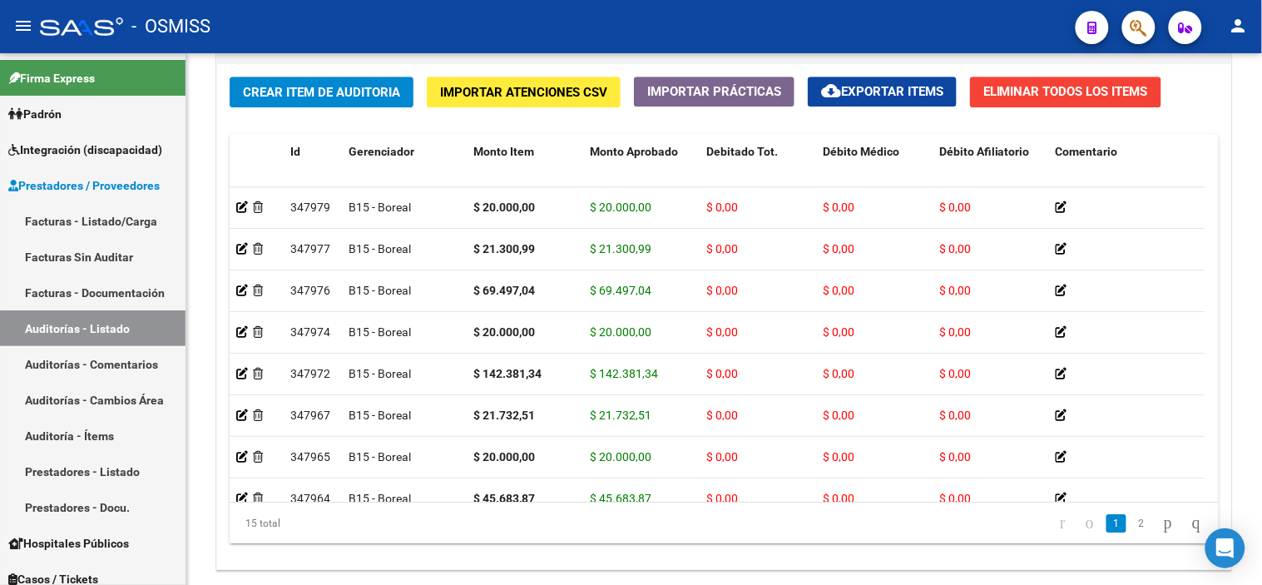
click at [687, 35] on div "- OSMISS" at bounding box center [551, 26] width 1022 height 37
drag, startPoint x: 727, startPoint y: 17, endPoint x: 695, endPoint y: 26, distance: 32.7
click at [687, 17] on div "- OSMISS" at bounding box center [551, 26] width 1022 height 37
click at [377, 90] on span "Crear Item de Auditoria" at bounding box center [321, 92] width 157 height 15
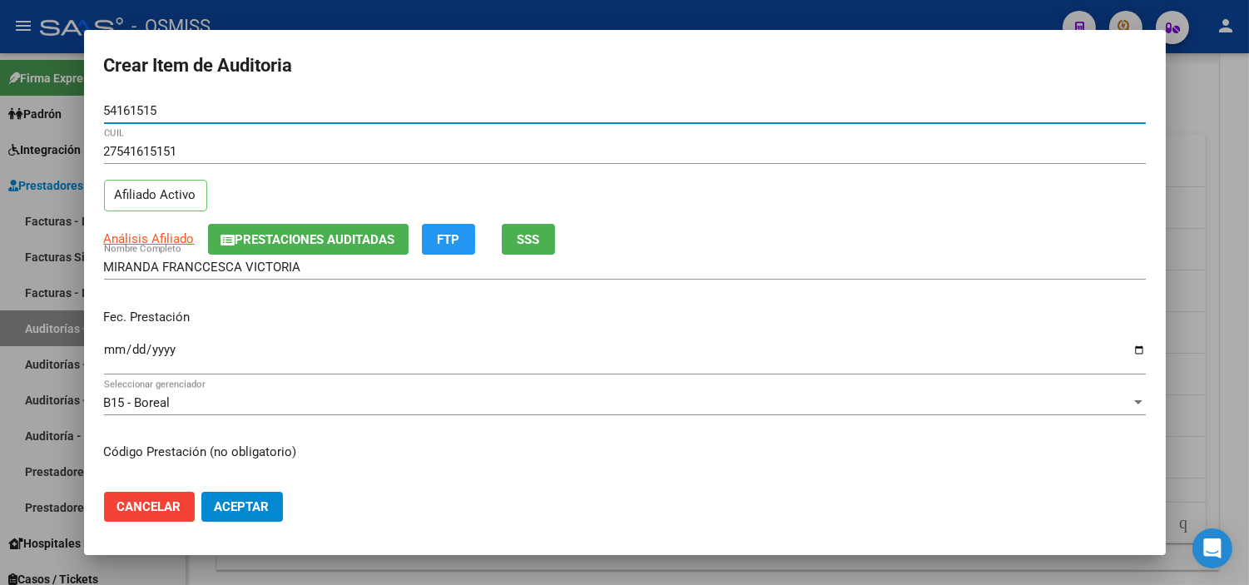
click at [106, 346] on input "Ingresar la fecha" at bounding box center [625, 356] width 1042 height 27
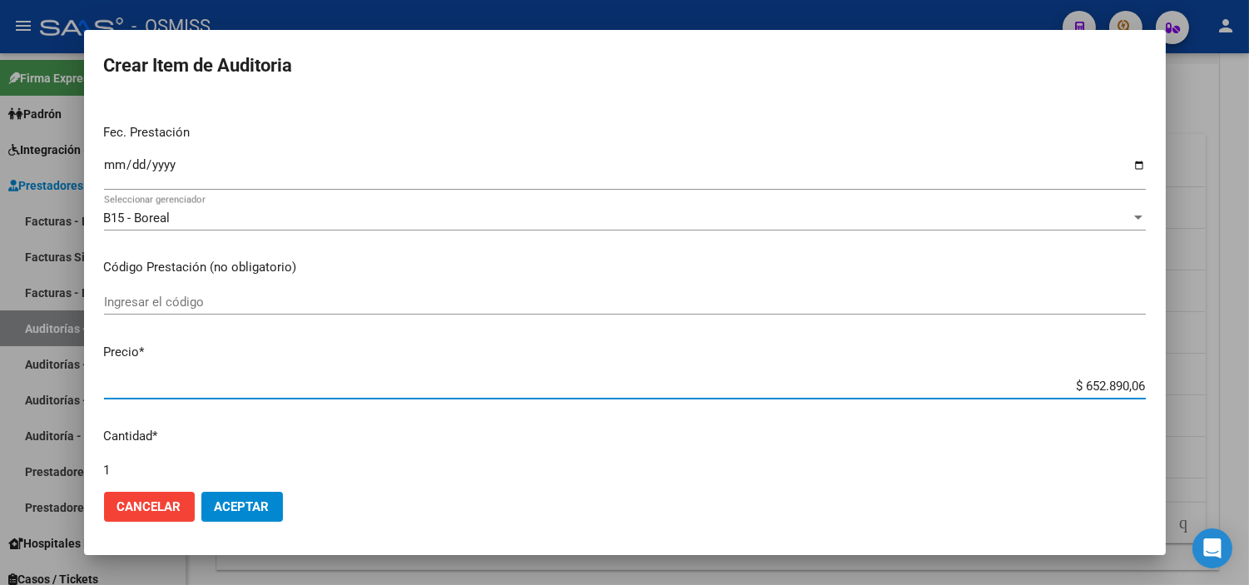
drag, startPoint x: 1016, startPoint y: 380, endPoint x: 1225, endPoint y: 385, distance: 208.9
click at [687, 385] on div "Crear Item de Auditoria 54161515 Nro Documento 27541615151 CUIL Afiliado Activo…" at bounding box center [624, 292] width 1249 height 585
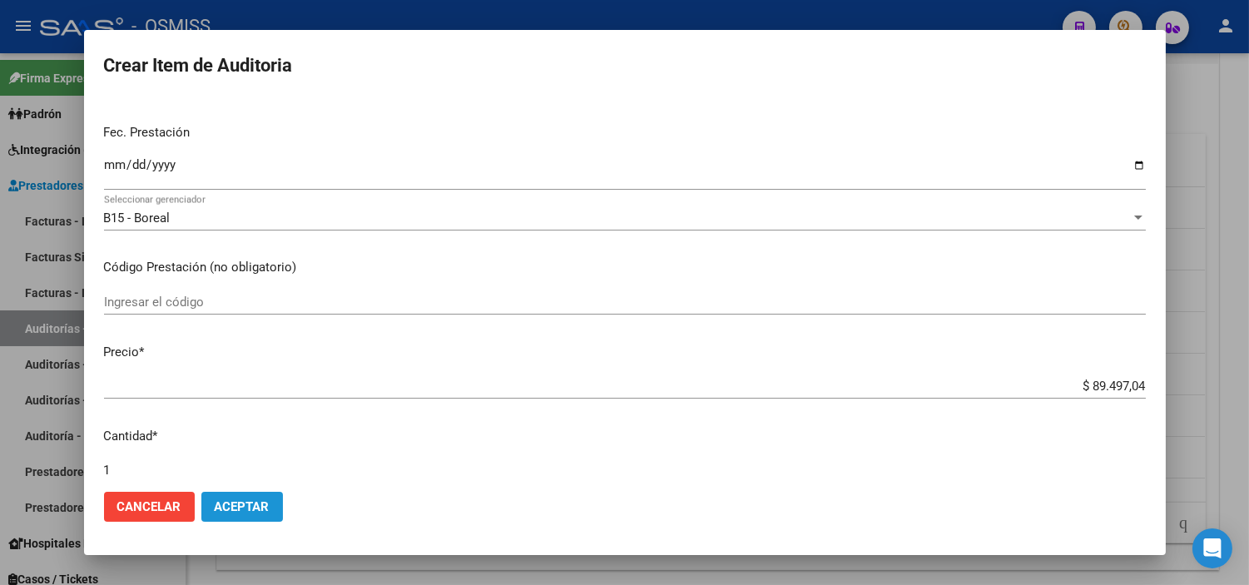
drag, startPoint x: 271, startPoint y: 512, endPoint x: 276, endPoint y: 497, distance: 15.8
click at [271, 512] on button "Aceptar" at bounding box center [242, 507] width 82 height 30
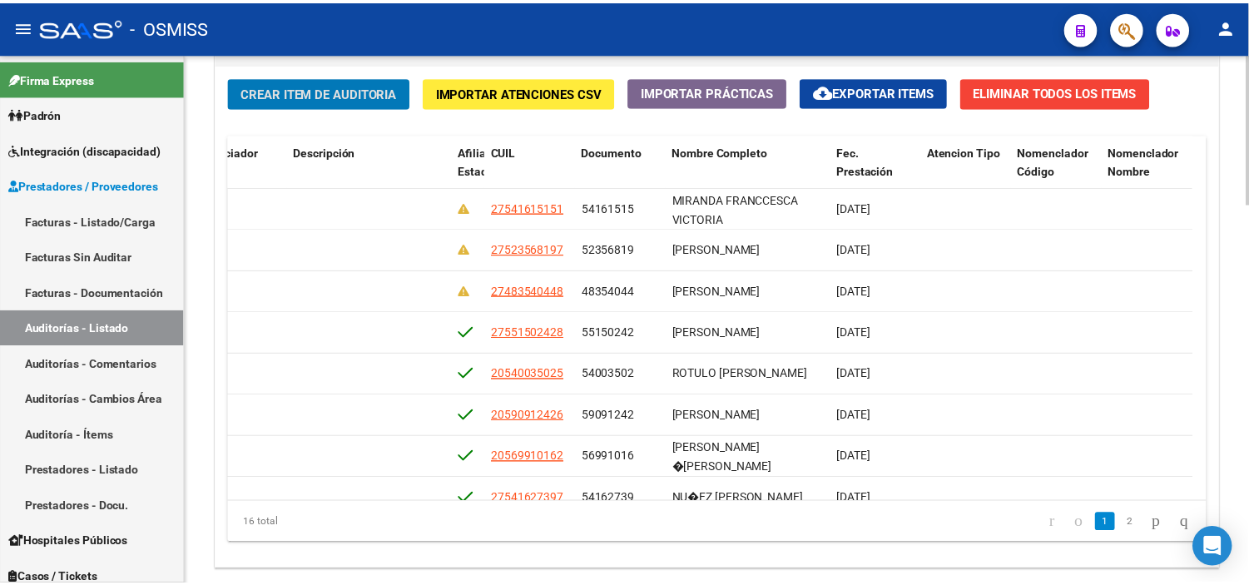
scroll to position [0, 0]
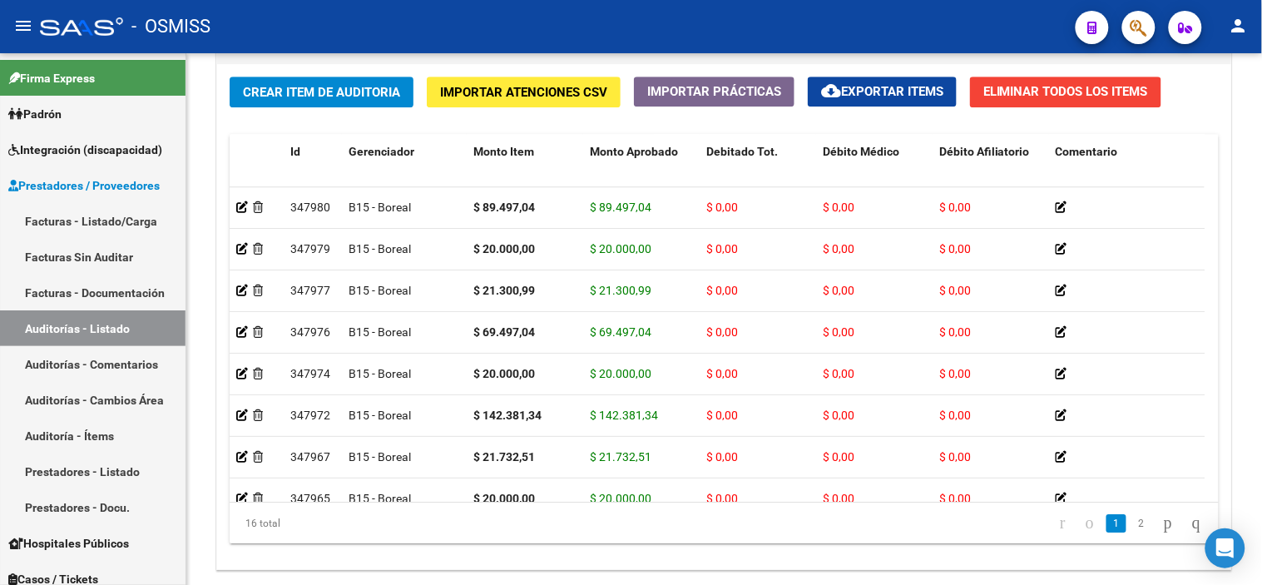
click at [687, 10] on div "- OSMISS" at bounding box center [551, 26] width 1022 height 37
click at [327, 93] on span "Crear Item de Auditoria" at bounding box center [321, 92] width 157 height 15
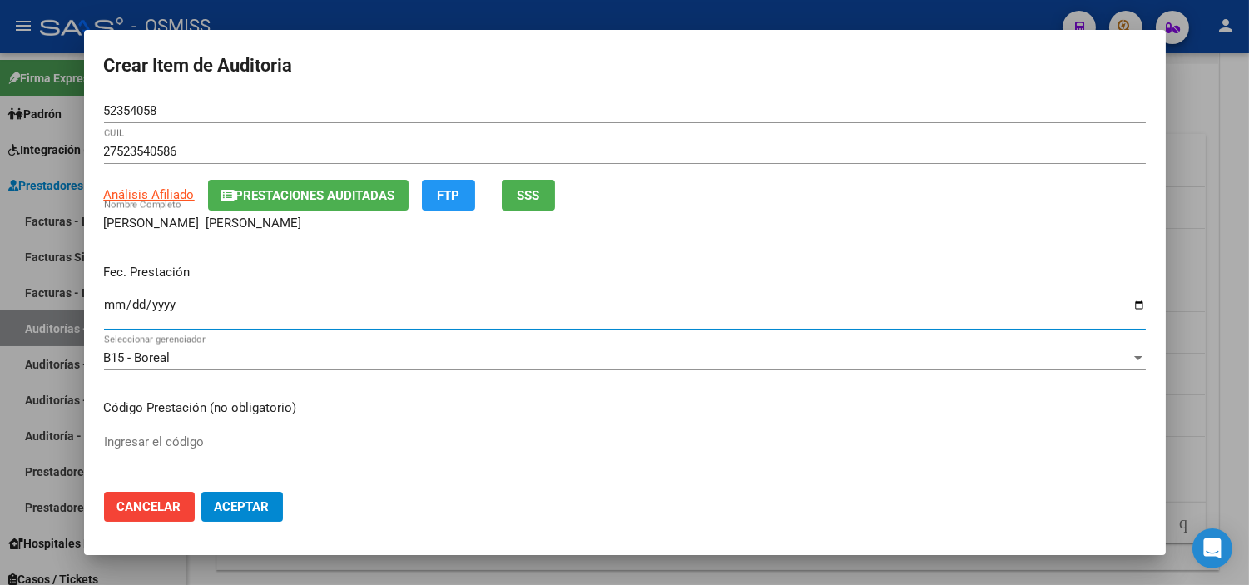
click at [114, 310] on input "Ingresar la fecha" at bounding box center [625, 311] width 1042 height 27
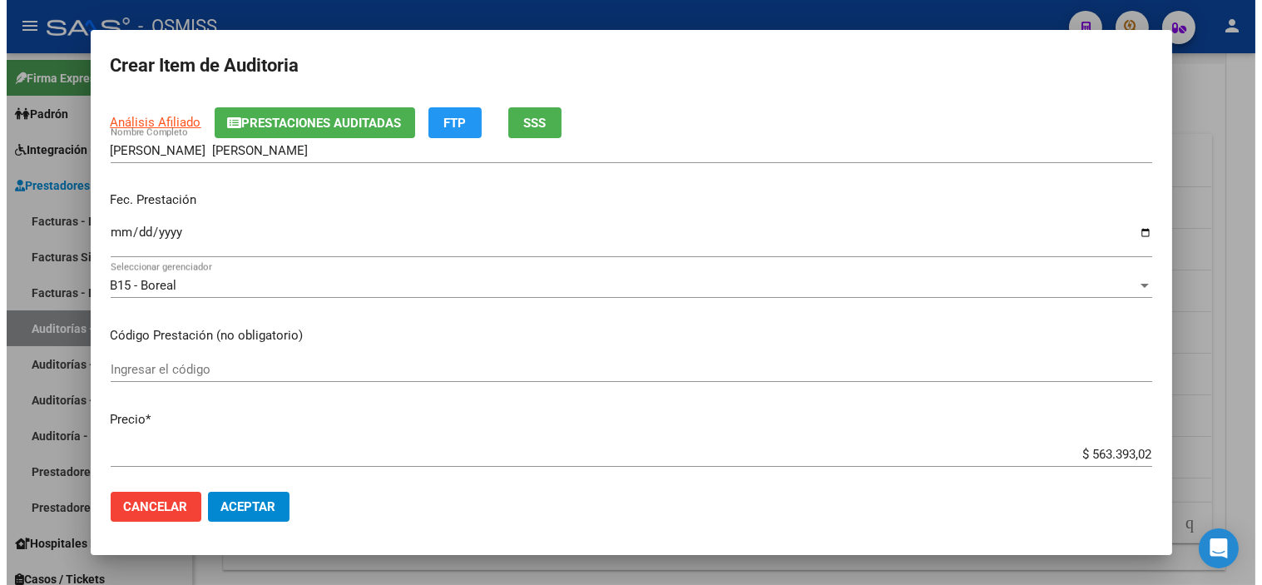
scroll to position [185, 0]
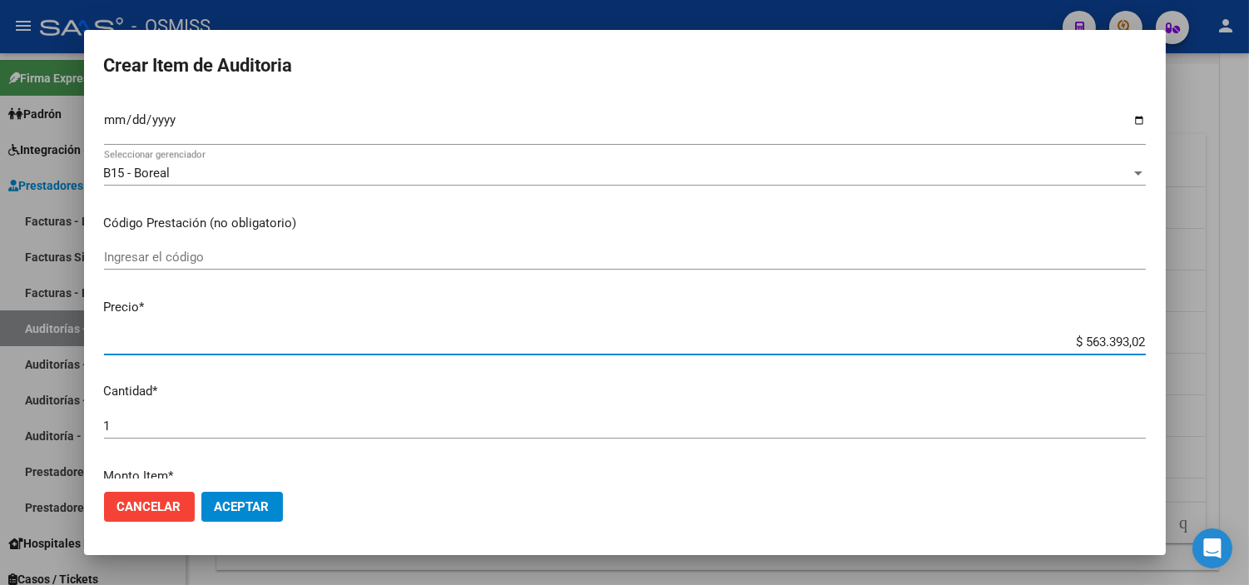
drag, startPoint x: 1042, startPoint y: 335, endPoint x: 1190, endPoint y: 345, distance: 148.4
click at [687, 345] on div "Crear Item de Auditoria 52354058 Nro Documento 27523540586 CUIL Análisis Afilia…" at bounding box center [624, 292] width 1249 height 585
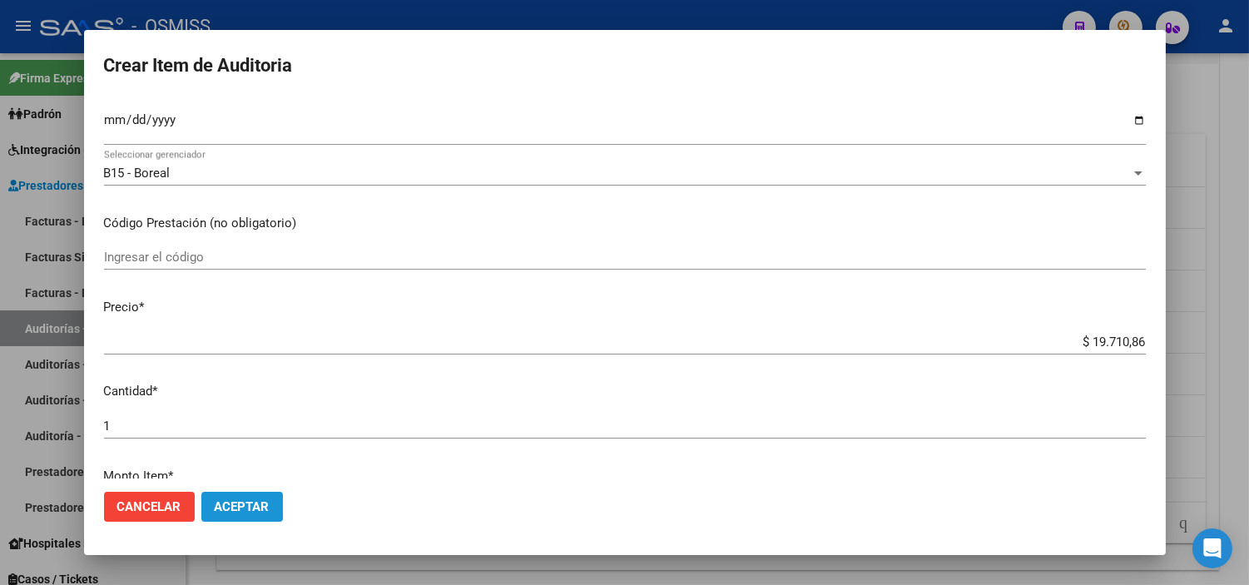
click at [260, 492] on button "Aceptar" at bounding box center [242, 507] width 82 height 30
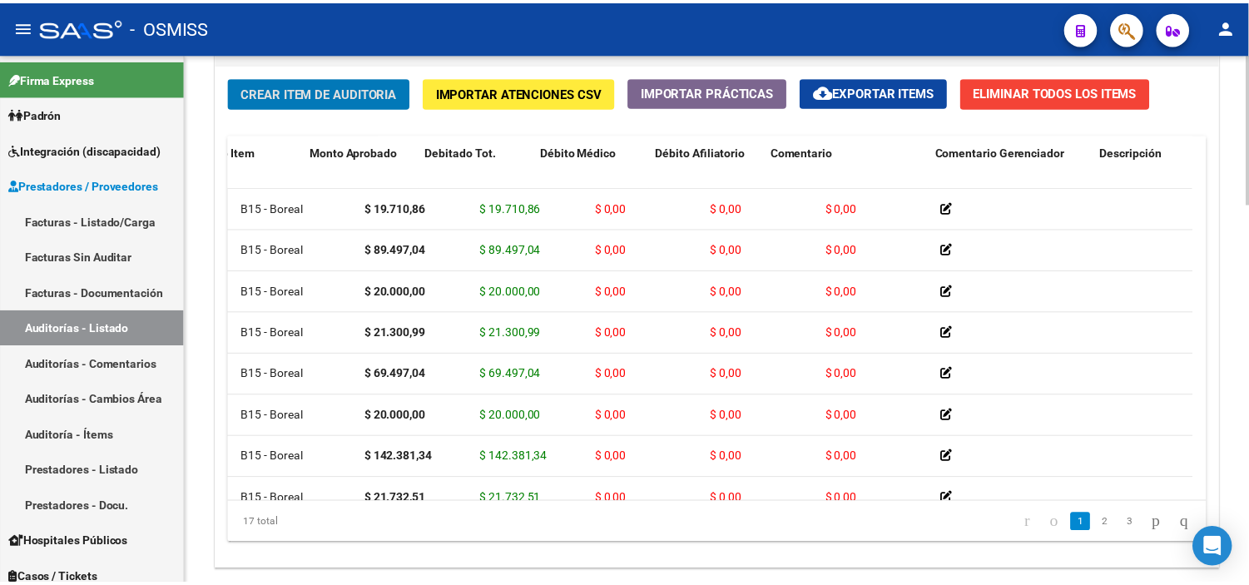
scroll to position [0, 0]
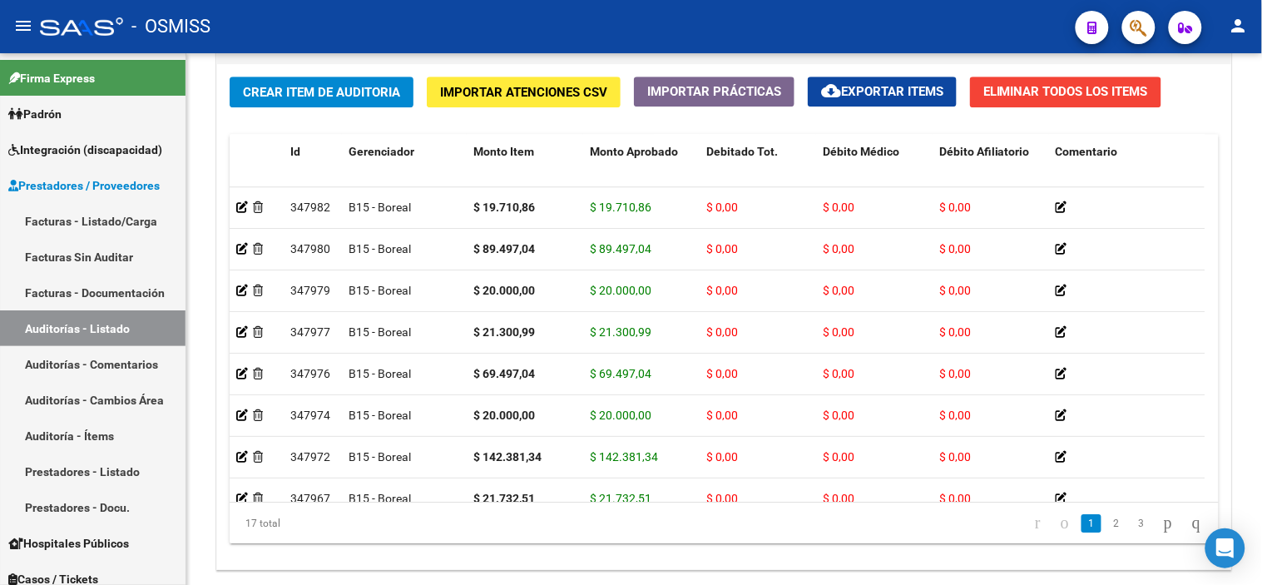
click at [687, 34] on div "- OSMISS" at bounding box center [551, 26] width 1022 height 37
click at [336, 87] on span "Crear Item de Auditoria" at bounding box center [321, 92] width 157 height 15
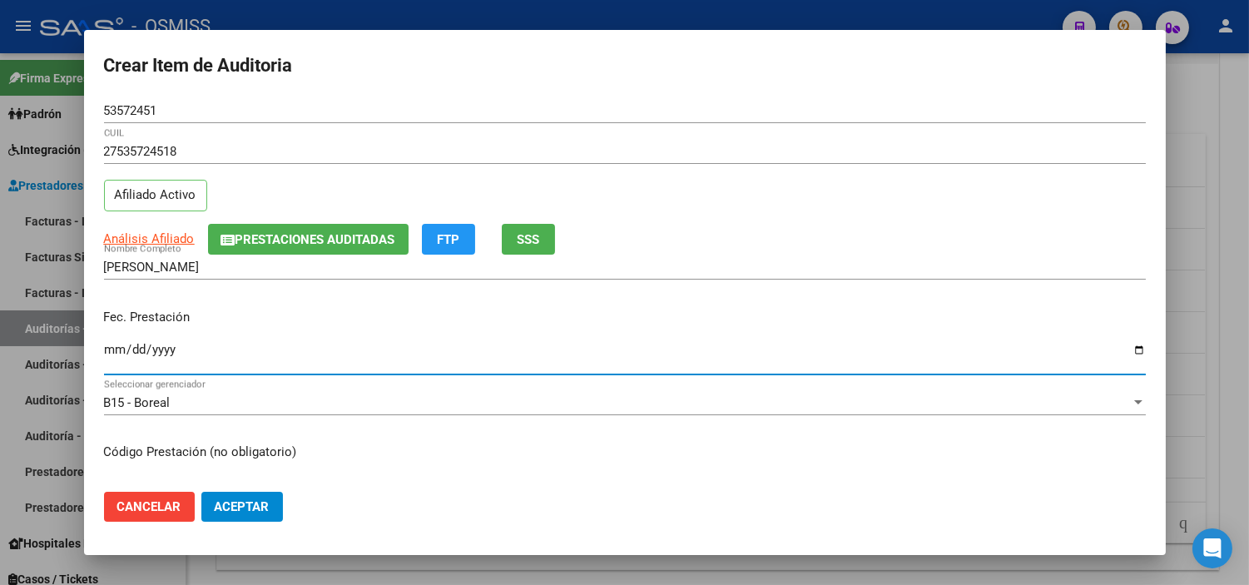
click at [111, 349] on input "Ingresar la fecha" at bounding box center [625, 356] width 1042 height 27
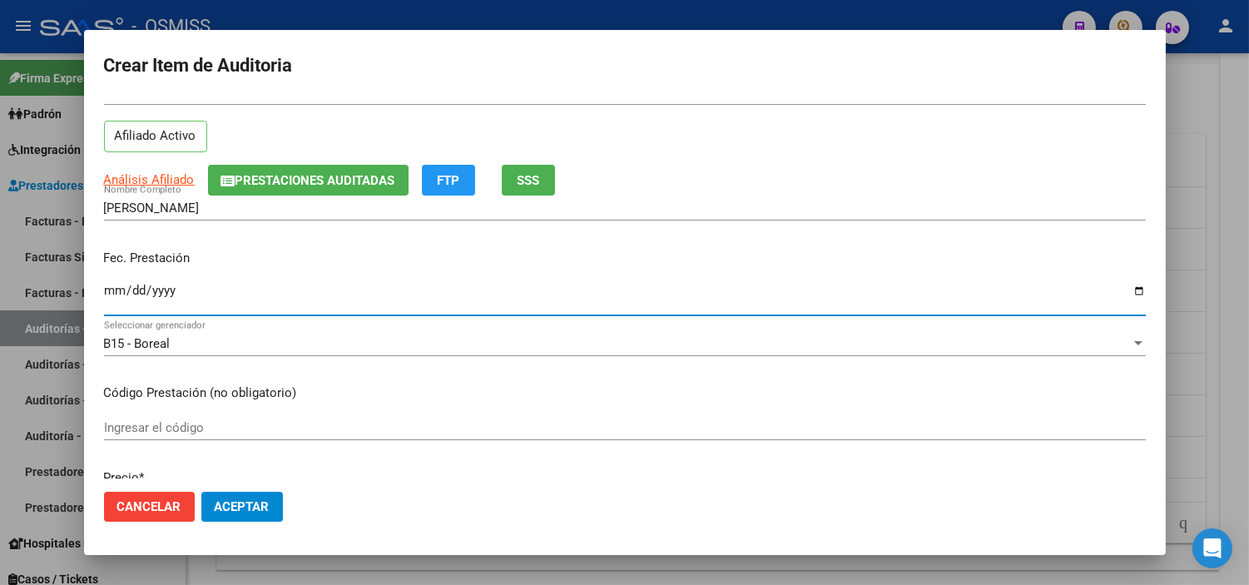
scroll to position [185, 0]
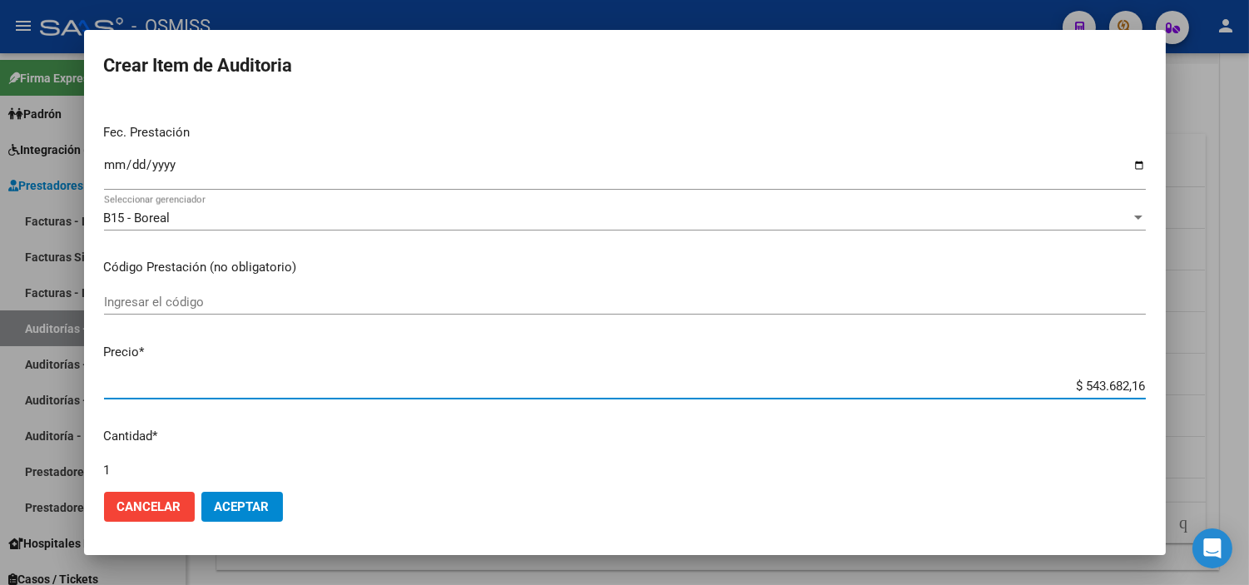
drag, startPoint x: 1043, startPoint y: 391, endPoint x: 1215, endPoint y: 394, distance: 171.4
click at [687, 394] on div "Crear Item de Auditoria 53572451 Nro Documento 27535724518 CUIL Afiliado Activo…" at bounding box center [624, 292] width 1249 height 585
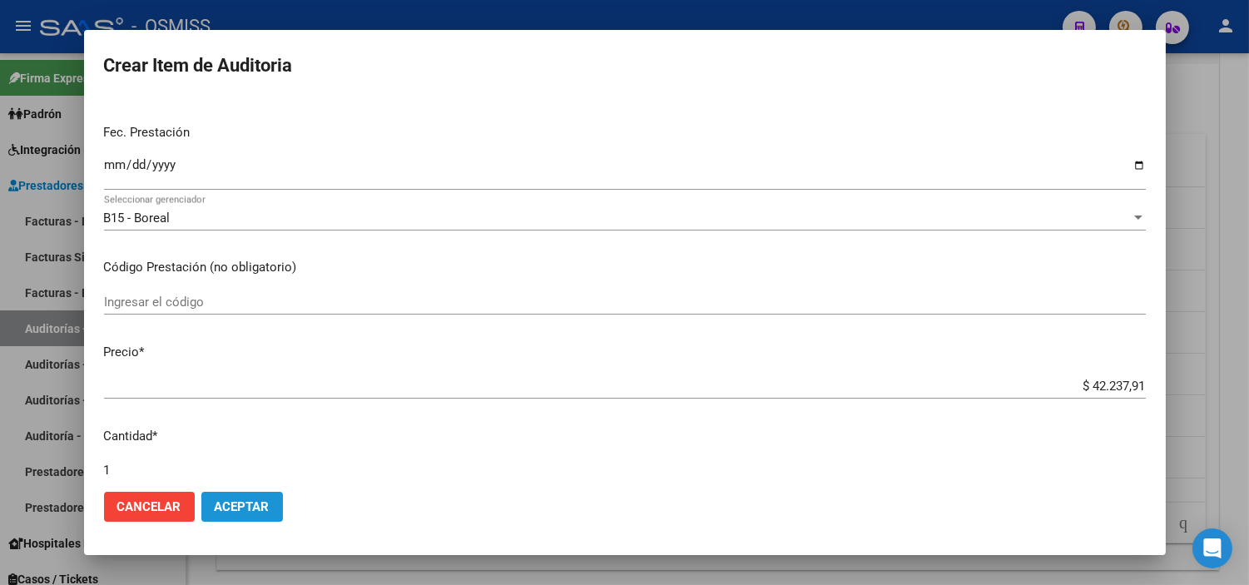
click at [254, 507] on span "Aceptar" at bounding box center [242, 506] width 55 height 15
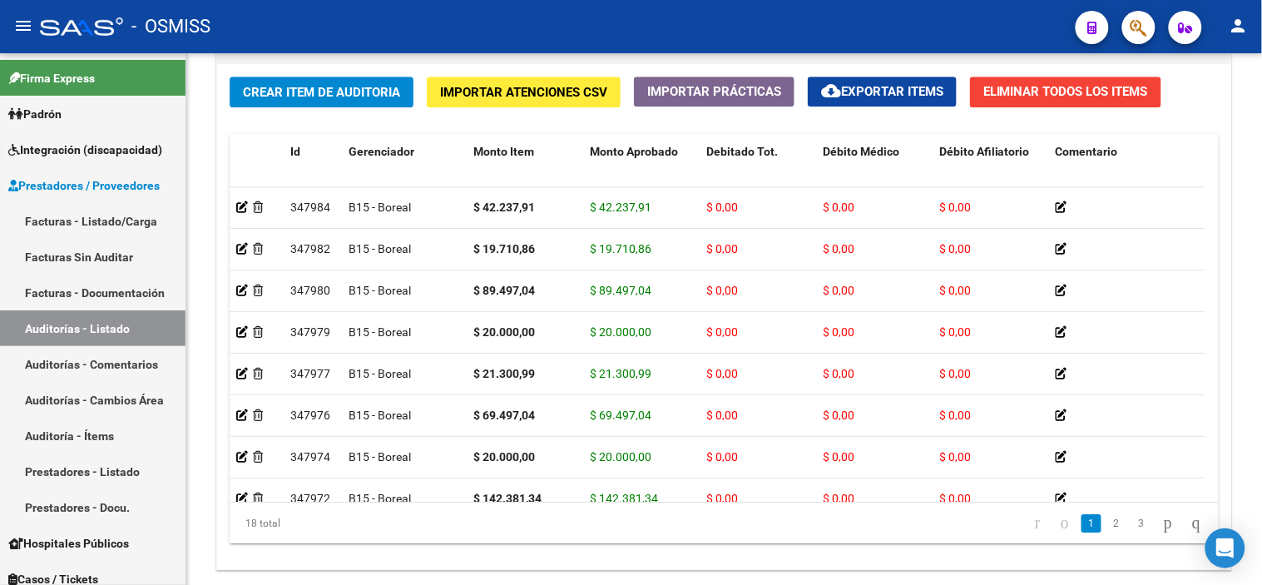
click at [687, 29] on div "- OSMISS" at bounding box center [551, 26] width 1022 height 37
click at [326, 84] on button "Crear Item de Auditoria" at bounding box center [322, 92] width 184 height 31
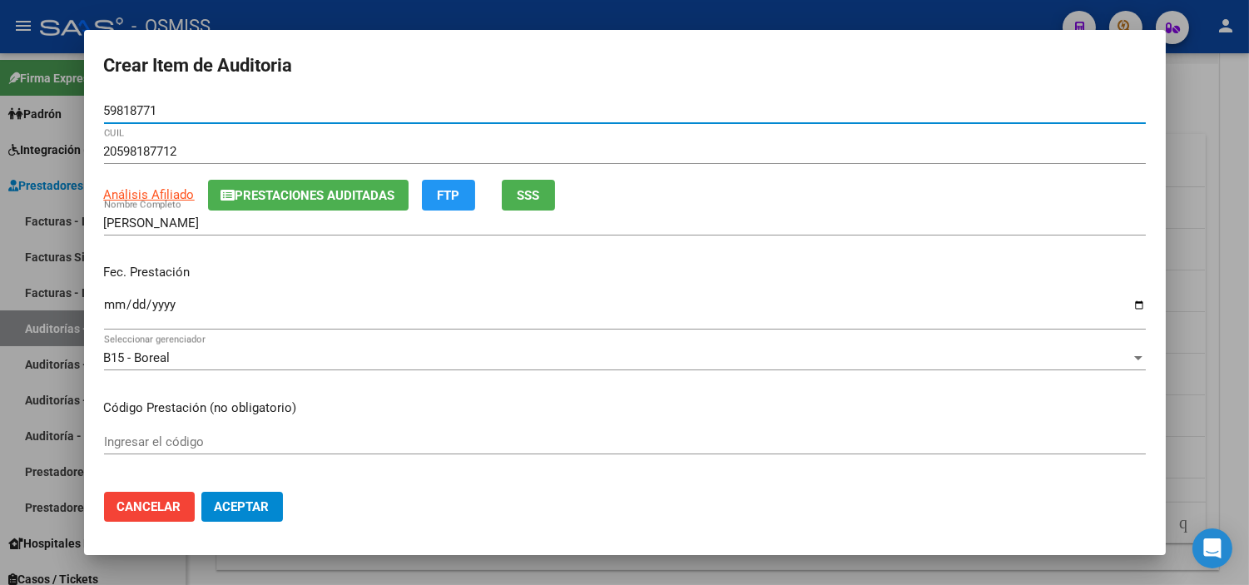
click at [106, 302] on input "Ingresar la fecha" at bounding box center [625, 311] width 1042 height 27
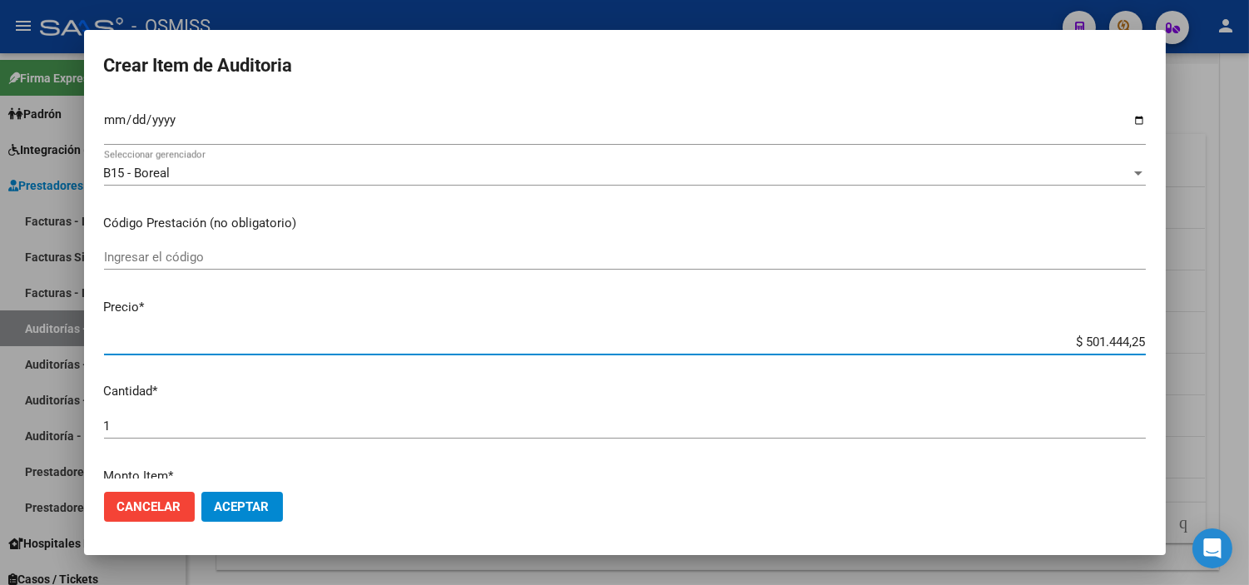
drag, startPoint x: 1036, startPoint y: 344, endPoint x: 1190, endPoint y: 345, distance: 154.7
click at [687, 345] on div "Crear Item de Auditoria 59818771 Nro Documento 20598187712 CUIL Análisis Afilia…" at bounding box center [624, 292] width 1249 height 585
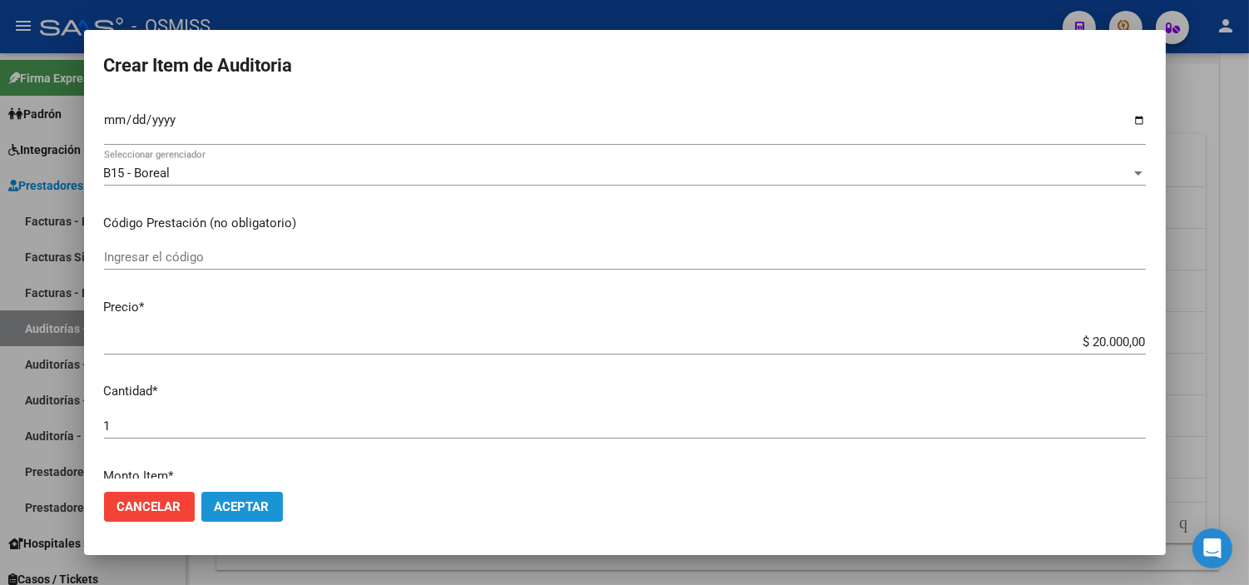
click at [252, 506] on span "Aceptar" at bounding box center [242, 506] width 55 height 15
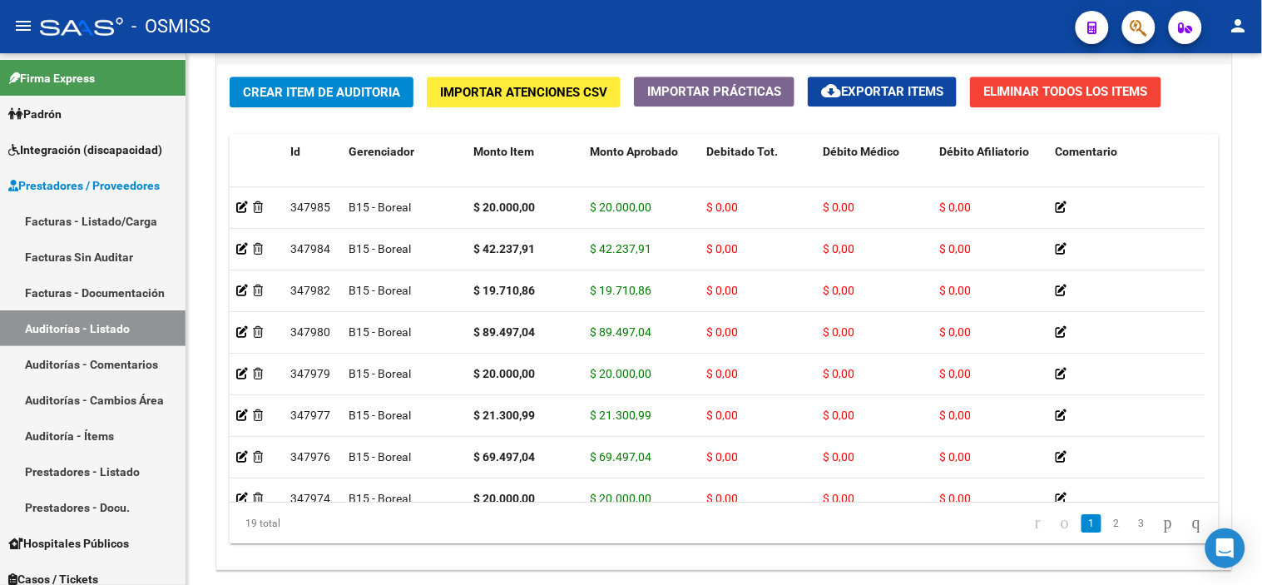
click at [687, 26] on div "- OSMISS" at bounding box center [551, 26] width 1022 height 37
click at [312, 95] on span "Crear Item de Auditoria" at bounding box center [321, 92] width 157 height 15
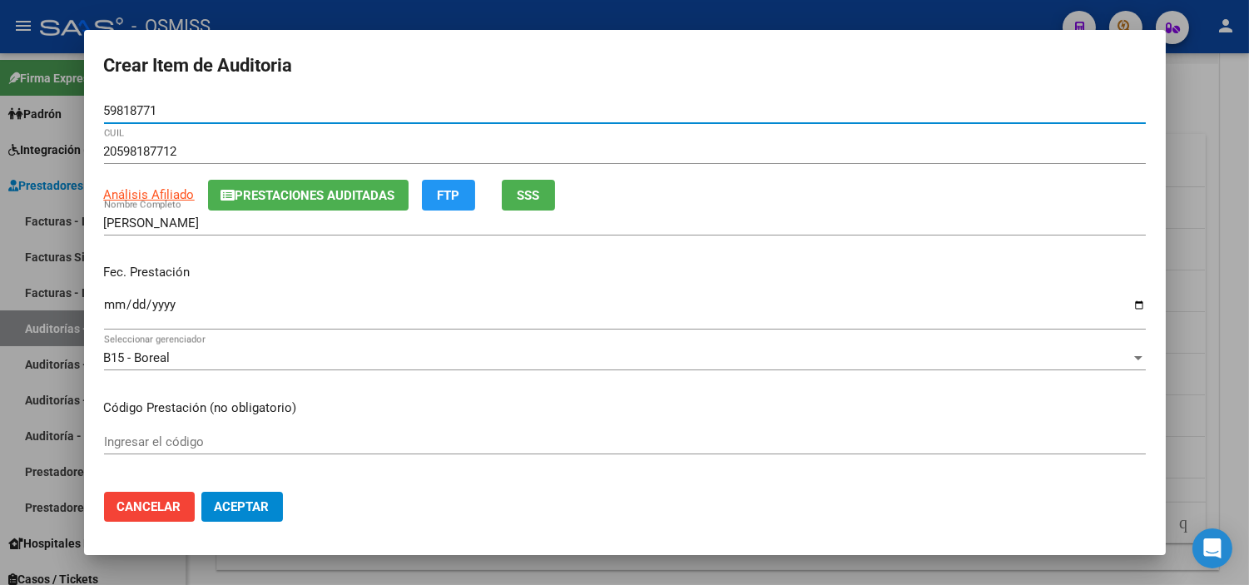
click at [112, 303] on input "Ingresar la fecha" at bounding box center [625, 311] width 1042 height 27
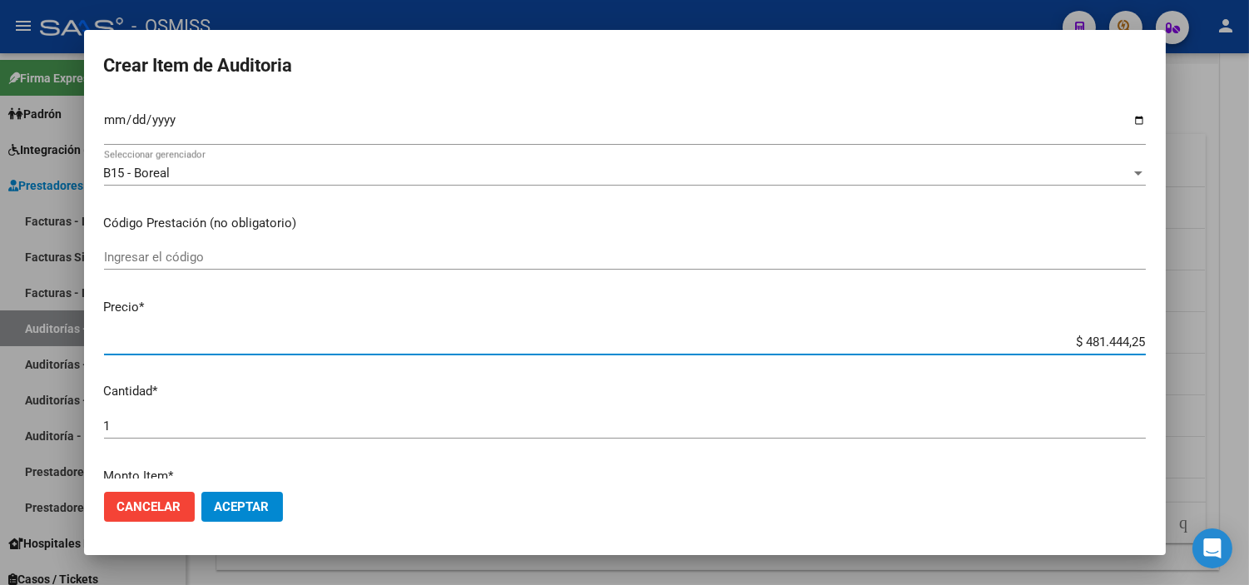
drag, startPoint x: 1052, startPoint y: 341, endPoint x: 1193, endPoint y: 341, distance: 140.6
click at [687, 341] on div "Crear Item de Auditoria 59818771 Nro Documento 20598187712 CUIL Análisis Afilia…" at bounding box center [624, 292] width 1249 height 585
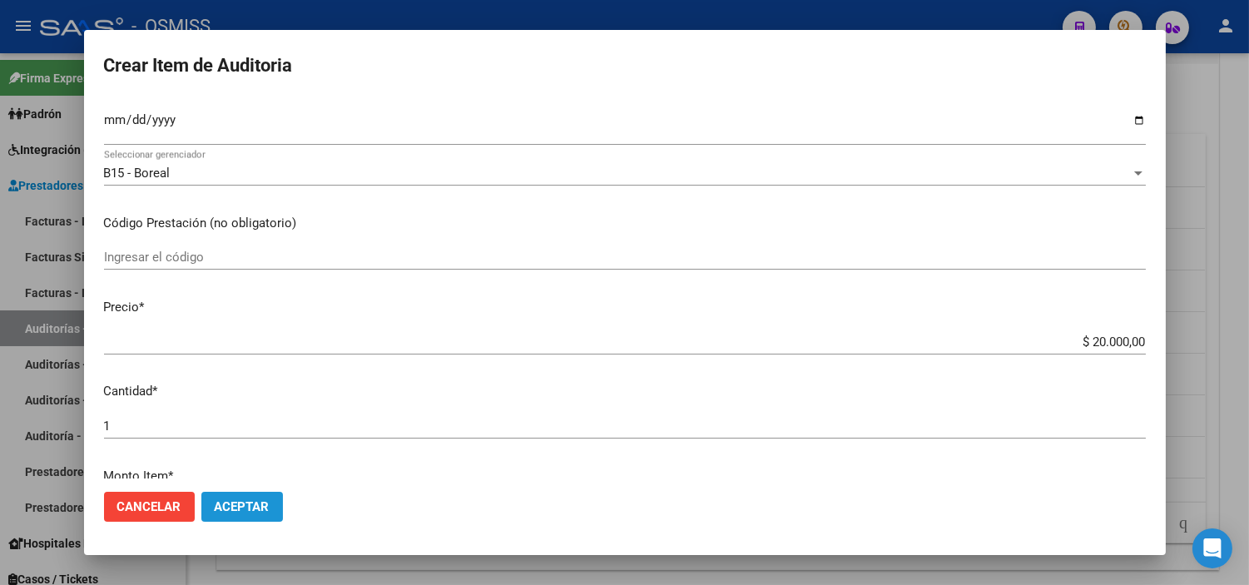
click at [277, 500] on button "Aceptar" at bounding box center [242, 507] width 82 height 30
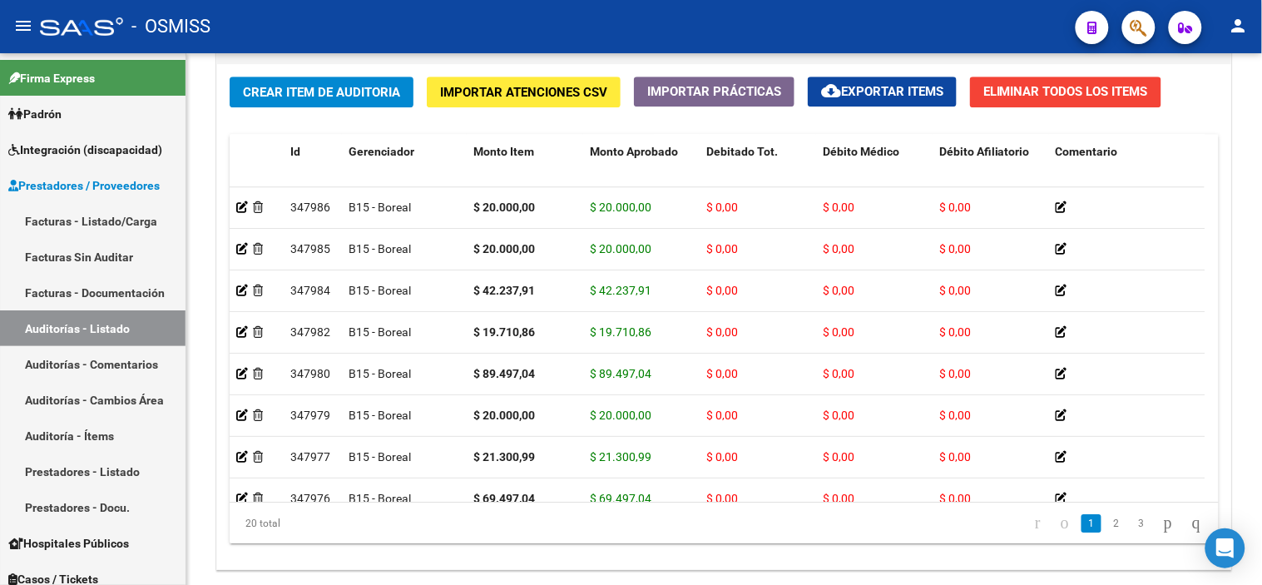
click at [687, 8] on div "- OSMISS" at bounding box center [551, 26] width 1022 height 37
click at [317, 92] on span "Crear Item de Auditoria" at bounding box center [321, 92] width 157 height 15
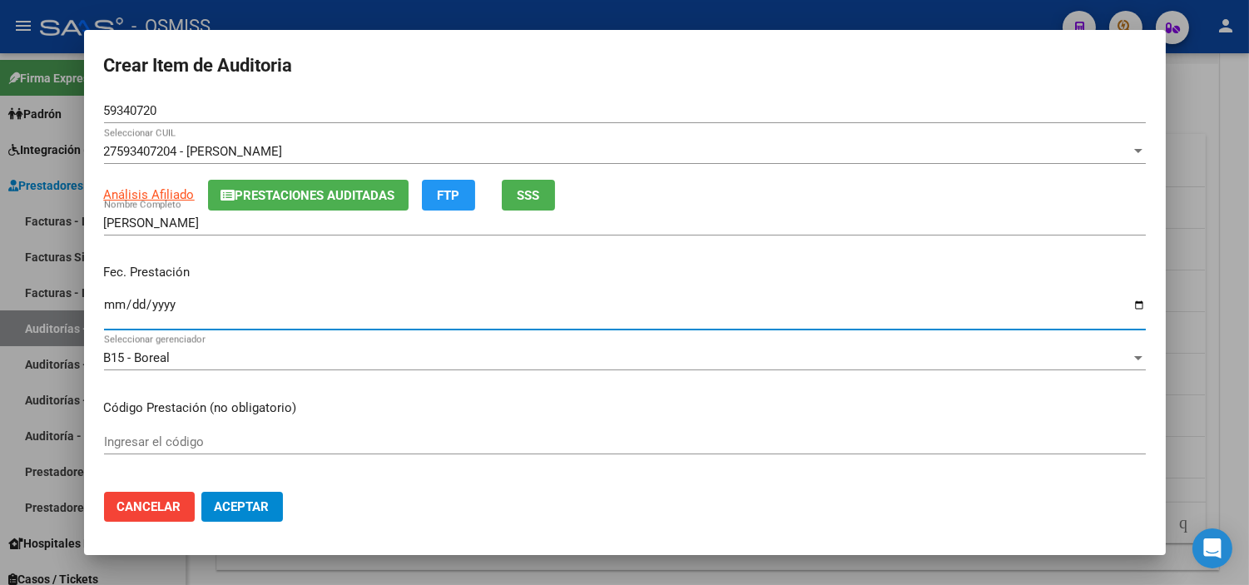
click at [115, 304] on input "Ingresar la fecha" at bounding box center [625, 311] width 1042 height 27
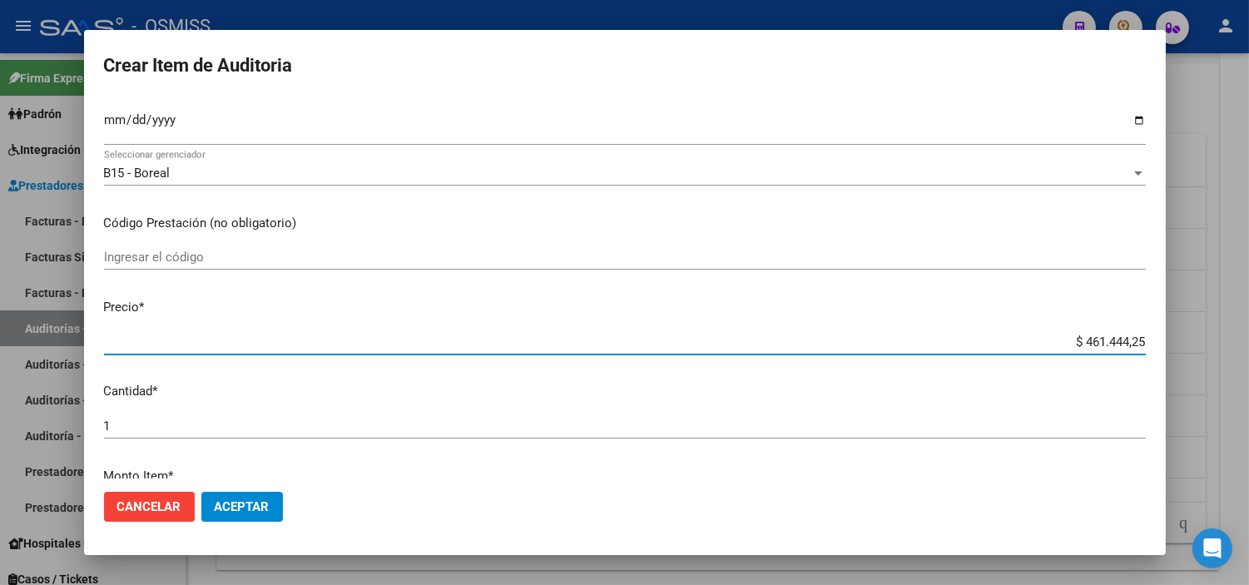
drag, startPoint x: 1012, startPoint y: 338, endPoint x: 1239, endPoint y: 344, distance: 228.0
click at [687, 344] on div "Crear Item de Auditoria 59340720 Nro Documento 27593407204 - [PERSON_NAME] Sele…" at bounding box center [624, 292] width 1249 height 585
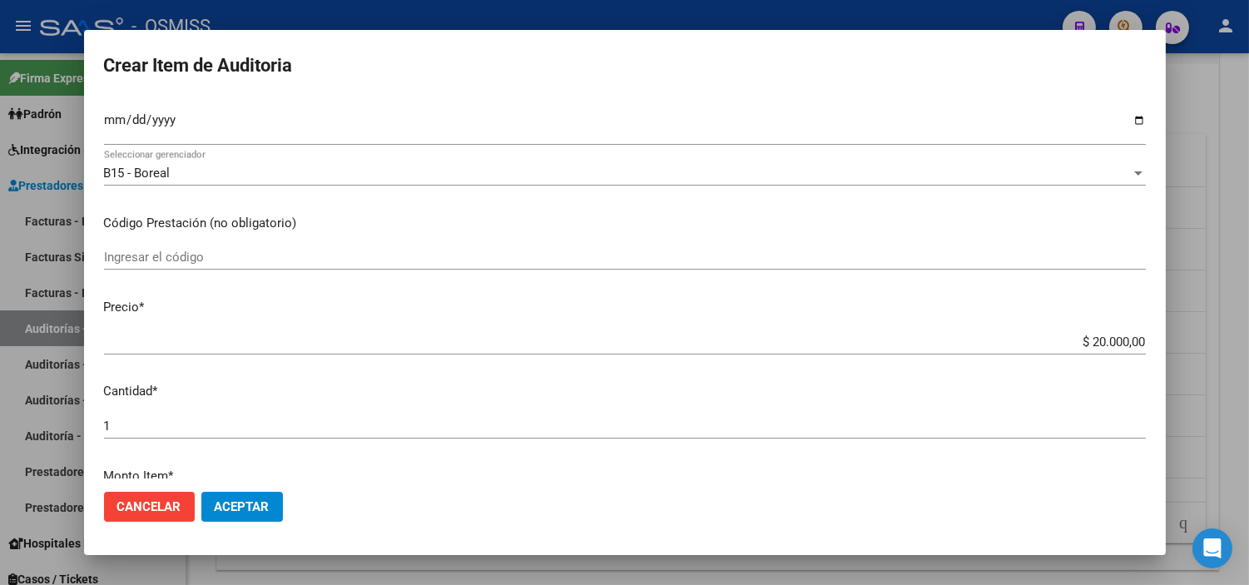
click at [270, 510] on button "Aceptar" at bounding box center [242, 507] width 82 height 30
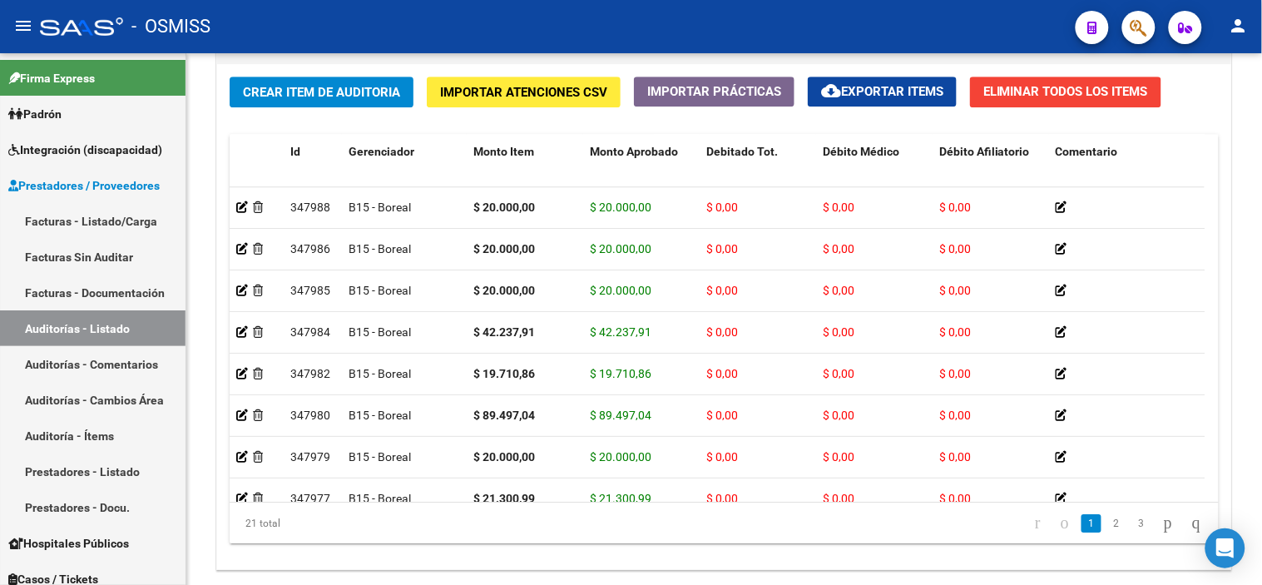
click at [687, 35] on div "- OSMISS" at bounding box center [551, 26] width 1022 height 37
click at [361, 96] on span "Crear Item de Auditoria" at bounding box center [321, 92] width 157 height 15
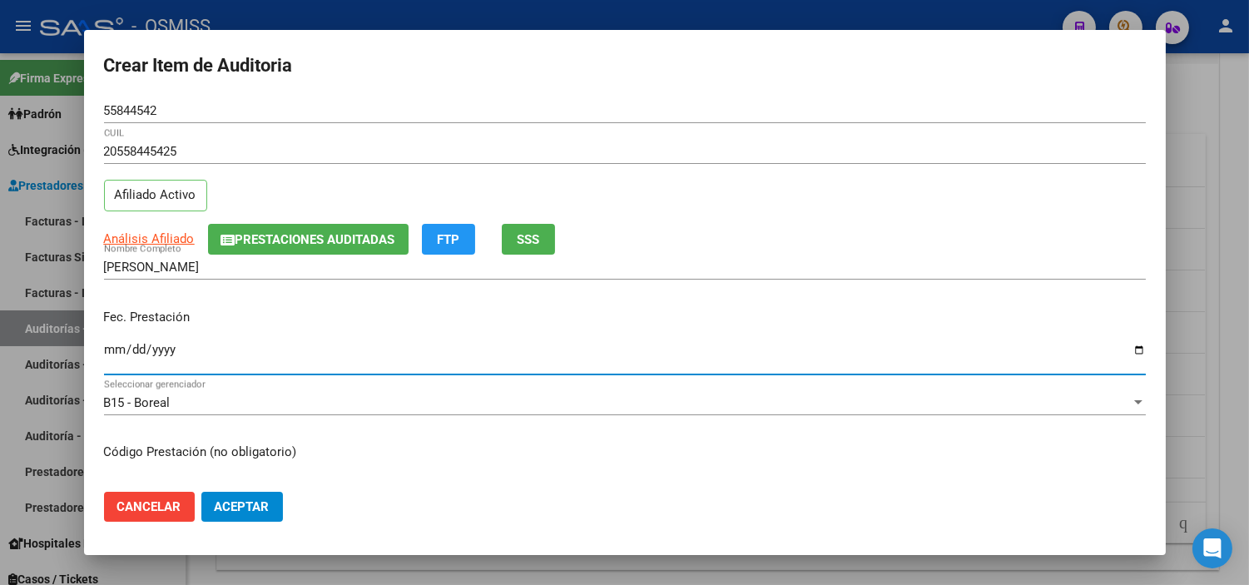
click at [114, 350] on input "Ingresar la fecha" at bounding box center [625, 356] width 1042 height 27
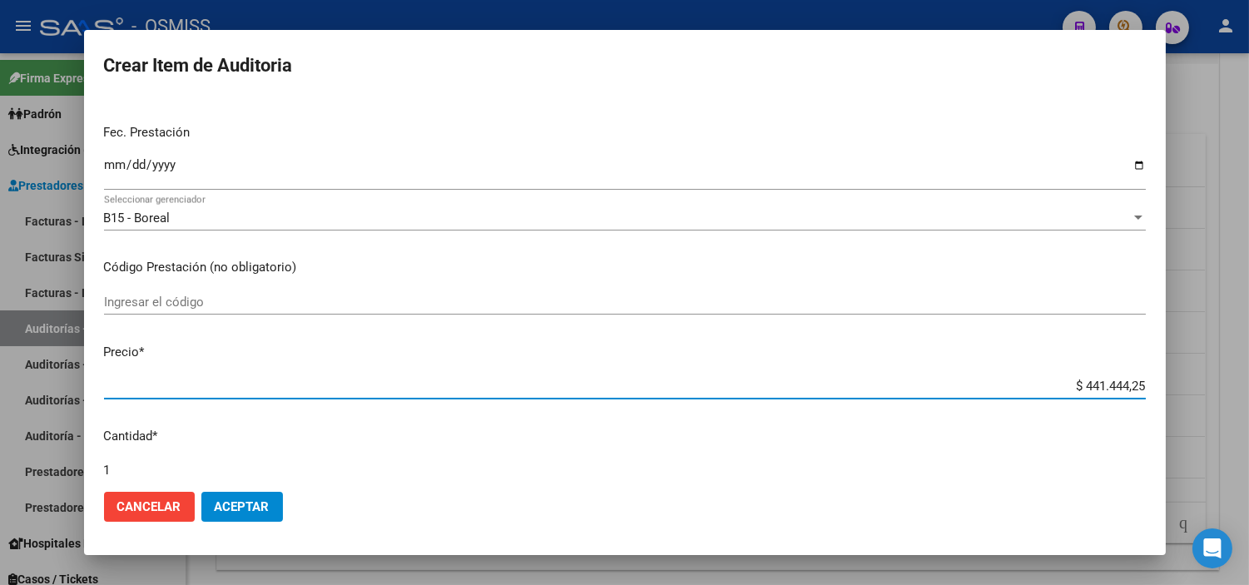
drag, startPoint x: 1056, startPoint y: 379, endPoint x: 1181, endPoint y: 381, distance: 124.8
click at [687, 381] on div "Crear Item de Auditoria 55844542 Nro Documento 20558445425 CUIL Afiliado Activo…" at bounding box center [624, 292] width 1249 height 585
click at [262, 506] on span "Aceptar" at bounding box center [242, 506] width 55 height 15
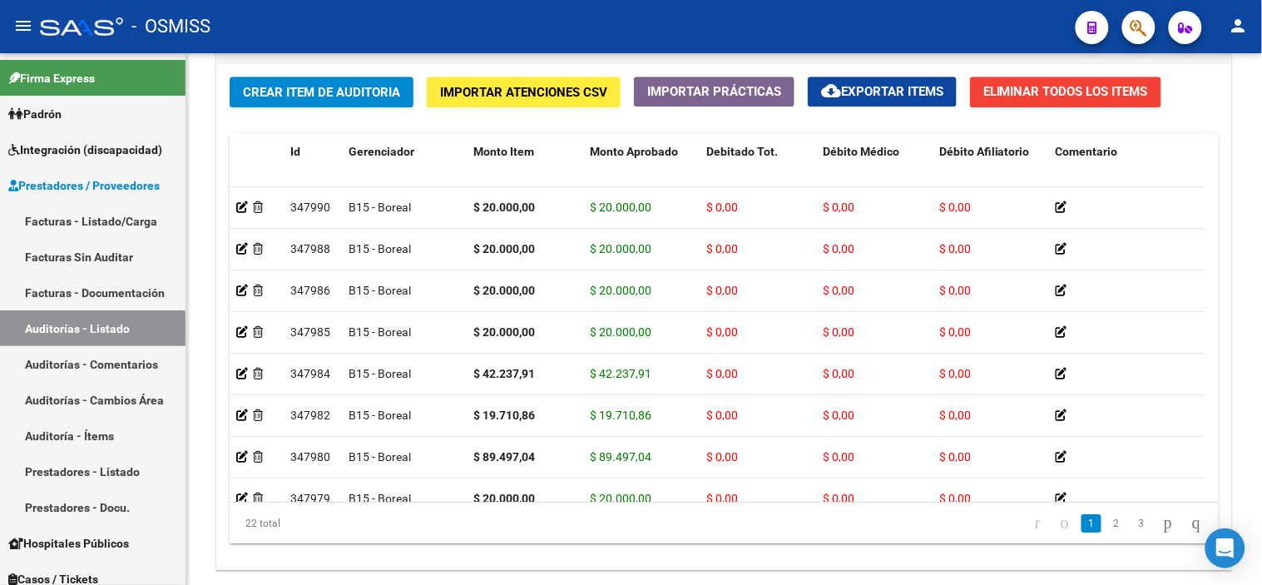
click at [687, 27] on div "- OSMISS" at bounding box center [551, 26] width 1022 height 37
click at [335, 95] on span "Crear Item de Auditoria" at bounding box center [321, 92] width 157 height 15
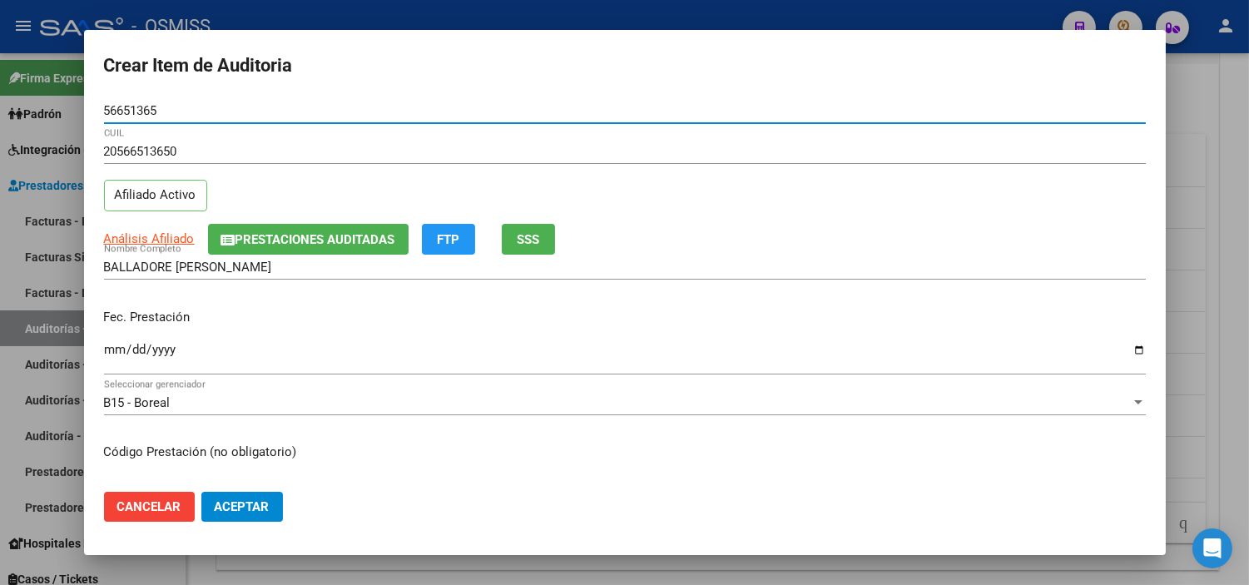
click at [121, 348] on input "Ingresar la fecha" at bounding box center [625, 356] width 1042 height 27
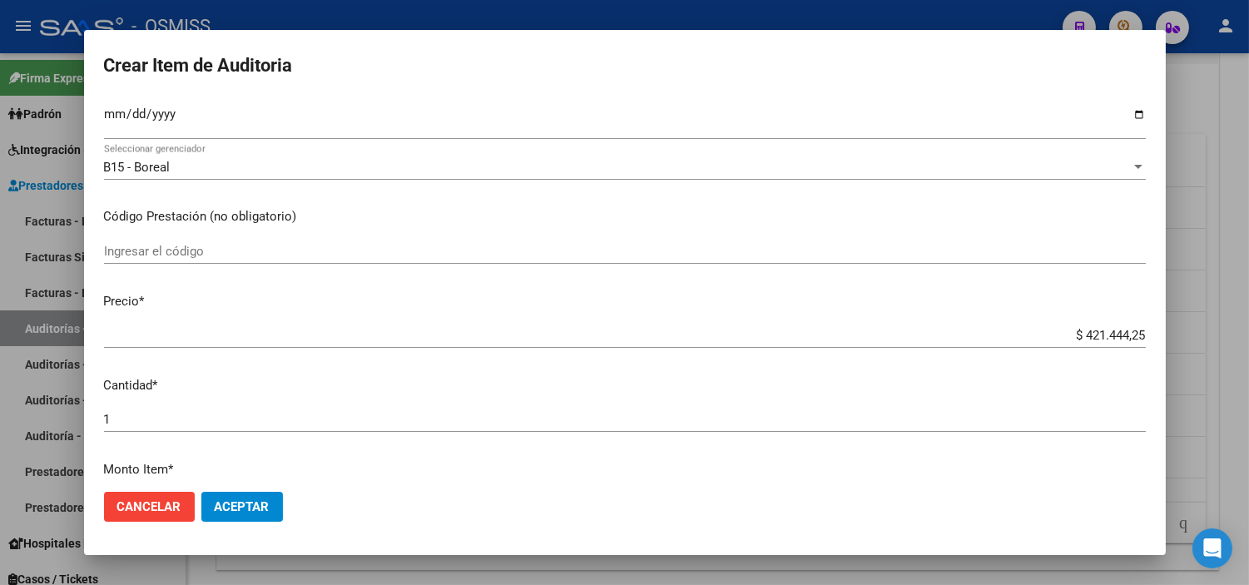
scroll to position [277, 0]
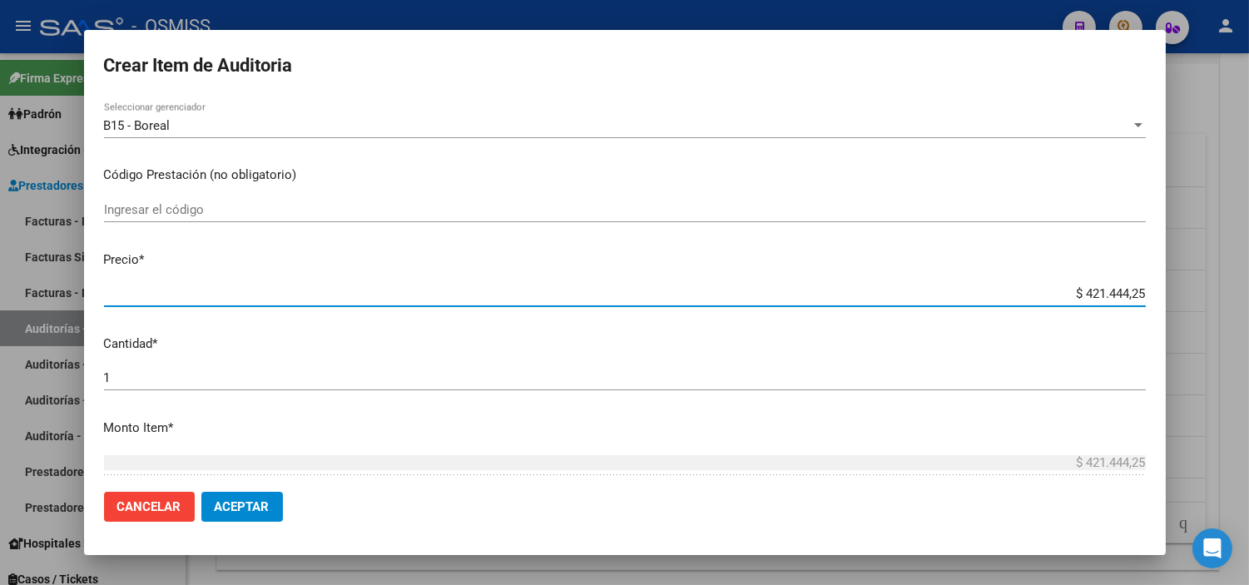
drag, startPoint x: 1041, startPoint y: 291, endPoint x: 1215, endPoint y: 303, distance: 174.3
click at [687, 303] on div "Crear Item de Auditoria 56651365 Nro Documento 20566513650 CUIL Afiliado Activo…" at bounding box center [624, 292] width 1249 height 585
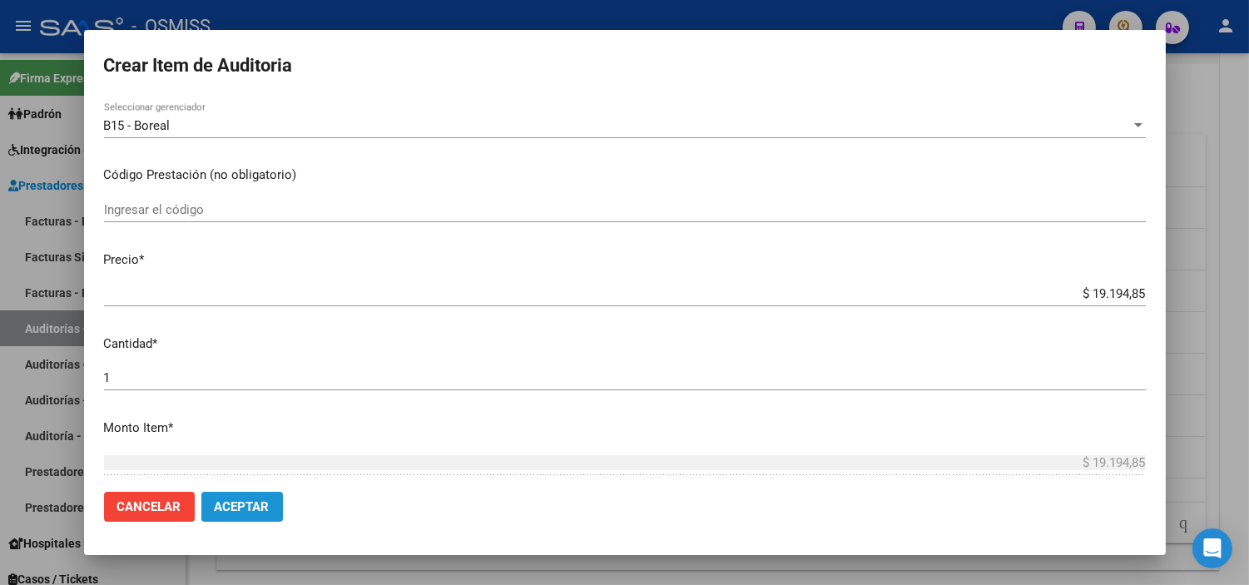
click at [248, 496] on button "Aceptar" at bounding box center [242, 507] width 82 height 30
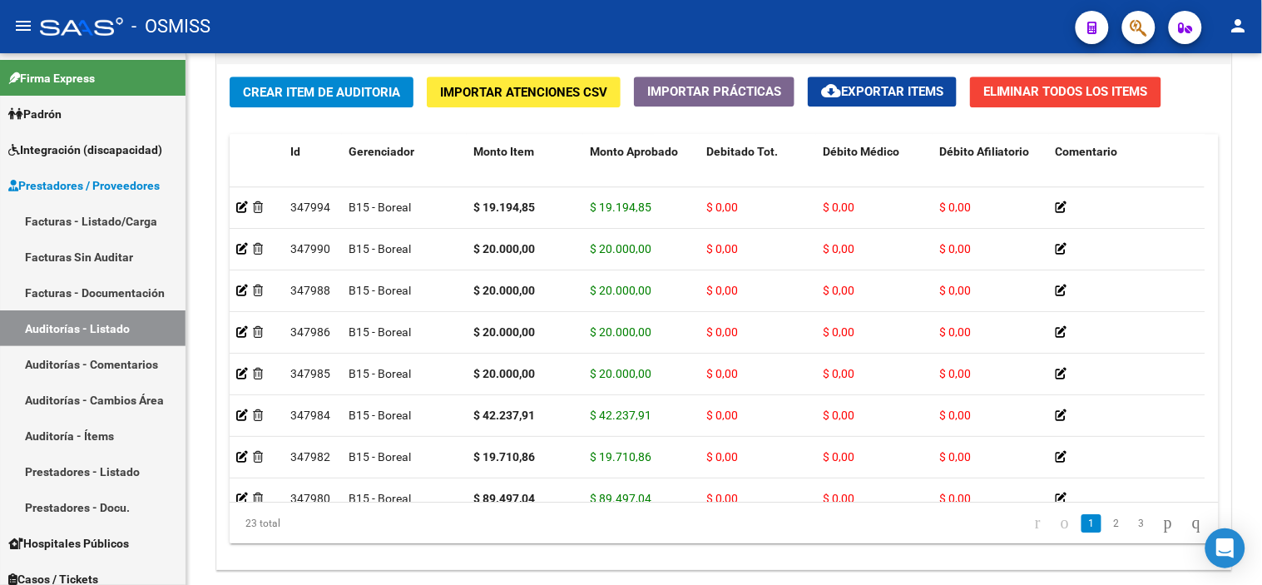
click at [687, 30] on div "- OSMISS" at bounding box center [551, 26] width 1022 height 37
click at [359, 104] on button "Crear Item de Auditoria" at bounding box center [322, 92] width 184 height 31
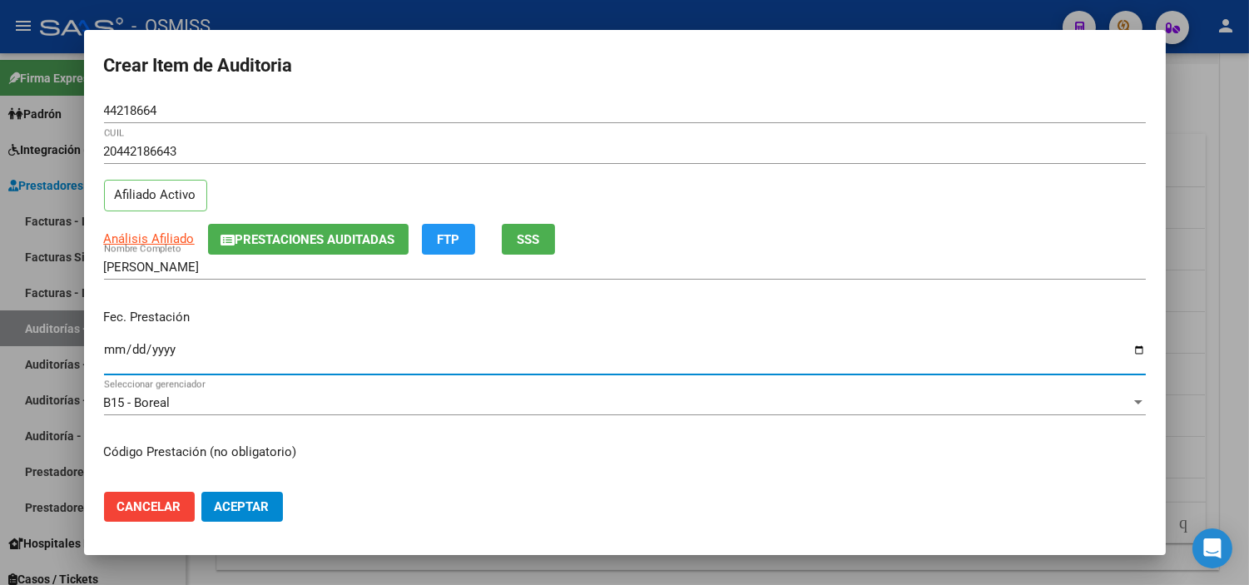
click at [115, 353] on input "Ingresar la fecha" at bounding box center [625, 356] width 1042 height 27
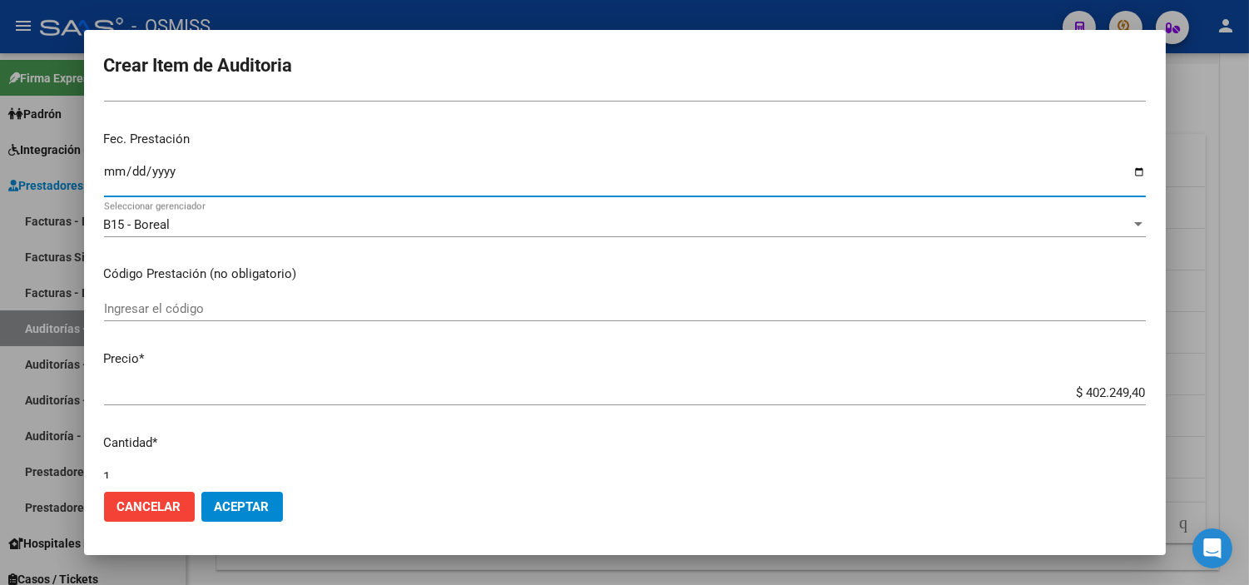
scroll to position [185, 0]
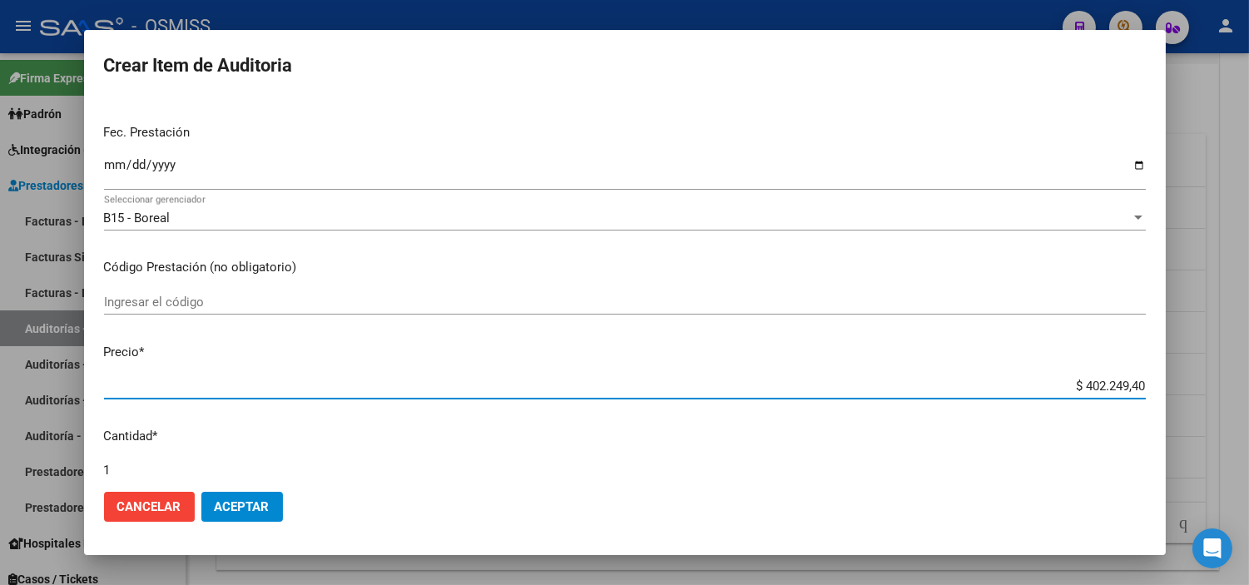
drag, startPoint x: 1021, startPoint y: 379, endPoint x: 1217, endPoint y: 394, distance: 197.0
click at [687, 394] on div "Crear Item de Auditoria 44218664 Nro Documento 20442186643 CUIL Afiliado Activo…" at bounding box center [624, 292] width 1249 height 585
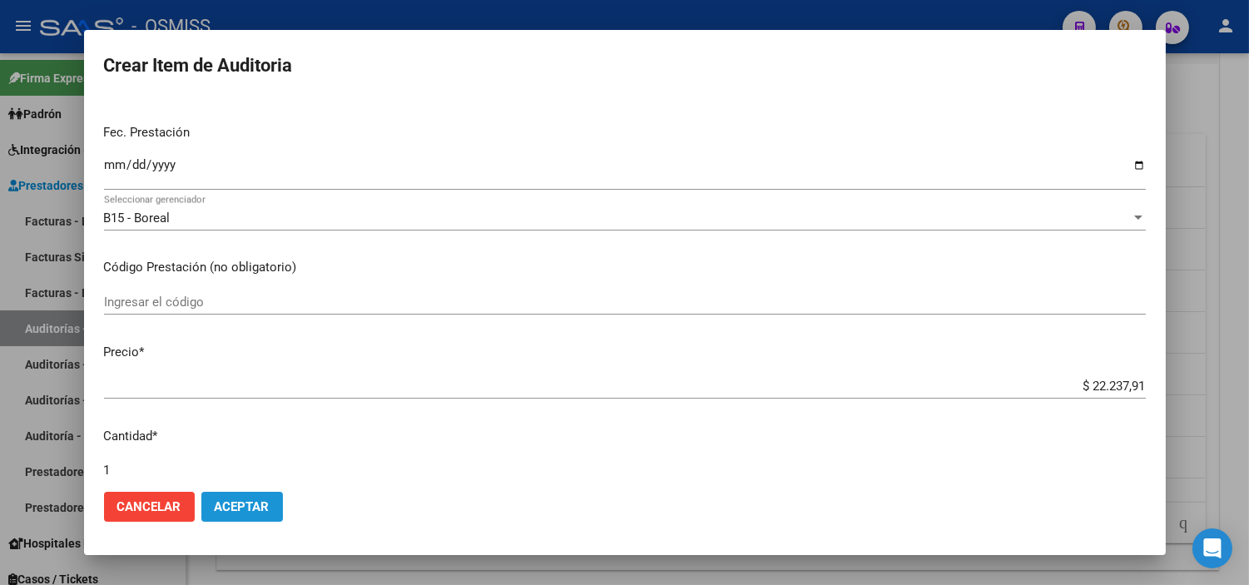
click at [270, 495] on button "Aceptar" at bounding box center [242, 507] width 82 height 30
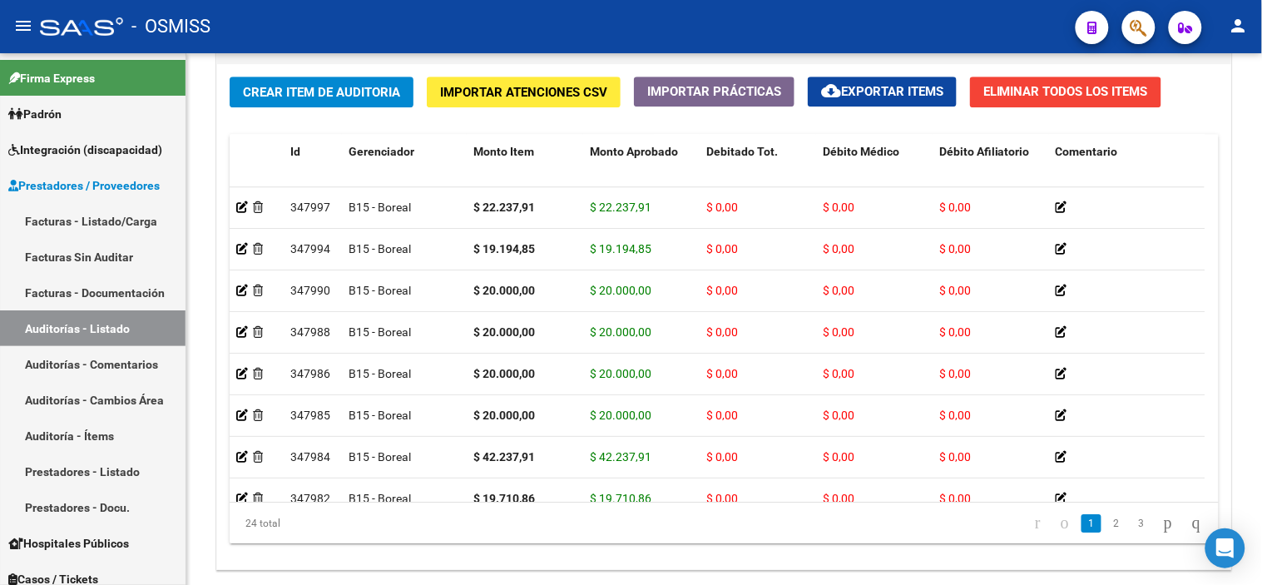
drag, startPoint x: 870, startPoint y: 21, endPoint x: 764, endPoint y: 36, distance: 107.5
click at [687, 21] on div "- OSMISS" at bounding box center [551, 26] width 1022 height 37
click at [316, 87] on span "Crear Item de Auditoria" at bounding box center [321, 92] width 157 height 15
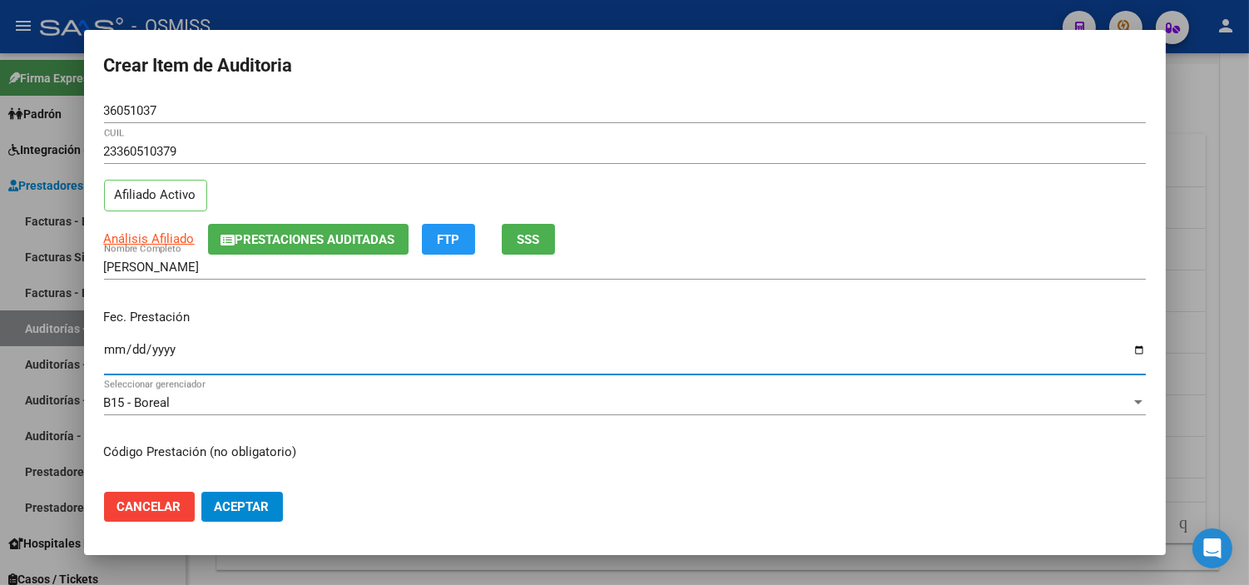
click at [106, 351] on input "Ingresar la fecha" at bounding box center [625, 356] width 1042 height 27
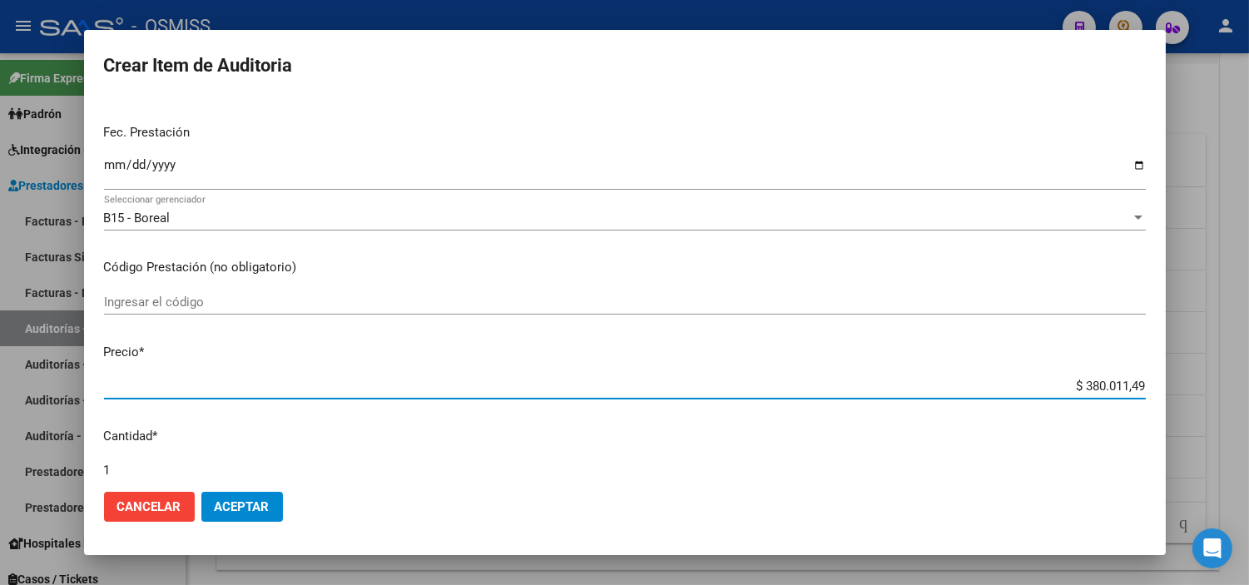
drag, startPoint x: 1052, startPoint y: 389, endPoint x: 1198, endPoint y: 387, distance: 145.6
click at [687, 387] on div "Crear Item de Auditoria 36051037 Nro Documento 23360510379 CUIL Afiliado Activo…" at bounding box center [624, 292] width 1249 height 585
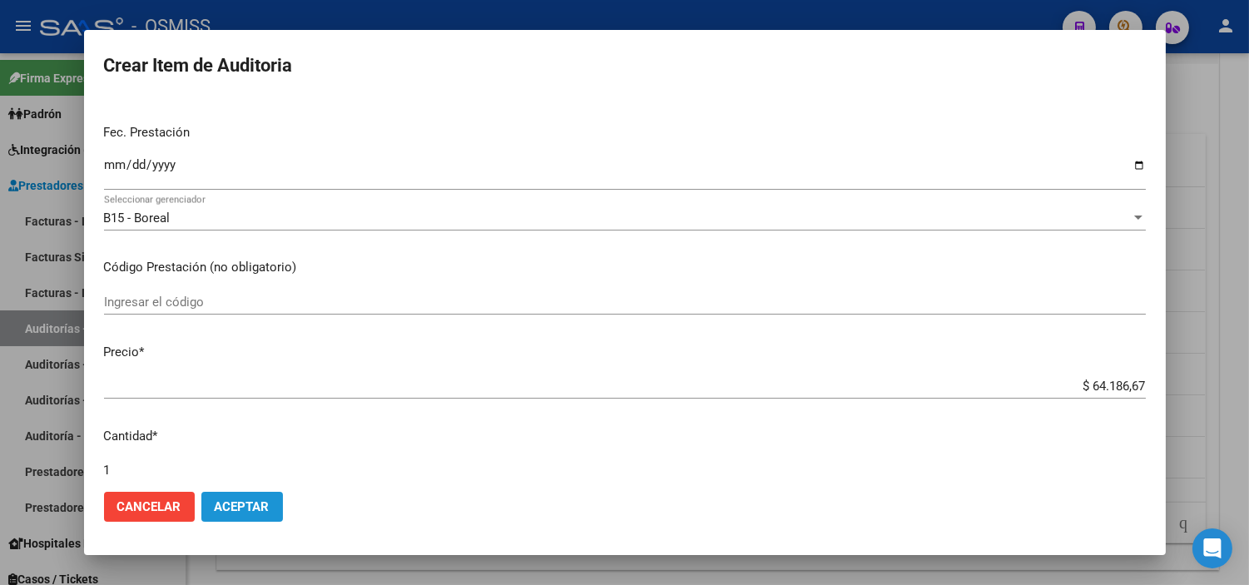
click at [275, 493] on button "Aceptar" at bounding box center [242, 507] width 82 height 30
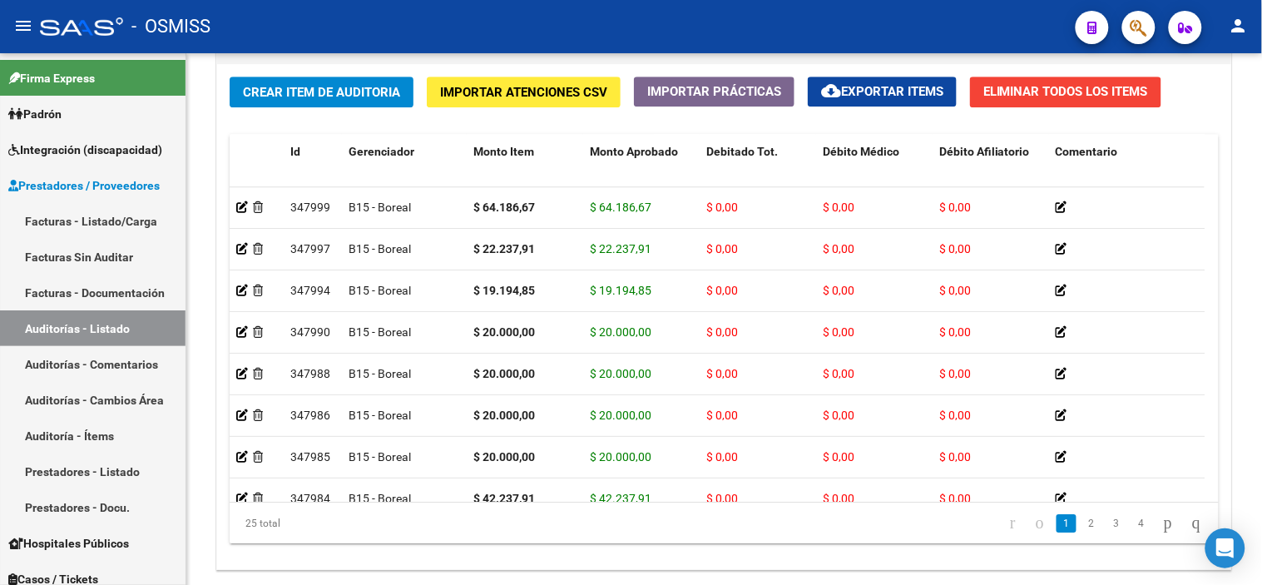
click at [687, 22] on div "- OSMISS" at bounding box center [551, 26] width 1022 height 37
click at [331, 87] on span "Crear Item de Auditoria" at bounding box center [321, 92] width 157 height 15
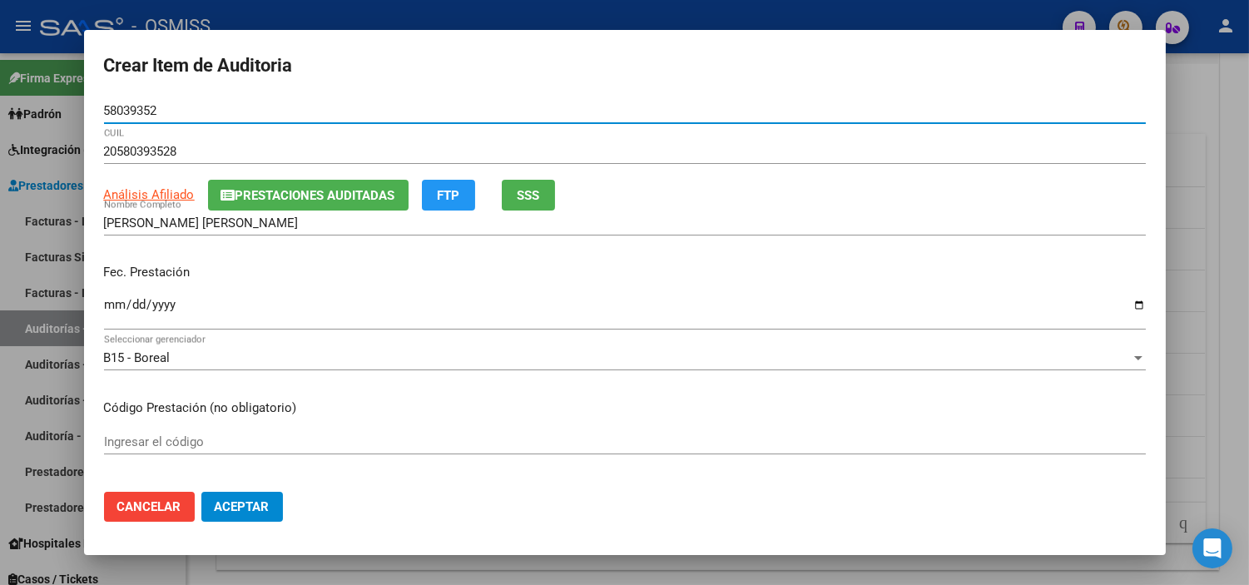
click at [111, 304] on input "Ingresar la fecha" at bounding box center [625, 311] width 1042 height 27
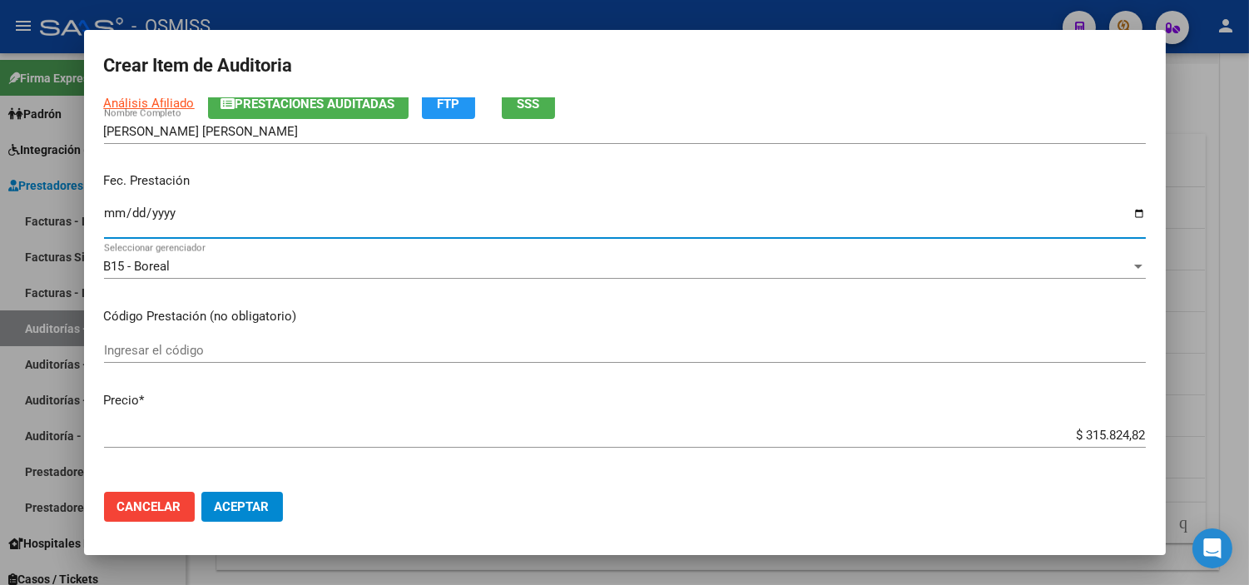
scroll to position [92, 0]
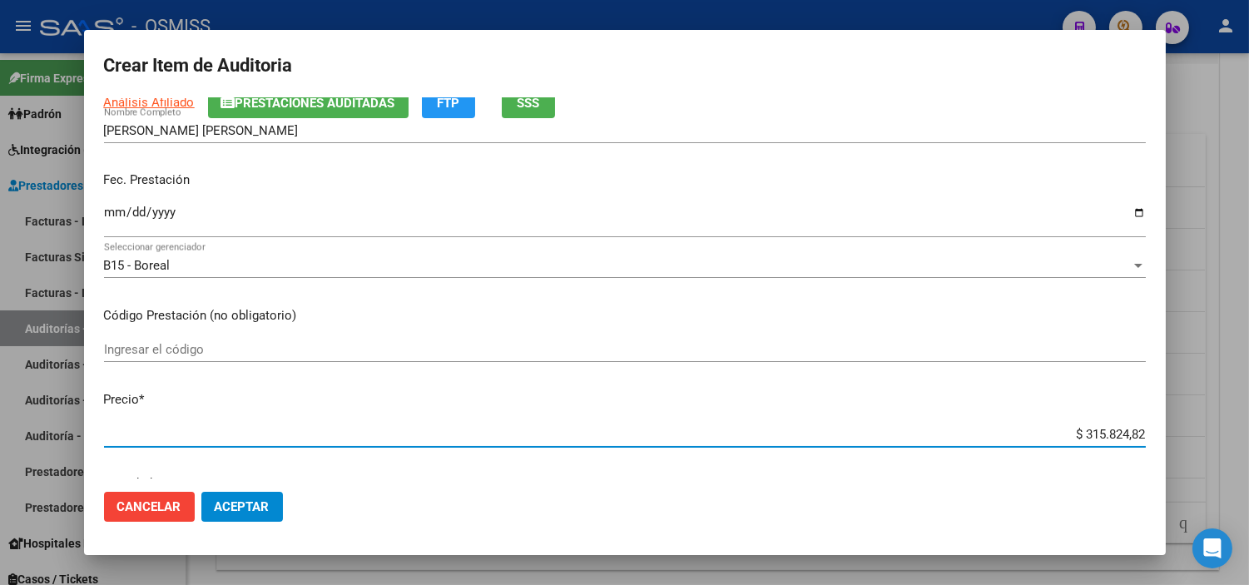
drag, startPoint x: 1051, startPoint y: 433, endPoint x: 1207, endPoint y: 433, distance: 156.4
click at [687, 433] on div "Crear Item de Auditoria 58039352 Nro Documento 20580393528 CUIL Análisis Afilia…" at bounding box center [624, 292] width 1249 height 585
click at [258, 500] on span "Aceptar" at bounding box center [242, 506] width 55 height 15
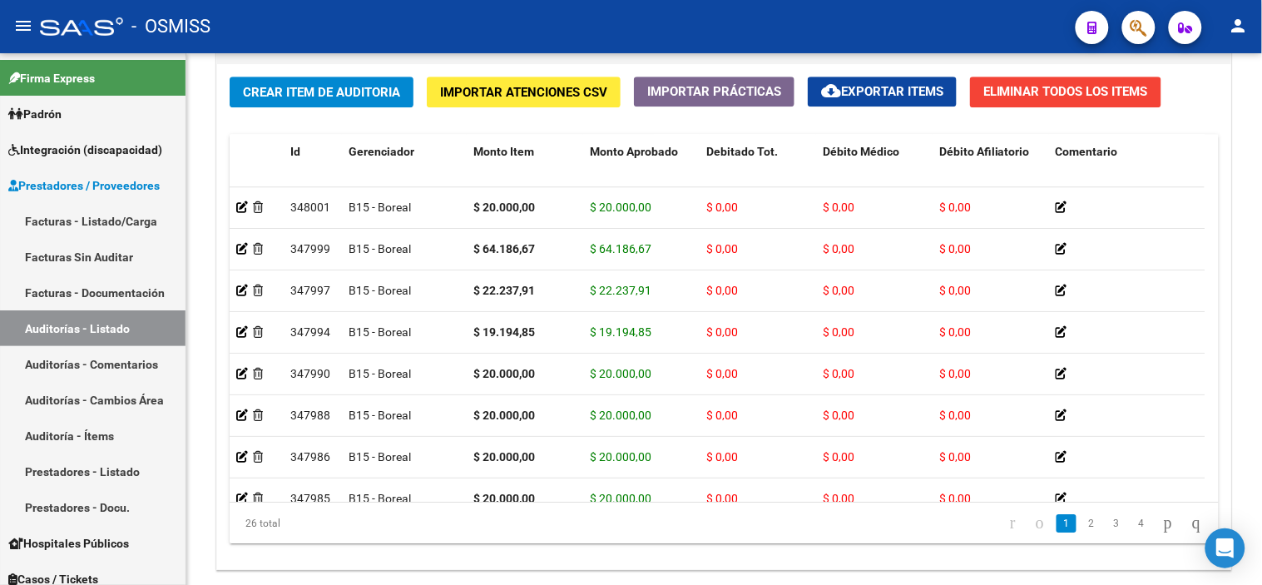
drag, startPoint x: 833, startPoint y: 22, endPoint x: 675, endPoint y: 22, distance: 158.1
click at [687, 22] on div "- OSMISS" at bounding box center [551, 26] width 1022 height 37
click at [355, 93] on span "Crear Item de Auditoria" at bounding box center [321, 92] width 157 height 15
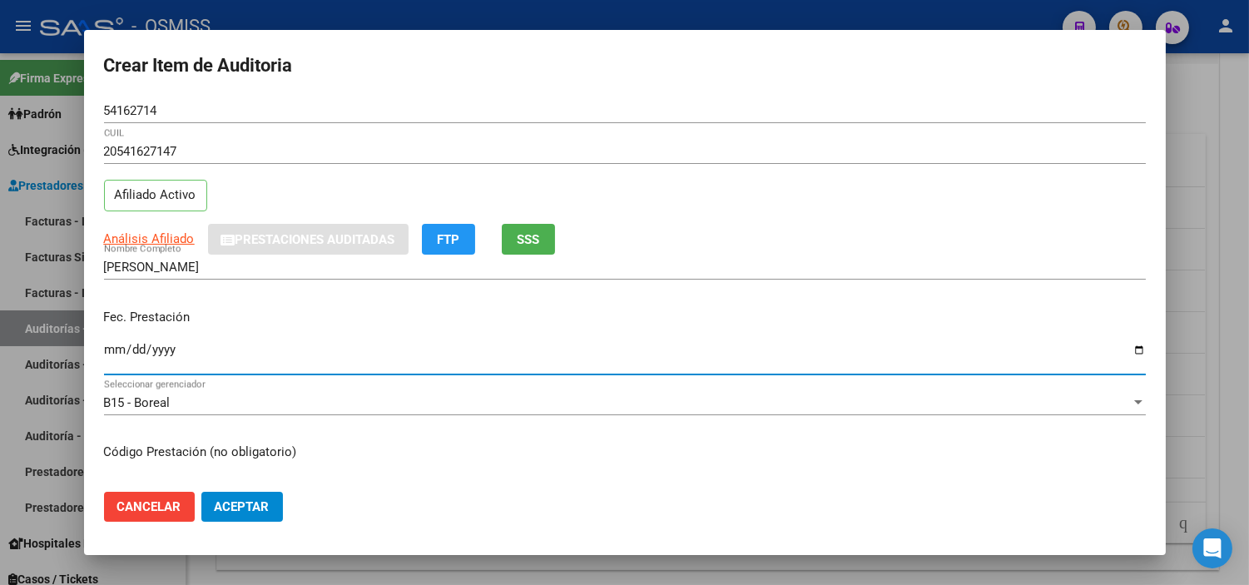
click at [117, 354] on input "Ingresar la fecha" at bounding box center [625, 356] width 1042 height 27
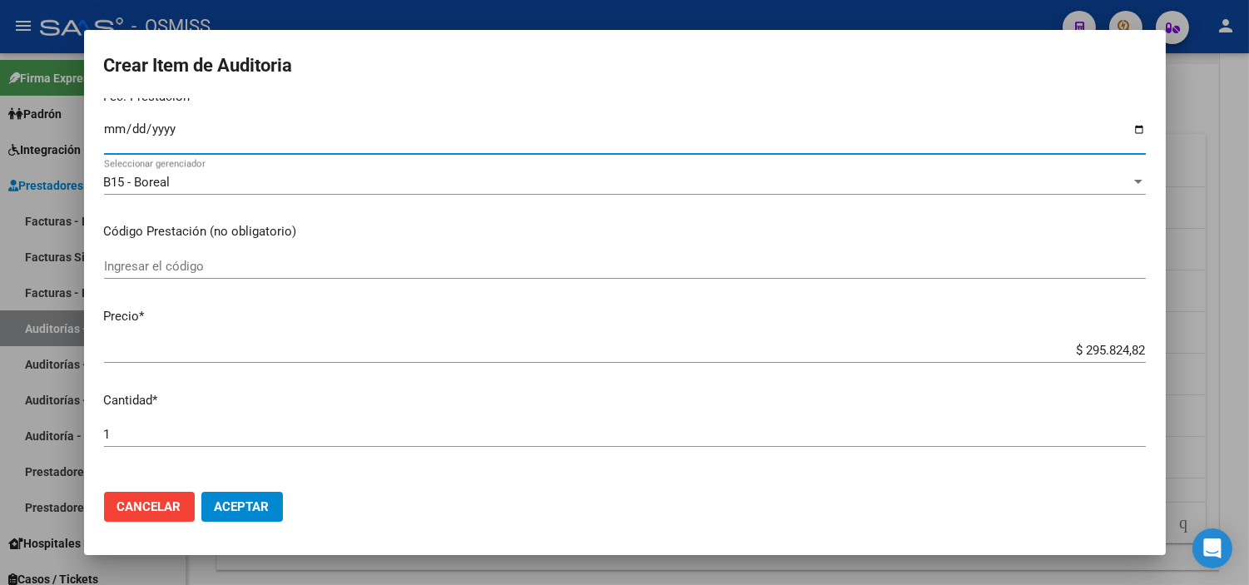
scroll to position [277, 0]
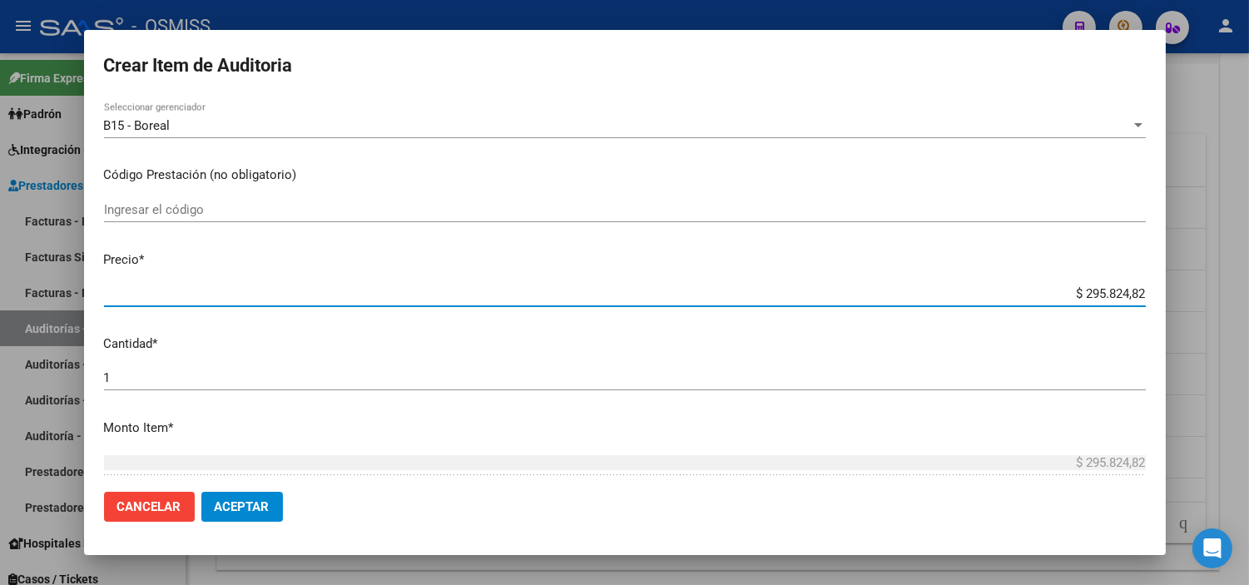
drag, startPoint x: 1037, startPoint y: 299, endPoint x: 1178, endPoint y: 296, distance: 140.6
click at [687, 296] on div "Crear Item de Auditoria 54162714 Nro Documento 20541627147 CUIL Afiliado Activo…" at bounding box center [624, 292] width 1249 height 585
click at [256, 505] on span "Aceptar" at bounding box center [242, 506] width 55 height 15
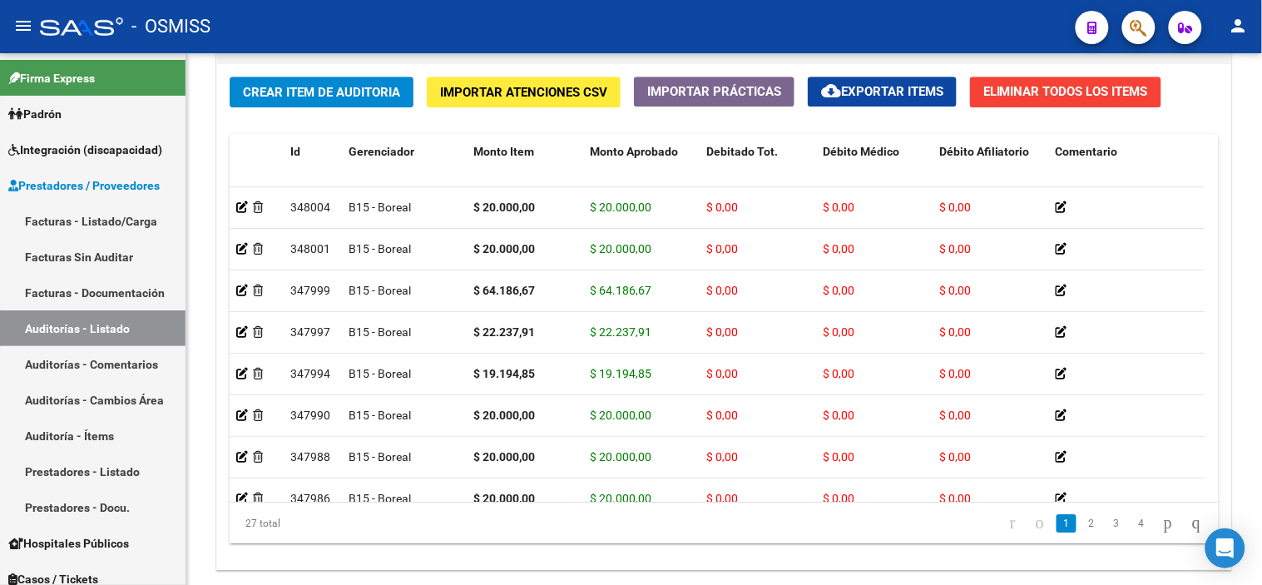
click at [687, 21] on div "- OSMISS" at bounding box center [551, 26] width 1022 height 37
click at [341, 77] on button "Crear Item de Auditoria" at bounding box center [322, 92] width 184 height 31
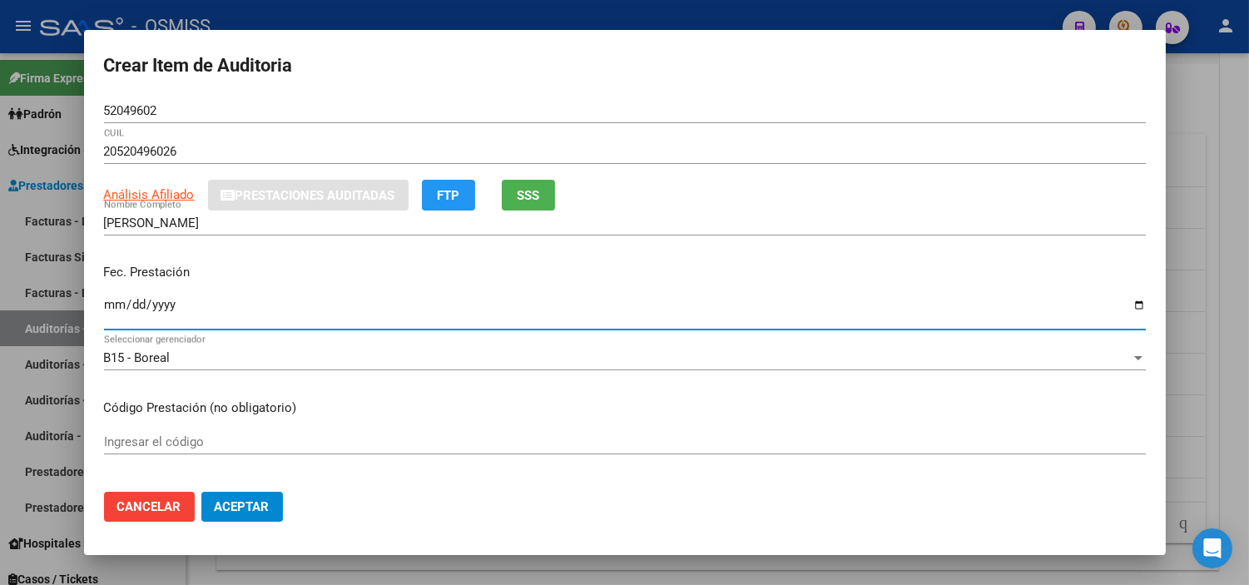
click at [108, 308] on input "Ingresar la fecha" at bounding box center [625, 311] width 1042 height 27
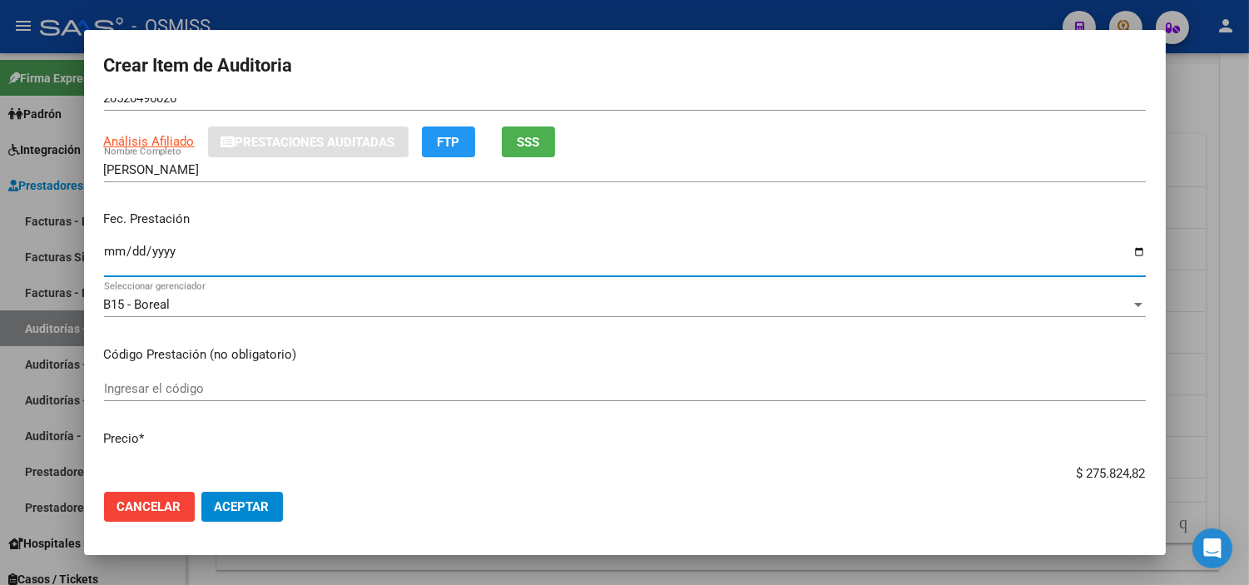
scroll to position [185, 0]
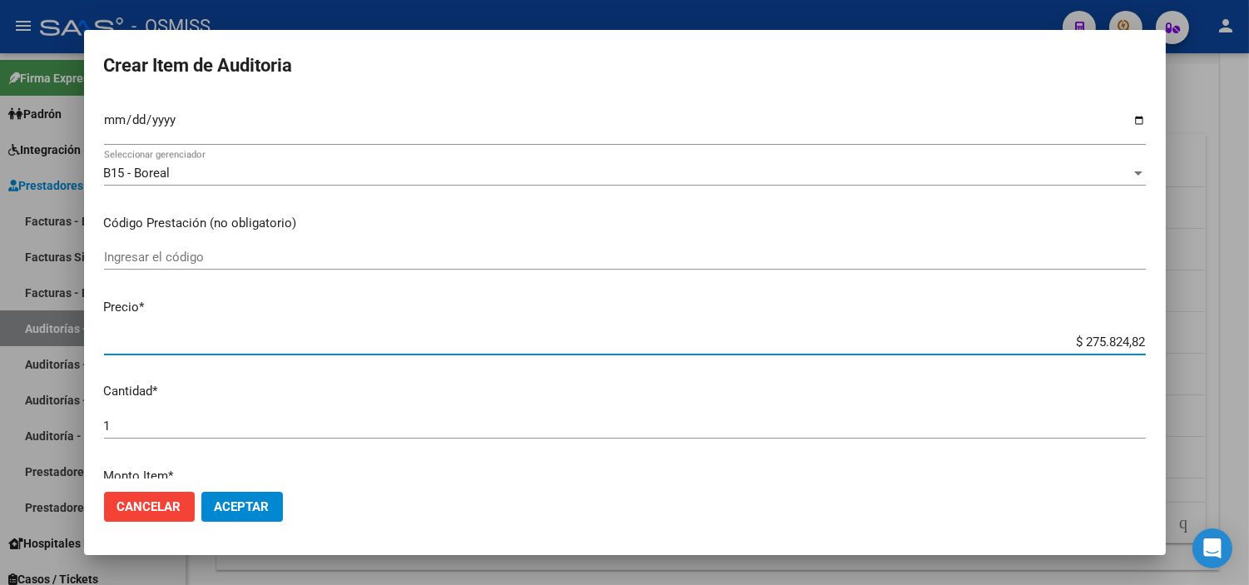
drag, startPoint x: 1044, startPoint y: 334, endPoint x: 1212, endPoint y: 354, distance: 169.1
click at [687, 354] on div "Crear Item de Auditoria 52049602 Nro Documento 20520496026 CUIL Análisis Afilia…" at bounding box center [624, 292] width 1249 height 585
click at [259, 495] on button "Aceptar" at bounding box center [242, 507] width 82 height 30
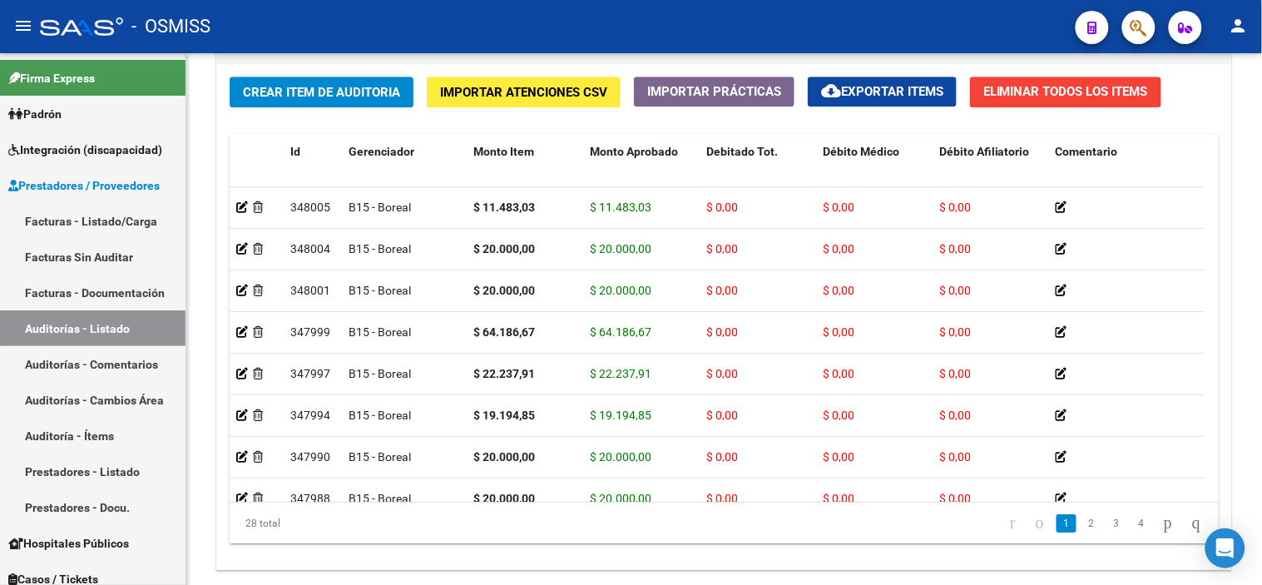
click at [687, 34] on div "- OSMISS" at bounding box center [551, 26] width 1022 height 37
click at [353, 86] on span "Crear Item de Auditoria" at bounding box center [321, 92] width 157 height 15
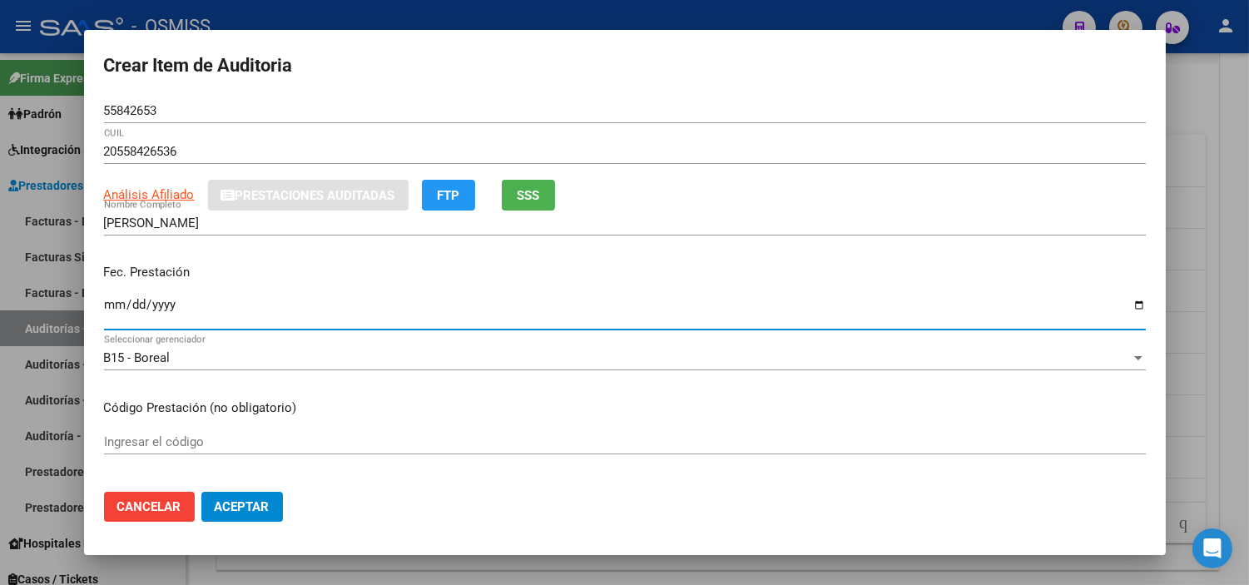
click at [111, 304] on input "Ingresar la fecha" at bounding box center [625, 311] width 1042 height 27
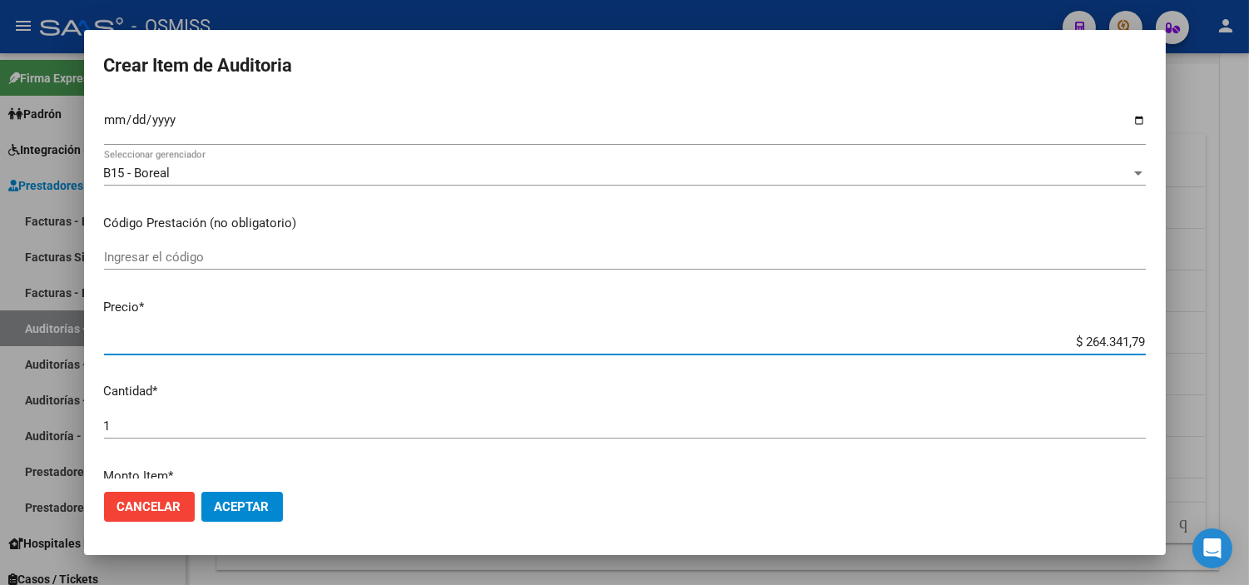
drag, startPoint x: 1011, startPoint y: 339, endPoint x: 1241, endPoint y: 346, distance: 230.5
click at [687, 346] on div "Crear Item de Auditoria 55842653 Nro Documento 20558426536 CUIL Análisis Afilia…" at bounding box center [624, 292] width 1249 height 585
click at [260, 497] on button "Aceptar" at bounding box center [242, 507] width 82 height 30
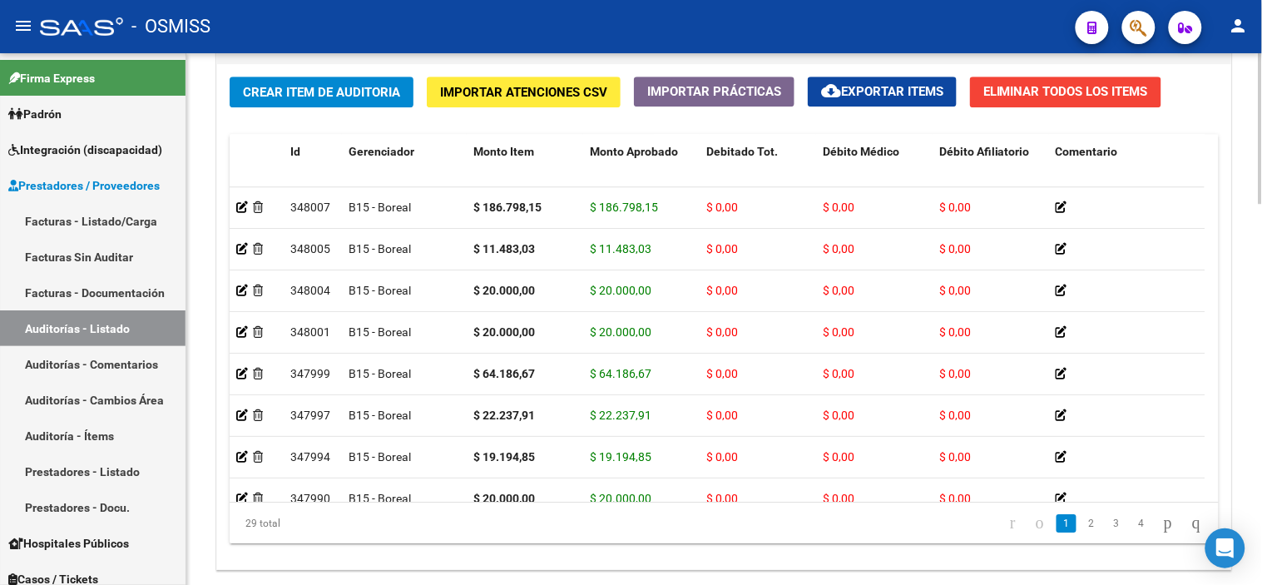
click at [687, 129] on div "Crear Item de Auditoria Importar Atenciones CSV Importar Prácticas cloud_downlo…" at bounding box center [724, 316] width 1014 height 505
click at [354, 88] on span "Crear Item de Auditoria" at bounding box center [321, 92] width 157 height 15
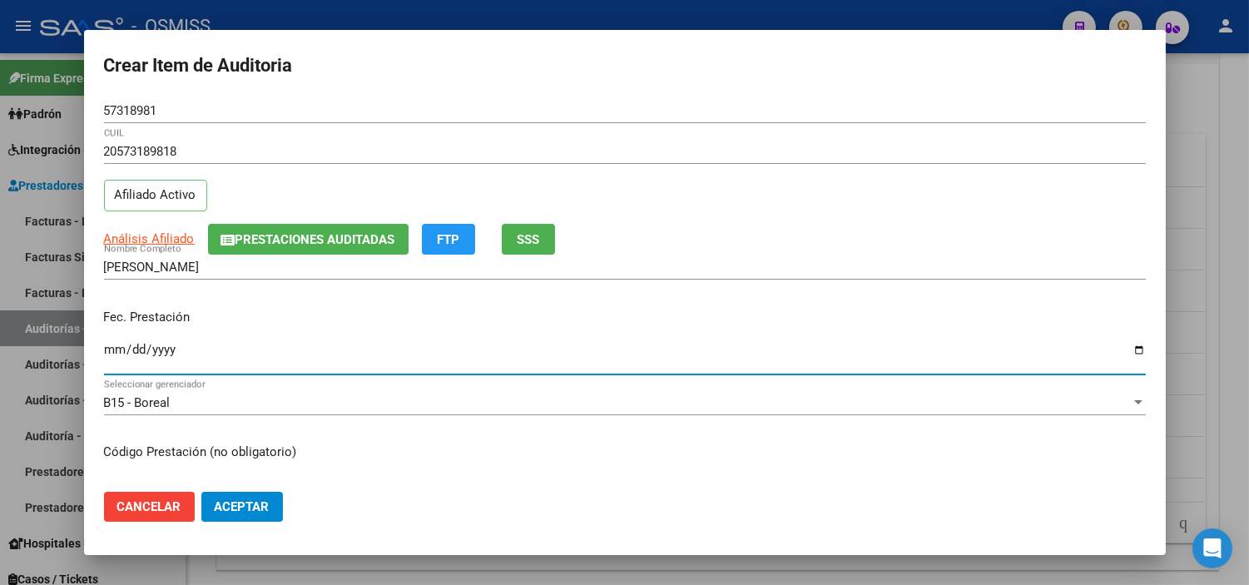
click at [110, 356] on input "Ingresar la fecha" at bounding box center [625, 356] width 1042 height 27
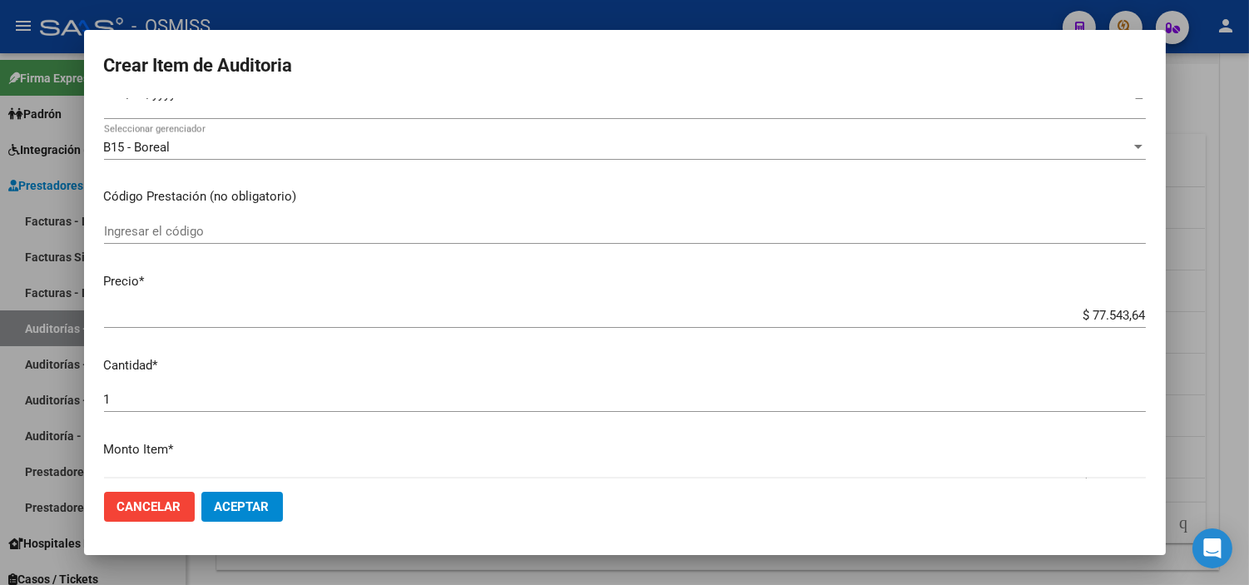
scroll to position [277, 0]
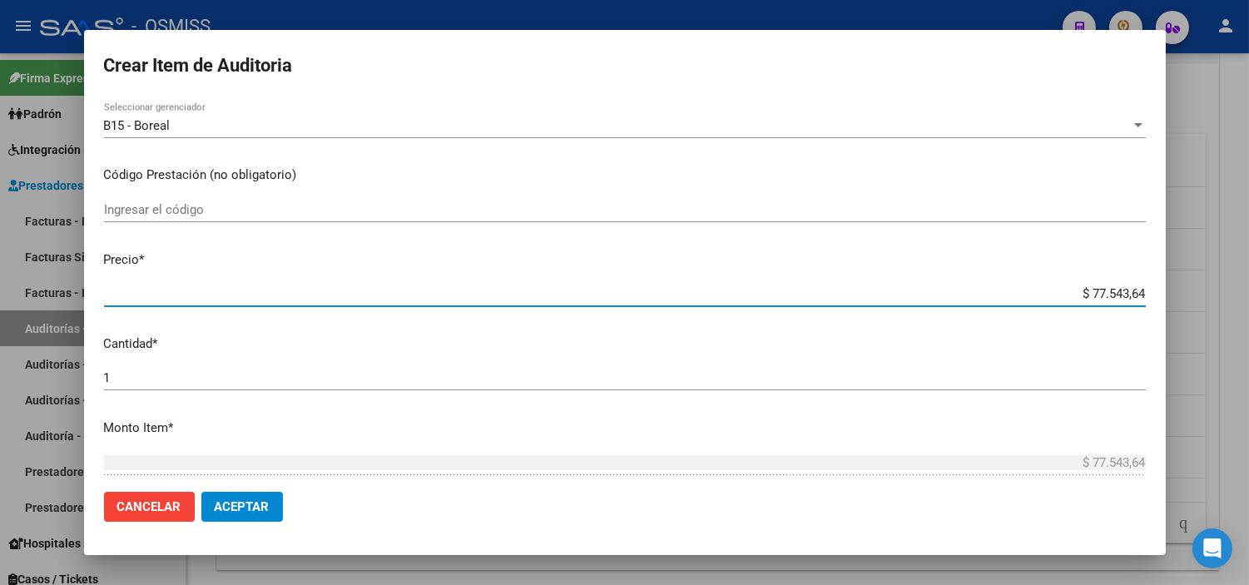
drag, startPoint x: 1045, startPoint y: 293, endPoint x: 1229, endPoint y: 294, distance: 183.9
click at [687, 294] on div "Crear Item de Auditoria 57318981 Nro Documento 20573189818 CUIL Afiliado Activo…" at bounding box center [624, 292] width 1249 height 585
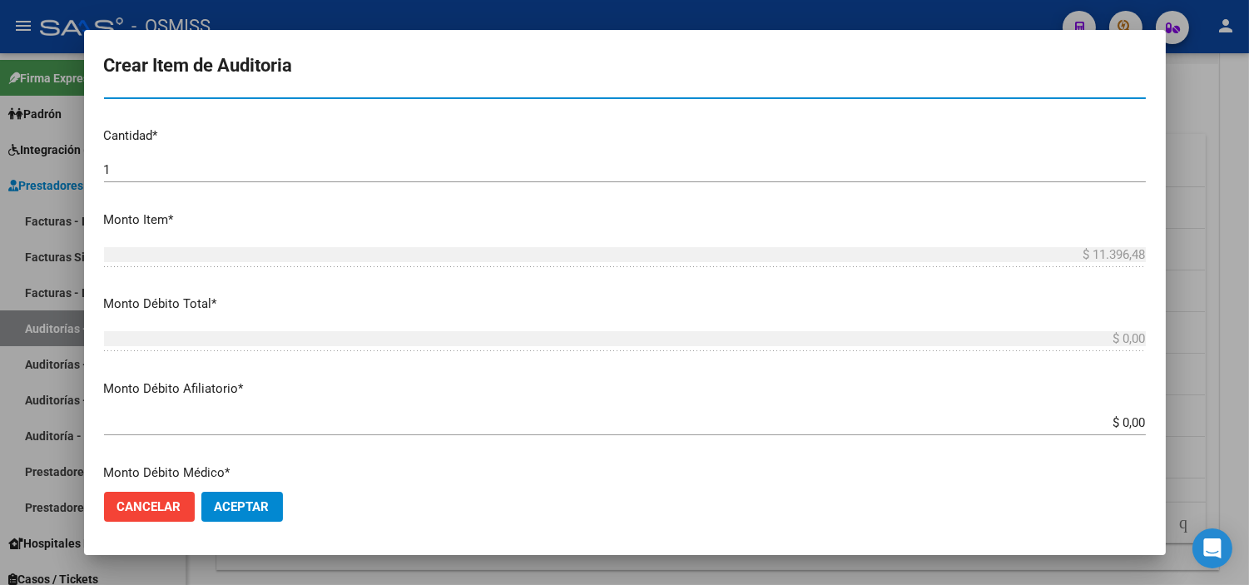
scroll to position [554, 0]
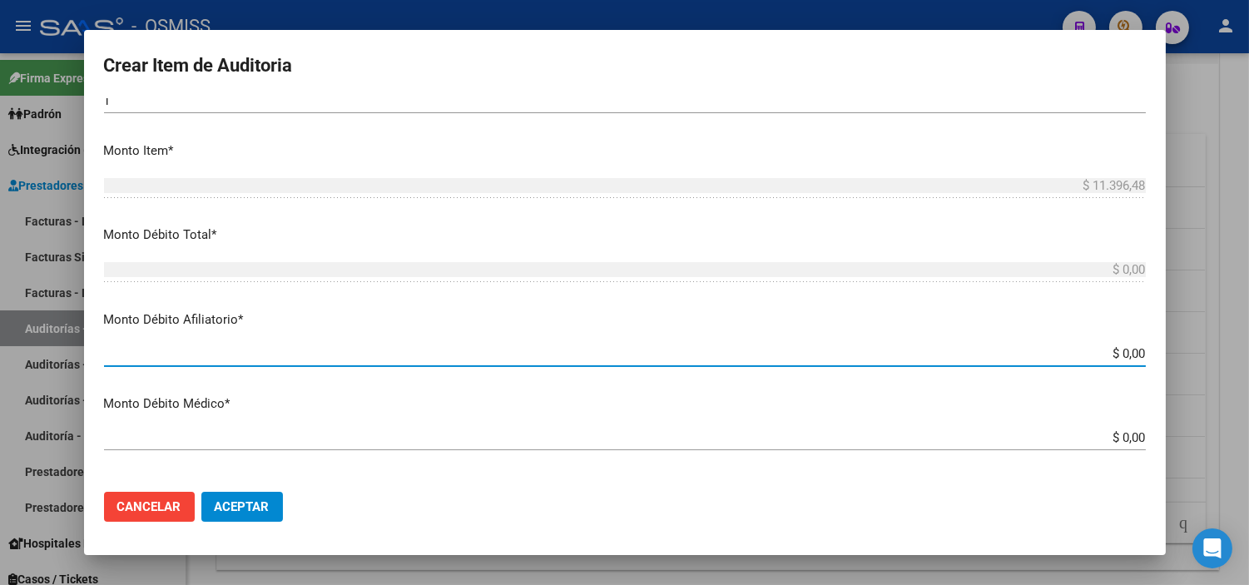
drag, startPoint x: 1071, startPoint y: 356, endPoint x: 1224, endPoint y: 354, distance: 153.1
click at [687, 354] on div "Crear Item de Auditoria 57318981 Nro Documento 20573189818 CUIL Afiliado Activo…" at bounding box center [624, 292] width 1249 height 585
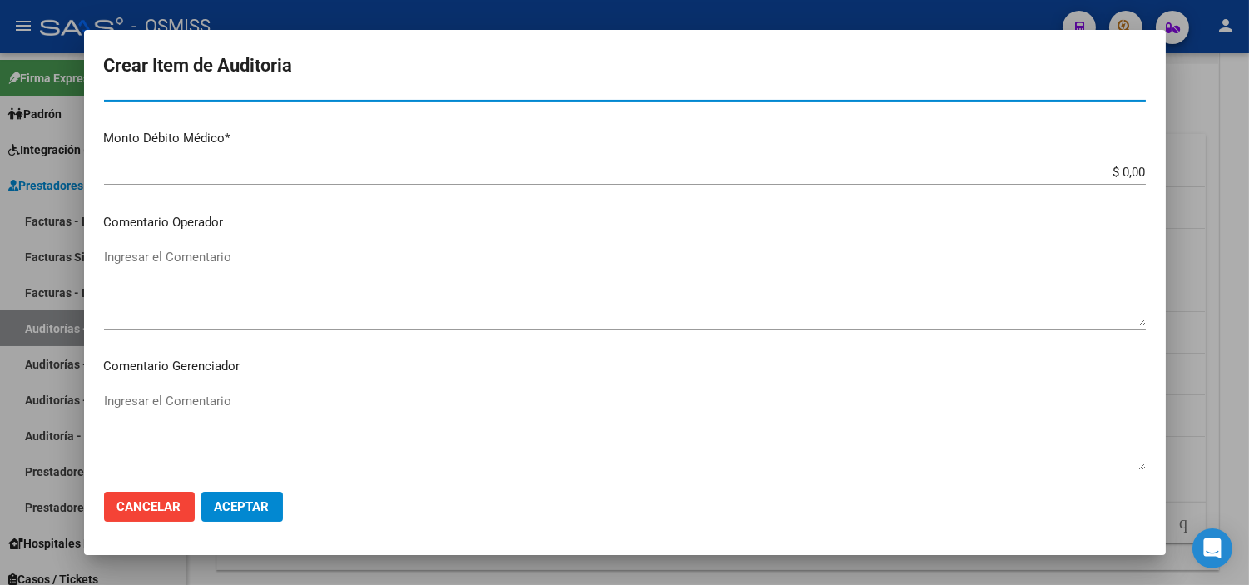
scroll to position [832, 0]
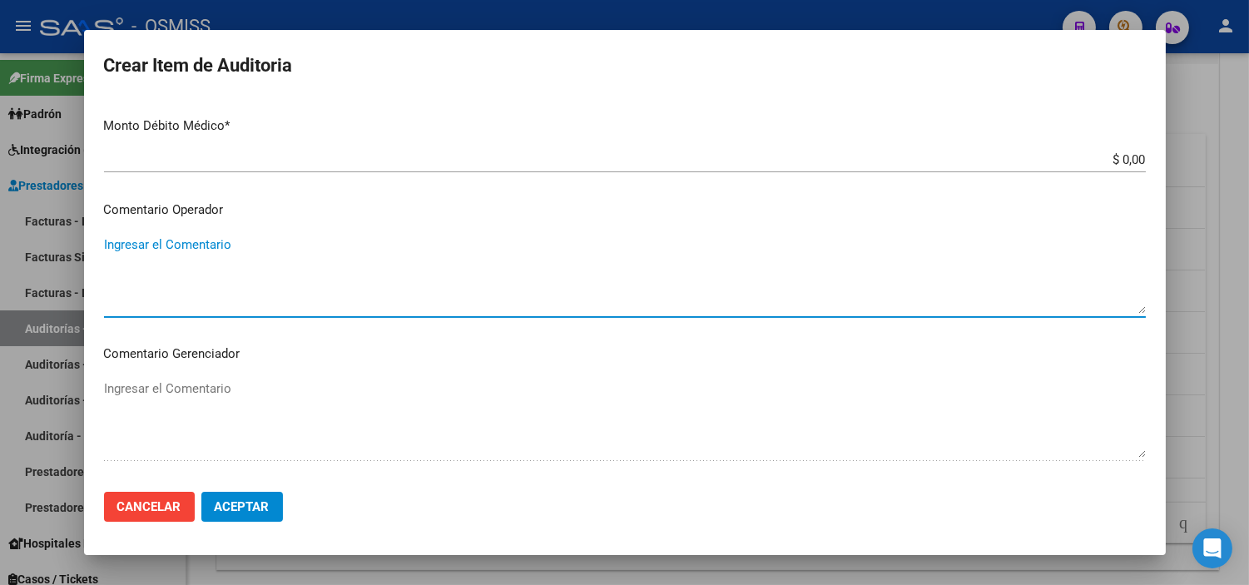
click at [238, 245] on textarea "Ingresar el Comentario" at bounding box center [625, 274] width 1042 height 78
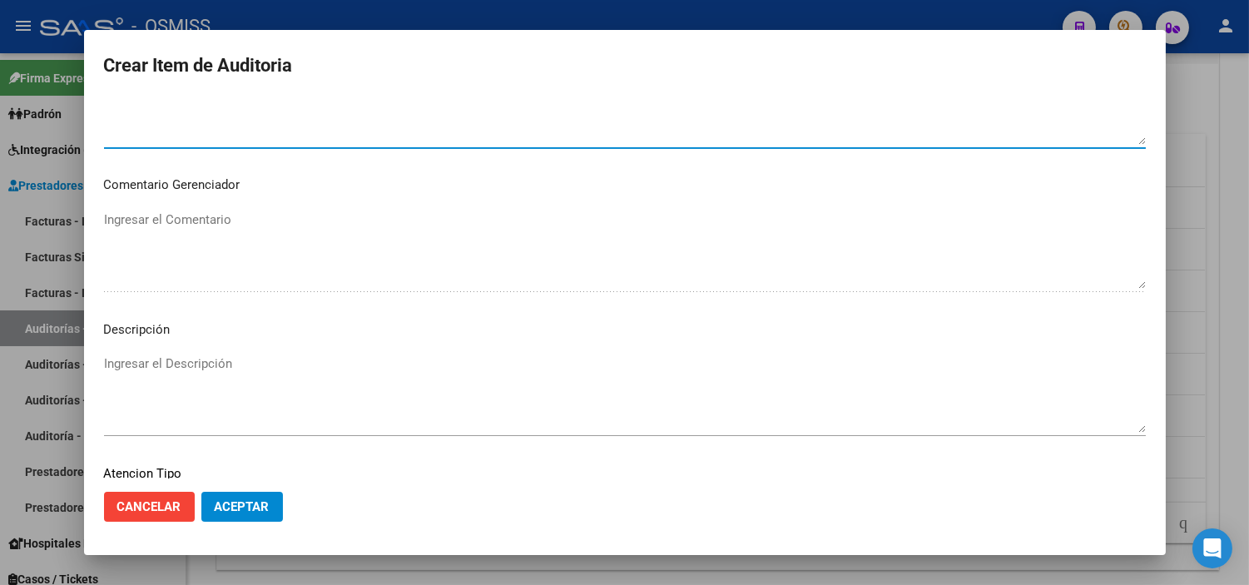
scroll to position [1017, 0]
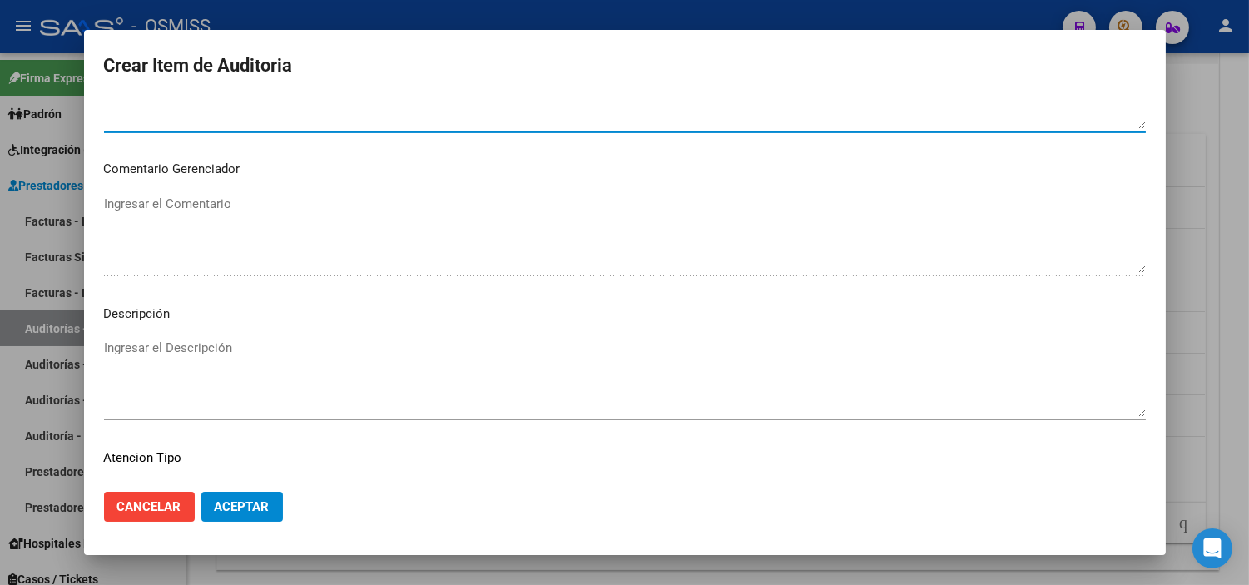
click at [175, 336] on div "Ingresar el Descripción" at bounding box center [625, 377] width 1042 height 85
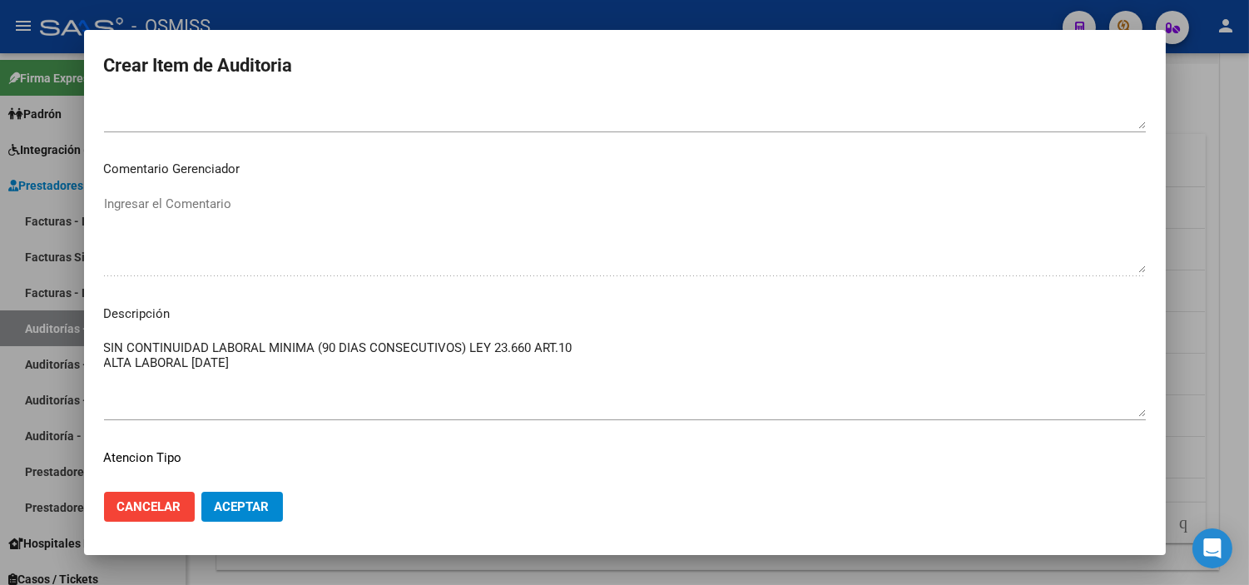
click at [687, 171] on p "Comentario Gerenciador" at bounding box center [625, 169] width 1042 height 19
click at [416, 366] on textarea "SIN CONTINUIDAD LABORAL MINIMA (90 DIAS CONSECUTIVOS) LEY 23.660 ART.10 ALTA LA…" at bounding box center [625, 378] width 1042 height 78
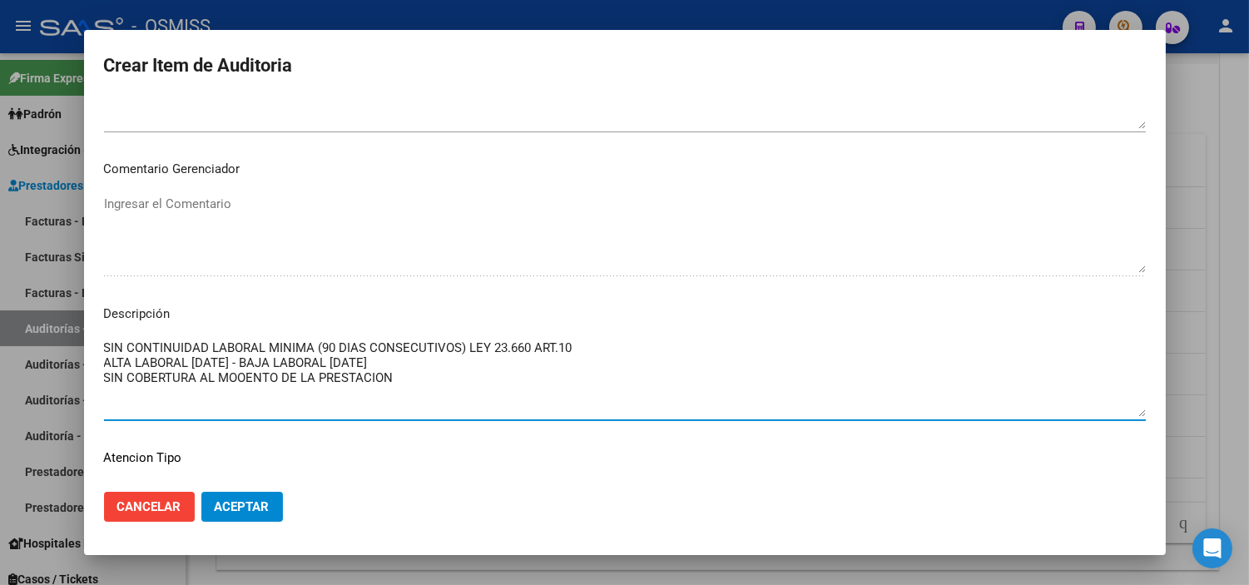
drag, startPoint x: 120, startPoint y: 344, endPoint x: 97, endPoint y: 344, distance: 22.5
click at [97, 344] on mat-dialog-content "57318981 Nro Documento 20573189818 CUIL Afiliado Activo Análisis Afiliado Prest…" at bounding box center [624, 288] width 1081 height 380
click at [259, 511] on span "Aceptar" at bounding box center [242, 506] width 55 height 15
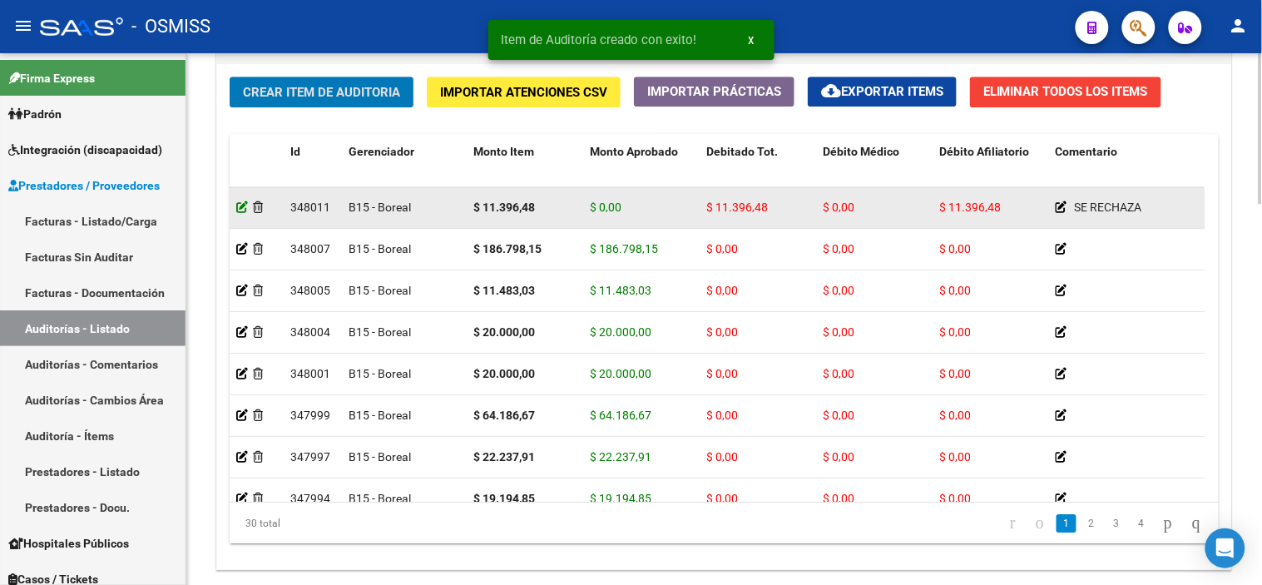
click at [241, 204] on icon at bounding box center [242, 207] width 12 height 12
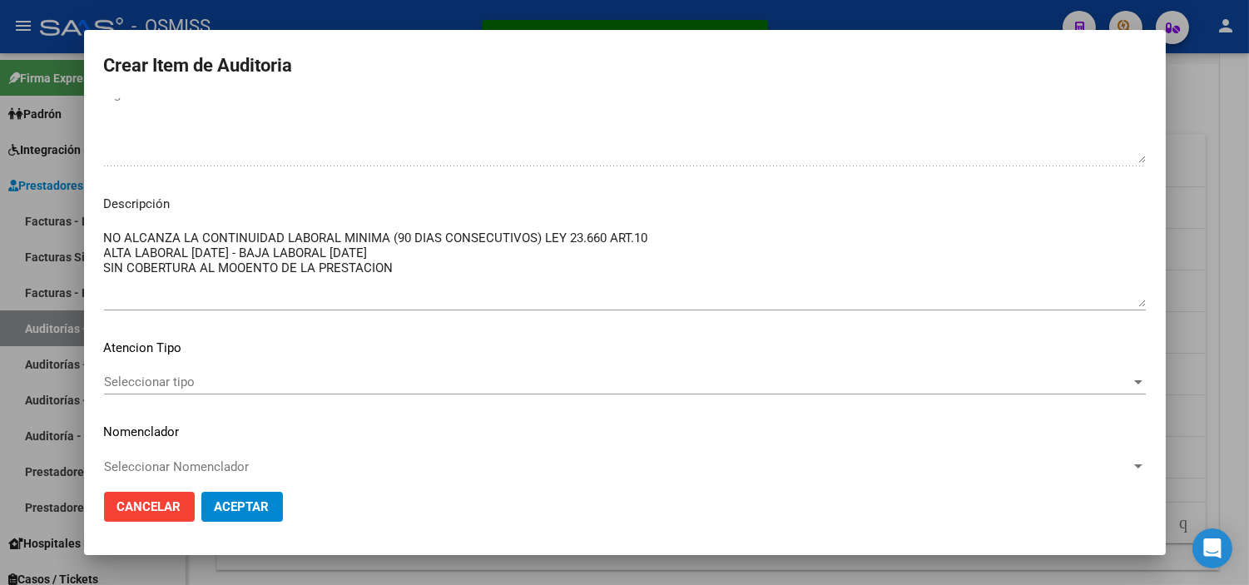
scroll to position [1111, 0]
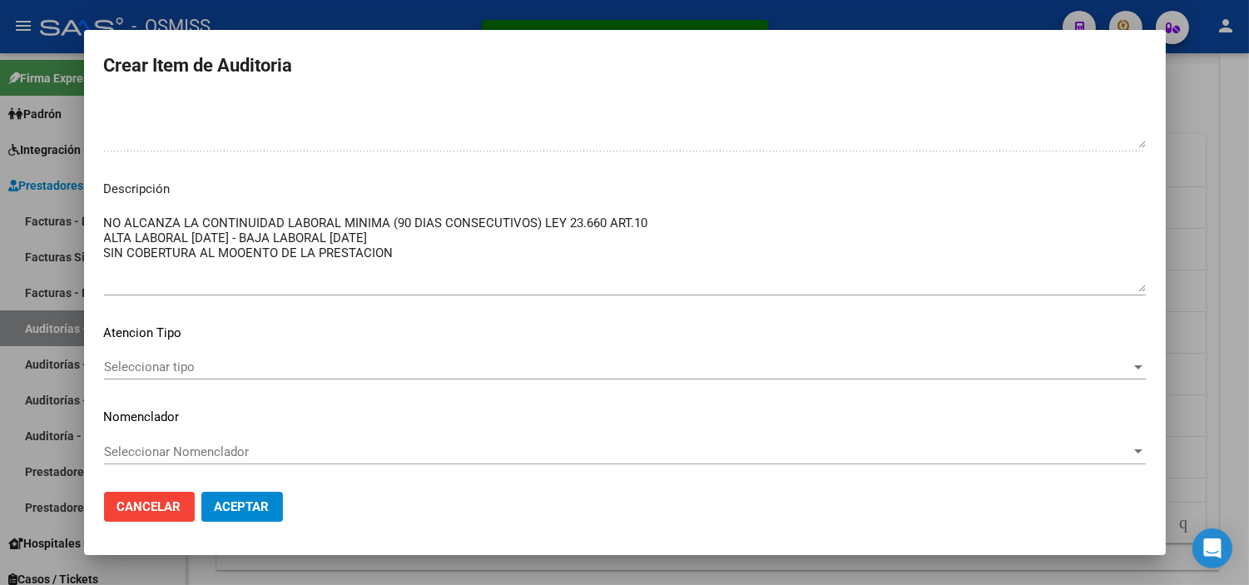
click at [236, 251] on textarea "NO ALCANZA LA CONTINUIDAD LABORAL MINIMA (90 DIAS CONSECUTIVOS) LEY 23.660 ART.…" at bounding box center [625, 253] width 1042 height 78
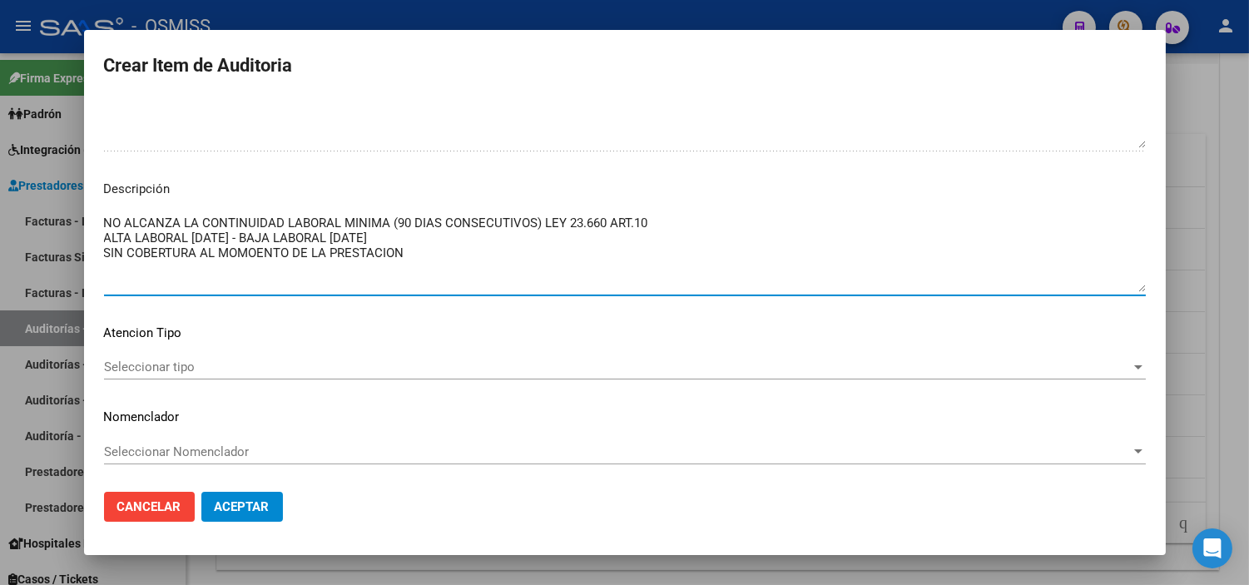
click at [255, 250] on textarea "NO ALCANZA LA CONTINUIDAD LABORAL MINIMA (90 DIAS CONSECUTIVOS) LEY 23.660 ART.…" at bounding box center [625, 253] width 1042 height 78
click at [255, 501] on span "Aceptar" at bounding box center [242, 506] width 55 height 15
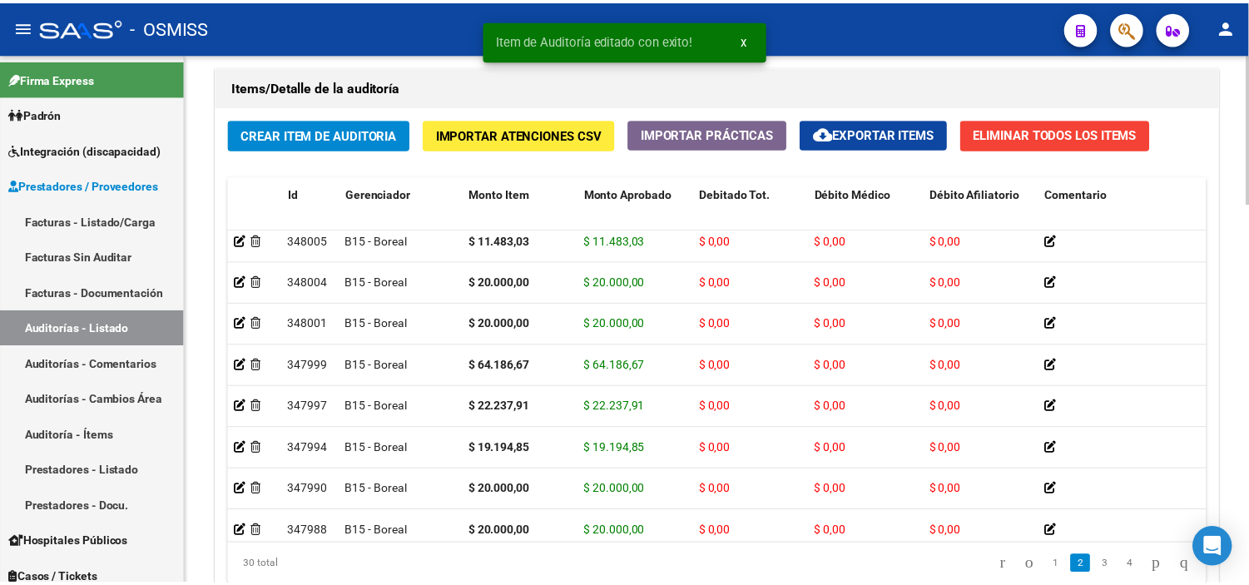
scroll to position [0, 0]
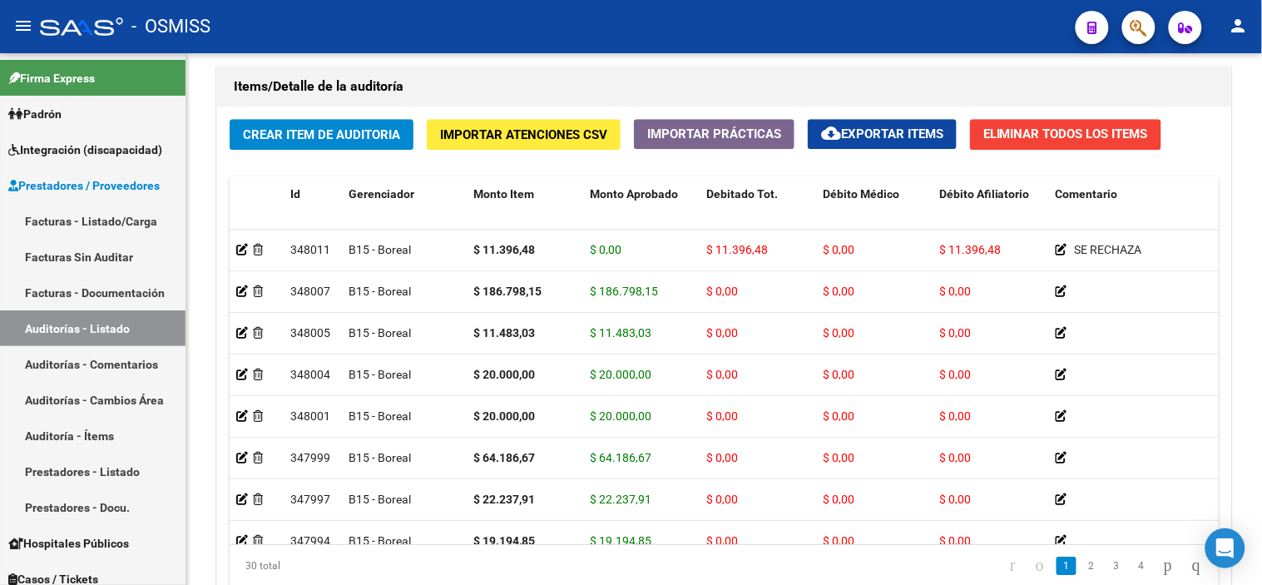
click at [687, 17] on div "- OSMISS" at bounding box center [551, 26] width 1022 height 37
click at [345, 131] on span "Crear Item de Auditoria" at bounding box center [321, 134] width 157 height 15
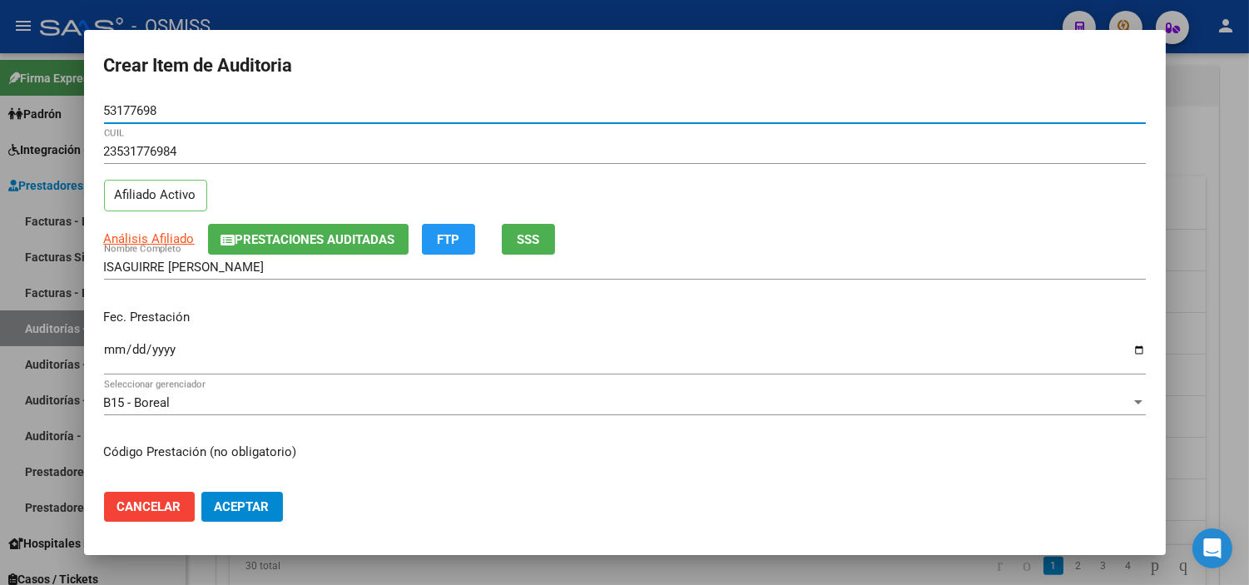
click at [108, 346] on input "Ingresar la fecha" at bounding box center [625, 356] width 1042 height 27
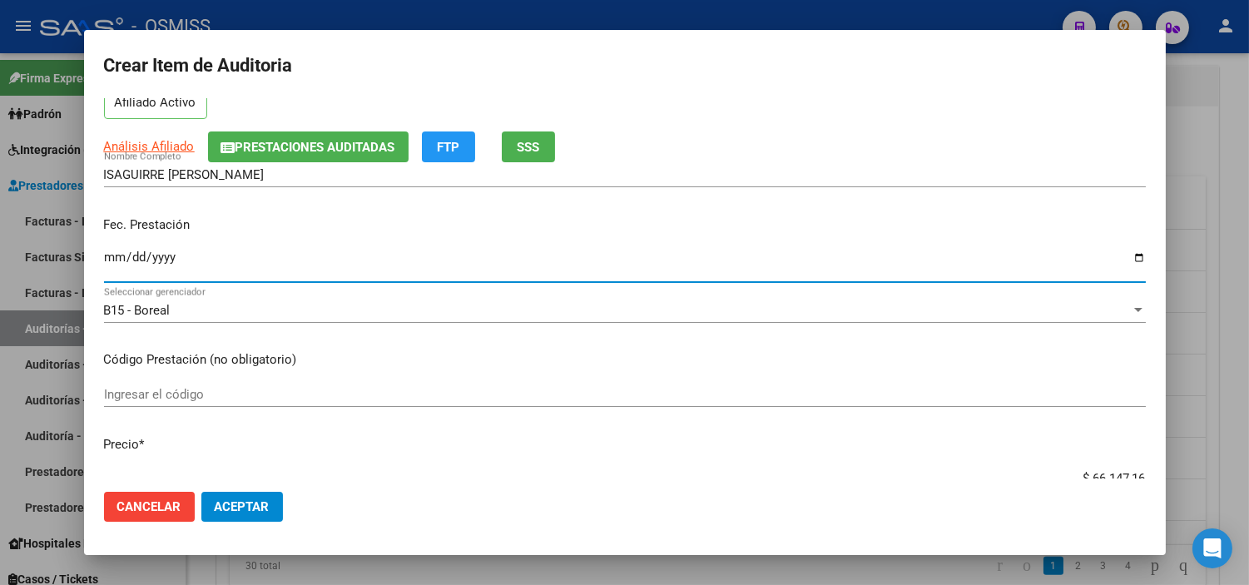
scroll to position [185, 0]
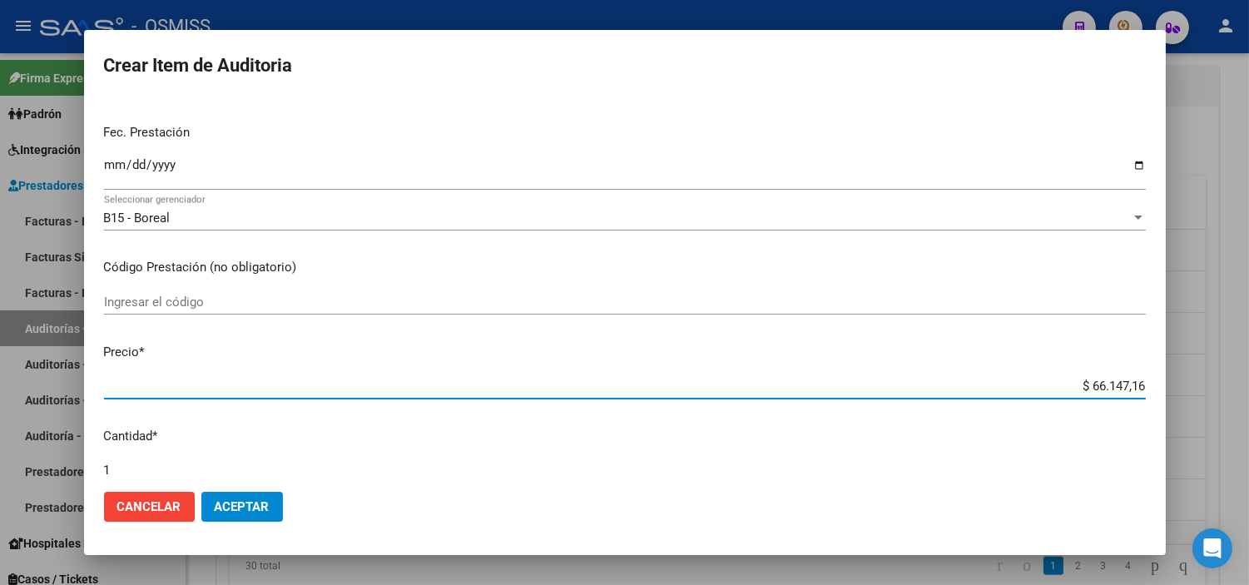
drag, startPoint x: 1048, startPoint y: 379, endPoint x: 1224, endPoint y: 387, distance: 175.7
click at [687, 387] on div "Crear Item de Auditoria 53177698 Nro Documento 23531776984 CUIL Afiliado Activo…" at bounding box center [624, 292] width 1249 height 585
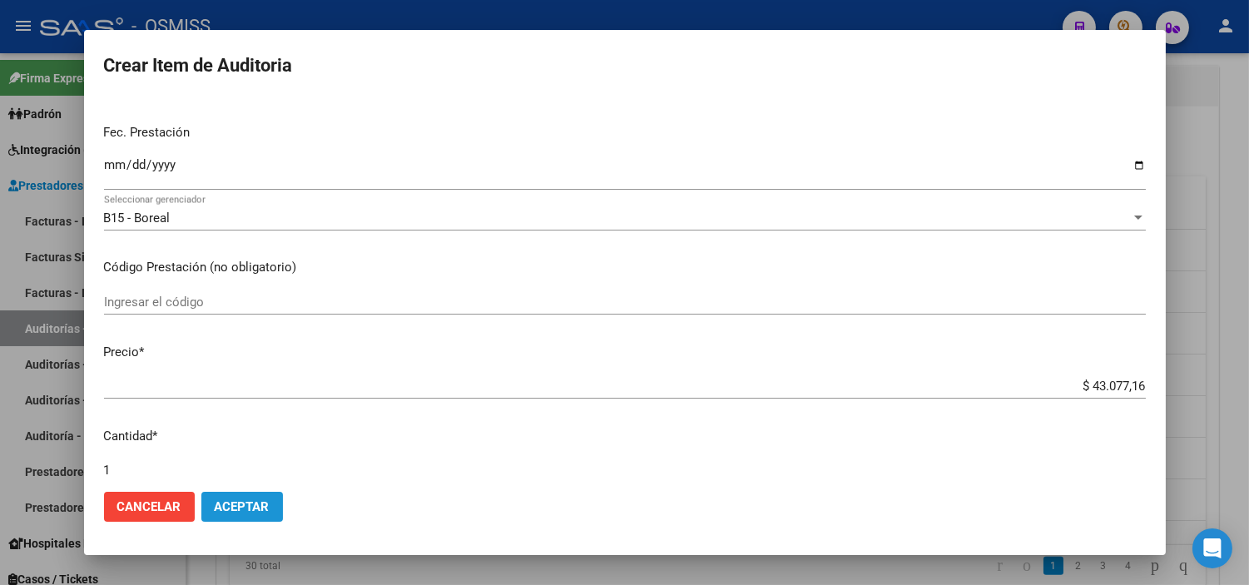
click at [244, 512] on span "Aceptar" at bounding box center [242, 506] width 55 height 15
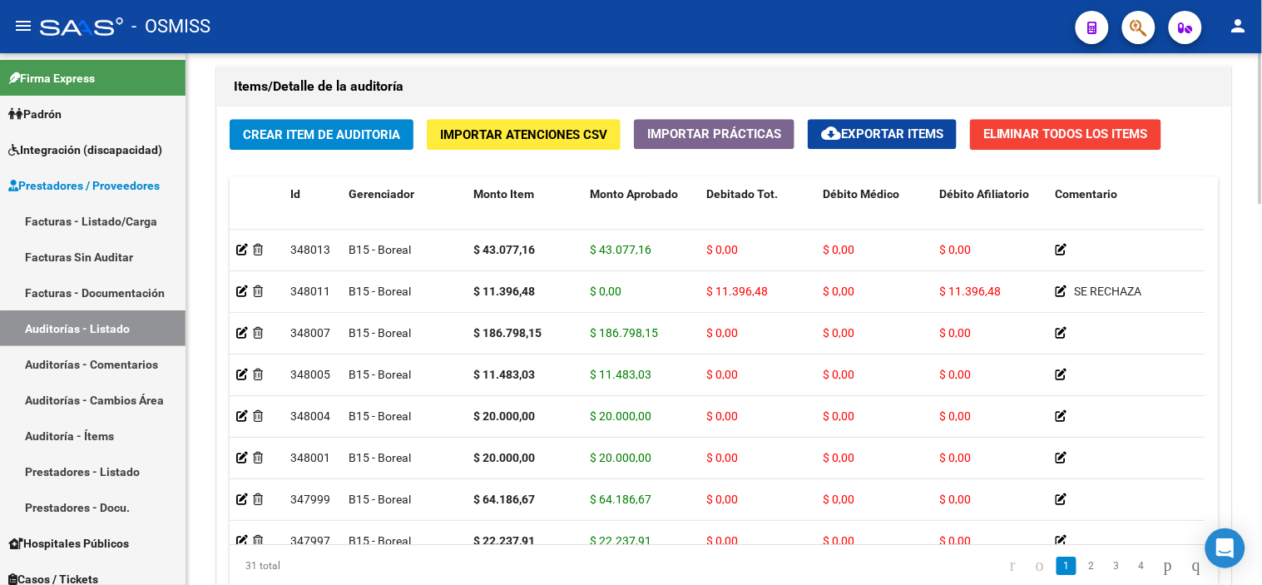
drag, startPoint x: 762, startPoint y: 17, endPoint x: 526, endPoint y: 68, distance: 241.6
click at [687, 17] on div "- OSMISS" at bounding box center [551, 26] width 1022 height 37
click at [278, 139] on span "Crear Item de Auditoria" at bounding box center [321, 134] width 157 height 15
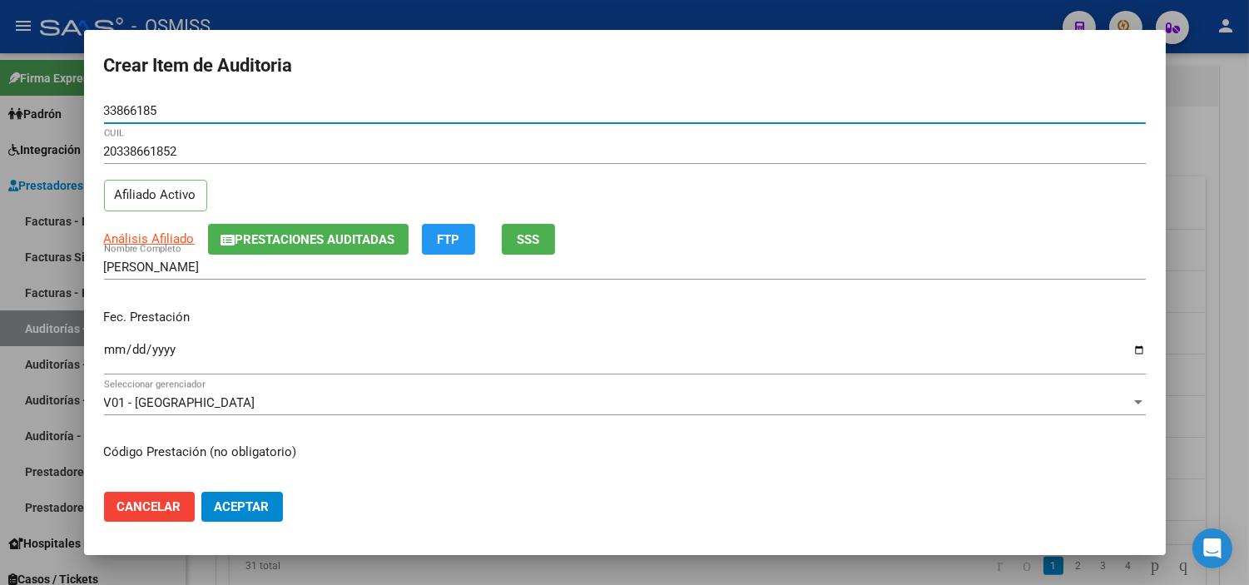
click at [114, 359] on input "Ingresar la fecha" at bounding box center [625, 356] width 1042 height 27
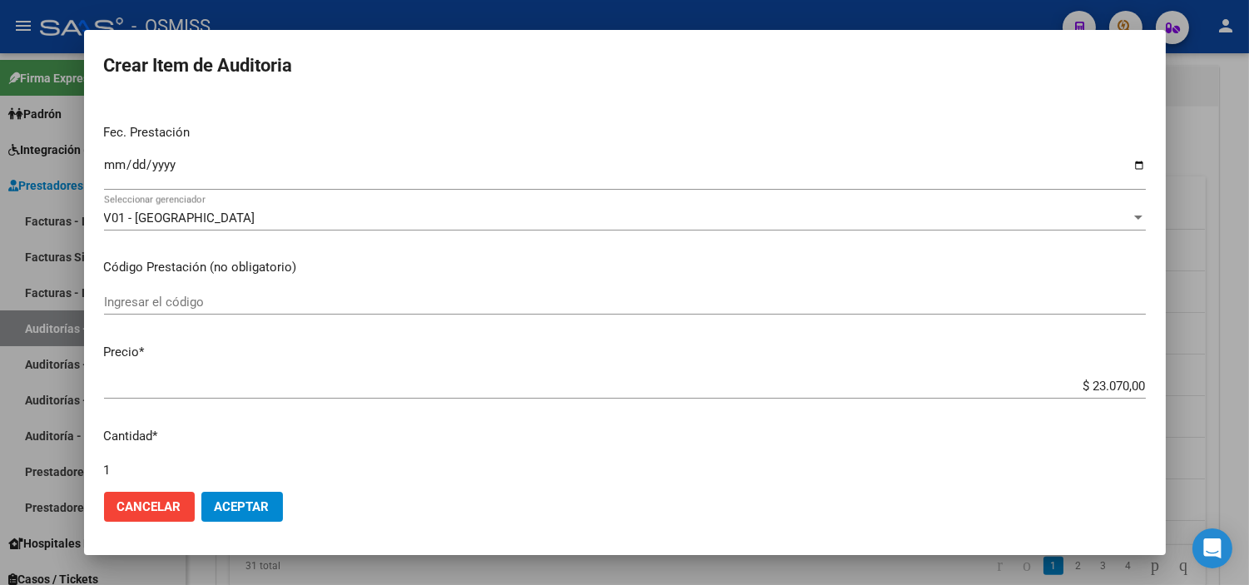
click at [687, 376] on div "$ 23.070,00 Ingresar el precio" at bounding box center [625, 386] width 1042 height 25
click at [252, 516] on button "Aceptar" at bounding box center [242, 507] width 82 height 30
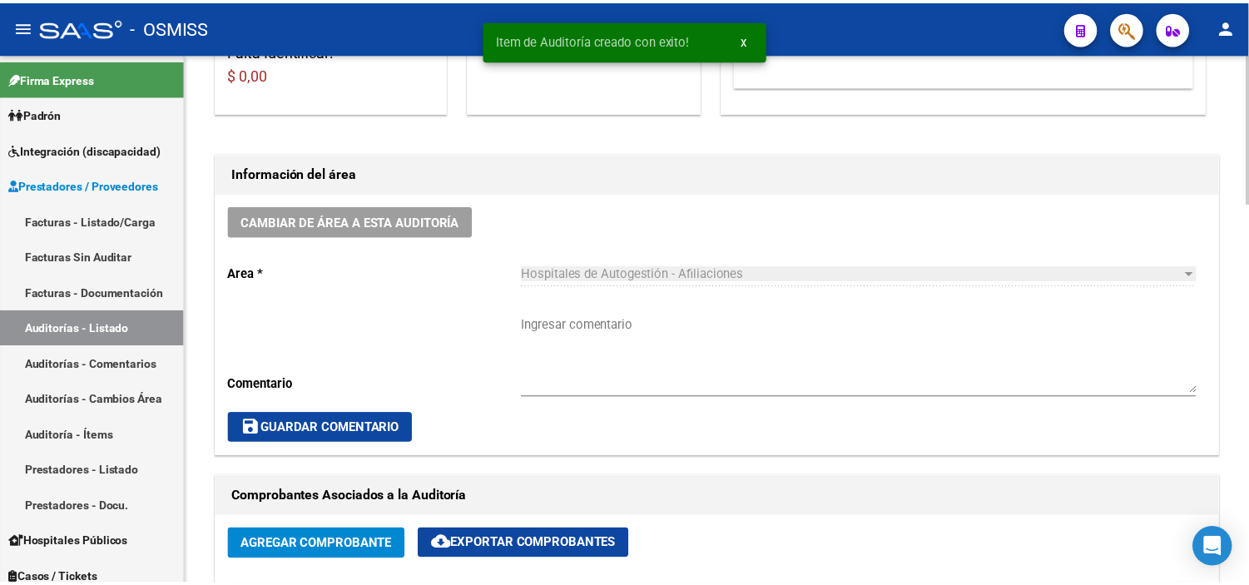
scroll to position [369, 0]
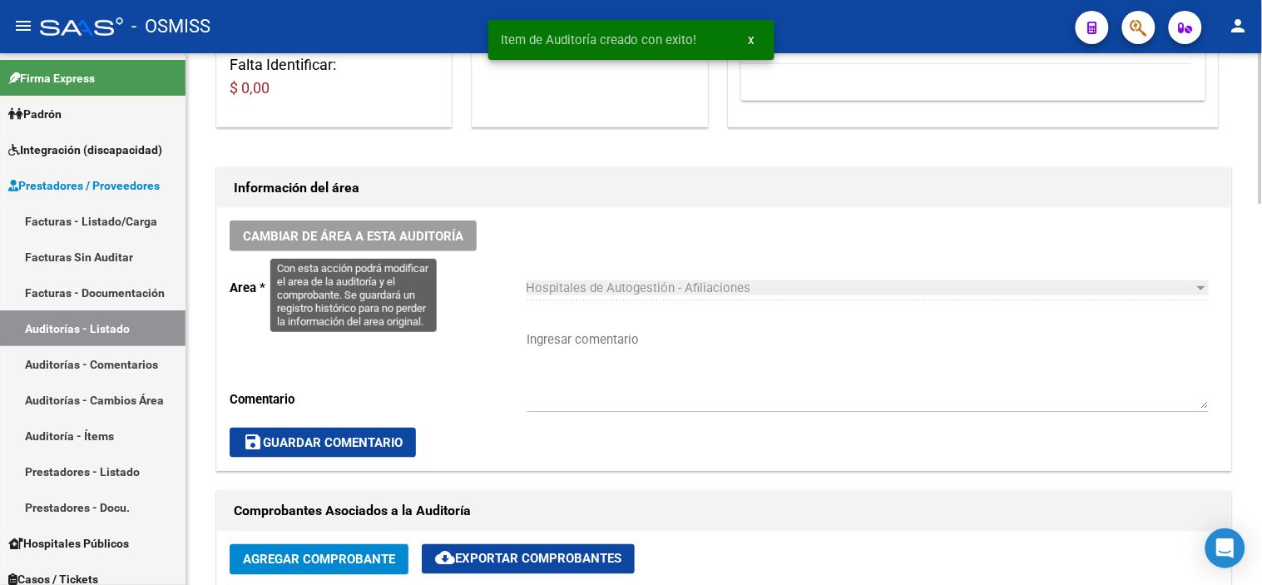
click at [424, 245] on button "Cambiar de área a esta auditoría" at bounding box center [353, 235] width 247 height 31
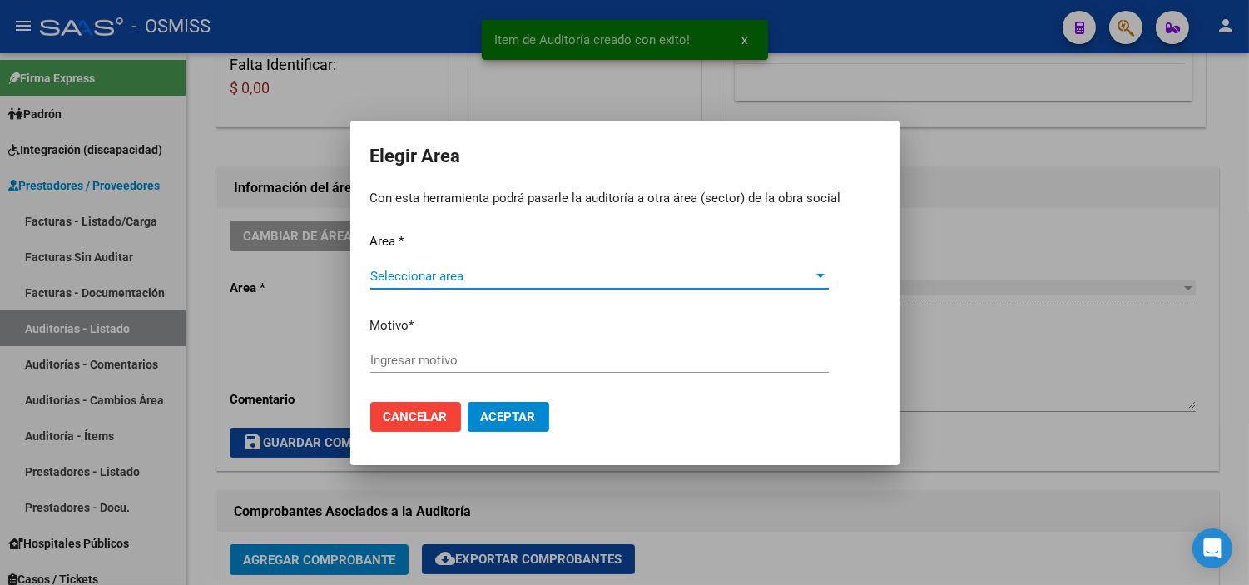
click at [431, 267] on div "Seleccionar area Seleccionar area" at bounding box center [599, 276] width 458 height 25
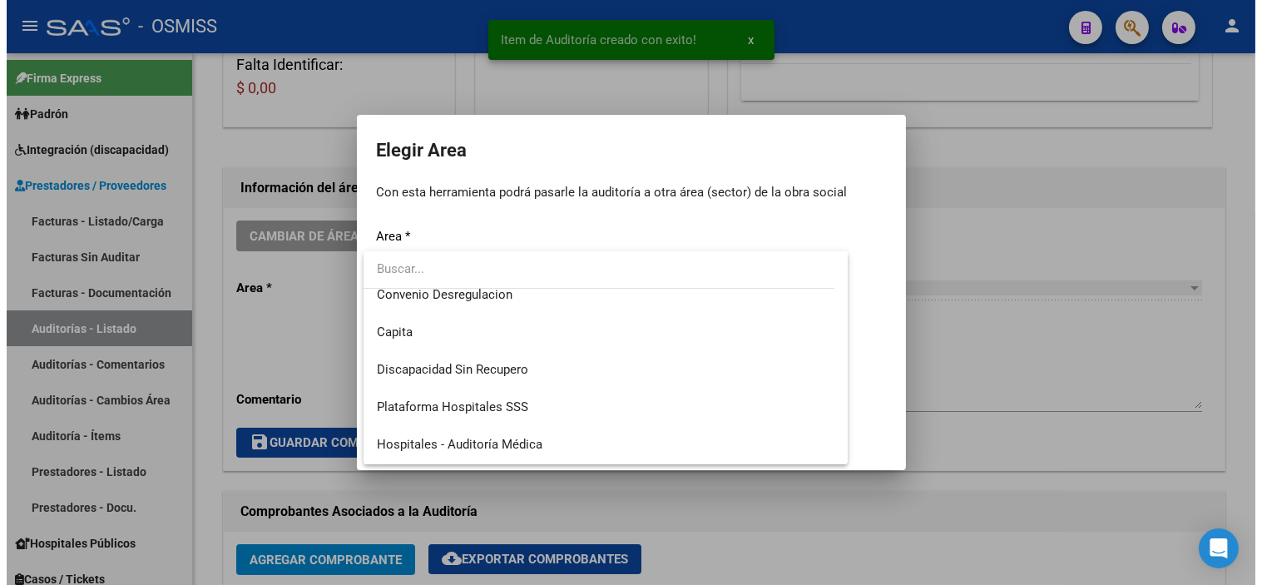
scroll to position [185, 0]
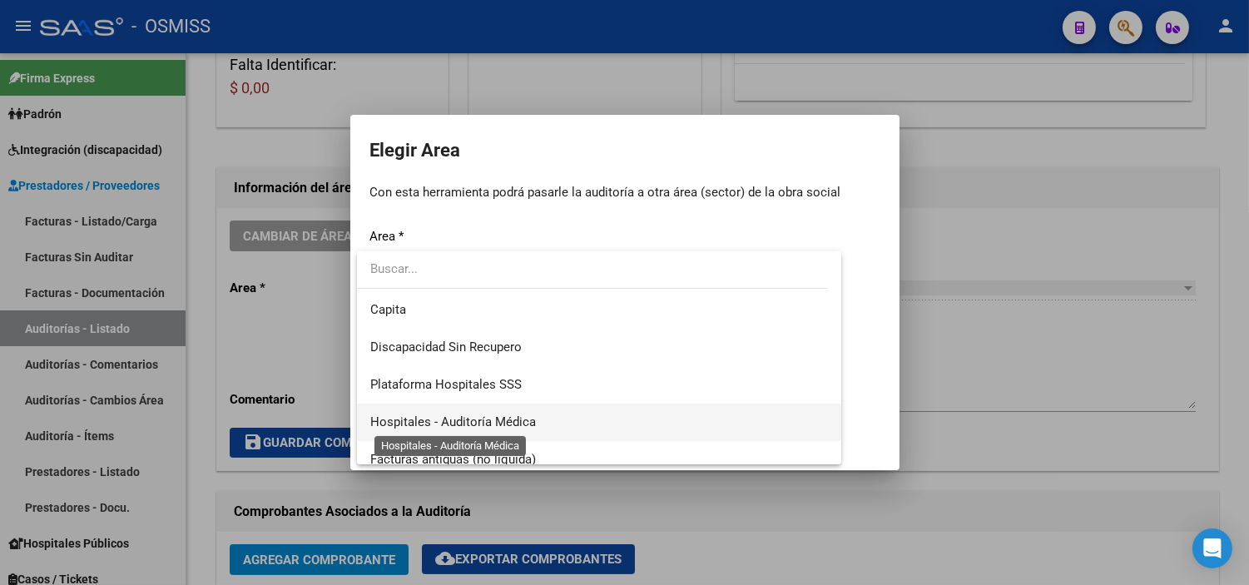
click at [527, 421] on span "Hospitales - Auditoría Médica" at bounding box center [453, 421] width 166 height 15
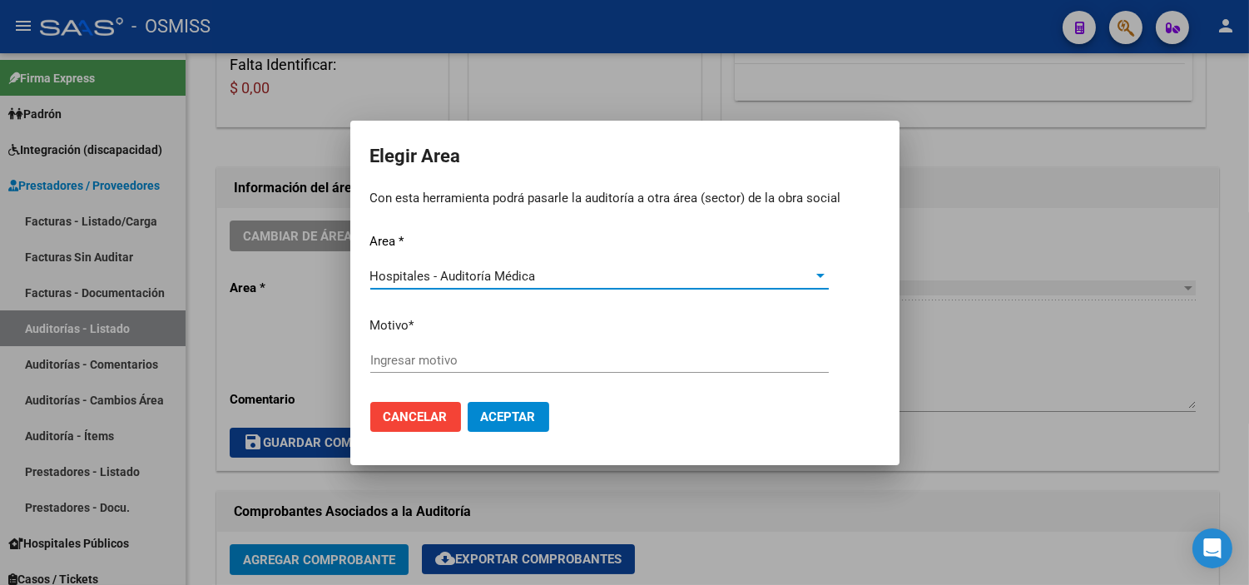
click at [453, 356] on input "Ingresar motivo" at bounding box center [599, 360] width 458 height 15
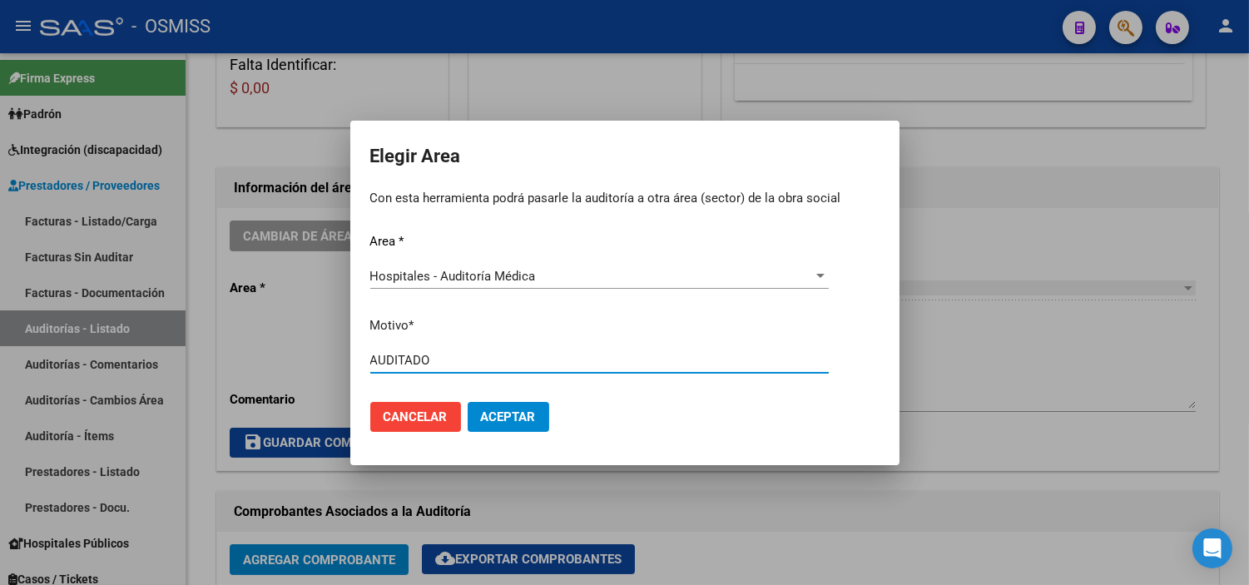
click at [512, 427] on button "Aceptar" at bounding box center [509, 417] width 82 height 30
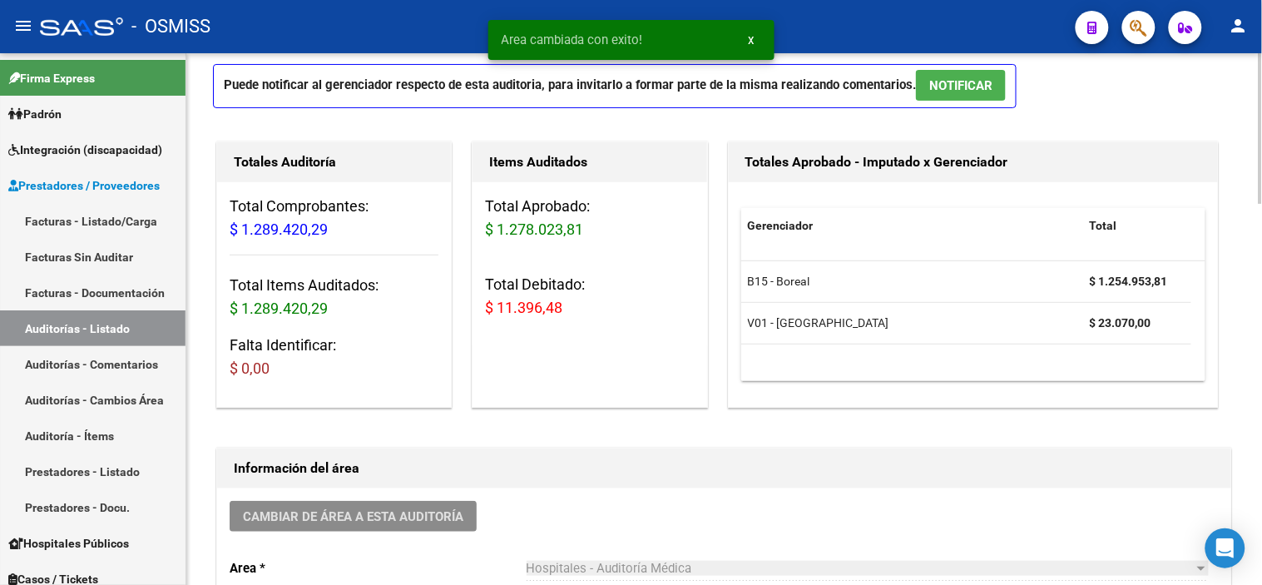
scroll to position [0, 0]
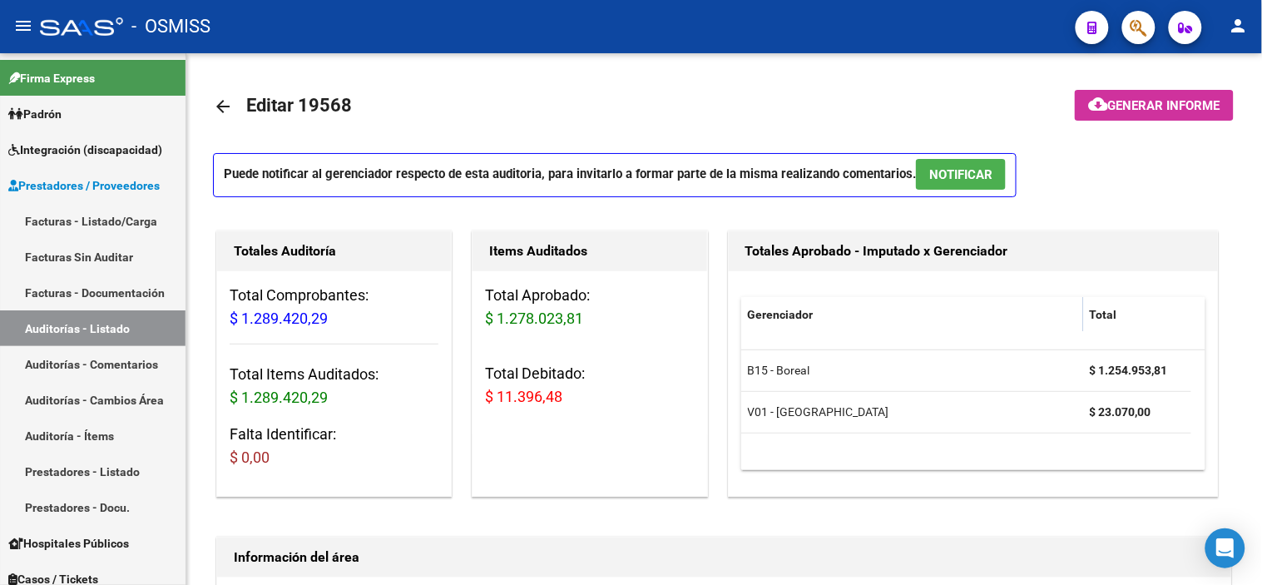
drag, startPoint x: 366, startPoint y: 29, endPoint x: 369, endPoint y: 39, distance: 10.3
click at [366, 29] on div "- OSMISS" at bounding box center [551, 26] width 1022 height 37
click at [345, 18] on div "- OSMISS" at bounding box center [551, 26] width 1022 height 37
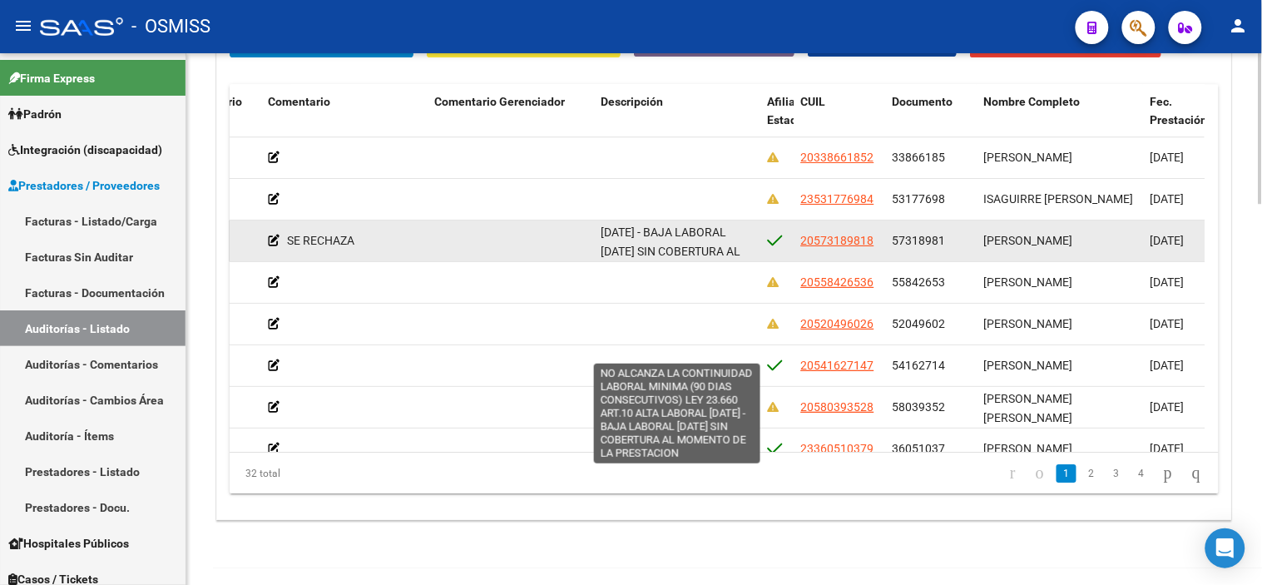
scroll to position [1, 0]
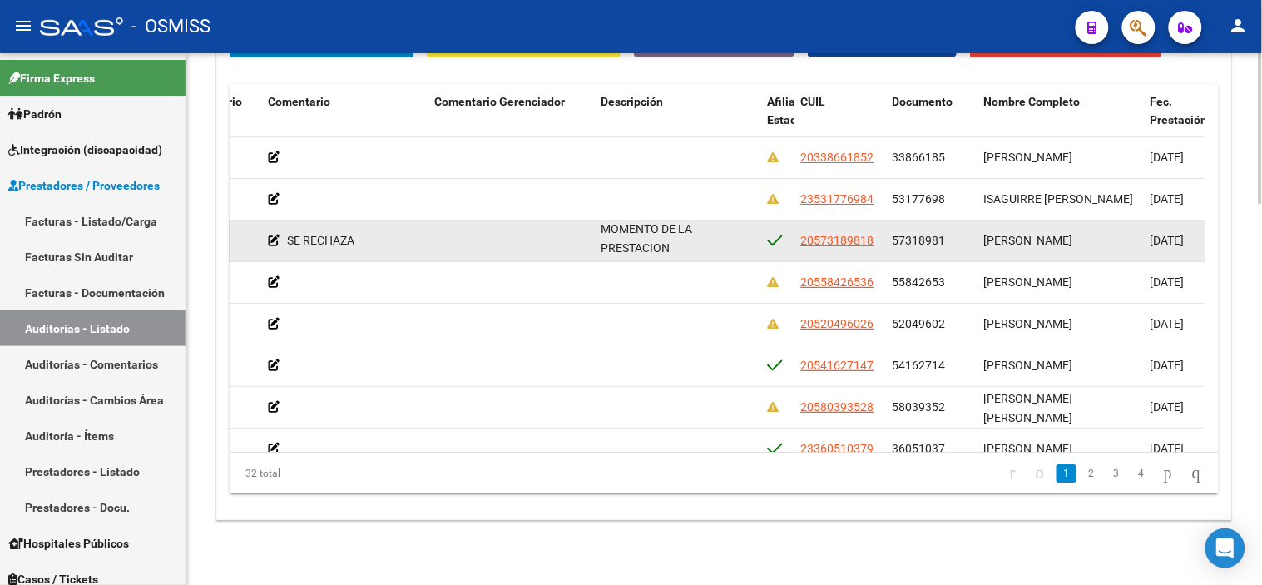
drag, startPoint x: 603, startPoint y: 227, endPoint x: 719, endPoint y: 255, distance: 119.0
click at [687, 255] on div "NO ALCANZA LA CONTINUIDAD LABORAL MINIMA (90 DIAS CONSECUTIVOS) LEY 23.660 ART.…" at bounding box center [677, 239] width 153 height 35
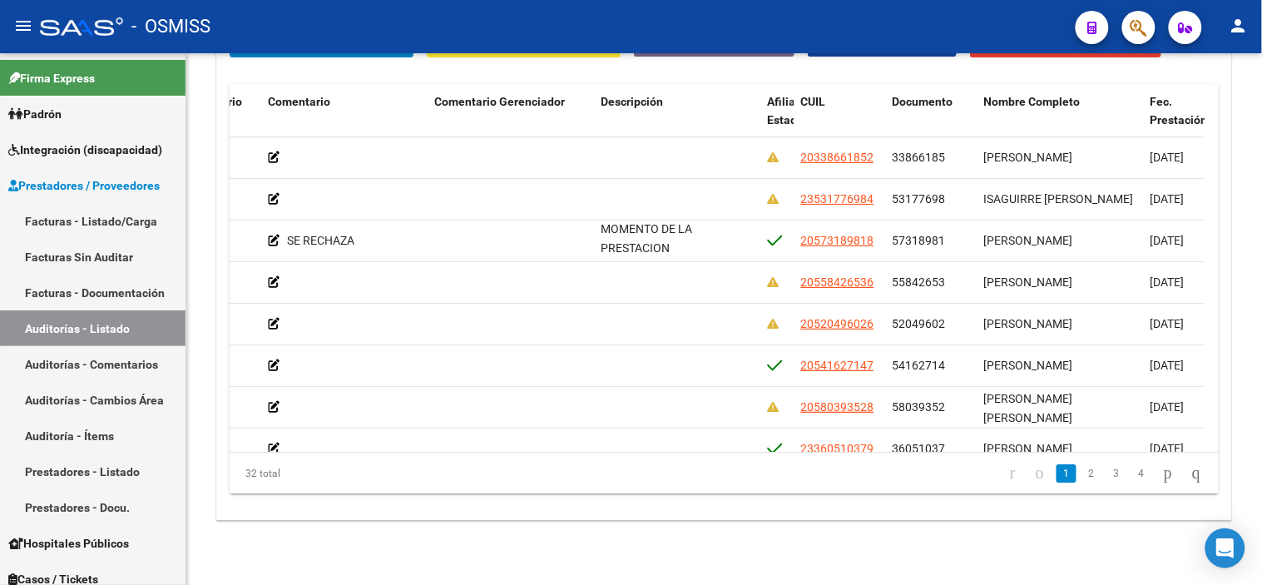
click at [312, 18] on div "- OSMISS" at bounding box center [551, 26] width 1022 height 37
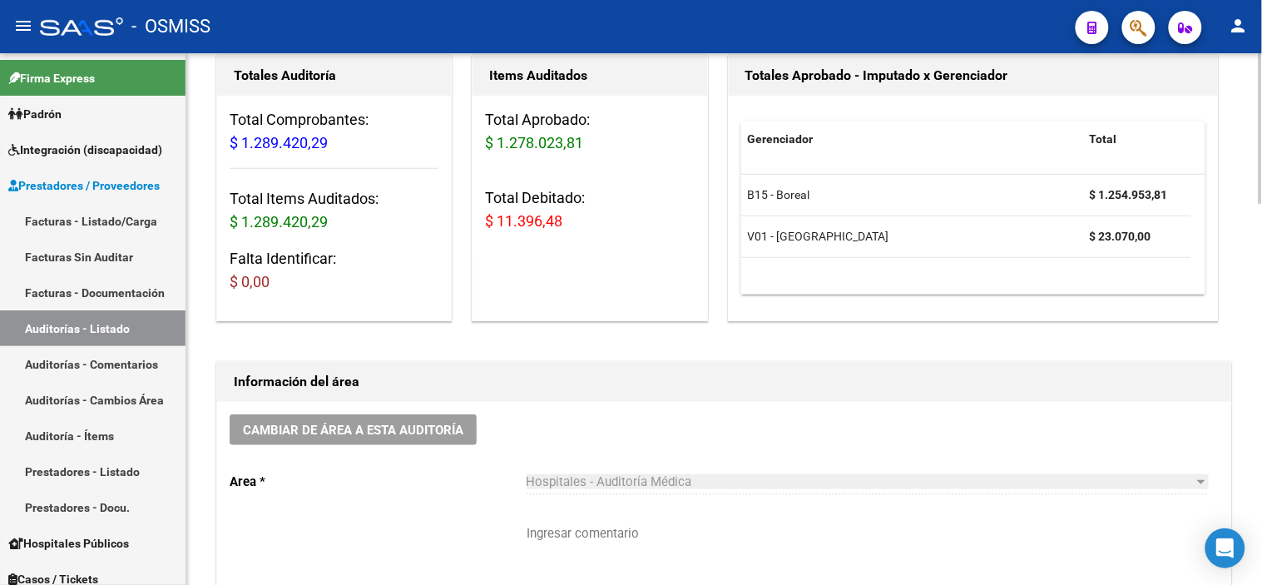
scroll to position [0, 0]
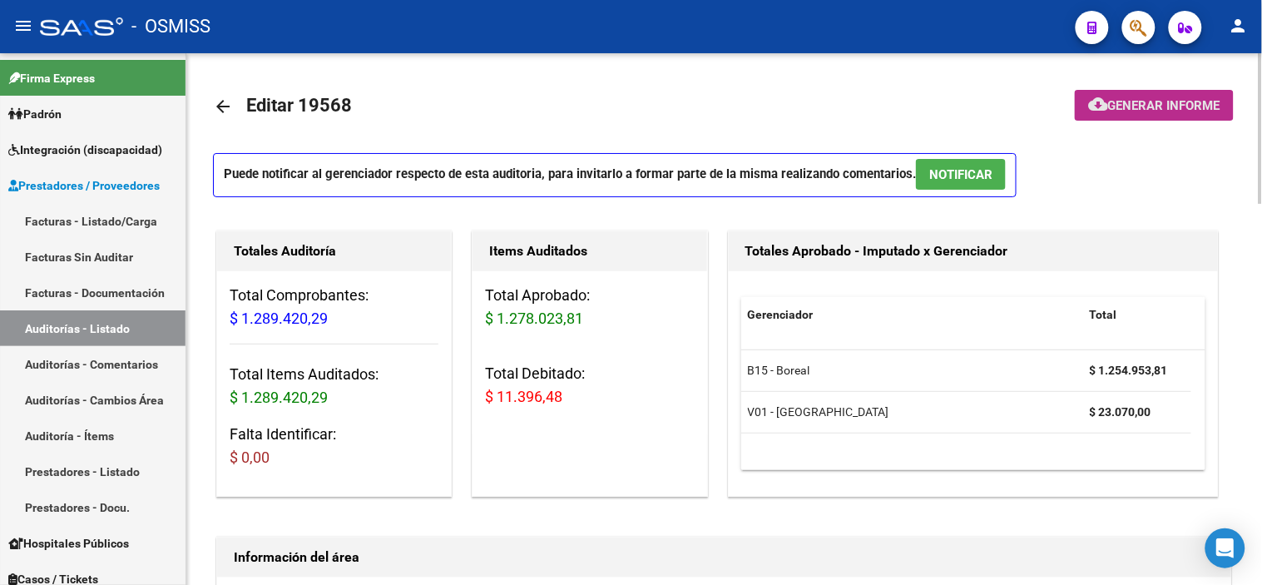
click at [687, 110] on span "Generar informe" at bounding box center [1164, 105] width 112 height 15
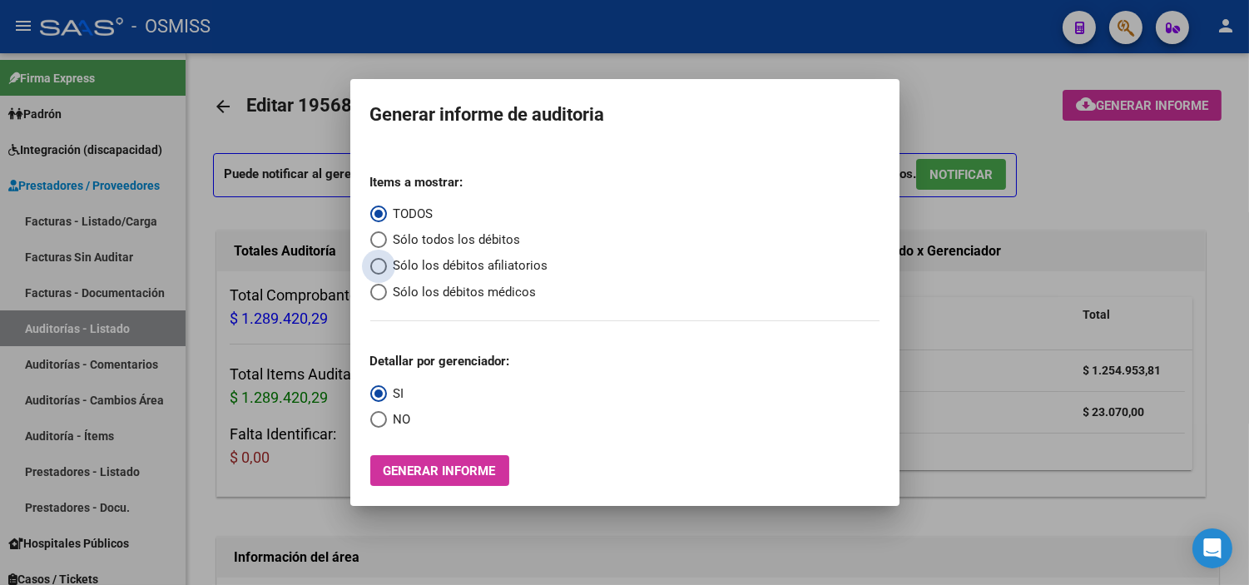
click at [471, 267] on span "Sólo los débitos afiliatorios" at bounding box center [467, 265] width 161 height 19
click at [387, 267] on input "Sólo los débitos afiliatorios" at bounding box center [378, 266] width 17 height 17
click at [393, 416] on span "NO" at bounding box center [399, 419] width 24 height 19
click at [387, 416] on input "NO" at bounding box center [378, 419] width 17 height 17
click at [425, 462] on button "Generar informe" at bounding box center [439, 470] width 139 height 31
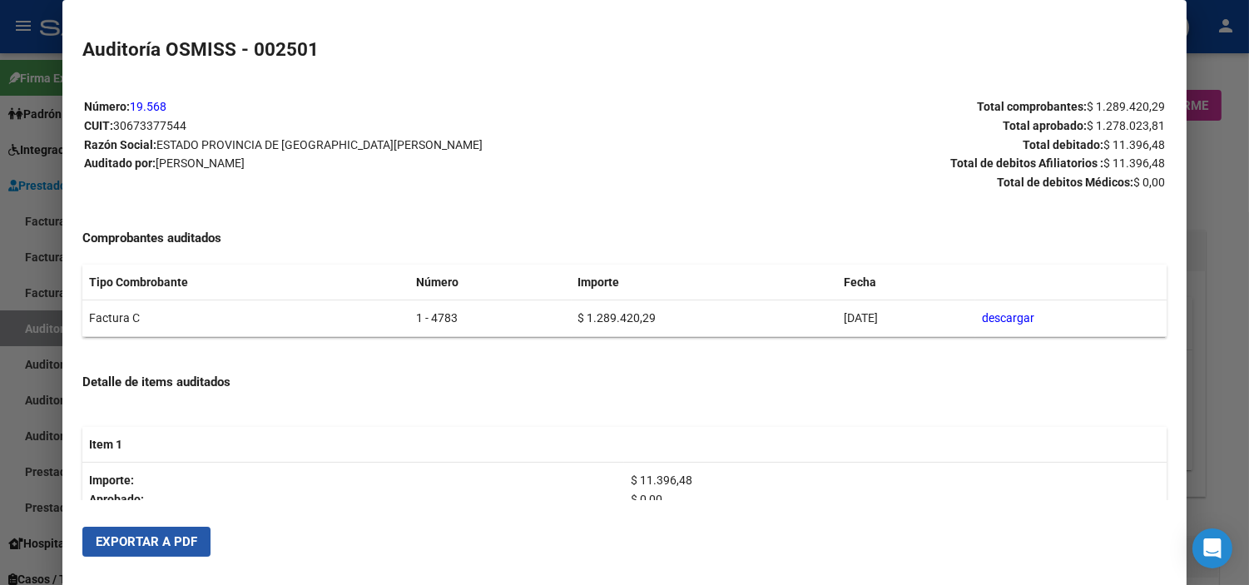
click at [171, 530] on button "Exportar a PDF" at bounding box center [146, 542] width 128 height 30
click at [47, 47] on div at bounding box center [624, 292] width 1249 height 585
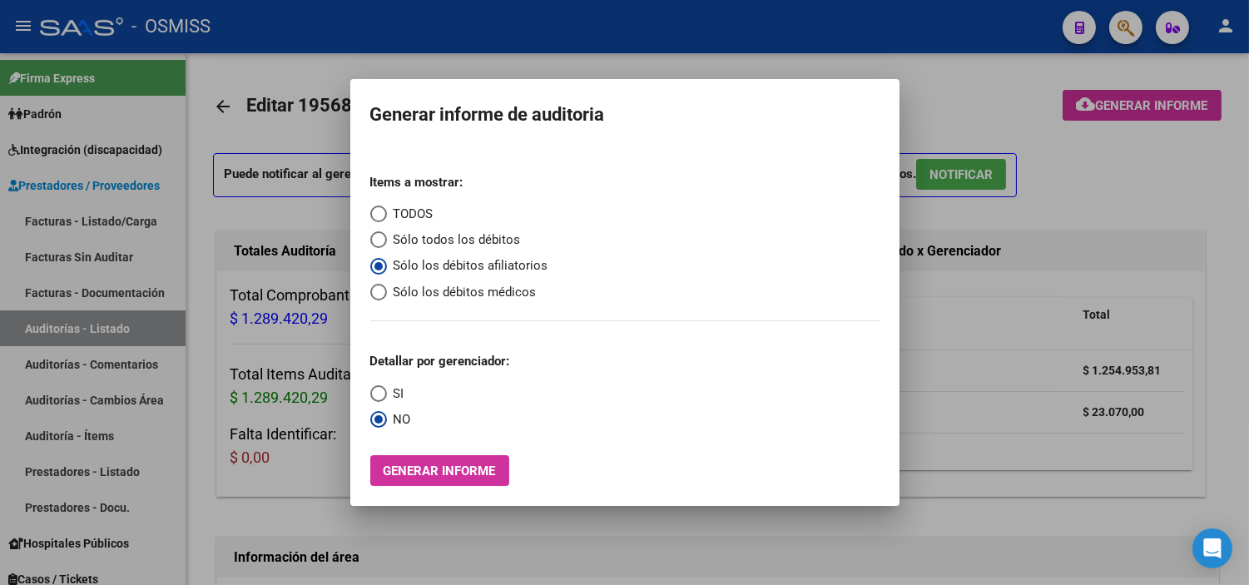
click at [621, 37] on div at bounding box center [624, 292] width 1249 height 585
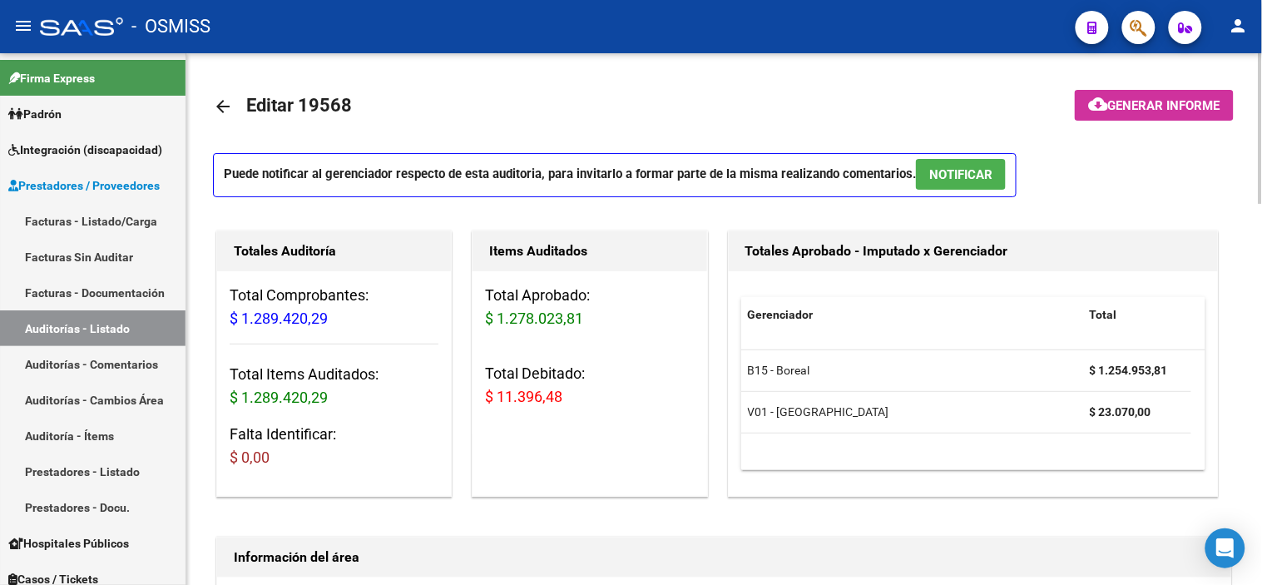
click at [215, 104] on mat-icon "arrow_back" at bounding box center [223, 106] width 20 height 20
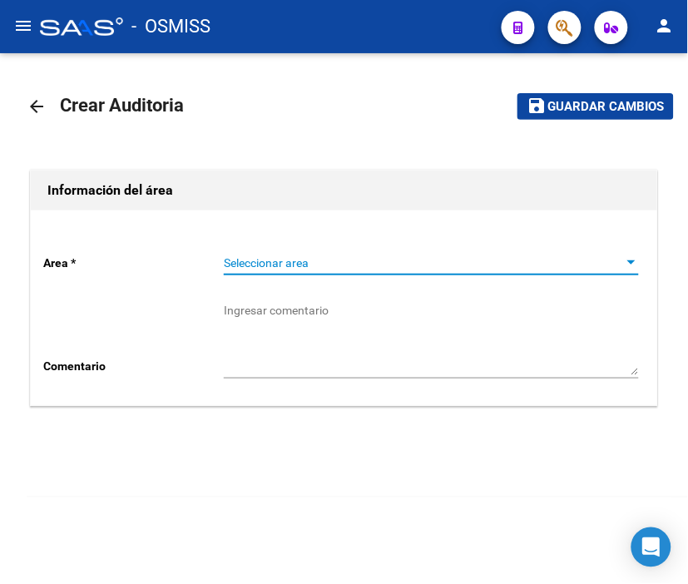
click at [245, 256] on span "Seleccionar area" at bounding box center [424, 263] width 400 height 14
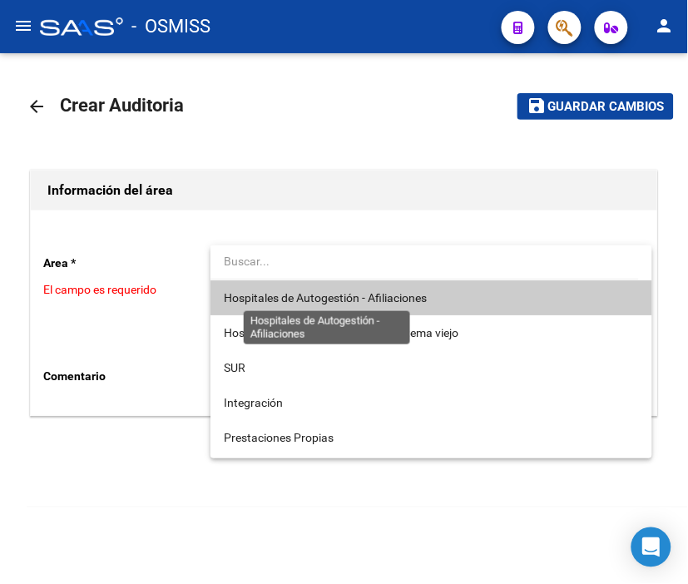
click at [296, 295] on span "Hospitales de Autogestión - Afiliaciones" at bounding box center [325, 297] width 203 height 13
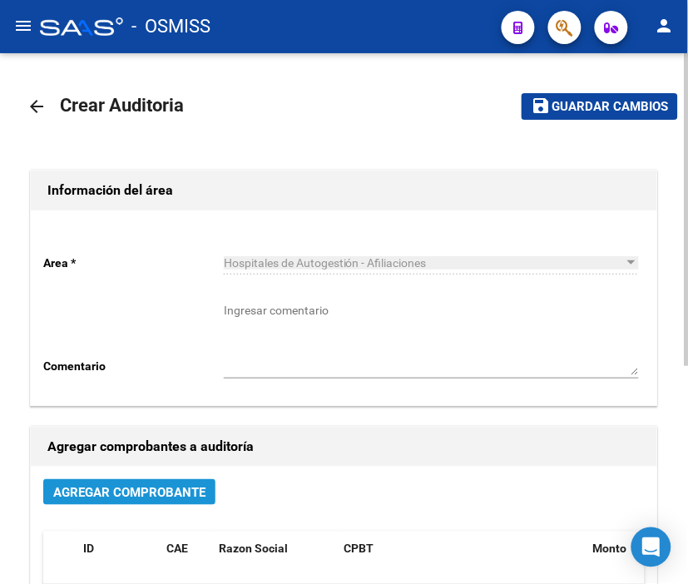
click at [178, 488] on span "Agregar Comprobante" at bounding box center [129, 492] width 152 height 15
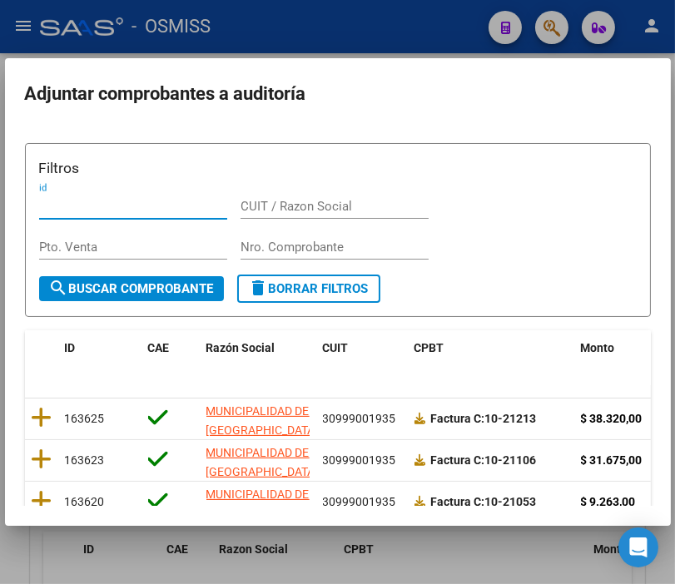
click at [300, 241] on input "Nro. Comprobante" at bounding box center [334, 247] width 188 height 15
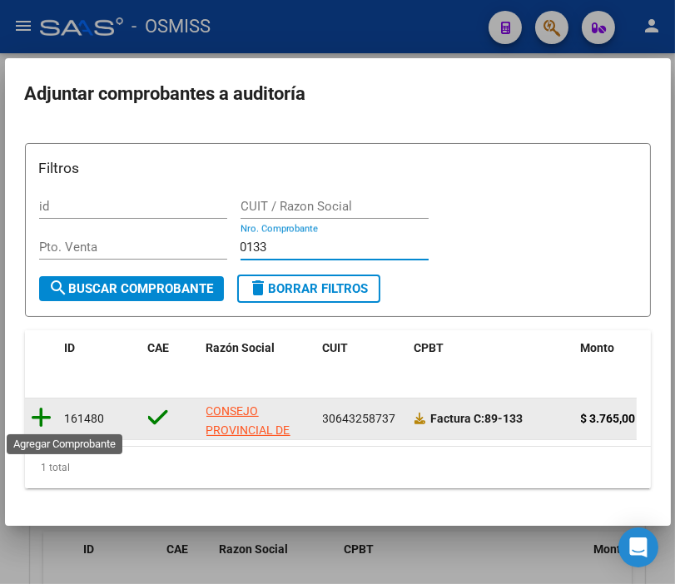
click at [43, 418] on icon at bounding box center [42, 417] width 21 height 23
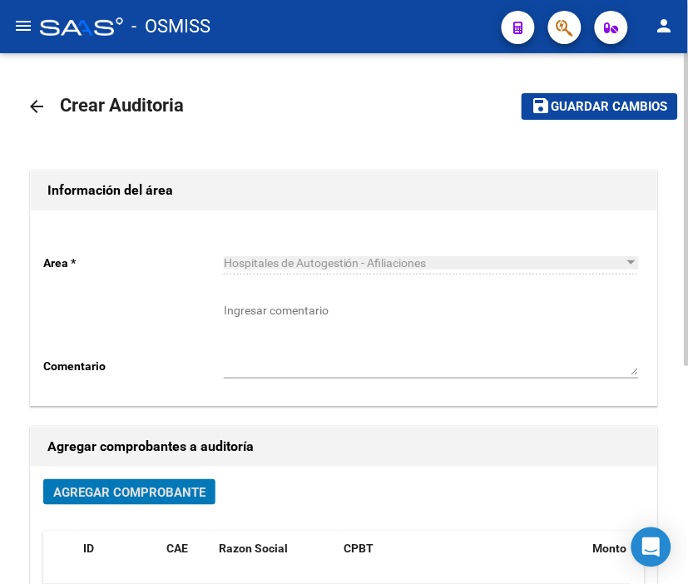
click at [578, 105] on span "Guardar cambios" at bounding box center [610, 107] width 116 height 15
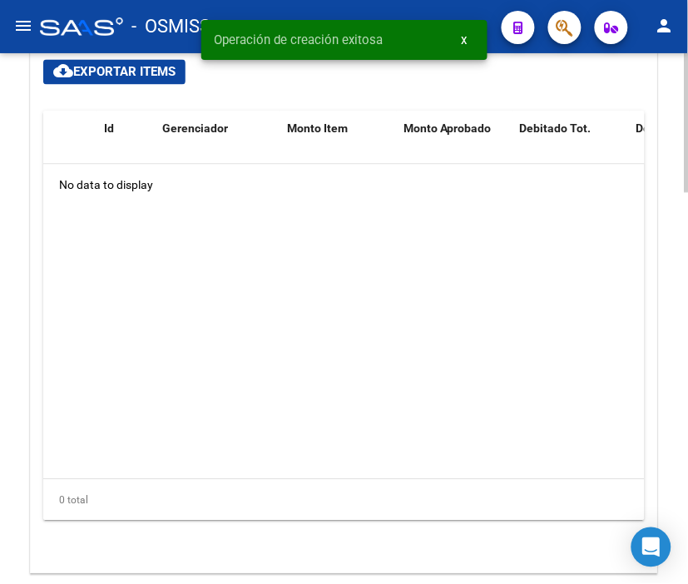
scroll to position [1294, 0]
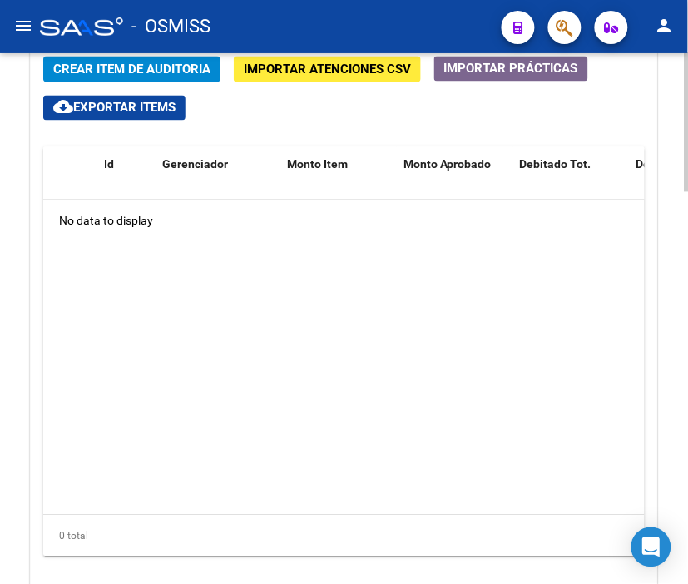
click at [685, 436] on div at bounding box center [687, 476] width 4 height 139
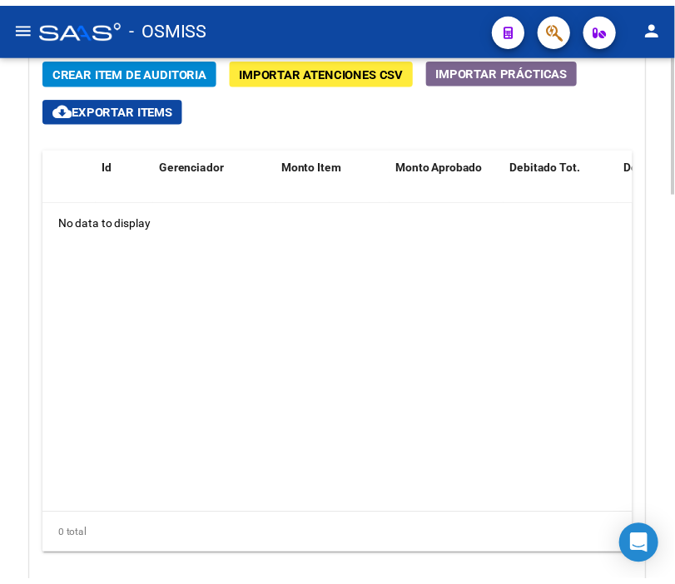
scroll to position [1357, 0]
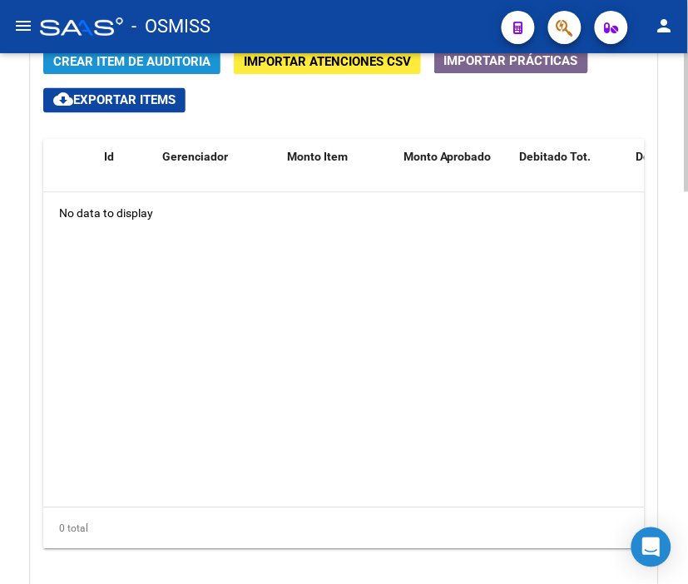
click at [146, 64] on span "Crear Item de Auditoria" at bounding box center [131, 62] width 157 height 15
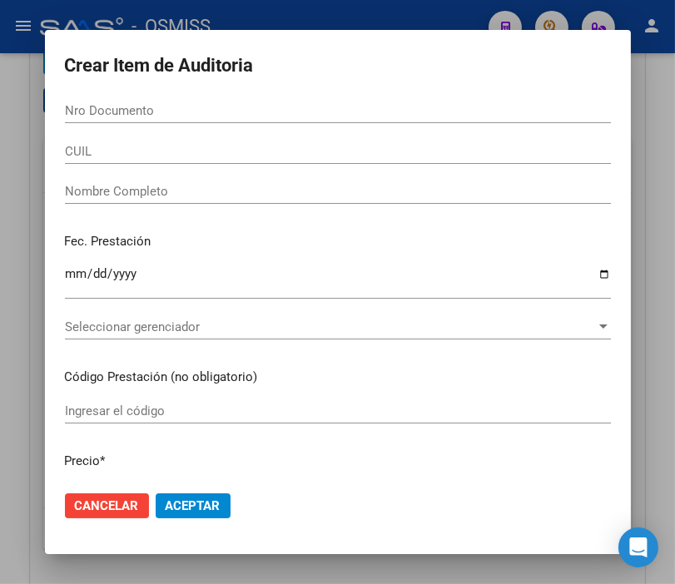
click at [126, 119] on div "Nro Documento" at bounding box center [338, 110] width 546 height 25
click at [119, 103] on input "Nro Documento" at bounding box center [338, 110] width 546 height 15
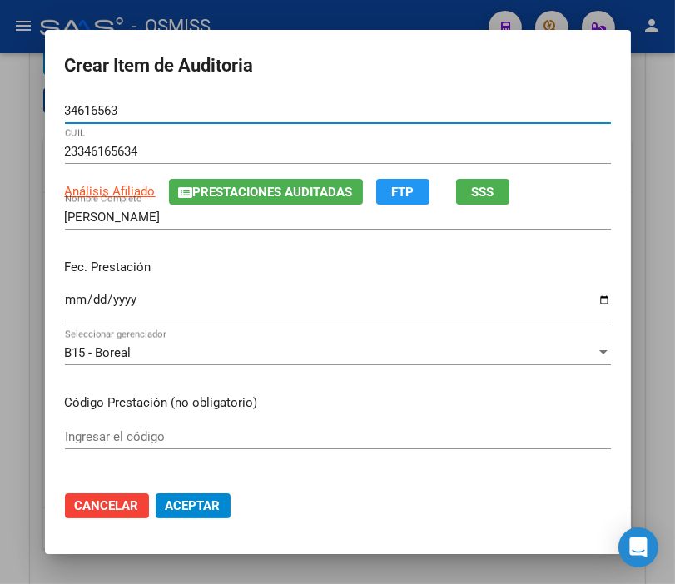
click at [218, 185] on span "Prestaciones Auditadas" at bounding box center [273, 192] width 160 height 15
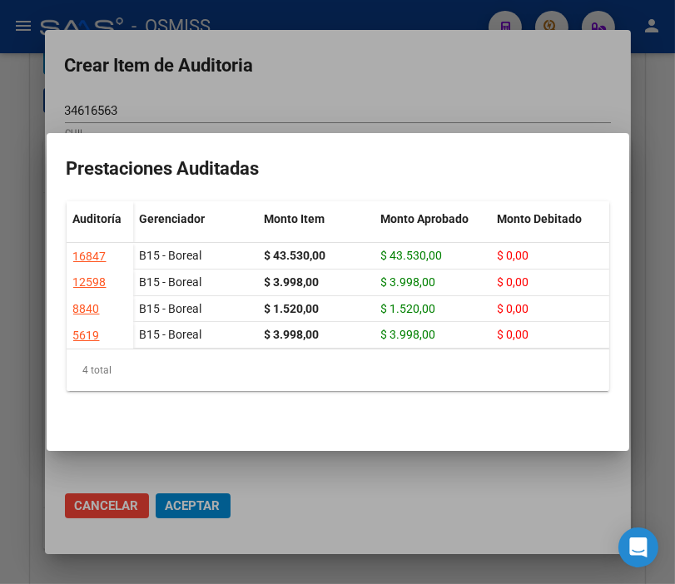
click at [289, 63] on div at bounding box center [337, 292] width 675 height 584
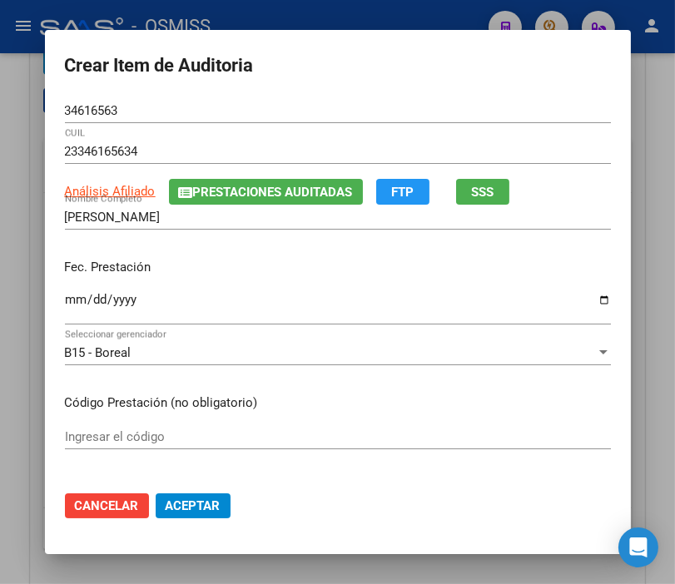
click at [65, 295] on input "Ingresar la fecha" at bounding box center [338, 306] width 546 height 27
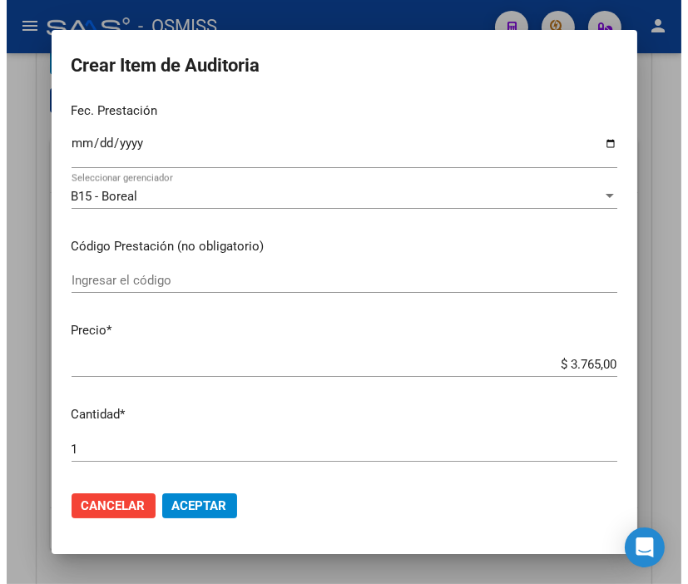
scroll to position [277, 0]
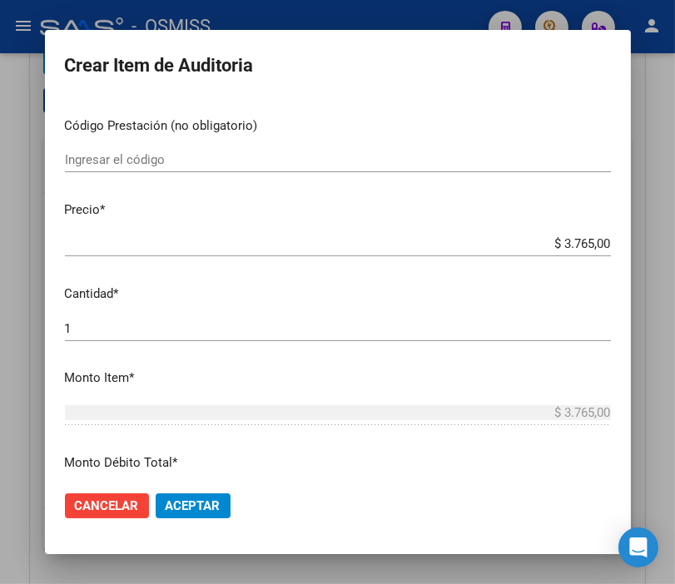
click at [212, 505] on span "Aceptar" at bounding box center [193, 505] width 55 height 15
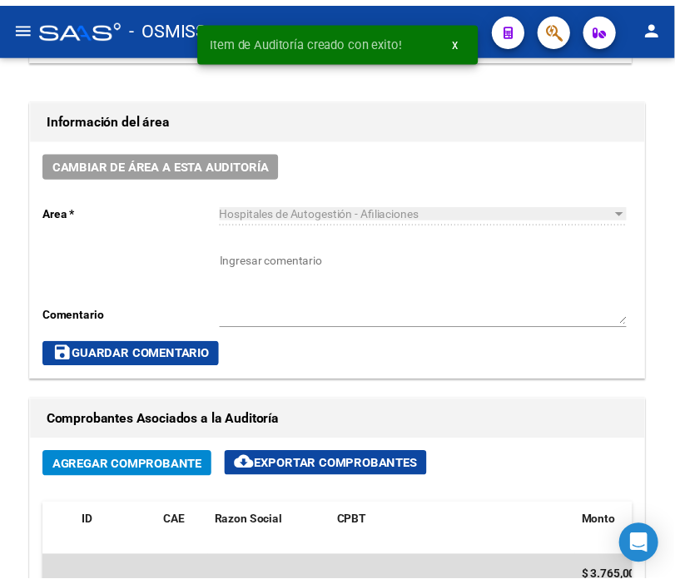
scroll to position [749, 0]
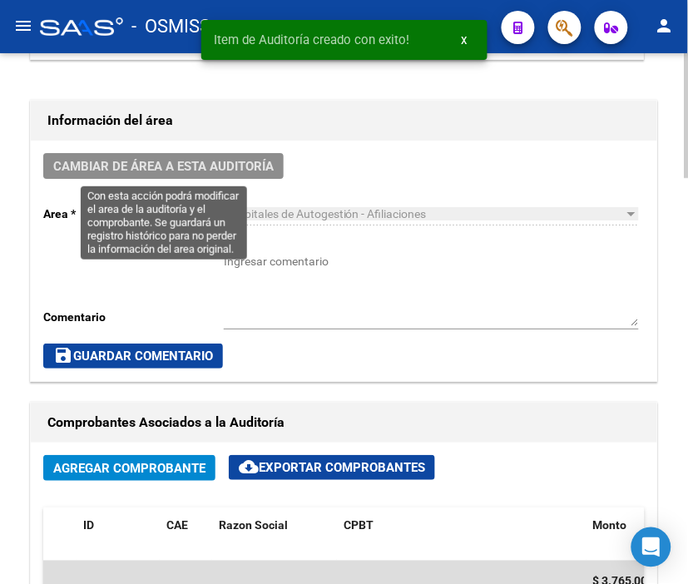
click at [166, 162] on span "Cambiar de área a esta auditoría" at bounding box center [163, 166] width 220 height 15
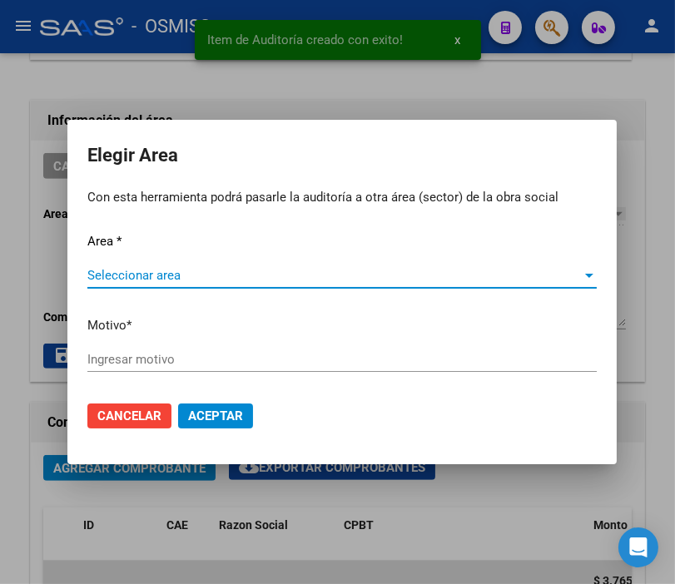
click at [177, 281] on span "Seleccionar area" at bounding box center [334, 275] width 494 height 15
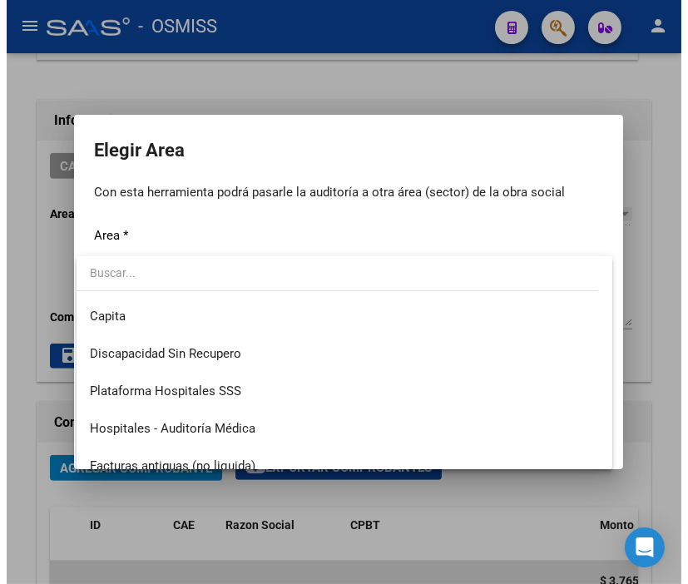
scroll to position [185, 0]
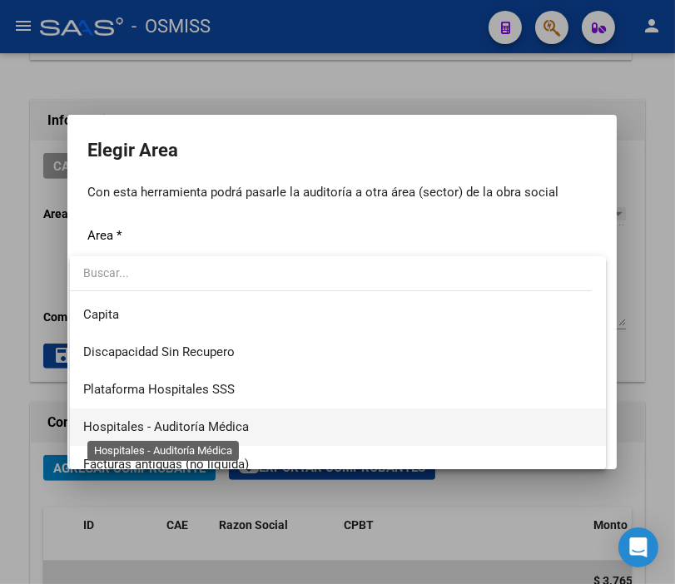
click at [230, 426] on span "Hospitales - Auditoría Médica" at bounding box center [166, 426] width 166 height 15
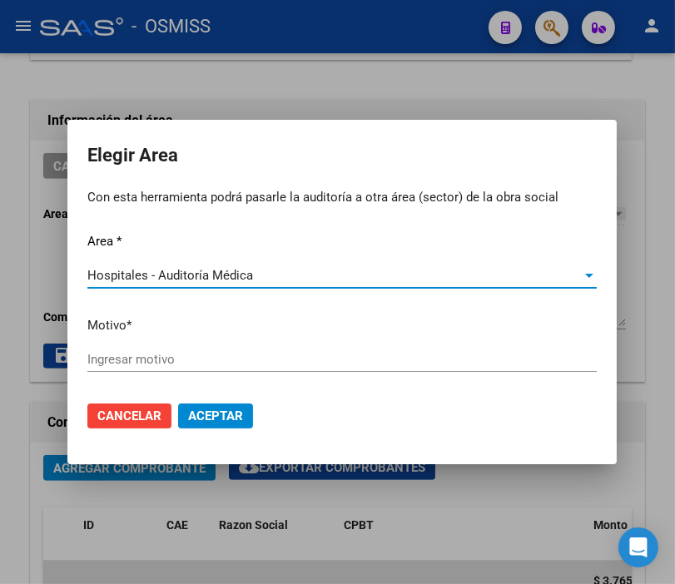
click at [156, 351] on div "Ingresar motivo" at bounding box center [341, 359] width 509 height 25
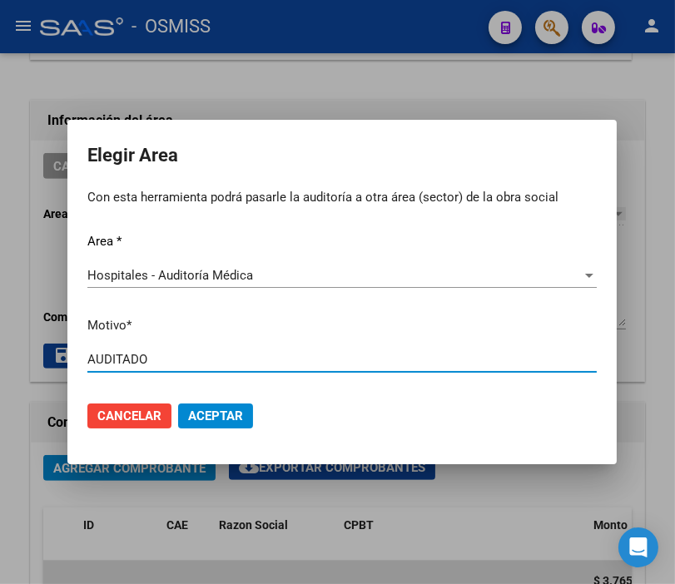
click at [219, 416] on span "Aceptar" at bounding box center [215, 415] width 55 height 15
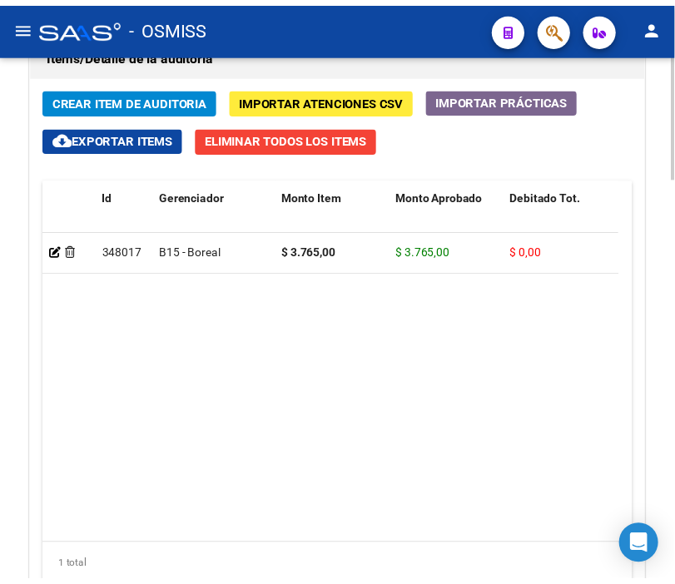
scroll to position [1571, 0]
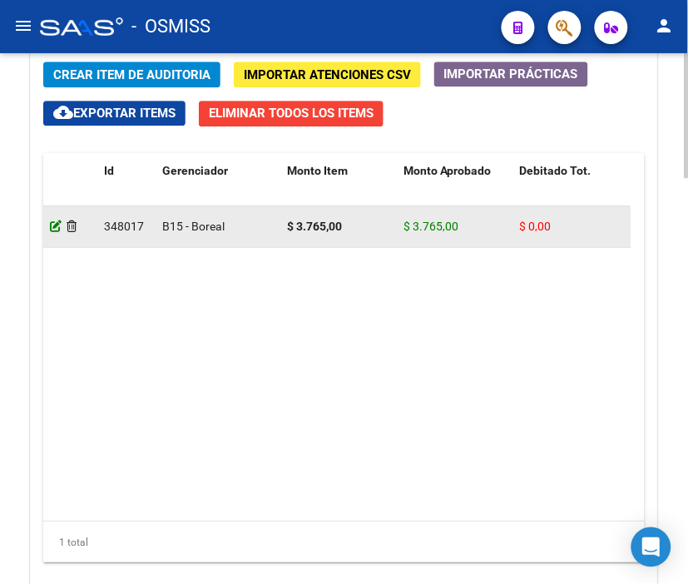
click at [58, 230] on icon at bounding box center [56, 226] width 12 height 12
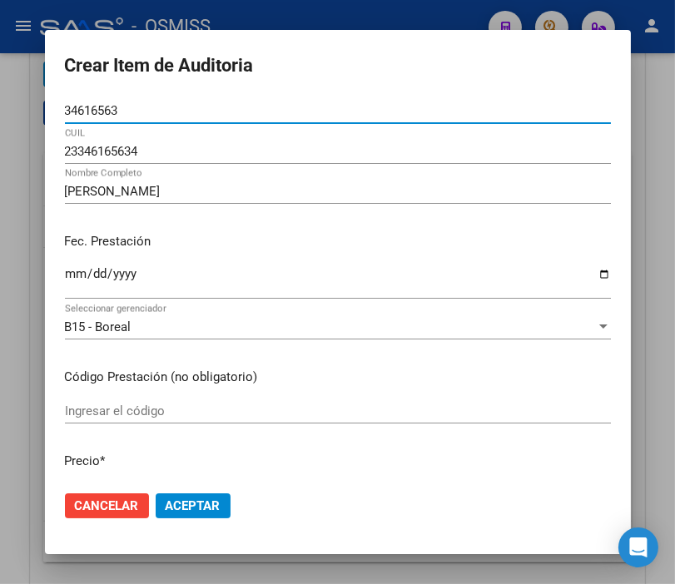
scroll to position [92, 0]
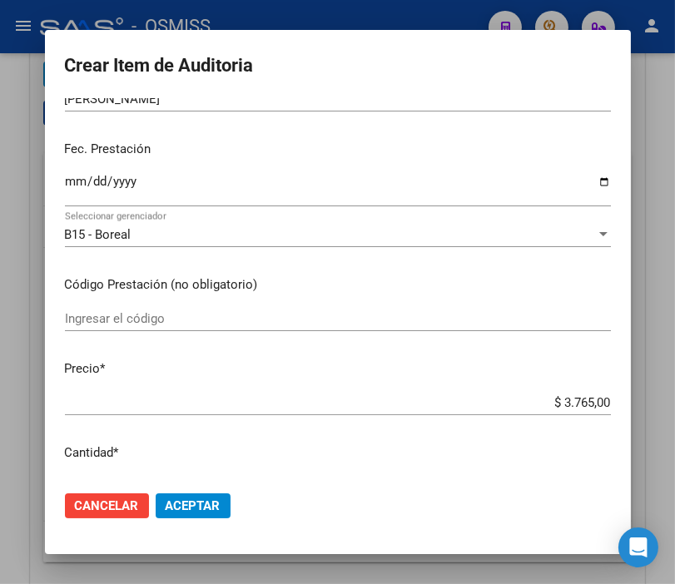
click at [65, 181] on input "[DATE]" at bounding box center [338, 188] width 546 height 27
click at [194, 493] on button "Aceptar" at bounding box center [193, 505] width 75 height 25
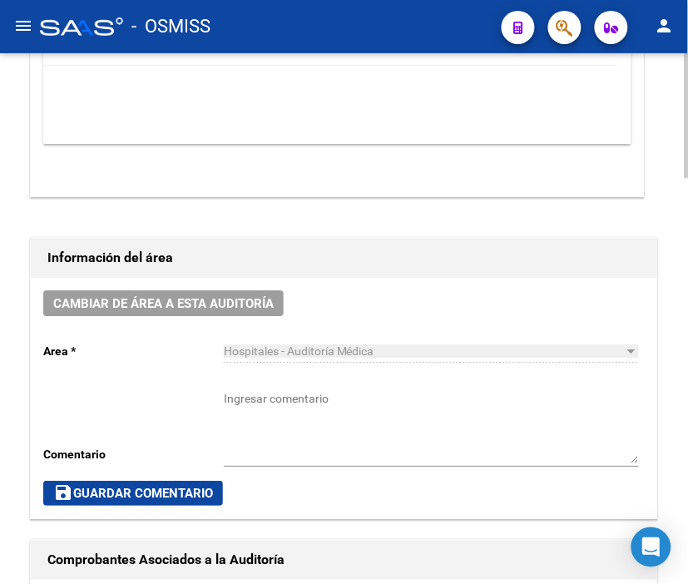
scroll to position [646, 0]
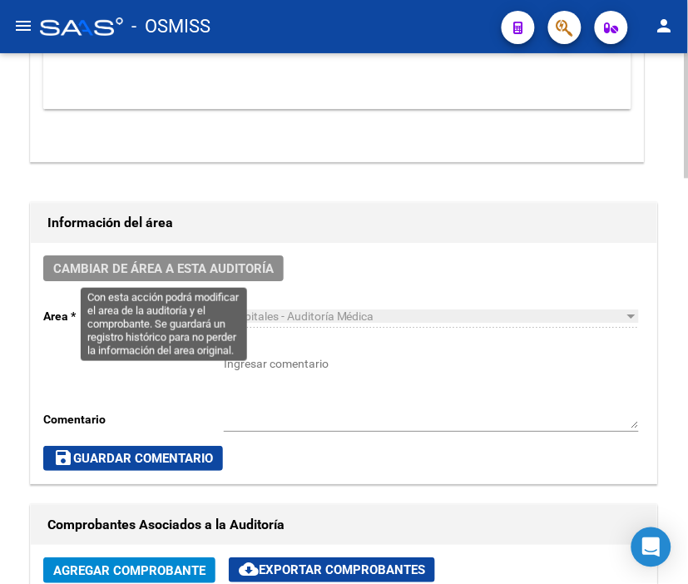
click at [184, 264] on span "Cambiar de área a esta auditoría" at bounding box center [163, 268] width 220 height 15
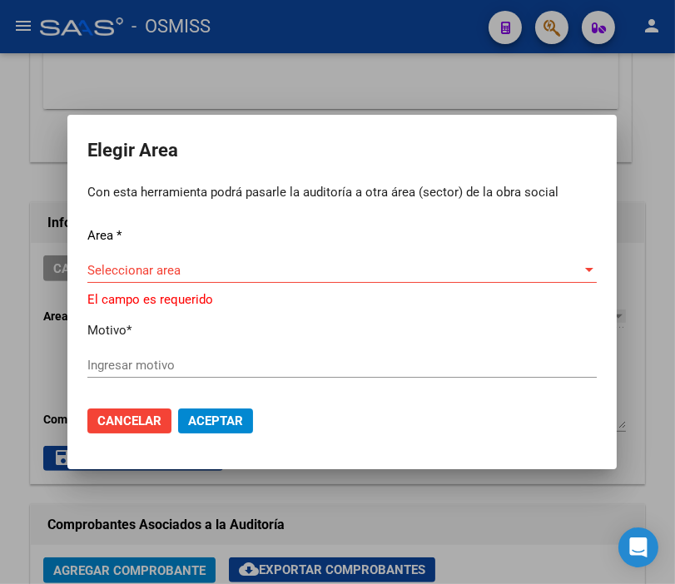
click at [250, 73] on div at bounding box center [337, 292] width 675 height 584
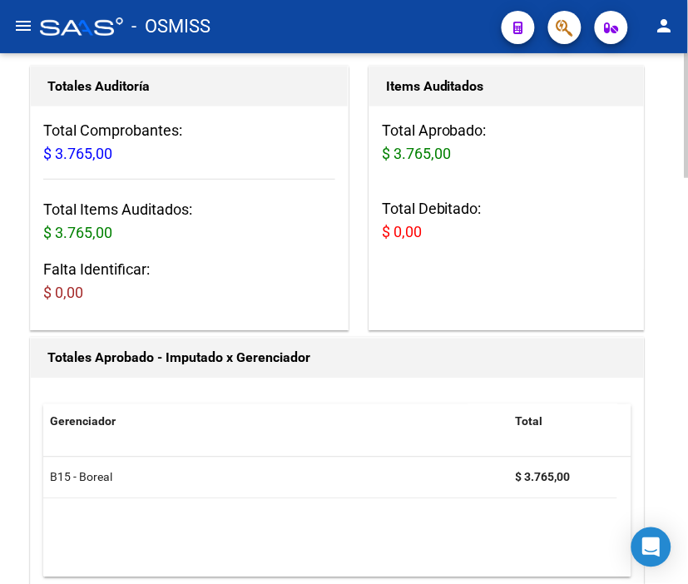
scroll to position [0, 0]
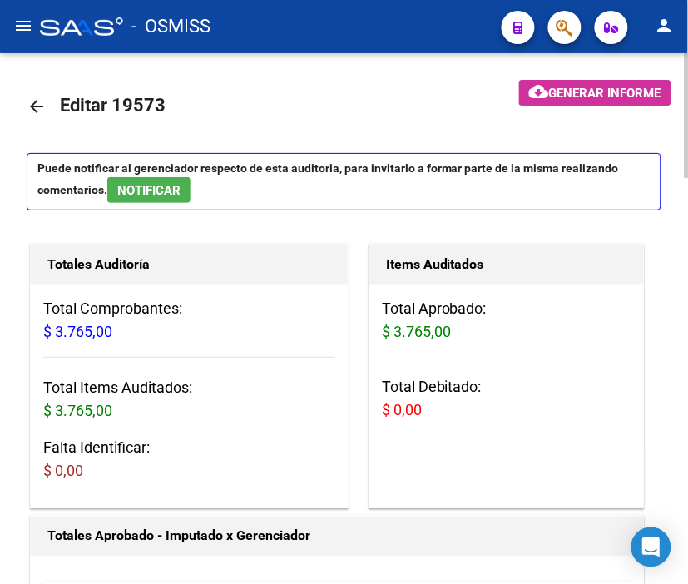
click at [31, 102] on mat-icon "arrow_back" at bounding box center [37, 106] width 20 height 20
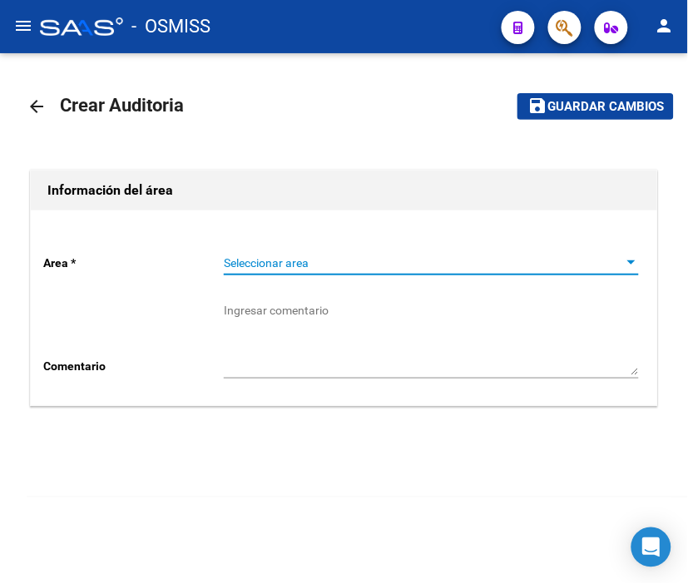
click at [268, 260] on span "Seleccionar area" at bounding box center [424, 263] width 400 height 14
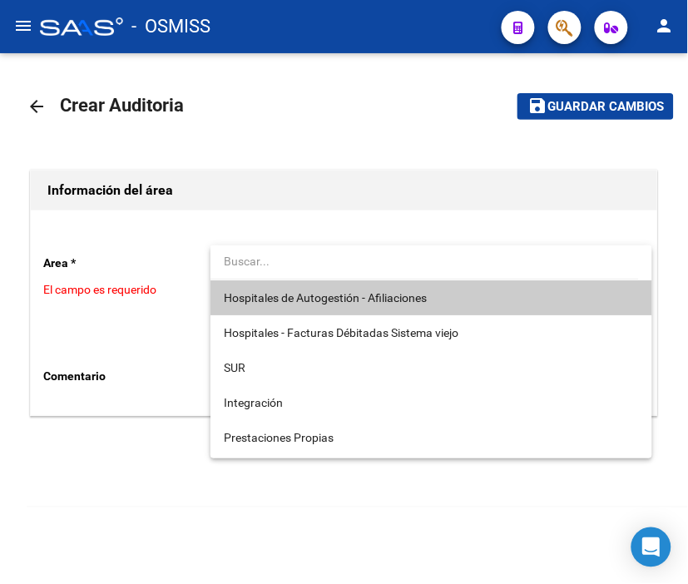
click at [305, 306] on span "Hospitales de Autogestión - Afiliaciones" at bounding box center [431, 297] width 415 height 35
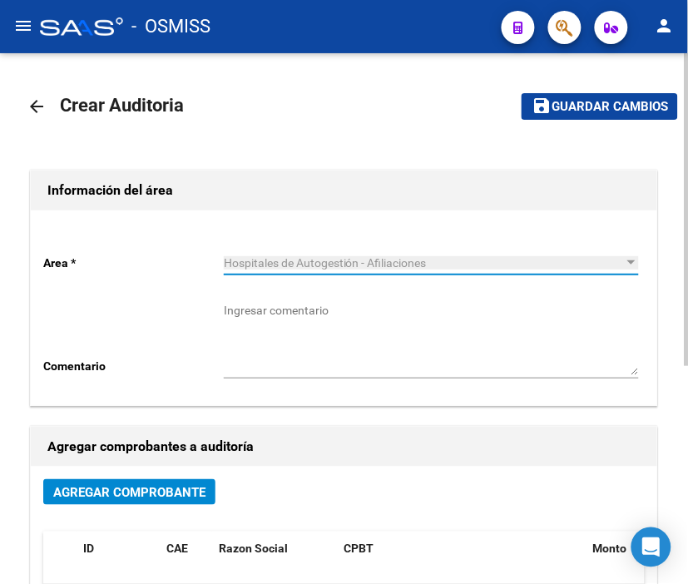
click at [192, 491] on span "Agregar Comprobante" at bounding box center [129, 492] width 152 height 15
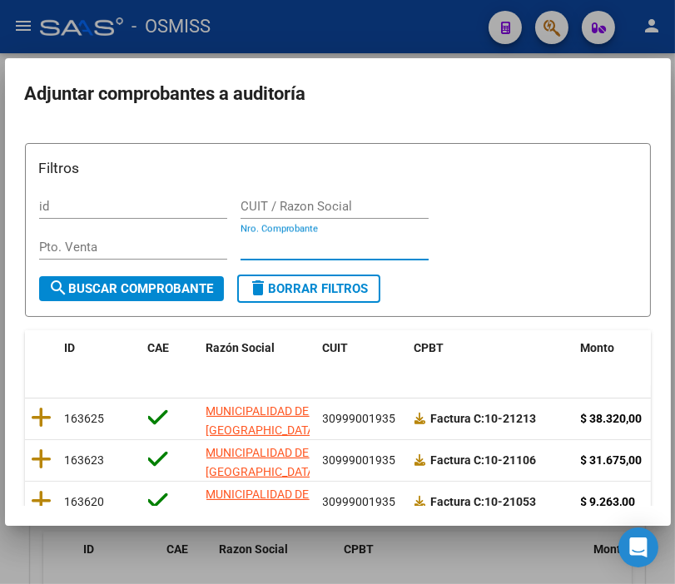
click at [259, 242] on input "Nro. Comprobante" at bounding box center [334, 247] width 188 height 15
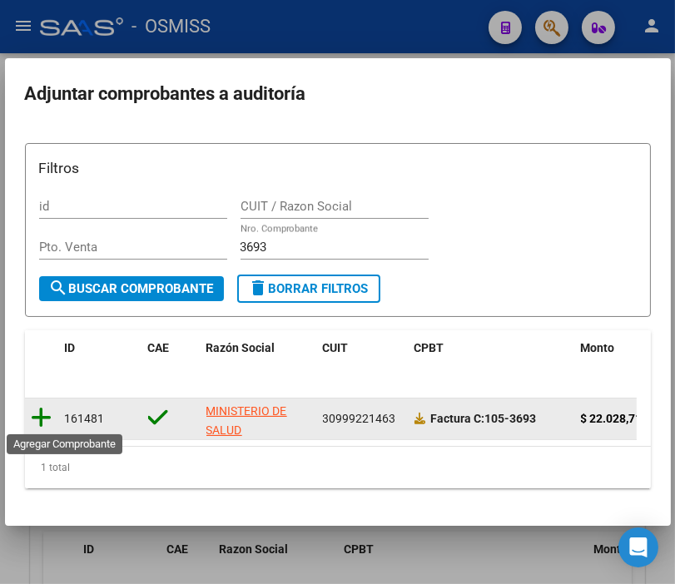
click at [47, 413] on icon at bounding box center [42, 417] width 21 height 23
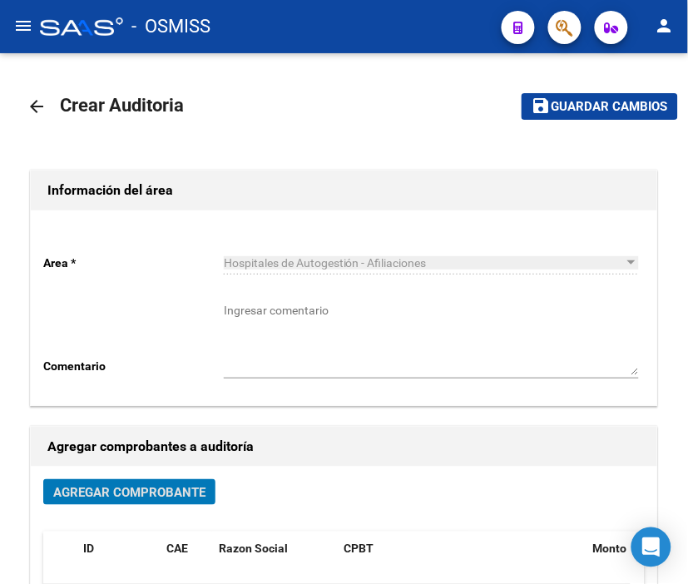
click at [570, 114] on button "save Guardar cambios" at bounding box center [600, 106] width 156 height 26
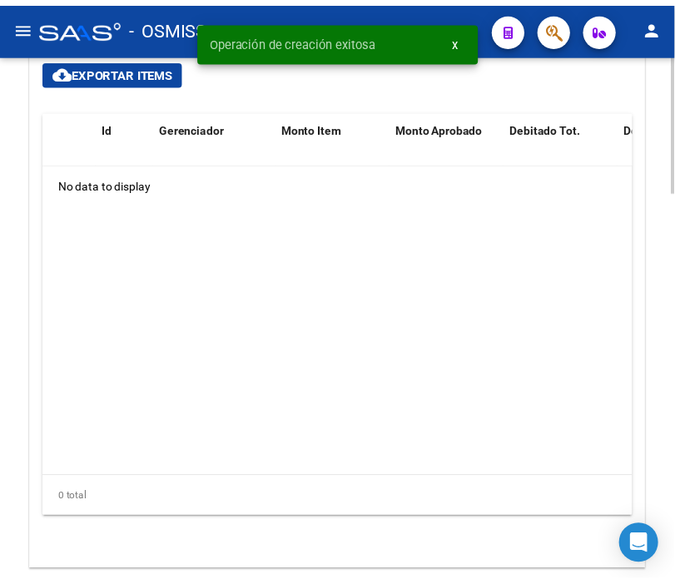
scroll to position [1294, 0]
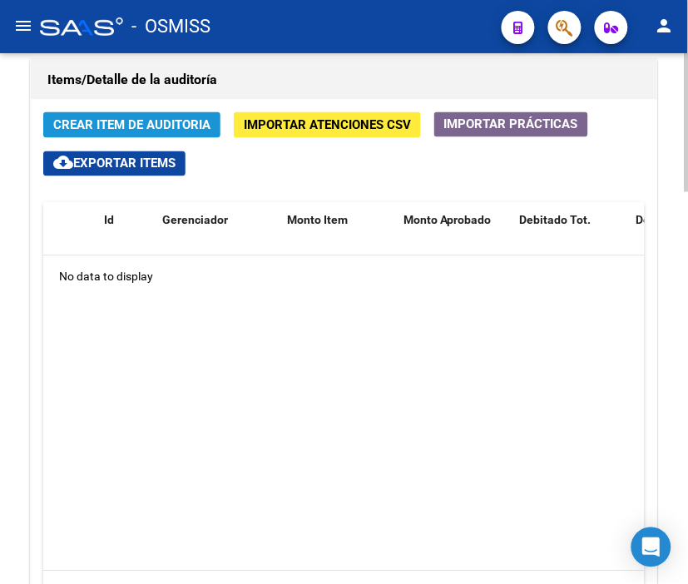
click at [148, 121] on span "Crear Item de Auditoria" at bounding box center [131, 125] width 157 height 15
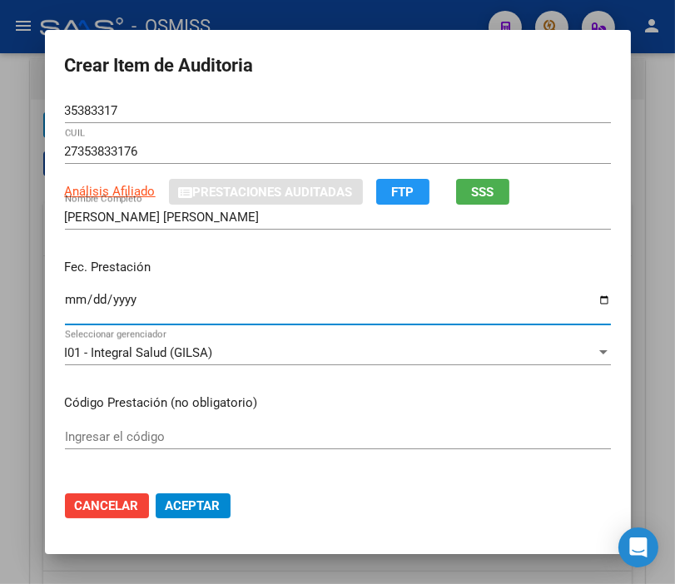
click at [68, 296] on input "Ingresar la fecha" at bounding box center [338, 306] width 546 height 27
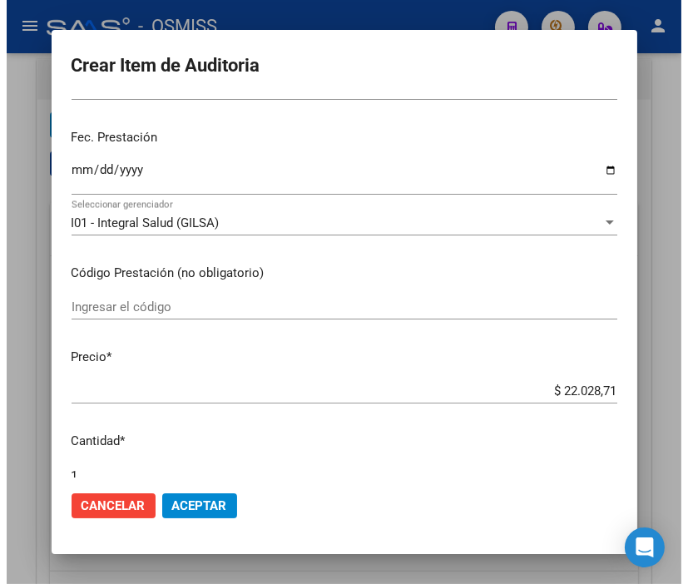
scroll to position [185, 0]
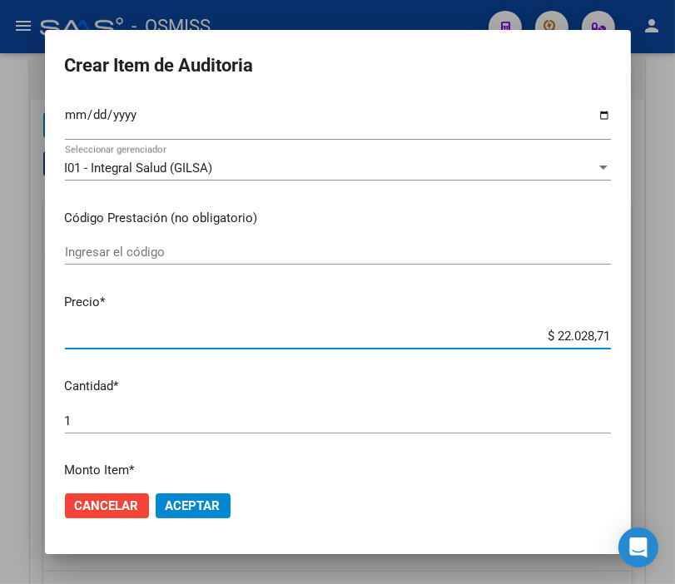
drag, startPoint x: 517, startPoint y: 341, endPoint x: 36, endPoint y: 208, distance: 499.7
click at [517, 341] on input "$ 22.028,71" at bounding box center [338, 336] width 546 height 15
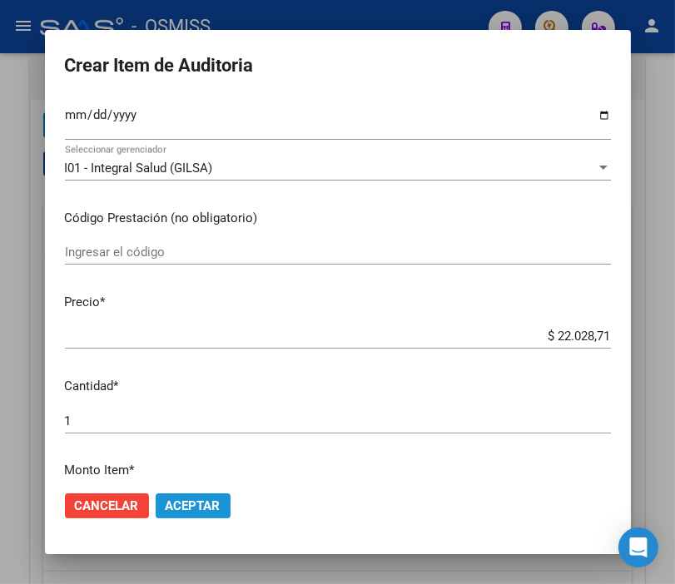
click at [205, 503] on span "Aceptar" at bounding box center [193, 505] width 55 height 15
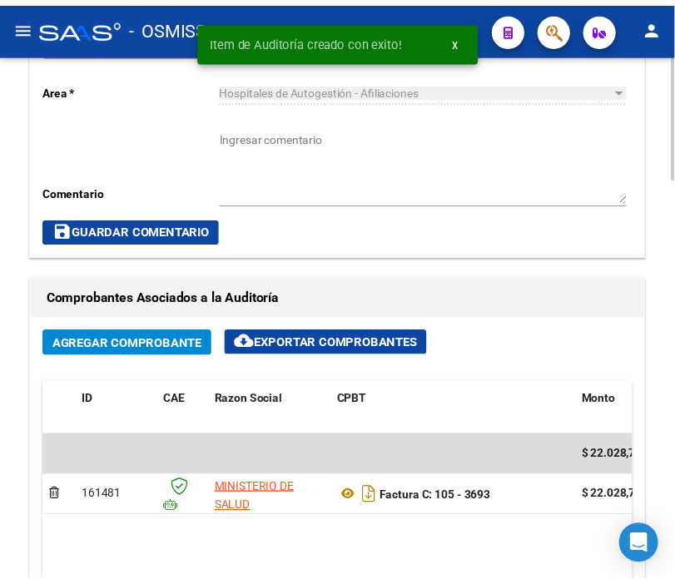
scroll to position [688, 0]
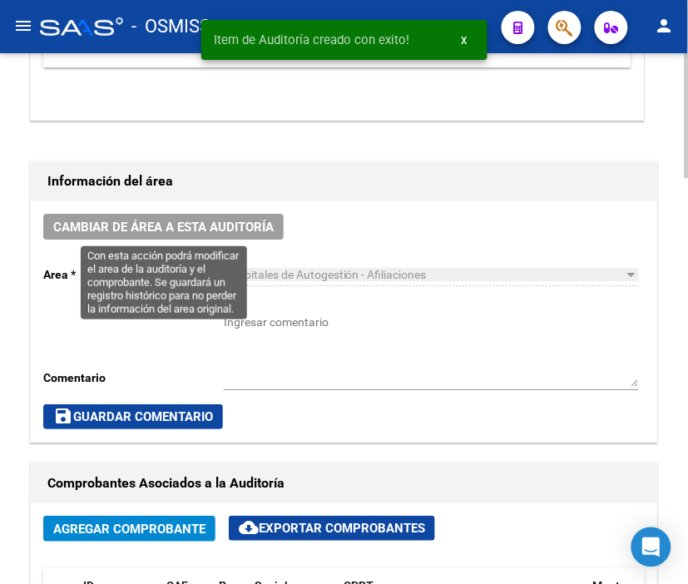
click at [245, 226] on span "Cambiar de área a esta auditoría" at bounding box center [163, 227] width 220 height 15
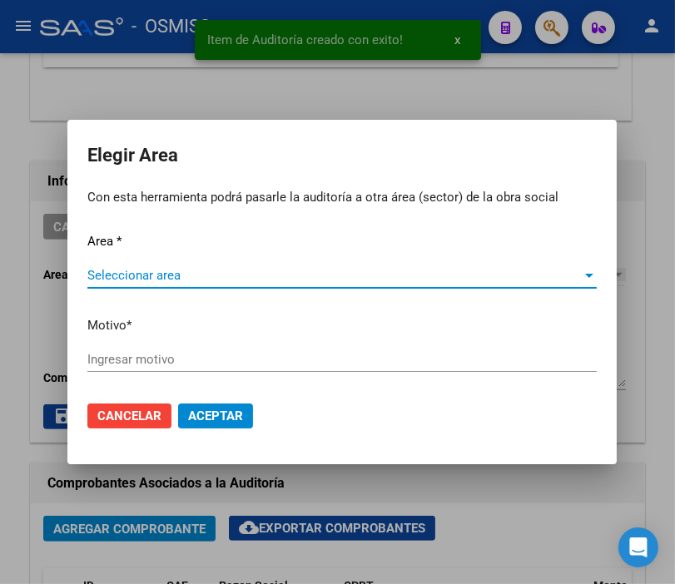
click at [148, 276] on span "Seleccionar area" at bounding box center [334, 275] width 494 height 15
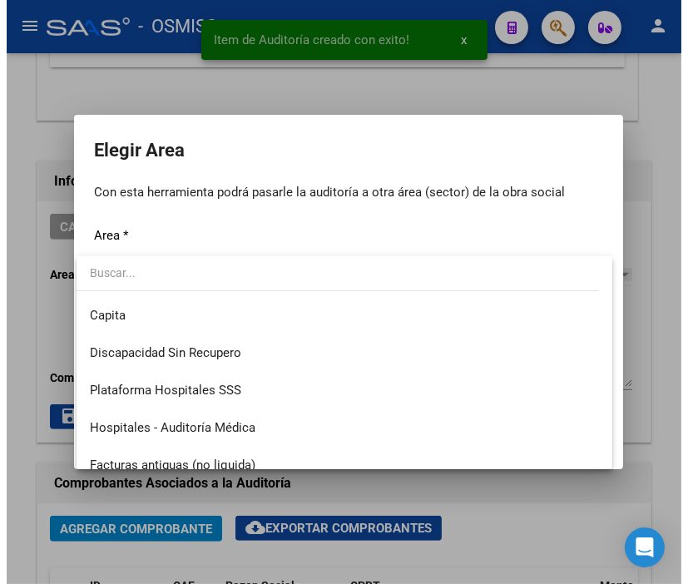
scroll to position [185, 0]
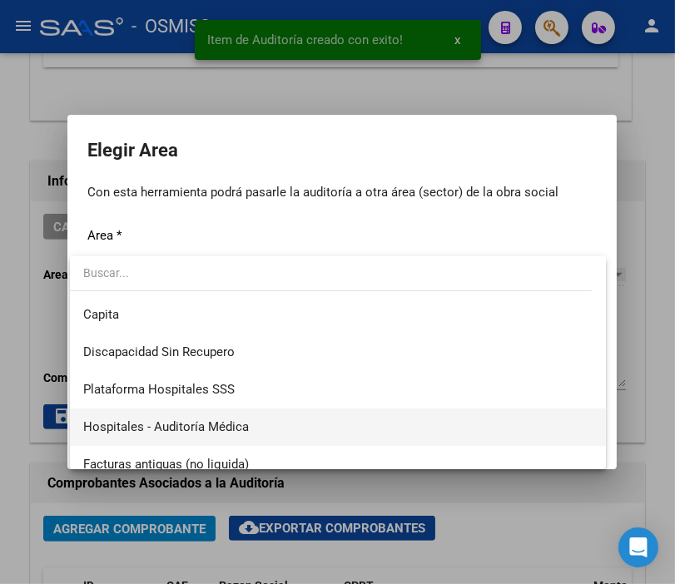
click at [245, 425] on span "Hospitales - Auditoría Médica" at bounding box center [166, 426] width 166 height 15
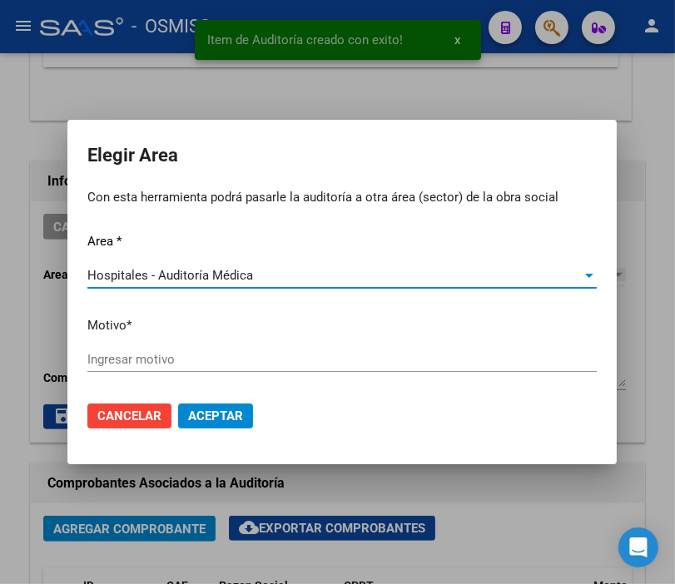
click at [187, 358] on input "Ingresar motivo" at bounding box center [341, 359] width 509 height 15
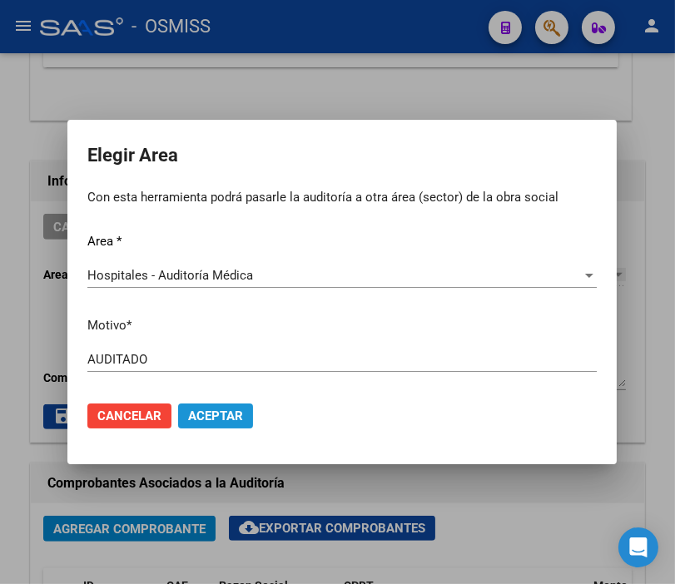
click at [205, 416] on span "Aceptar" at bounding box center [215, 415] width 55 height 15
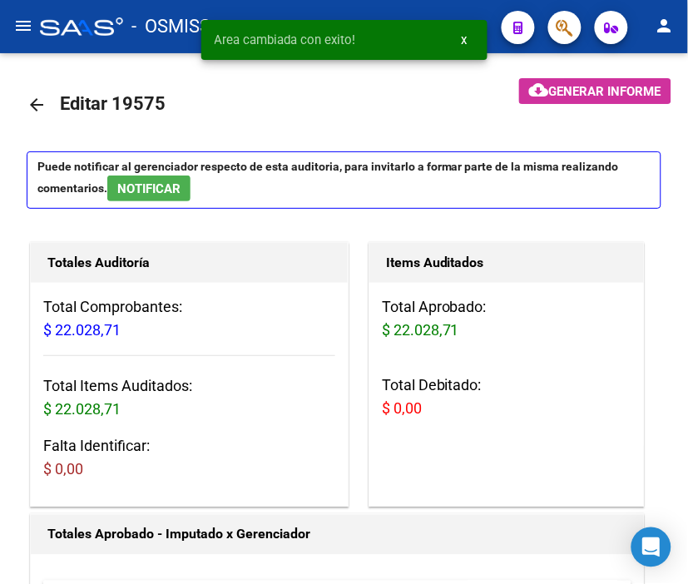
scroll to position [0, 0]
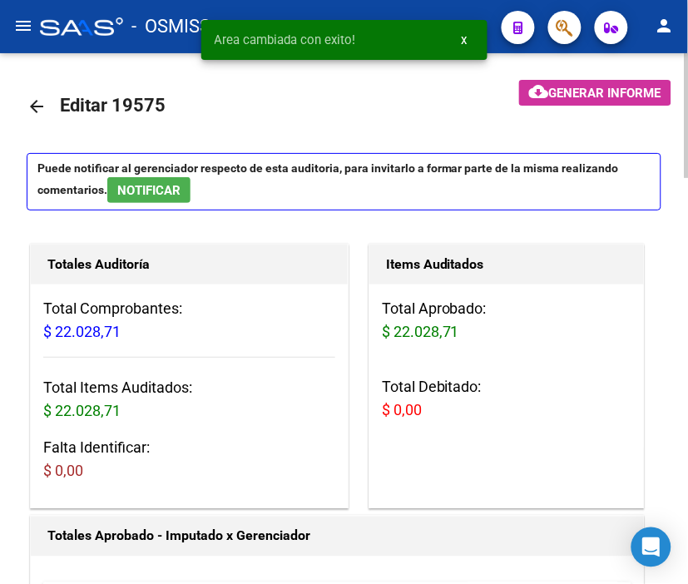
click at [33, 106] on mat-icon "arrow_back" at bounding box center [37, 106] width 20 height 20
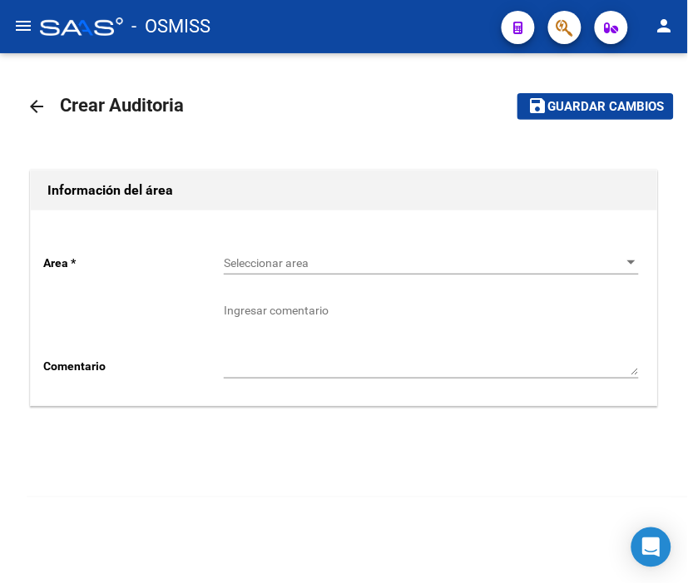
click at [311, 283] on div "Seleccionar area Seleccionar area" at bounding box center [431, 264] width 415 height 47
click at [311, 269] on span "Seleccionar area" at bounding box center [424, 263] width 400 height 14
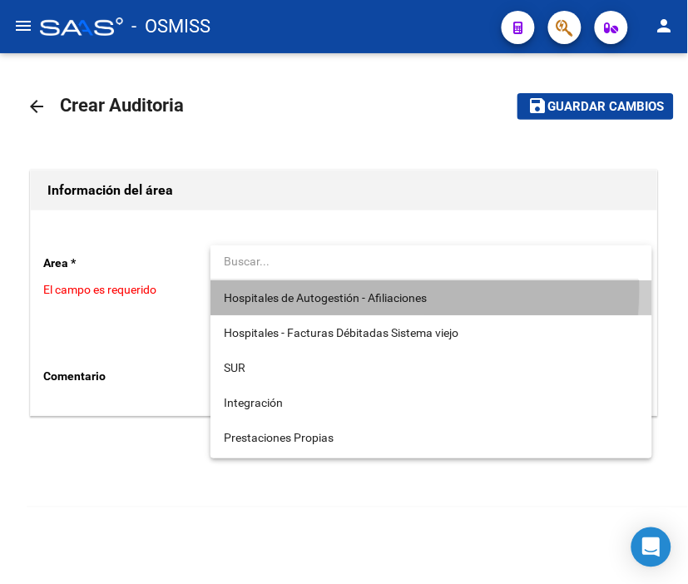
click at [320, 288] on span "Hospitales de Autogestión - Afiliaciones" at bounding box center [431, 297] width 415 height 35
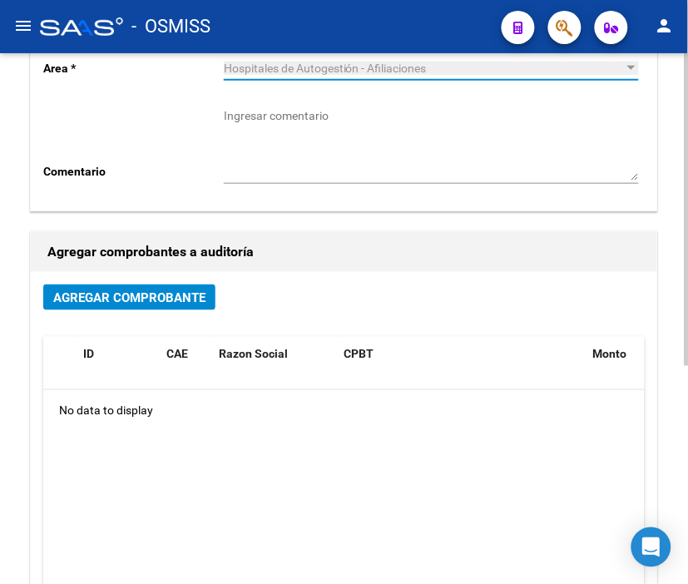
scroll to position [92, 0]
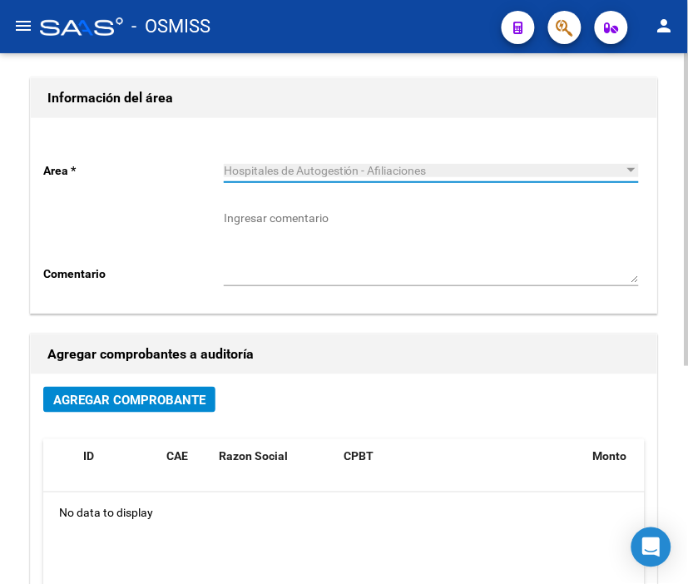
click at [136, 416] on div "Agregar Comprobante" at bounding box center [343, 406] width 601 height 39
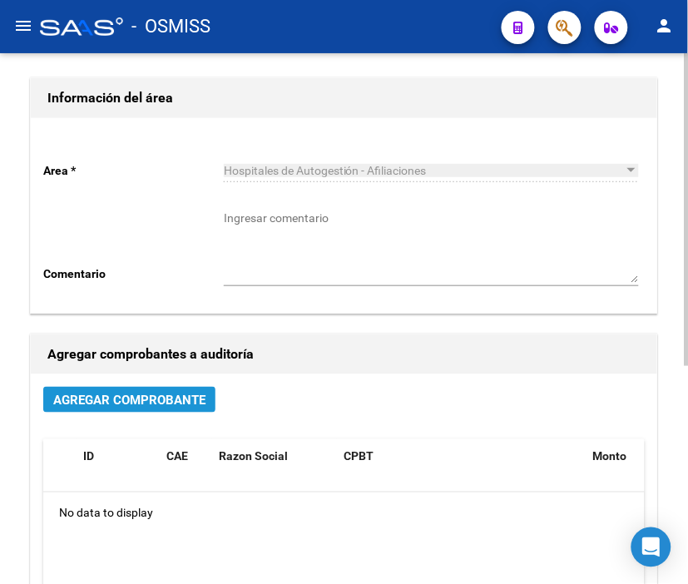
click at [134, 408] on span "Agregar Comprobante" at bounding box center [129, 400] width 152 height 15
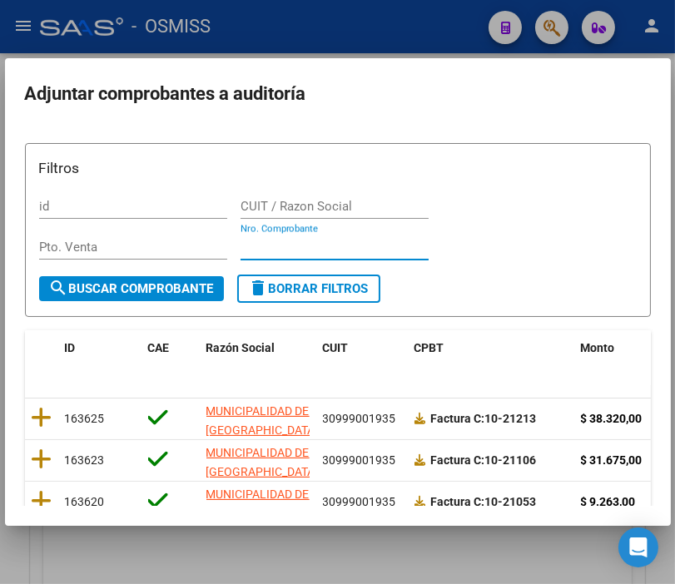
click at [294, 254] on input "Nro. Comprobante" at bounding box center [334, 247] width 188 height 15
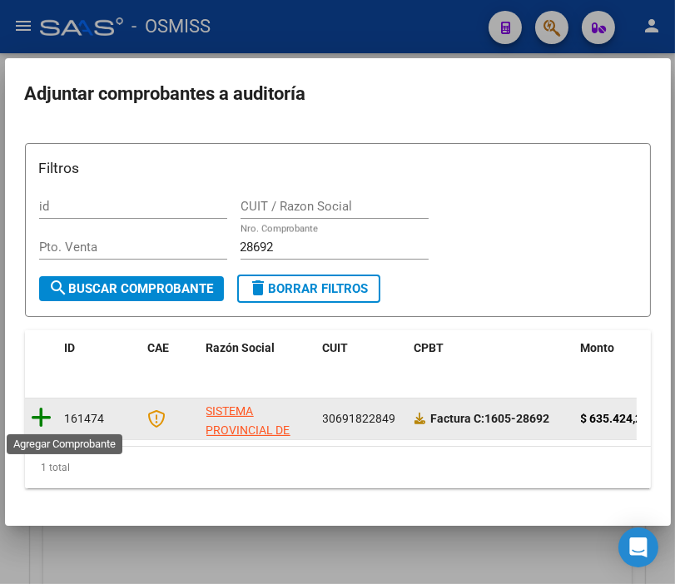
click at [43, 424] on icon at bounding box center [42, 417] width 21 height 23
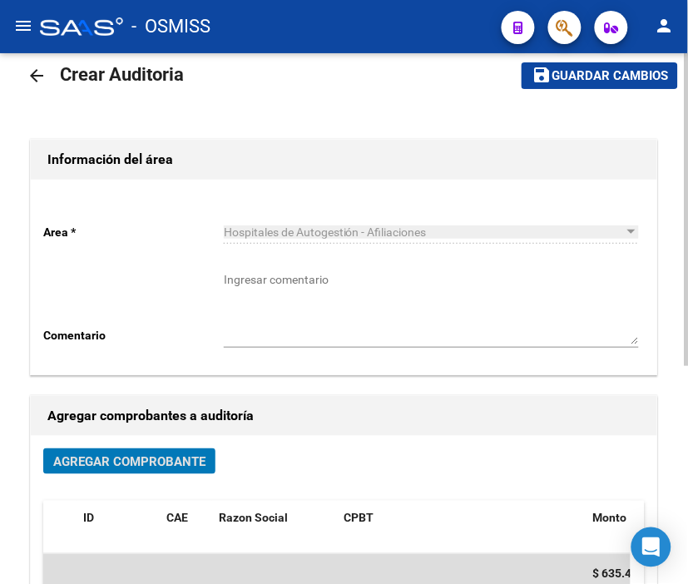
scroll to position [0, 0]
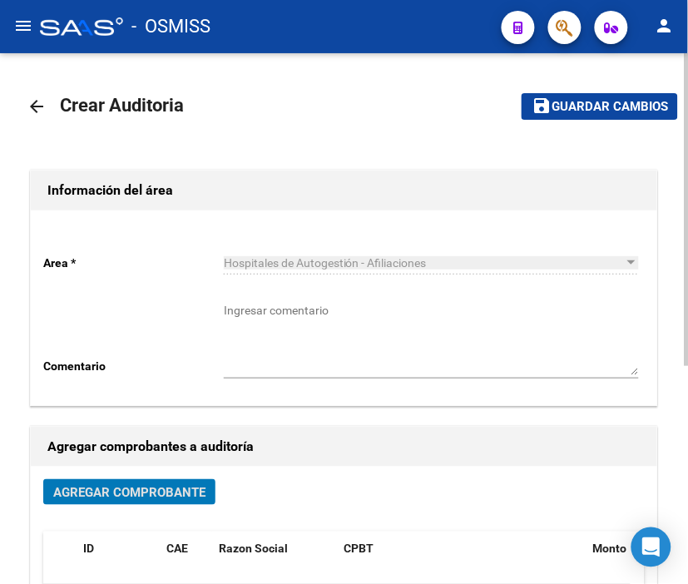
click at [584, 96] on button "save Guardar cambios" at bounding box center [600, 106] width 156 height 26
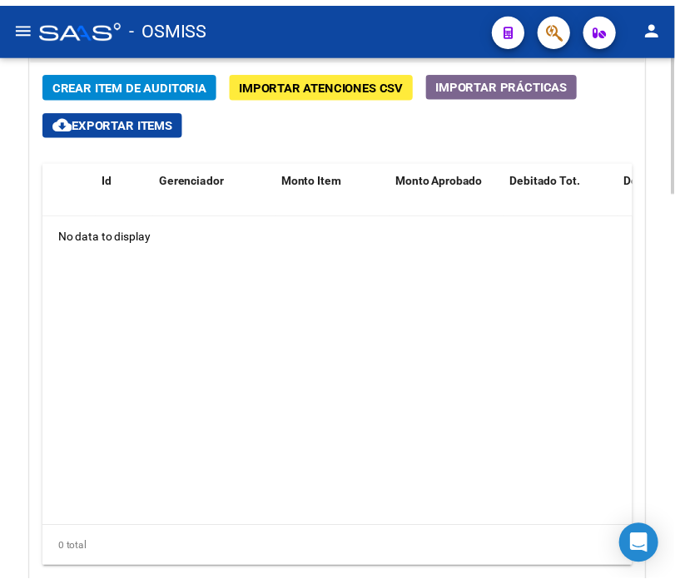
scroll to position [1343, 0]
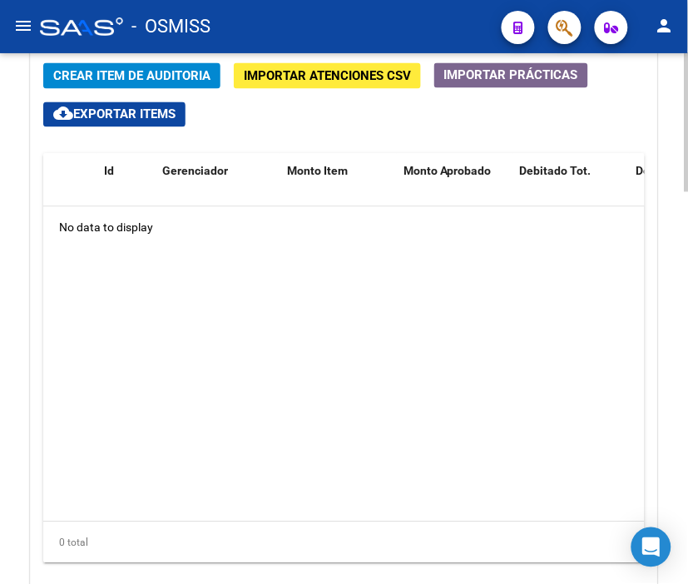
click at [687, 422] on html "menu - OSMISS person Firma Express Padrón Padrón Ágil Análisis Afiliado Integra…" at bounding box center [344, 292] width 688 height 584
click at [136, 86] on button "Crear Item de Auditoria" at bounding box center [131, 76] width 177 height 26
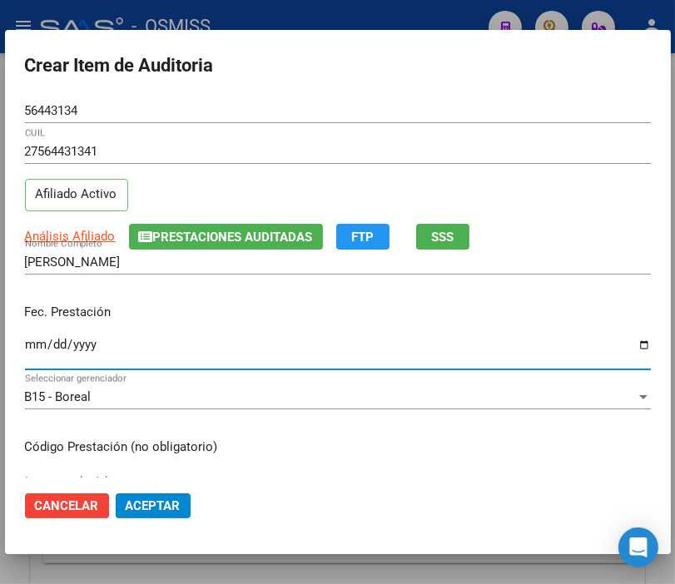
click at [27, 347] on input "Ingresar la fecha" at bounding box center [338, 351] width 626 height 27
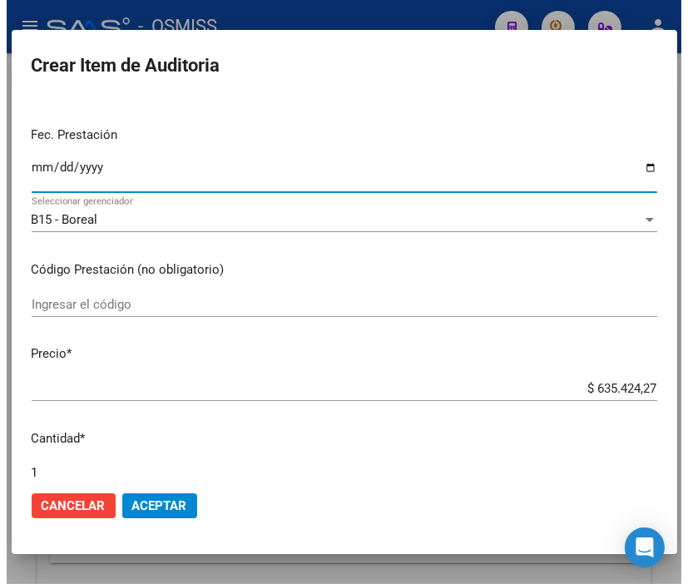
scroll to position [185, 0]
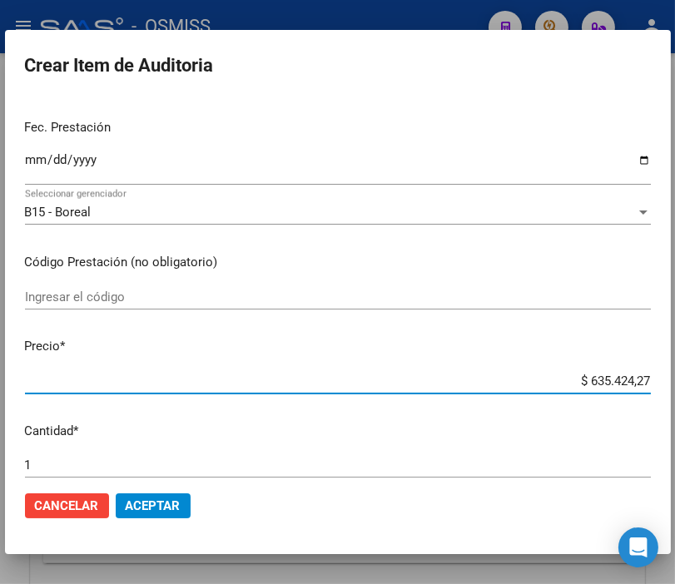
drag, startPoint x: 542, startPoint y: 387, endPoint x: 692, endPoint y: 394, distance: 150.8
click at [675, 394] on html "menu - OSMISS person Firma Express Padrón Padrón Ágil Análisis Afiliado Integra…" at bounding box center [337, 292] width 675 height 584
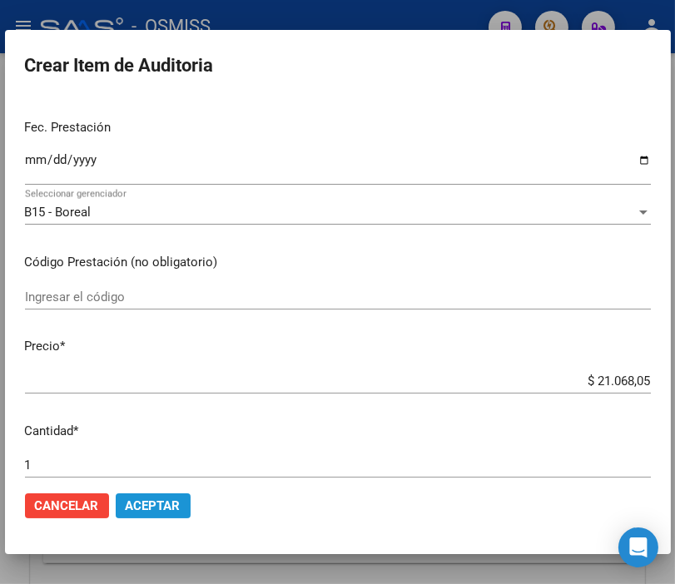
click at [156, 504] on span "Aceptar" at bounding box center [153, 505] width 55 height 15
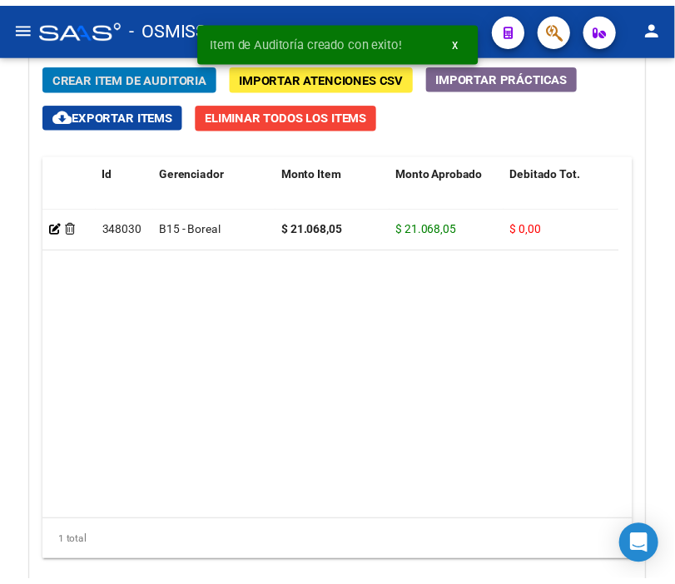
scroll to position [1569, 0]
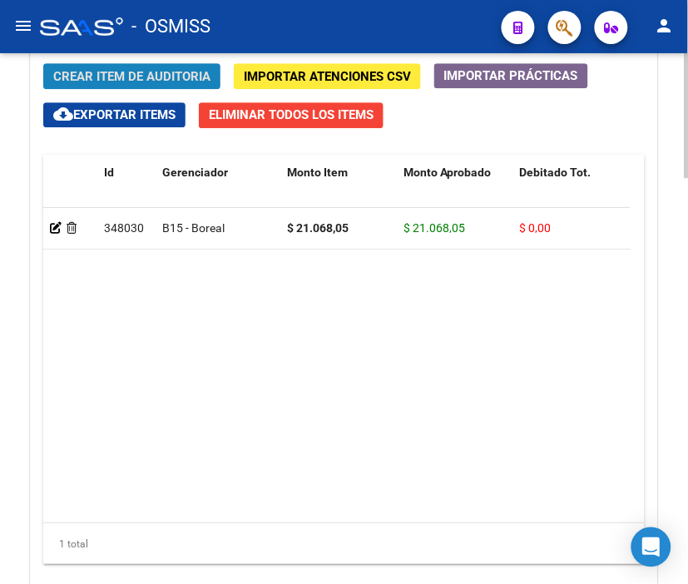
click at [116, 81] on span "Crear Item de Auditoria" at bounding box center [131, 76] width 157 height 15
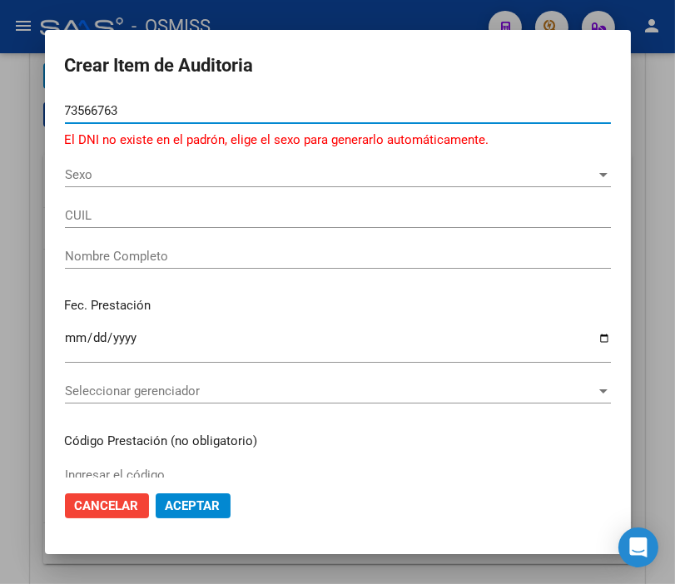
click at [72, 108] on input "73566763" at bounding box center [338, 110] width 546 height 15
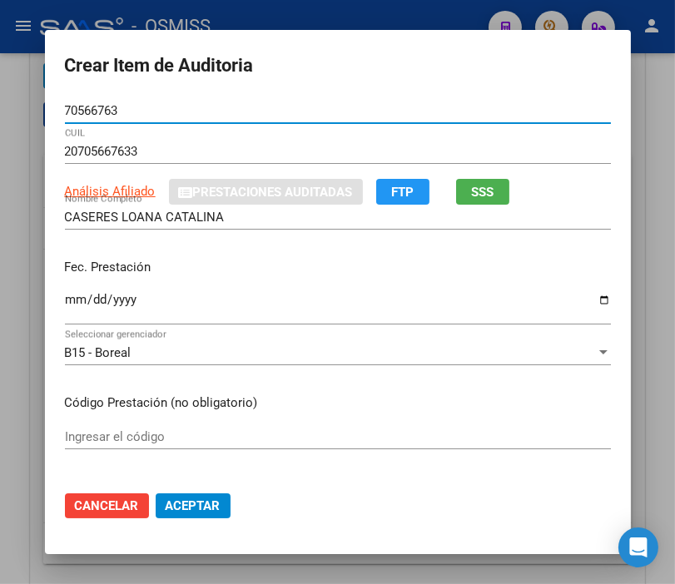
click at [65, 297] on input "Ingresar la fecha" at bounding box center [338, 306] width 546 height 27
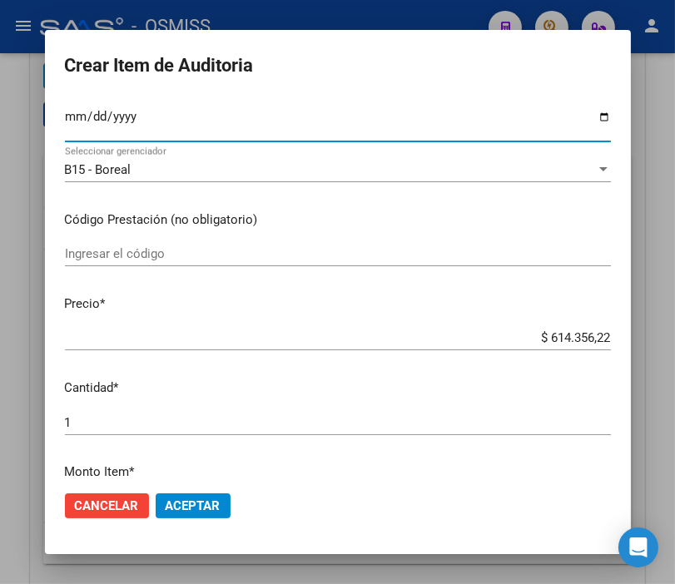
scroll to position [185, 0]
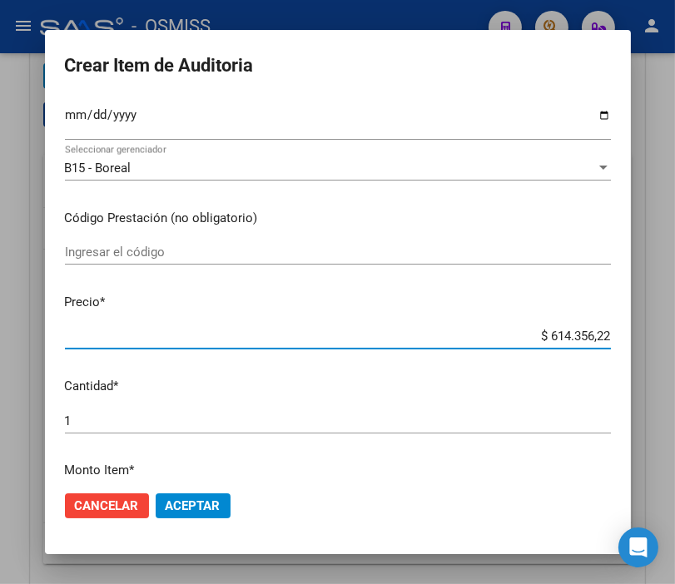
drag, startPoint x: 479, startPoint y: 344, endPoint x: 690, endPoint y: 337, distance: 211.4
click at [675, 337] on html "menu - OSMISS person Firma Express Padrón Padrón Ágil Análisis Afiliado Integra…" at bounding box center [337, 292] width 675 height 584
click at [497, 337] on input "$ 614.356,22" at bounding box center [338, 336] width 546 height 15
drag, startPoint x: 497, startPoint y: 337, endPoint x: 692, endPoint y: 372, distance: 198.6
click at [675, 372] on html "menu - OSMISS person Firma Express Padrón Padrón Ágil Análisis Afiliado Integra…" at bounding box center [337, 292] width 675 height 584
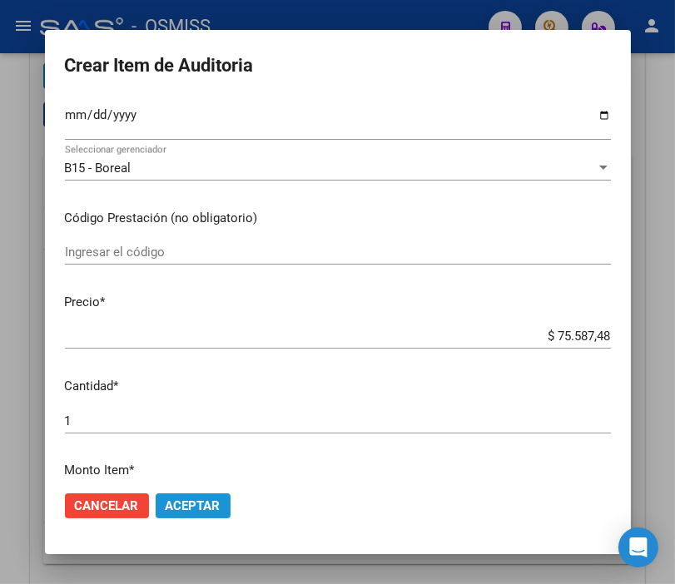
click at [186, 501] on span "Aceptar" at bounding box center [193, 505] width 55 height 15
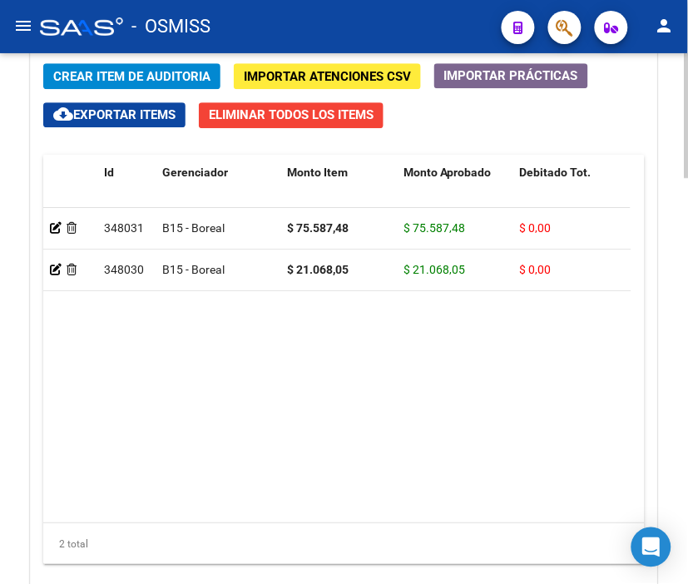
click at [120, 81] on span "Crear Item de Auditoria" at bounding box center [131, 76] width 157 height 15
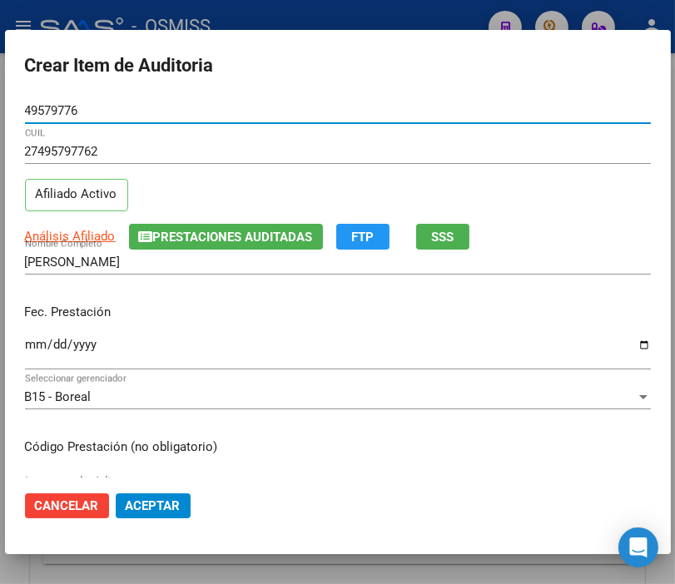
click at [39, 348] on input "Ingresar la fecha" at bounding box center [338, 351] width 626 height 27
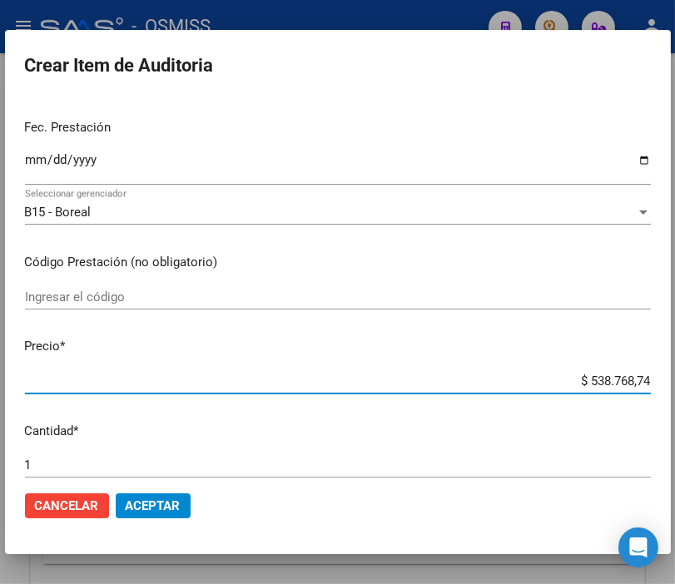
drag, startPoint x: 542, startPoint y: 380, endPoint x: 692, endPoint y: 392, distance: 151.0
click at [675, 392] on html "menu - OSMISS person Firma Express Padrón Padrón Ágil Análisis Afiliado Integra…" at bounding box center [337, 292] width 675 height 584
click at [161, 502] on span "Aceptar" at bounding box center [153, 505] width 55 height 15
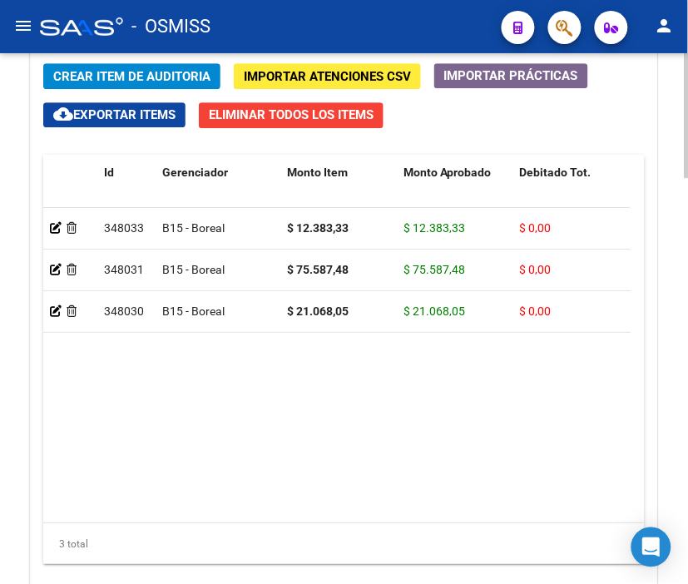
click at [147, 77] on span "Crear Item de Auditoria" at bounding box center [131, 76] width 157 height 15
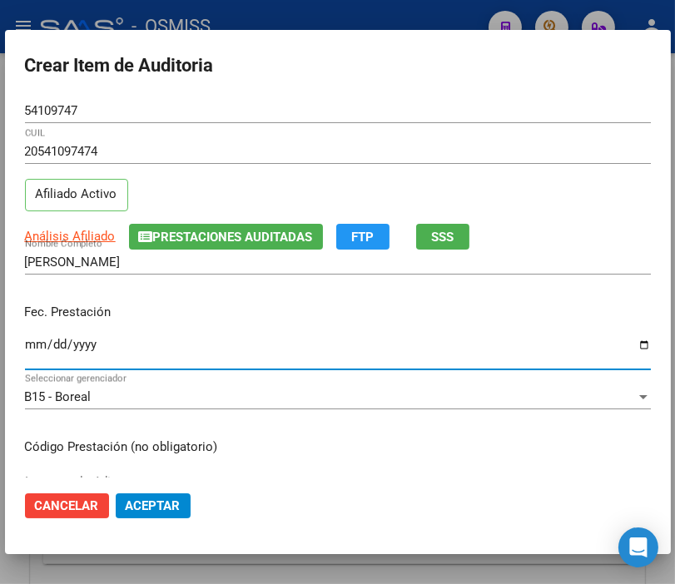
click at [38, 344] on input "Ingresar la fecha" at bounding box center [338, 351] width 626 height 27
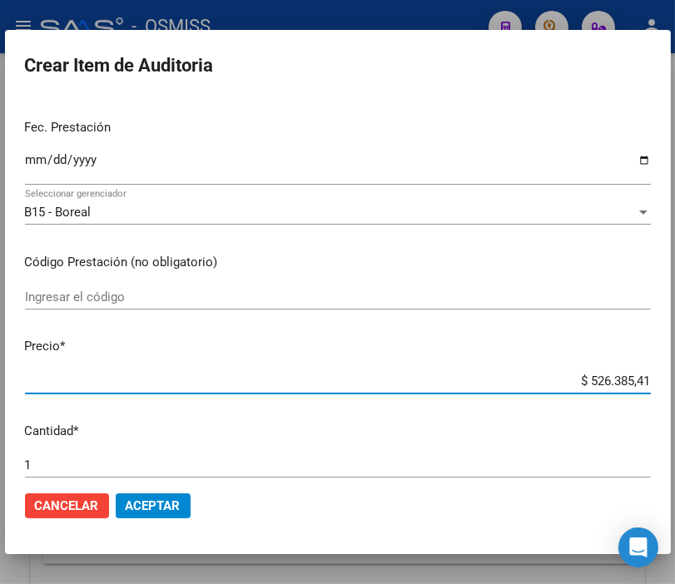
drag, startPoint x: 561, startPoint y: 380, endPoint x: 692, endPoint y: 391, distance: 131.9
click at [675, 391] on html "menu - OSMISS person Firma Express Padrón Padrón Ágil Análisis Afiliado Integra…" at bounding box center [337, 292] width 675 height 584
click at [158, 502] on span "Aceptar" at bounding box center [153, 505] width 55 height 15
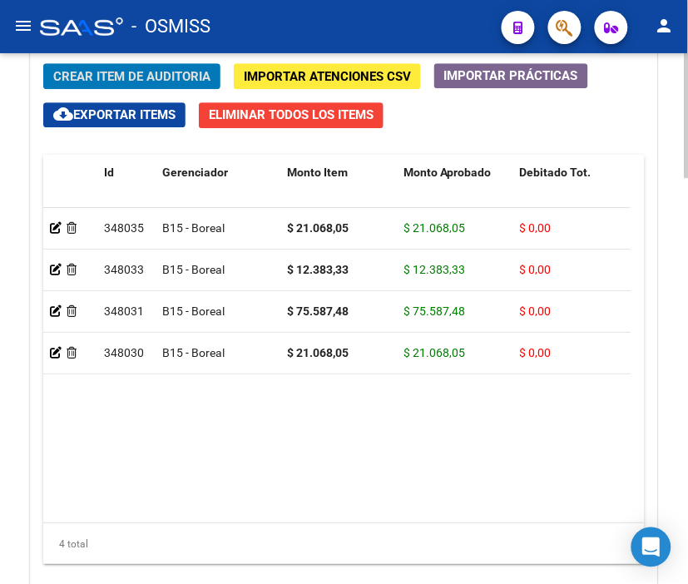
click at [131, 84] on span "Crear Item de Auditoria" at bounding box center [131, 76] width 157 height 15
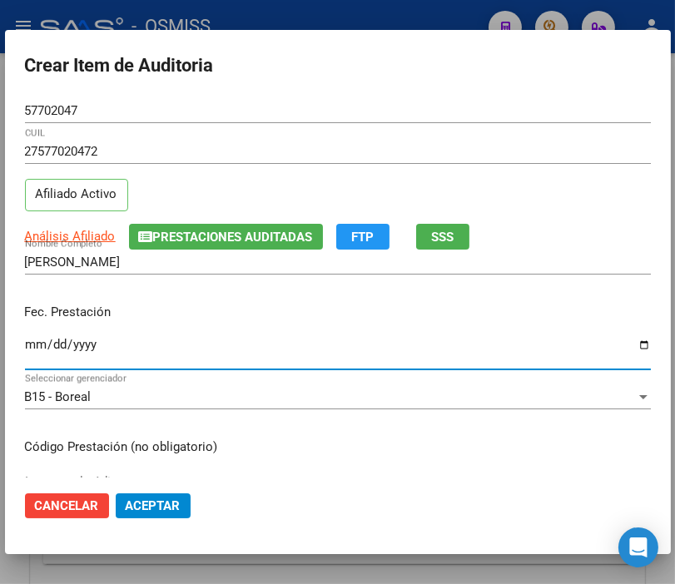
click at [27, 344] on input "Ingresar la fecha" at bounding box center [338, 351] width 626 height 27
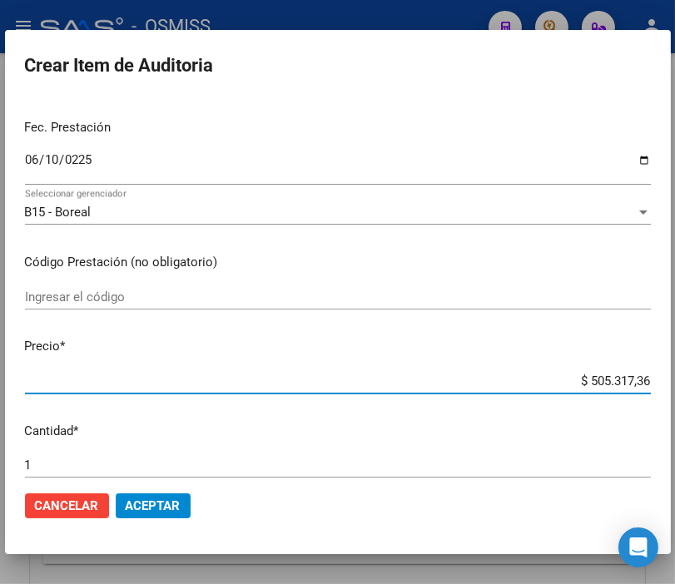
drag, startPoint x: 552, startPoint y: 379, endPoint x: 692, endPoint y: 394, distance: 140.6
click at [675, 394] on html "menu - OSMISS person Firma Express Padrón Padrón Ágil Análisis Afiliado Integra…" at bounding box center [337, 292] width 675 height 584
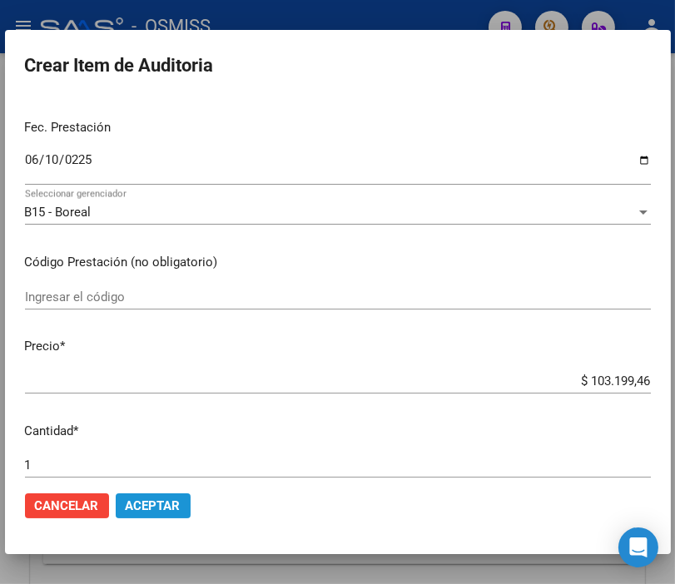
click at [161, 501] on span "Aceptar" at bounding box center [153, 505] width 55 height 15
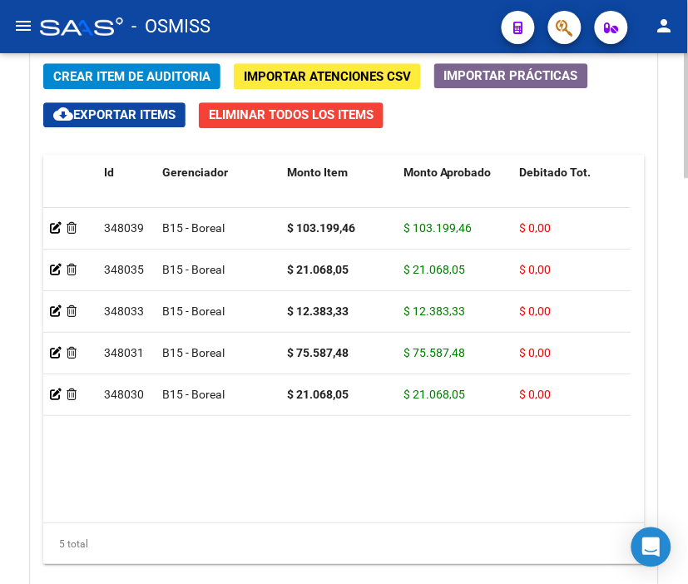
click at [137, 82] on span "Crear Item de Auditoria" at bounding box center [131, 76] width 157 height 15
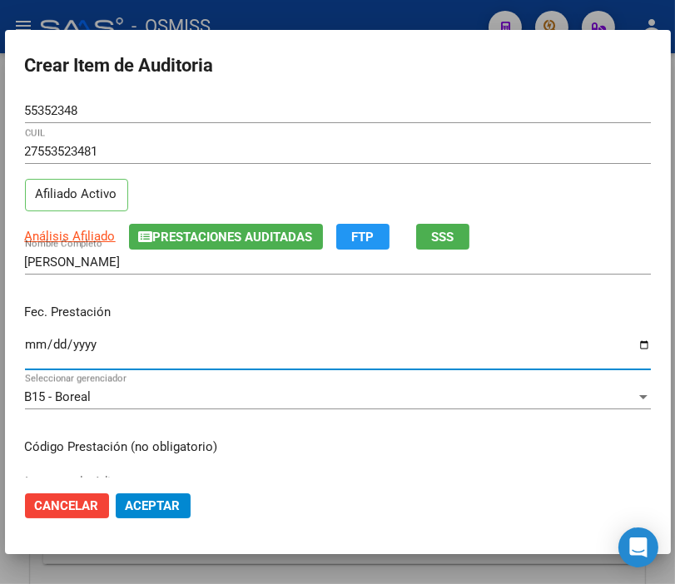
click at [34, 344] on input "Ingresar la fecha" at bounding box center [338, 351] width 626 height 27
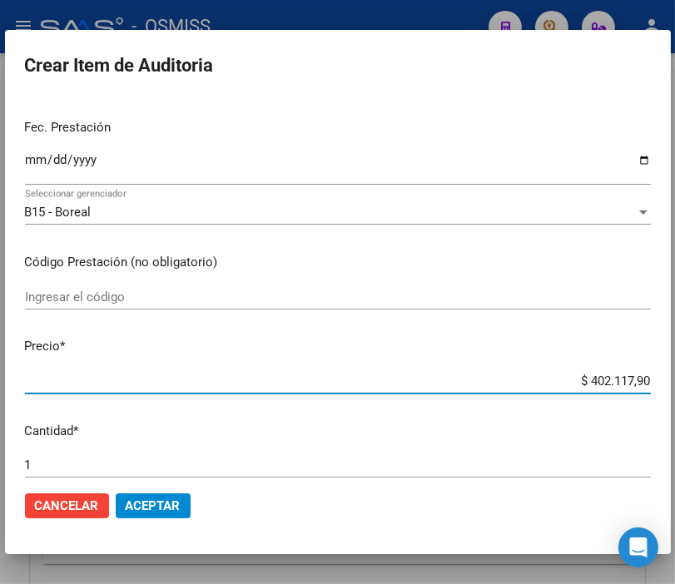
drag, startPoint x: 547, startPoint y: 379, endPoint x: 692, endPoint y: 388, distance: 145.0
click at [675, 388] on html "menu - OSMISS person Firma Express Padrón Padrón Ágil Análisis Afiliado Integra…" at bounding box center [337, 292] width 675 height 584
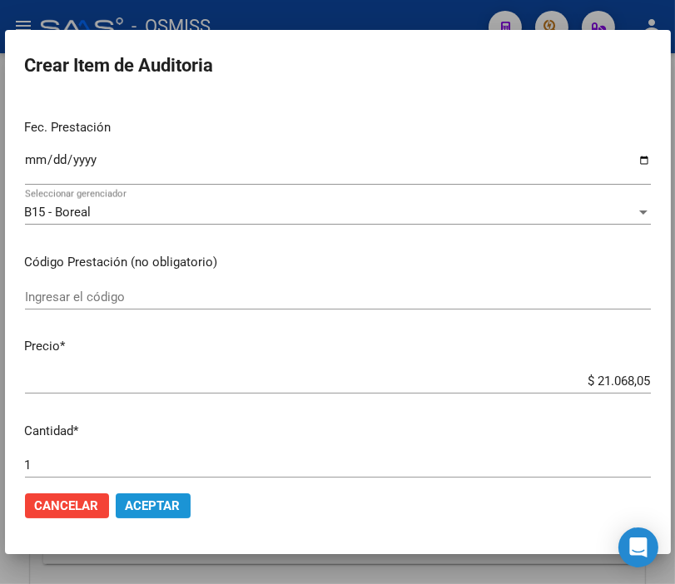
click at [151, 510] on span "Aceptar" at bounding box center [153, 505] width 55 height 15
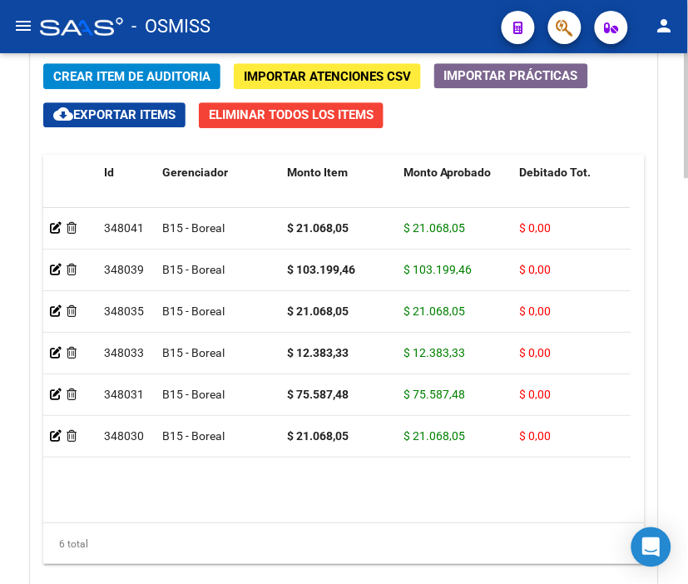
click at [131, 78] on span "Crear Item de Auditoria" at bounding box center [131, 76] width 157 height 15
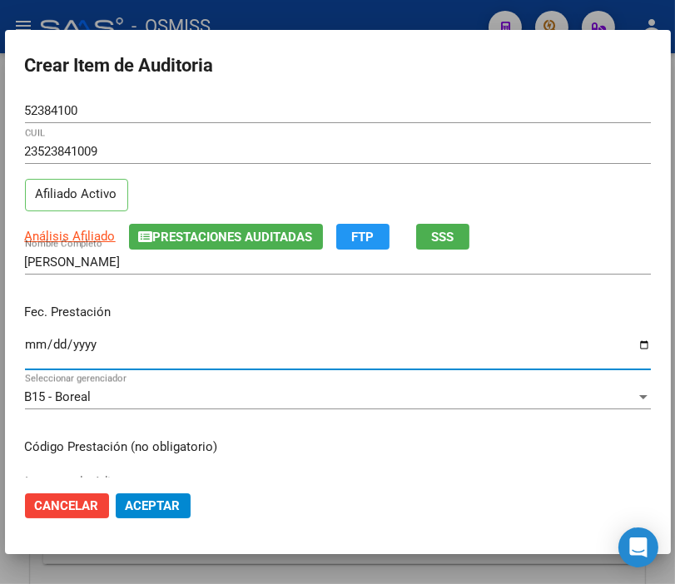
click at [33, 342] on input "Ingresar la fecha" at bounding box center [338, 351] width 626 height 27
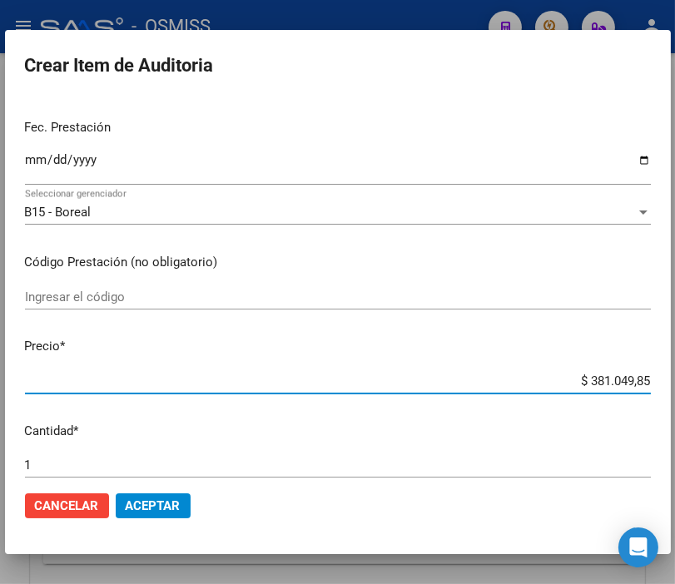
drag, startPoint x: 531, startPoint y: 386, endPoint x: 691, endPoint y: 381, distance: 160.6
click at [675, 381] on html "menu - OSMISS person Firma Express Padrón Padrón Ágil Análisis Afiliado Integra…" at bounding box center [337, 292] width 675 height 584
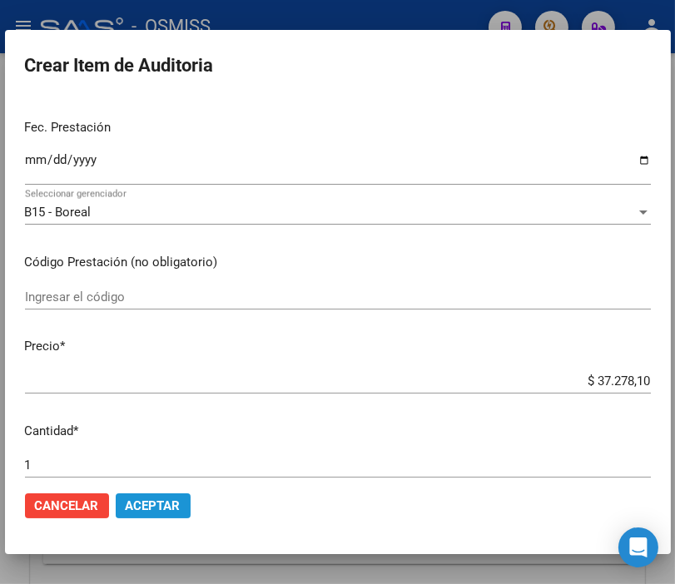
click at [156, 510] on span "Aceptar" at bounding box center [153, 505] width 55 height 15
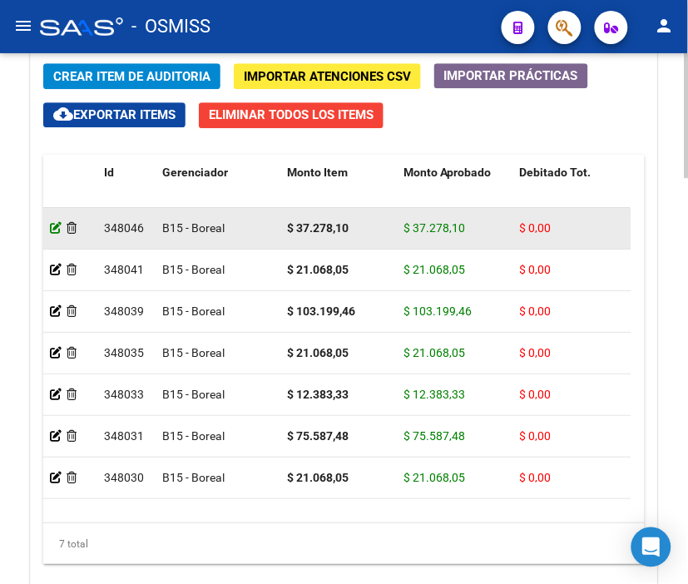
click at [53, 225] on icon at bounding box center [56, 228] width 12 height 12
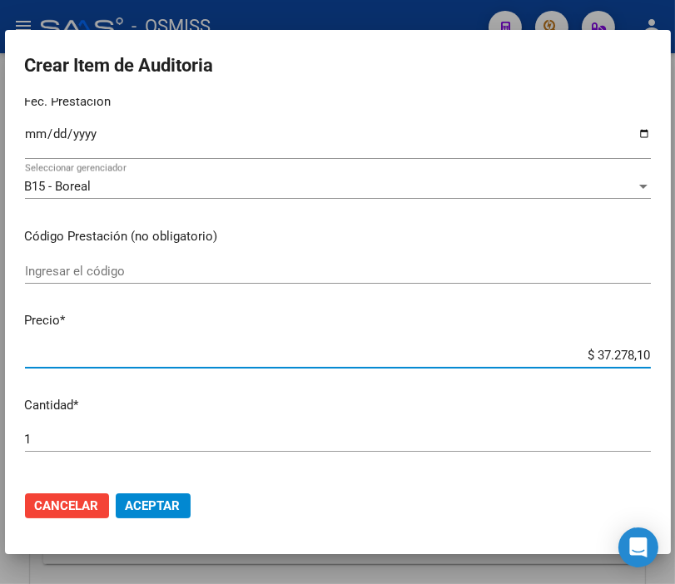
drag, startPoint x: 641, startPoint y: 358, endPoint x: 692, endPoint y: 358, distance: 50.7
click at [675, 358] on html "menu - OSMISS person Firma Express Padrón Padrón Ágil Análisis Afiliado Integra…" at bounding box center [337, 292] width 675 height 584
click at [172, 503] on span "Aceptar" at bounding box center [153, 505] width 55 height 15
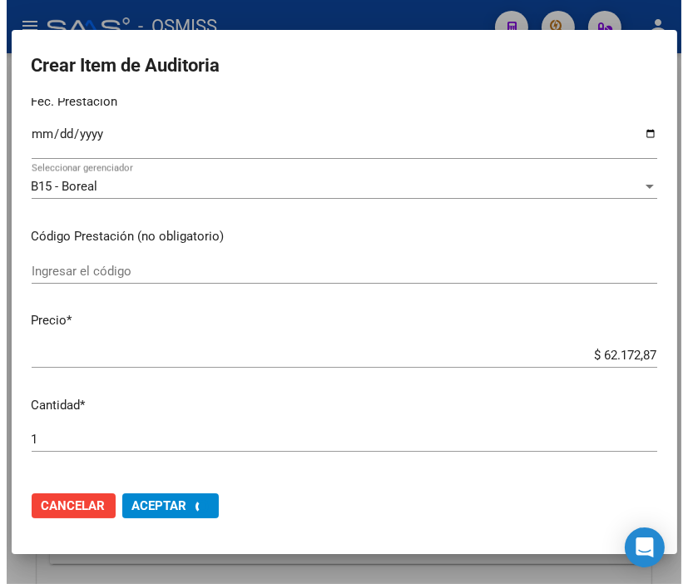
scroll to position [0, 0]
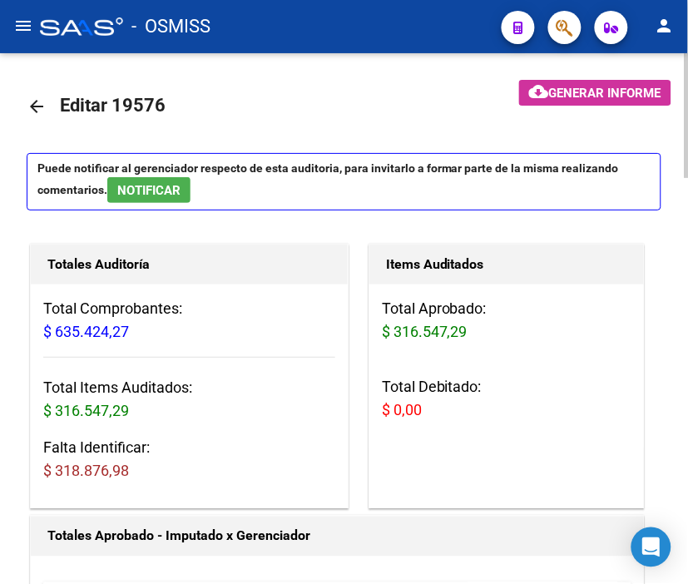
drag, startPoint x: 278, startPoint y: 76, endPoint x: 190, endPoint y: 121, distance: 99.3
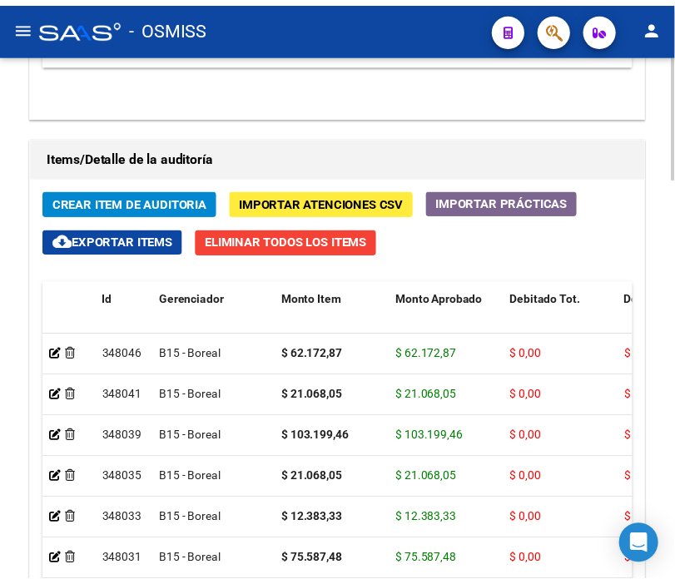
scroll to position [1571, 0]
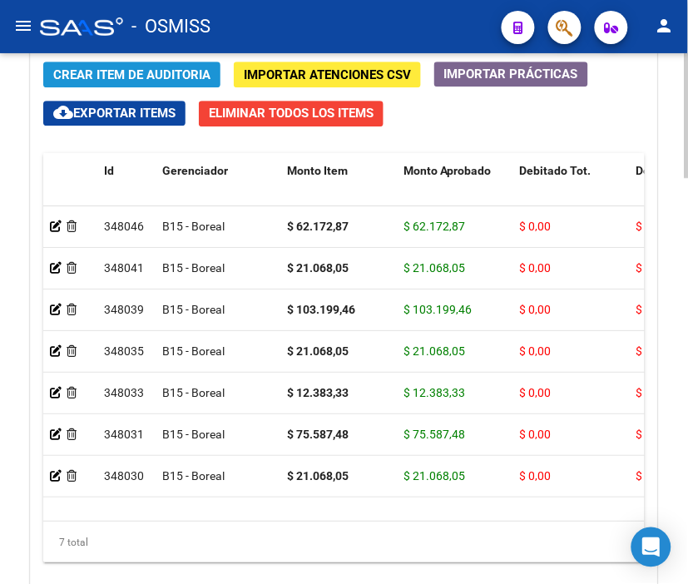
click at [116, 67] on span "Crear Item de Auditoria" at bounding box center [131, 74] width 157 height 15
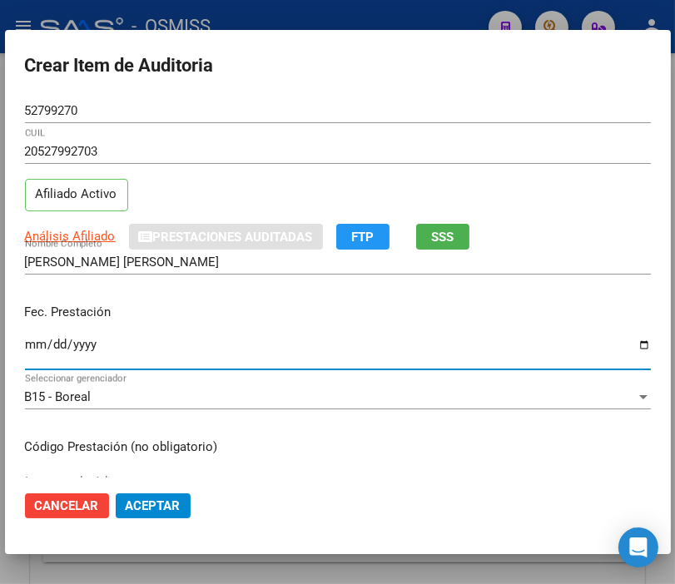
click at [37, 344] on input "Ingresar la fecha" at bounding box center [338, 351] width 626 height 27
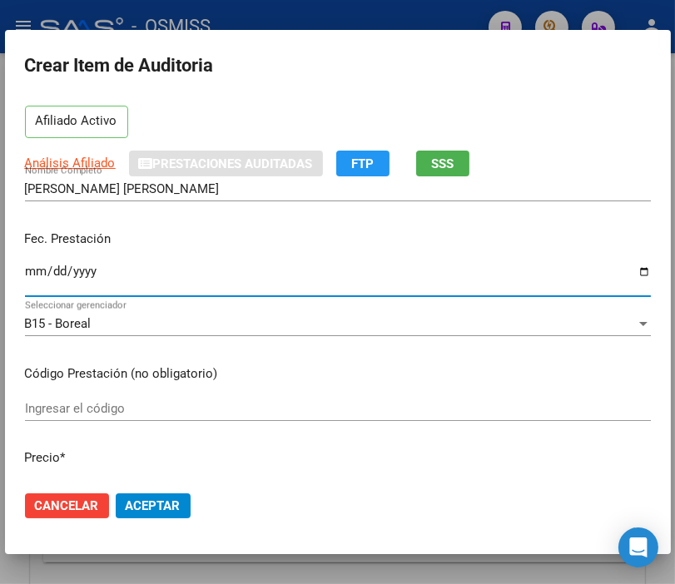
scroll to position [185, 0]
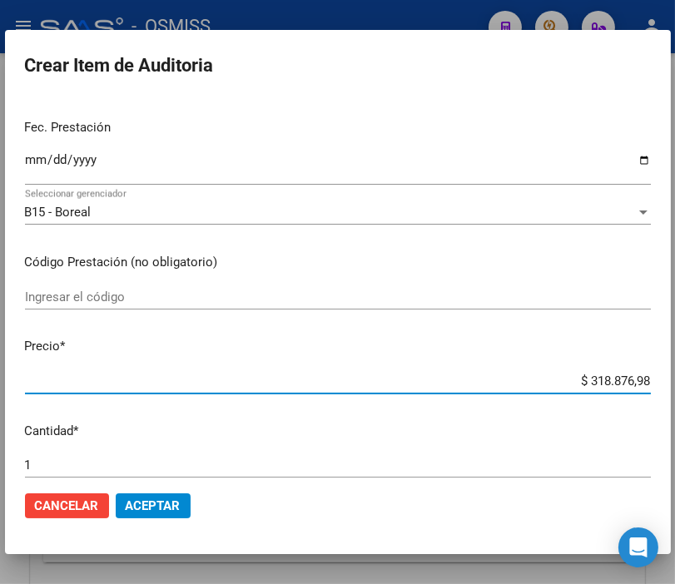
drag, startPoint x: 555, startPoint y: 375, endPoint x: 674, endPoint y: 383, distance: 119.2
click at [674, 383] on div "Crear Item de Auditoria 52799270 Nro Documento 20527992703 CUIL Afiliado Activo…" at bounding box center [337, 292] width 675 height 584
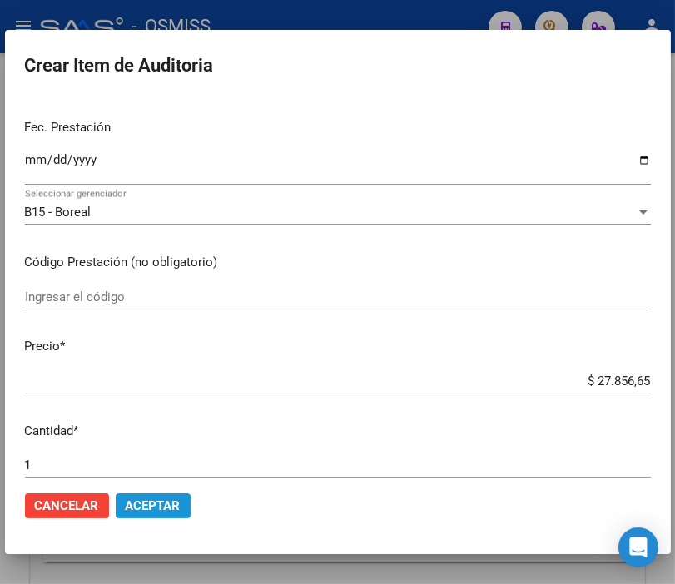
click at [153, 504] on span "Aceptar" at bounding box center [153, 505] width 55 height 15
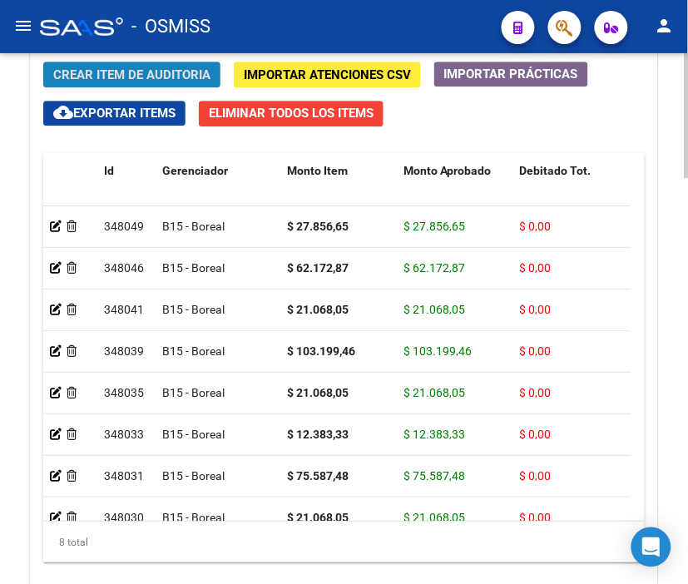
click at [151, 68] on span "Crear Item de Auditoria" at bounding box center [131, 74] width 157 height 15
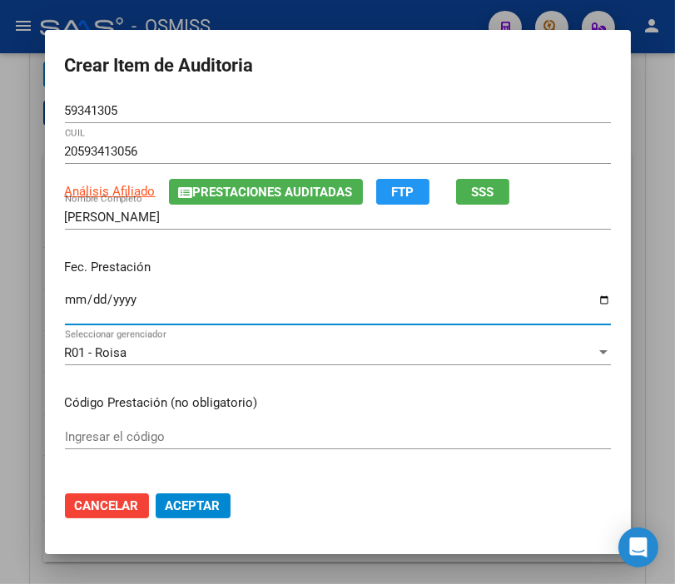
click at [69, 299] on input "Ingresar la fecha" at bounding box center [338, 306] width 546 height 27
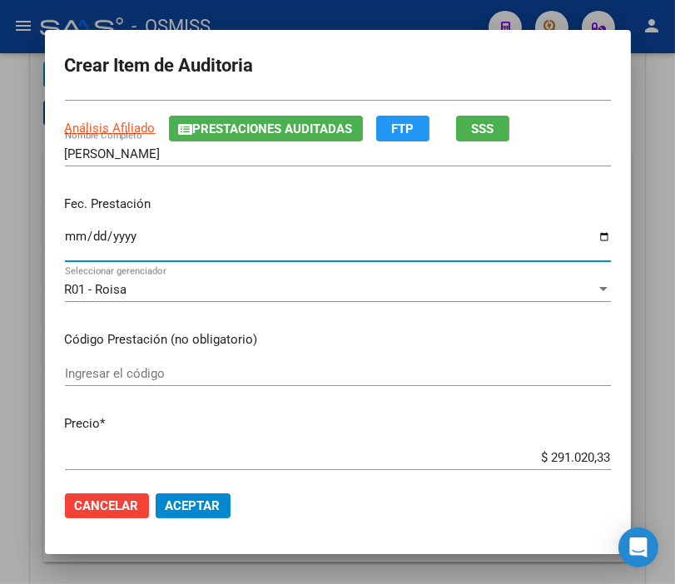
scroll to position [92, 0]
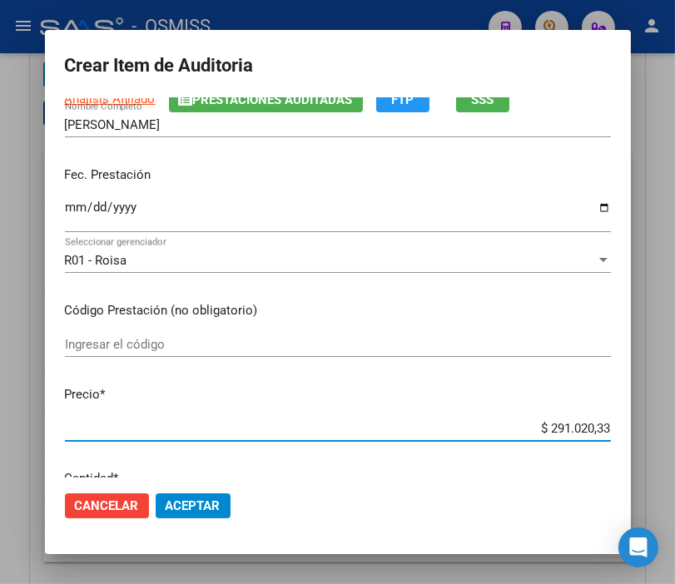
drag, startPoint x: 508, startPoint y: 428, endPoint x: 641, endPoint y: 434, distance: 133.2
click at [641, 434] on div "Crear Item de Auditoria 59341305 Nro Documento 20593413056 CUIL Análisis Afilia…" at bounding box center [337, 292] width 675 height 584
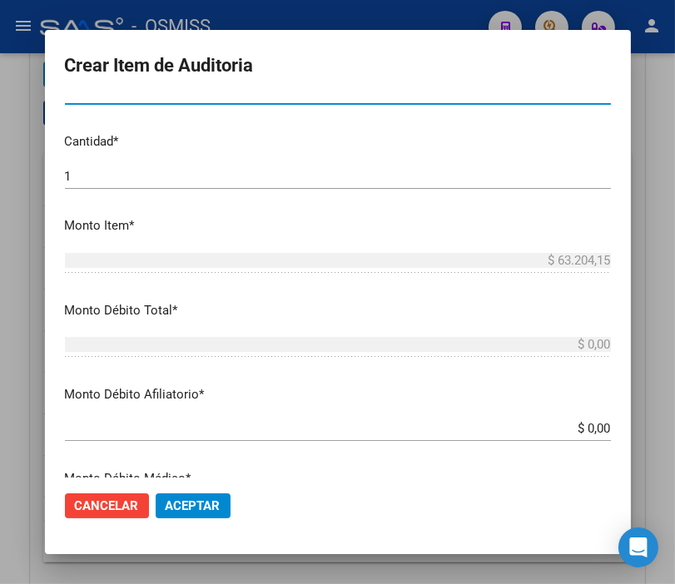
scroll to position [462, 0]
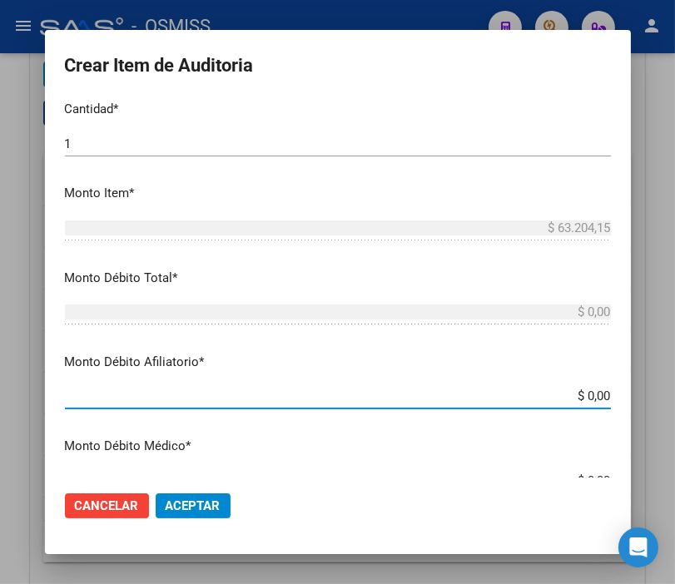
drag, startPoint x: 557, startPoint y: 393, endPoint x: 692, endPoint y: 411, distance: 136.0
click at [675, 411] on html "menu - OSMISS person Firma Express Padrón Padrón Ágil Análisis Afiliado Integra…" at bounding box center [337, 292] width 675 height 584
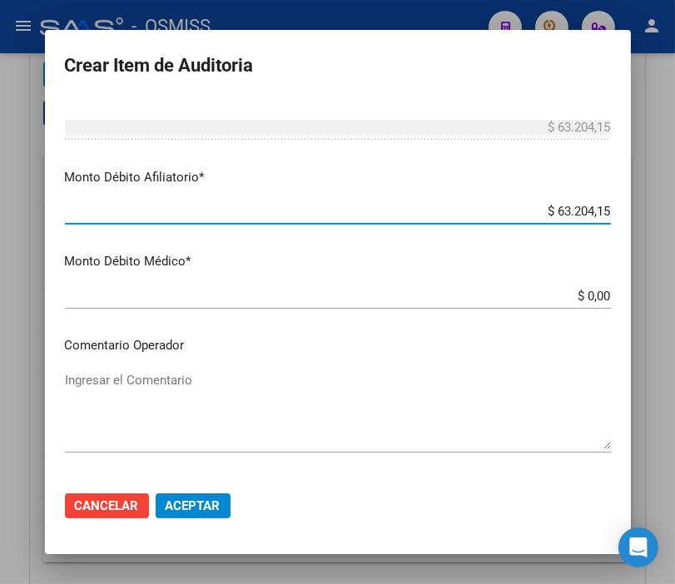
scroll to position [739, 0]
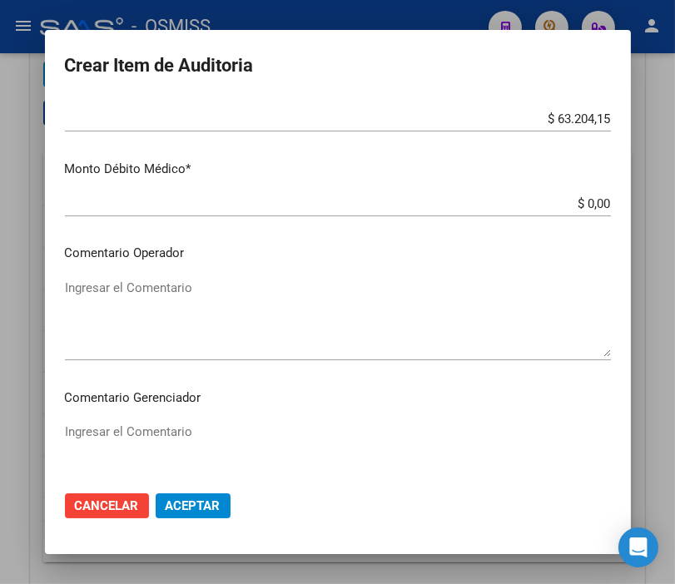
click at [94, 275] on div "Ingresar el Comentario" at bounding box center [338, 317] width 546 height 85
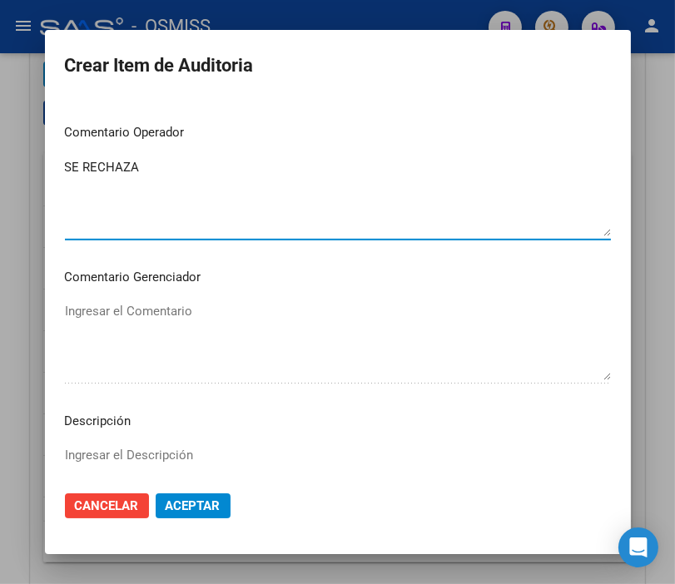
scroll to position [924, 0]
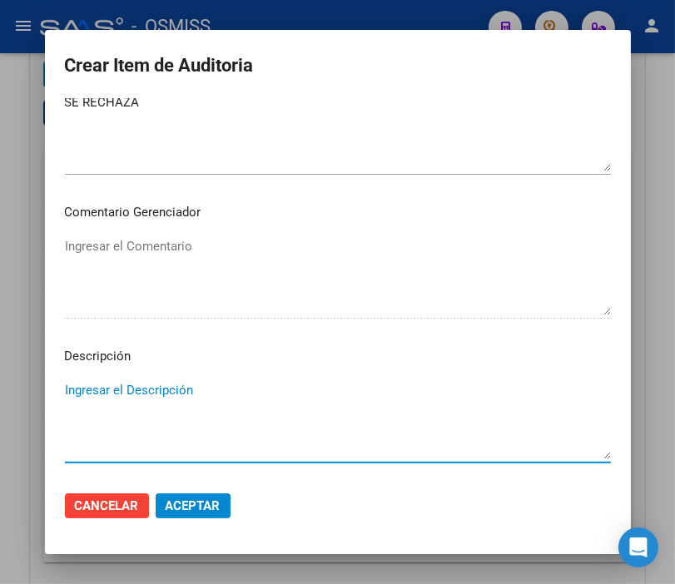
click at [79, 388] on textarea "Ingresar el Descripción" at bounding box center [338, 420] width 546 height 78
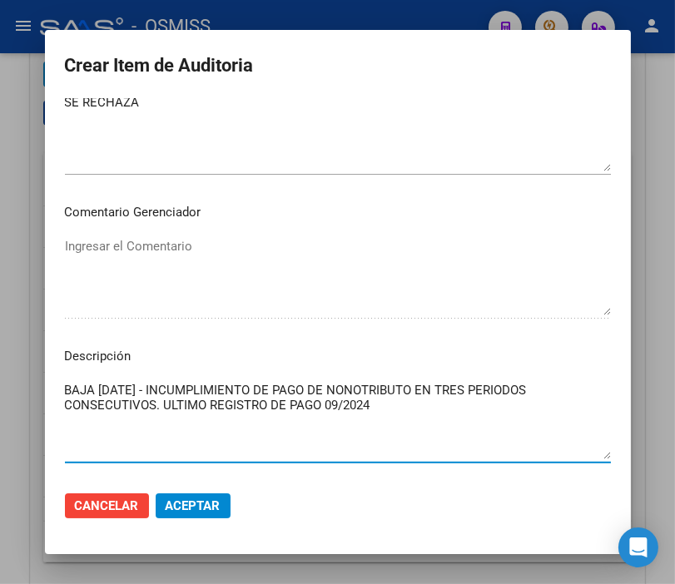
click at [183, 501] on span "Aceptar" at bounding box center [193, 505] width 55 height 15
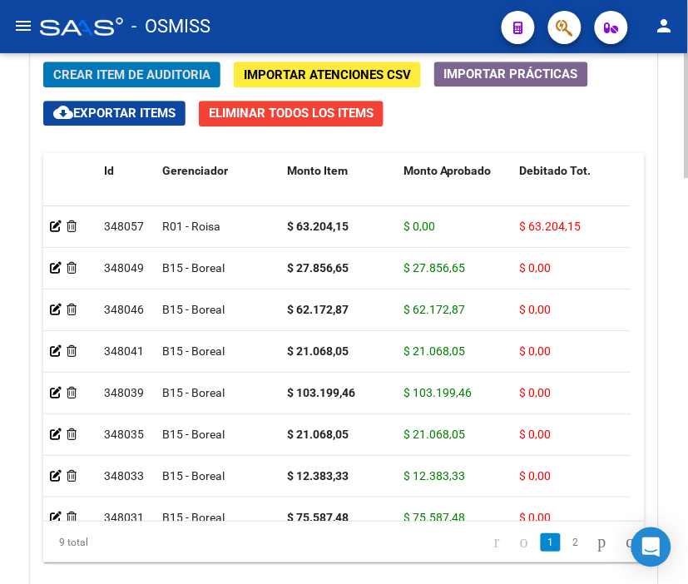
click at [131, 70] on span "Crear Item de Auditoria" at bounding box center [131, 74] width 157 height 15
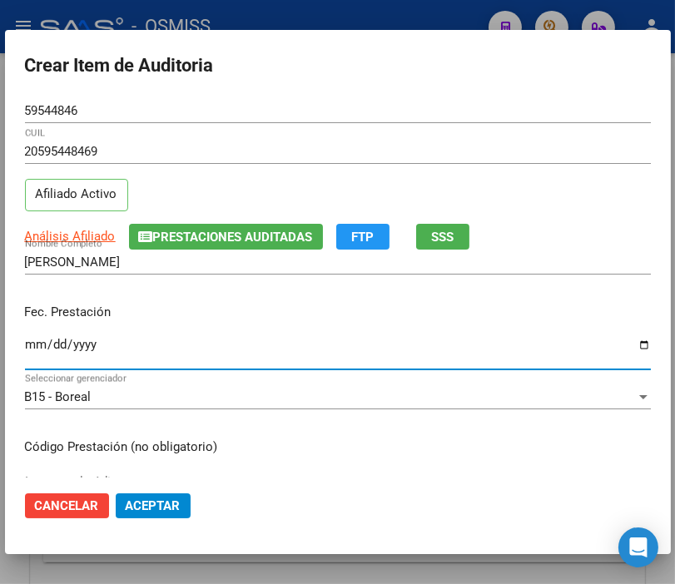
click at [40, 345] on input "Ingresar la fecha" at bounding box center [338, 351] width 626 height 27
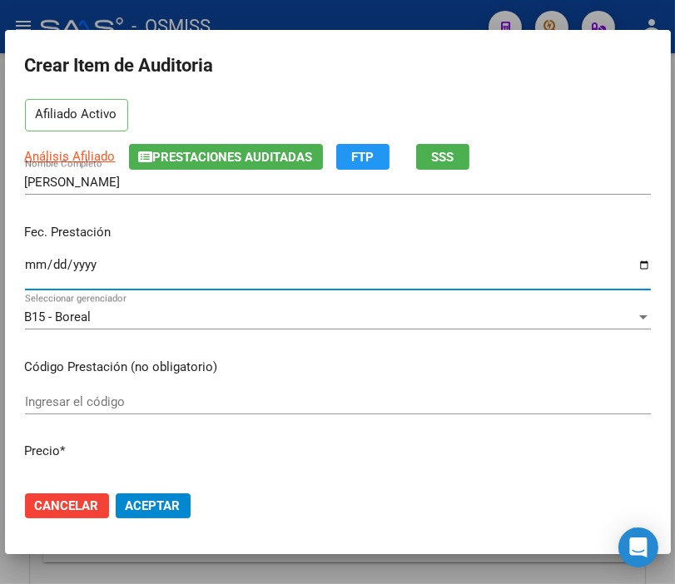
scroll to position [185, 0]
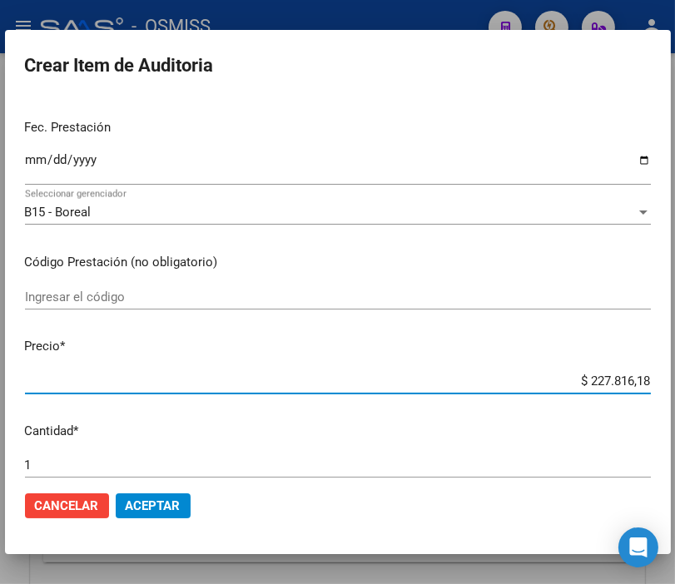
drag, startPoint x: 545, startPoint y: 388, endPoint x: 692, endPoint y: 391, distance: 147.3
click at [675, 391] on html "menu - OSMISS person Firma Express Padrón Padrón Ágil Análisis Afiliado Integra…" at bounding box center [337, 292] width 675 height 584
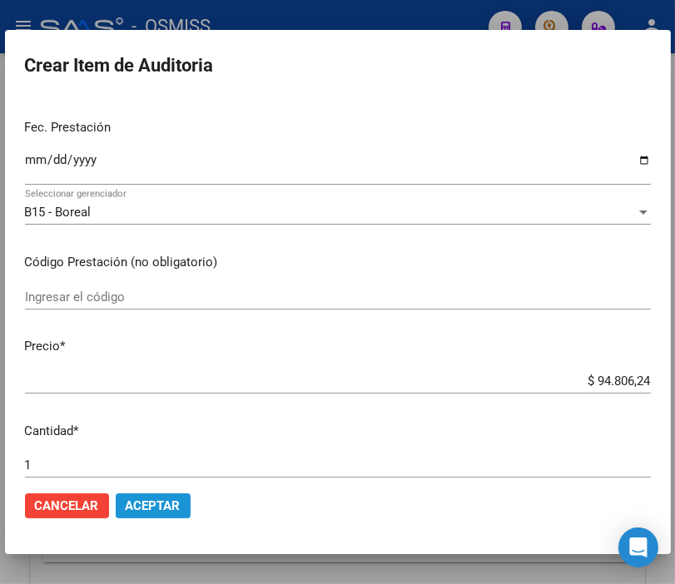
click at [165, 503] on span "Aceptar" at bounding box center [153, 505] width 55 height 15
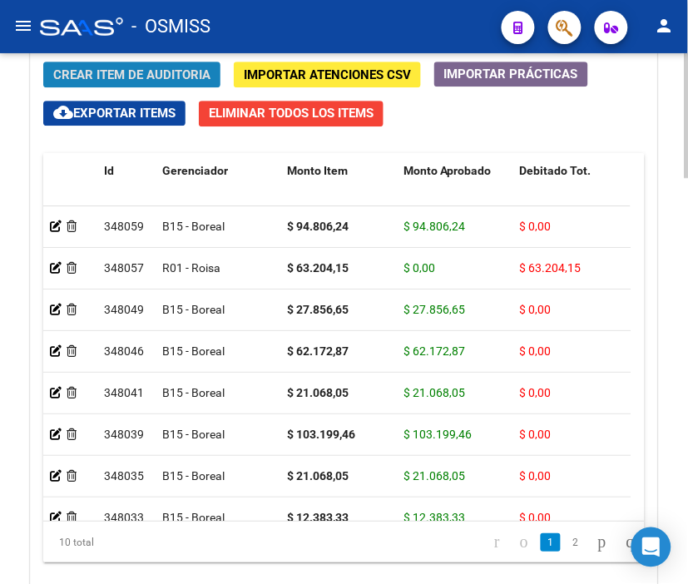
click at [141, 73] on span "Crear Item de Auditoria" at bounding box center [131, 74] width 157 height 15
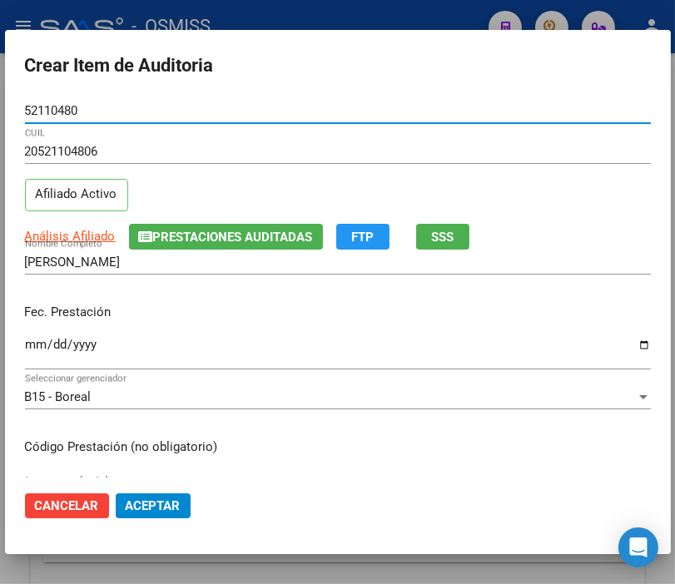
click at [35, 344] on input "Ingresar la fecha" at bounding box center [338, 351] width 626 height 27
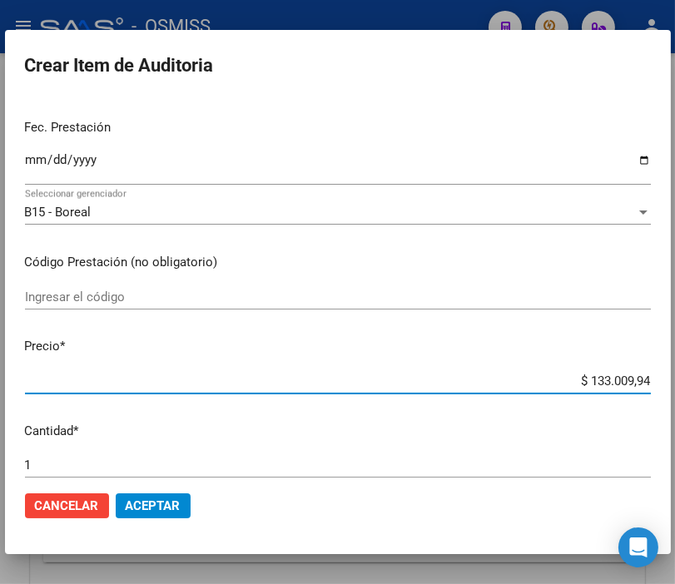
drag, startPoint x: 562, startPoint y: 379, endPoint x: 692, endPoint y: 385, distance: 129.9
click at [675, 385] on html "menu - OSMISS person Firma Express Padrón Padrón Ágil Análisis Afiliado Integra…" at bounding box center [337, 292] width 675 height 584
click at [160, 491] on mat-dialog-actions "Cancelar Aceptar" at bounding box center [338, 505] width 626 height 57
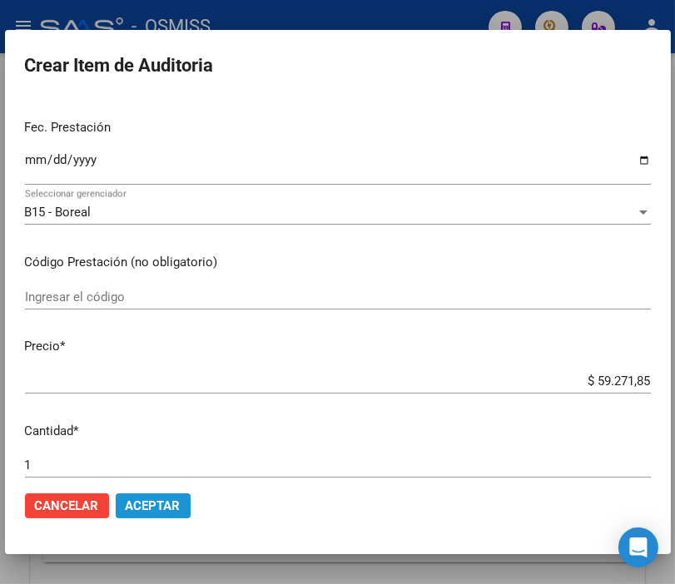
click at [156, 493] on button "Aceptar" at bounding box center [153, 505] width 75 height 25
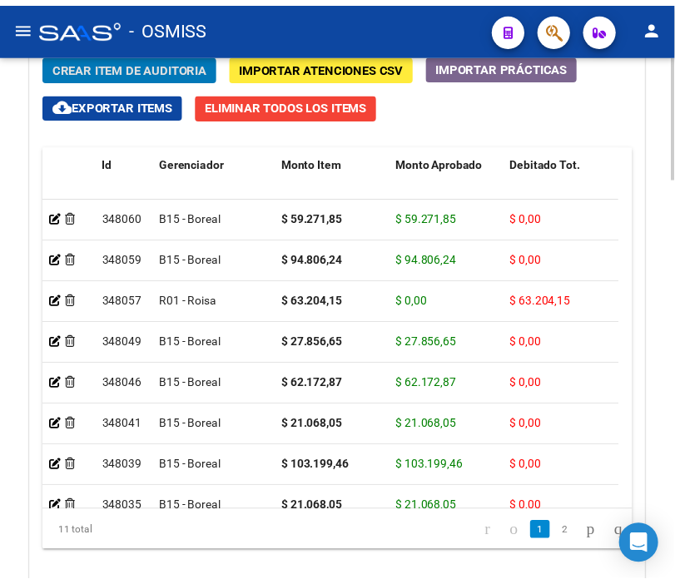
scroll to position [1559, 0]
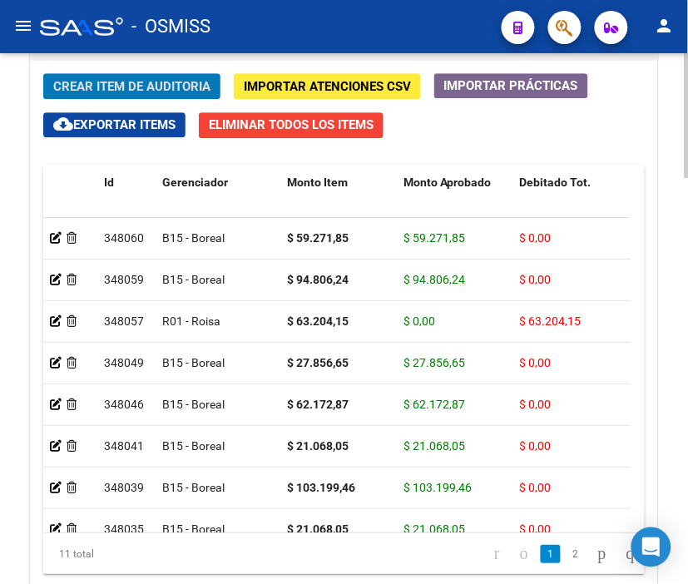
click at [687, 435] on html "menu - OSMISS person Firma Express Padrón Padrón Ágil Análisis Afiliado Integra…" at bounding box center [344, 292] width 688 height 584
click at [126, 88] on span "Crear Item de Auditoria" at bounding box center [131, 86] width 157 height 15
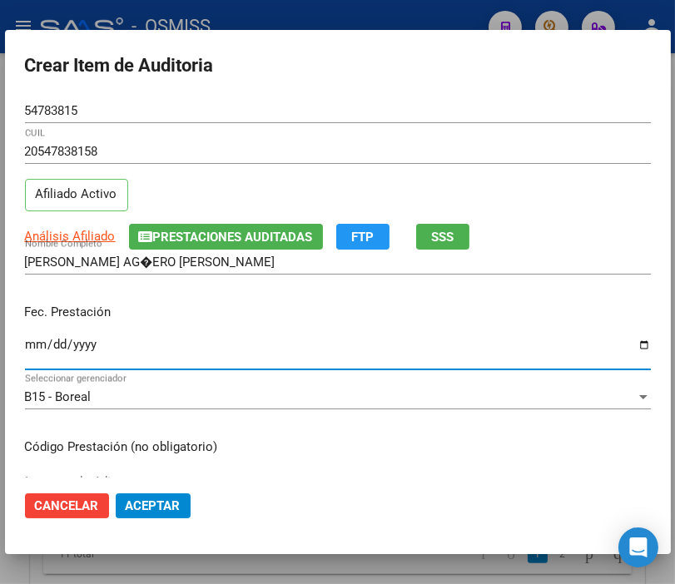
click at [29, 347] on input "Ingresar la fecha" at bounding box center [338, 351] width 626 height 27
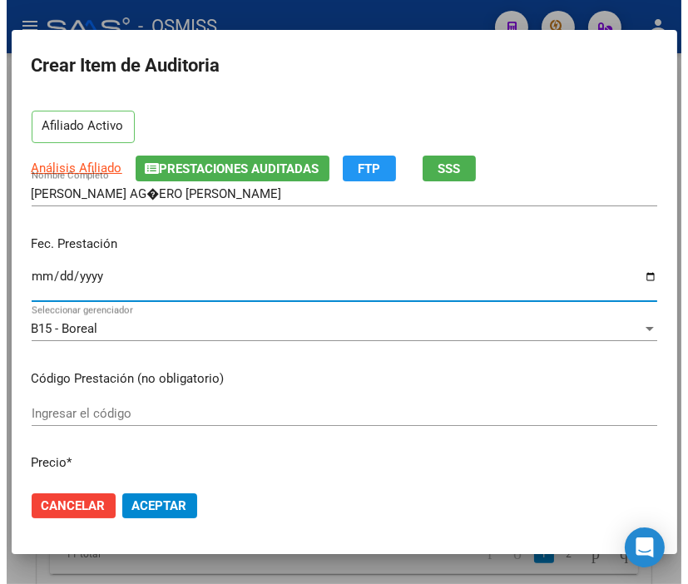
scroll to position [185, 0]
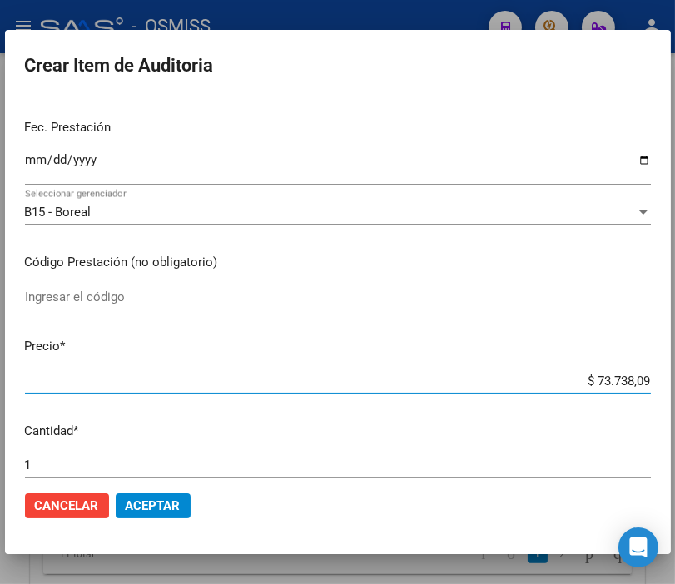
drag, startPoint x: 537, startPoint y: 373, endPoint x: 692, endPoint y: 394, distance: 156.2
click at [675, 394] on html "menu - OSMISS person Firma Express Padrón Padrón Ágil Análisis Afiliado Integra…" at bounding box center [337, 292] width 675 height 584
click at [156, 494] on button "Aceptar" at bounding box center [153, 505] width 75 height 25
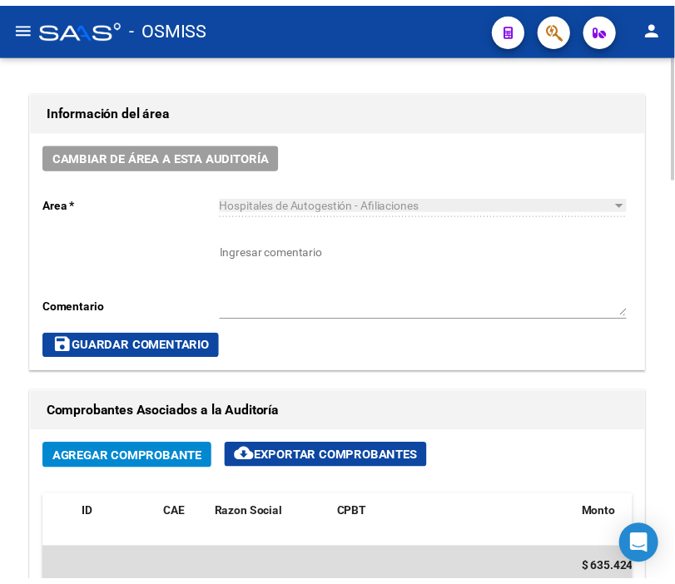
scroll to position [727, 0]
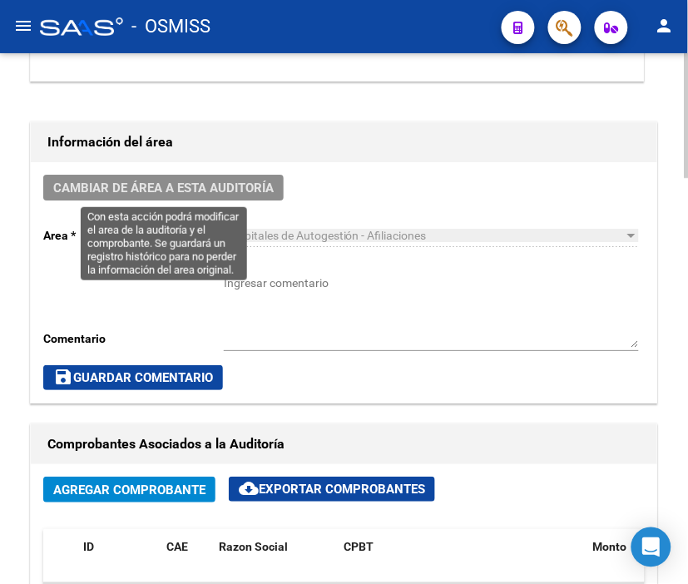
click at [164, 184] on span "Cambiar de área a esta auditoría" at bounding box center [163, 188] width 220 height 15
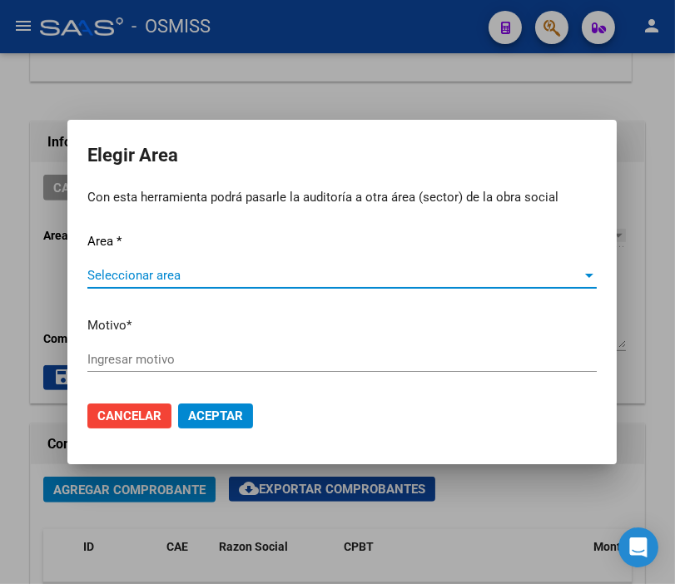
click at [175, 270] on span "Seleccionar area" at bounding box center [334, 275] width 494 height 15
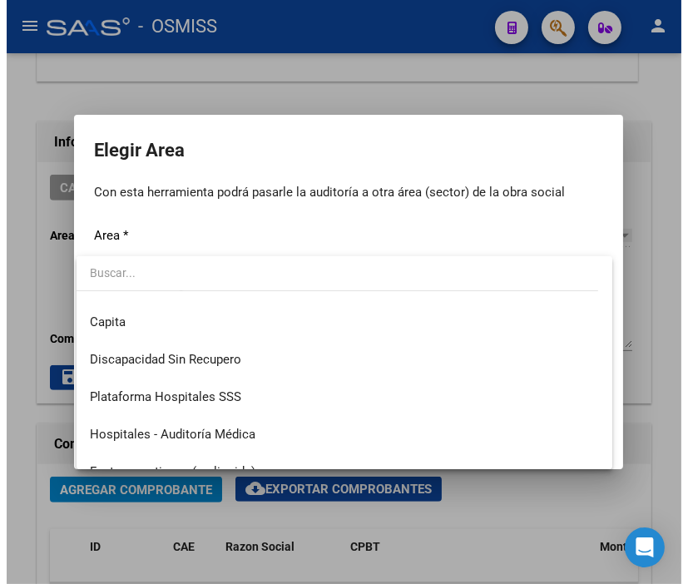
scroll to position [185, 0]
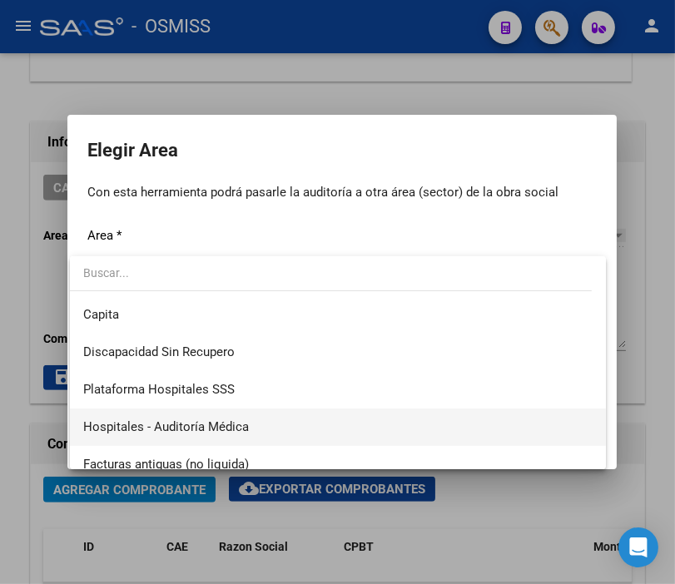
click at [240, 414] on span "Hospitales - Auditoría Médica" at bounding box center [337, 426] width 509 height 37
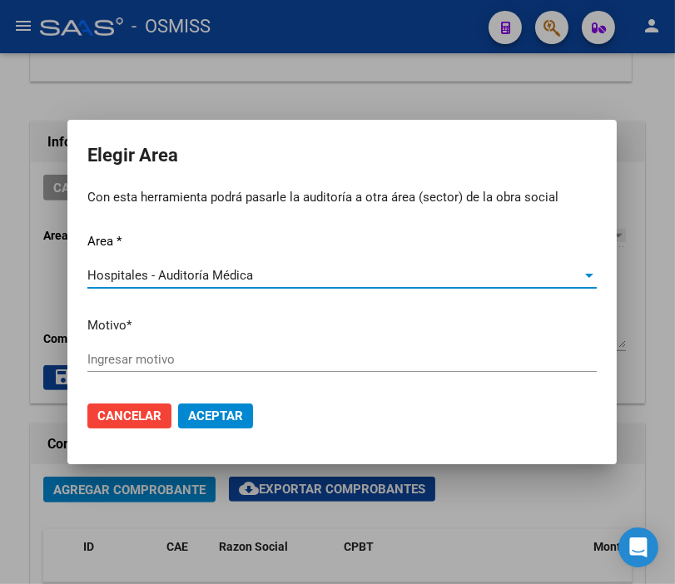
click at [168, 351] on div "Ingresar motivo" at bounding box center [341, 359] width 509 height 25
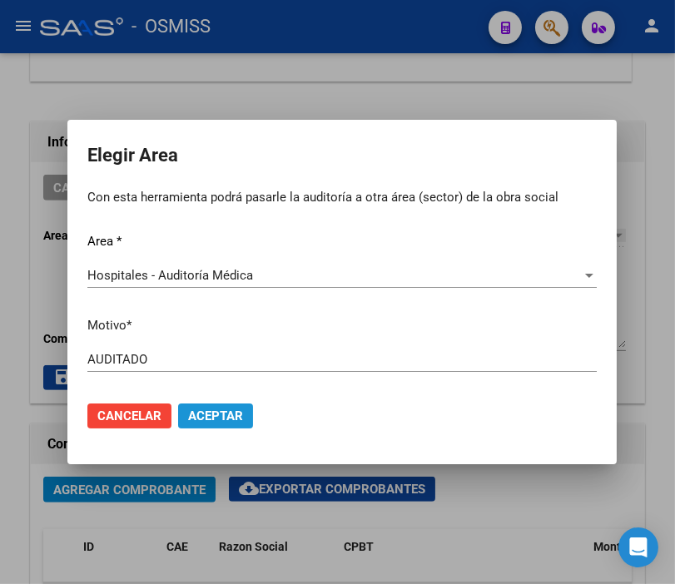
click at [214, 420] on span "Aceptar" at bounding box center [215, 415] width 55 height 15
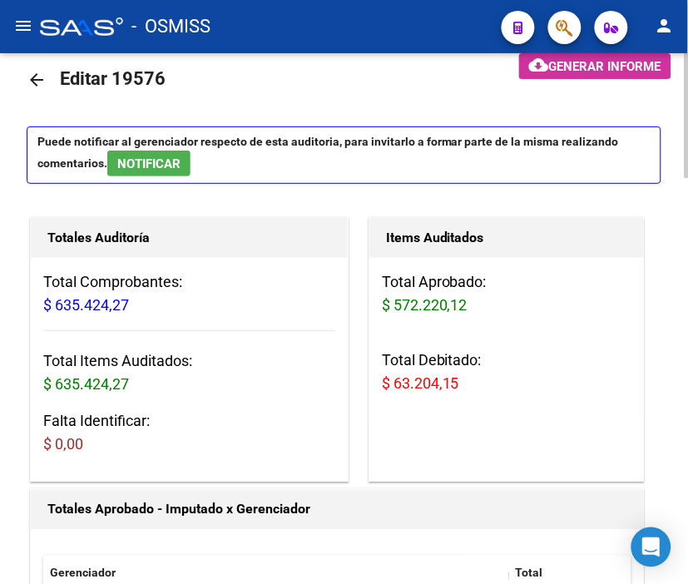
scroll to position [0, 0]
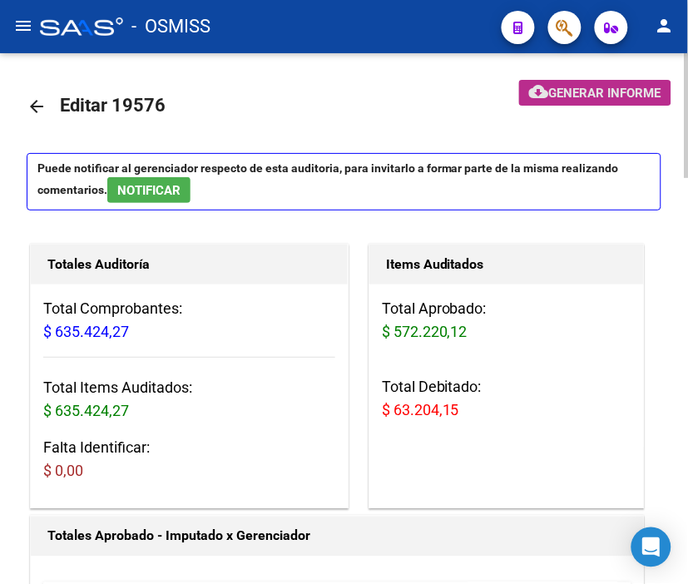
click at [579, 96] on span "Generar informe" at bounding box center [605, 93] width 112 height 15
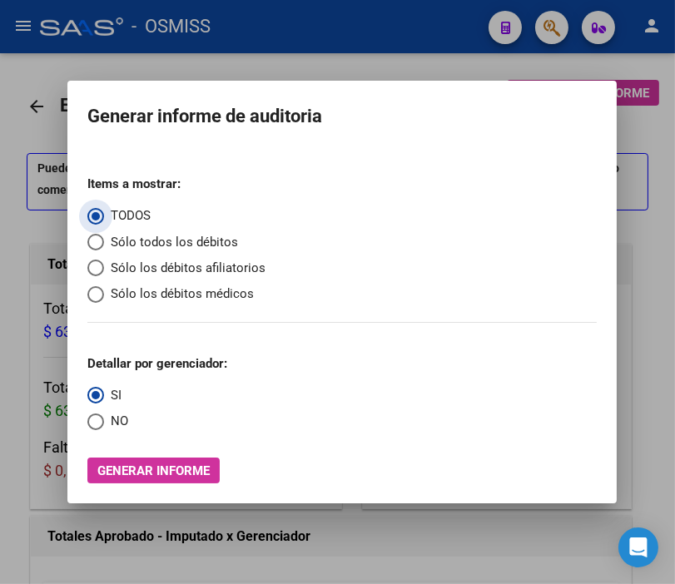
click at [118, 275] on span "Sólo los débitos afiliatorios" at bounding box center [184, 268] width 161 height 19
click at [104, 275] on input "Sólo los débitos afiliatorios" at bounding box center [95, 268] width 17 height 17
click at [104, 422] on span "NO" at bounding box center [116, 421] width 24 height 19
click at [104, 422] on input "NO" at bounding box center [95, 421] width 17 height 17
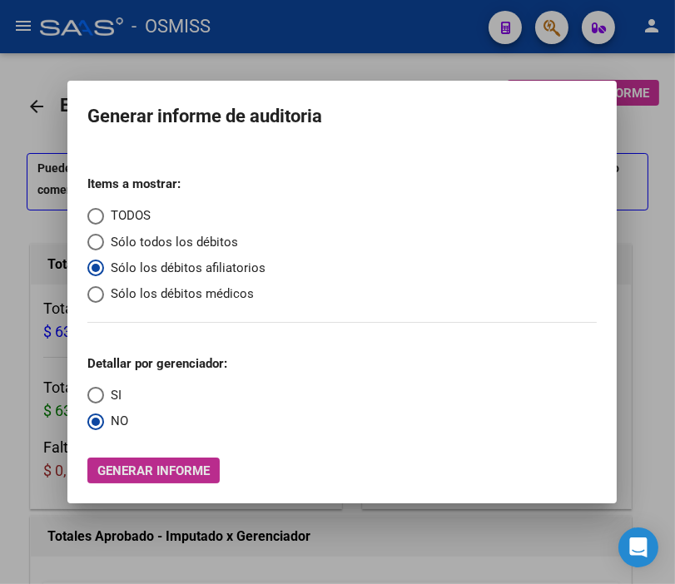
click at [155, 463] on span "Generar informe" at bounding box center [153, 470] width 112 height 15
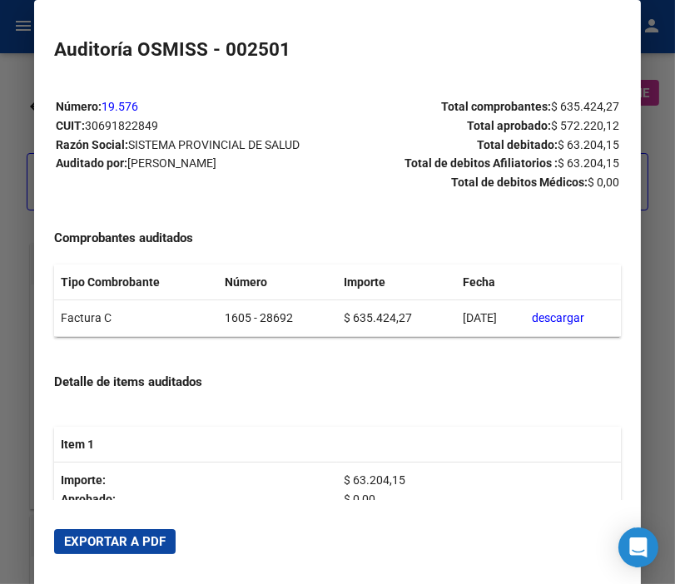
click at [129, 534] on span "Exportar a PDF" at bounding box center [114, 541] width 101 height 15
click at [567, 39] on h2 "Auditoría OSMISS - 002501" at bounding box center [337, 50] width 567 height 28
click at [130, 542] on span "Exportar a PDF" at bounding box center [114, 541] width 101 height 15
click at [12, 80] on div at bounding box center [337, 292] width 675 height 584
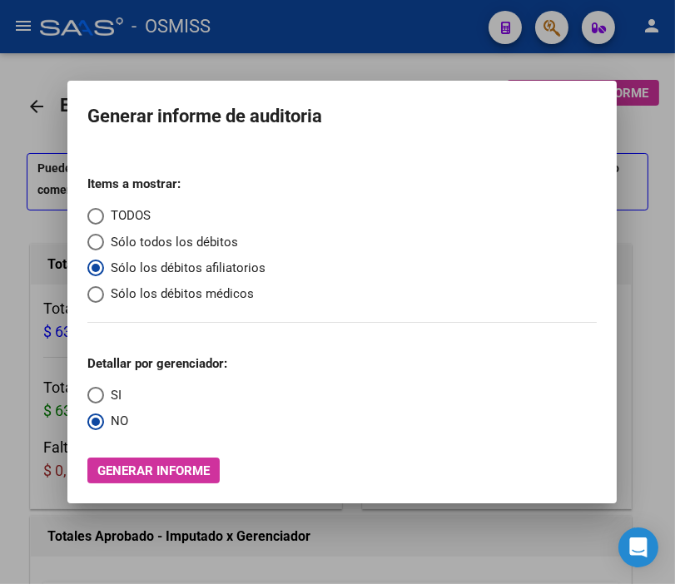
click at [12, 80] on div at bounding box center [337, 292] width 675 height 584
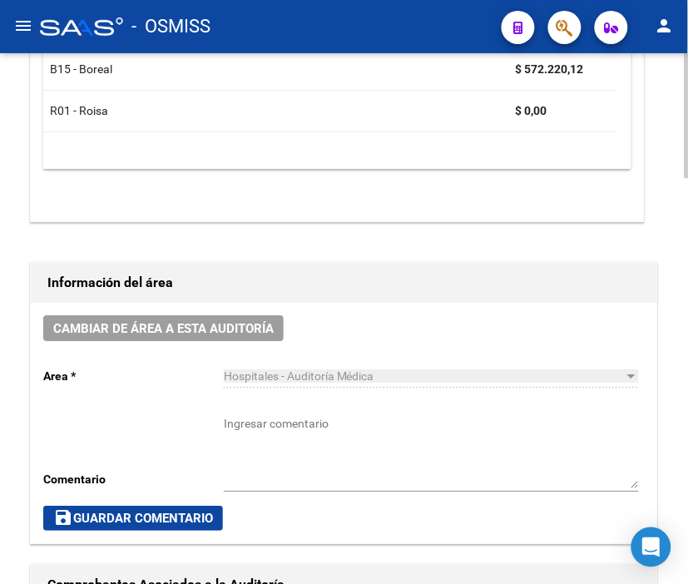
scroll to position [646, 0]
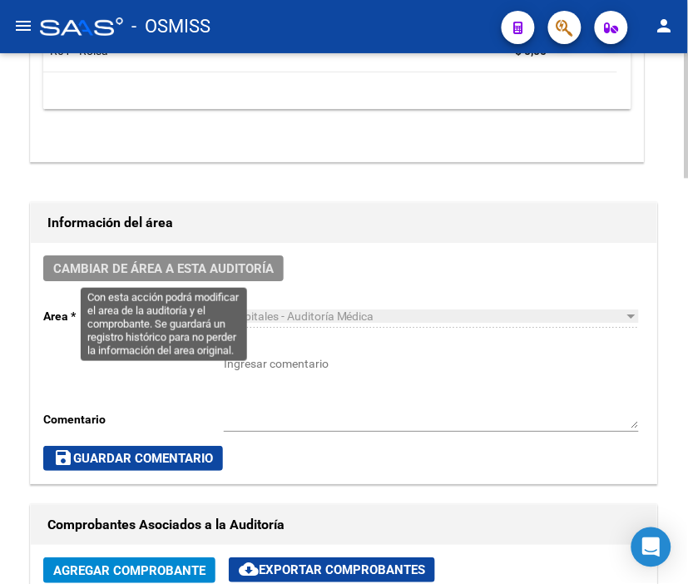
click at [194, 264] on span "Cambiar de área a esta auditoría" at bounding box center [163, 268] width 220 height 15
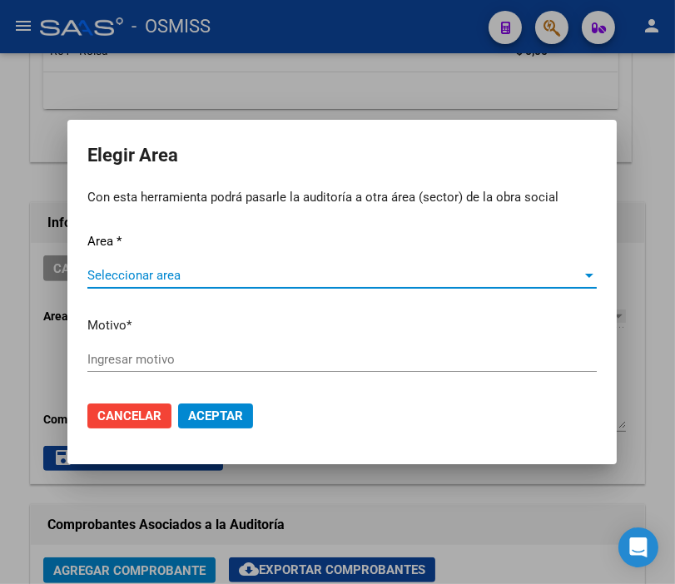
click at [220, 101] on div at bounding box center [337, 292] width 675 height 584
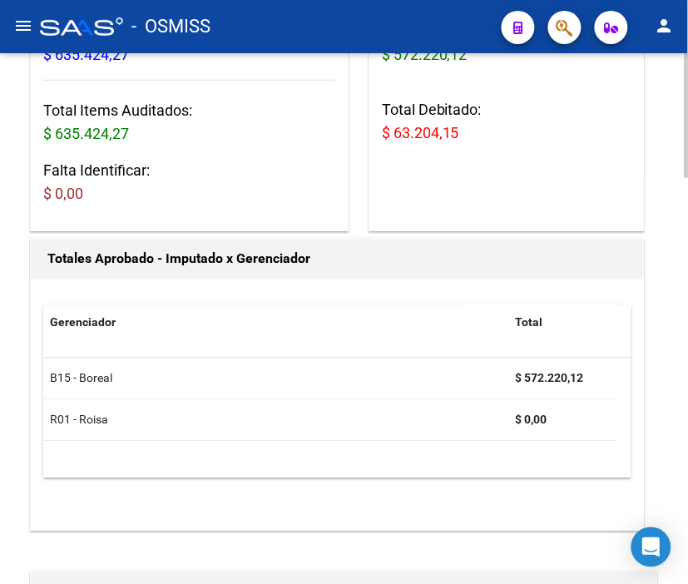
scroll to position [0, 0]
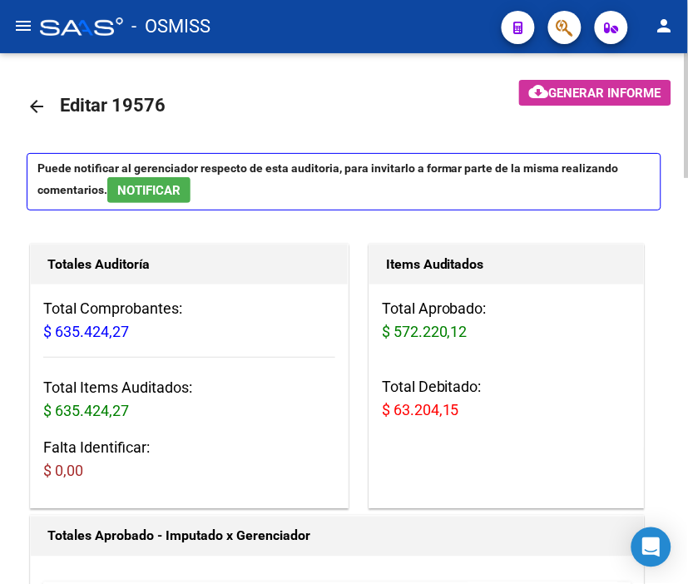
click at [36, 105] on mat-icon "arrow_back" at bounding box center [37, 106] width 20 height 20
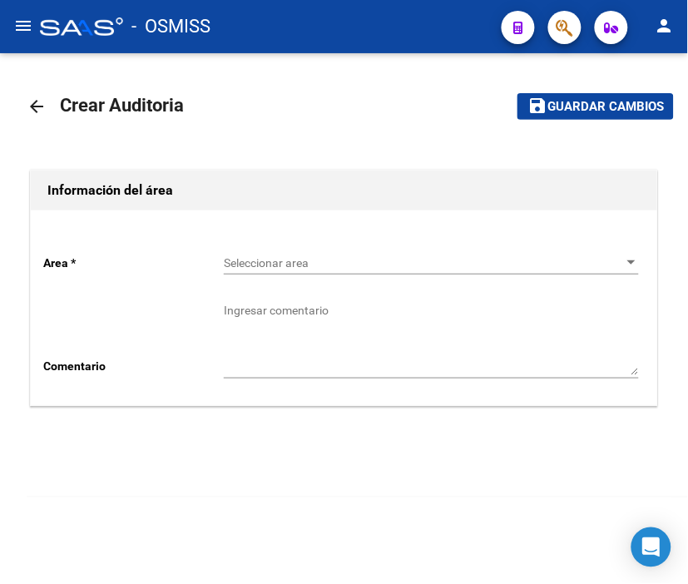
click at [300, 263] on span "Seleccionar area" at bounding box center [424, 263] width 400 height 14
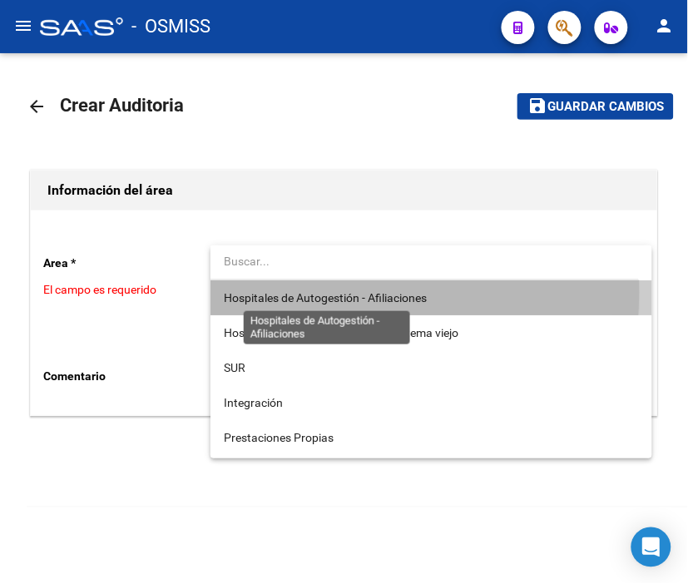
click at [309, 292] on span "Hospitales de Autogestión - Afiliaciones" at bounding box center [325, 297] width 203 height 13
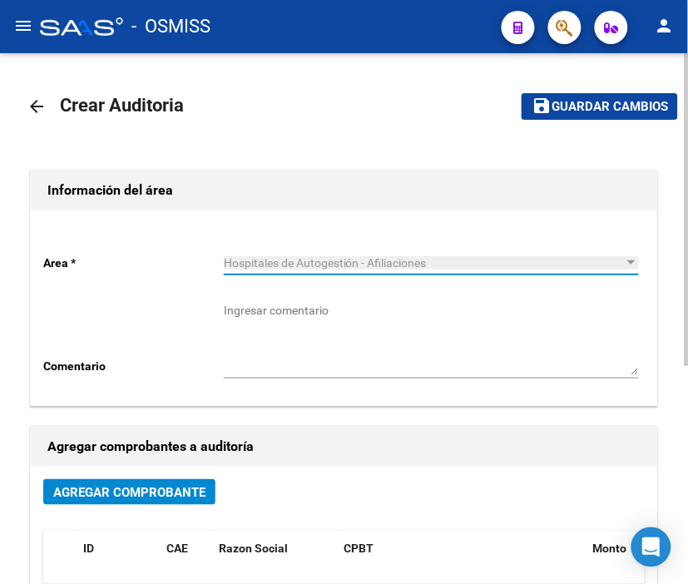
click at [176, 488] on span "Agregar Comprobante" at bounding box center [129, 492] width 152 height 15
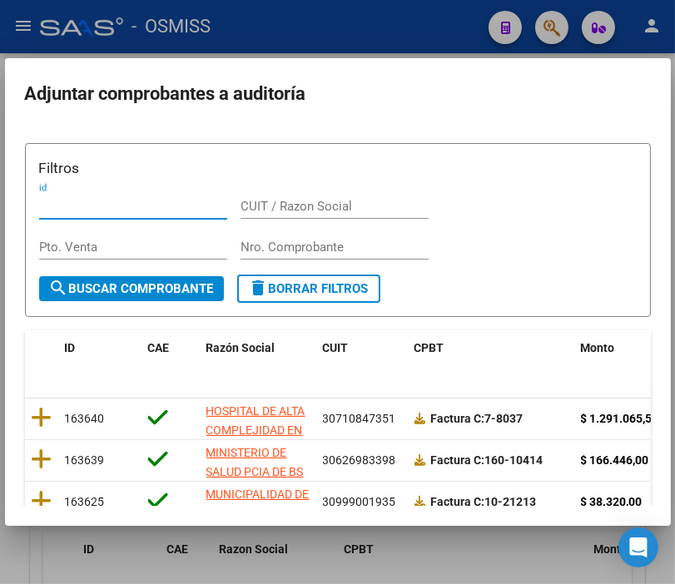
click at [270, 250] on input "Nro. Comprobante" at bounding box center [334, 247] width 188 height 15
click at [258, 240] on input "Nro. Comprobante" at bounding box center [334, 247] width 188 height 15
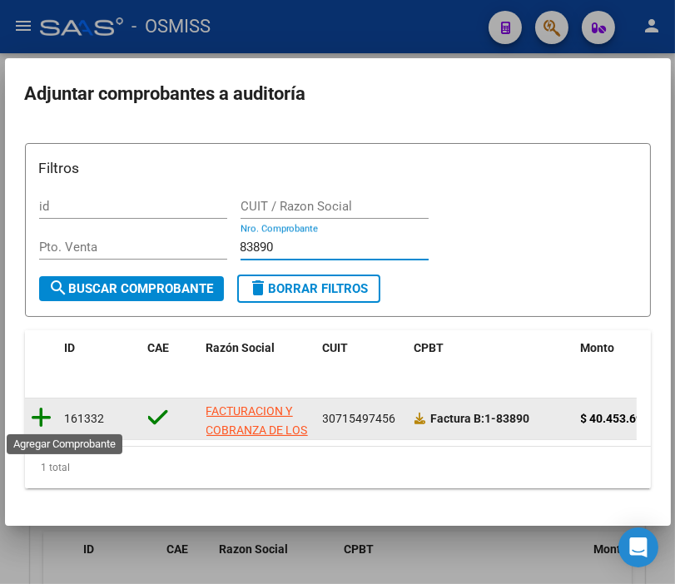
click at [48, 408] on icon at bounding box center [42, 417] width 21 height 23
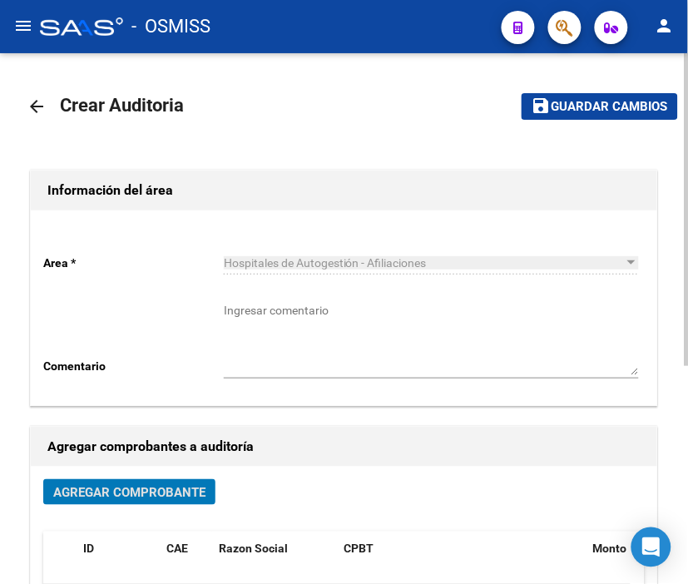
click at [601, 102] on span "Guardar cambios" at bounding box center [610, 107] width 116 height 15
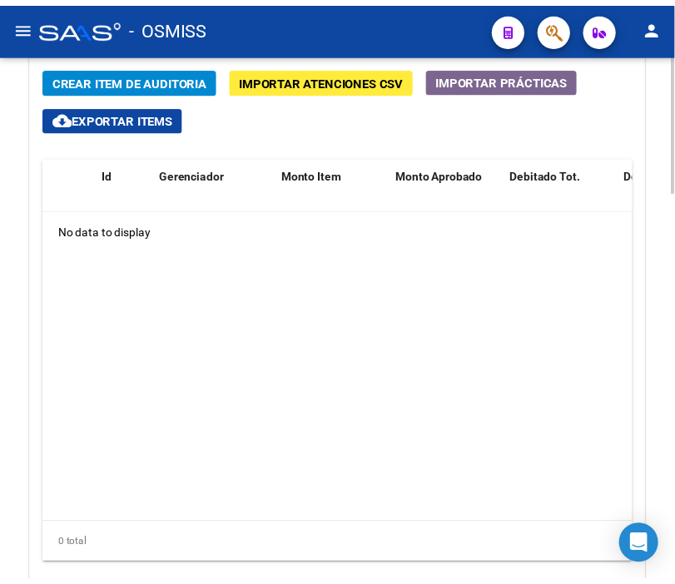
scroll to position [1343, 0]
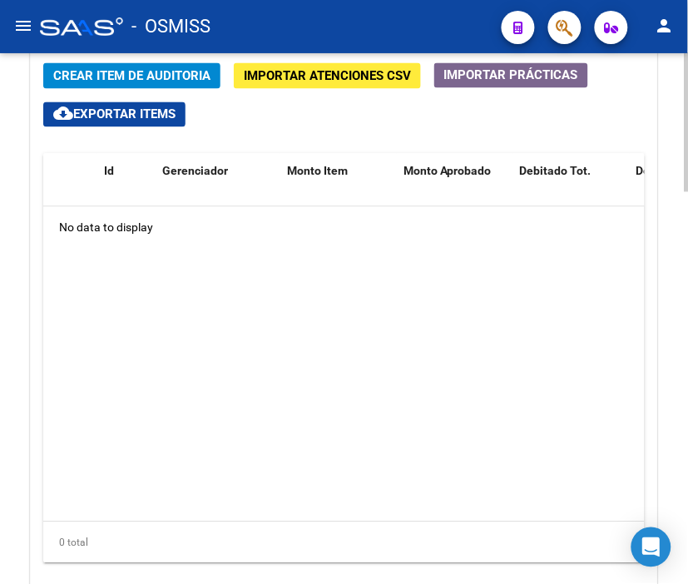
click at [685, 420] on div at bounding box center [687, 474] width 4 height 139
click at [142, 82] on span "Crear Item de Auditoria" at bounding box center [131, 76] width 157 height 15
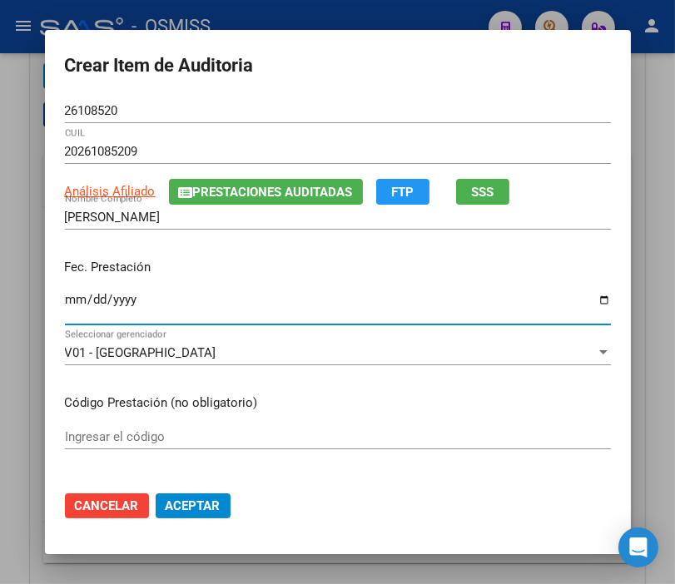
click at [65, 301] on input "Ingresar la fecha" at bounding box center [338, 306] width 546 height 27
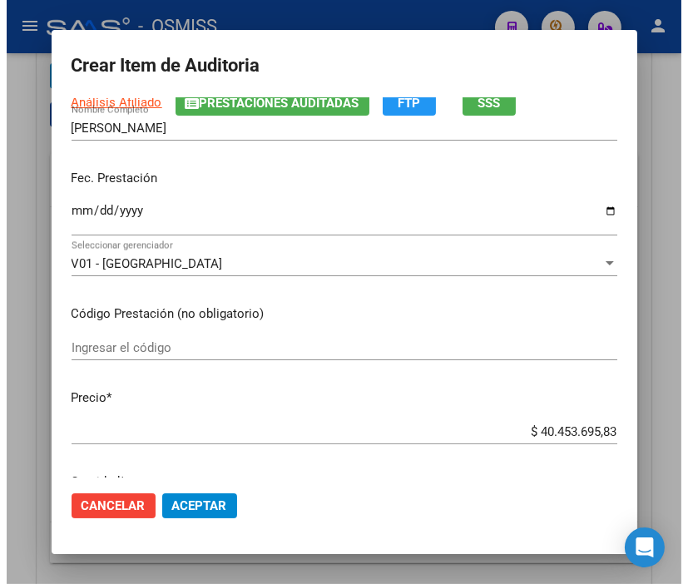
scroll to position [185, 0]
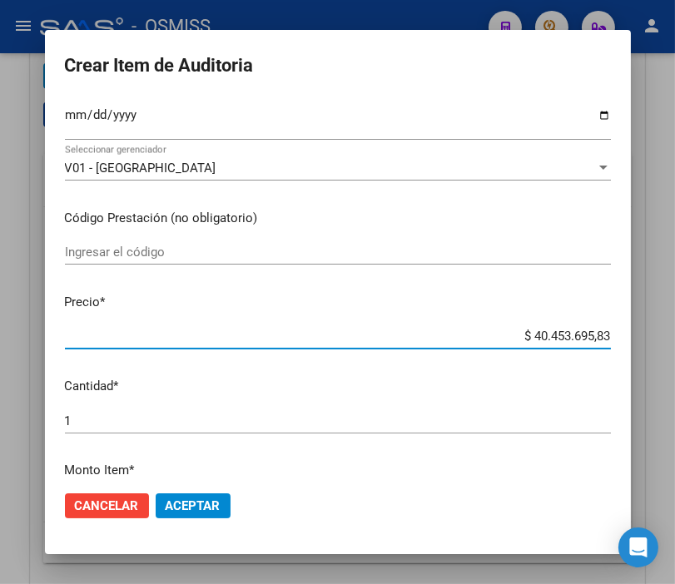
drag, startPoint x: 501, startPoint y: 337, endPoint x: 661, endPoint y: 331, distance: 160.7
click at [661, 331] on div "Crear Item de Auditoria 26108520 Nro Documento 20261085209 CUIL Análisis Afilia…" at bounding box center [337, 292] width 675 height 584
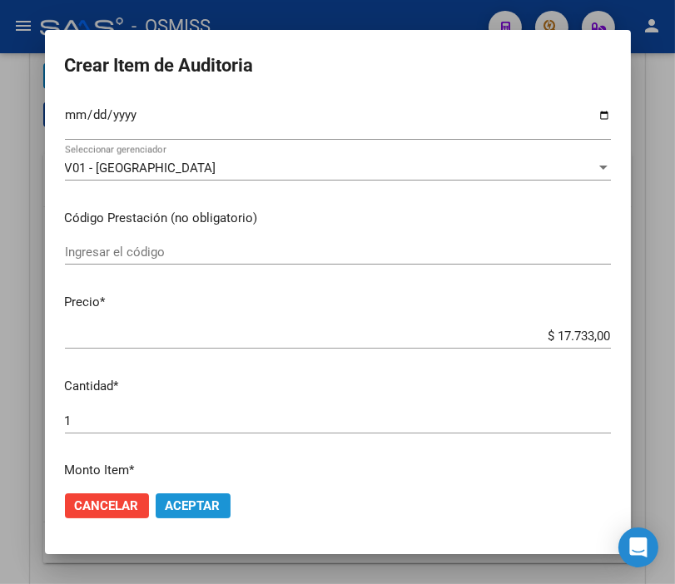
click at [195, 509] on span "Aceptar" at bounding box center [193, 505] width 55 height 15
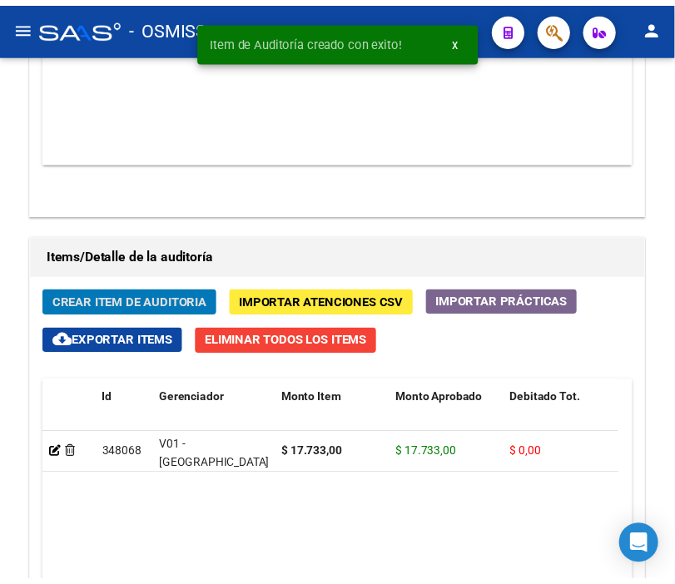
scroll to position [1569, 0]
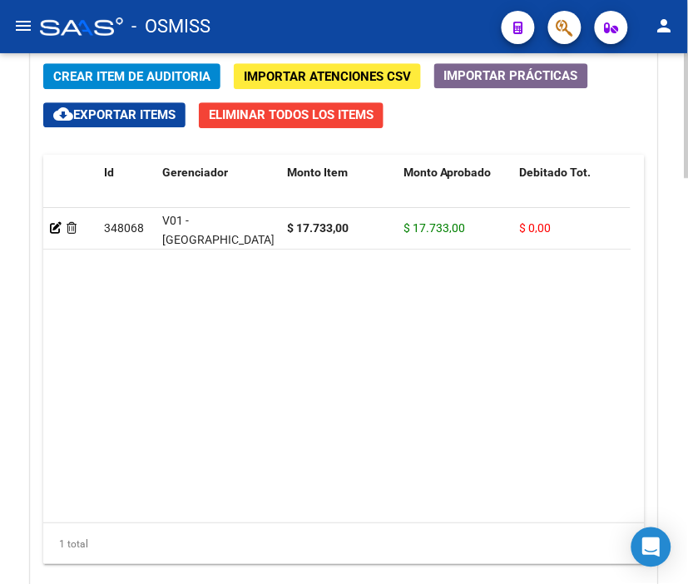
click at [160, 77] on span "Crear Item de Auditoria" at bounding box center [131, 76] width 157 height 15
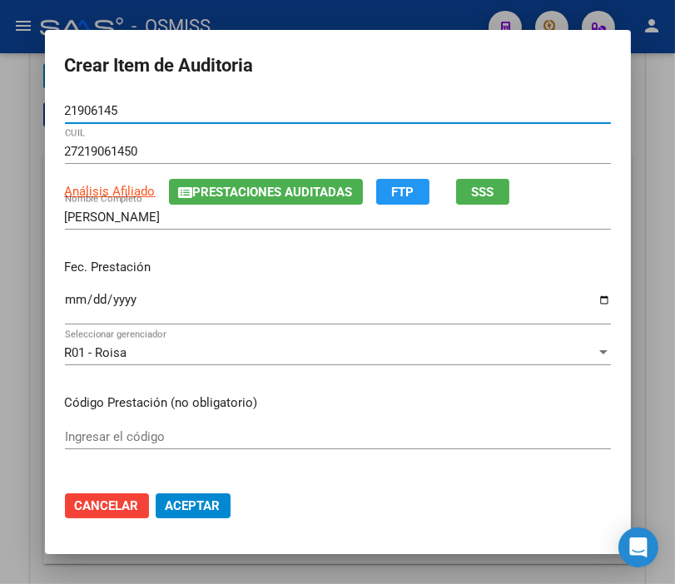
click at [65, 295] on input "Ingresar la fecha" at bounding box center [338, 306] width 546 height 27
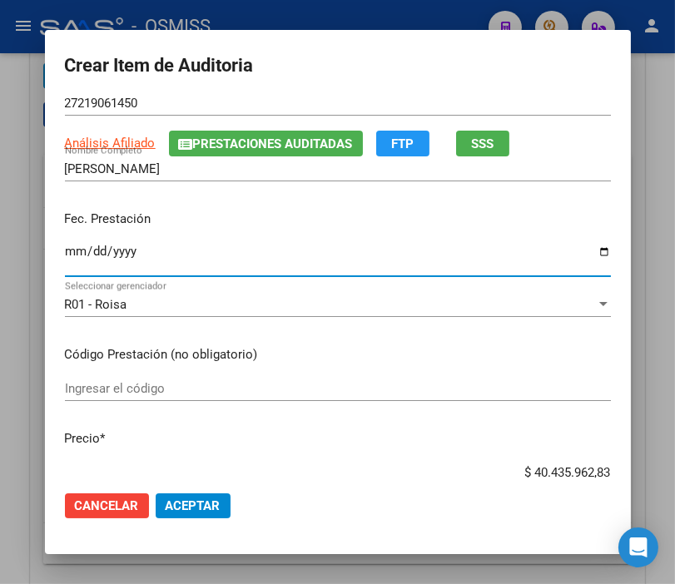
scroll to position [185, 0]
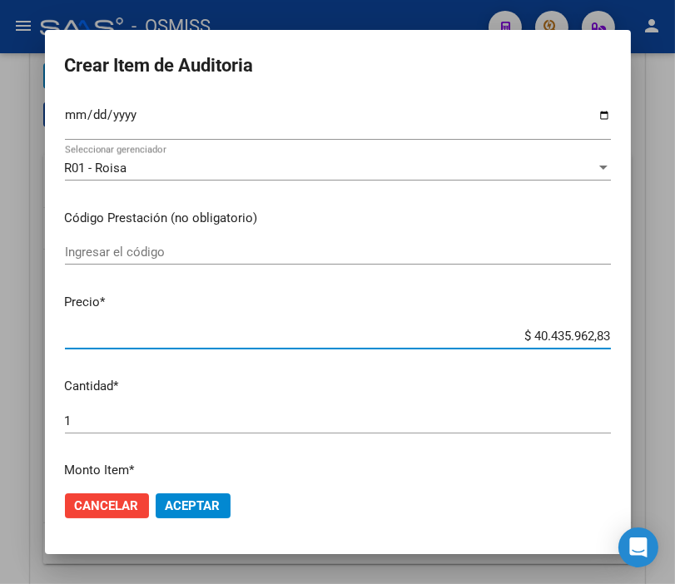
drag, startPoint x: 493, startPoint y: 335, endPoint x: 645, endPoint y: 331, distance: 151.5
click at [645, 331] on div "Crear Item de Auditoria 21906145 Nro Documento 27219061450 CUIL Análisis Afilia…" at bounding box center [337, 292] width 675 height 584
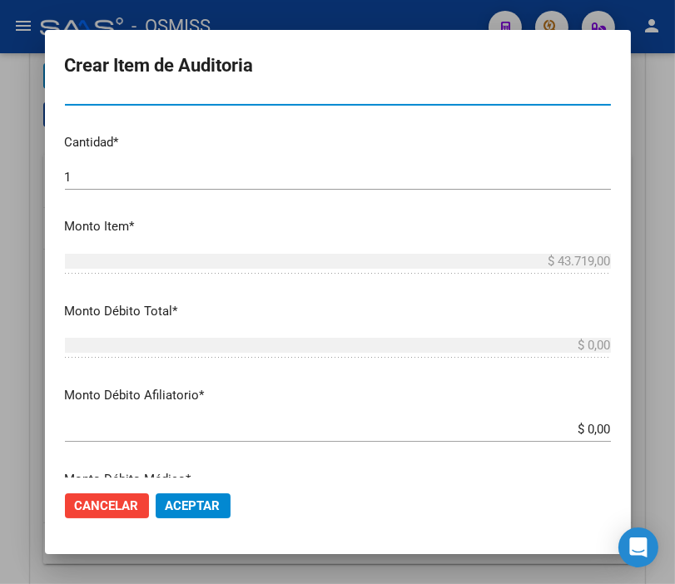
scroll to position [462, 0]
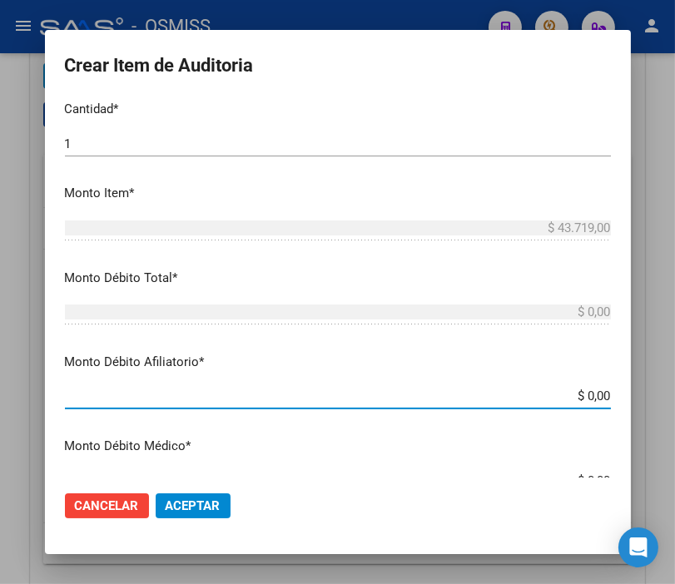
drag, startPoint x: 538, startPoint y: 393, endPoint x: 692, endPoint y: 387, distance: 154.0
click at [675, 387] on html "menu - OSMISS person Firma Express Padrón Padrón Ágil Análisis Afiliado Integra…" at bounding box center [337, 292] width 675 height 584
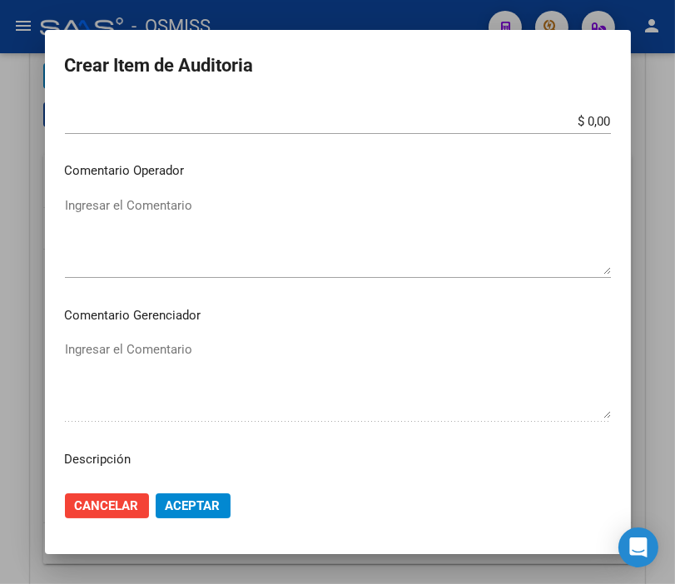
scroll to position [832, 0]
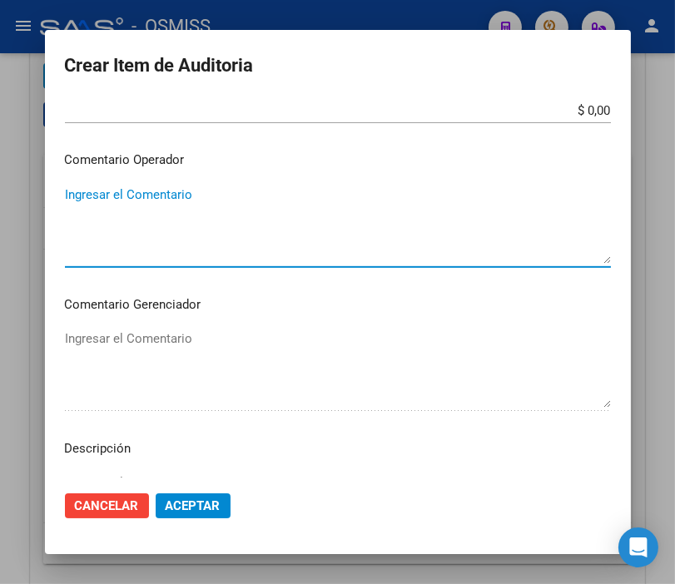
click at [96, 189] on textarea "Ingresar el Comentario" at bounding box center [338, 225] width 546 height 78
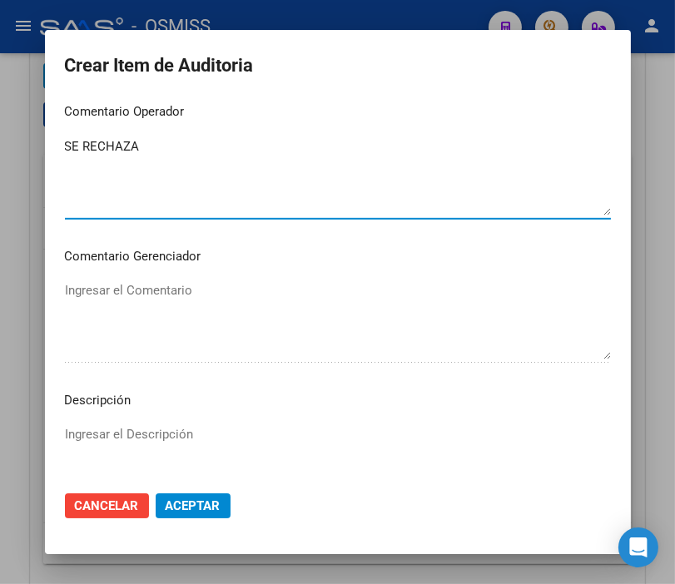
scroll to position [1017, 0]
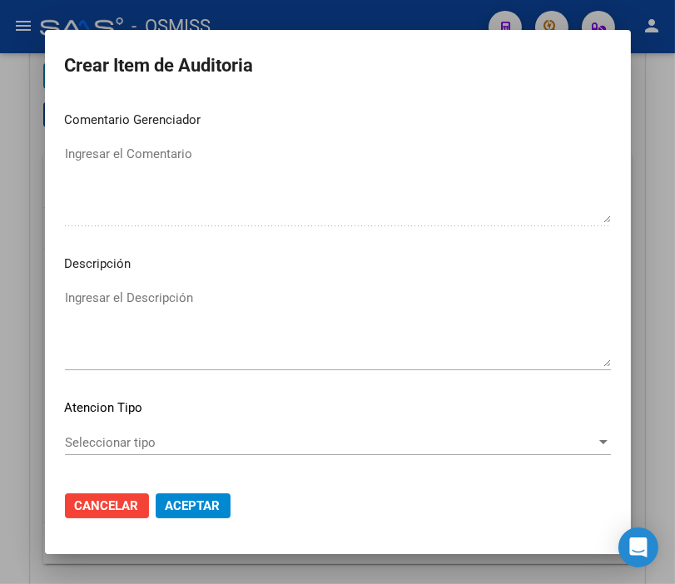
click at [81, 291] on textarea "Ingresar el Descripción" at bounding box center [338, 328] width 546 height 78
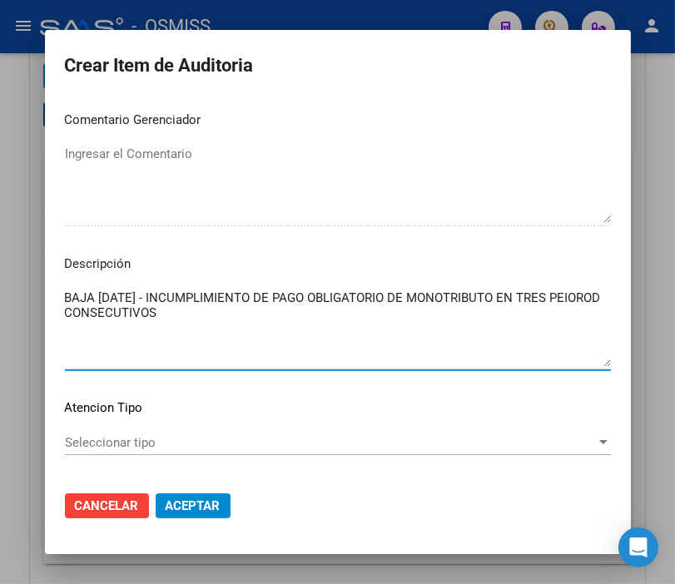
click at [111, 313] on textarea "BAJA [DATE] - INCUMPLIMIENTO DE PAGO OBLIGATORIO DE MONOTRIBUTO EN TRES PEIOROD…" at bounding box center [338, 328] width 546 height 78
click at [230, 305] on textarea "BAJA [DATE] - INCUMPLIMIENTO DE PAGO OBLIGATORIO DE MONOTRIBUTO EN TRES PERIODO…" at bounding box center [338, 328] width 546 height 78
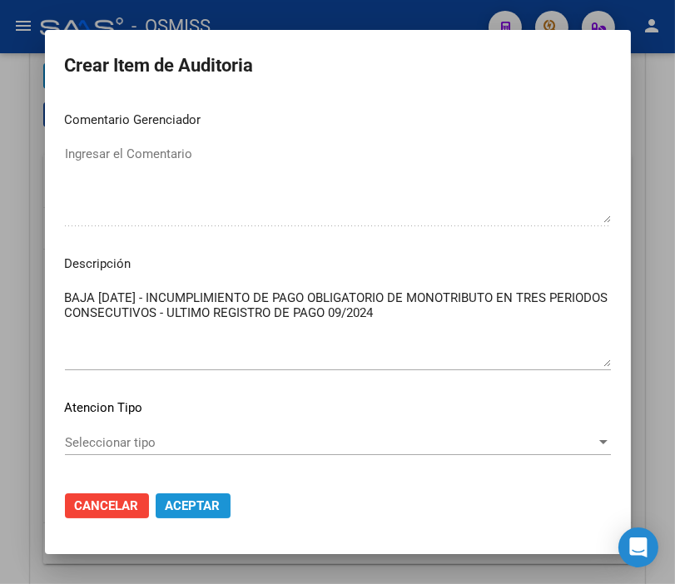
click at [201, 502] on span "Aceptar" at bounding box center [193, 505] width 55 height 15
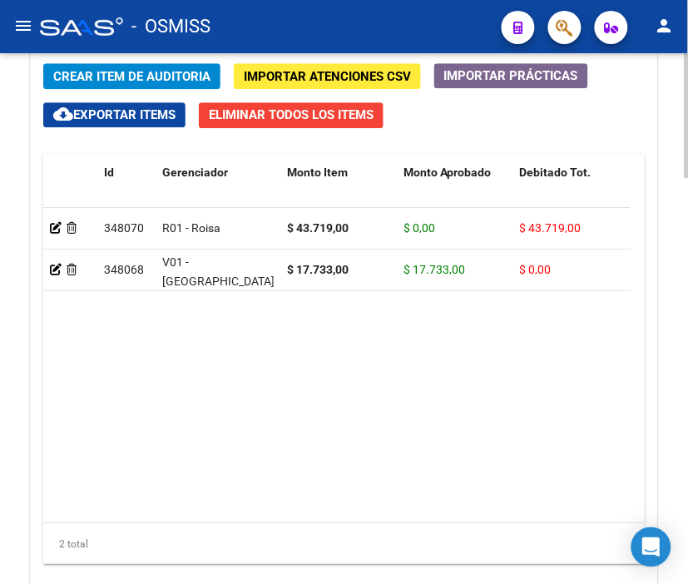
click at [118, 83] on span "Crear Item de Auditoria" at bounding box center [131, 76] width 157 height 15
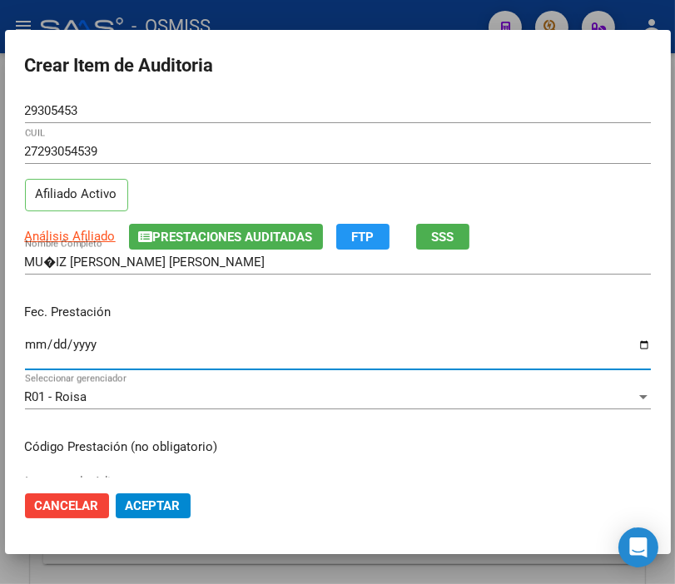
click at [33, 339] on input "Ingresar la fecha" at bounding box center [338, 351] width 626 height 27
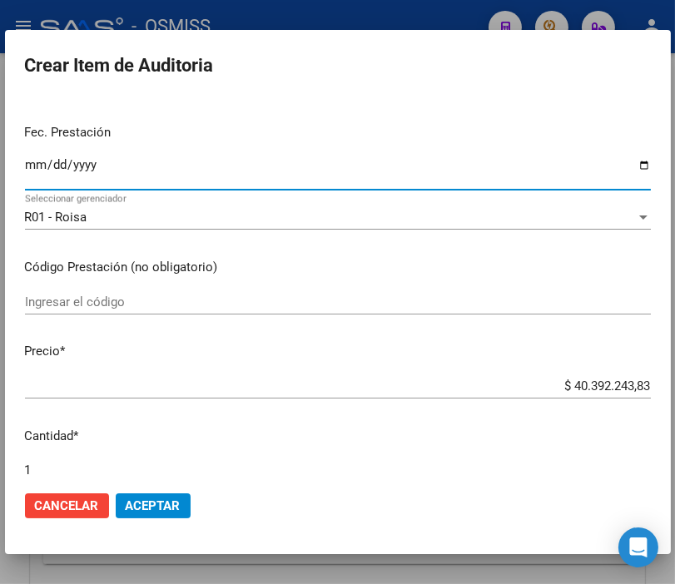
scroll to position [185, 0]
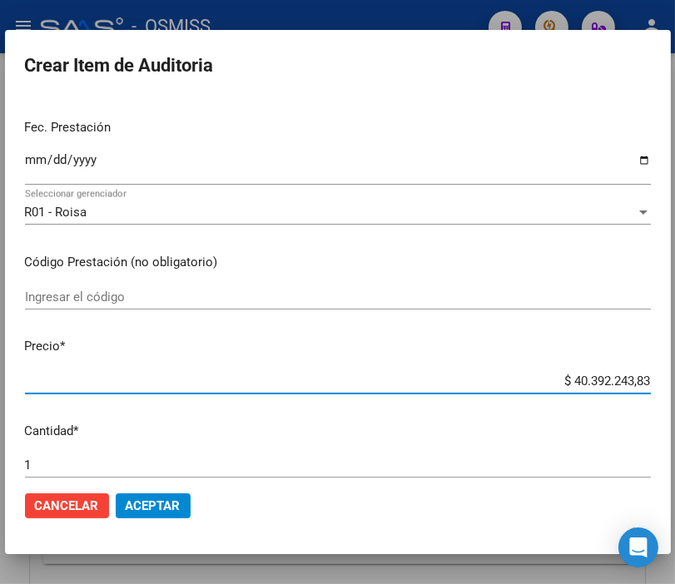
drag, startPoint x: 522, startPoint y: 378, endPoint x: 692, endPoint y: 379, distance: 170.5
click at [675, 379] on html "menu - OSMISS person Firma Express Padrón Padrón Ágil Análisis Afiliado Integra…" at bounding box center [337, 292] width 675 height 584
click at [166, 512] on button "Aceptar" at bounding box center [153, 505] width 75 height 25
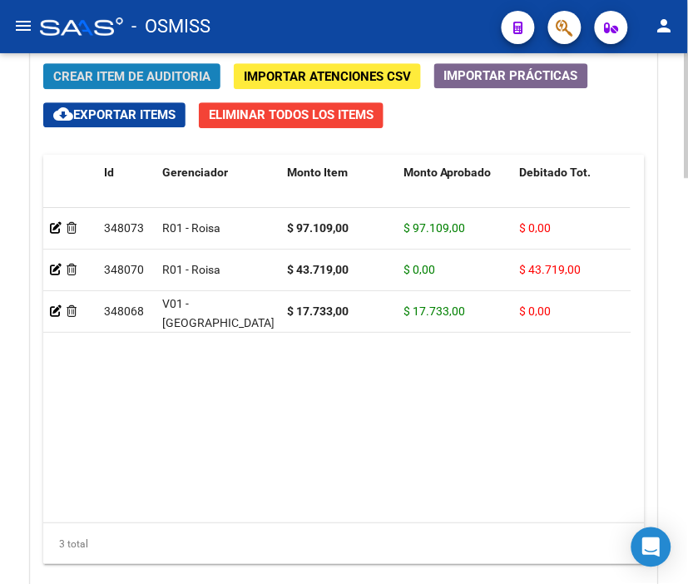
click at [131, 71] on span "Crear Item de Auditoria" at bounding box center [131, 76] width 157 height 15
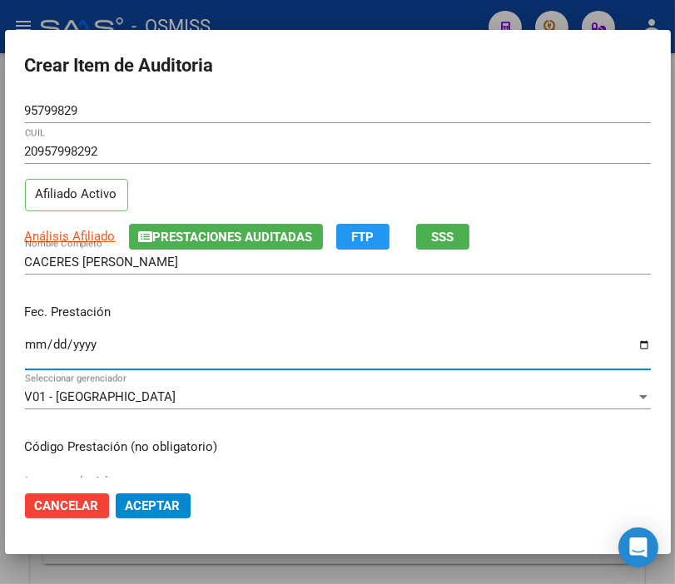
click at [37, 351] on input "Ingresar la fecha" at bounding box center [338, 351] width 626 height 27
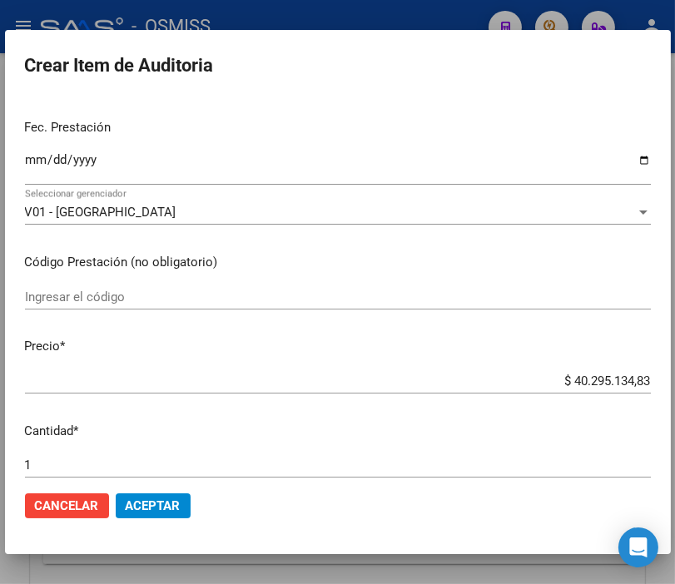
drag, startPoint x: 658, startPoint y: 388, endPoint x: 668, endPoint y: 388, distance: 10.0
click at [668, 388] on mat-dialog-content "95799829 Nro Documento 20957998292 CUIL Afiliado Activo Análisis Afiliado Prest…" at bounding box center [337, 287] width 665 height 379
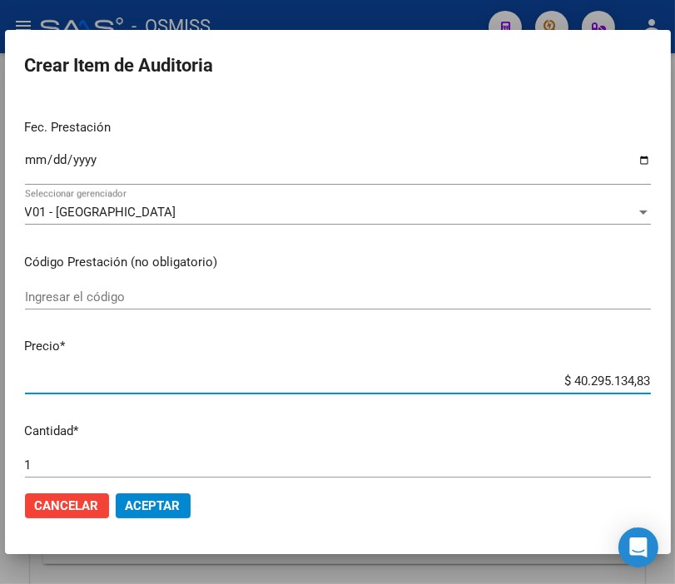
drag, startPoint x: 535, startPoint y: 379, endPoint x: 692, endPoint y: 379, distance: 157.2
click at [675, 379] on html "menu - OSMISS person Firma Express Padrón Padrón Ágil Análisis Afiliado Integra…" at bounding box center [337, 292] width 675 height 584
click at [161, 499] on span "Aceptar" at bounding box center [153, 505] width 55 height 15
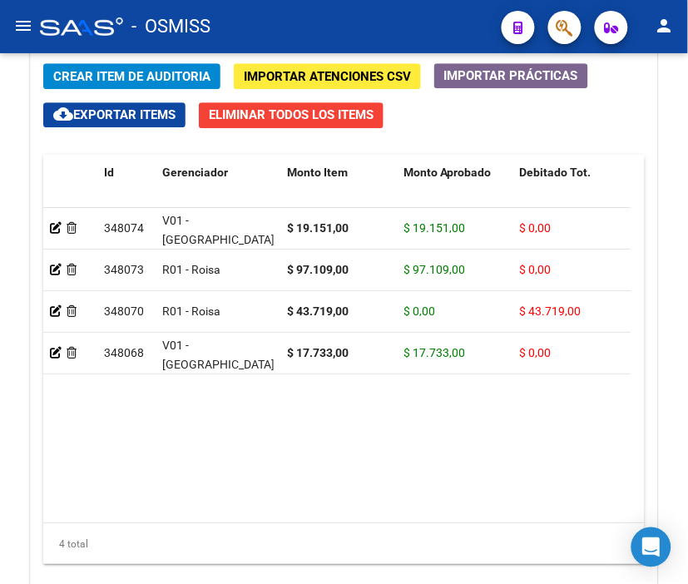
click at [318, 21] on div "- OSMISS" at bounding box center [264, 26] width 448 height 37
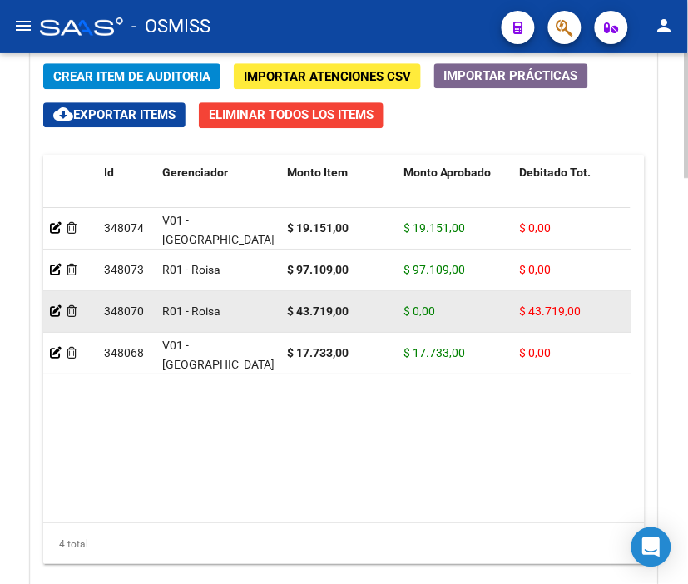
click at [61, 311] on div at bounding box center [70, 311] width 41 height 19
click at [58, 311] on icon at bounding box center [56, 311] width 12 height 12
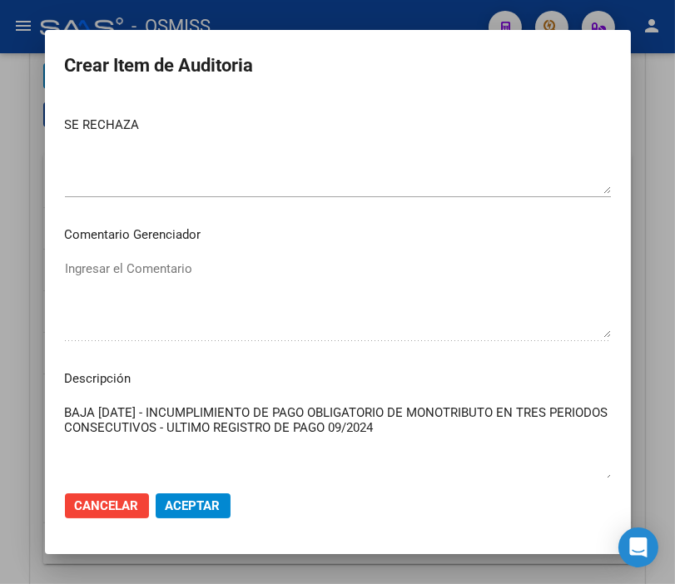
scroll to position [924, 0]
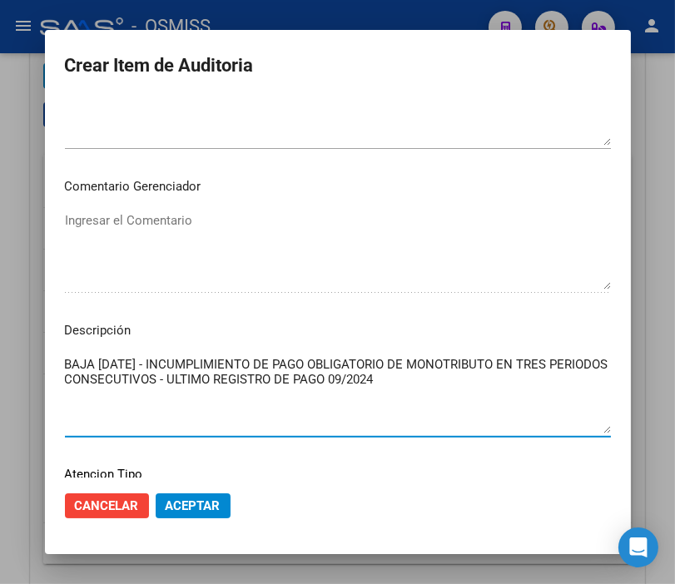
drag, startPoint x: 470, startPoint y: 376, endPoint x: 50, endPoint y: 355, distance: 420.6
click at [50, 355] on mat-dialog-content "21906145 Nro Documento 27219061450 CUIL [PERSON_NAME] Nombre Completo Fec. Pres…" at bounding box center [338, 287] width 586 height 379
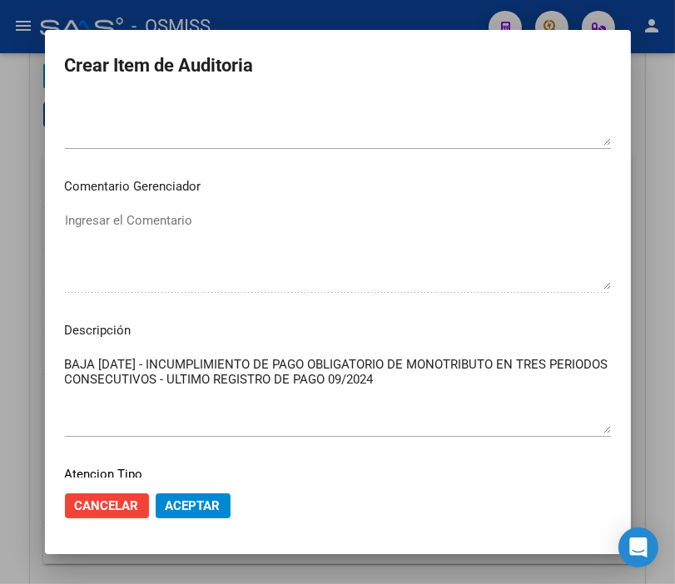
click at [247, 23] on div at bounding box center [337, 292] width 675 height 584
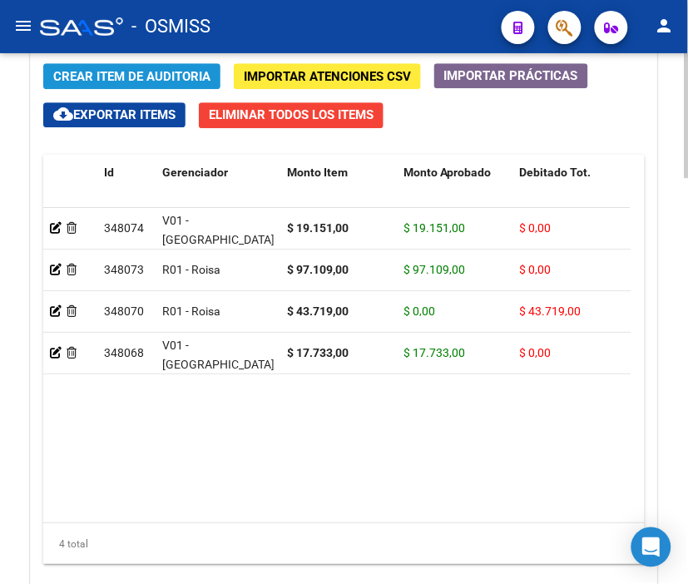
click at [87, 70] on span "Crear Item de Auditoria" at bounding box center [131, 76] width 157 height 15
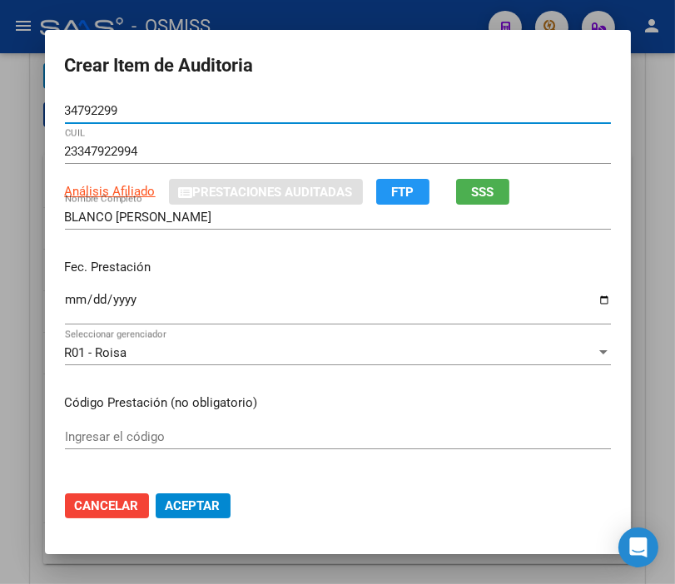
click at [65, 298] on input "Ingresar la fecha" at bounding box center [338, 306] width 546 height 27
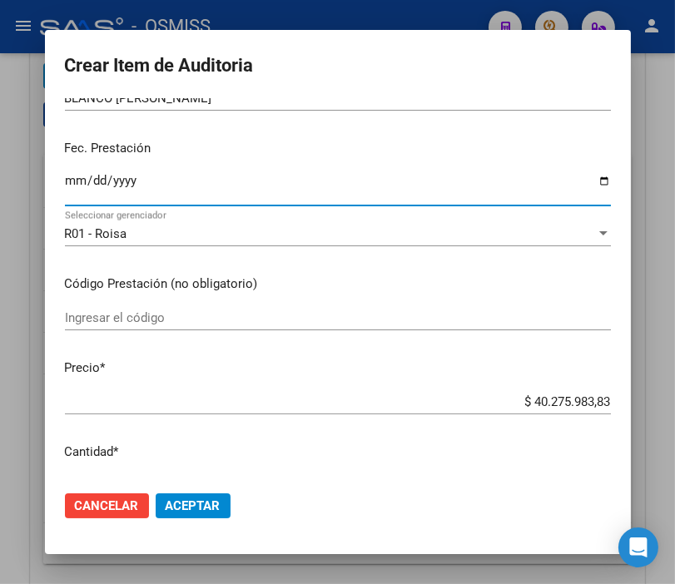
scroll to position [185, 0]
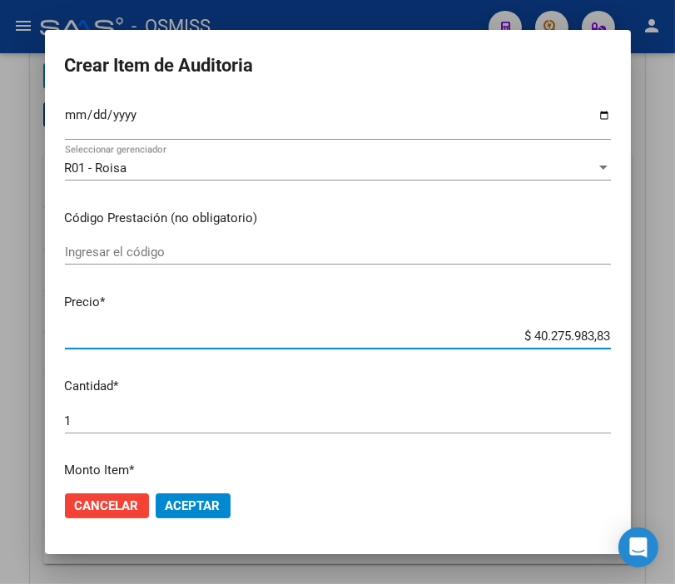
drag, startPoint x: 510, startPoint y: 338, endPoint x: 692, endPoint y: 339, distance: 182.2
click at [675, 339] on html "menu - OSMISS person Firma Express Padrón Padrón Ágil Análisis Afiliado Integra…" at bounding box center [337, 292] width 675 height 584
click at [281, 6] on div at bounding box center [337, 292] width 675 height 584
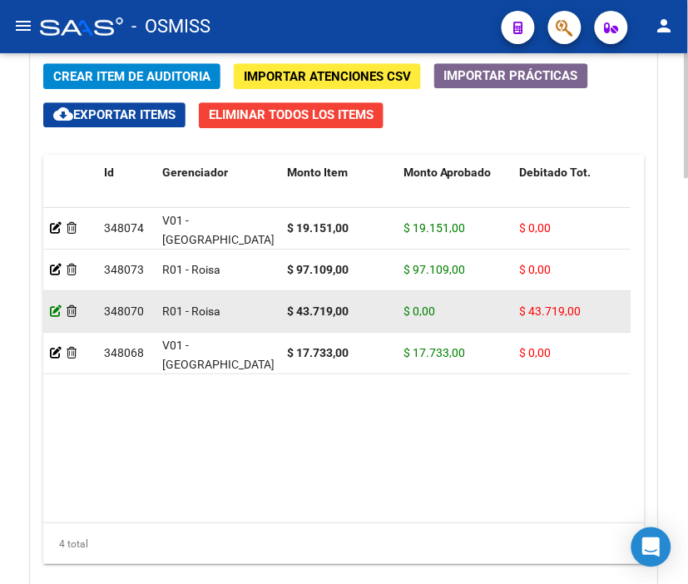
click at [51, 312] on icon at bounding box center [56, 311] width 12 height 12
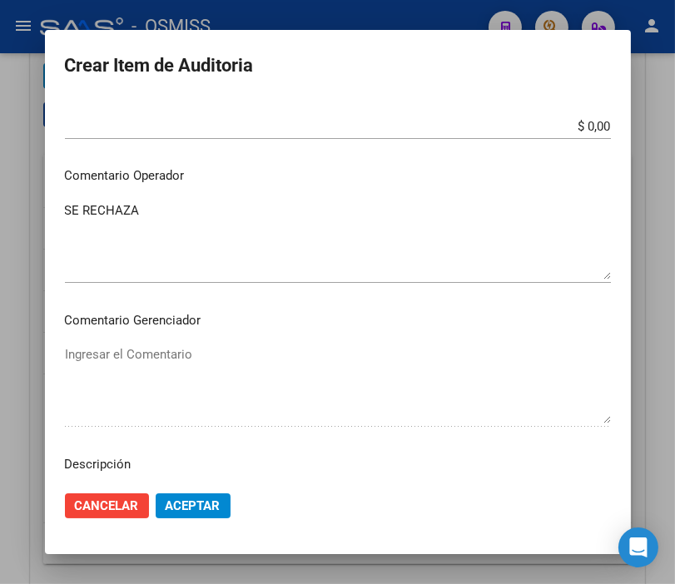
scroll to position [832, 0]
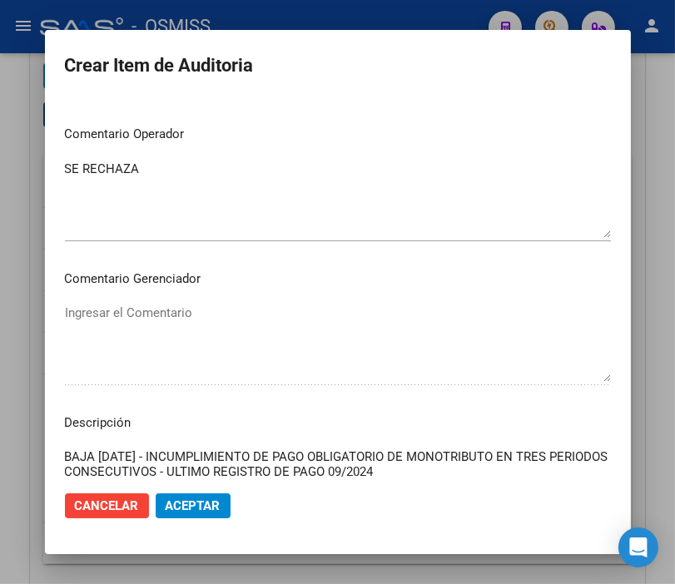
drag, startPoint x: 455, startPoint y: 477, endPoint x: 40, endPoint y: 447, distance: 416.2
click at [65, 447] on form "Crear Item de Auditoria 21906145 Nro Documento 27219061450 CUIL [PERSON_NAME] N…" at bounding box center [338, 292] width 546 height 484
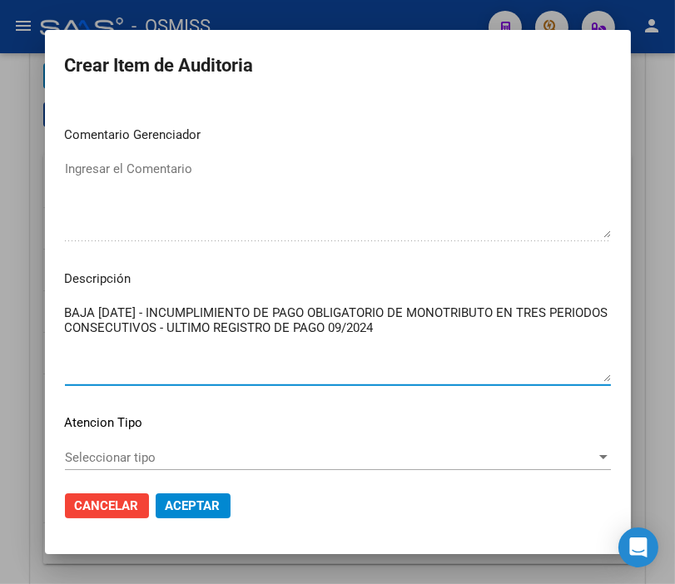
scroll to position [997, 0]
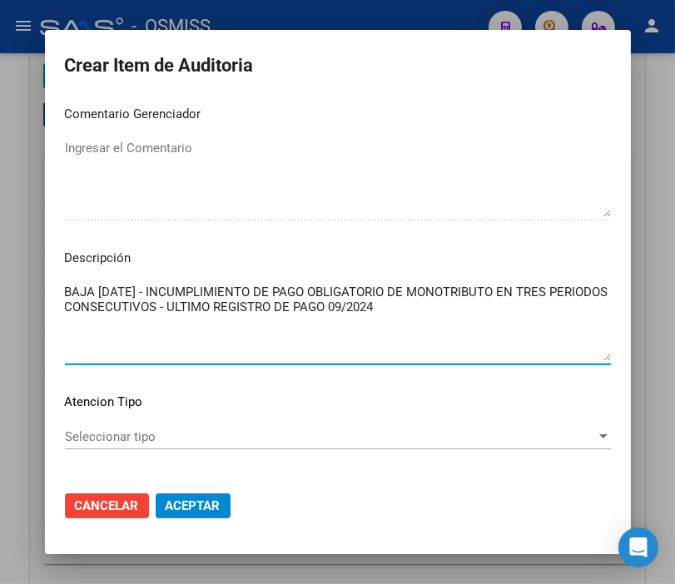
drag, startPoint x: 438, startPoint y: 466, endPoint x: 39, endPoint y: 270, distance: 444.6
click at [45, 270] on mat-dialog-content "21906145 Nro Documento 27219061450 CUIL [PERSON_NAME] Nombre Completo Fec. Pres…" at bounding box center [338, 287] width 586 height 379
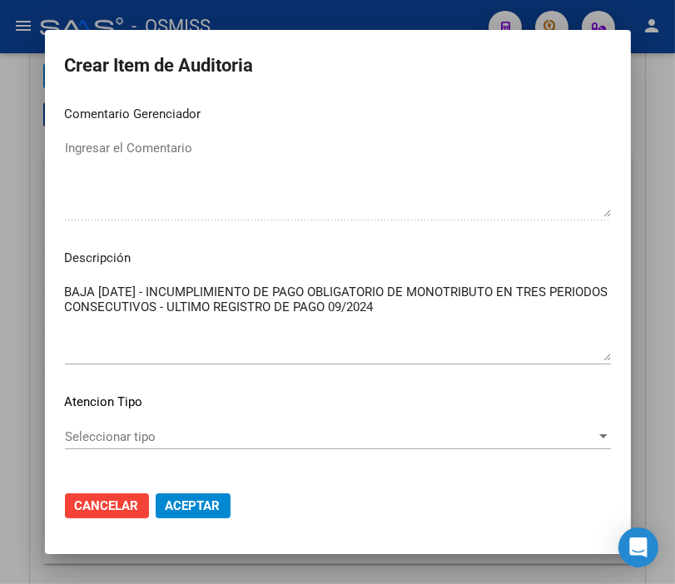
click at [297, 19] on div at bounding box center [337, 292] width 675 height 584
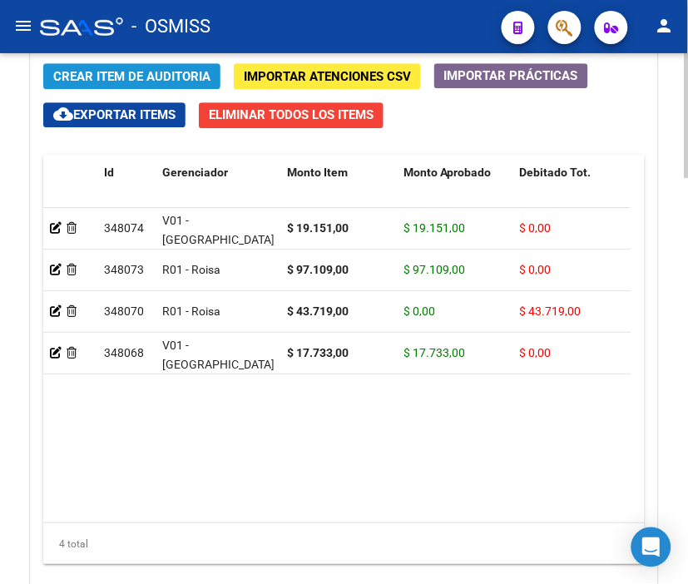
click at [73, 69] on span "Crear Item de Auditoria" at bounding box center [131, 76] width 157 height 15
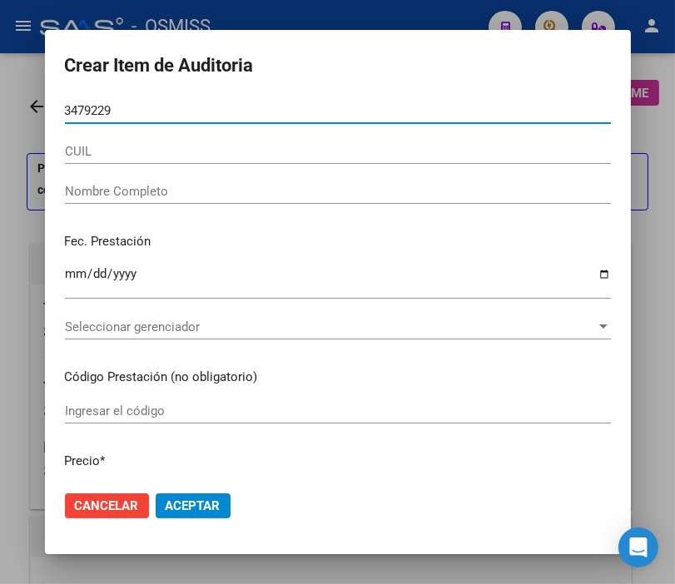
type input "34792299"
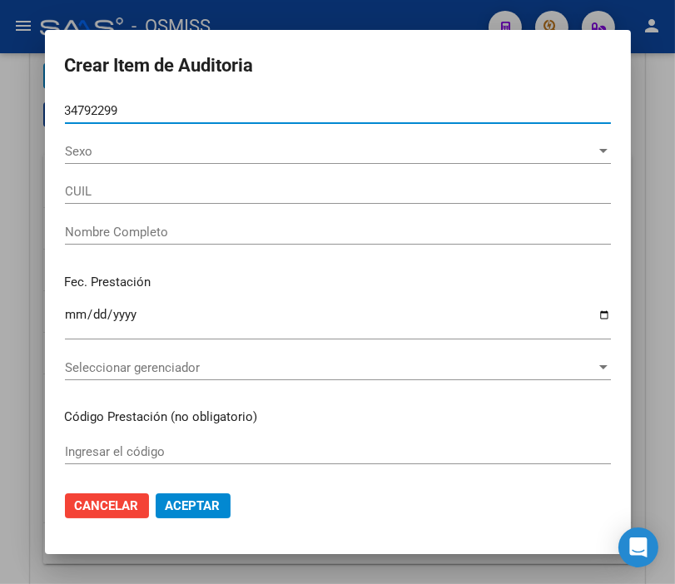
type input "23347922994"
type input "BLANCO [PERSON_NAME]"
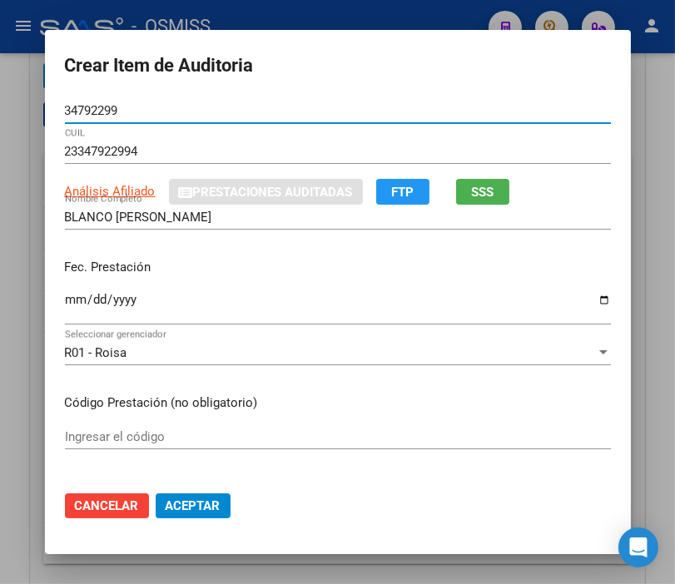
type input "34792299"
click at [70, 303] on input "Ingresar la fecha" at bounding box center [338, 306] width 546 height 27
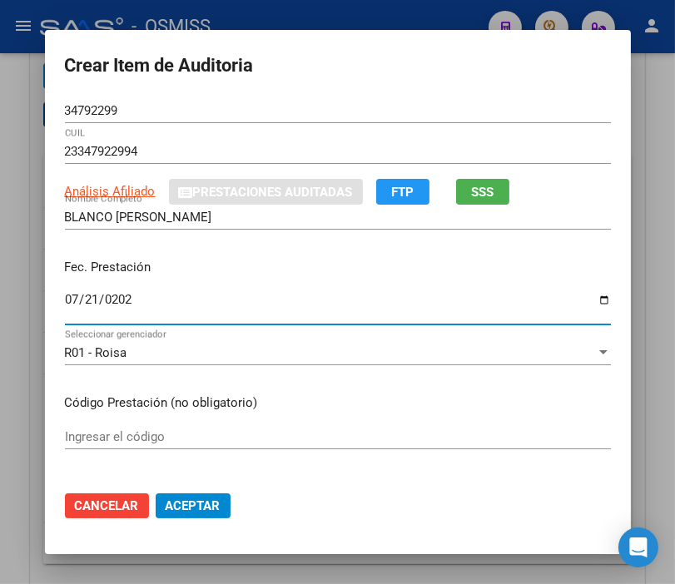
type input "[DATE]"
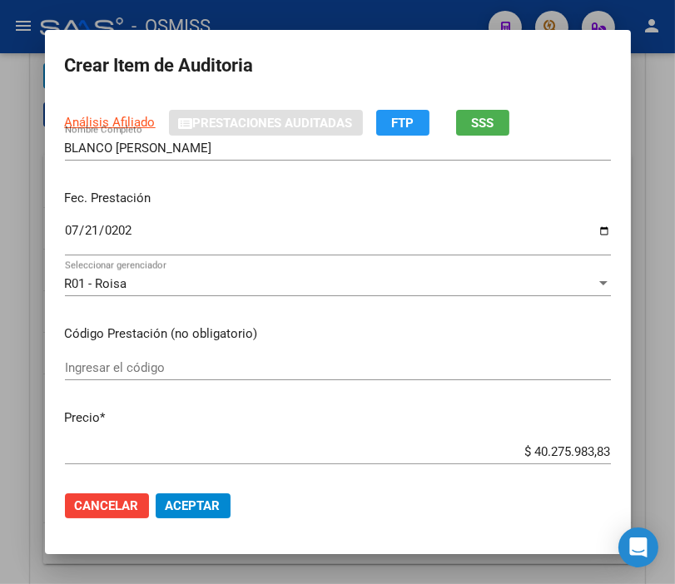
scroll to position [185, 0]
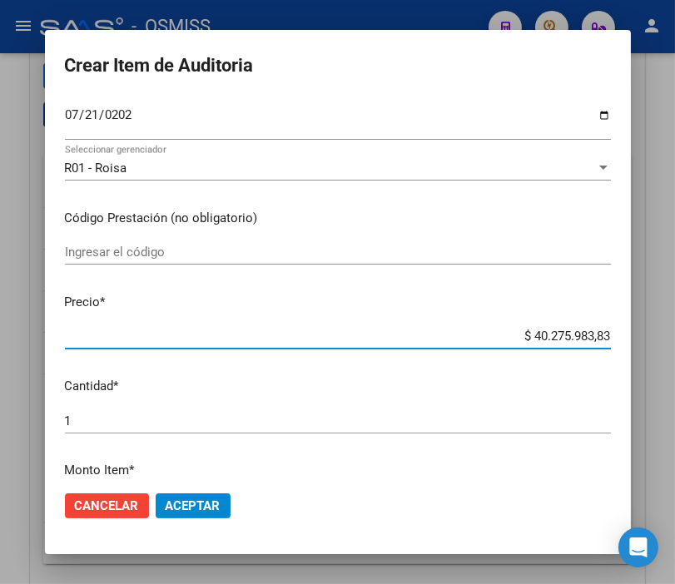
drag, startPoint x: 478, startPoint y: 337, endPoint x: 619, endPoint y: 336, distance: 140.6
click at [674, 336] on html "menu - OSMISS person Firma Express Padrón Padrón Ágil Análisis Afiliado Integra…" at bounding box center [337, 292] width 675 height 584
type input "$ 0,01"
type input "$ 0,17"
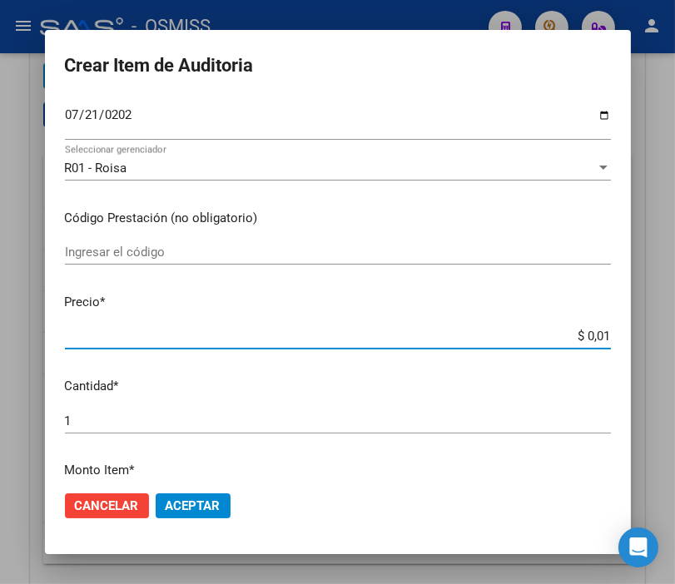
type input "$ 0,17"
type input "$ 1,77"
type input "$ 17,73"
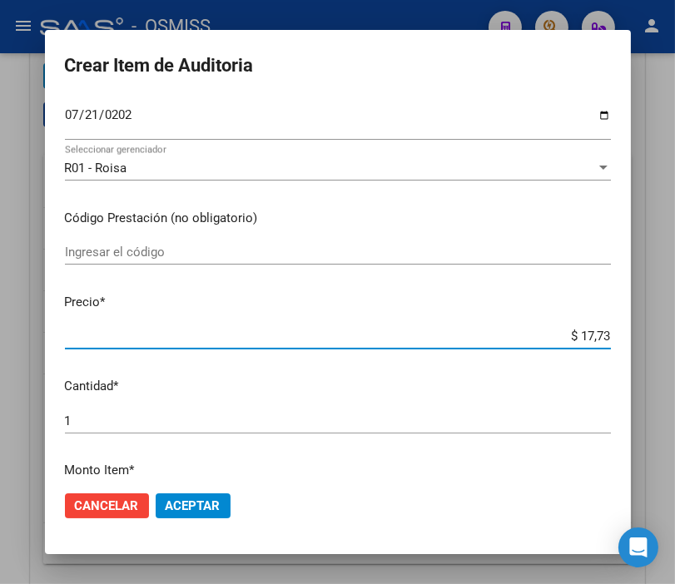
type input "$ 177,33"
type input "$ 1.773,30"
type input "$ 17.733,00"
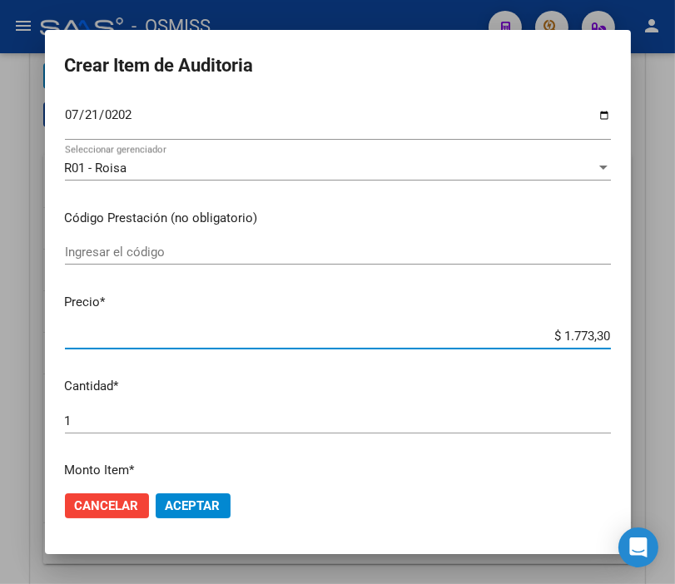
type input "$ 17.733,00"
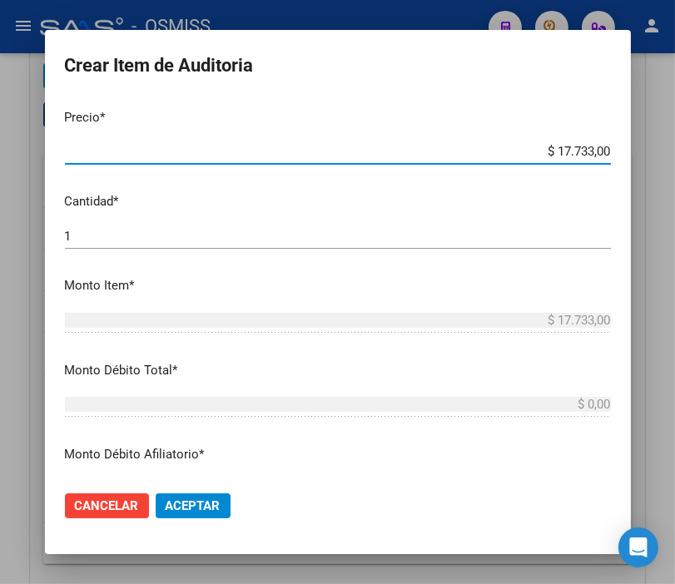
scroll to position [462, 0]
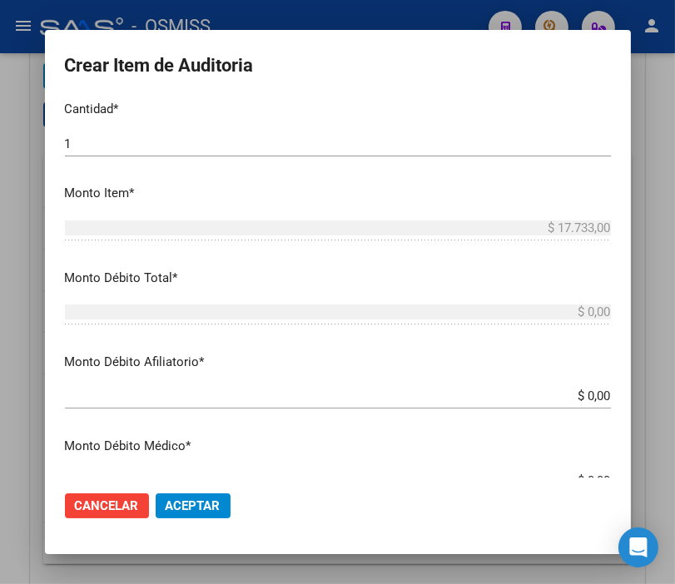
drag, startPoint x: 542, startPoint y: 392, endPoint x: 680, endPoint y: 409, distance: 140.0
click at [674, 409] on html "menu - OSMISS person Firma Express Padrón Padrón Ágil Análisis Afiliado Integra…" at bounding box center [337, 292] width 675 height 584
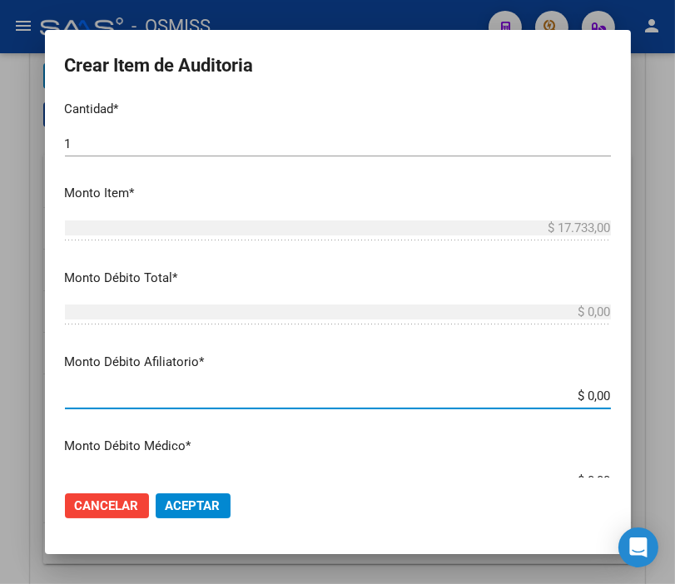
type input "$ 0,01"
type input "$ 0,17"
type input "$ 1,77"
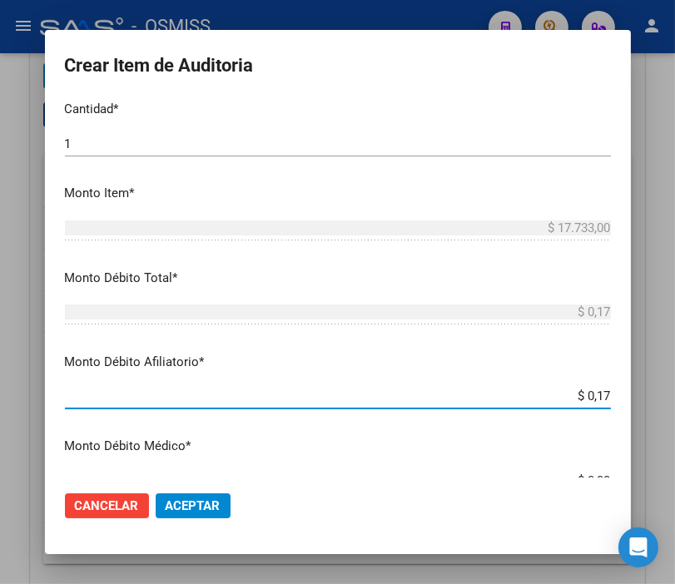
type input "$ 1,77"
type input "$ 17,73"
type input "$ 177,33"
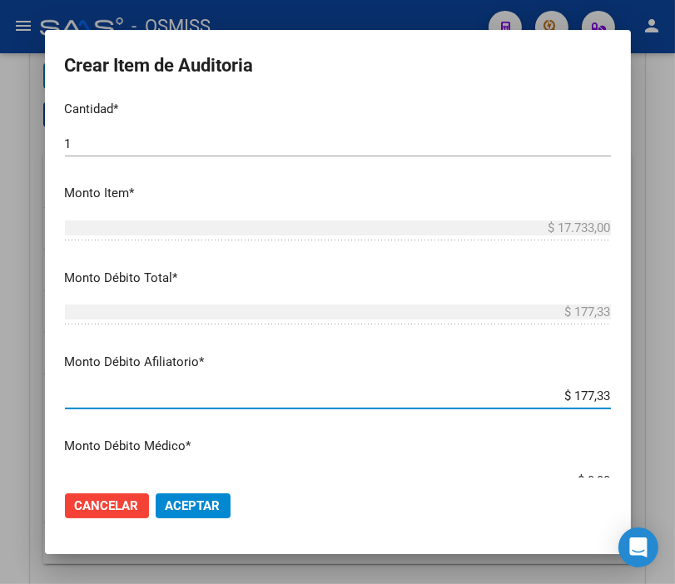
type input "$ 1.773,30"
type input "$ 17.733,00"
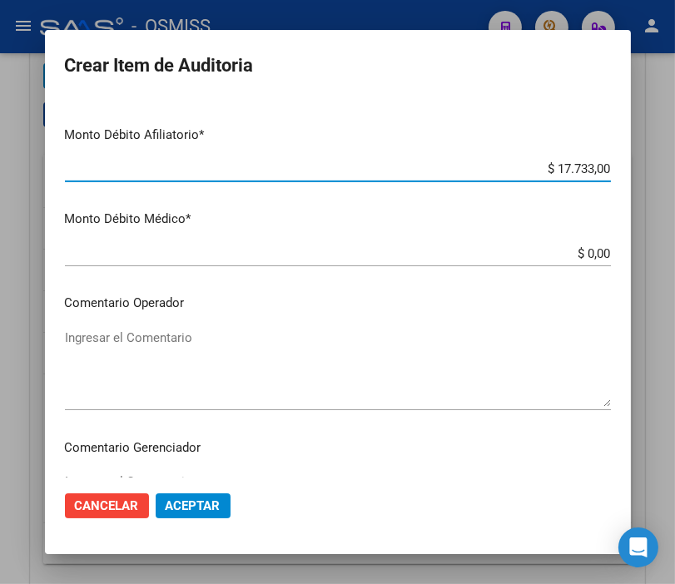
scroll to position [739, 0]
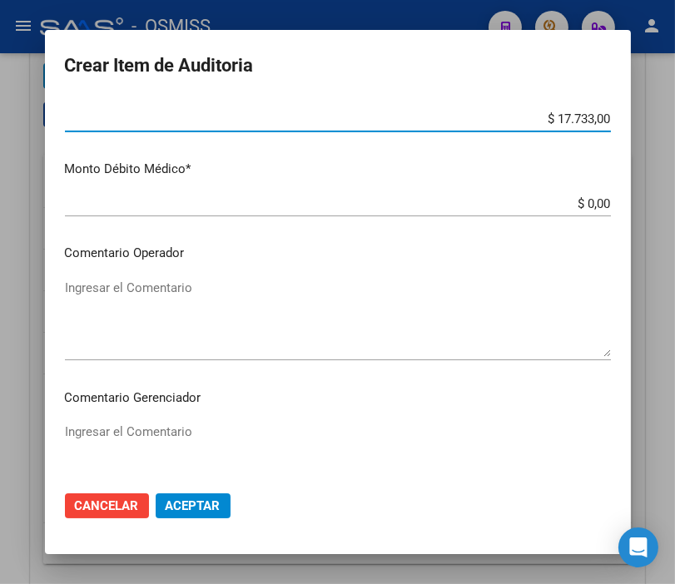
click at [70, 285] on textarea "Ingresar el Comentario" at bounding box center [338, 318] width 546 height 78
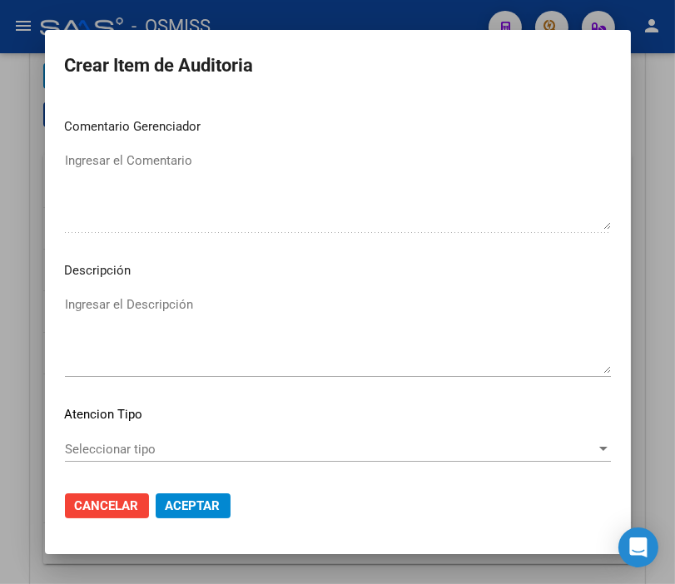
scroll to position [1017, 0]
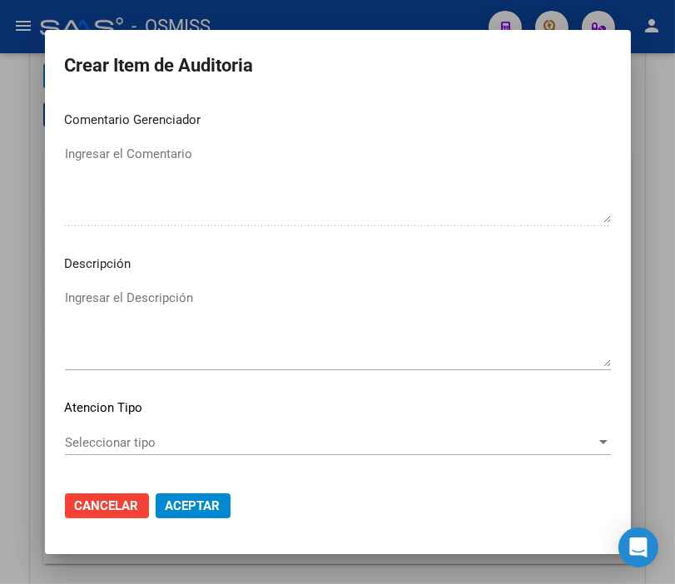
type textarea "SE RECHAZA"
click at [88, 304] on textarea "Ingresar el Descripción" at bounding box center [338, 328] width 546 height 78
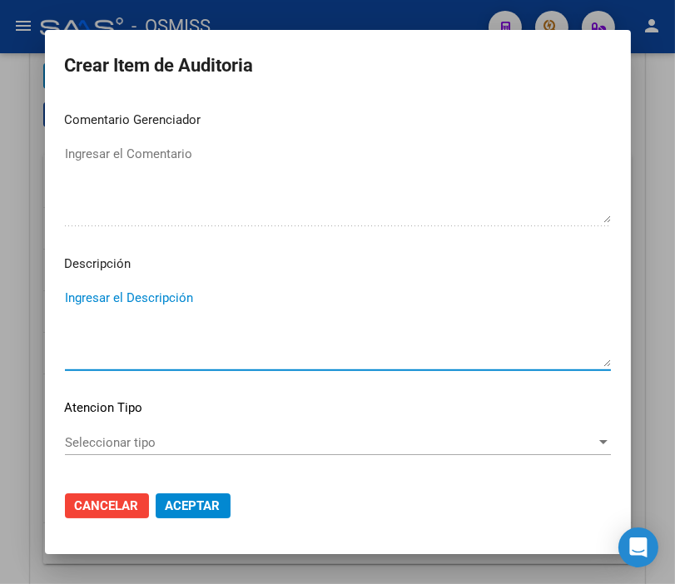
paste textarea "BAJA [DATE] - INCUMPLIMIENTO DE PAGO OBLIGATORIO DE MONOTRIBUTO EN TRES PERIODO…"
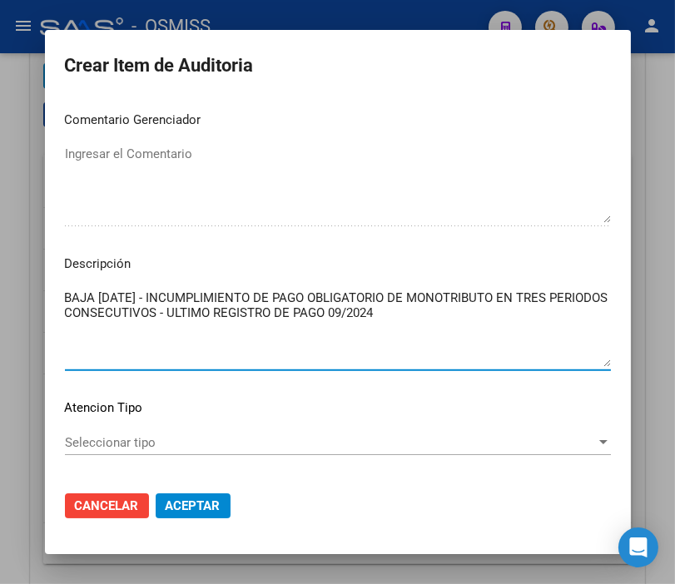
type textarea "BAJA [DATE] - INCUMPLIMIENTO DE PAGO OBLIGATORIO DE MONOTRIBUTO EN TRES PERIODO…"
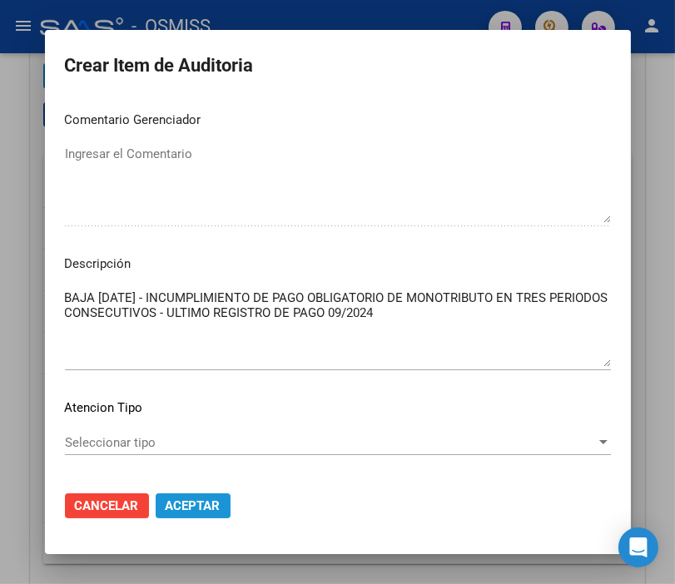
click at [180, 495] on button "Aceptar" at bounding box center [193, 505] width 75 height 25
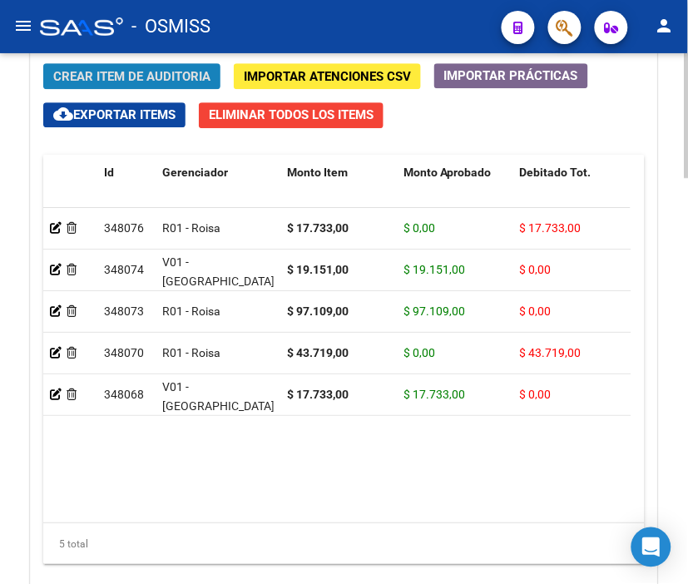
click at [148, 76] on span "Crear Item de Auditoria" at bounding box center [131, 76] width 157 height 15
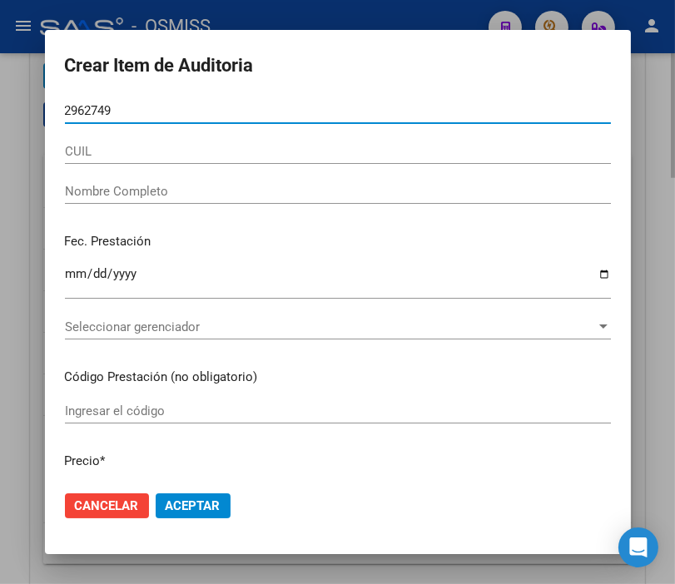
type input "29627498"
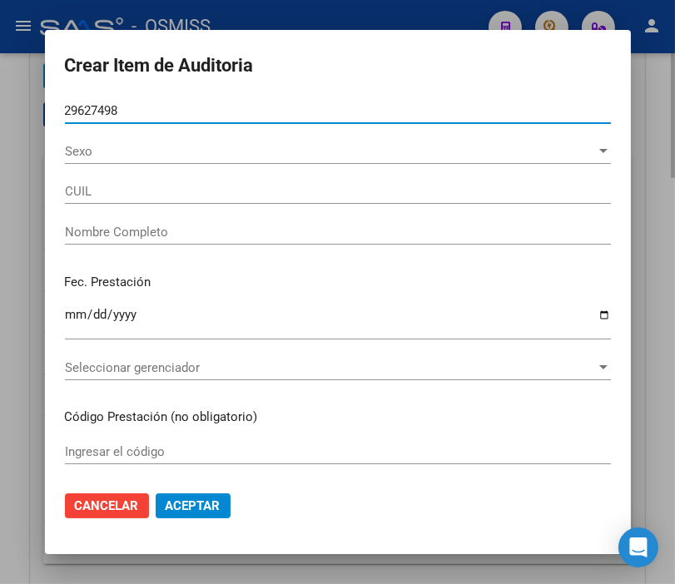
type input "23296274984"
type input "OJEDA MARIANA SOLEDAD"
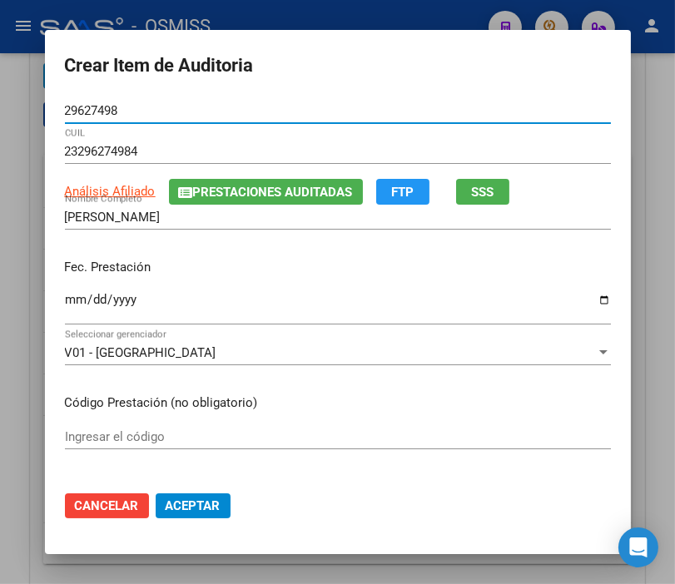
type input "29627498"
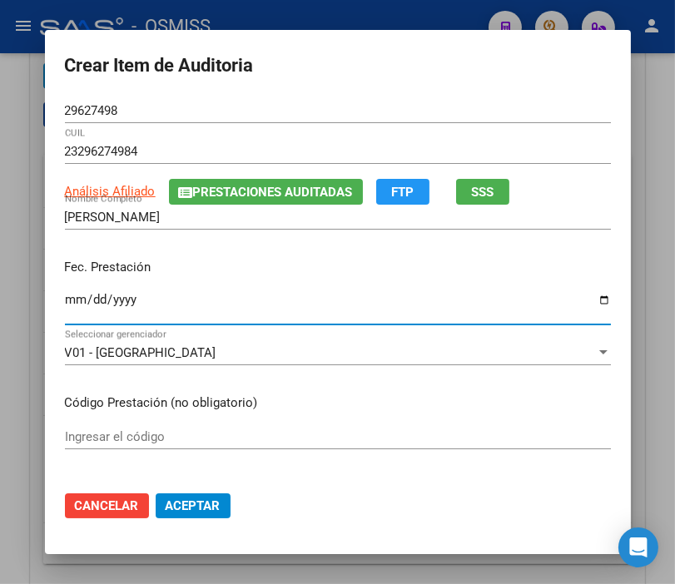
click at [71, 296] on input "Ingresar la fecha" at bounding box center [338, 306] width 546 height 27
type input "2025-04-23"
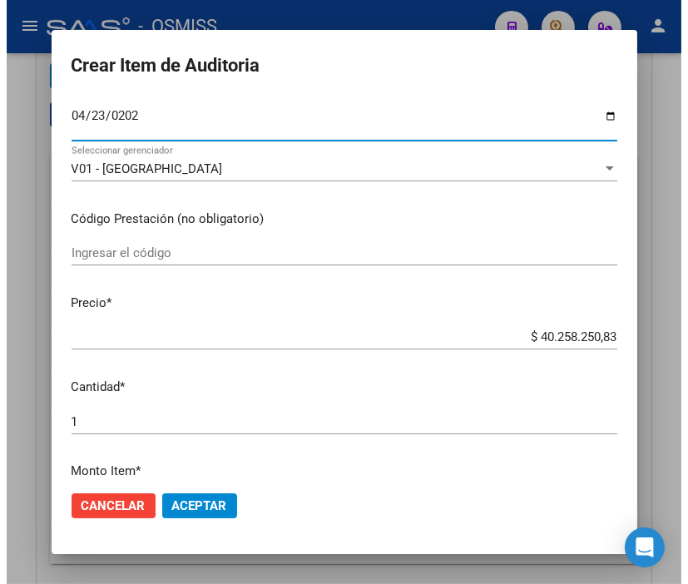
scroll to position [185, 0]
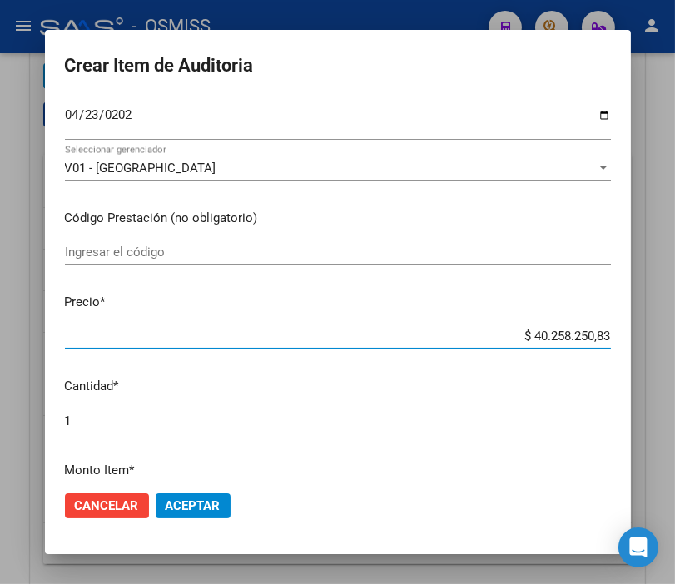
drag, startPoint x: 508, startPoint y: 335, endPoint x: 692, endPoint y: 334, distance: 183.8
click at [674, 334] on html "menu - OSMISS person Firma Express Padrón Padrón Ágil Análisis Afiliado Integra…" at bounding box center [337, 292] width 675 height 584
type input "$ 0,01"
type input "$ 0,16"
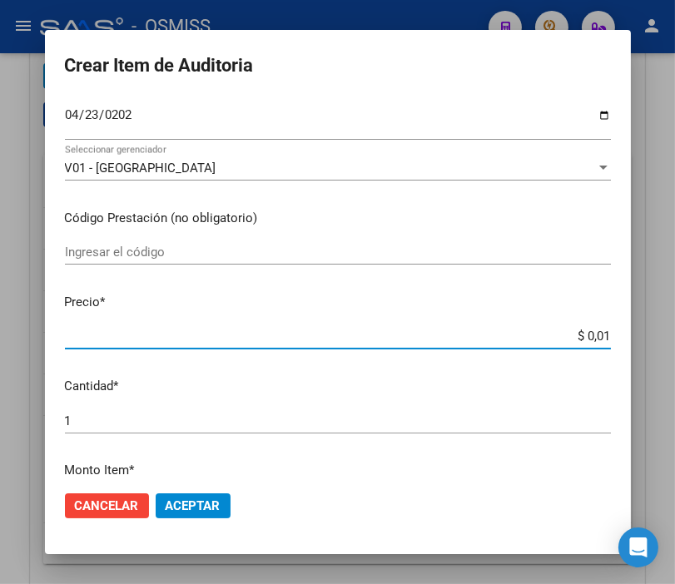
type input "$ 0,16"
type input "$ 1,64"
type input "$ 16,40"
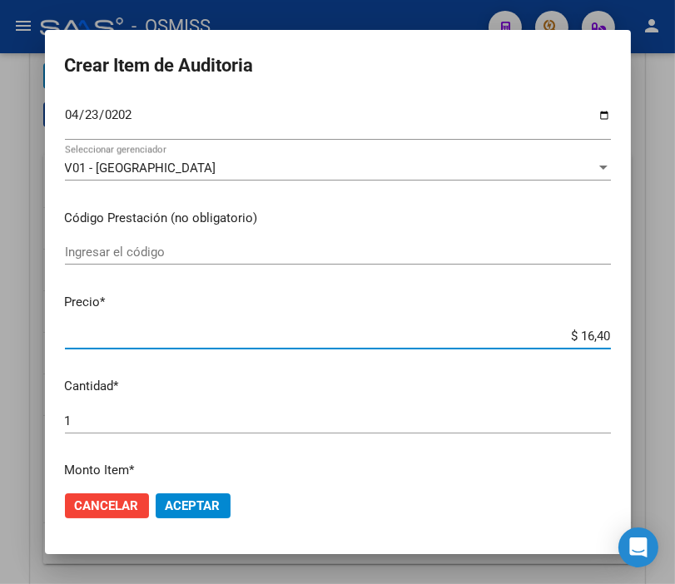
type input "$ 164,02"
type input "$ 1.640,20"
type input "$ 16.402,00"
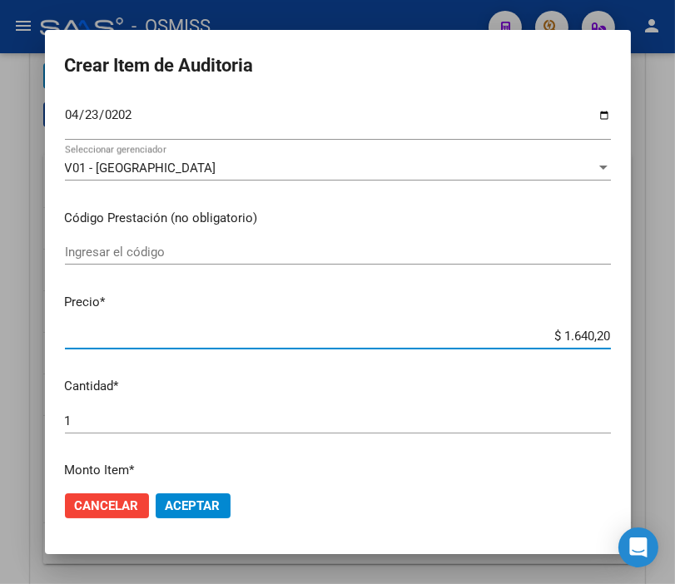
type input "$ 16.402,00"
click at [205, 494] on button "Aceptar" at bounding box center [193, 505] width 75 height 25
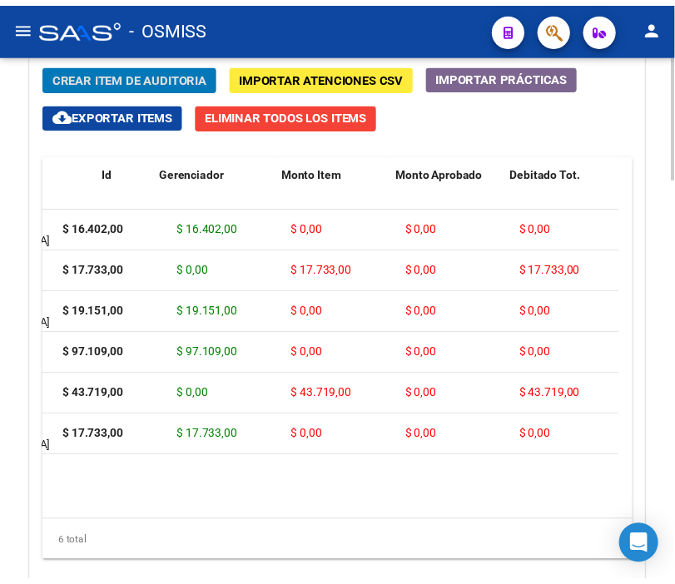
scroll to position [0, 0]
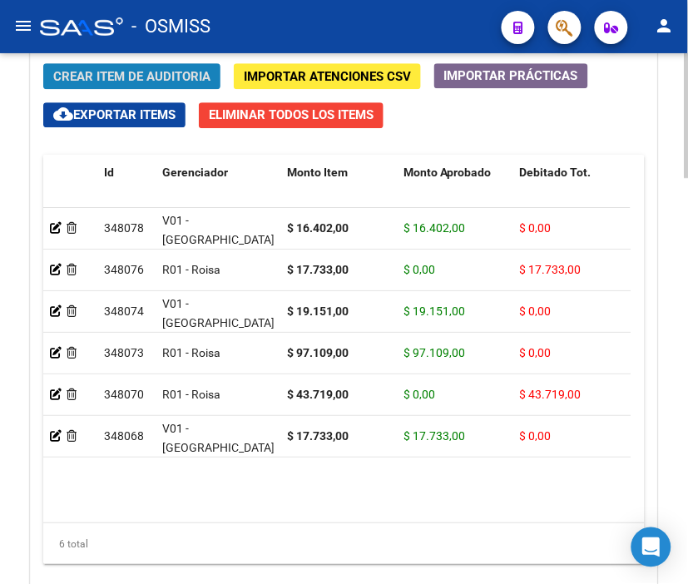
click at [108, 73] on span "Crear Item de Auditoria" at bounding box center [131, 76] width 157 height 15
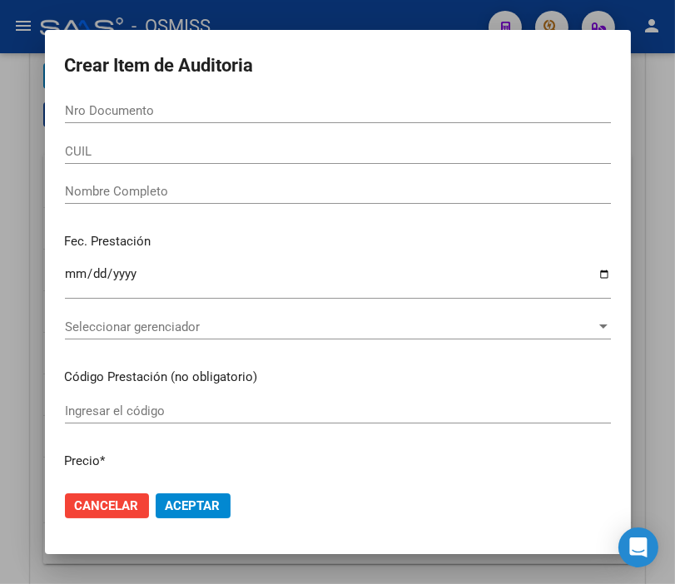
click at [117, 110] on input "Nro Documento" at bounding box center [338, 110] width 546 height 15
type input "24022169"
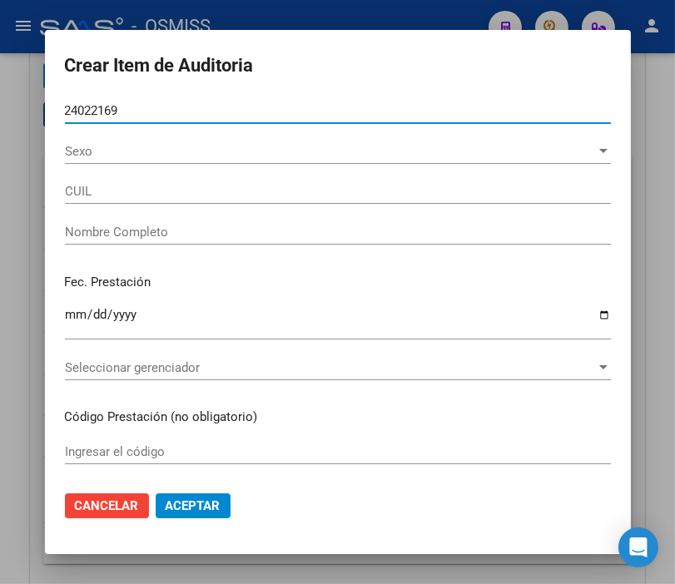
type input "27240221697"
type input "BRITE LORENA DEL CARMEN"
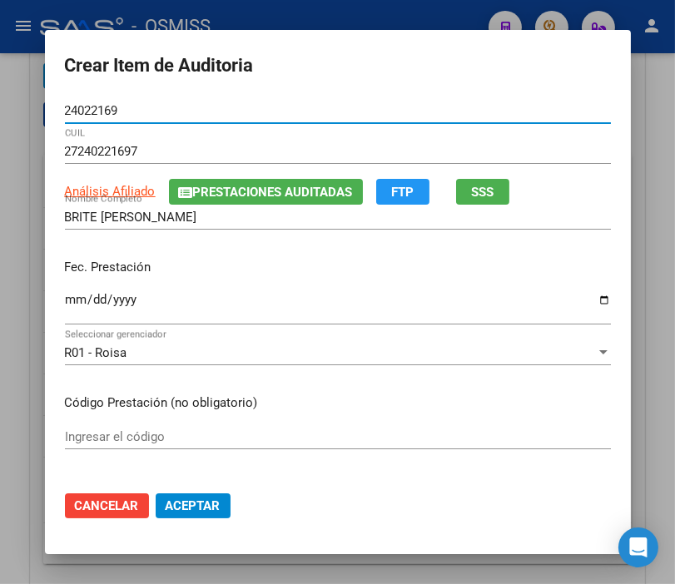
type input "24022169"
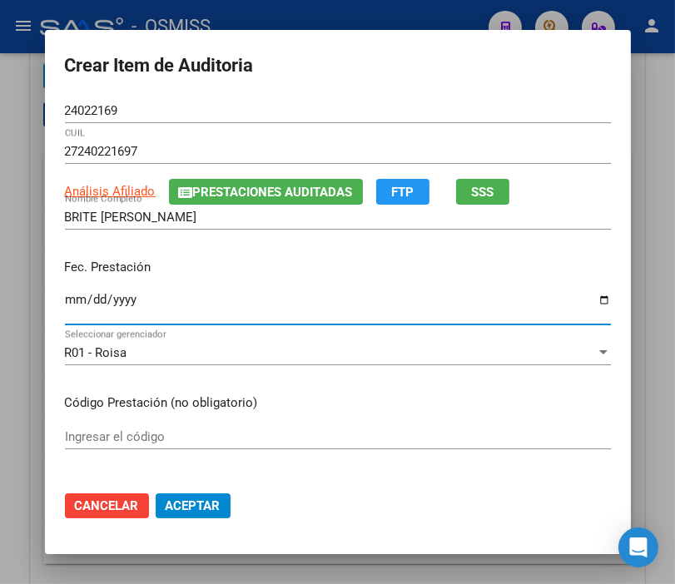
click at [65, 299] on input "Ingresar la fecha" at bounding box center [338, 306] width 546 height 27
type input "2025-04-07"
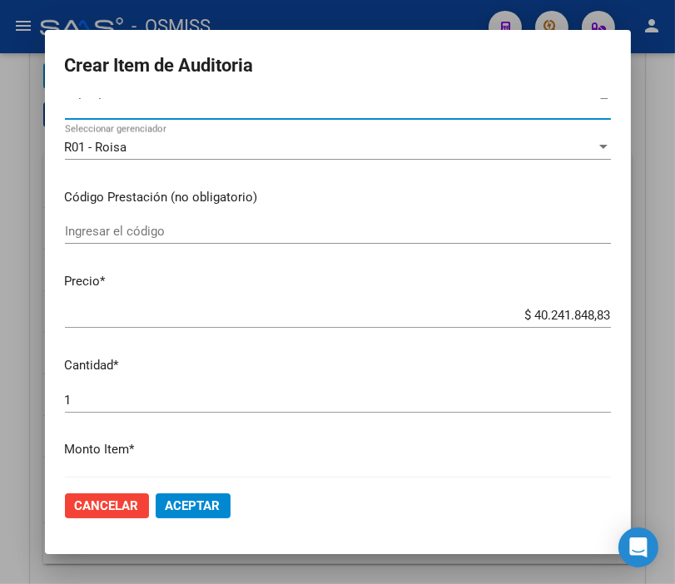
scroll to position [277, 0]
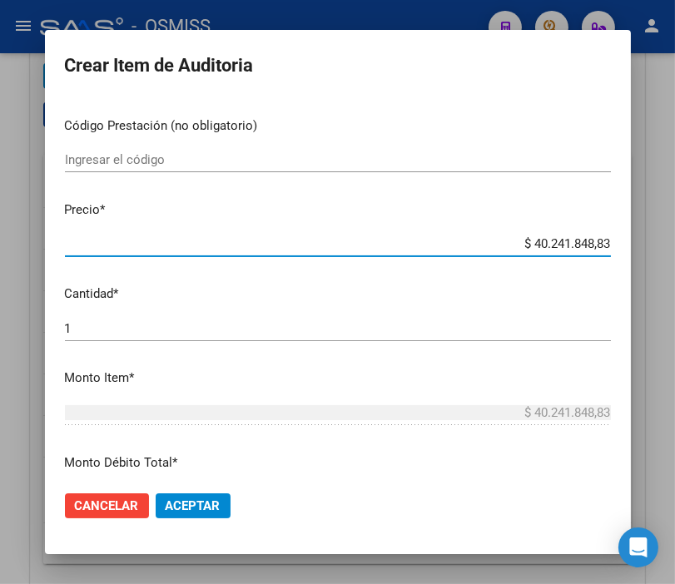
drag, startPoint x: 502, startPoint y: 248, endPoint x: 559, endPoint y: 267, distance: 59.7
click at [641, 243] on div "Crear Item de Auditoria 24022169 Nro Documento 27240221697 CUIL Análisis Afilia…" at bounding box center [337, 292] width 675 height 584
type input "$ 0,01"
type input "$ 0,16"
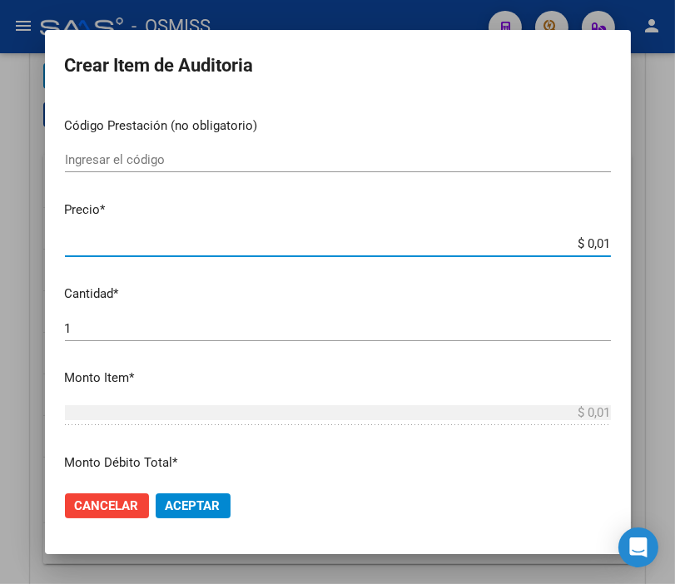
type input "$ 0,16"
type input "$ 1,60"
type input "$ 16,03"
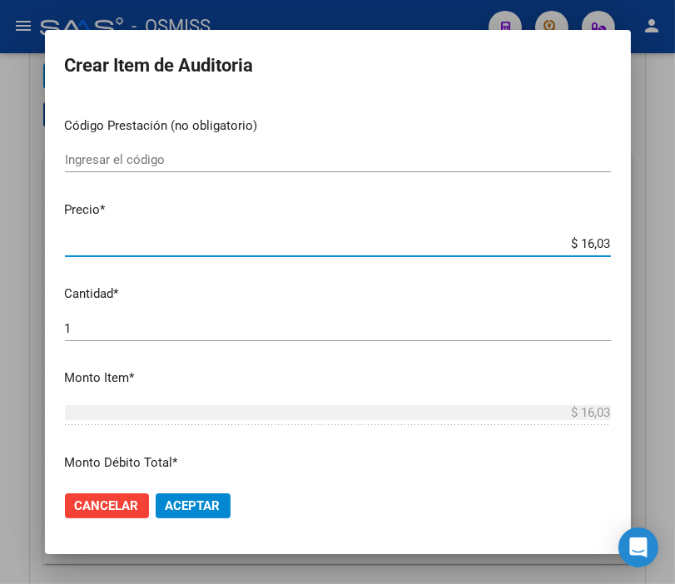
type input "$ 160,34"
type input "$ 1.603,40"
type input "$ 16.034,00"
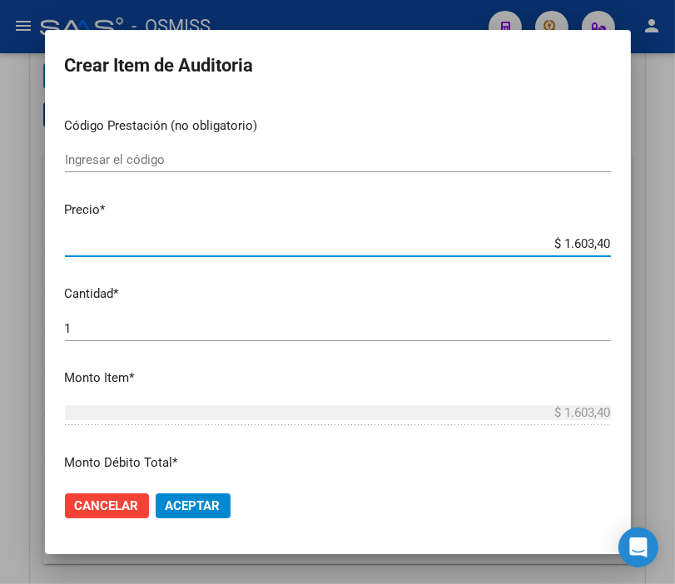
type input "$ 16.034,00"
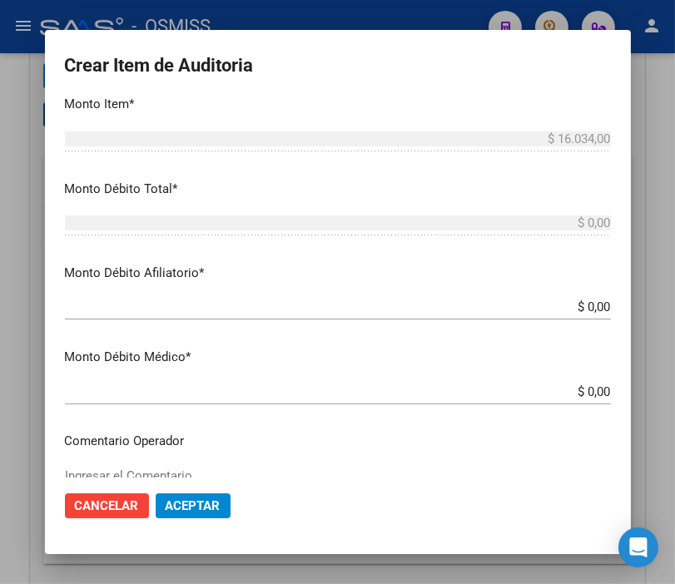
scroll to position [554, 0]
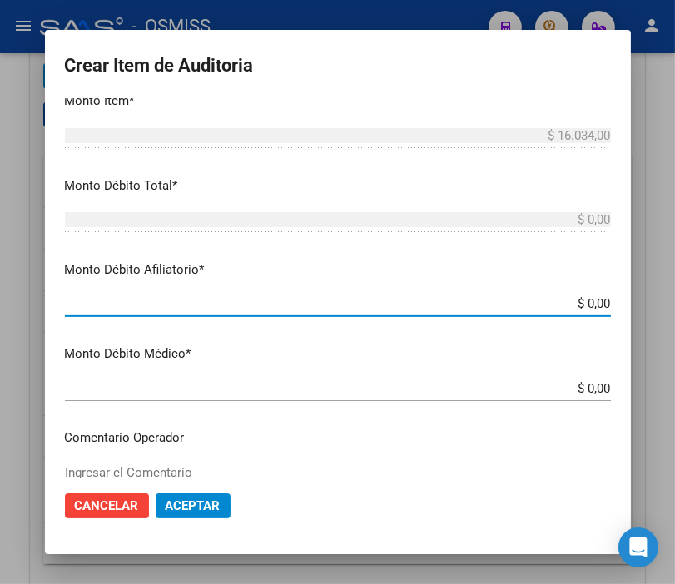
drag, startPoint x: 533, startPoint y: 302, endPoint x: 653, endPoint y: 299, distance: 119.8
click at [653, 299] on div "Crear Item de Auditoria 24022169 Nro Documento 27240221697 CUIL Análisis Afilia…" at bounding box center [337, 292] width 675 height 584
type input "$ 0,01"
type input "$ 0,16"
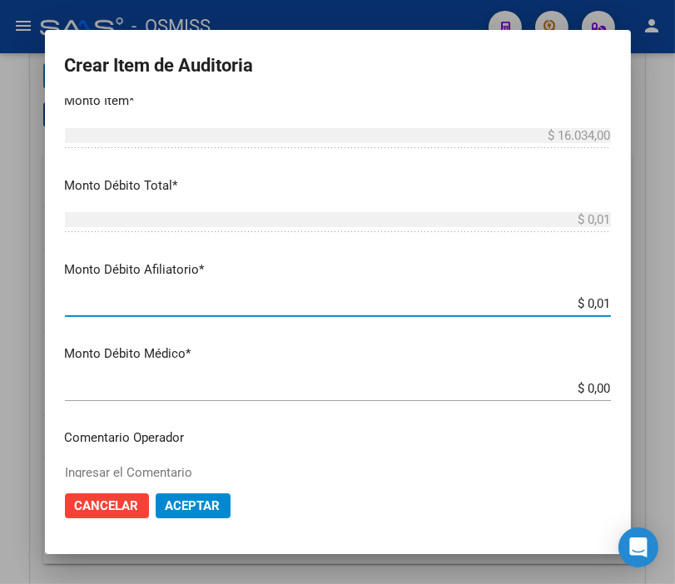
type input "$ 0,16"
type input "$ 1,60"
type input "$ 16,03"
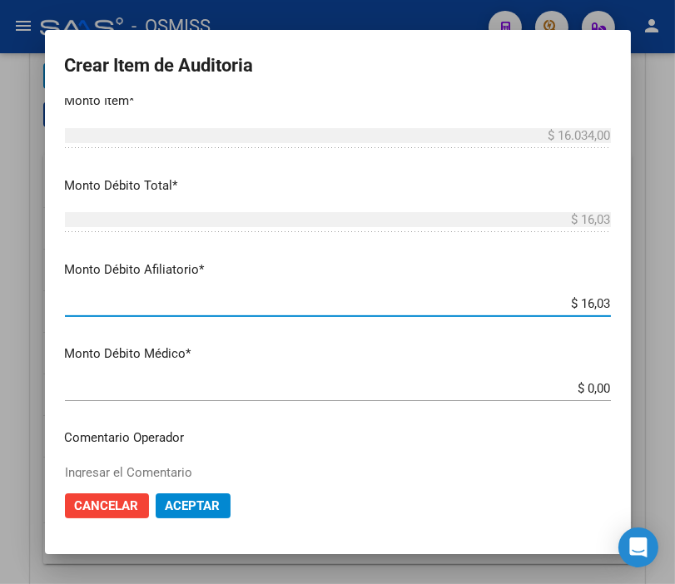
type input "$ 160,34"
type input "$ 1.603,40"
type input "$ 16.034,00"
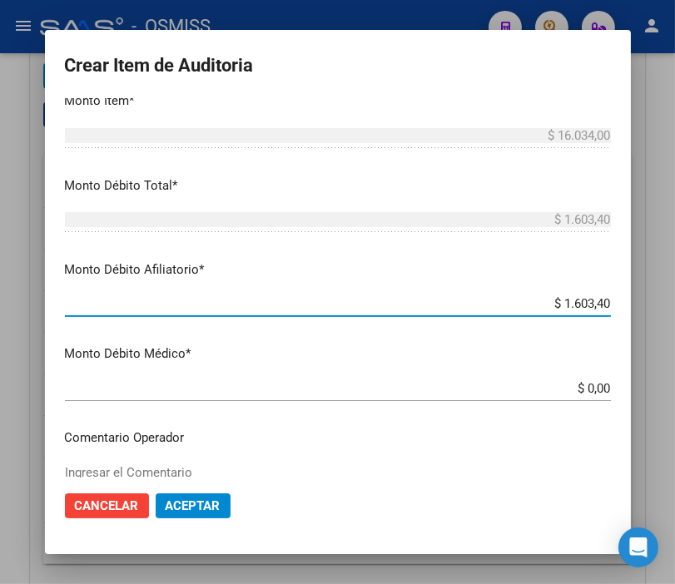
type input "$ 16.034,00"
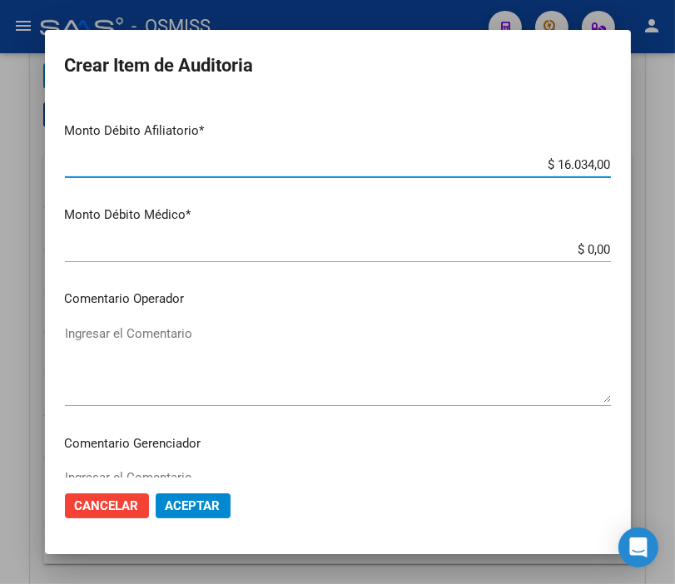
scroll to position [739, 0]
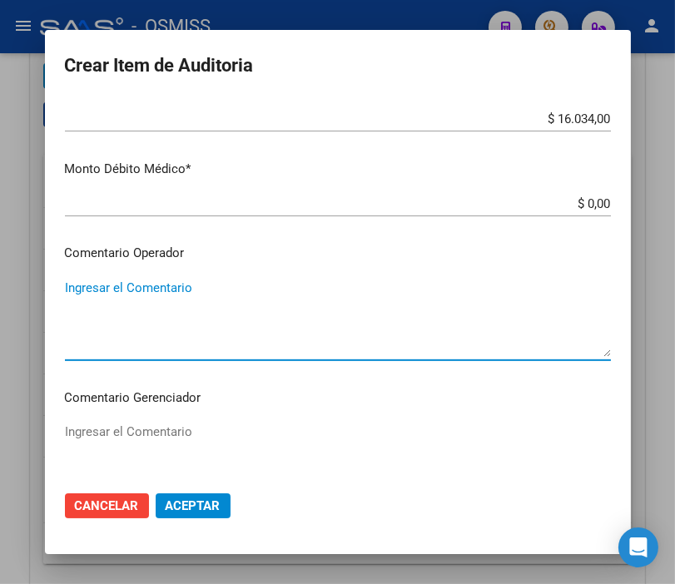
click at [108, 287] on textarea "Ingresar el Comentario" at bounding box center [338, 318] width 546 height 78
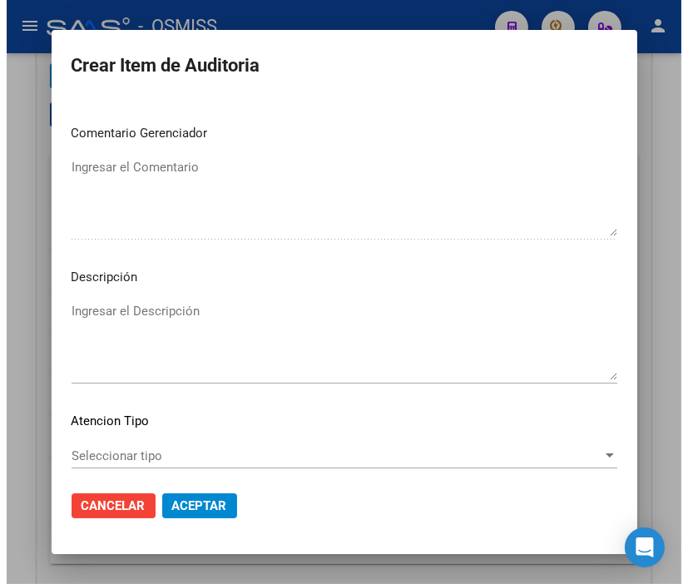
scroll to position [1017, 0]
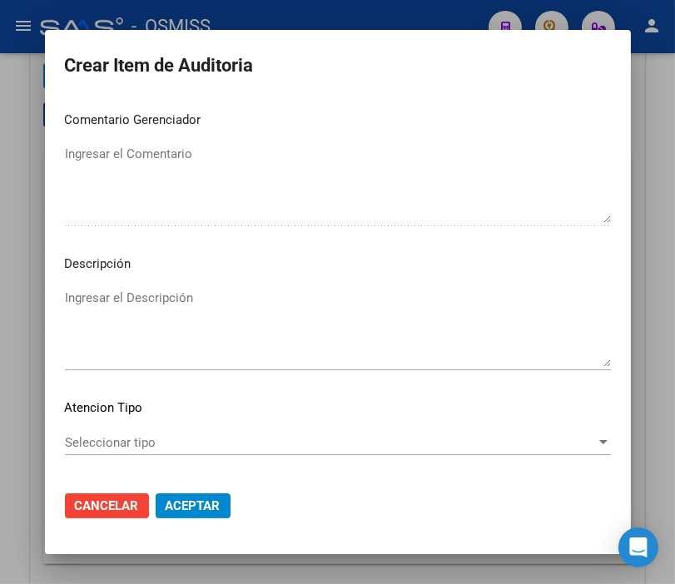
type textarea "SE RECHAZA"
click at [100, 297] on textarea "Ingresar el Descripción" at bounding box center [338, 328] width 546 height 78
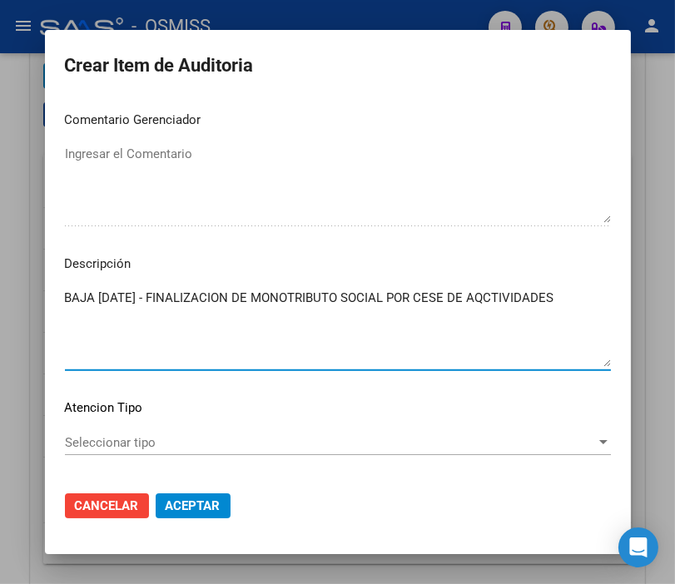
click at [500, 296] on textarea "BAJA 30/09/2024 - FINALIZACION DE MONOTRIBUTO SOCIAL POR CESE DE AQCTIVIDADES" at bounding box center [338, 328] width 546 height 78
type textarea "BAJA 30/09/2024 - FINALIZACION DE MONOTRIBUTO SOCIAL POR CESE DE ACTIVIDADES"
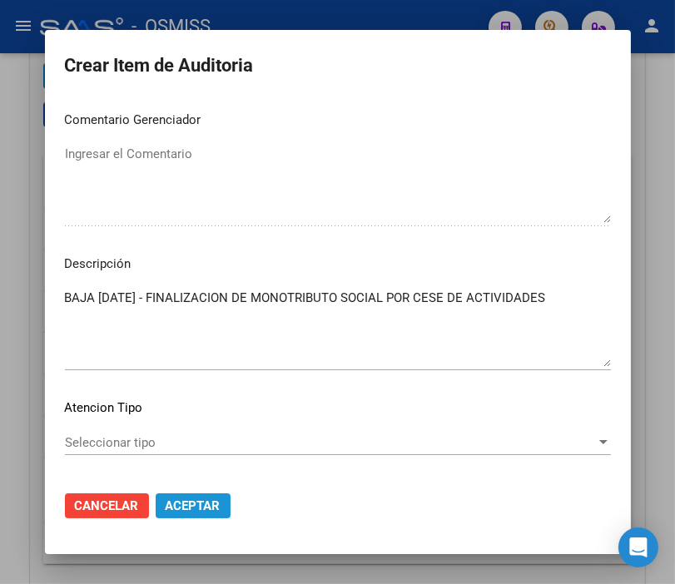
click at [213, 513] on button "Aceptar" at bounding box center [193, 505] width 75 height 25
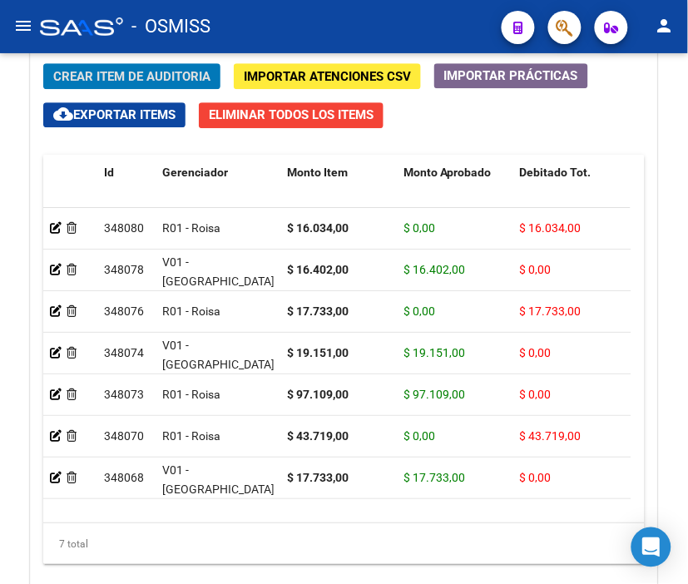
click at [302, 18] on div "- OSMISS" at bounding box center [264, 26] width 448 height 37
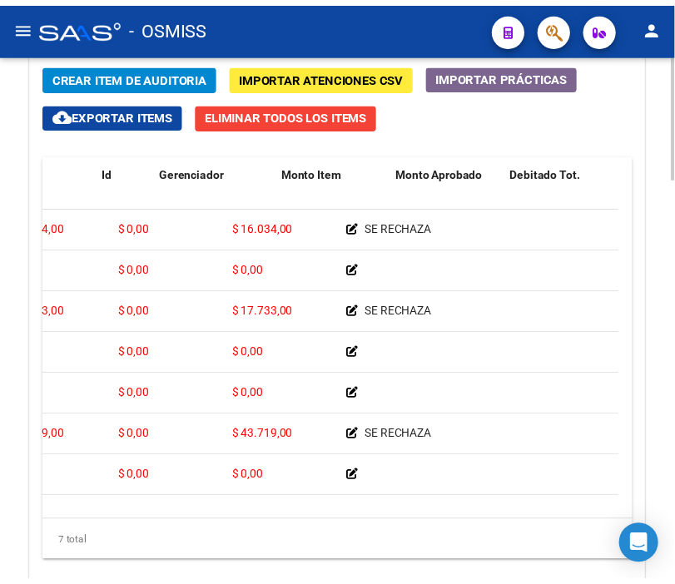
scroll to position [0, 0]
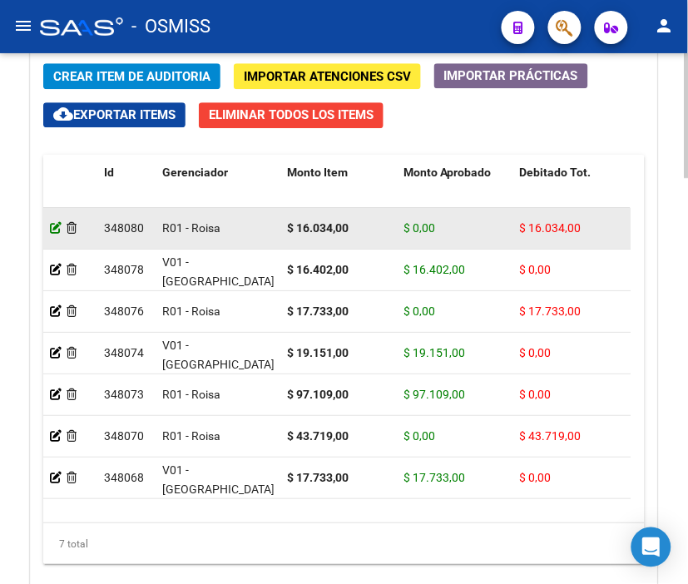
click at [55, 223] on icon at bounding box center [56, 228] width 12 height 12
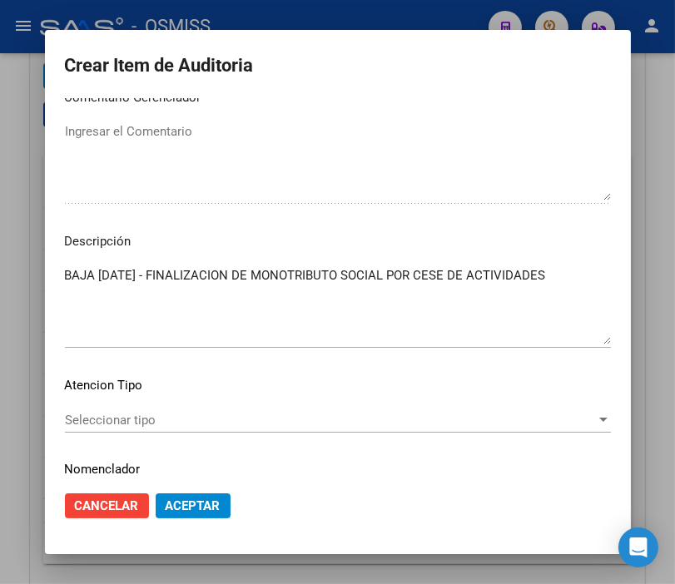
scroll to position [1017, 0]
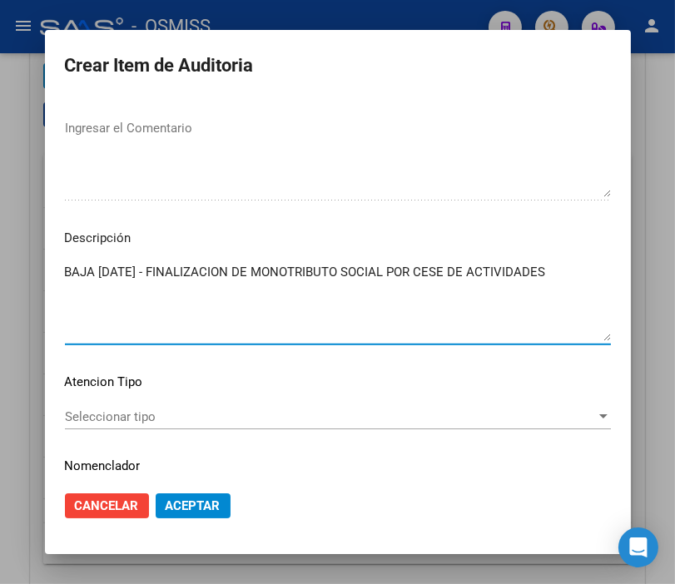
drag, startPoint x: 58, startPoint y: 273, endPoint x: 578, endPoint y: 255, distance: 520.2
click at [578, 255] on mat-dialog-content "24022169 Nro Documento 27240221697 CUIL BRITE LORENA DEL CARMEN Nombre Completo…" at bounding box center [338, 287] width 586 height 379
click at [314, 11] on div at bounding box center [337, 292] width 675 height 584
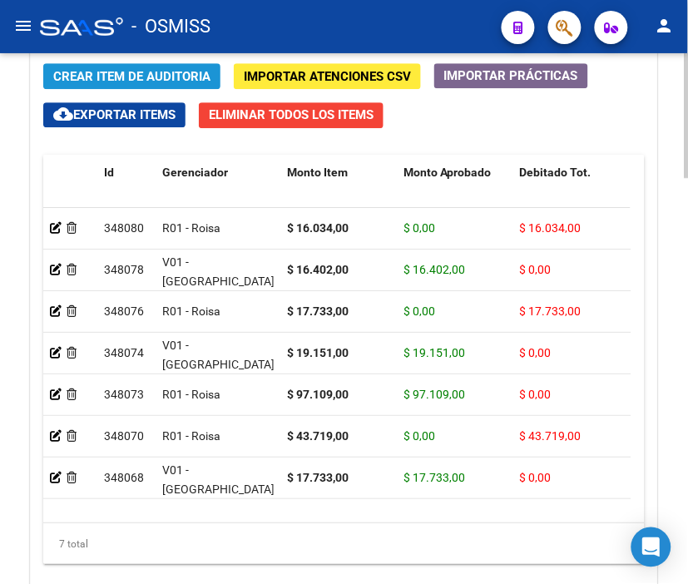
click at [102, 73] on span "Crear Item de Auditoria" at bounding box center [131, 76] width 157 height 15
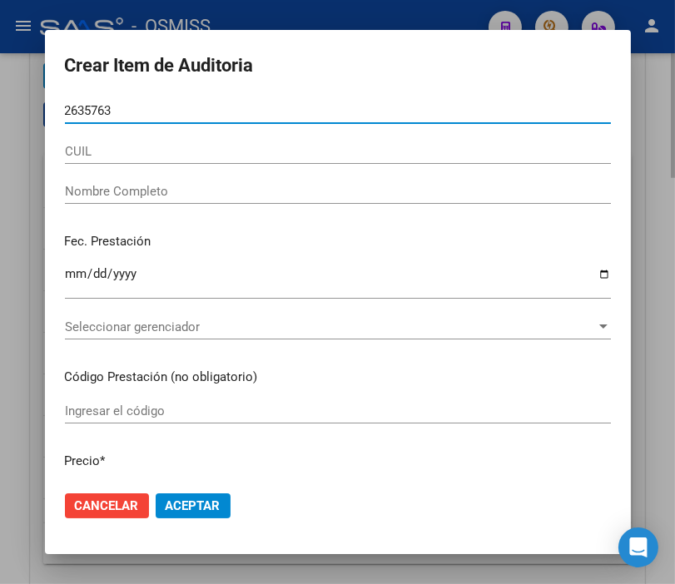
type input "26357631"
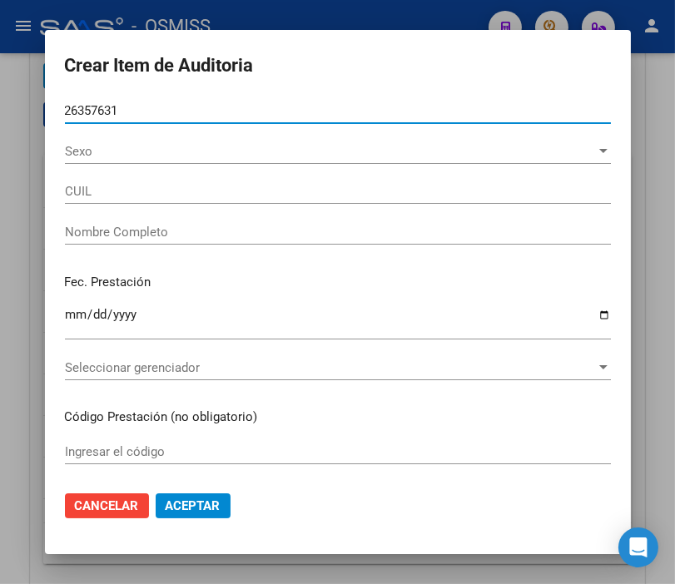
type input "23263576314"
type input "LUNZEVICH CRISTINA LORENA"
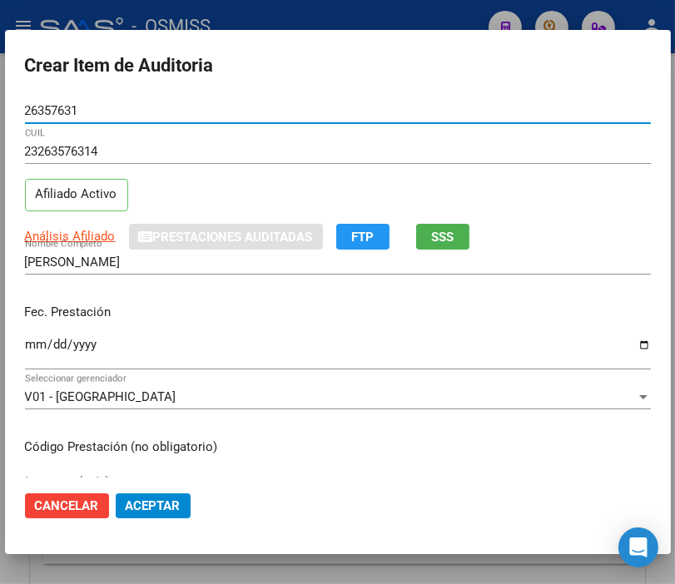
type input "26357631"
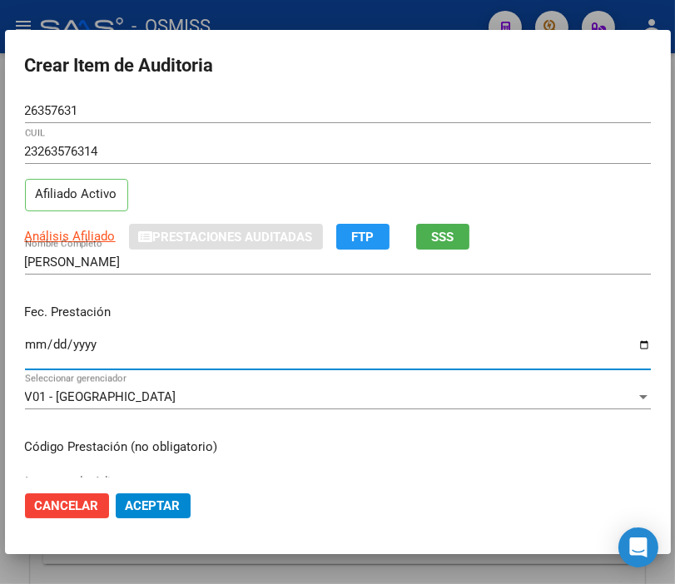
click at [32, 343] on input "Ingresar la fecha" at bounding box center [338, 351] width 626 height 27
type input "2025-04-08"
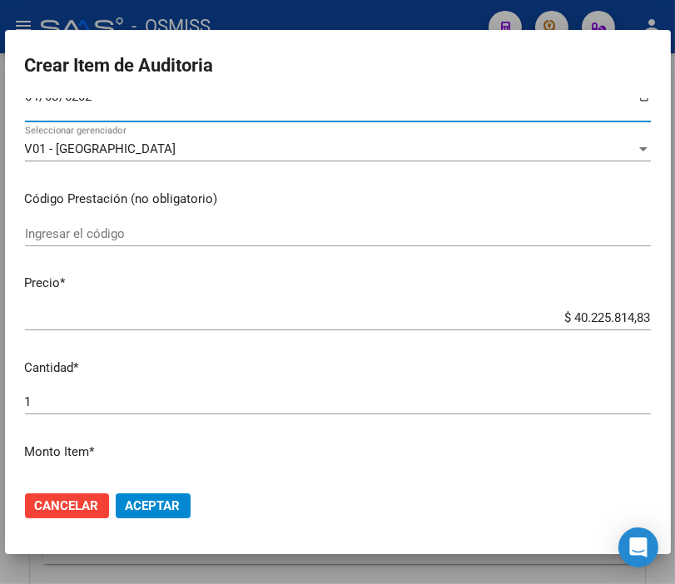
scroll to position [277, 0]
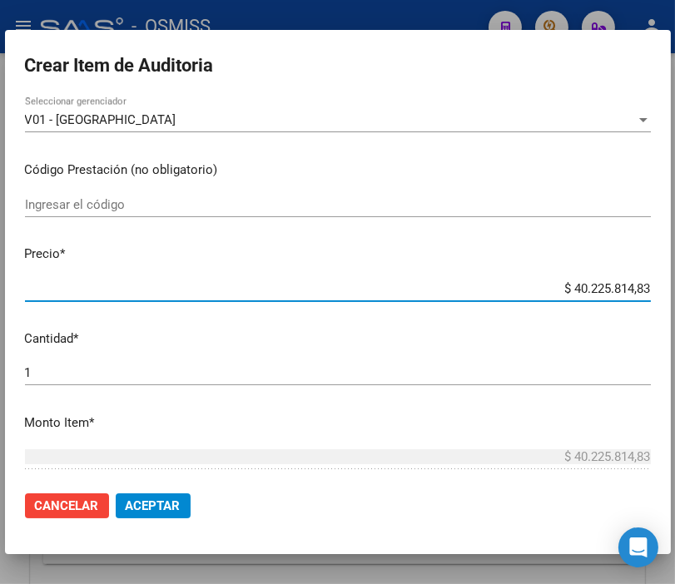
drag, startPoint x: 538, startPoint y: 285, endPoint x: 692, endPoint y: 289, distance: 154.0
click at [674, 289] on html "menu - OSMISS person Firma Express Padrón Padrón Ágil Análisis Afiliado Integra…" at bounding box center [337, 292] width 675 height 584
type input "$ 0,01"
type input "$ 0,16"
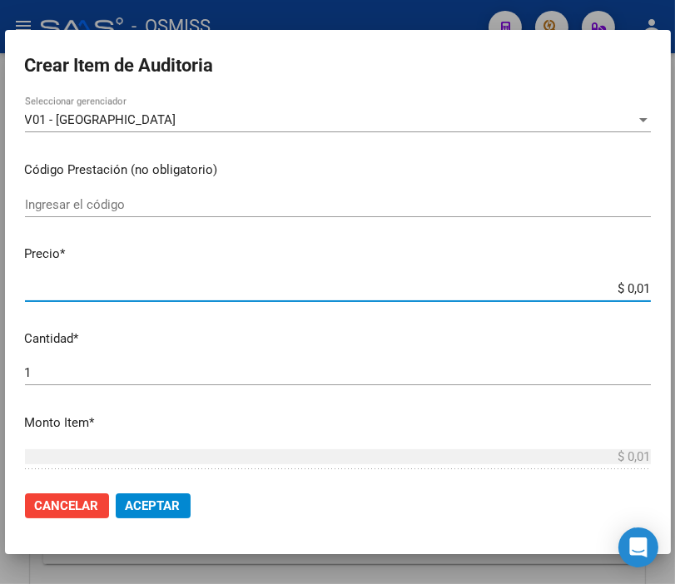
type input "$ 0,16"
type input "$ 1,60"
type input "$ 16,03"
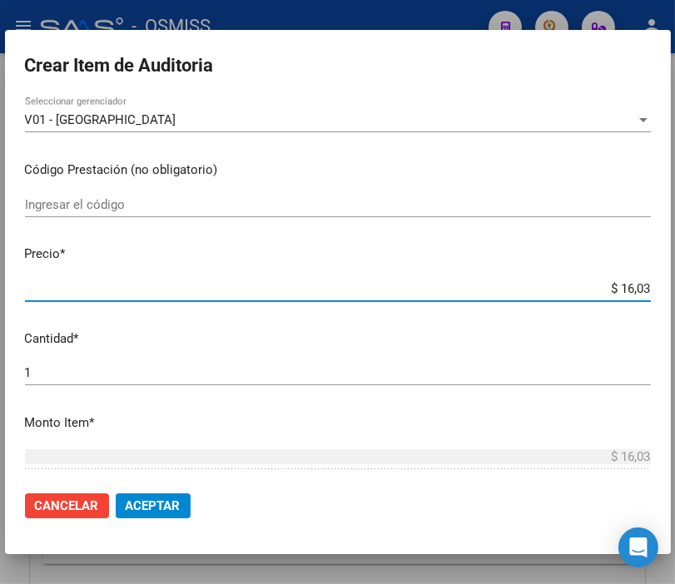
type input "$ 160,34"
type input "$ 1.603,40"
type input "$ 16.034,00"
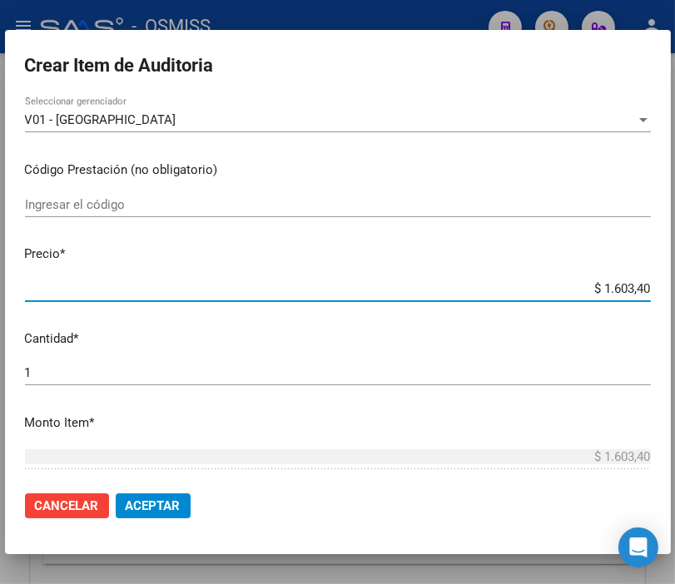
type input "$ 16.034,00"
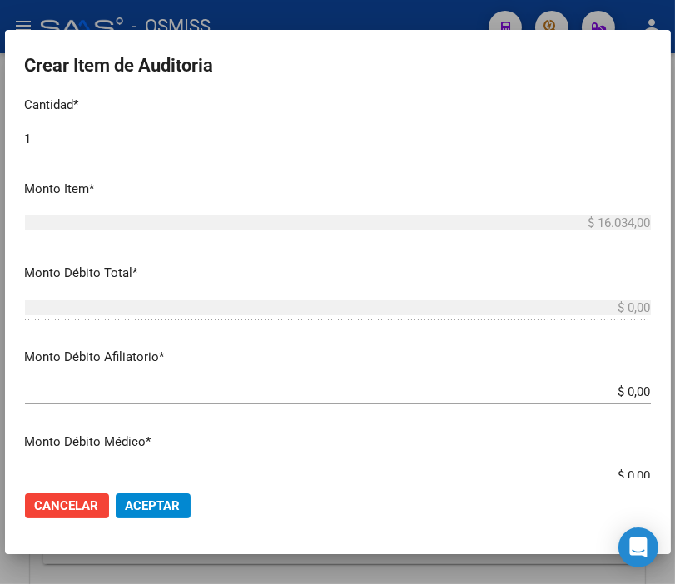
scroll to position [646, 0]
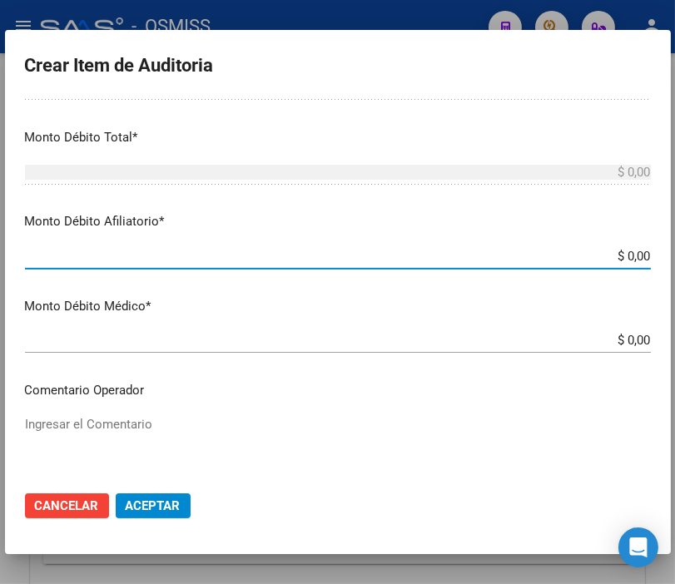
drag, startPoint x: 576, startPoint y: 254, endPoint x: 692, endPoint y: 253, distance: 115.6
click at [674, 253] on html "menu - OSMISS person Firma Express Padrón Padrón Ágil Análisis Afiliado Integra…" at bounding box center [337, 292] width 675 height 584
type input "$ 0,01"
type input "$ 0,16"
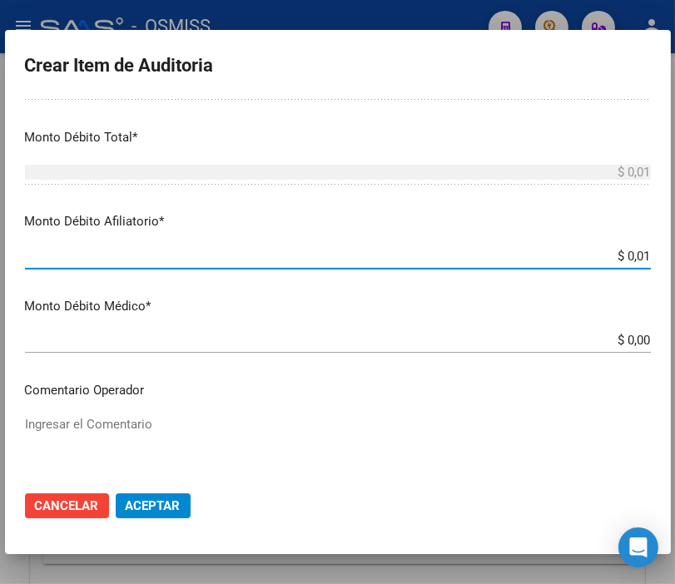
type input "$ 0,16"
type input "$ 1,60"
type input "$ 16,03"
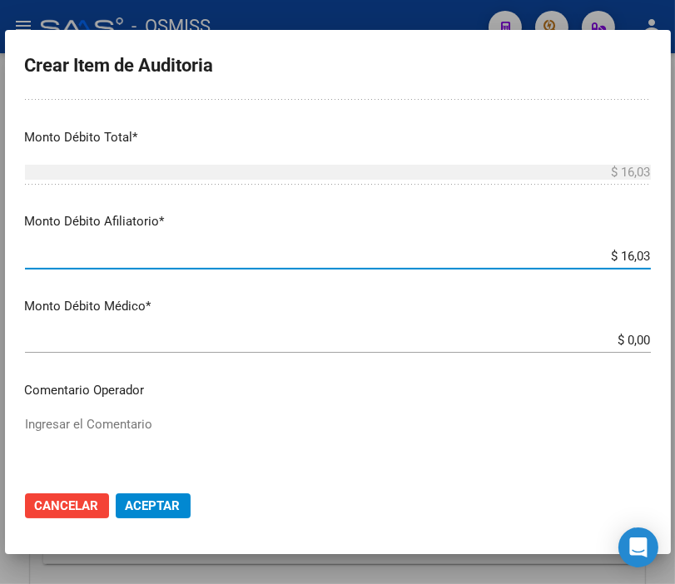
type input "$ 160,34"
type input "$ 1.603,40"
type input "$ 16.034,00"
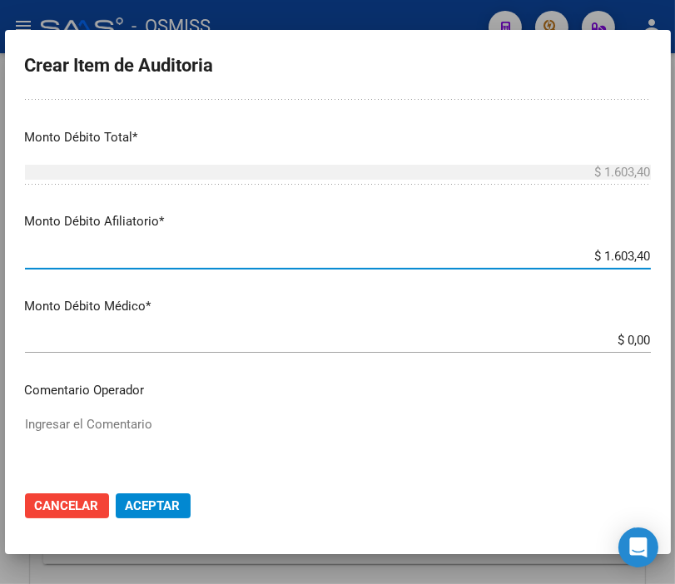
type input "$ 16.034,00"
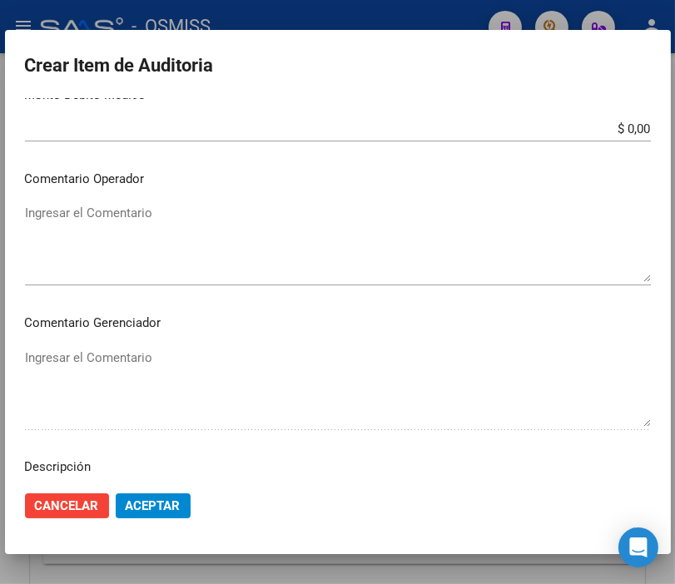
scroll to position [924, 0]
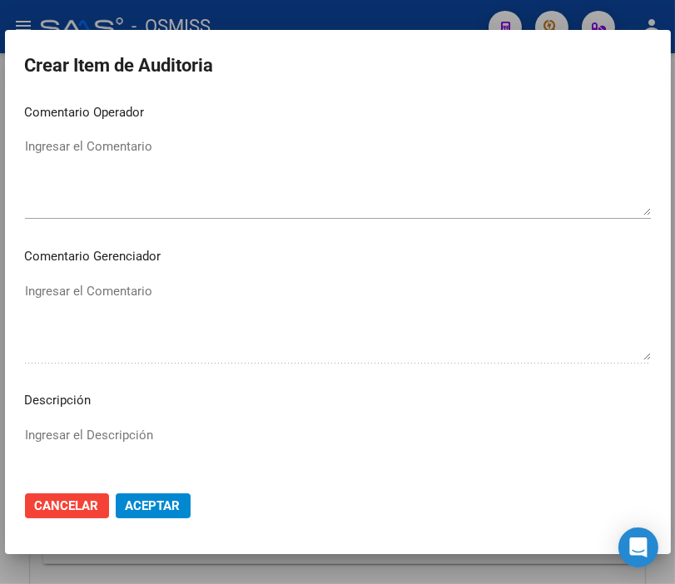
click at [47, 151] on textarea "Ingresar el Comentario" at bounding box center [338, 176] width 626 height 78
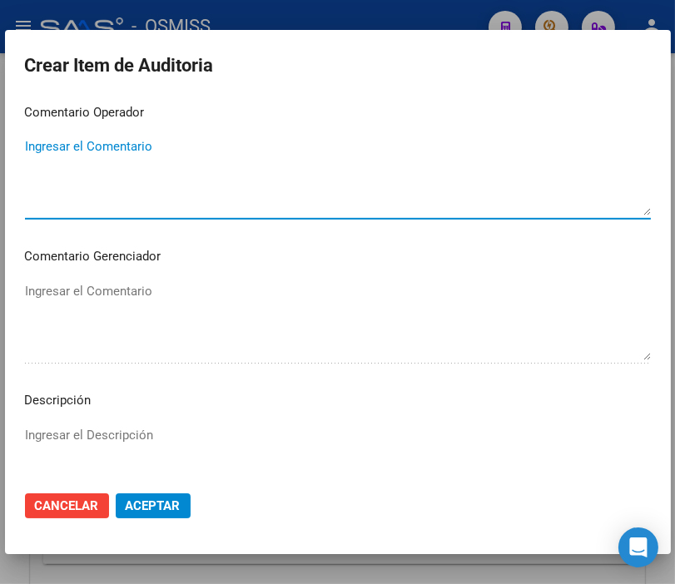
paste textarea "OBRA SOCIAL UNION PERSONAL DE LA UNION DEL PERSONAL CIVIL DE LA NACION"
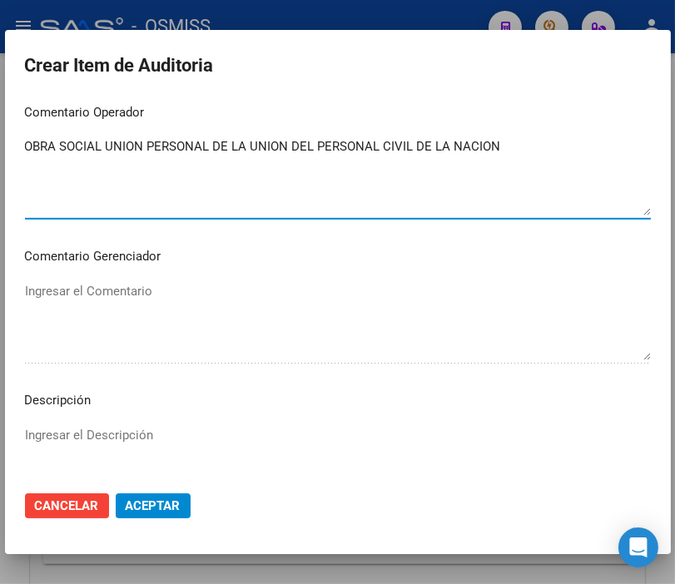
type textarea "OBRA SOCIAL UNION PERSONAL DE LA UNION DEL PERSONAL CIVIL DE LA NACION"
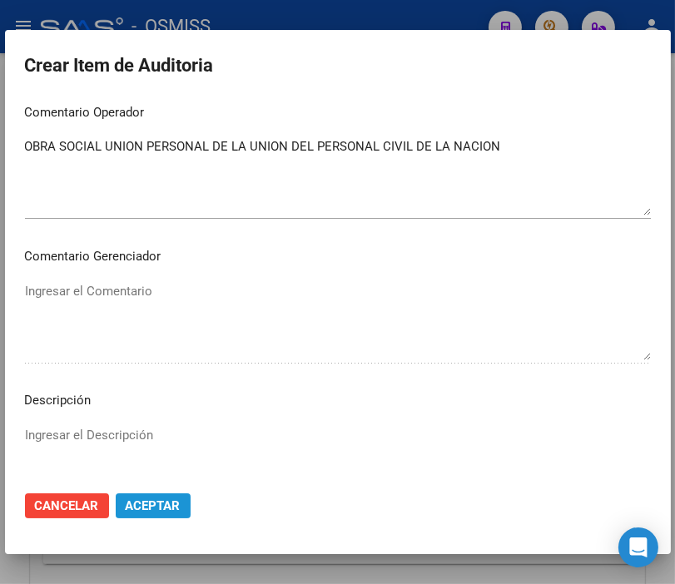
click at [168, 506] on span "Aceptar" at bounding box center [153, 505] width 55 height 15
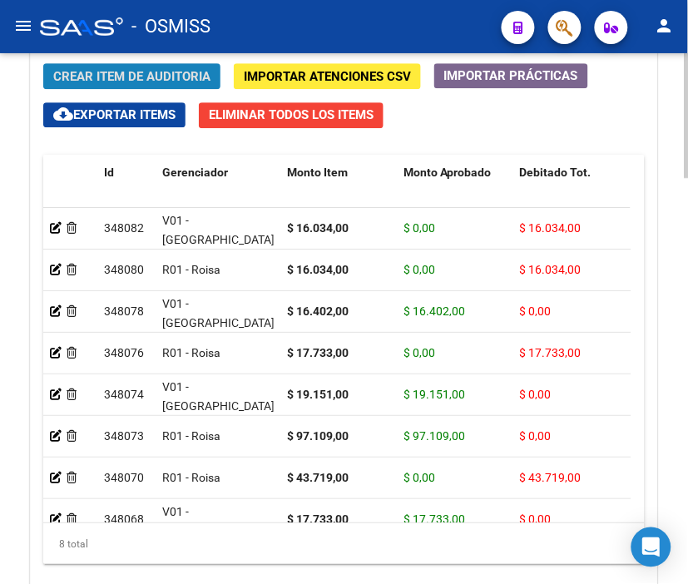
click at [120, 72] on span "Crear Item de Auditoria" at bounding box center [131, 76] width 157 height 15
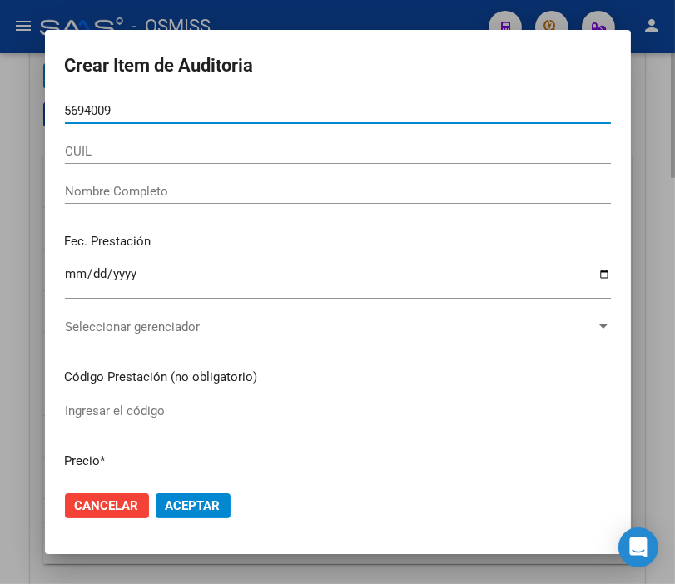
type input "56940098"
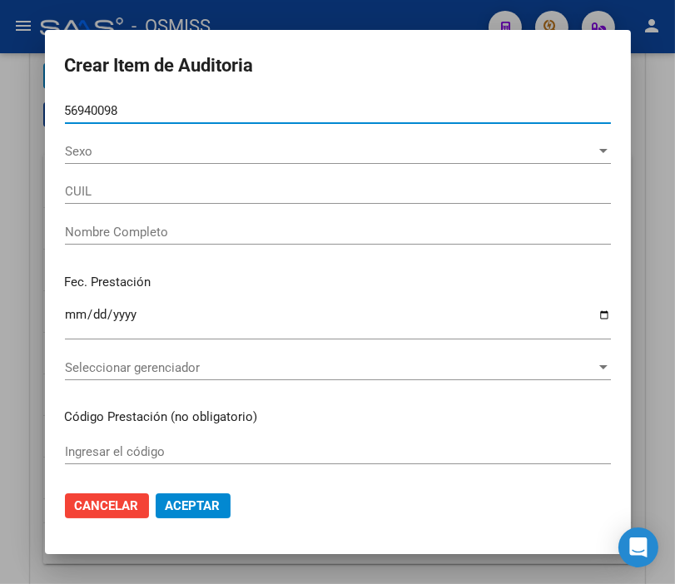
type input "20569400989"
type input "MEZA, SANTINO EMILIANO"
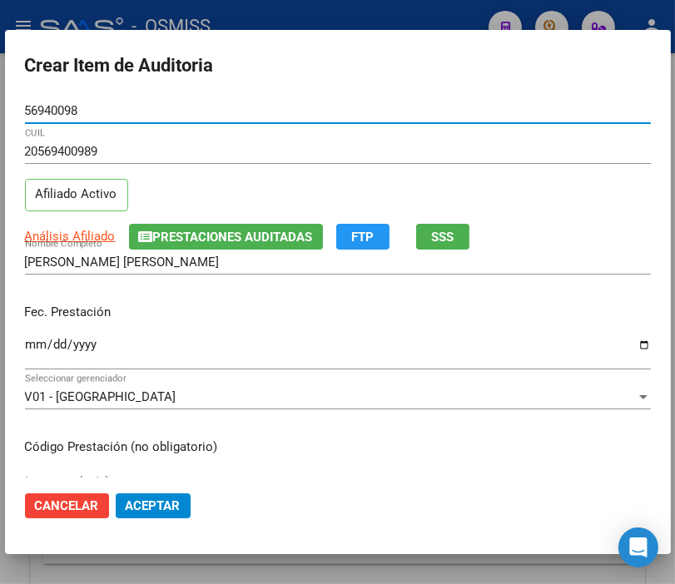
type input "56940098"
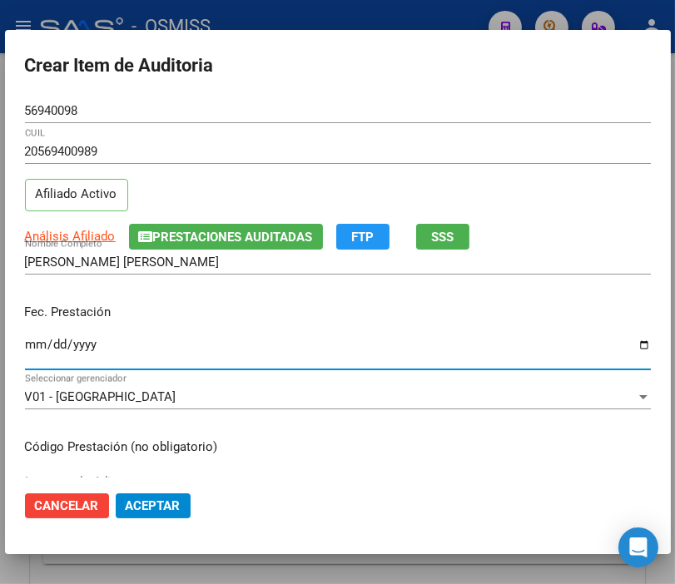
click at [29, 339] on input "Ingresar la fecha" at bounding box center [338, 351] width 626 height 27
type input "2025-06-13"
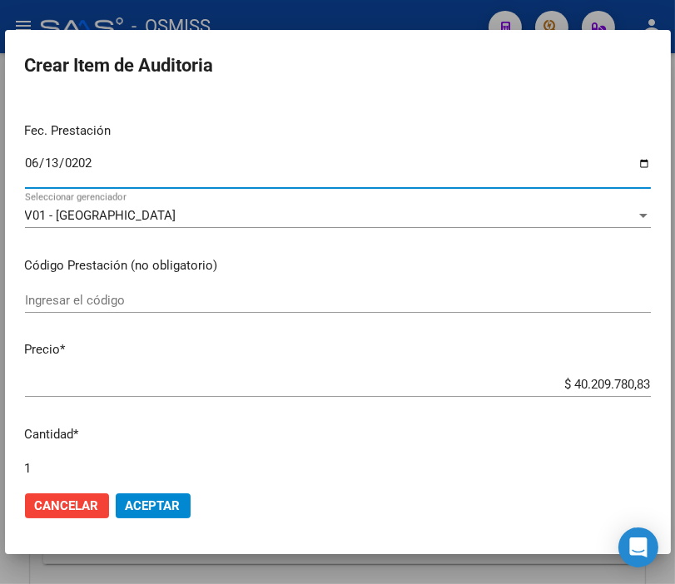
scroll to position [185, 0]
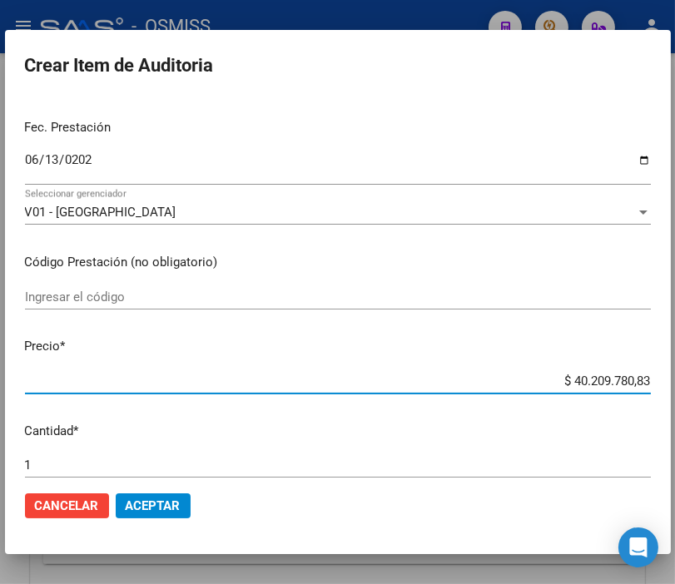
drag, startPoint x: 533, startPoint y: 383, endPoint x: 692, endPoint y: 384, distance: 158.9
click at [674, 384] on html "menu - OSMISS person Firma Express Padrón Padrón Ágil Análisis Afiliado Integra…" at bounding box center [337, 292] width 675 height 584
type input "$ 0,04"
type input "$ 0,40"
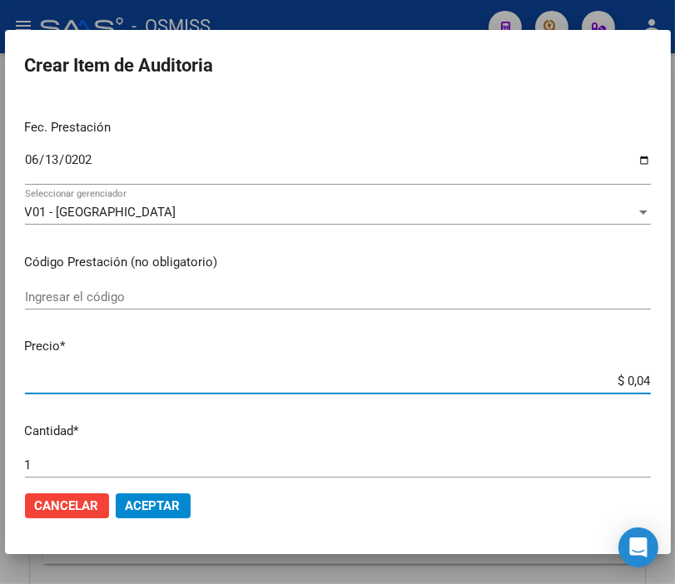
type input "$ 0,40"
type input "$ 4,00"
type input "$ 40,00"
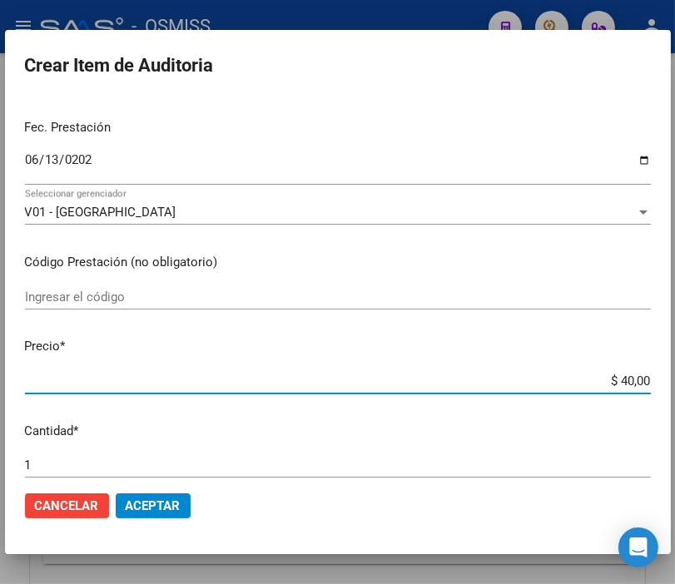
type input "$ 400,07"
type input "$ 4.000,74"
type input "$ 40.007,41"
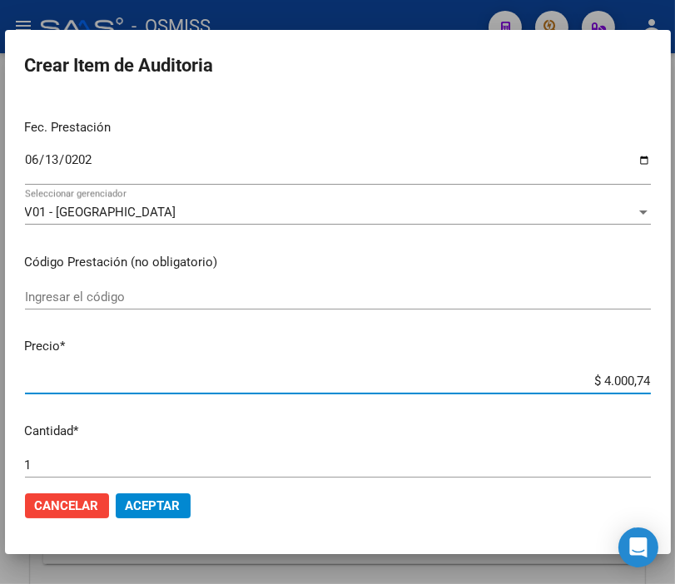
type input "$ 40.007,41"
type input "$ 400.074,18"
type input "$ 4.000.741,83"
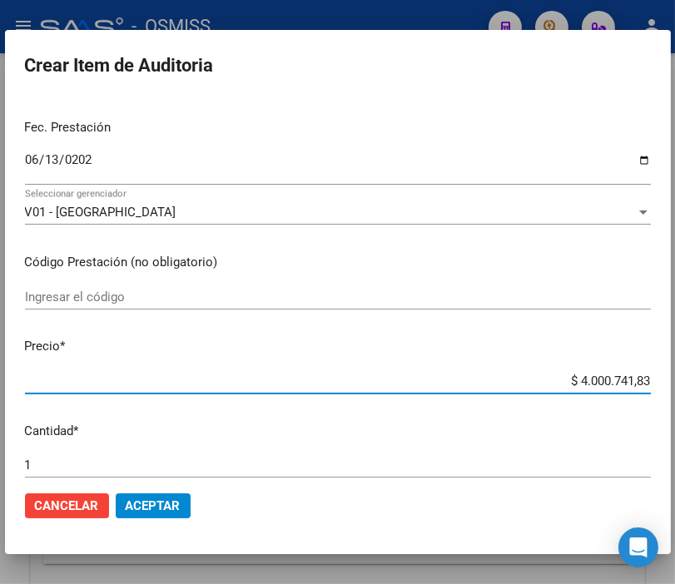
click at [148, 501] on span "Aceptar" at bounding box center [153, 505] width 55 height 15
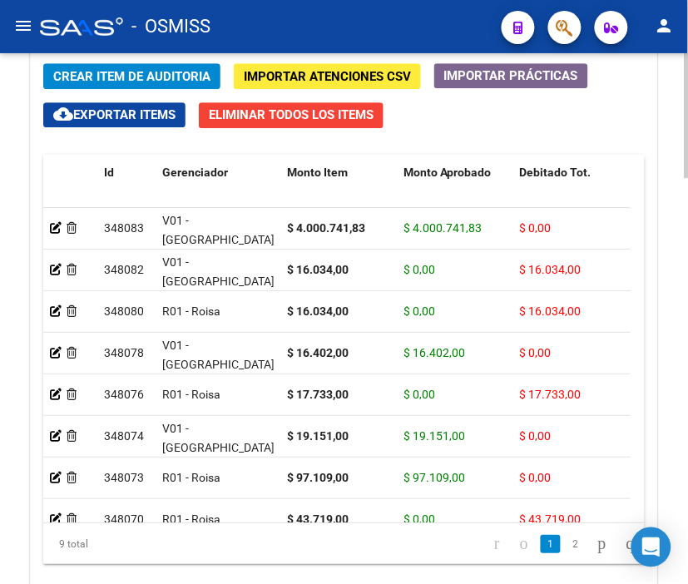
click at [137, 76] on span "Crear Item de Auditoria" at bounding box center [131, 76] width 157 height 15
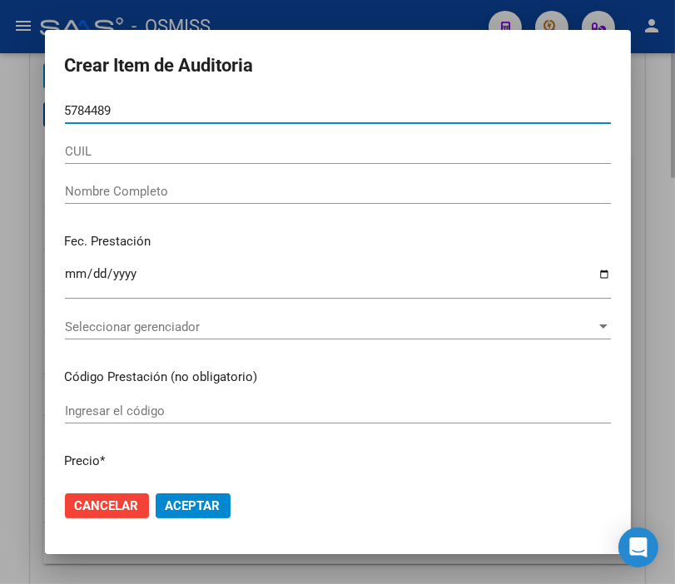
type input "57844894"
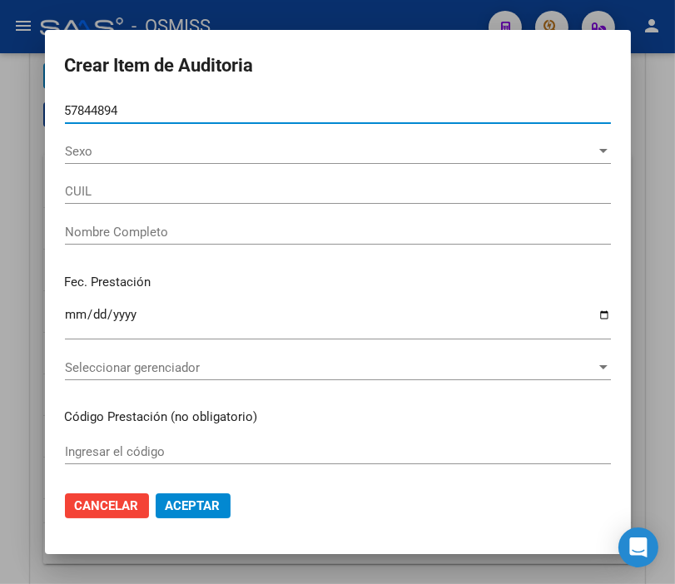
type input "20578448943"
type input "ELVERDIN MENDIBE Patricio"
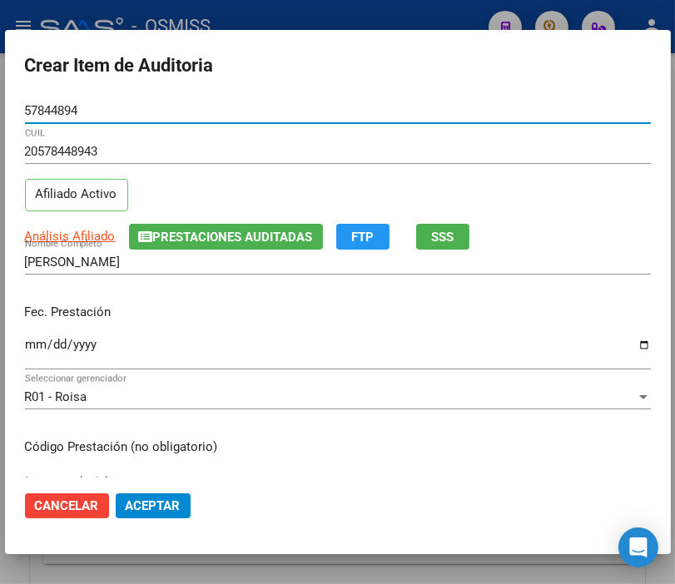
type input "57844894"
click at [37, 345] on input "Ingresar la fecha" at bounding box center [338, 351] width 626 height 27
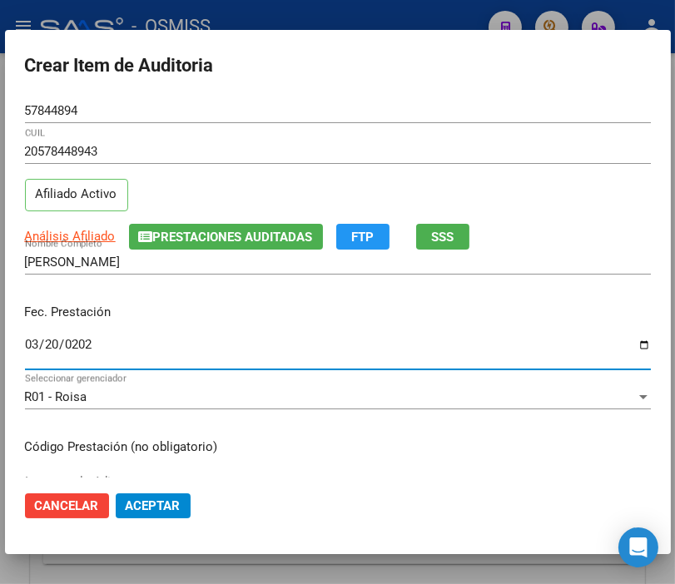
type input "2025-03-20"
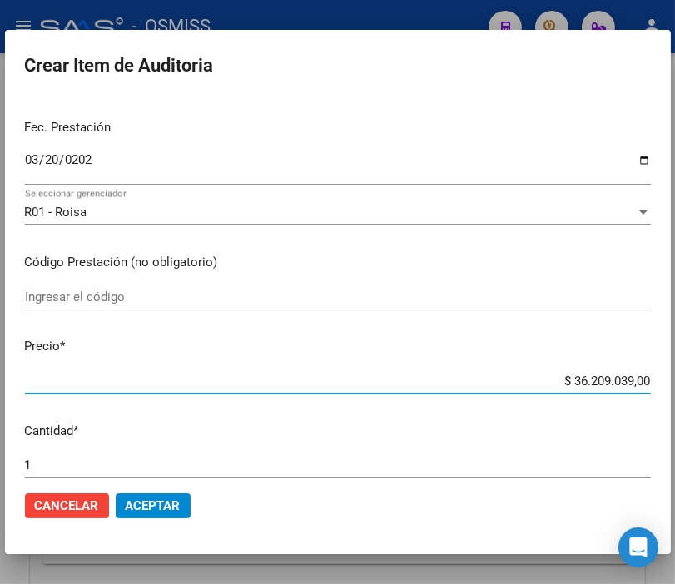
drag, startPoint x: 514, startPoint y: 383, endPoint x: 675, endPoint y: 392, distance: 161.6
click at [674, 392] on html "menu - OSMISS person Firma Express Padrón Padrón Ágil Análisis Afiliado Integra…" at bounding box center [337, 292] width 675 height 584
type input "$ 0,01"
type input "$ 0,16"
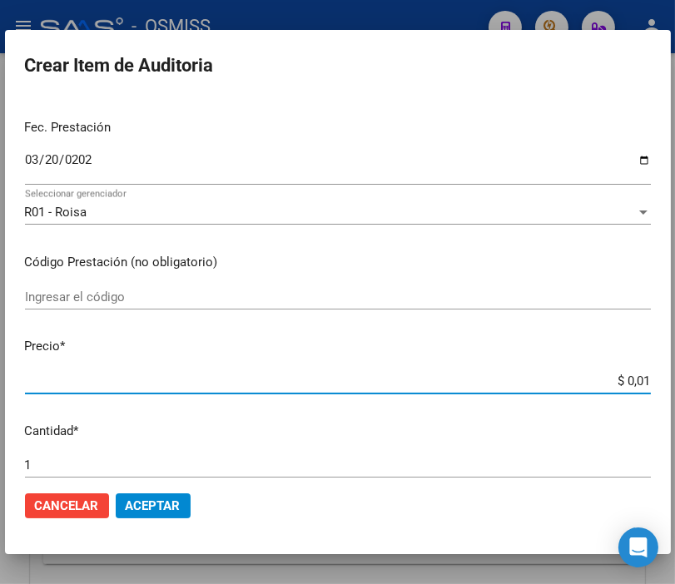
type input "$ 0,16"
type input "$ 1,60"
type input "$ 16,03"
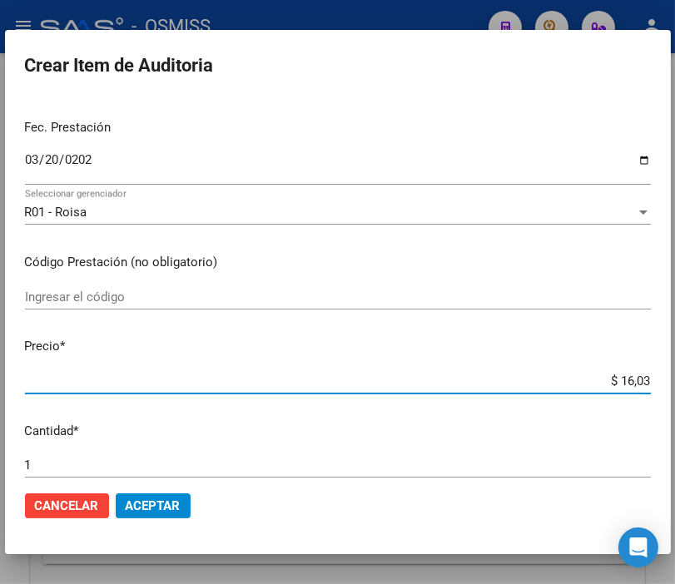
type input "$ 160,34"
type input "$ 1.603,40"
type input "$ 16.034,00"
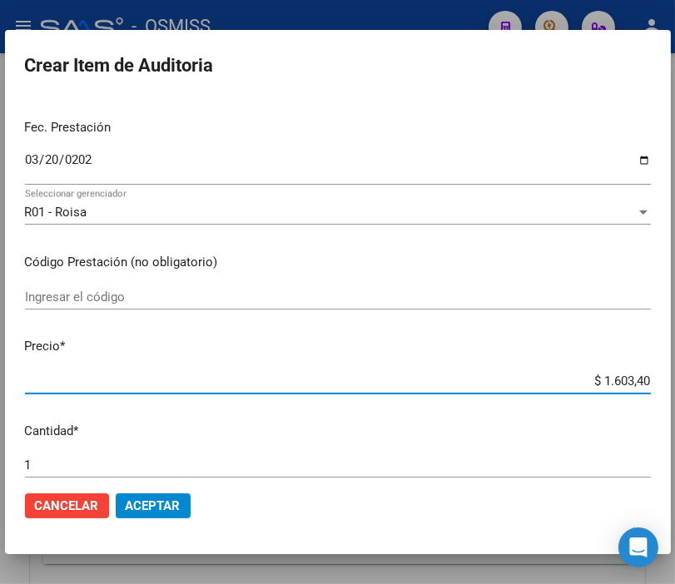
type input "$ 16.034,00"
click at [178, 502] on span "Aceptar" at bounding box center [153, 505] width 55 height 15
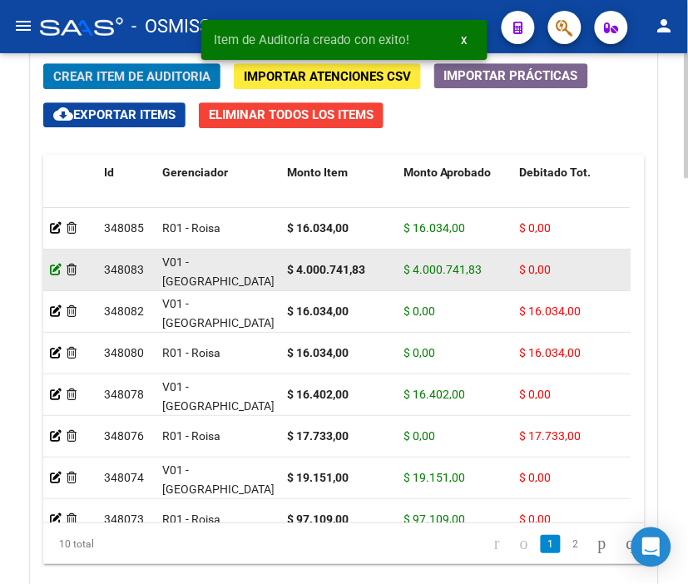
click at [52, 267] on icon at bounding box center [56, 270] width 12 height 12
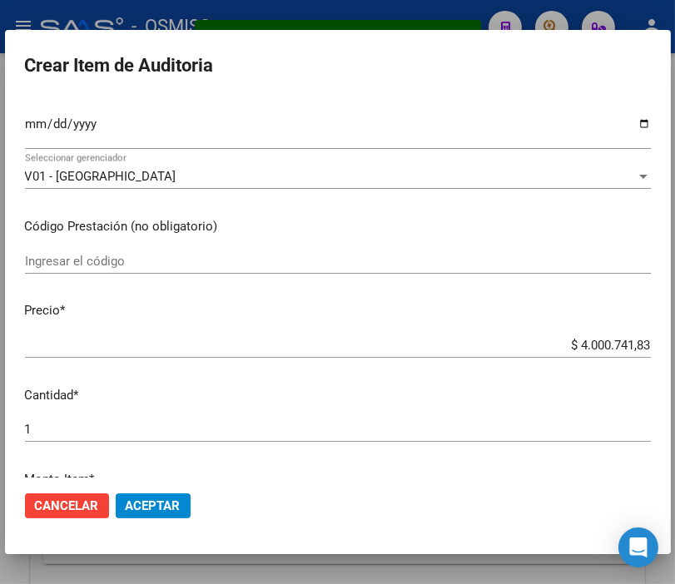
scroll to position [369, 0]
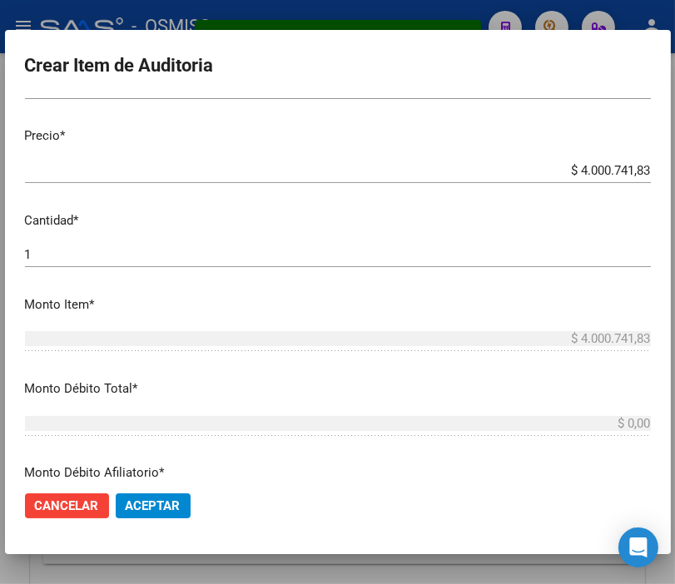
click at [576, 169] on input "$ 4.000.741,83" at bounding box center [338, 170] width 626 height 15
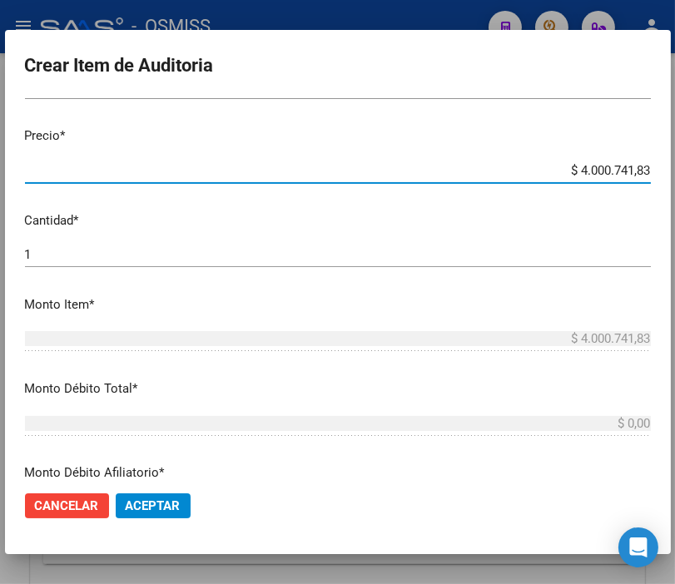
type input "$ 40.000.741,83"
click at [593, 167] on input "$ 40.000.741,83" at bounding box center [338, 170] width 626 height 15
type input "$ 4.000.741,83"
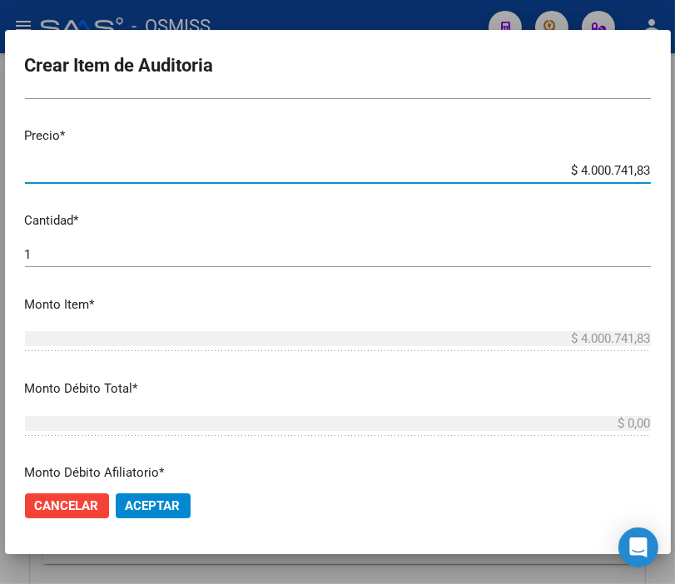
click at [616, 169] on input "$ 4.000.741,83" at bounding box center [338, 170] width 626 height 15
type input "$ 40.007.410,83"
click at [181, 497] on button "Aceptar" at bounding box center [153, 505] width 75 height 25
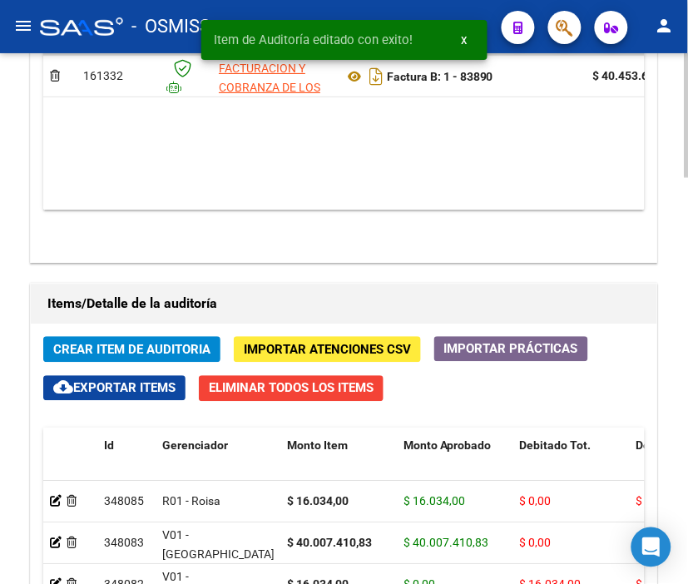
scroll to position [1664, 0]
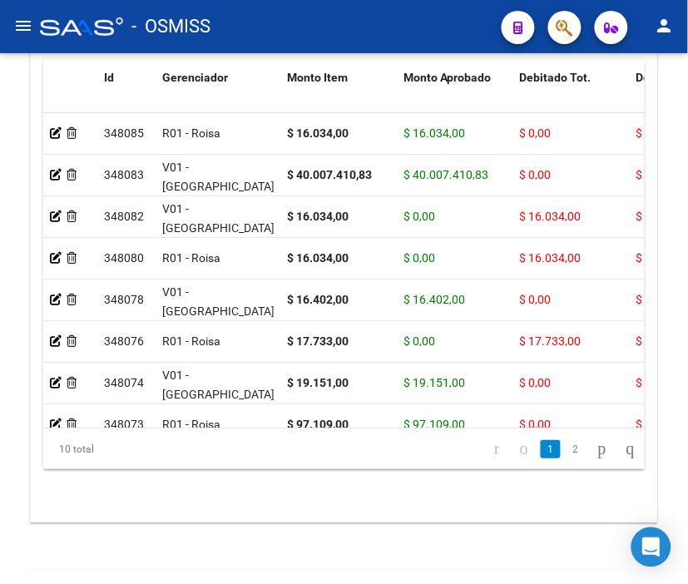
click at [230, 30] on div "- OSMISS" at bounding box center [264, 26] width 448 height 37
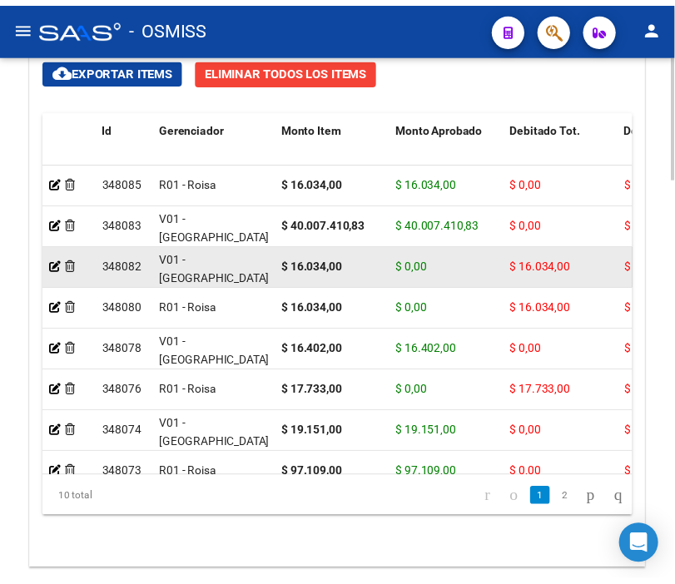
scroll to position [1571, 0]
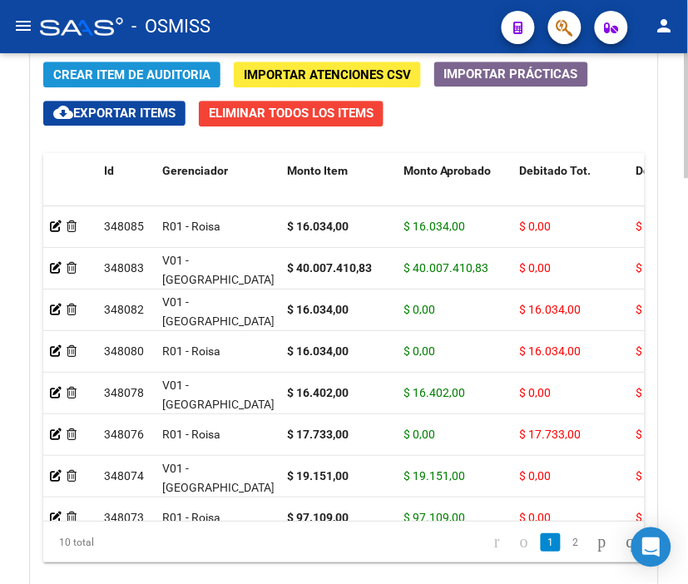
click at [106, 67] on span "Crear Item de Auditoria" at bounding box center [131, 74] width 157 height 15
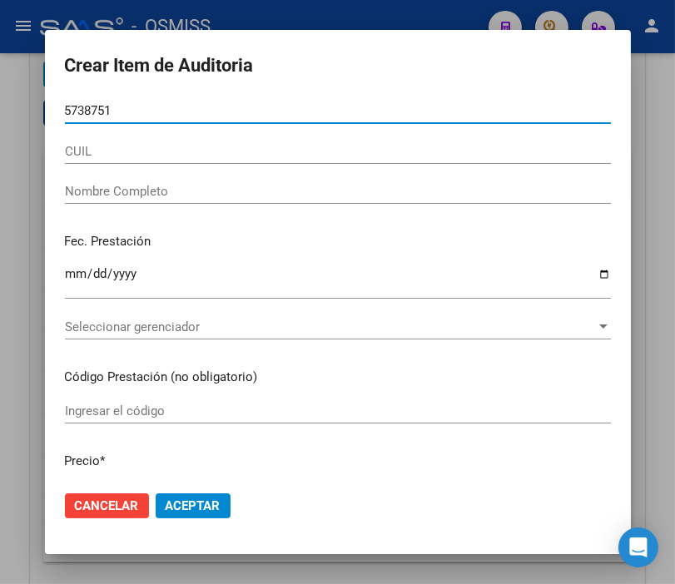
type input "57387518"
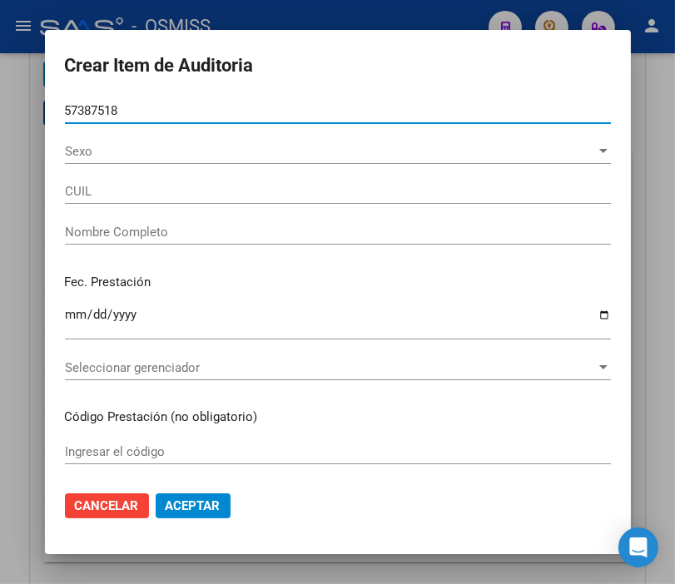
type input "20573875185"
type input "GONZALEZ, MATHEO JAVIER"
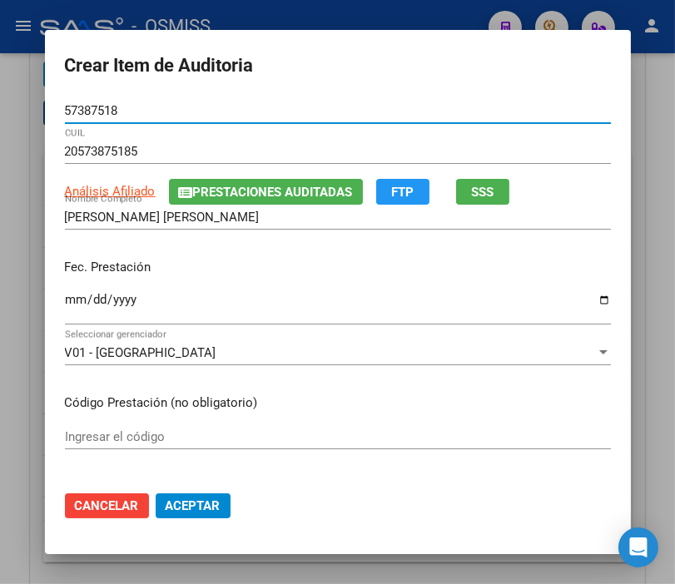
type input "57387518"
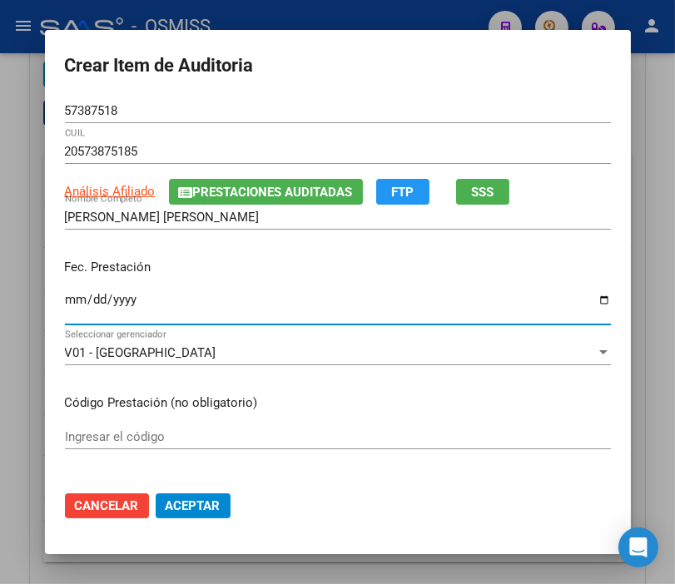
click at [70, 299] on input "Ingresar la fecha" at bounding box center [338, 306] width 546 height 27
type input "2025-03-12"
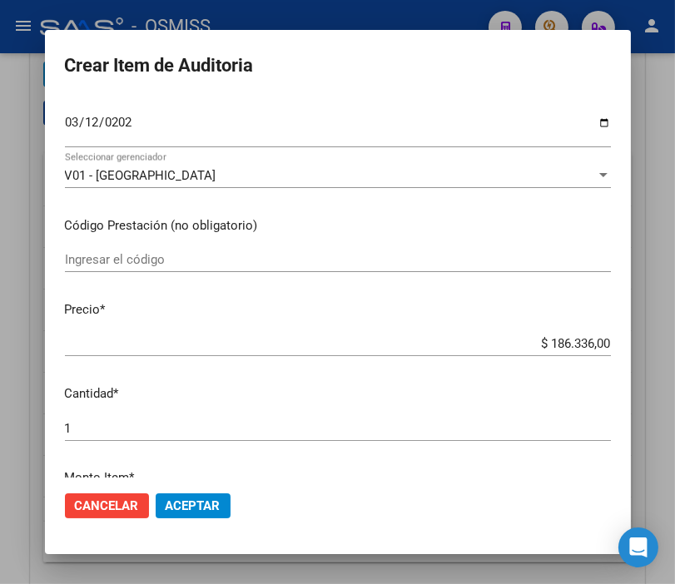
scroll to position [185, 0]
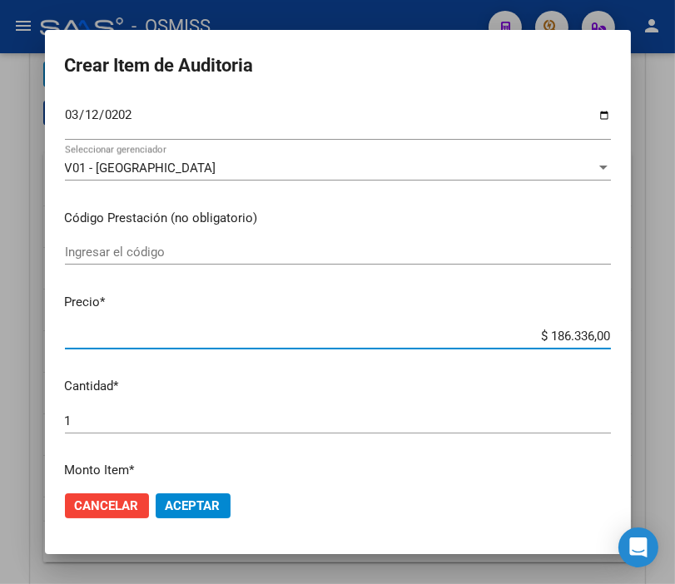
drag, startPoint x: 474, startPoint y: 344, endPoint x: 672, endPoint y: 342, distance: 198.0
click at [672, 342] on div "Crear Item de Auditoria 57387518 Nro Documento 20573875185 CUIL Análisis Afilia…" at bounding box center [337, 292] width 675 height 584
click at [489, 310] on p "Precio *" at bounding box center [338, 302] width 546 height 19
drag, startPoint x: 527, startPoint y: 341, endPoint x: 692, endPoint y: 361, distance: 166.7
click at [674, 361] on html "menu - OSMISS person Firma Express Padrón Padrón Ágil Análisis Afiliado Integra…" at bounding box center [337, 292] width 675 height 584
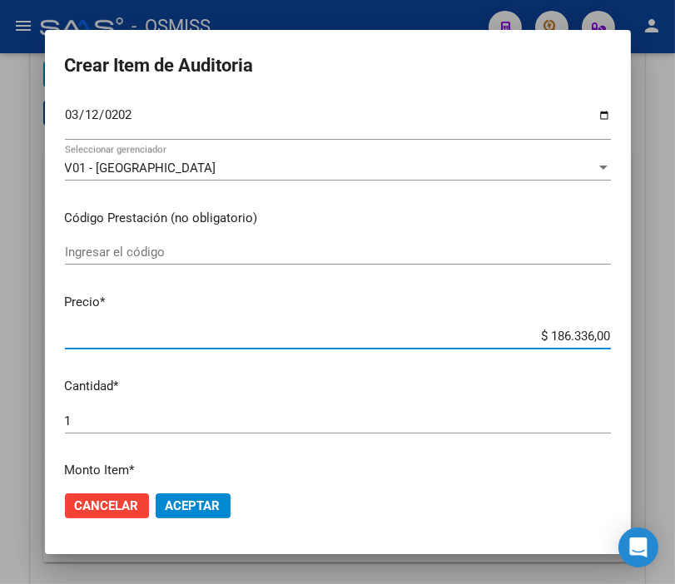
type input "$ 0,01"
type input "$ 0,15"
type input "$ 1,55"
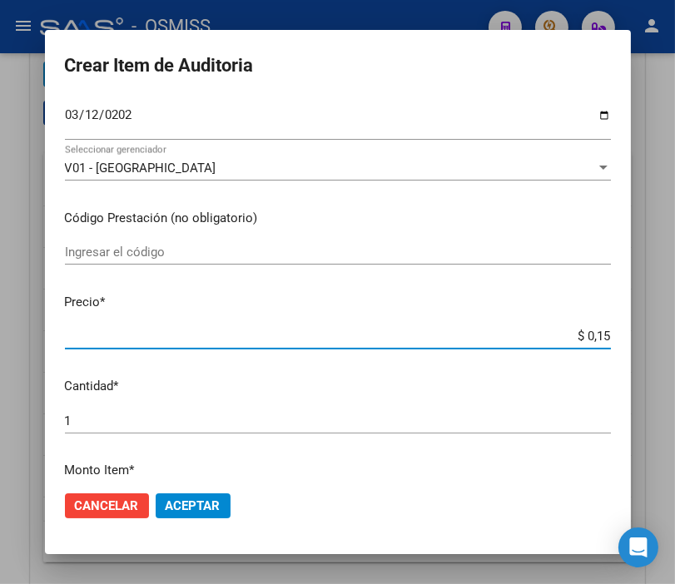
type input "$ 1,55"
type input "$ 15,56"
type input "$ 155,67"
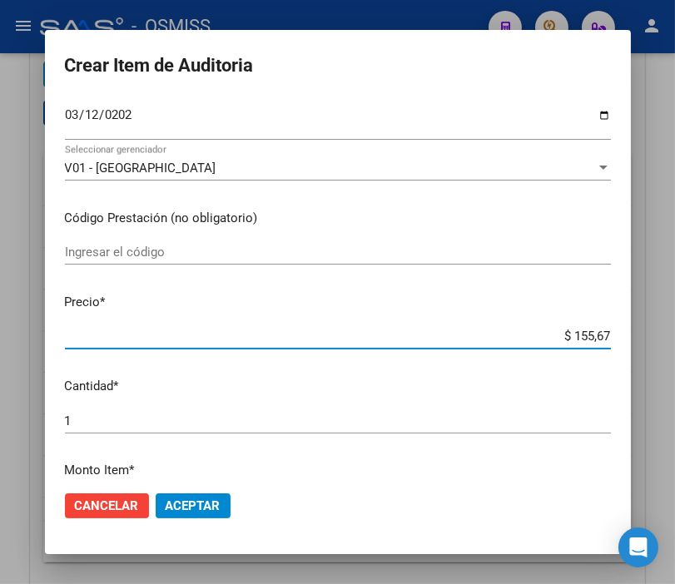
type input "$ 1.556,70"
type input "$ 15.567,00"
click at [181, 507] on span "Aceptar" at bounding box center [193, 505] width 55 height 15
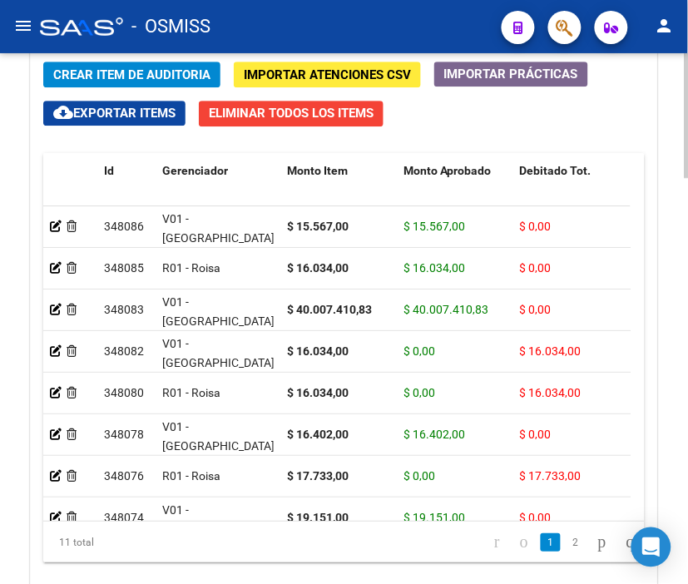
click at [167, 78] on span "Crear Item de Auditoria" at bounding box center [131, 74] width 157 height 15
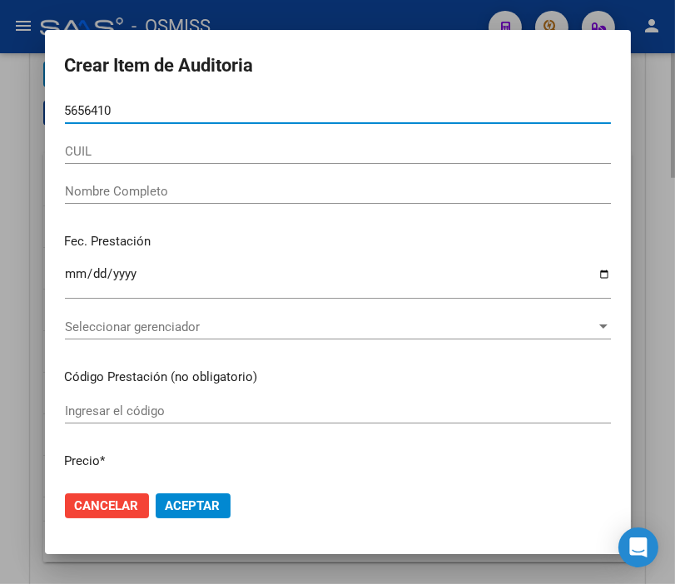
type input "56564104"
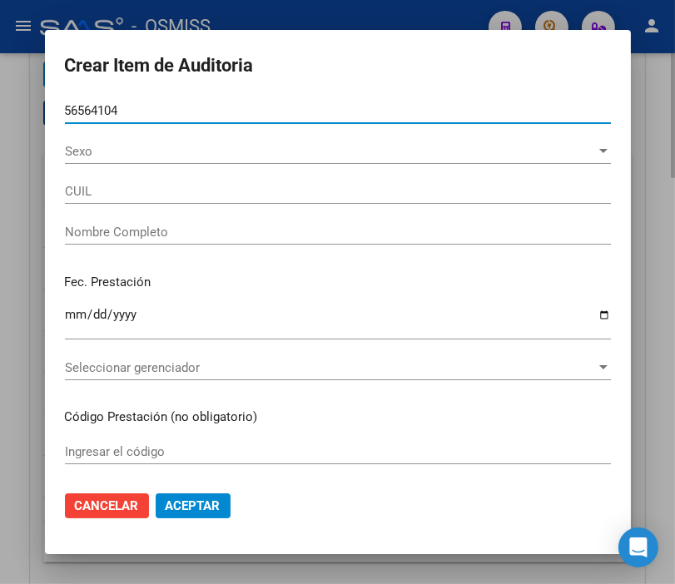
type input "20565641043"
type input "SUAREZ MARTIN MATEO LEONEL"
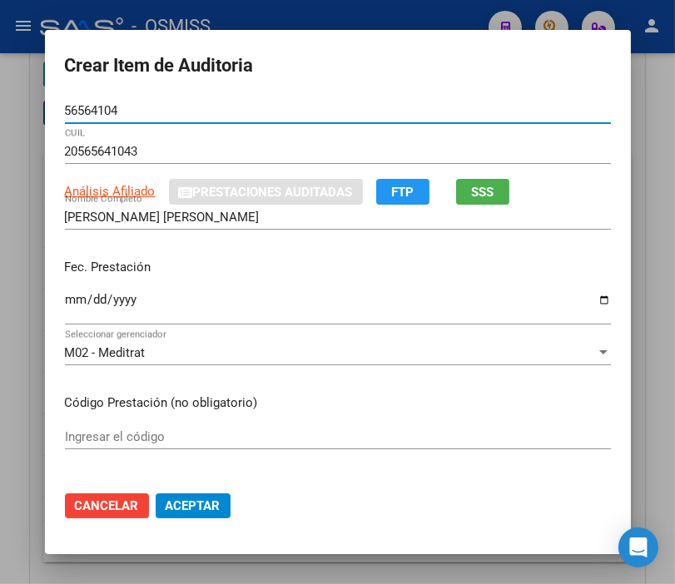
type input "56564104"
click at [65, 304] on input "Ingresar la fecha" at bounding box center [338, 306] width 546 height 27
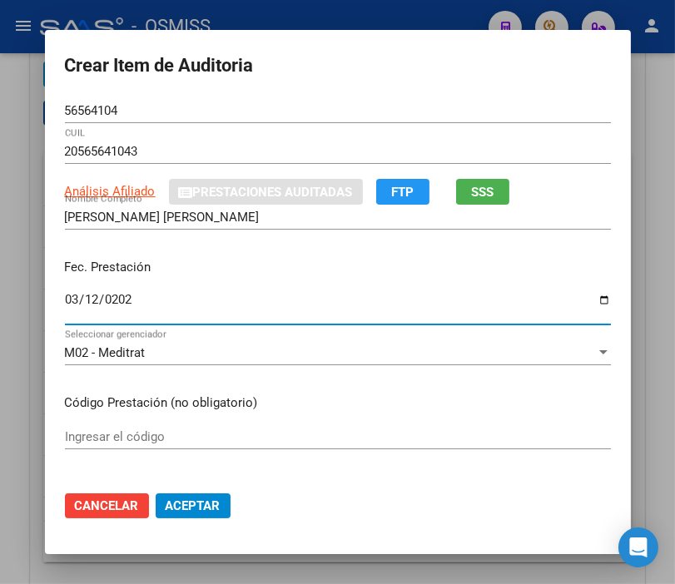
type input "2025-03-12"
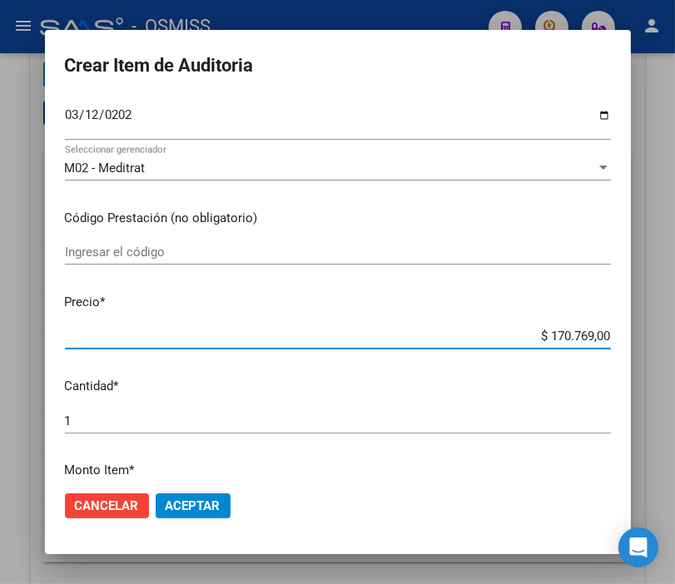
drag, startPoint x: 502, startPoint y: 339, endPoint x: 692, endPoint y: 360, distance: 191.6
click at [674, 360] on html "menu - OSMISS person Firma Express Padrón Padrón Ágil Análisis Afiliado Integra…" at bounding box center [337, 292] width 675 height 584
type input "$ 0,01"
type input "$ 0,15"
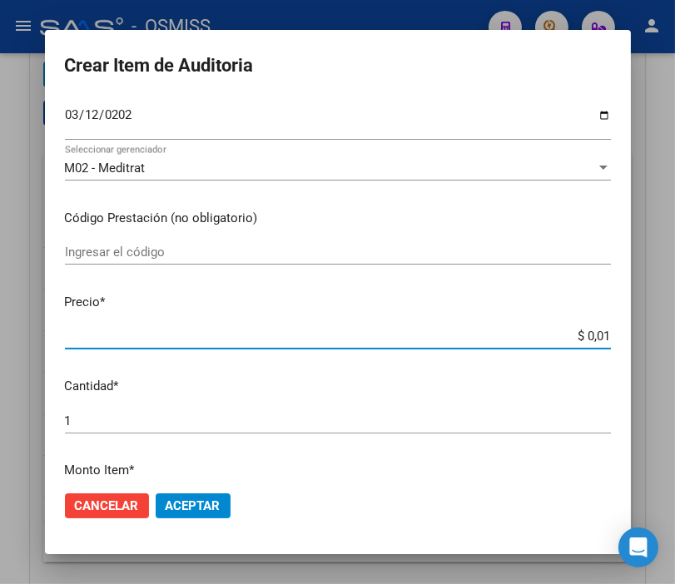
type input "$ 0,15"
type input "$ 1,55"
click at [195, 504] on span "Aceptar" at bounding box center [193, 505] width 55 height 15
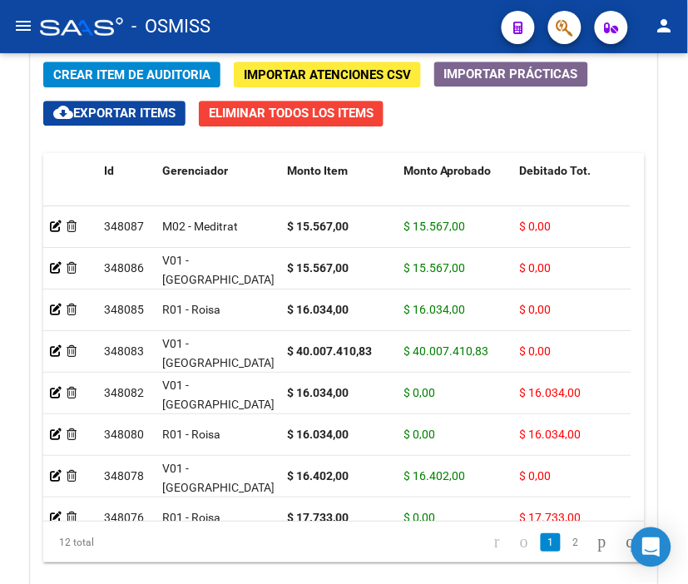
click at [293, 9] on div "- OSMISS" at bounding box center [264, 26] width 448 height 37
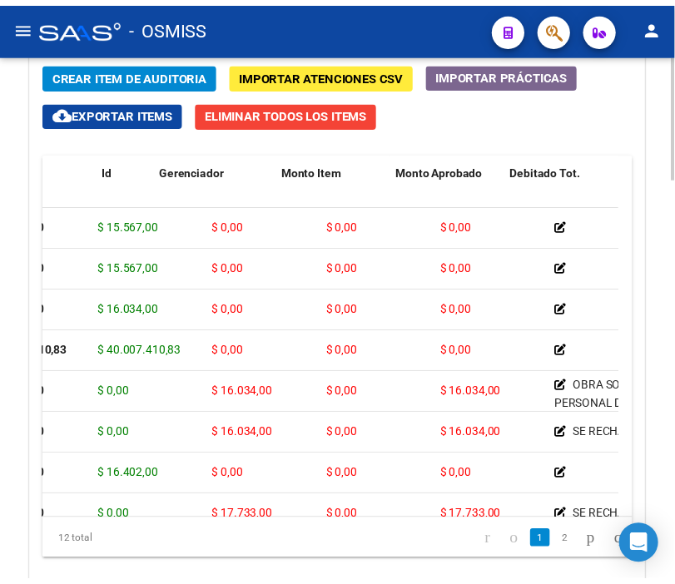
scroll to position [0, 0]
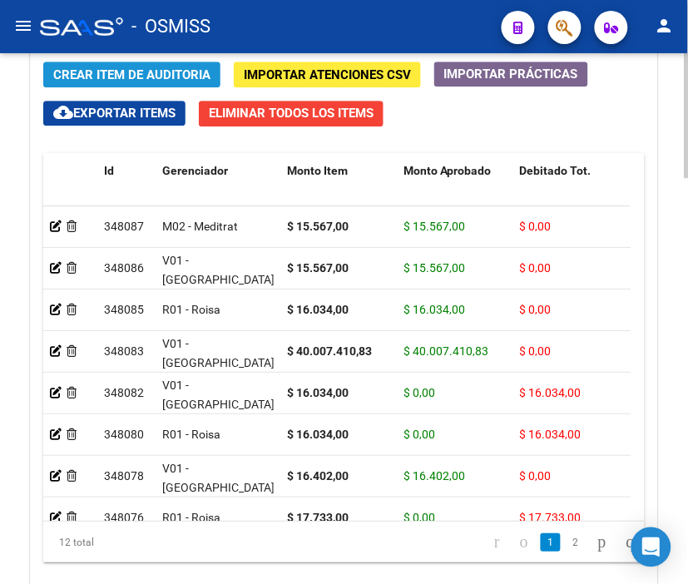
click at [148, 79] on span "Crear Item de Auditoria" at bounding box center [131, 74] width 157 height 15
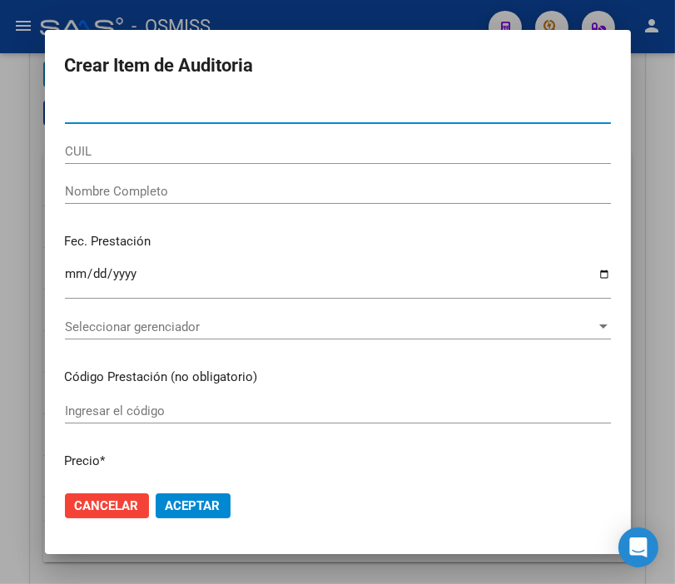
click at [103, 103] on input "Nro Documento" at bounding box center [338, 110] width 546 height 15
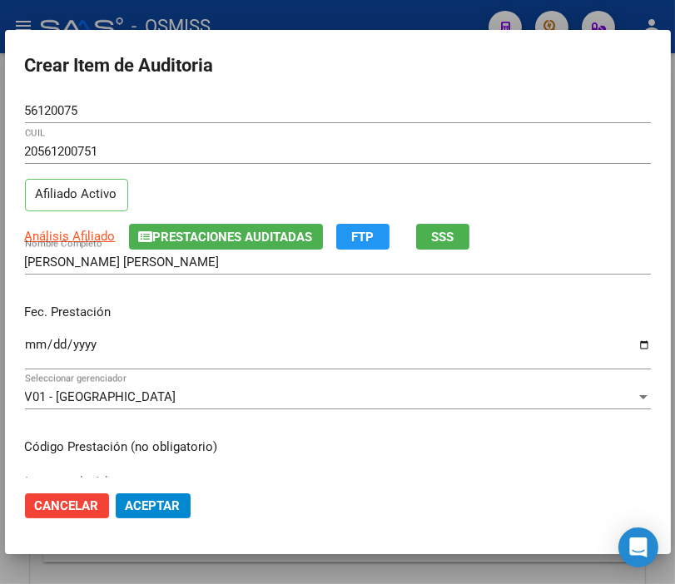
click at [38, 336] on div "Ingresar la fecha" at bounding box center [338, 352] width 626 height 36
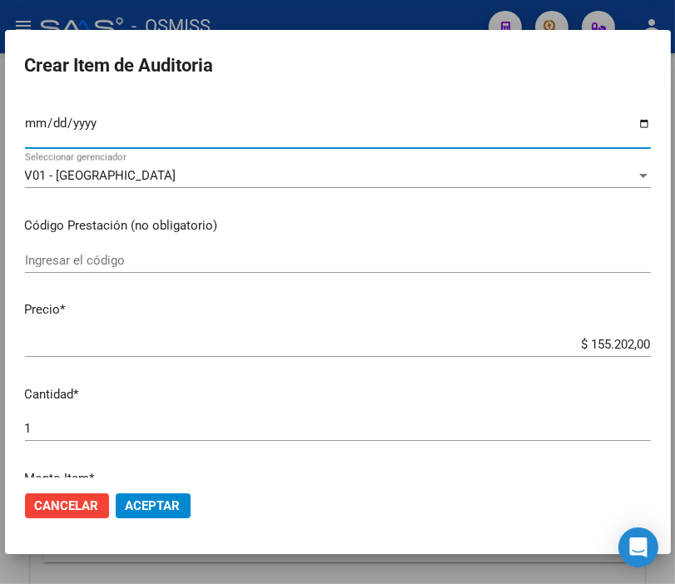
scroll to position [277, 0]
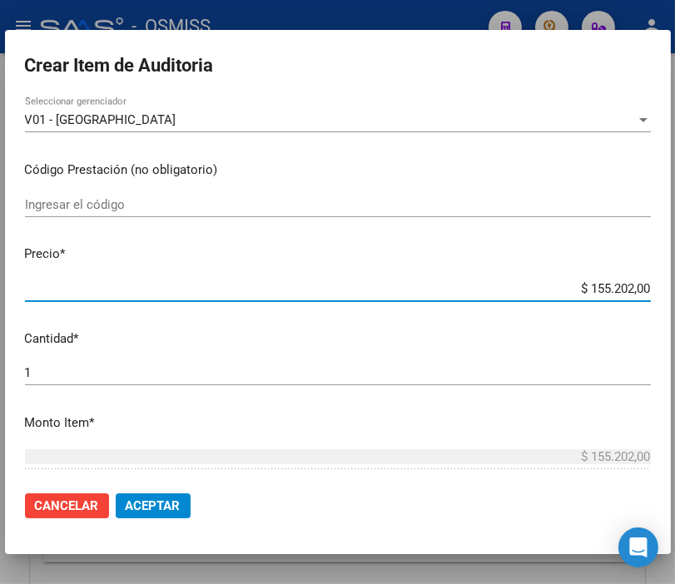
drag, startPoint x: 541, startPoint y: 292, endPoint x: 692, endPoint y: 292, distance: 151.4
click at [674, 292] on html "menu - OSMISS person Firma Express Padrón Padrón Ágil Análisis Afiliado Integra…" at bounding box center [337, 292] width 675 height 584
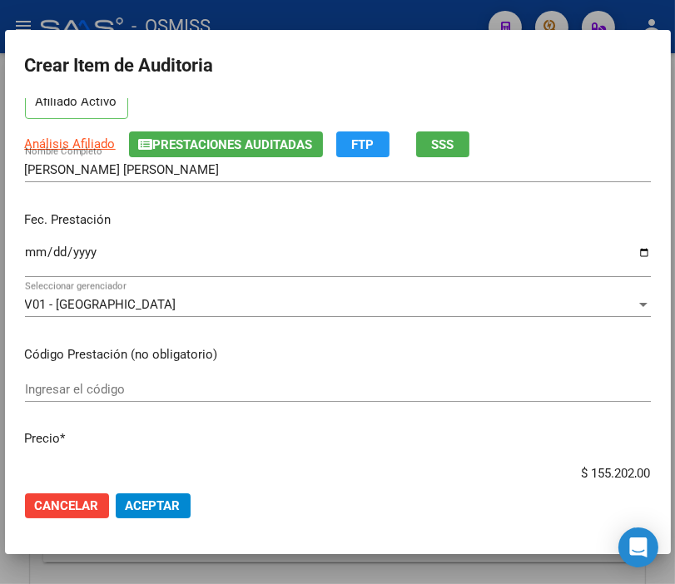
scroll to position [185, 0]
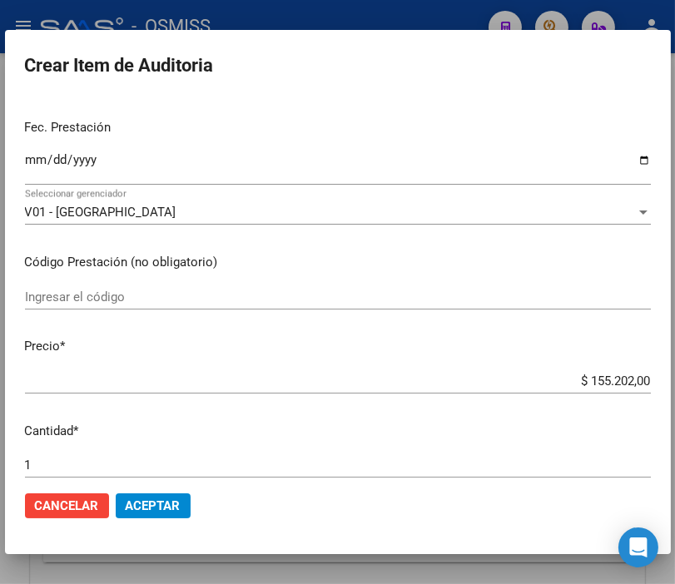
click at [496, 354] on p "Precio *" at bounding box center [338, 346] width 626 height 19
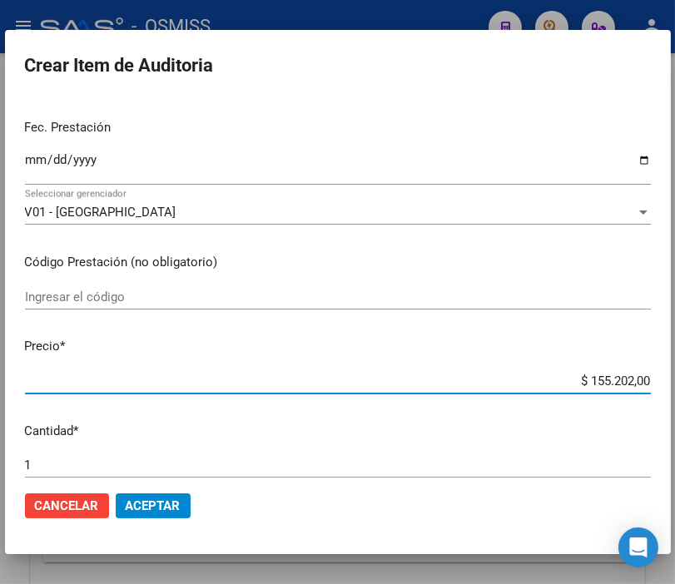
drag, startPoint x: 527, startPoint y: 380, endPoint x: 668, endPoint y: 387, distance: 141.6
click at [668, 387] on mat-dialog-content "56120075 Nro Documento 20561200751 CUIL Afiliado Activo Análisis Afiliado Prest…" at bounding box center [337, 287] width 665 height 379
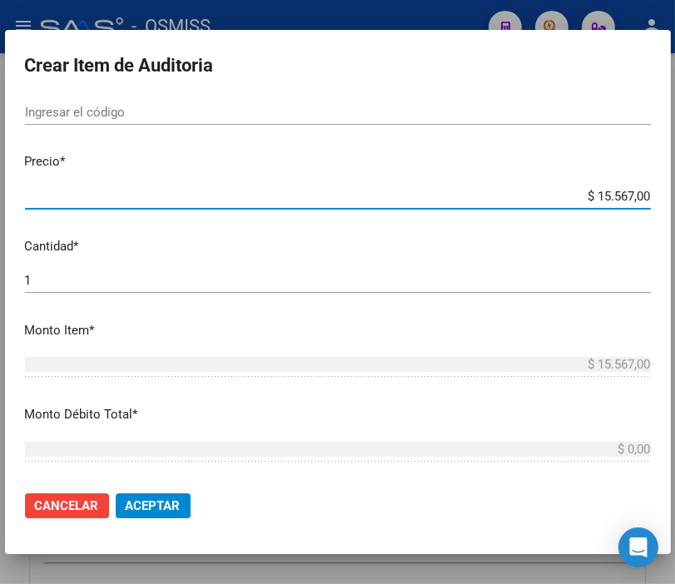
scroll to position [462, 0]
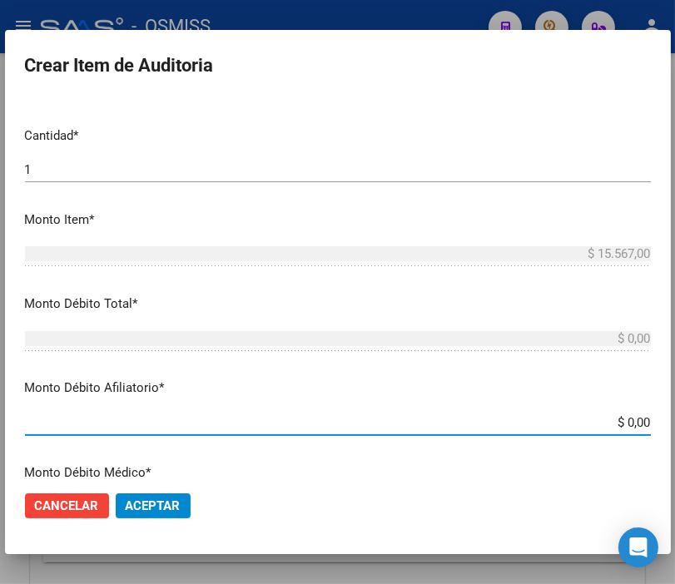
drag, startPoint x: 567, startPoint y: 438, endPoint x: 692, endPoint y: 461, distance: 127.8
click at [674, 461] on html "menu - OSMISS person Firma Express Padrón Padrón Ágil Análisis Afiliado Integra…" at bounding box center [337, 292] width 675 height 584
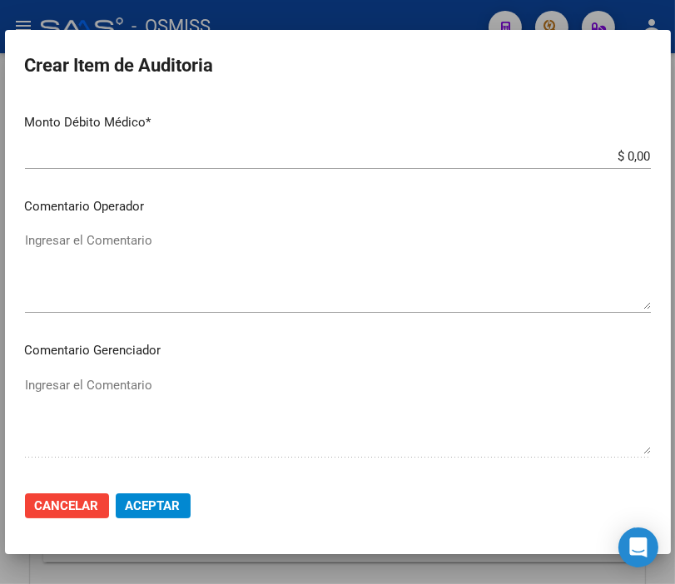
scroll to position [854, 0]
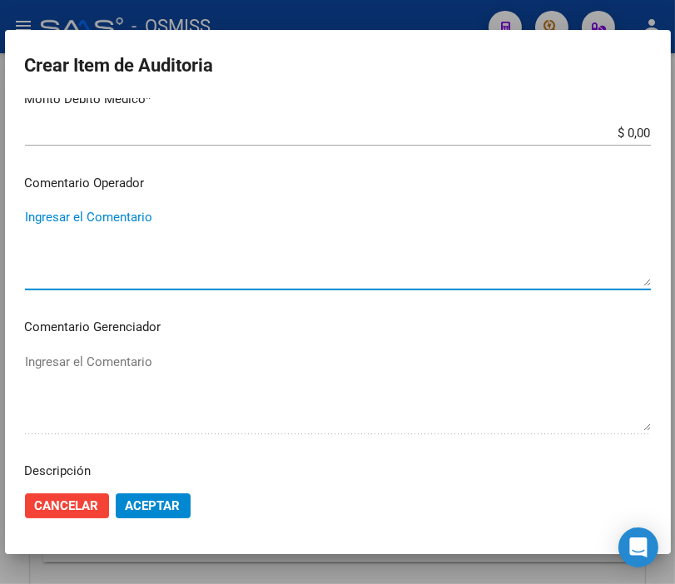
click at [119, 213] on textarea "Ingresar el Comentario" at bounding box center [338, 247] width 626 height 78
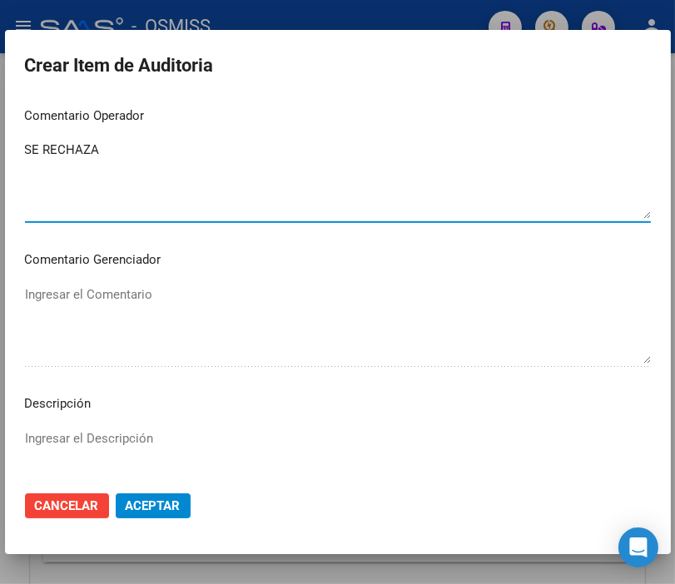
scroll to position [946, 0]
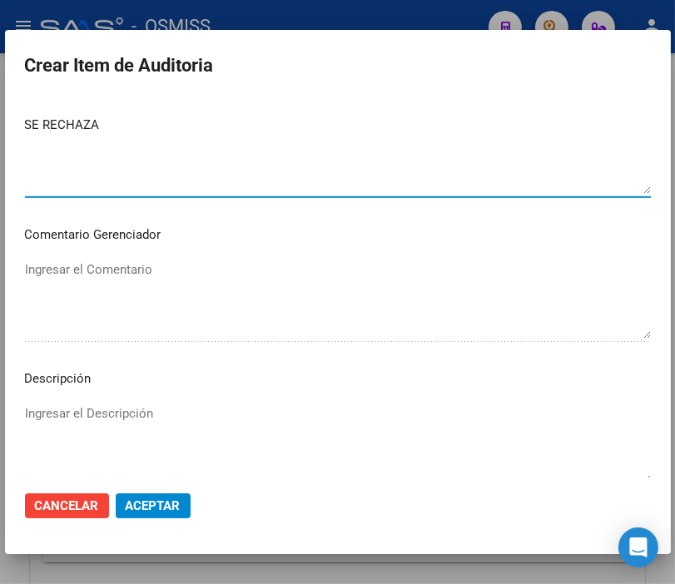
click at [85, 417] on textarea "Ingresar el Descripción" at bounding box center [338, 443] width 626 height 78
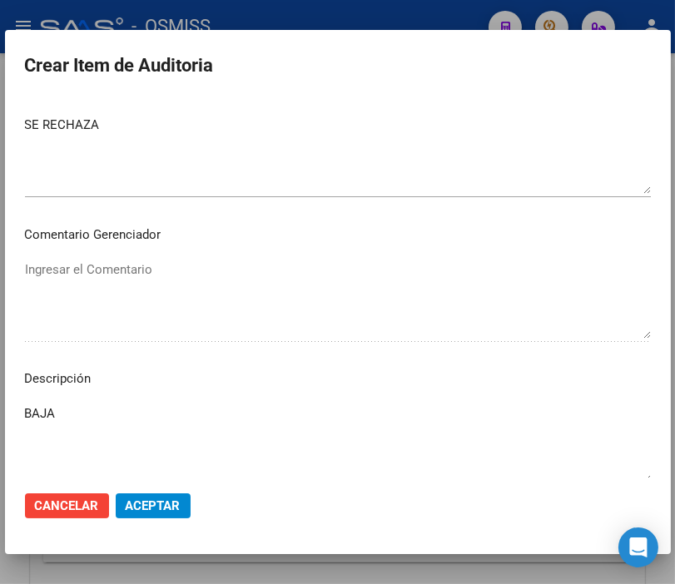
click at [384, 245] on mat-dialog-content "56120075 Nro Documento 20561200751 CUIL Afiliado Activo Análisis Afiliado Prest…" at bounding box center [337, 287] width 665 height 379
click at [128, 419] on textarea "BAJA" at bounding box center [338, 443] width 626 height 78
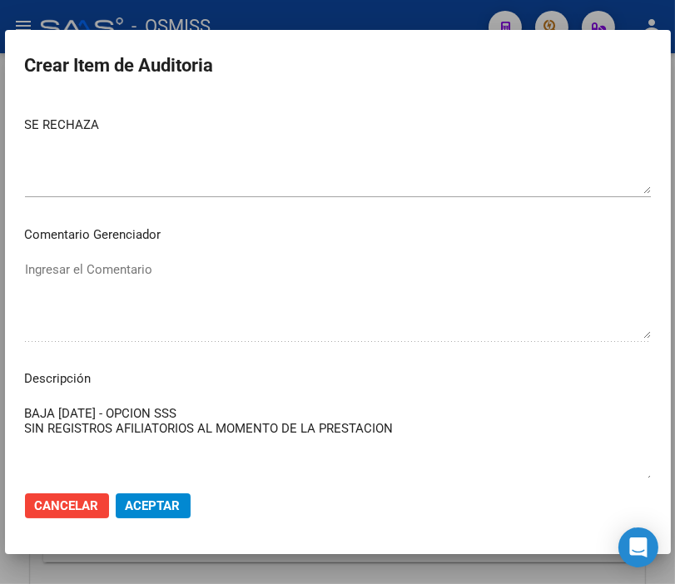
click at [158, 503] on span "Aceptar" at bounding box center [153, 505] width 55 height 15
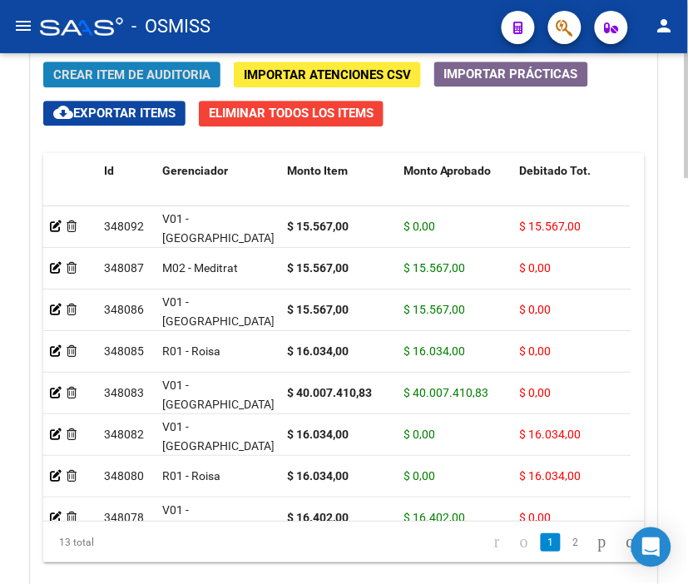
click at [134, 85] on button "Crear Item de Auditoria" at bounding box center [131, 75] width 177 height 26
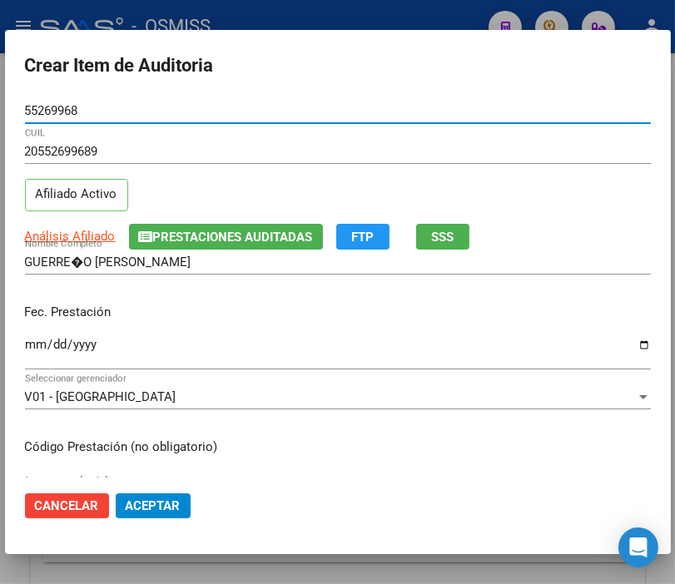
click at [30, 338] on input "Ingresar la fecha" at bounding box center [338, 351] width 626 height 27
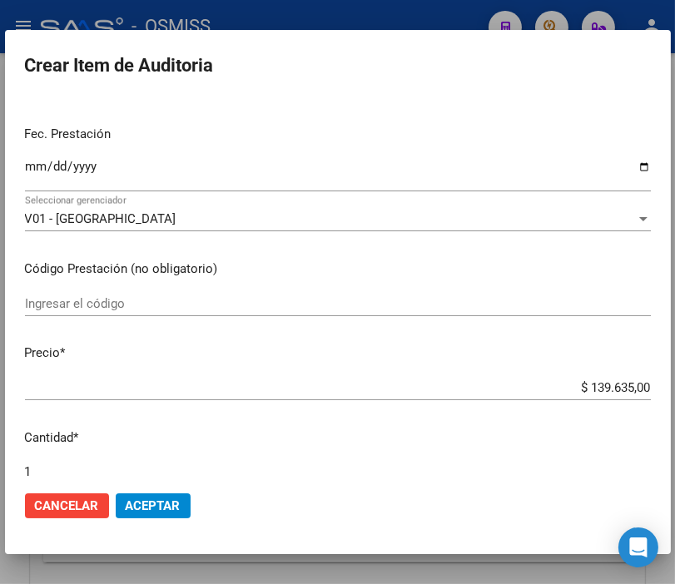
scroll to position [185, 0]
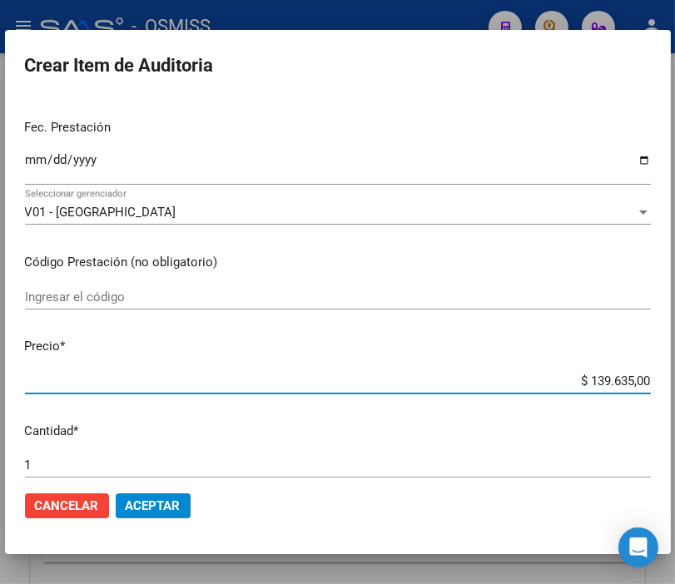
drag, startPoint x: 592, startPoint y: 384, endPoint x: 692, endPoint y: 383, distance: 99.8
click at [674, 383] on html "menu - OSMISS person Firma Express Padrón Padrón Ágil Análisis Afiliado Integra…" at bounding box center [337, 292] width 675 height 584
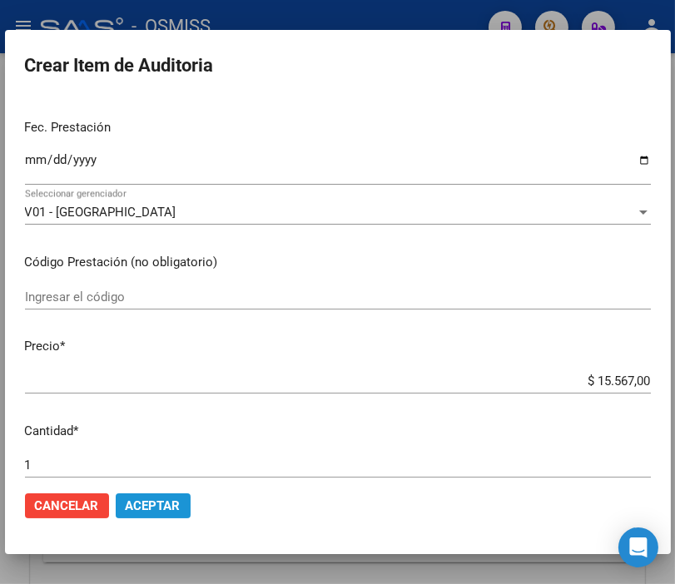
click at [172, 502] on span "Aceptar" at bounding box center [153, 505] width 55 height 15
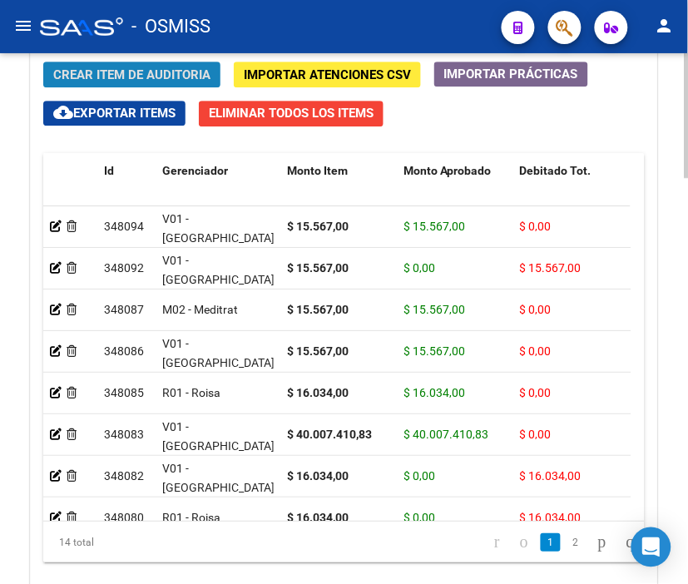
click at [131, 72] on span "Crear Item de Auditoria" at bounding box center [131, 74] width 157 height 15
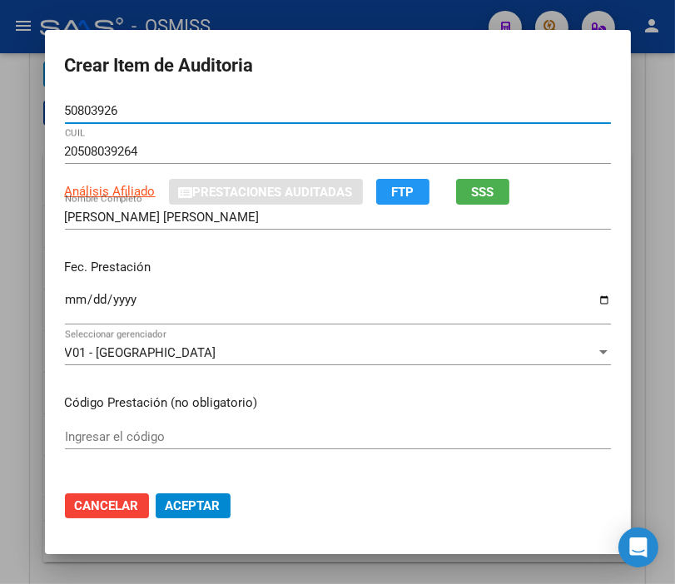
click at [70, 297] on input "Ingresar la fecha" at bounding box center [338, 306] width 546 height 27
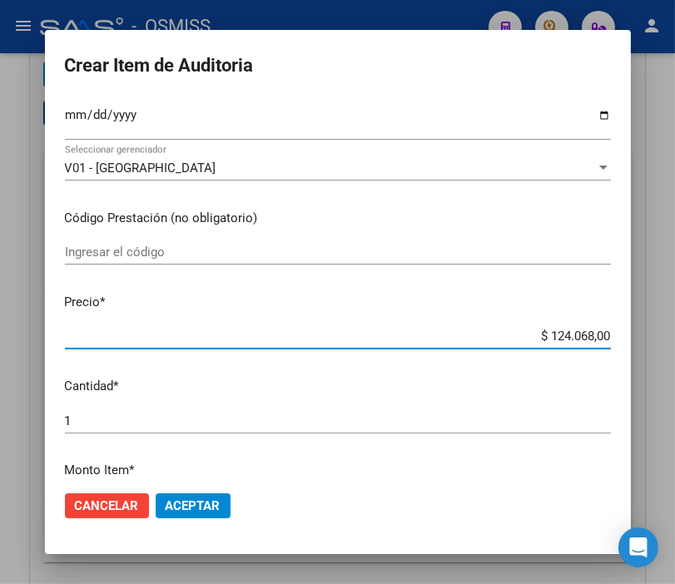
drag, startPoint x: 497, startPoint y: 337, endPoint x: 677, endPoint y: 344, distance: 180.6
click at [674, 344] on html "menu - OSMISS person Firma Express Padrón Padrón Ágil Análisis Afiliado Integra…" at bounding box center [337, 292] width 675 height 584
click at [181, 503] on span "Aceptar" at bounding box center [193, 505] width 55 height 15
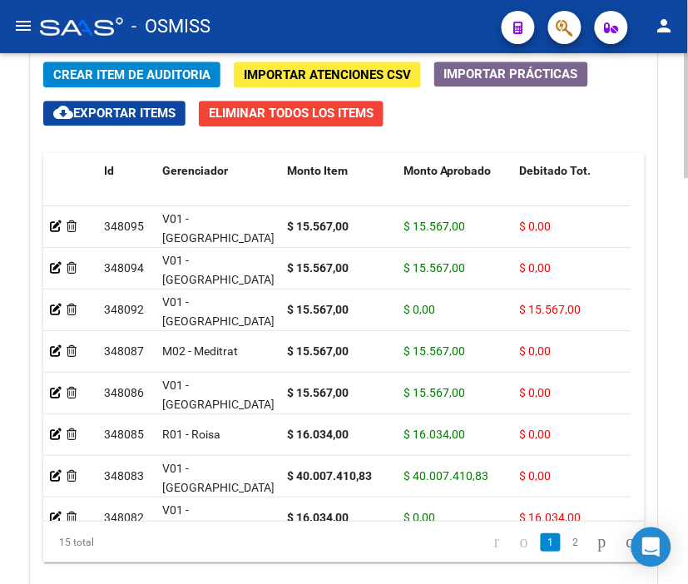
click at [133, 65] on button "Crear Item de Auditoria" at bounding box center [131, 75] width 177 height 26
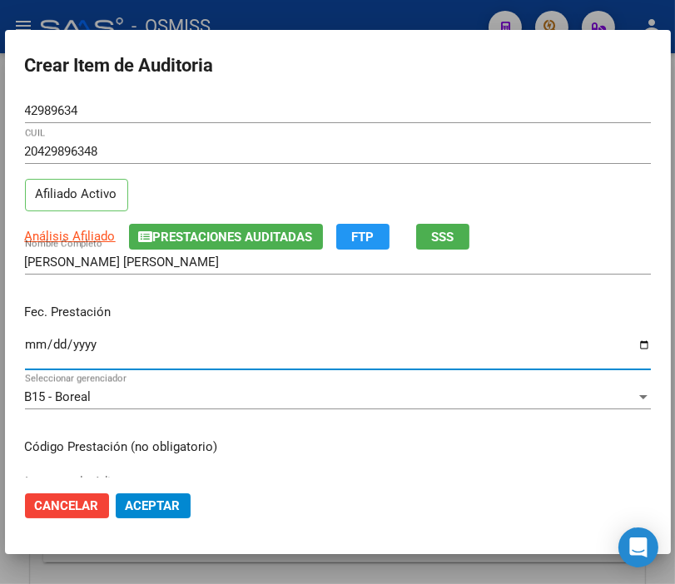
click at [37, 342] on input "Ingresar la fecha" at bounding box center [338, 351] width 626 height 27
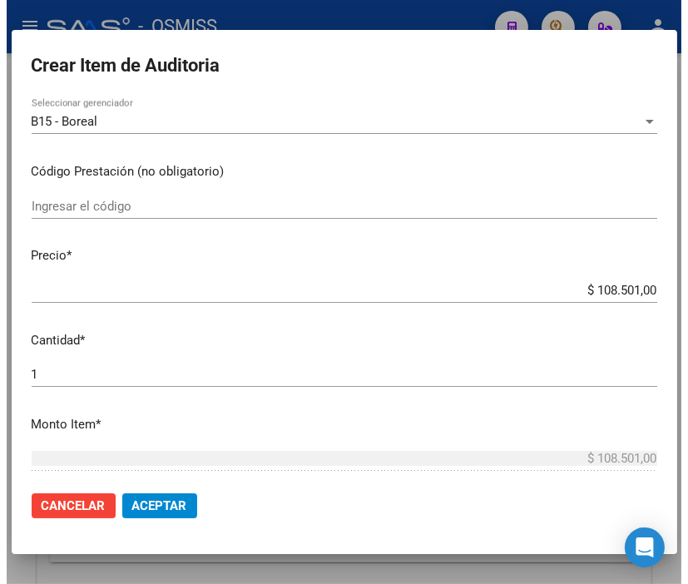
scroll to position [277, 0]
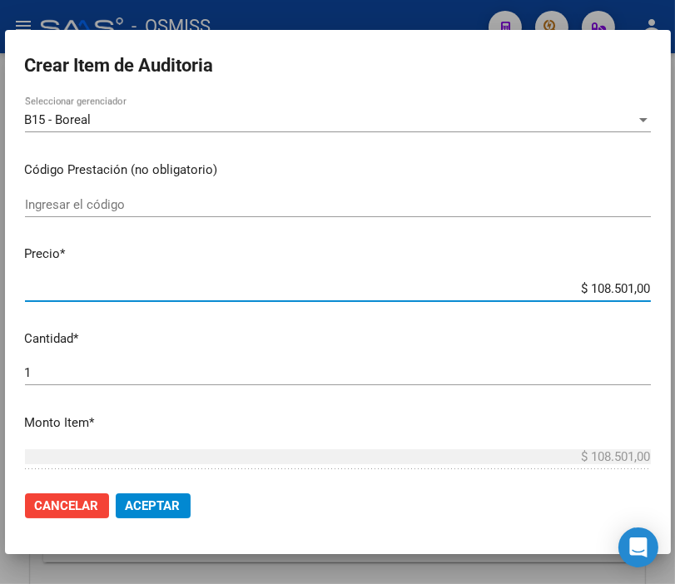
drag, startPoint x: 537, startPoint y: 288, endPoint x: 682, endPoint y: 297, distance: 145.9
click at [674, 297] on html "menu - OSMISS person Firma Express Padrón Padrón Ágil Análisis Afiliado Integra…" at bounding box center [337, 292] width 675 height 584
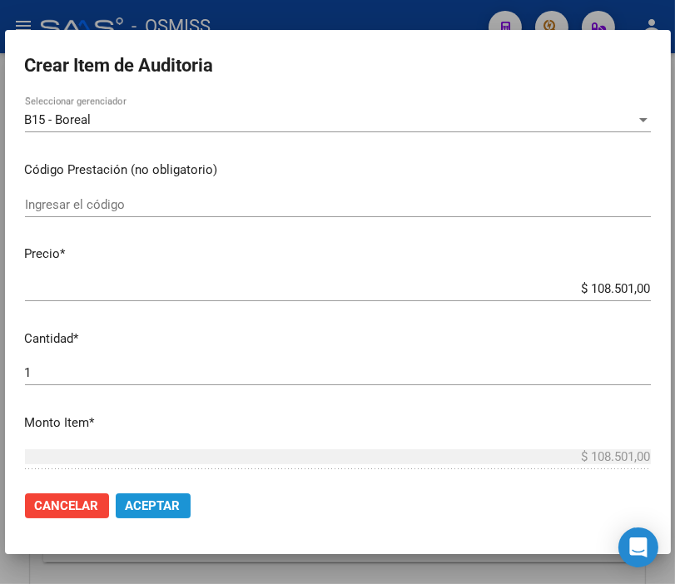
click at [153, 500] on span "Aceptar" at bounding box center [153, 505] width 55 height 15
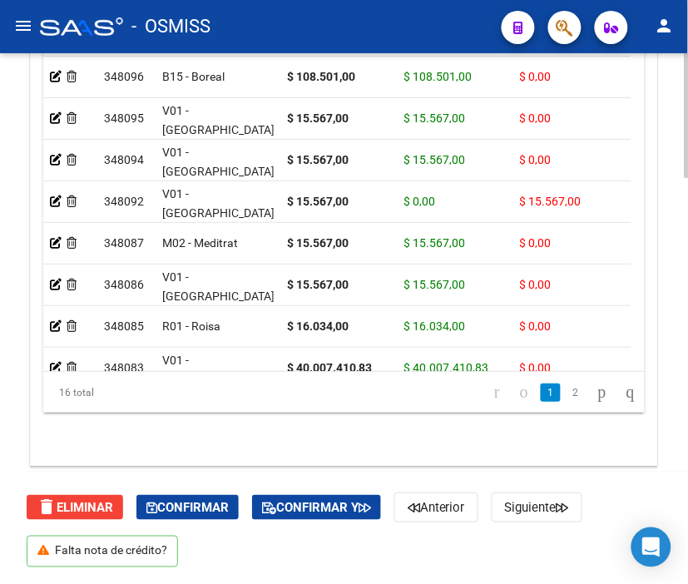
scroll to position [0, 0]
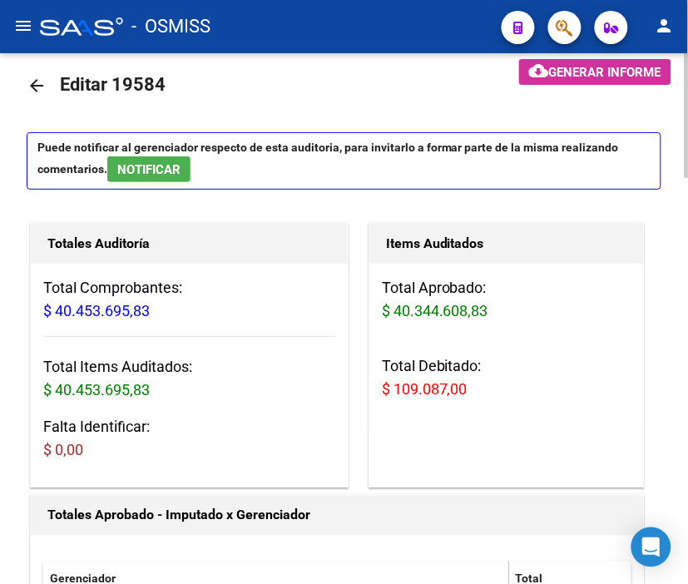
click at [674, 0] on html "menu - OSMISS person Firma Express Padrón Padrón Ágil Análisis Afiliado Integra…" at bounding box center [344, 292] width 688 height 584
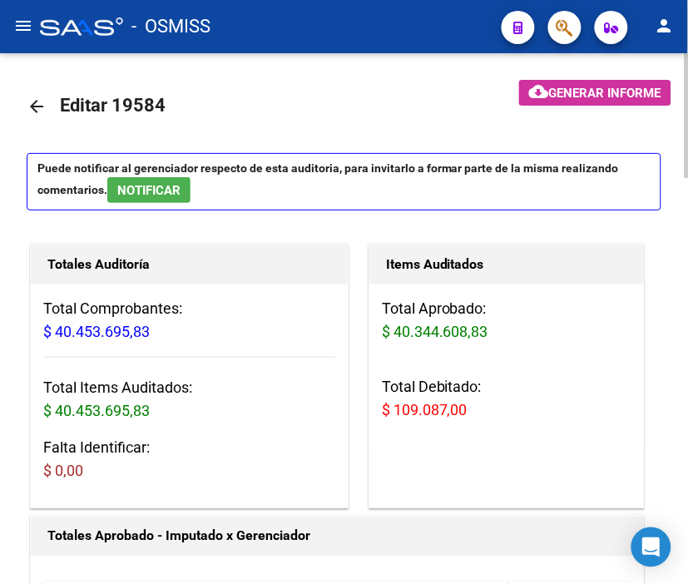
click at [576, 90] on span "Generar informe" at bounding box center [605, 93] width 112 height 15
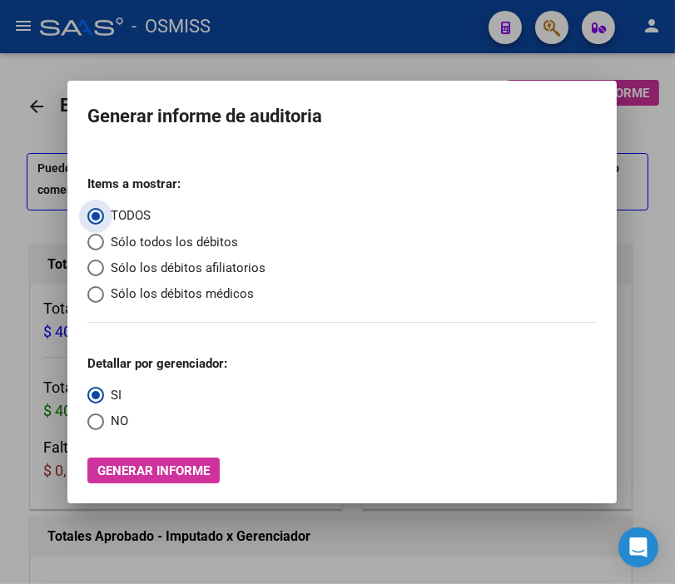
click at [145, 259] on span "Sólo los débitos afiliatorios" at bounding box center [184, 268] width 161 height 19
click at [104, 260] on input "Sólo los débitos afiliatorios" at bounding box center [95, 268] width 17 height 17
click at [93, 423] on span "Select an option" at bounding box center [95, 421] width 17 height 17
click at [93, 423] on input "NO" at bounding box center [95, 421] width 17 height 17
click at [148, 454] on div "Items a mostrar: TODOS Sólo todos los débitos Sólo los débitos afiliatorios Sól…" at bounding box center [341, 322] width 509 height 321
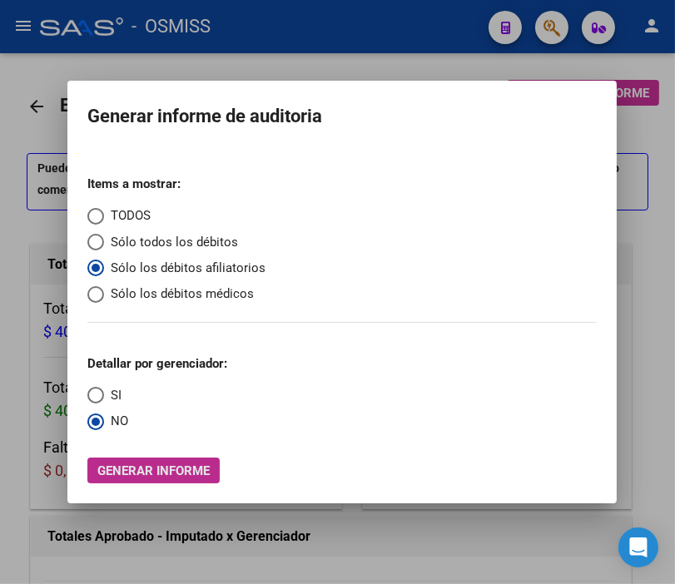
click at [150, 473] on span "Generar informe" at bounding box center [153, 470] width 112 height 15
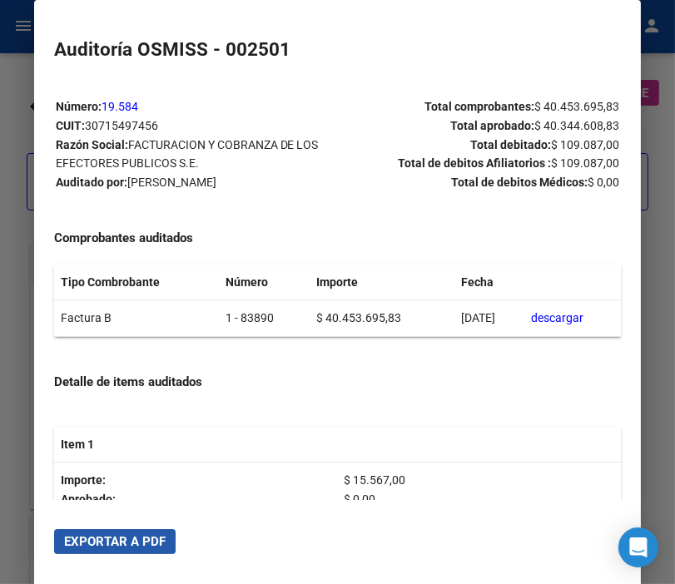
click at [111, 536] on span "Exportar a PDF" at bounding box center [114, 541] width 101 height 15
click at [11, 67] on div at bounding box center [337, 292] width 675 height 584
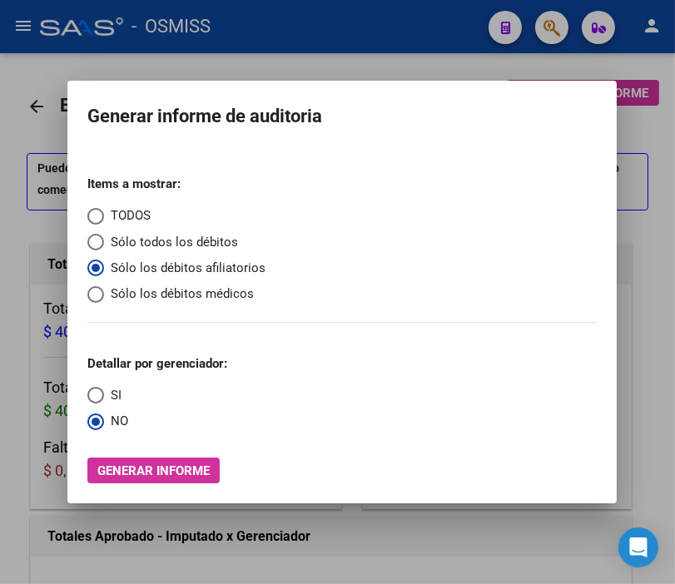
click at [11, 67] on div at bounding box center [337, 292] width 675 height 584
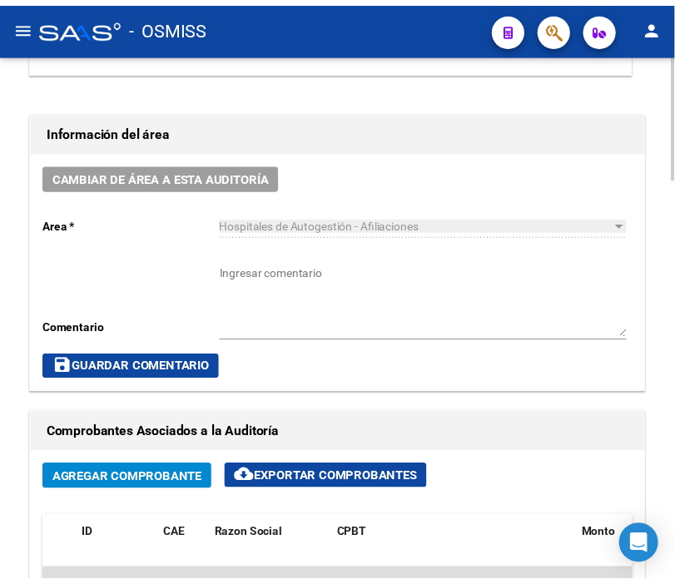
scroll to position [739, 0]
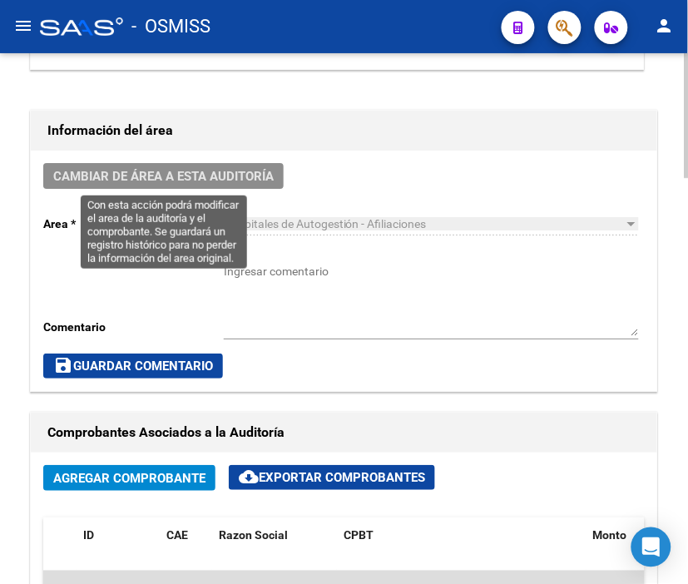
click at [195, 175] on span "Cambiar de área a esta auditoría" at bounding box center [163, 176] width 220 height 15
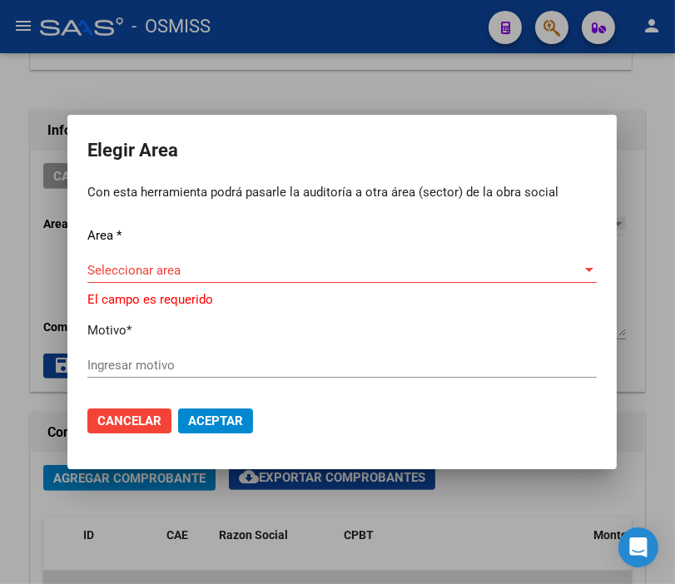
click at [160, 265] on div "Seleccionar area Seleccionar area" at bounding box center [341, 270] width 509 height 25
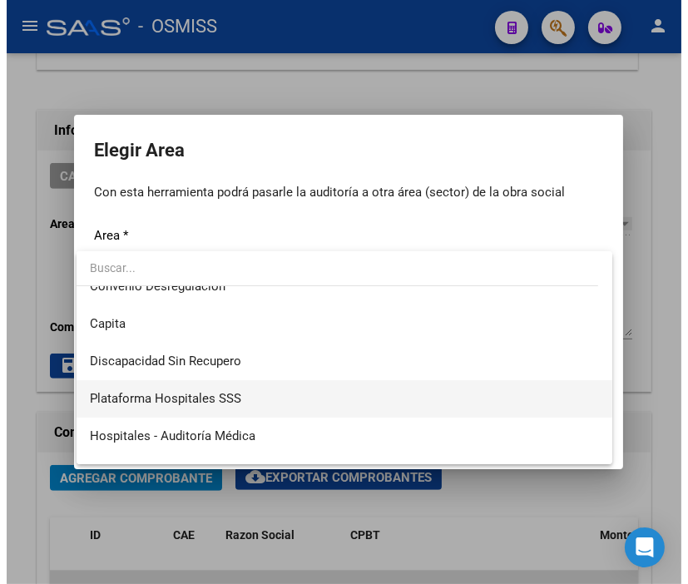
scroll to position [185, 0]
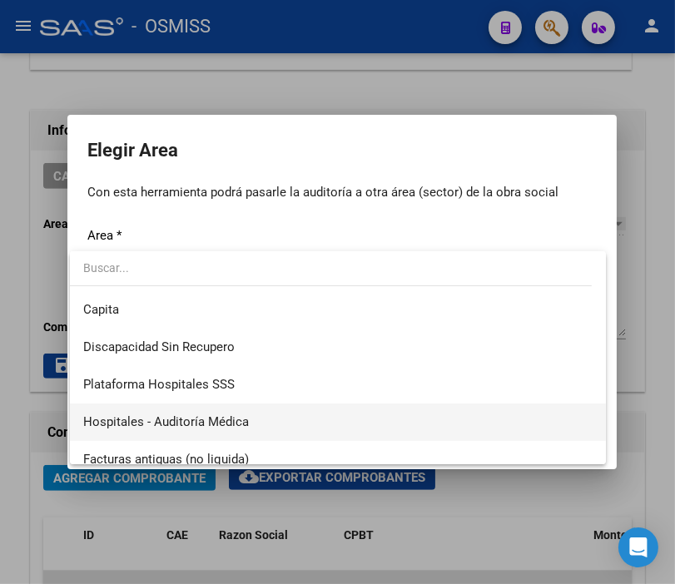
click at [272, 418] on span "Hospitales - Auditoría Médica" at bounding box center [337, 421] width 509 height 37
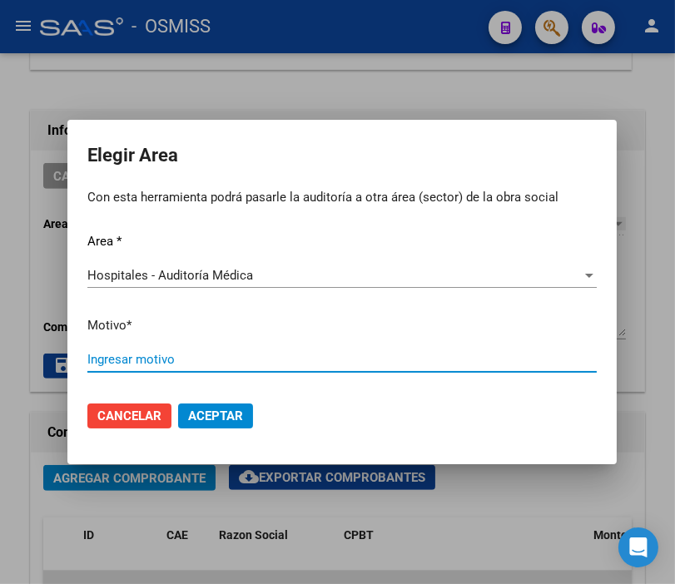
click at [176, 358] on input "Ingresar motivo" at bounding box center [341, 359] width 509 height 15
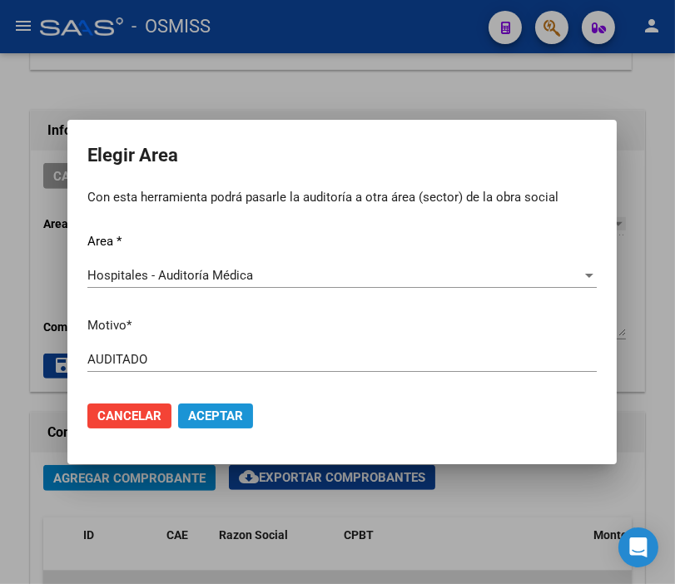
click at [219, 413] on span "Aceptar" at bounding box center [215, 415] width 55 height 15
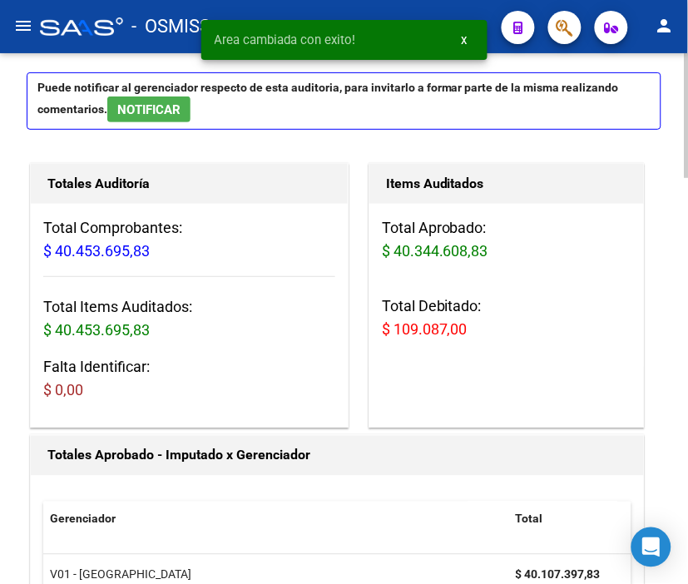
scroll to position [0, 0]
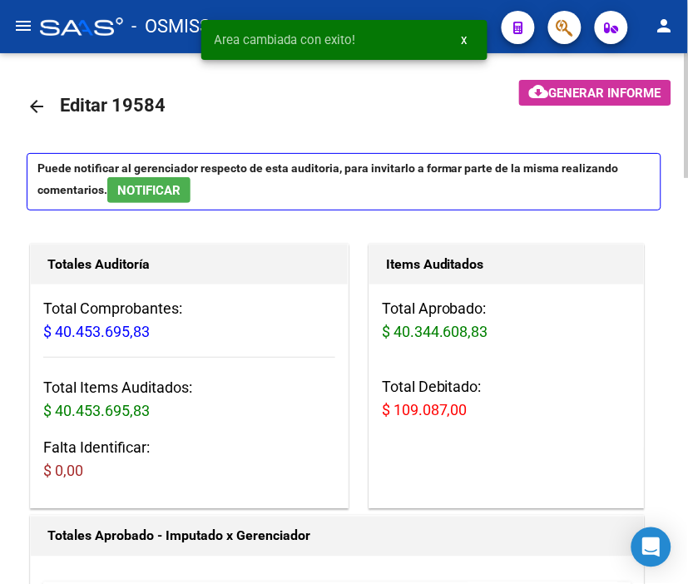
click at [34, 96] on mat-icon "arrow_back" at bounding box center [37, 106] width 20 height 20
